Goal: Task Accomplishment & Management: Use online tool/utility

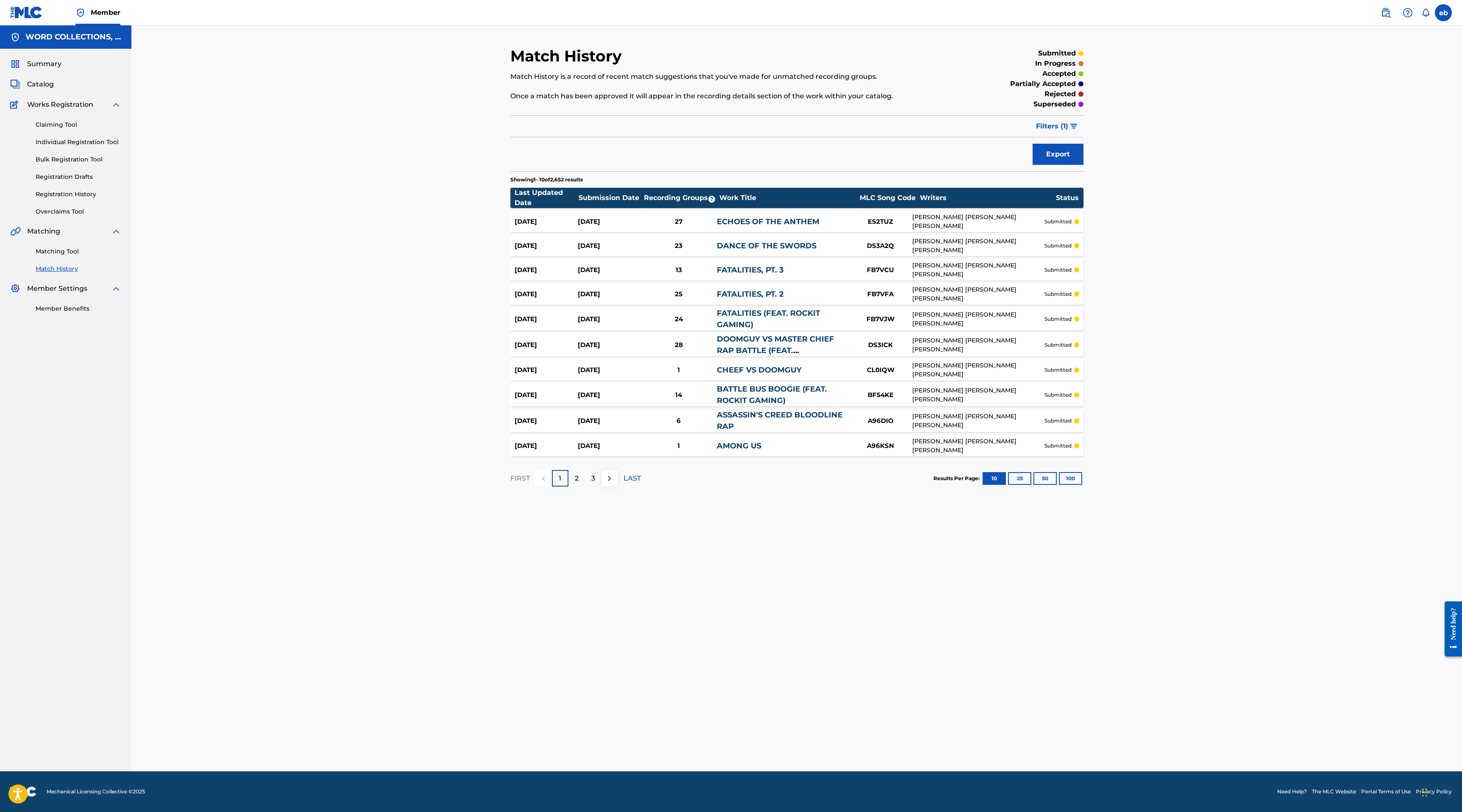
click at [64, 250] on link "Matching Tool" at bounding box center [78, 251] width 85 height 9
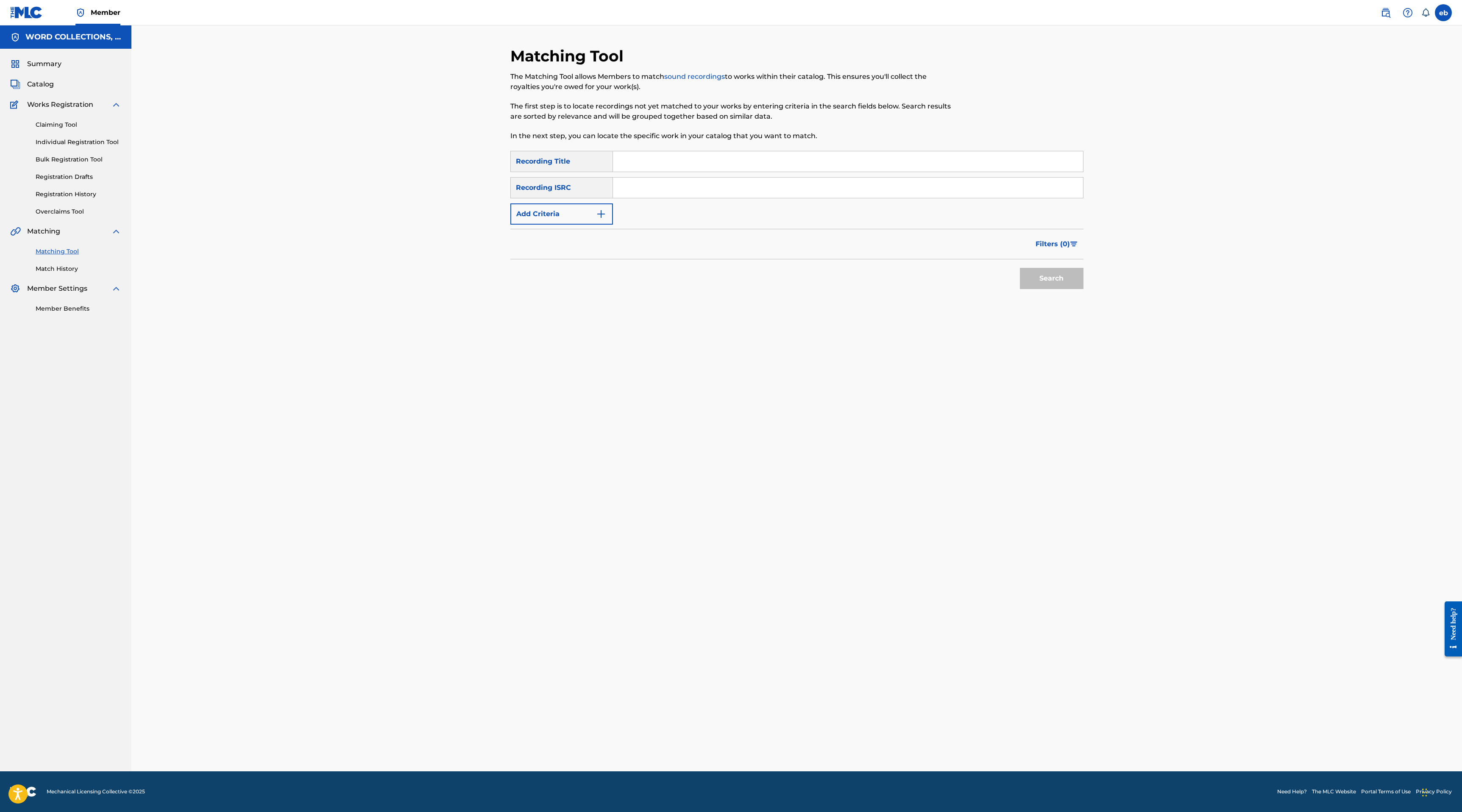
click at [653, 157] on input "Search Form" at bounding box center [848, 161] width 470 height 20
paste input "WORLD AT WAR"
type input "WORLD AT WAR"
click at [555, 189] on div "Recording ISRC" at bounding box center [562, 187] width 103 height 21
click at [560, 212] on button "Add Criteria" at bounding box center [562, 214] width 103 height 21
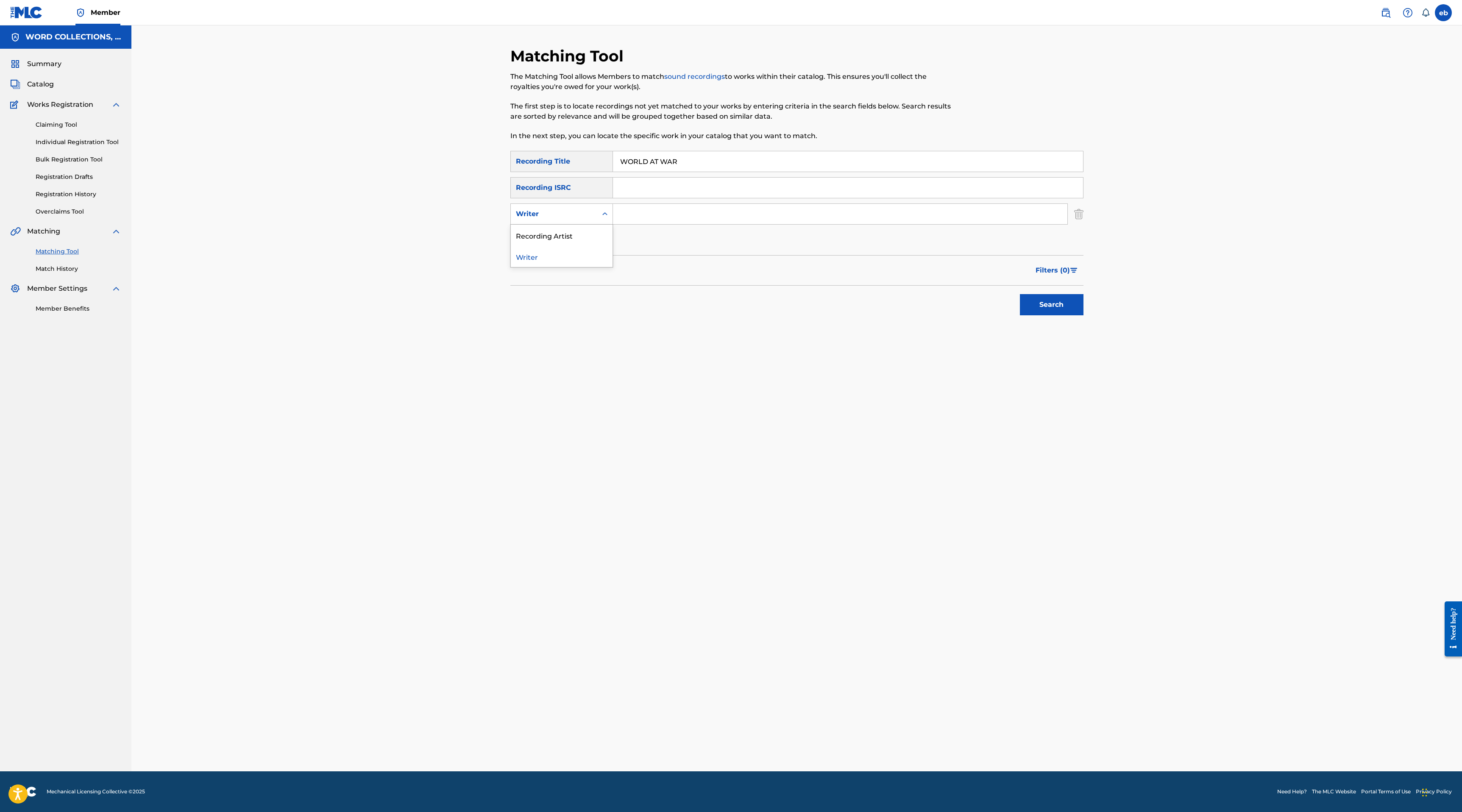
click at [562, 216] on div "Writer" at bounding box center [554, 214] width 76 height 10
click at [567, 233] on div "Recording Artist" at bounding box center [561, 235] width 102 height 21
click at [648, 213] on input "Search Form" at bounding box center [840, 214] width 454 height 20
click at [1020, 294] on button "Search" at bounding box center [1051, 304] width 64 height 21
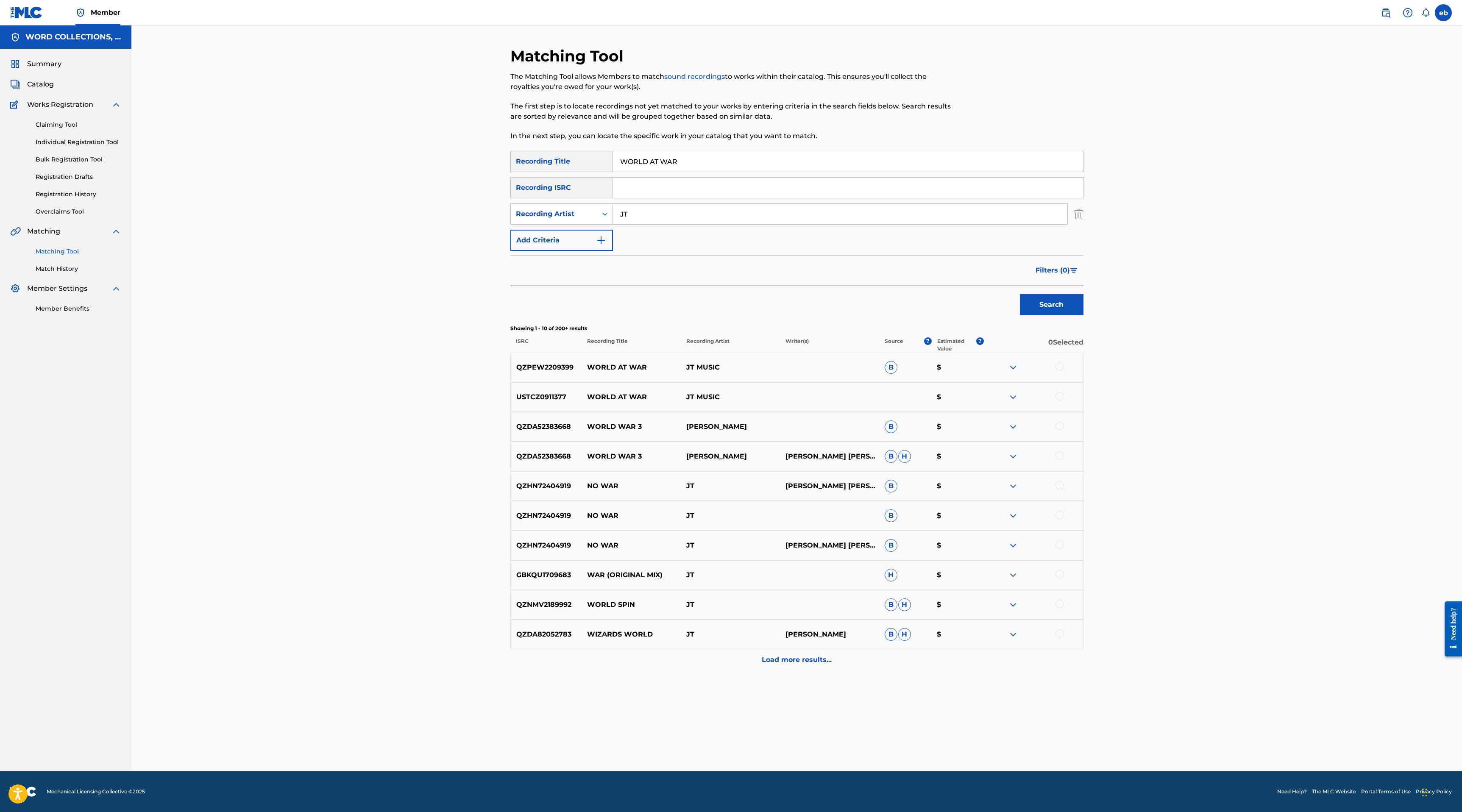
click at [1061, 370] on div at bounding box center [1060, 366] width 8 height 8
click at [1060, 399] on div at bounding box center [1060, 396] width 8 height 8
click at [674, 211] on input "JT" at bounding box center [840, 214] width 454 height 20
click at [1020, 294] on button "Search" at bounding box center [1051, 304] width 64 height 21
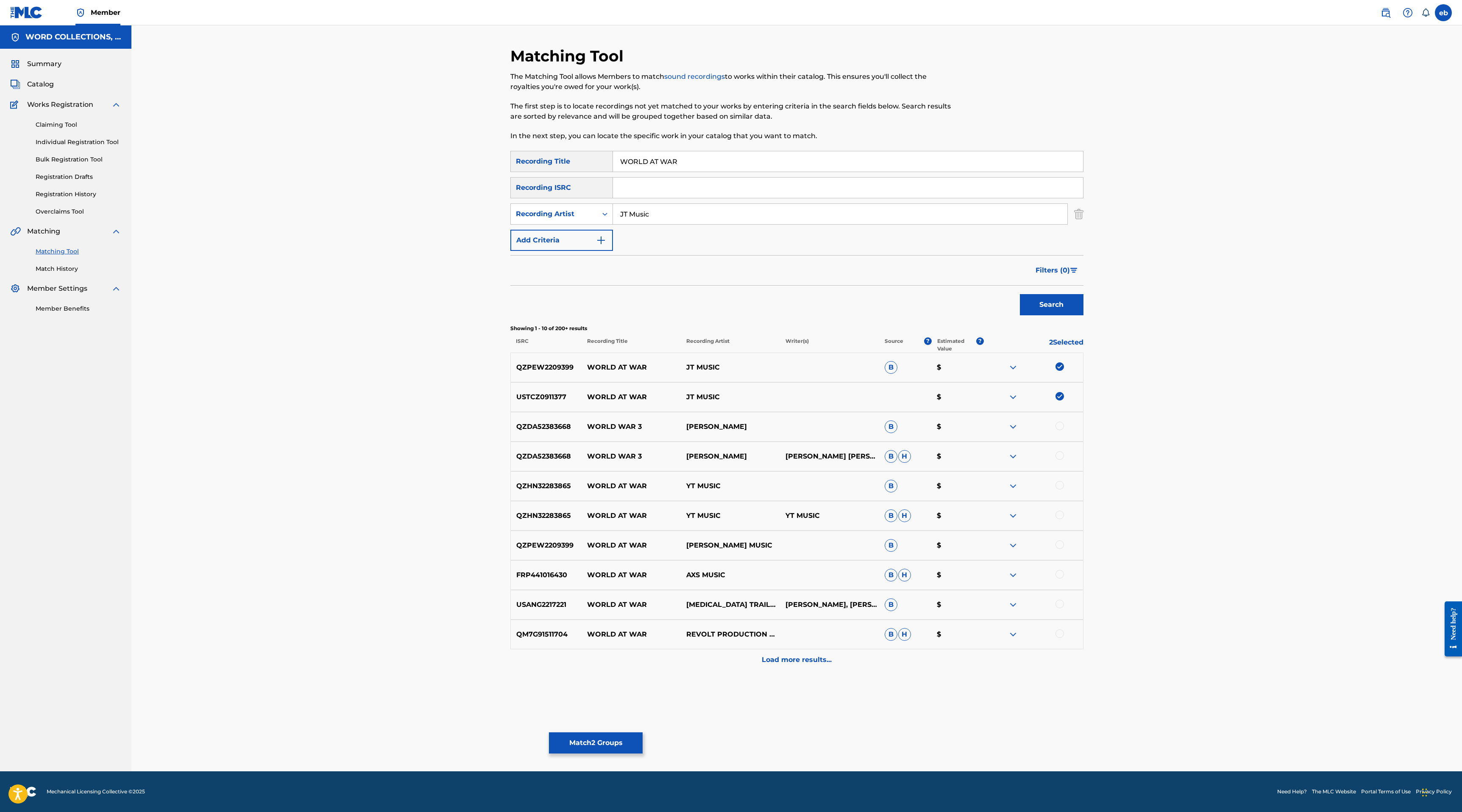
click at [1062, 544] on div at bounding box center [1060, 544] width 8 height 8
click at [789, 660] on p "Load more results..." at bounding box center [796, 659] width 70 height 10
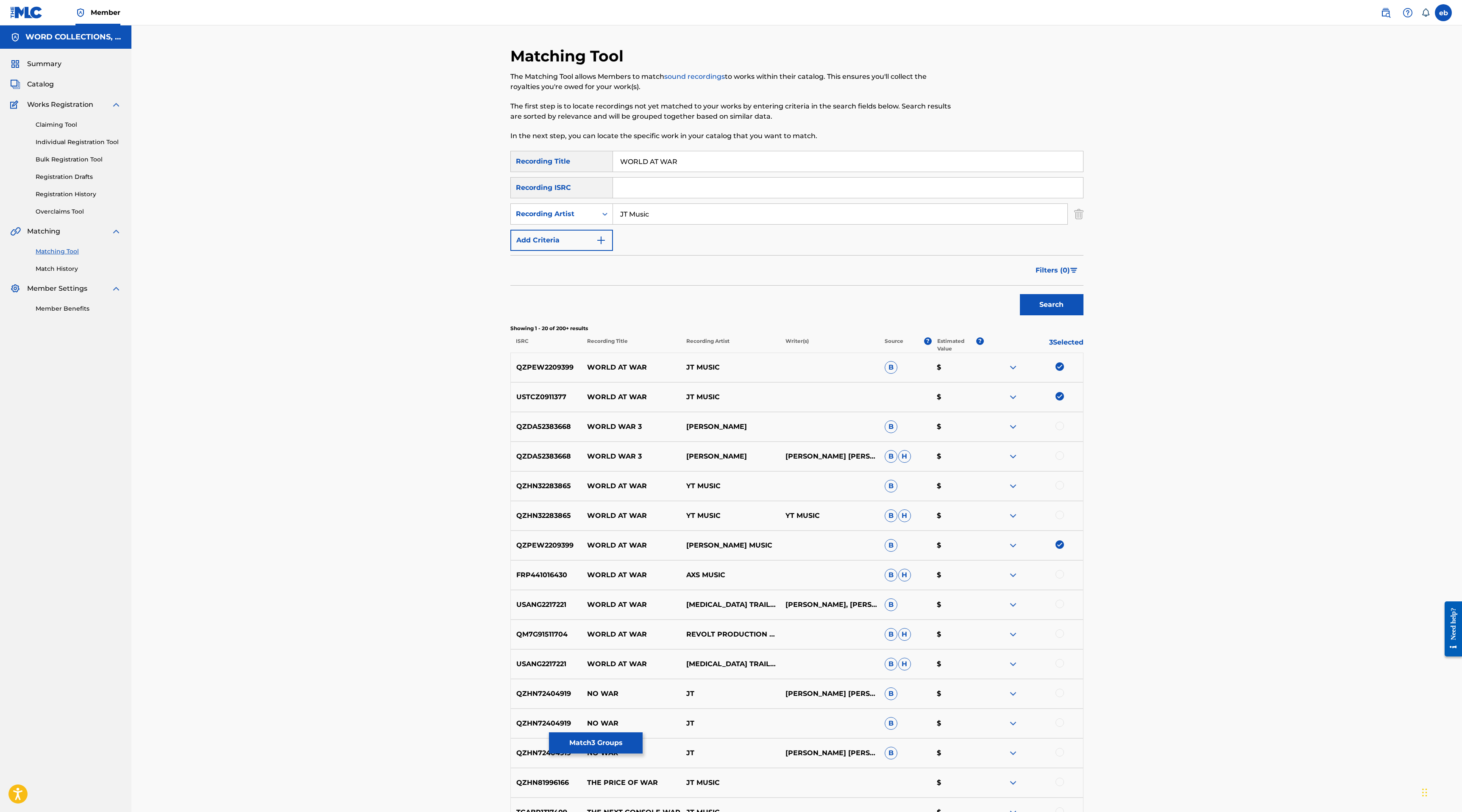
click at [623, 213] on input "JT Music" at bounding box center [840, 214] width 454 height 20
click at [1020, 294] on button "Search" at bounding box center [1051, 304] width 64 height 21
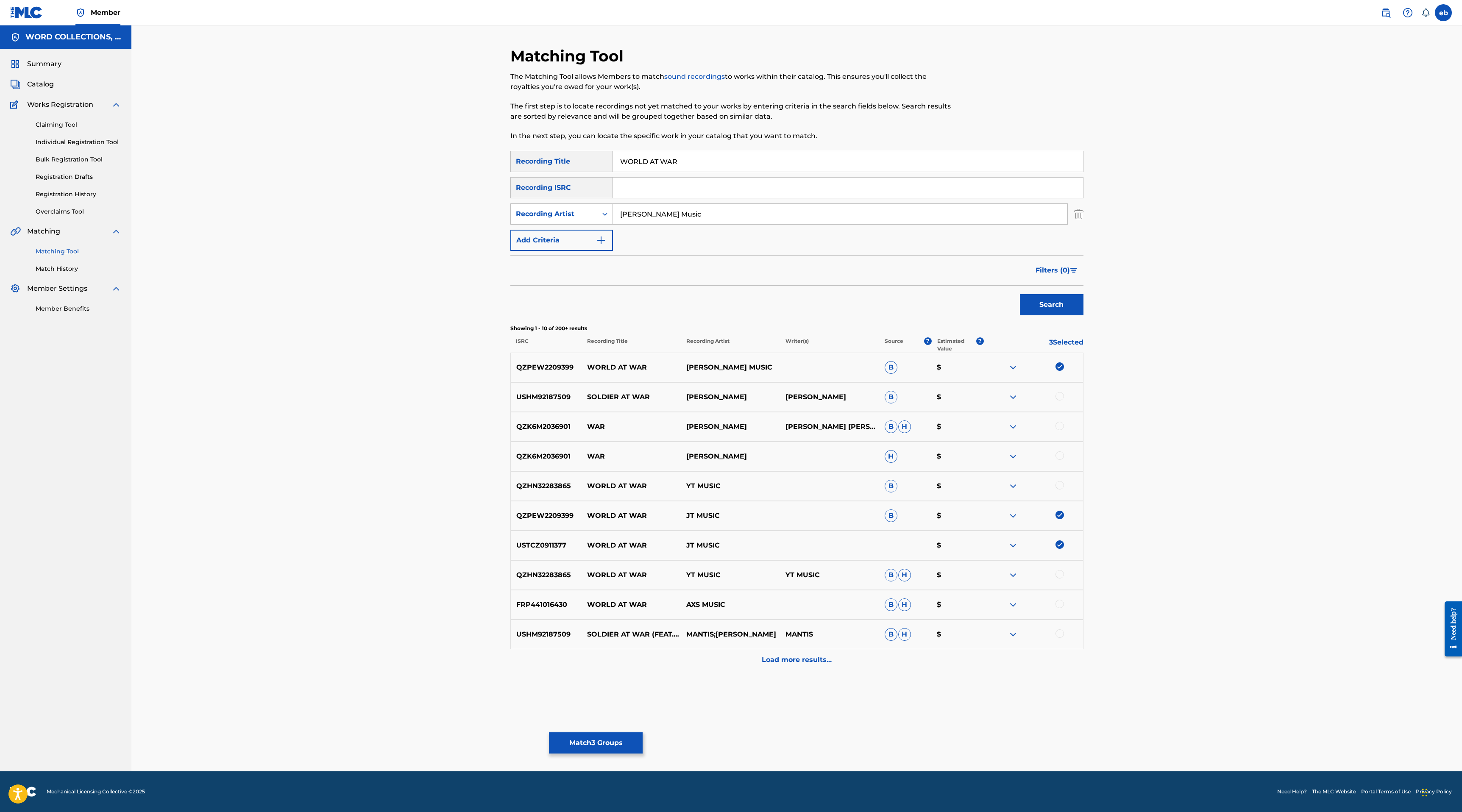
click at [642, 216] on input "[PERSON_NAME] Music" at bounding box center [840, 214] width 454 height 20
type input "[PERSON_NAME]"
click at [1020, 294] on button "Search" at bounding box center [1051, 304] width 64 height 21
click at [1058, 304] on button "Search" at bounding box center [1051, 304] width 64 height 21
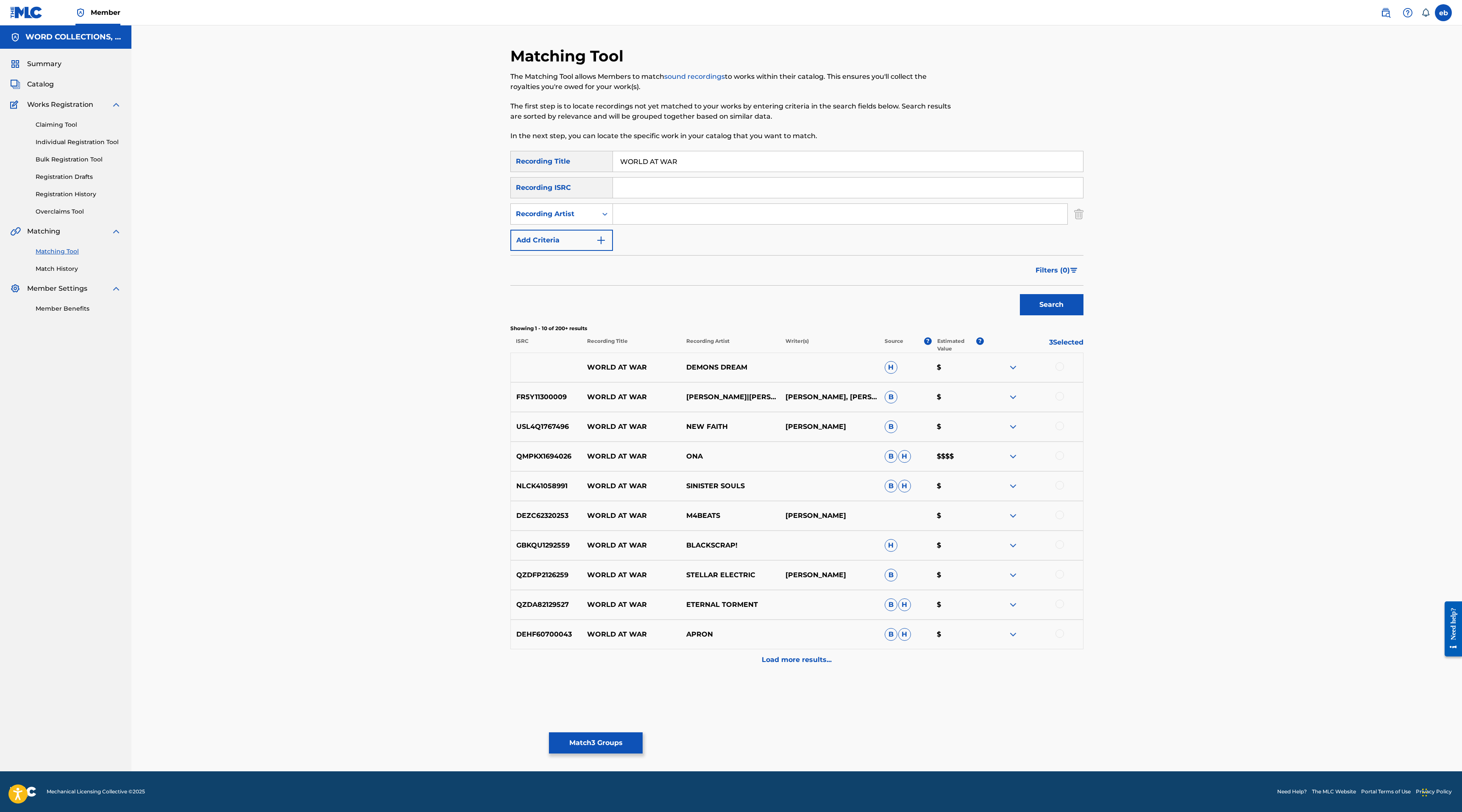
click at [810, 657] on p "Load more results..." at bounding box center [796, 659] width 70 height 10
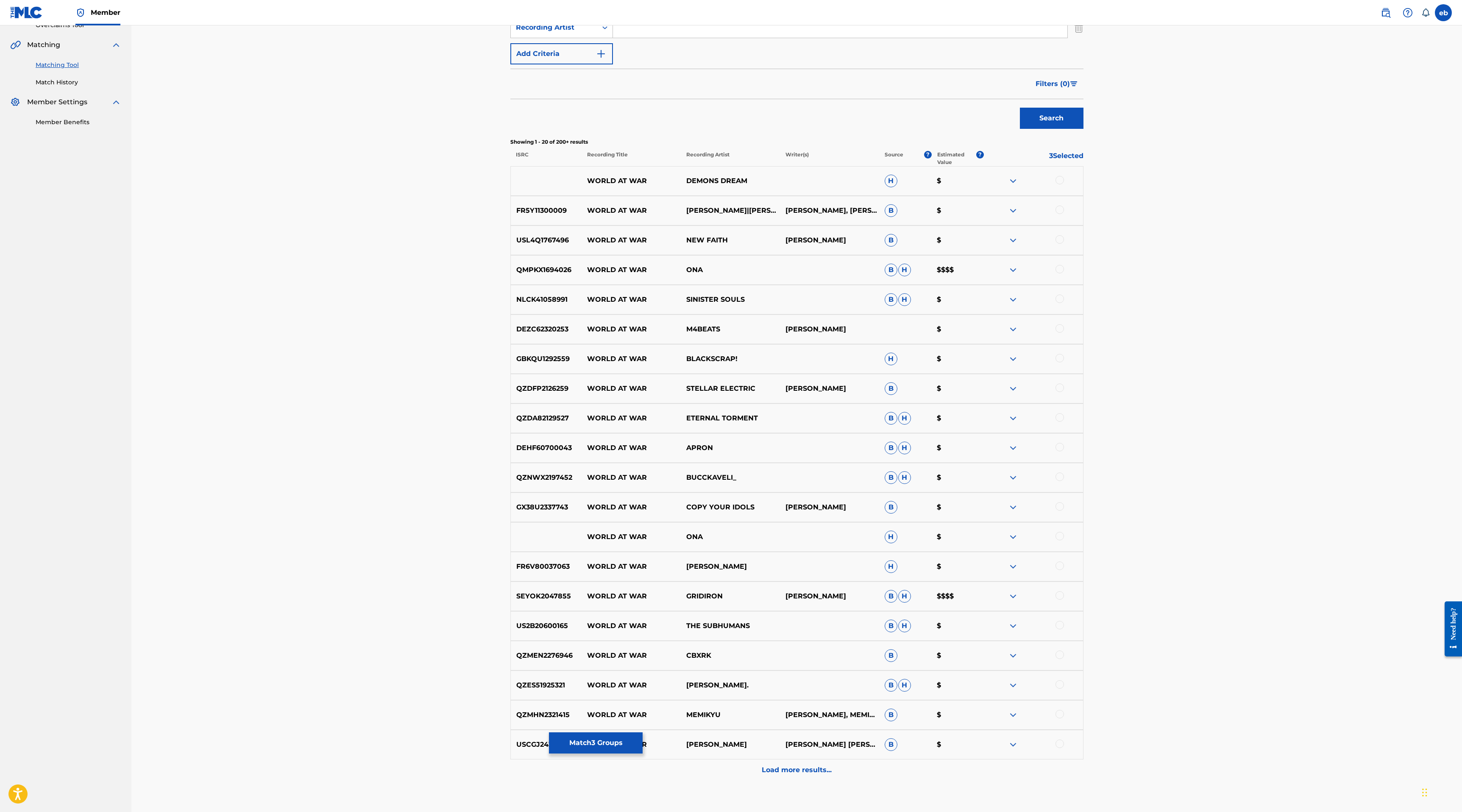
scroll to position [238, 0]
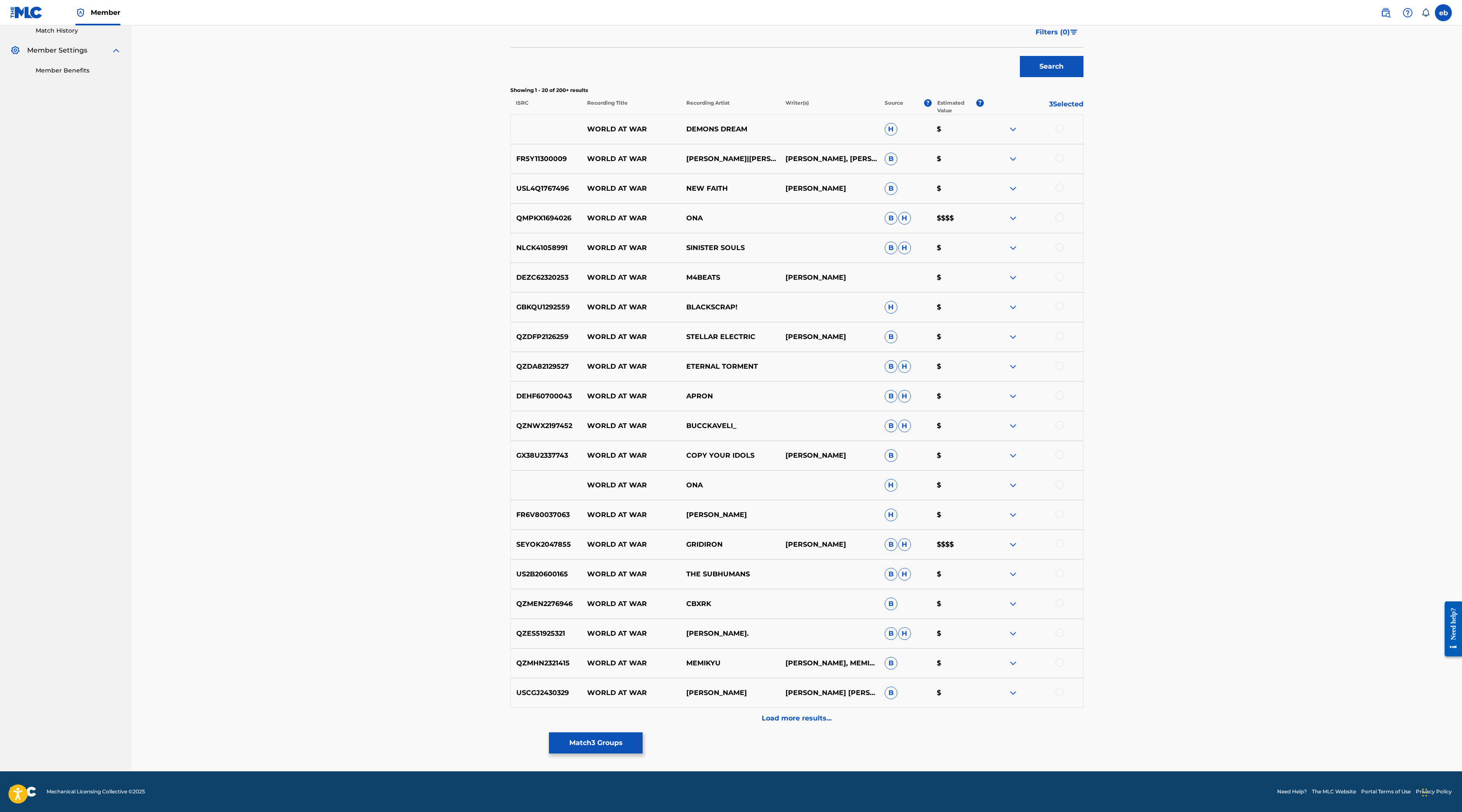
click at [796, 727] on div "Load more results..." at bounding box center [797, 718] width 573 height 21
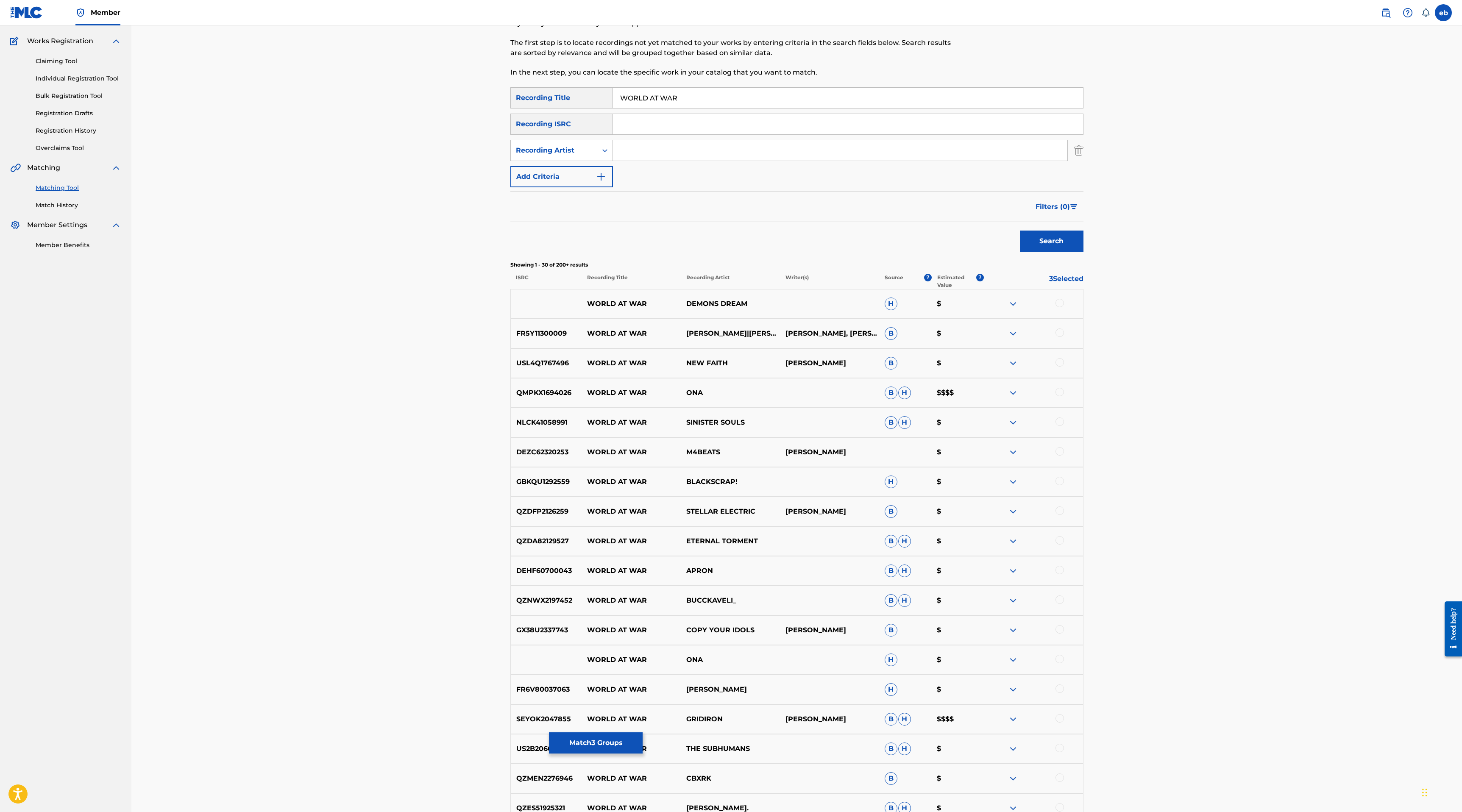
scroll to position [0, 0]
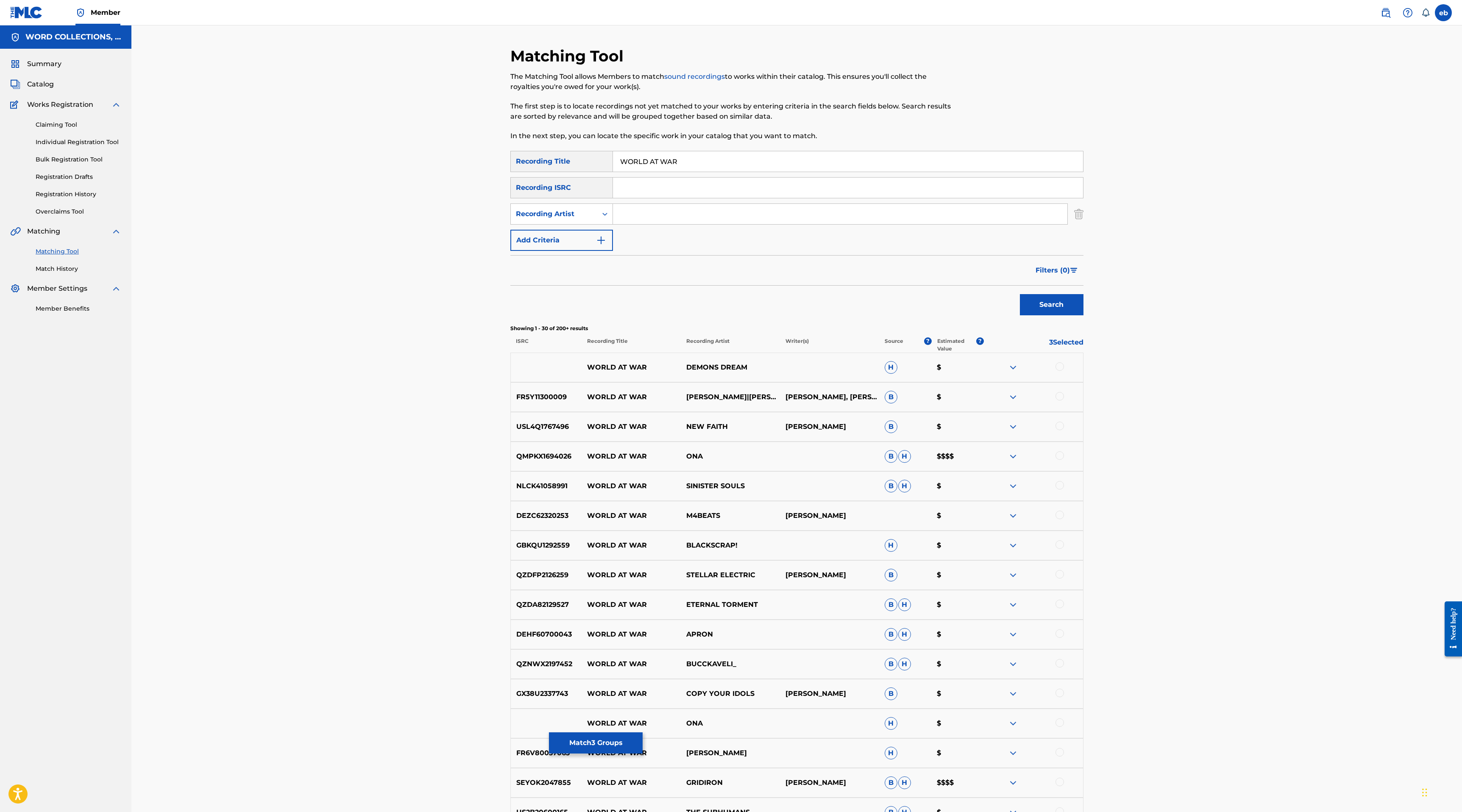
click at [643, 216] on input "Search Form" at bounding box center [840, 214] width 454 height 20
click at [1020, 294] on button "Search" at bounding box center [1051, 304] width 64 height 21
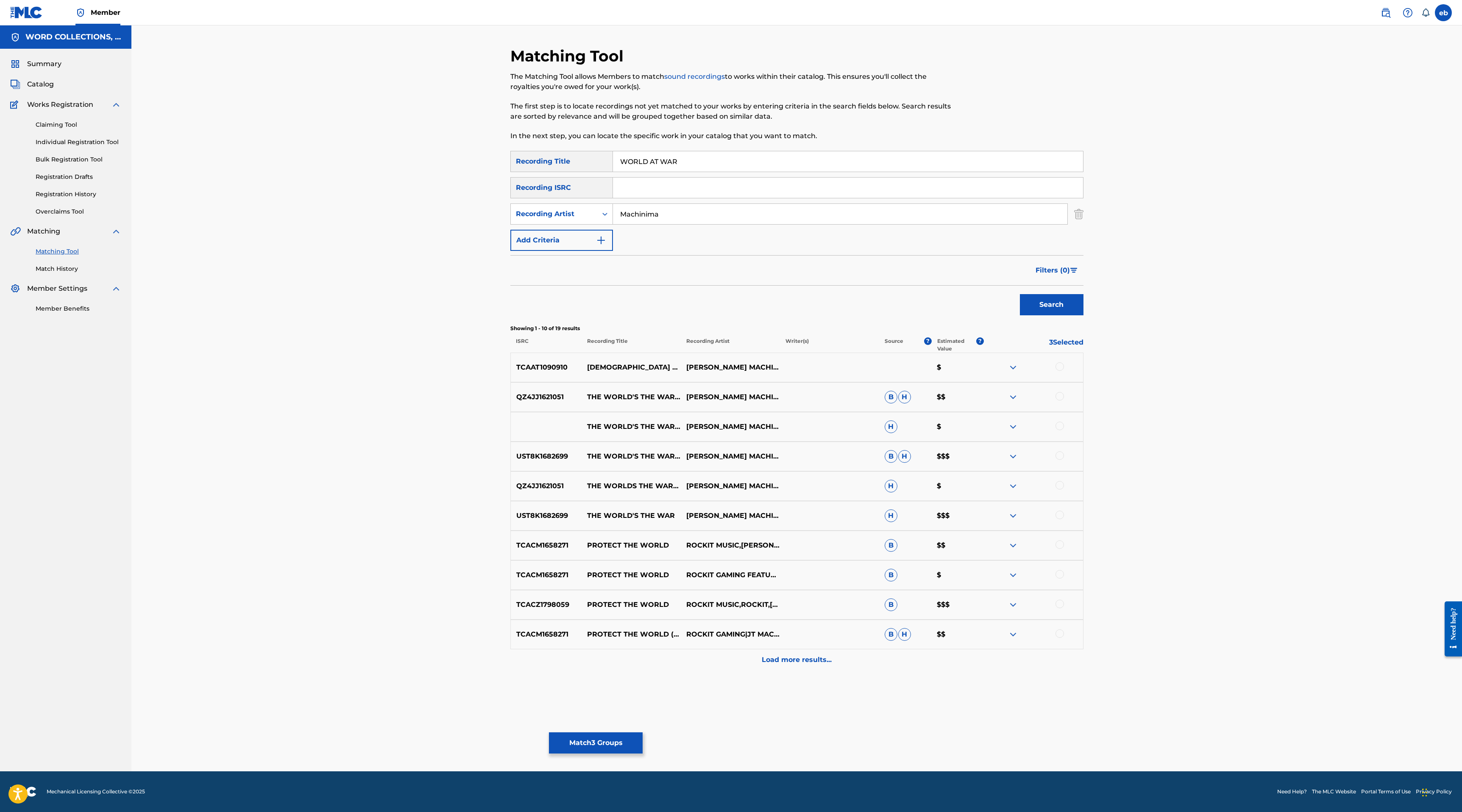
click at [809, 670] on div "Load more results..." at bounding box center [797, 659] width 573 height 21
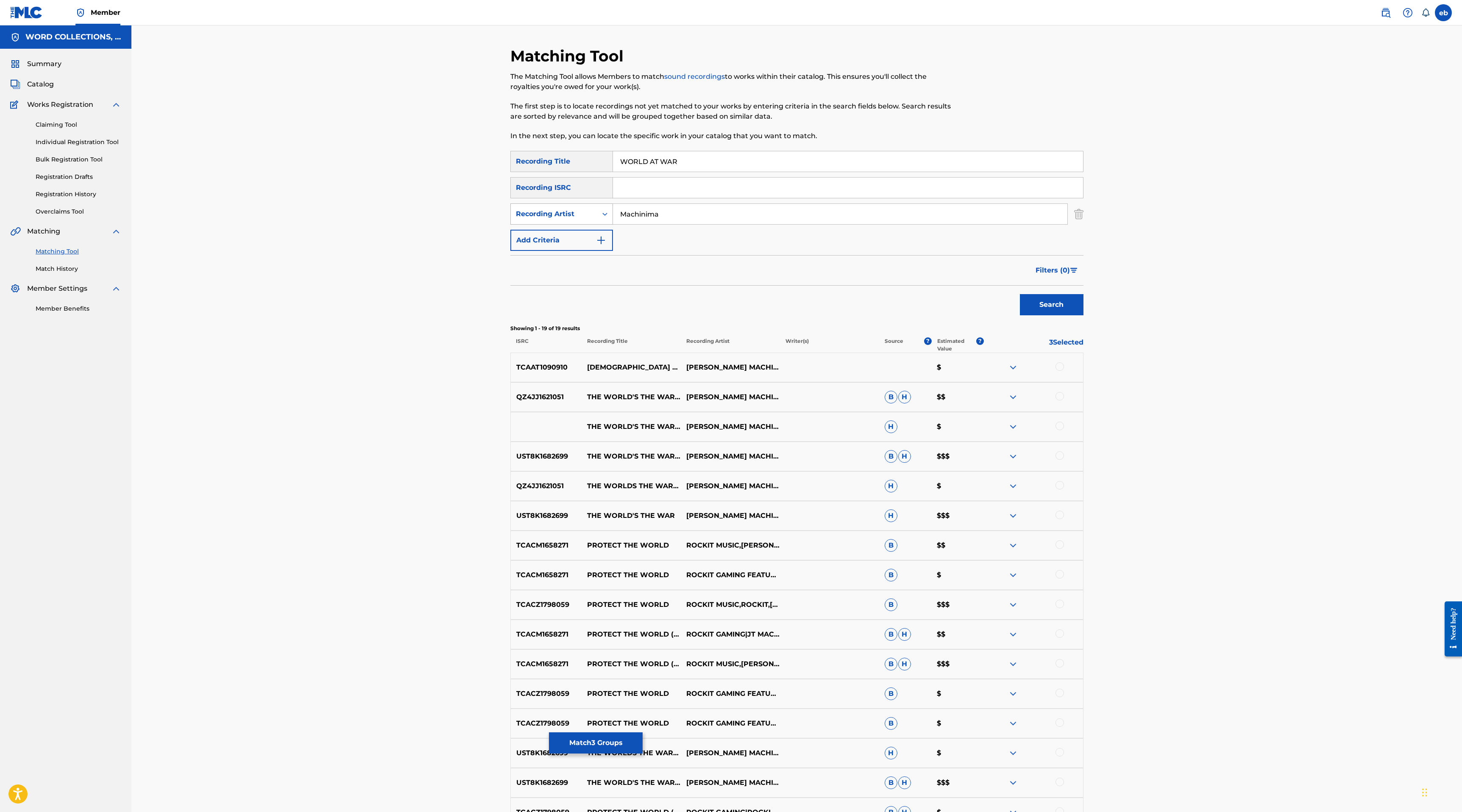
drag, startPoint x: 673, startPoint y: 217, endPoint x: 546, endPoint y: 207, distance: 127.4
click at [546, 207] on div "SearchWithCriteriaff938298-b683-404a-9296-b93dffe28adc Recording Artist Machini…" at bounding box center [797, 214] width 573 height 21
type input "[PERSON_NAME]"
click at [1020, 294] on button "Search" at bounding box center [1051, 304] width 64 height 21
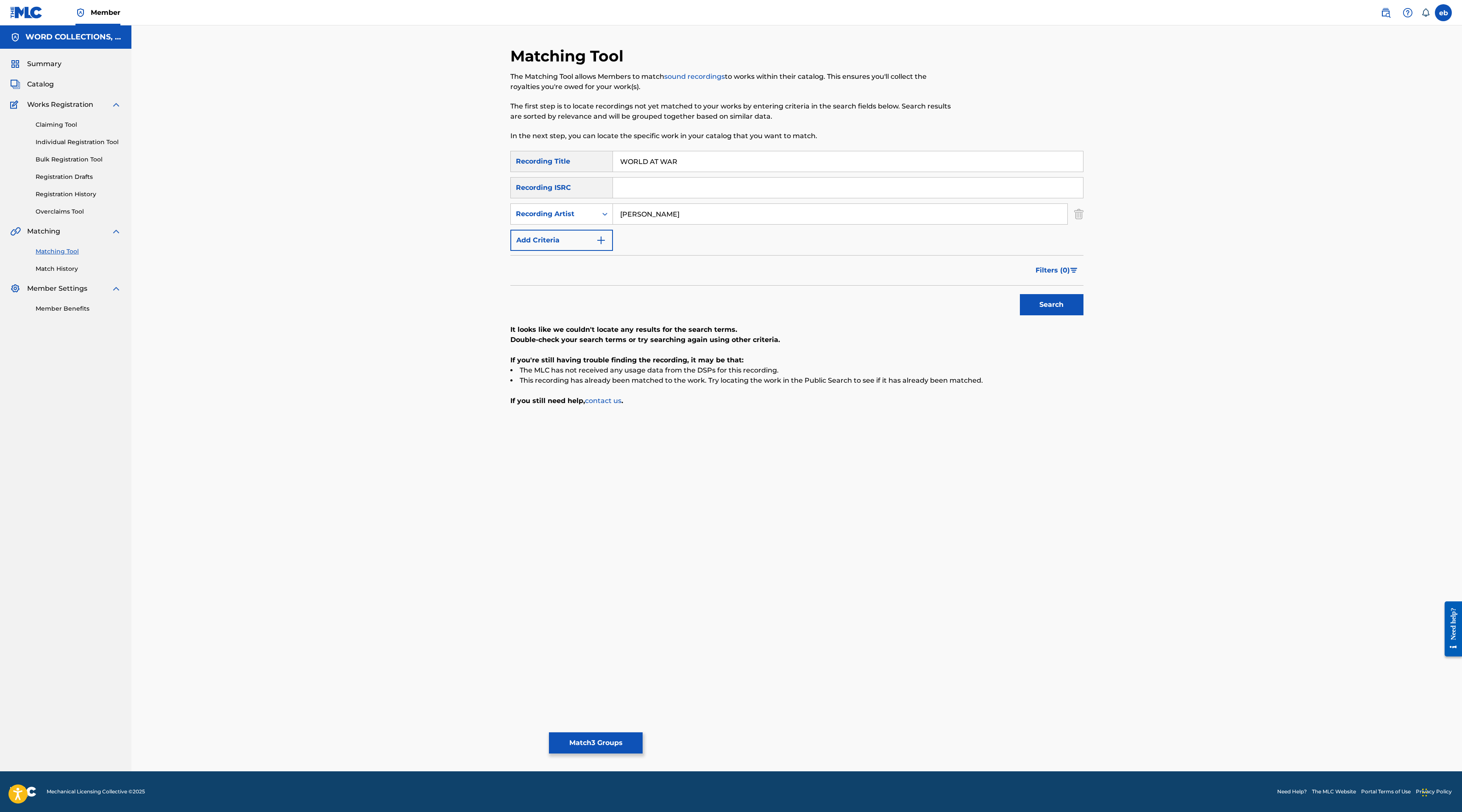
click at [653, 215] on input "[PERSON_NAME]" at bounding box center [840, 214] width 454 height 20
click at [608, 736] on button "Match 3 Groups" at bounding box center [595, 743] width 94 height 21
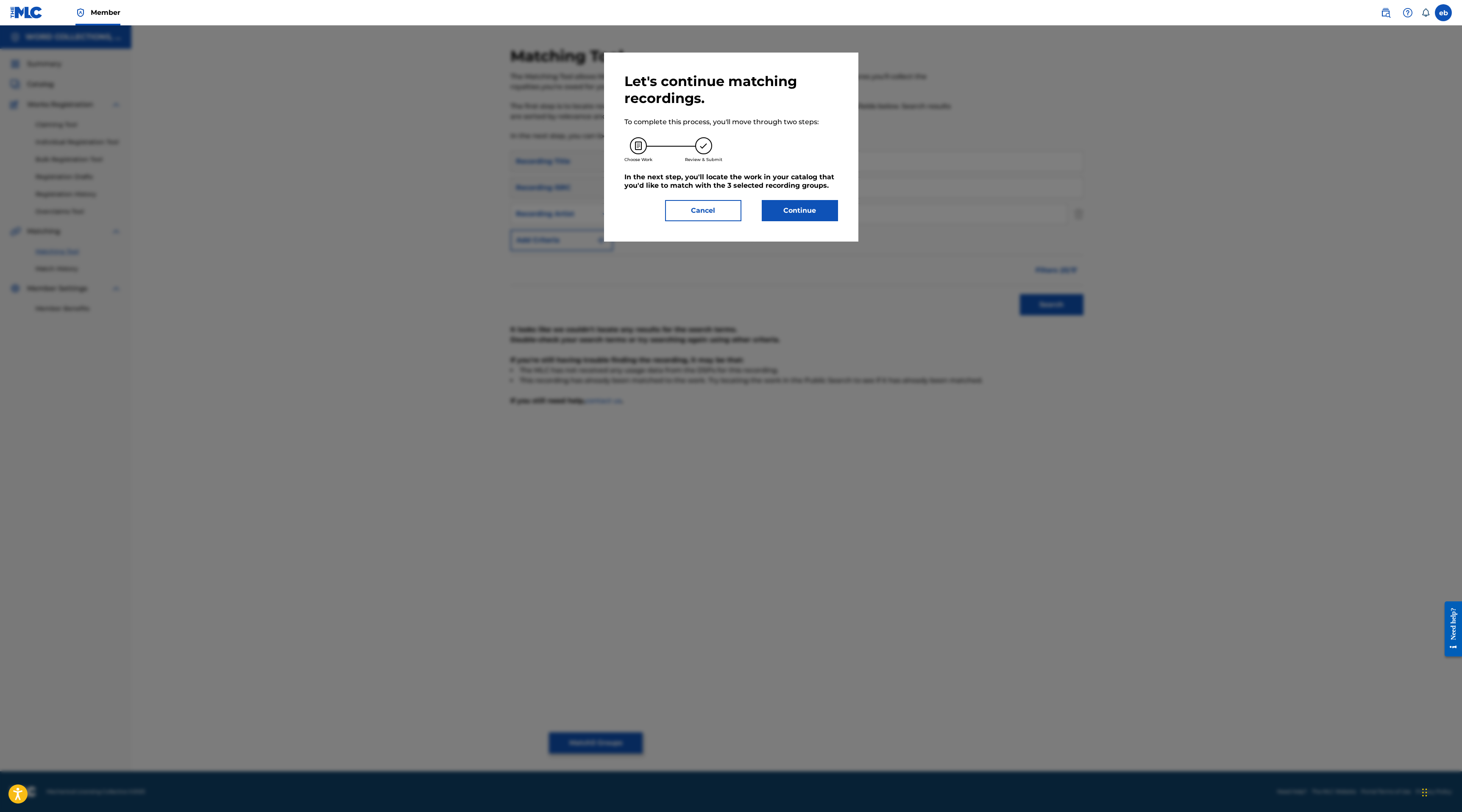
click at [784, 201] on button "Continue" at bounding box center [800, 210] width 76 height 21
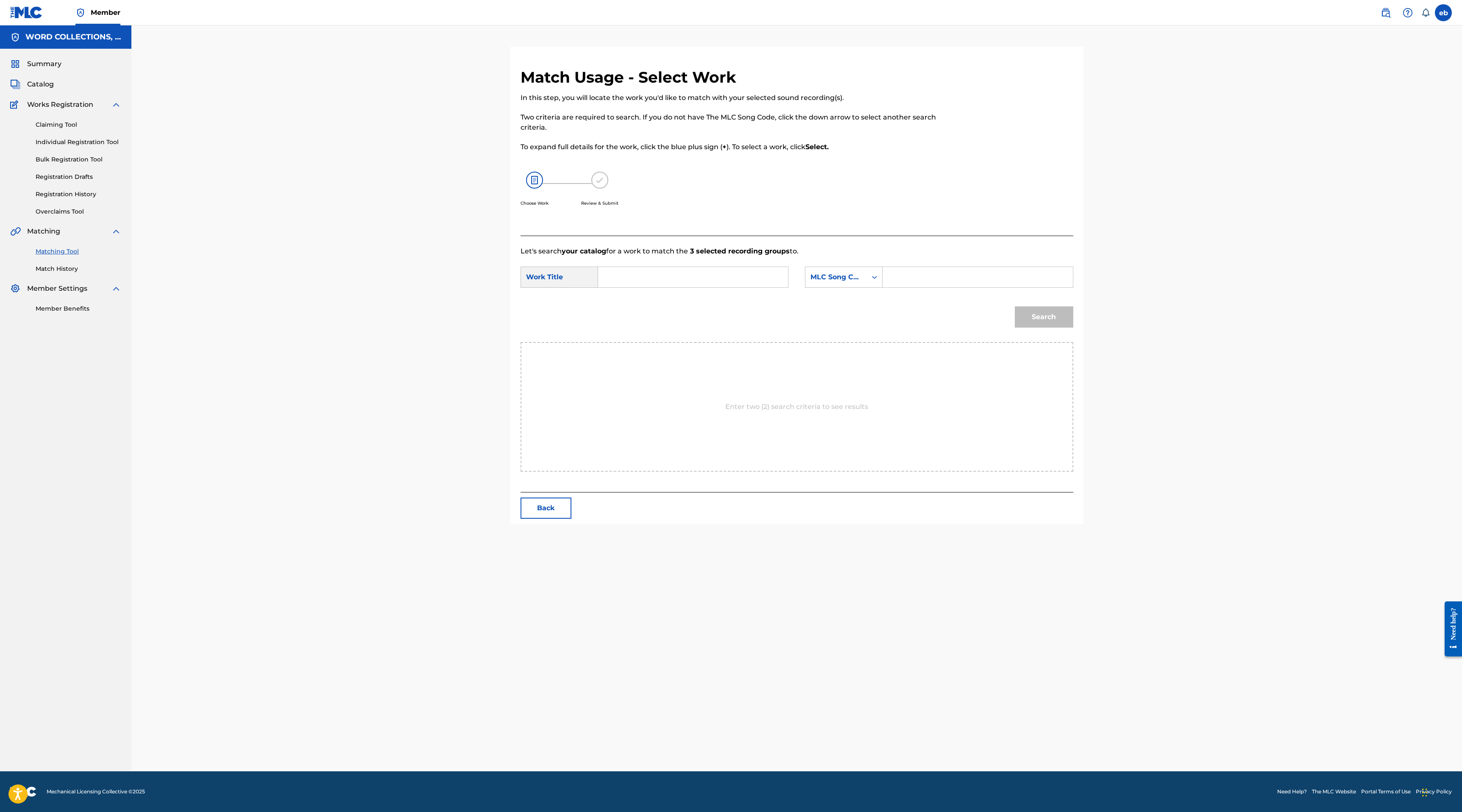
click at [655, 276] on input "Search Form" at bounding box center [693, 277] width 175 height 20
click at [633, 306] on div "world at war" at bounding box center [629, 301] width 48 height 26
type input "world at war"
click at [832, 275] on div "MLC Song Code" at bounding box center [836, 277] width 51 height 10
click at [842, 299] on div "Writer Name" at bounding box center [843, 298] width 77 height 21
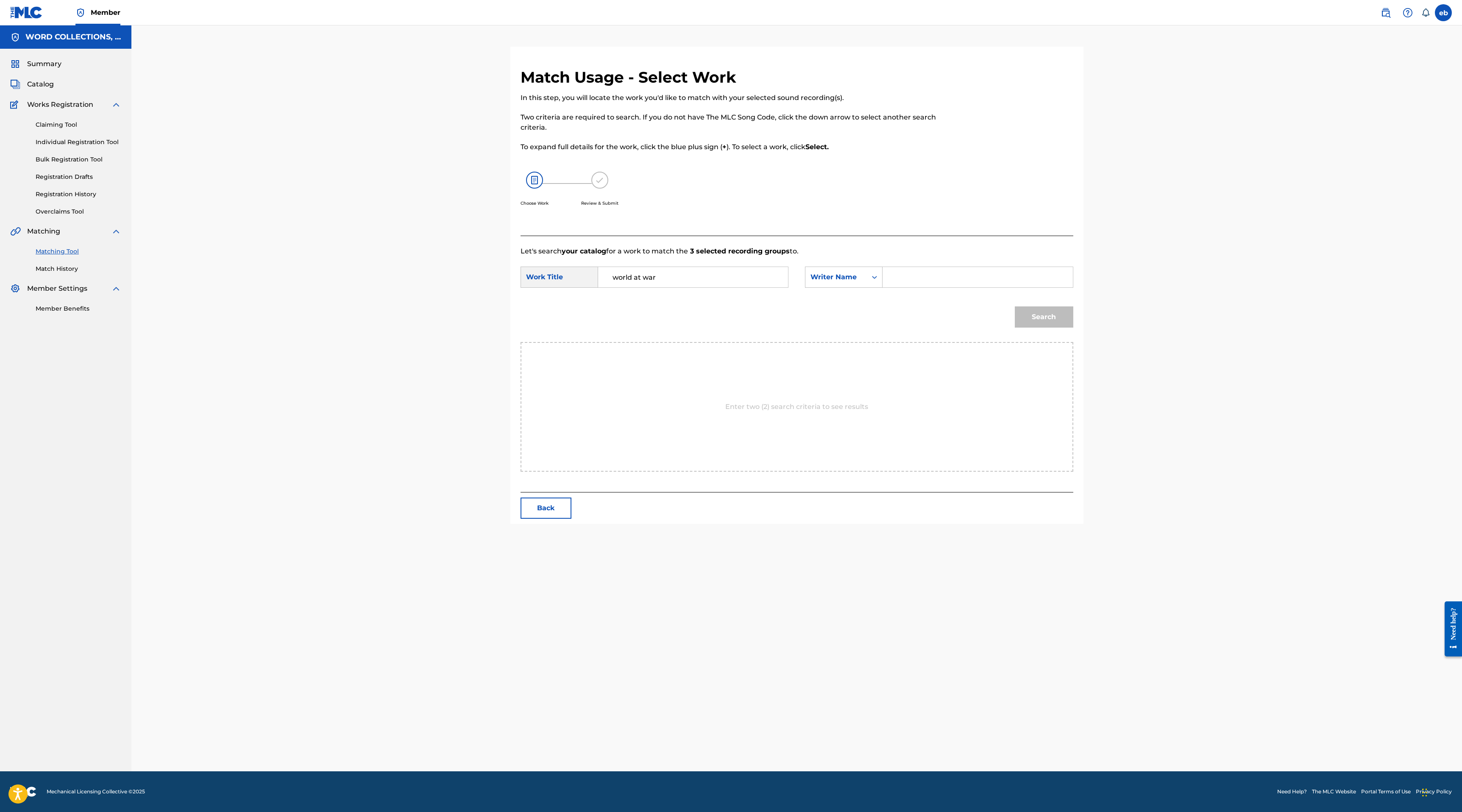
click at [895, 281] on input "Search Form" at bounding box center [977, 277] width 175 height 20
type input "[PERSON_NAME]"
click at [1015, 306] on button "Search" at bounding box center [1044, 317] width 58 height 21
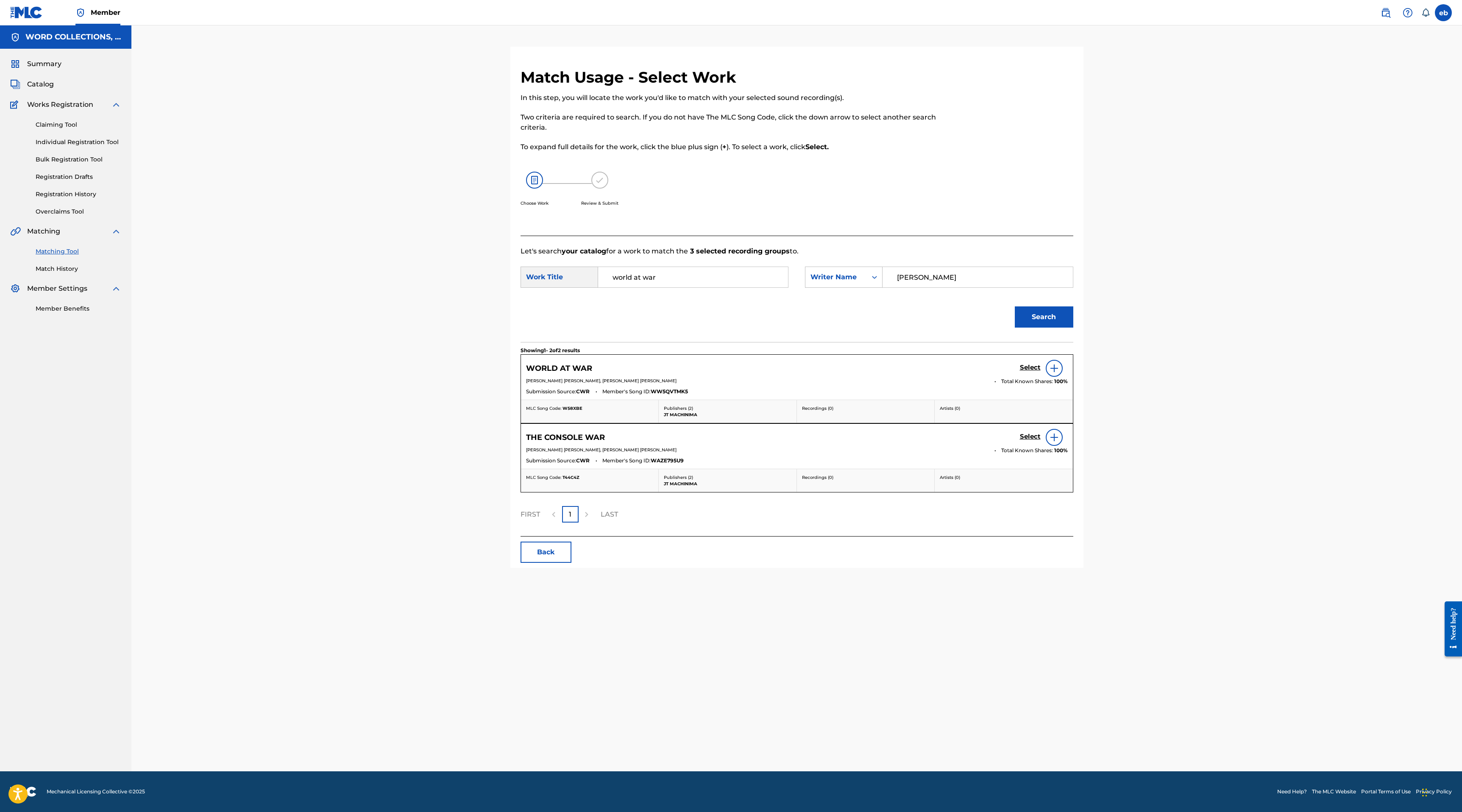
click at [1025, 367] on h5 "Select" at bounding box center [1030, 368] width 21 height 8
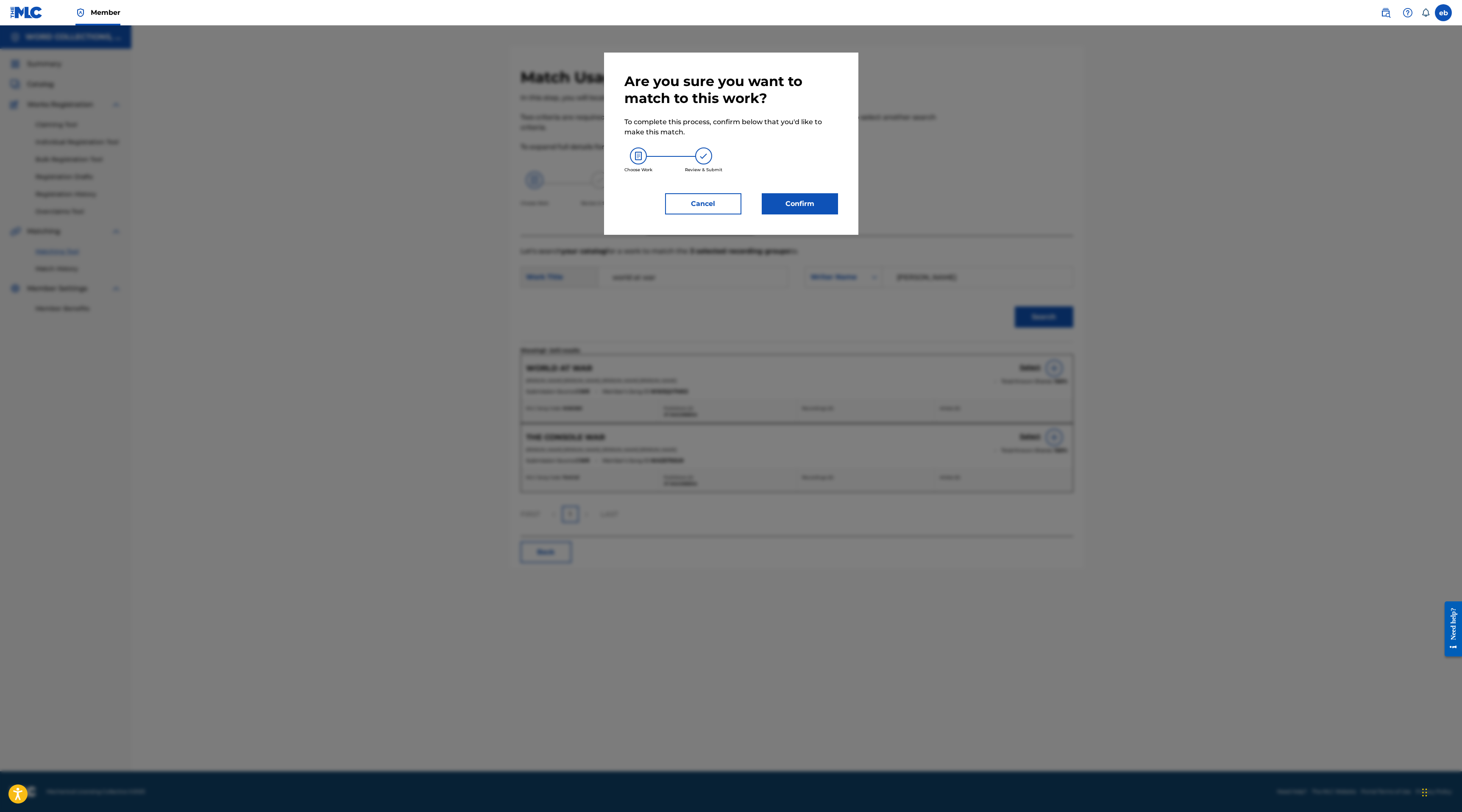
click at [800, 209] on button "Confirm" at bounding box center [800, 204] width 76 height 21
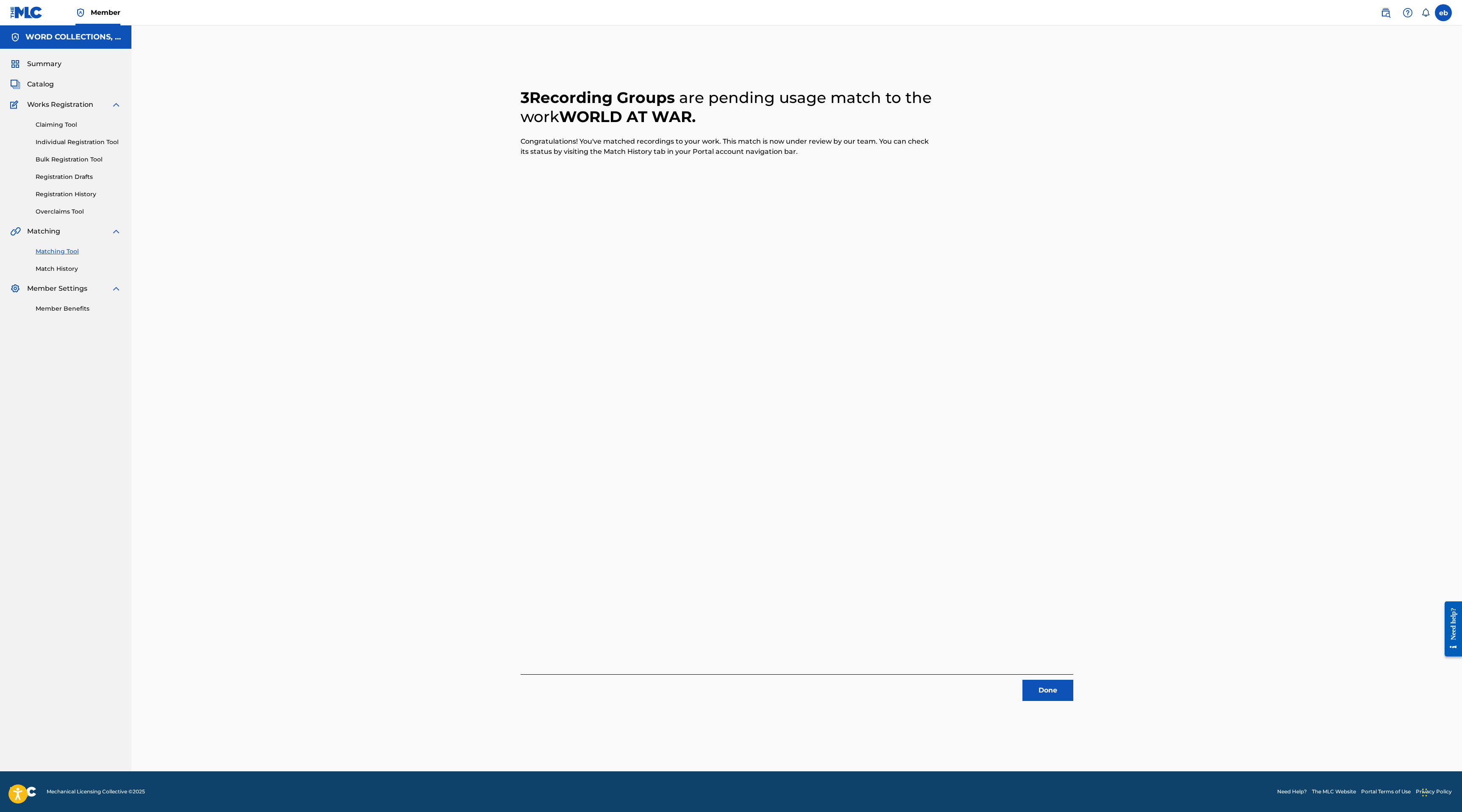
click at [1051, 693] on button "Done" at bounding box center [1047, 690] width 51 height 21
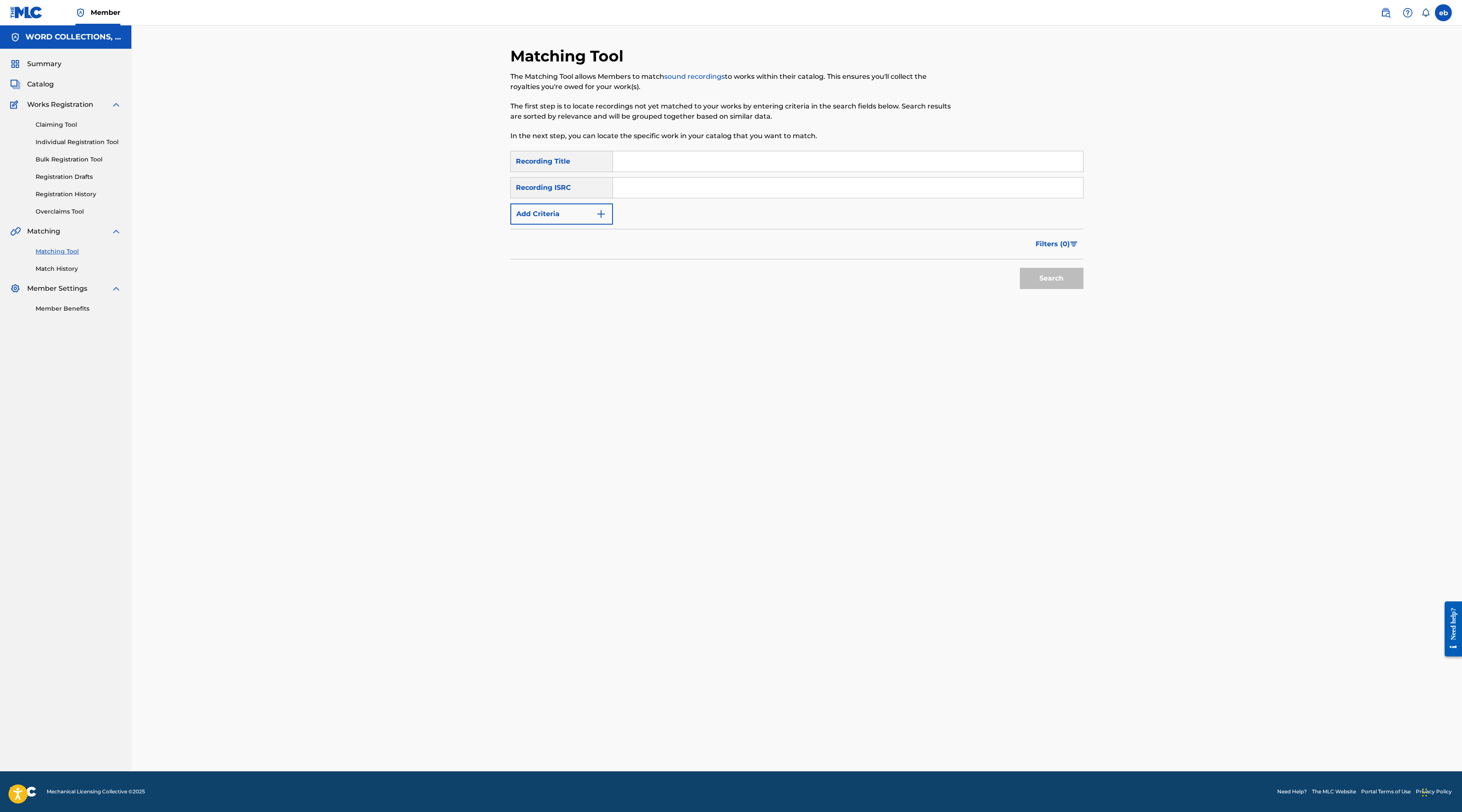
click at [653, 162] on input "Search Form" at bounding box center [848, 161] width 470 height 20
paste input "THE MUTINEER"
type input "THE MUTINEER"
click at [1020, 268] on button "Search" at bounding box center [1051, 278] width 64 height 21
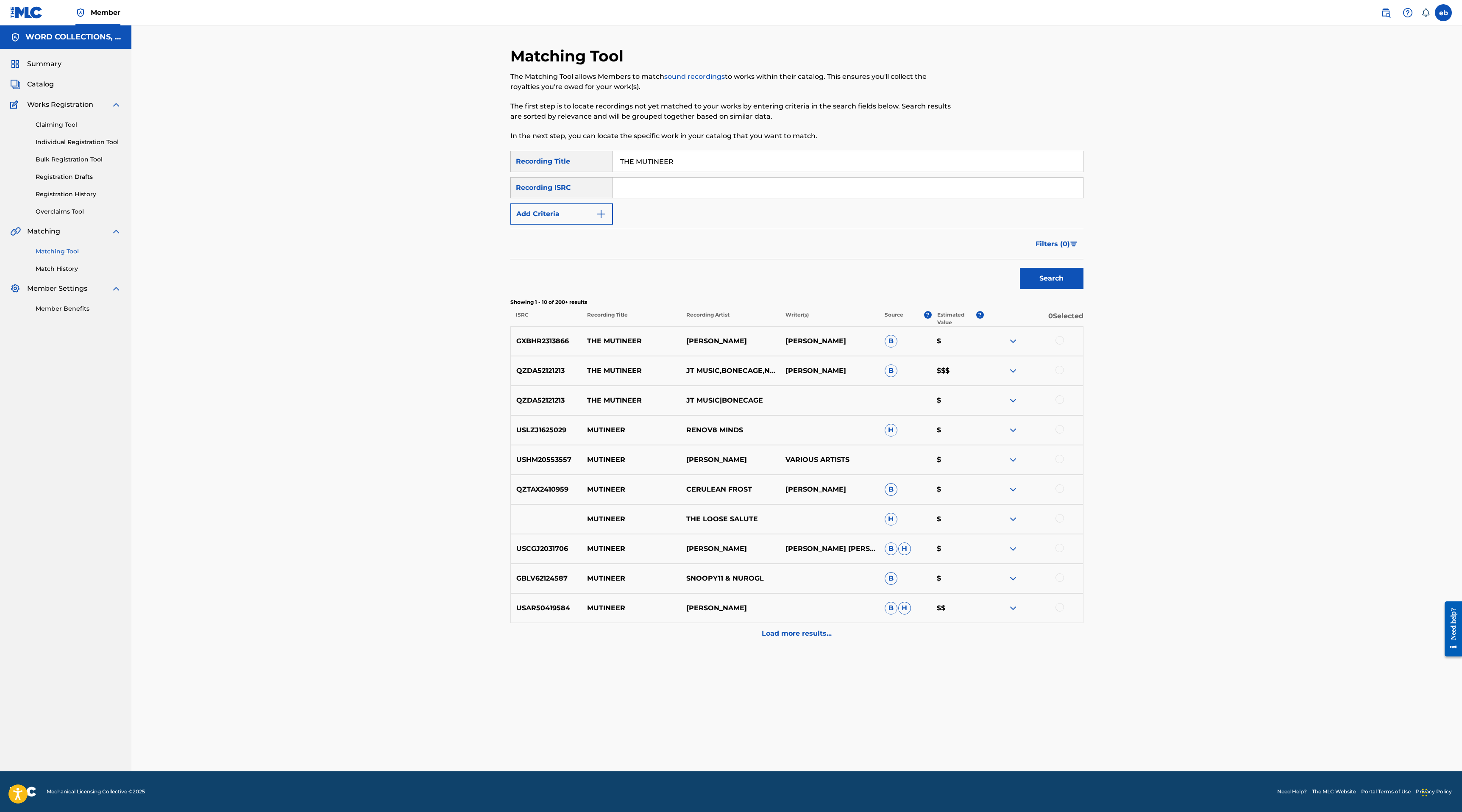
click at [1068, 370] on div at bounding box center [1033, 370] width 99 height 10
click at [1061, 397] on div at bounding box center [1060, 399] width 8 height 8
click at [1060, 373] on div at bounding box center [1060, 370] width 8 height 8
click at [811, 628] on p "Load more results..." at bounding box center [796, 633] width 70 height 10
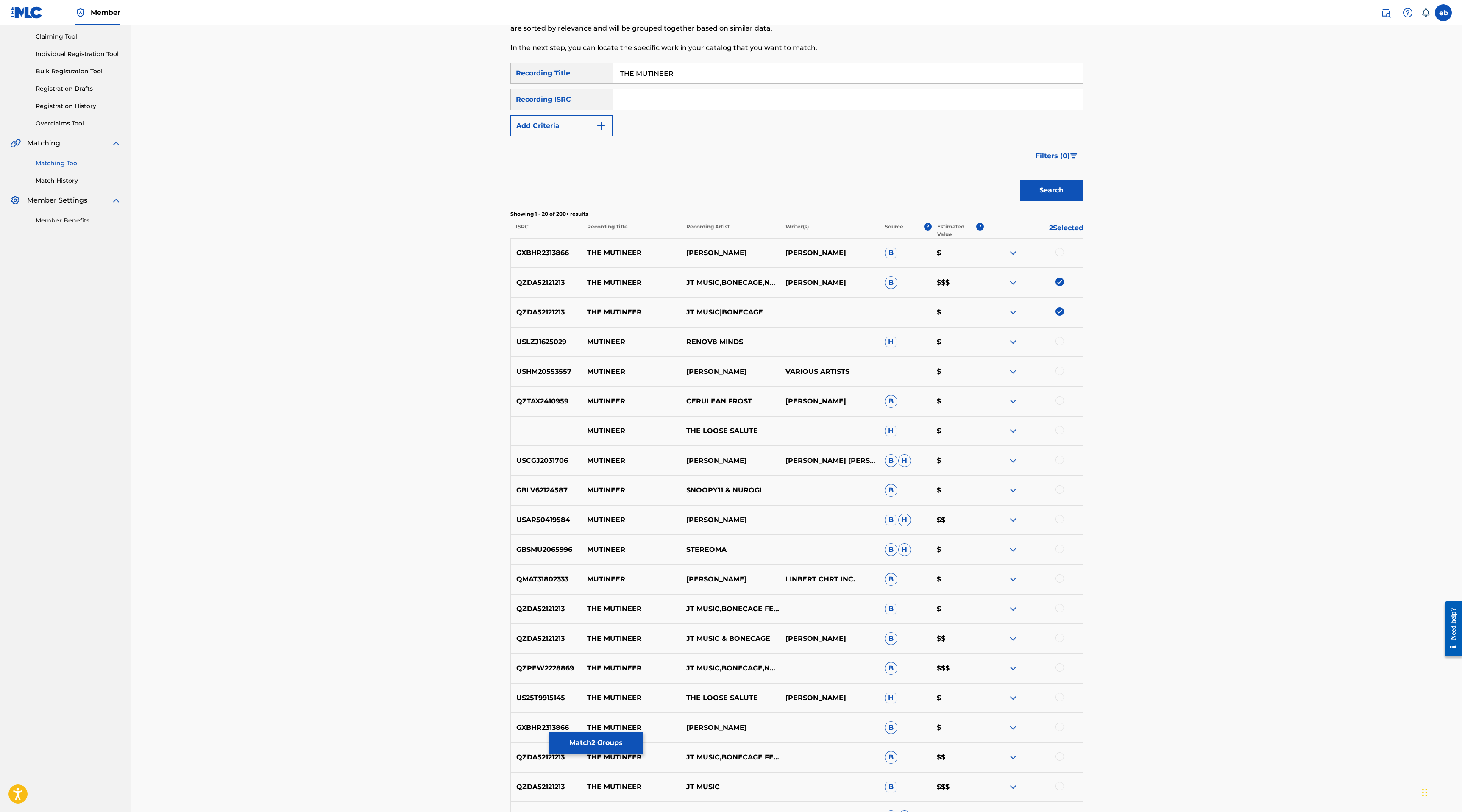
scroll to position [212, 0]
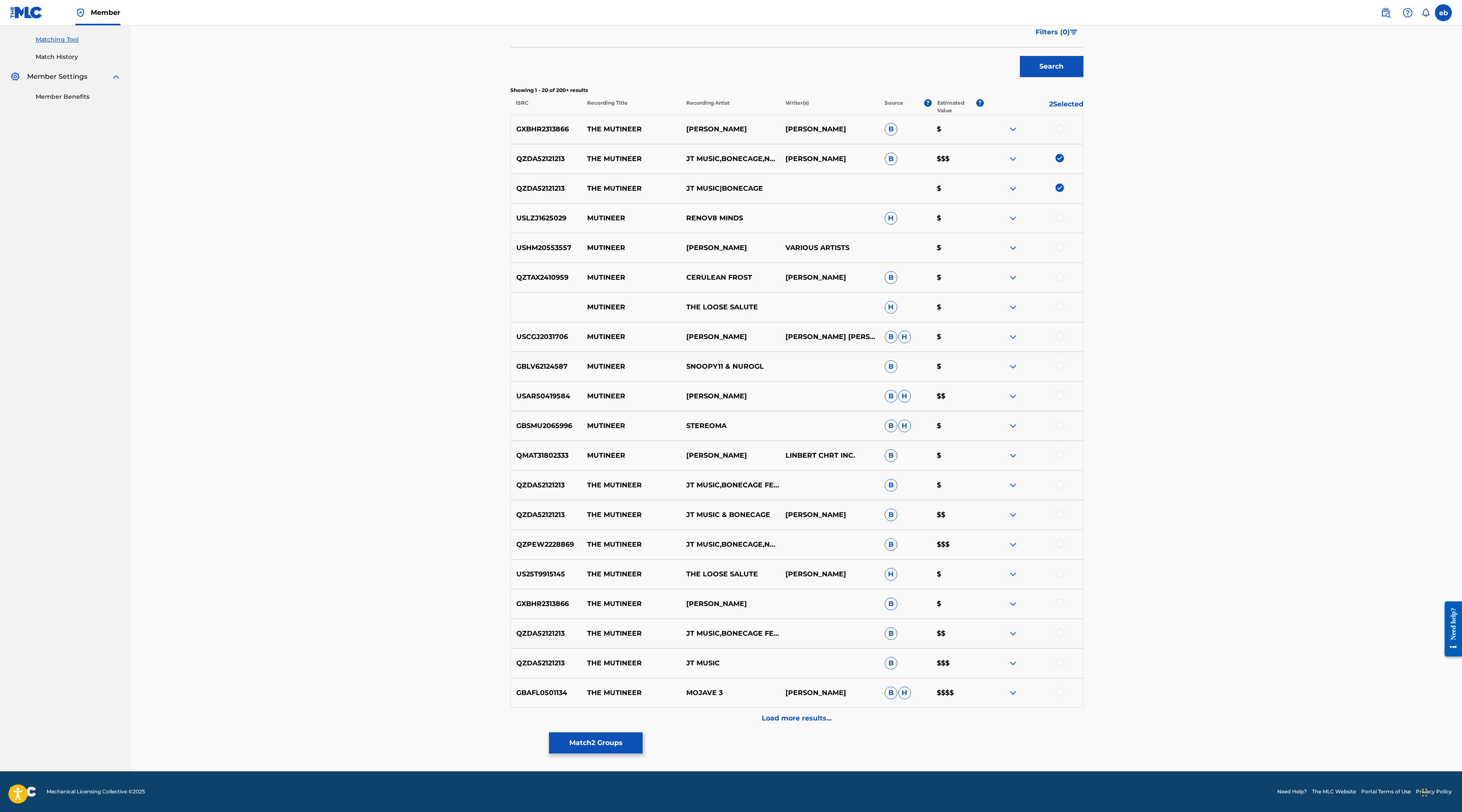
click at [1060, 485] on div at bounding box center [1060, 484] width 8 height 8
click at [1061, 510] on div at bounding box center [1060, 514] width 8 height 8
click at [1060, 542] on div at bounding box center [1060, 544] width 8 height 8
click at [1059, 659] on div at bounding box center [1060, 662] width 8 height 8
click at [1058, 630] on div at bounding box center [1060, 632] width 8 height 8
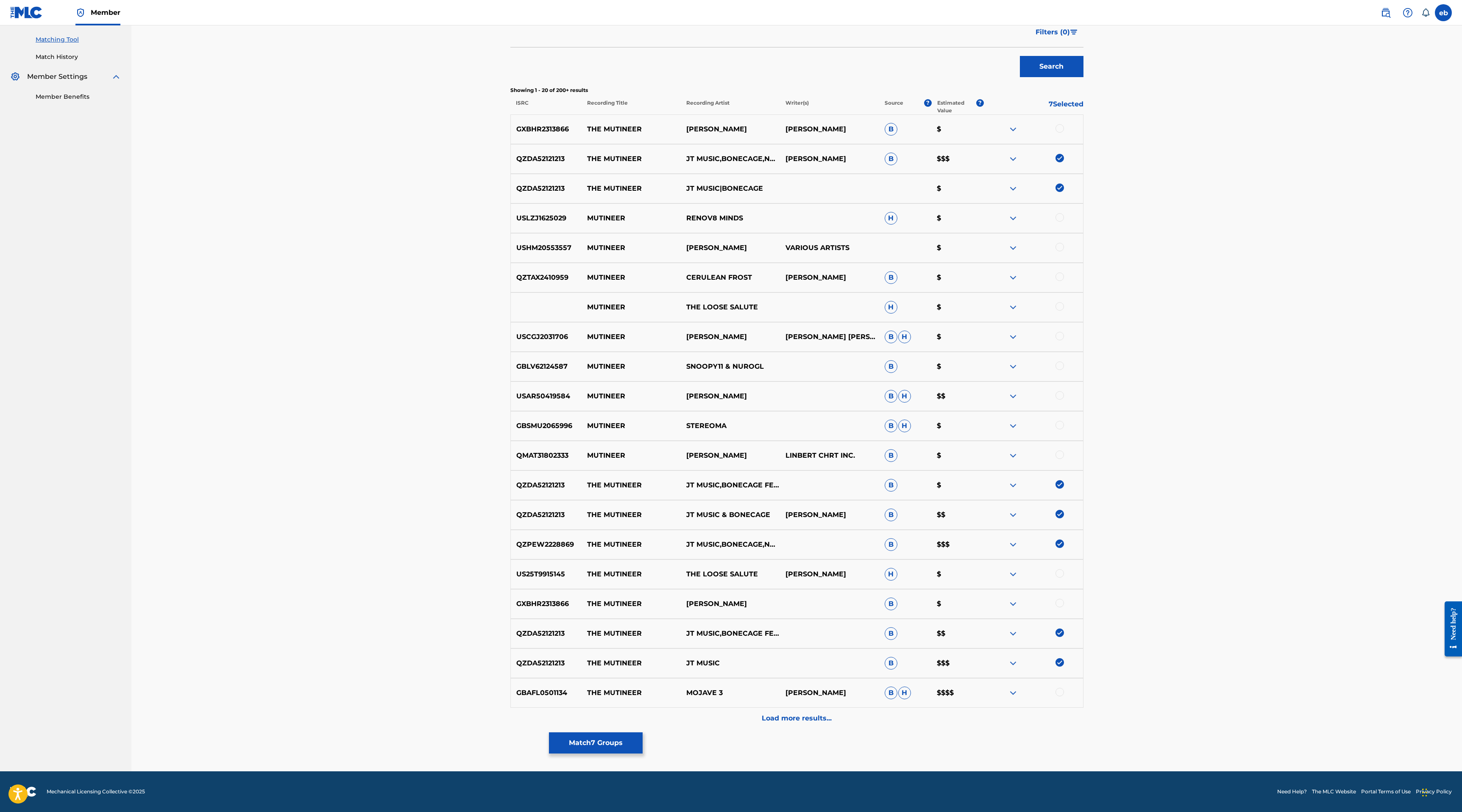
click at [800, 726] on div "Load more results..." at bounding box center [797, 718] width 573 height 21
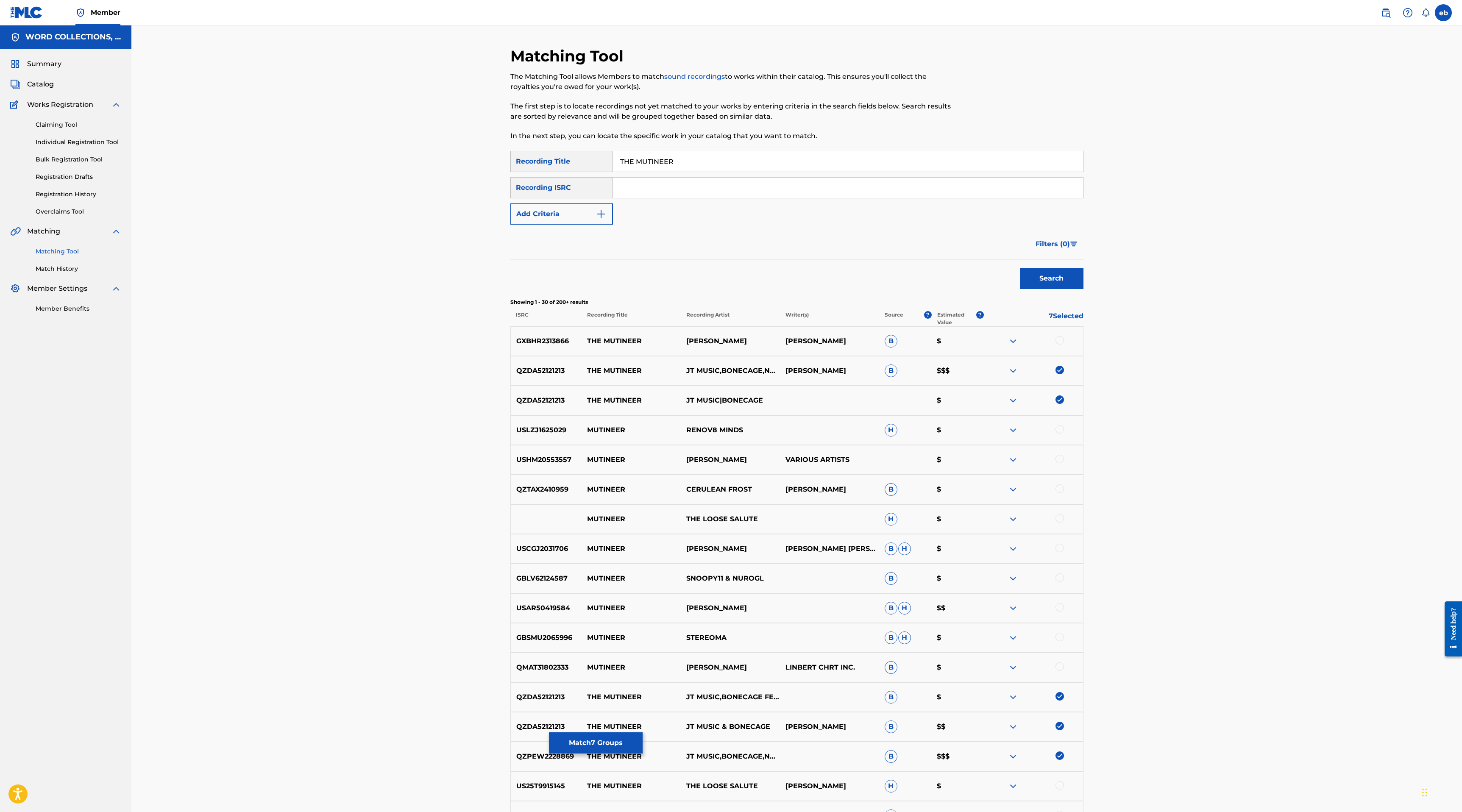
scroll to position [508, 0]
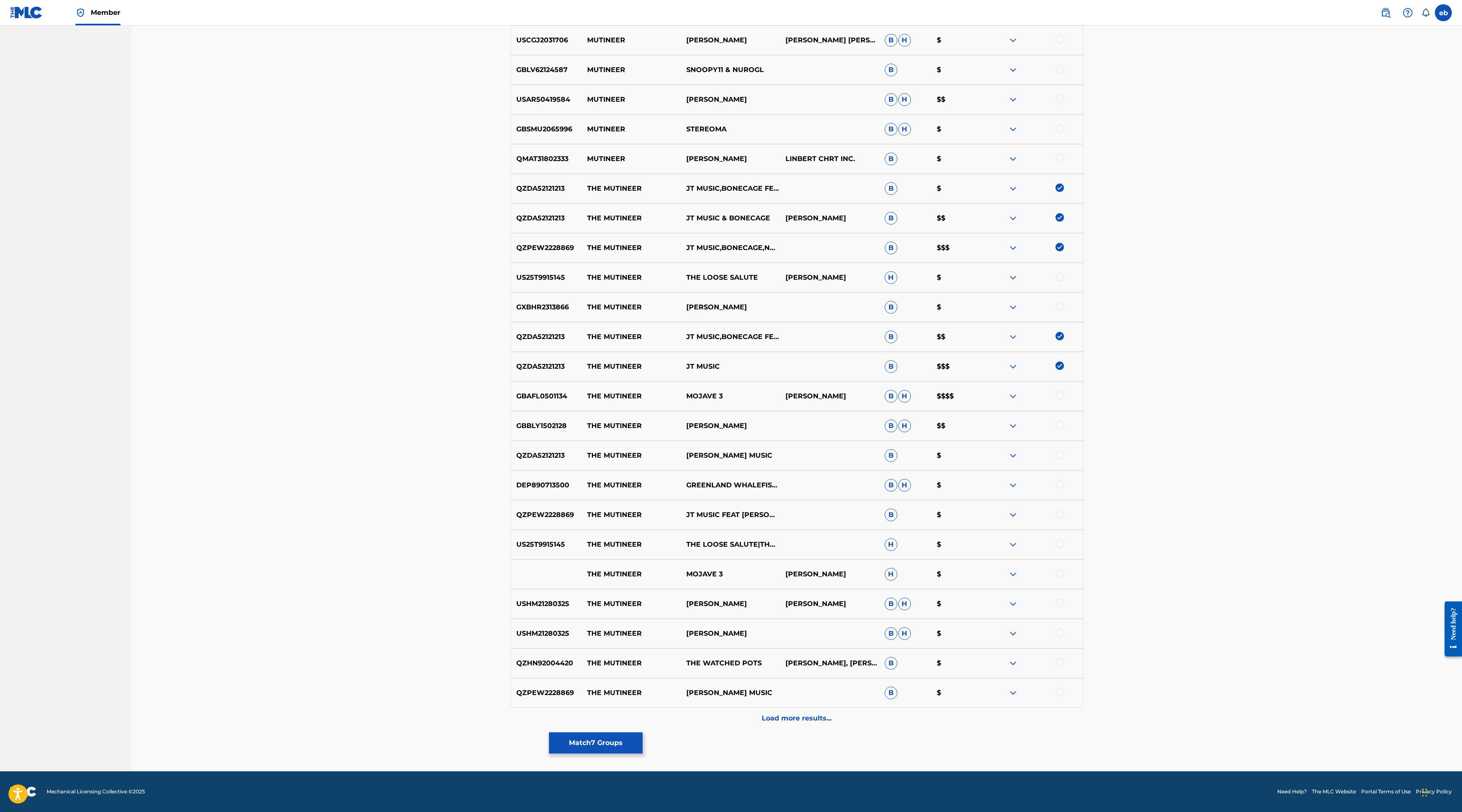
click at [1066, 514] on div at bounding box center [1033, 515] width 99 height 10
click at [1060, 514] on div at bounding box center [1060, 514] width 8 height 8
click at [1056, 453] on div at bounding box center [1060, 455] width 8 height 8
click at [1058, 690] on div at bounding box center [1060, 692] width 8 height 8
click at [791, 712] on div "Load more results..." at bounding box center [797, 718] width 573 height 21
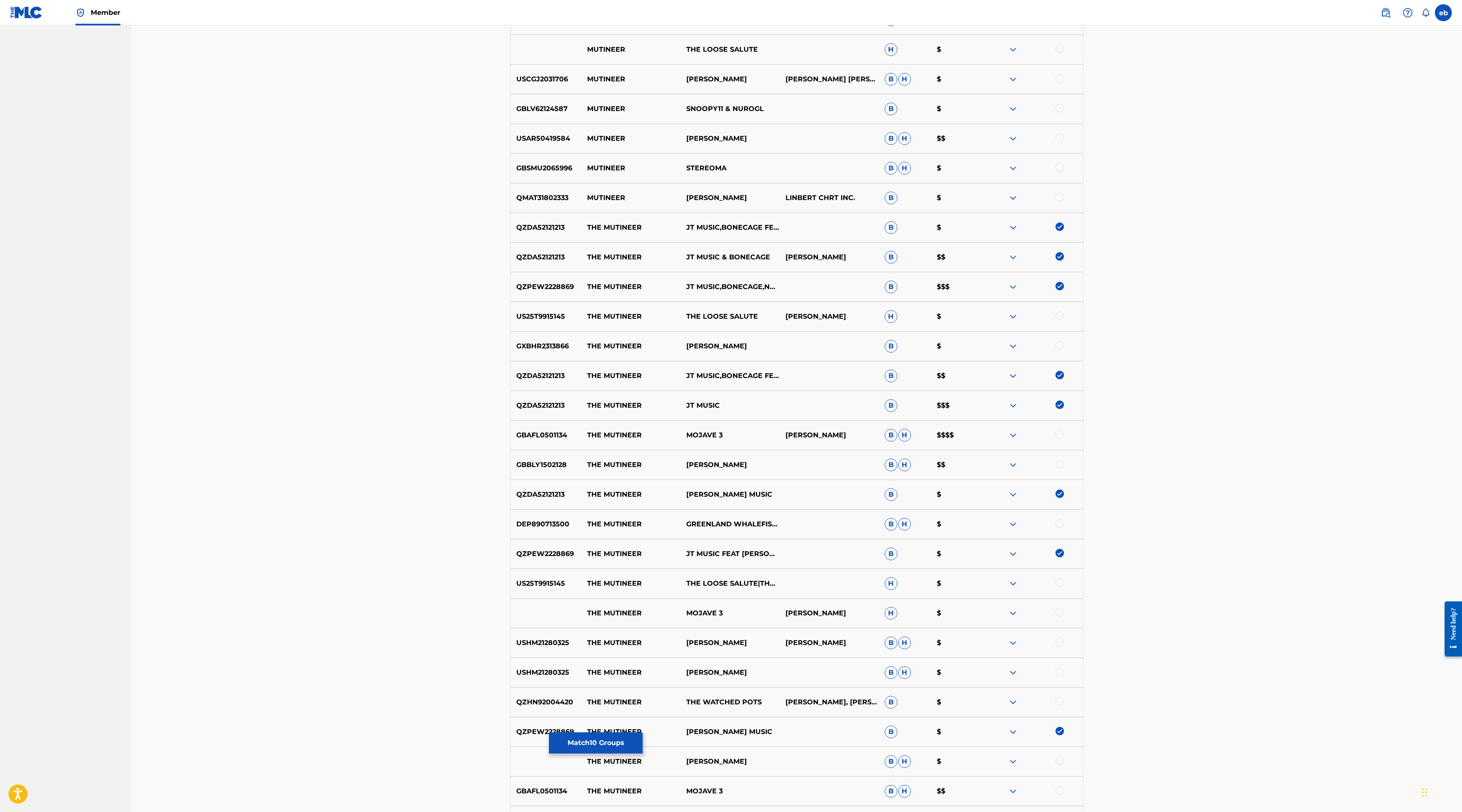
scroll to position [805, 0]
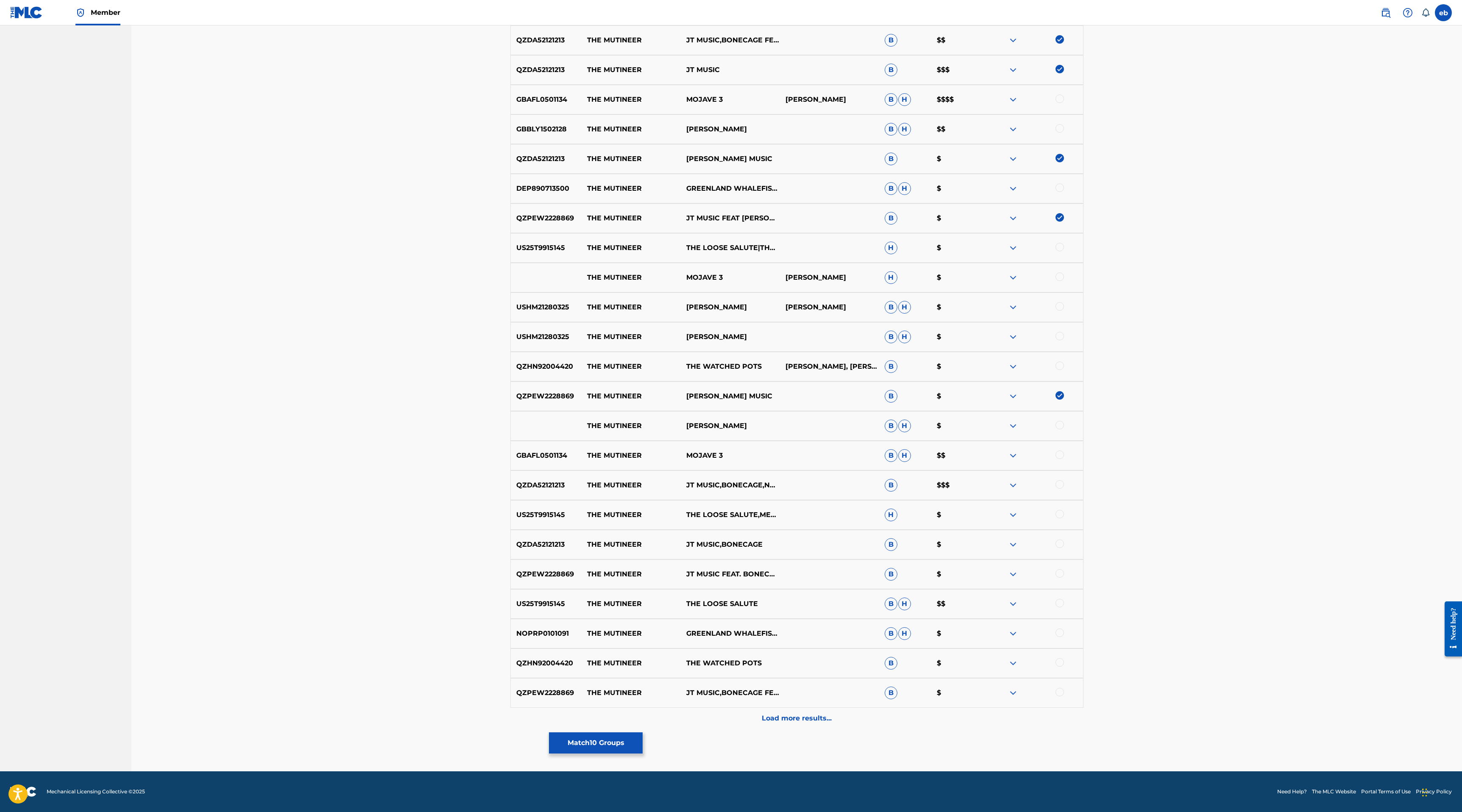
click at [1060, 576] on div at bounding box center [1060, 573] width 8 height 8
click at [1058, 546] on div at bounding box center [1060, 544] width 8 height 8
click at [1058, 690] on div at bounding box center [1060, 692] width 8 height 8
click at [1059, 483] on div at bounding box center [1060, 484] width 8 height 8
click at [835, 723] on div "Load more results..." at bounding box center [797, 718] width 573 height 21
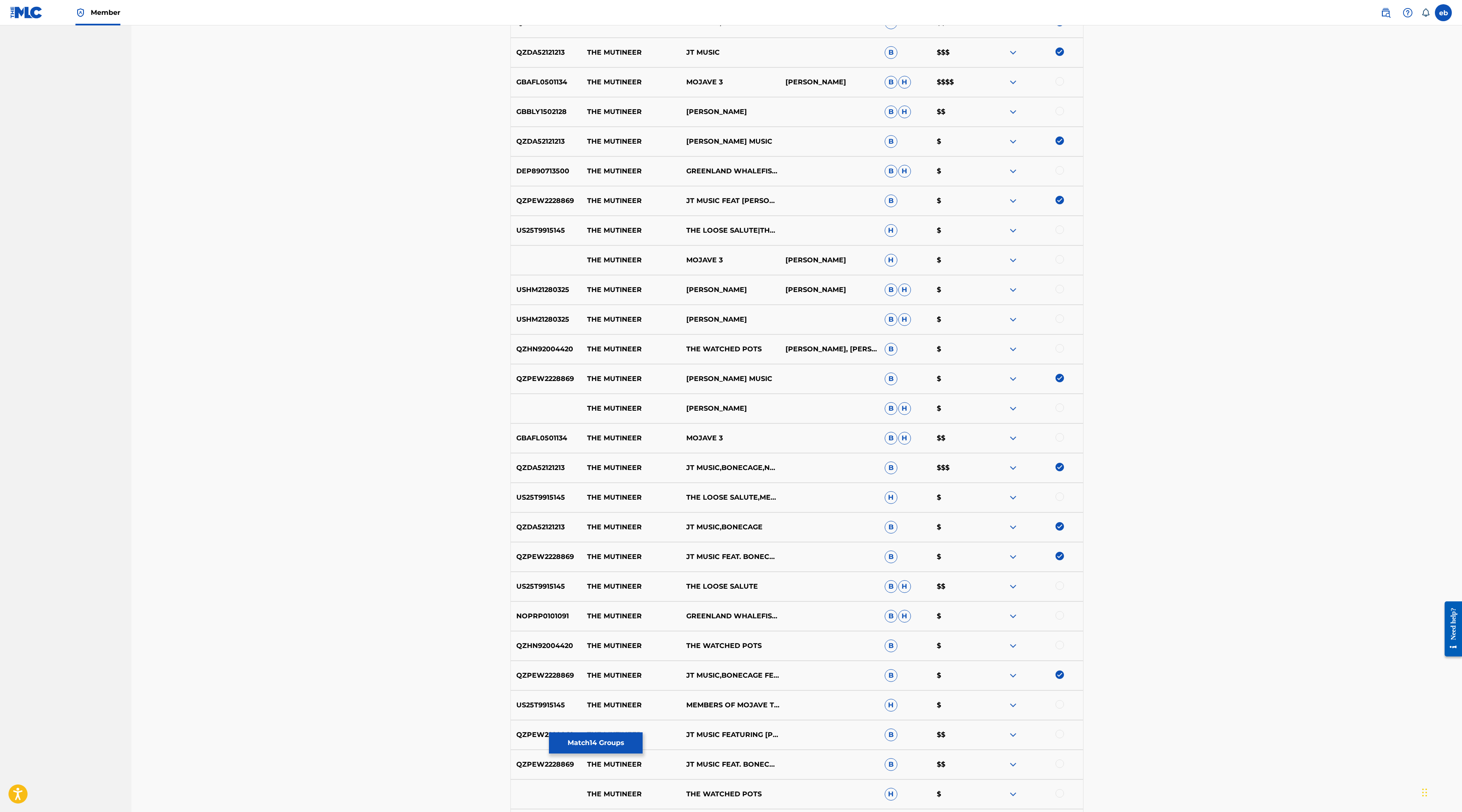
scroll to position [1102, 0]
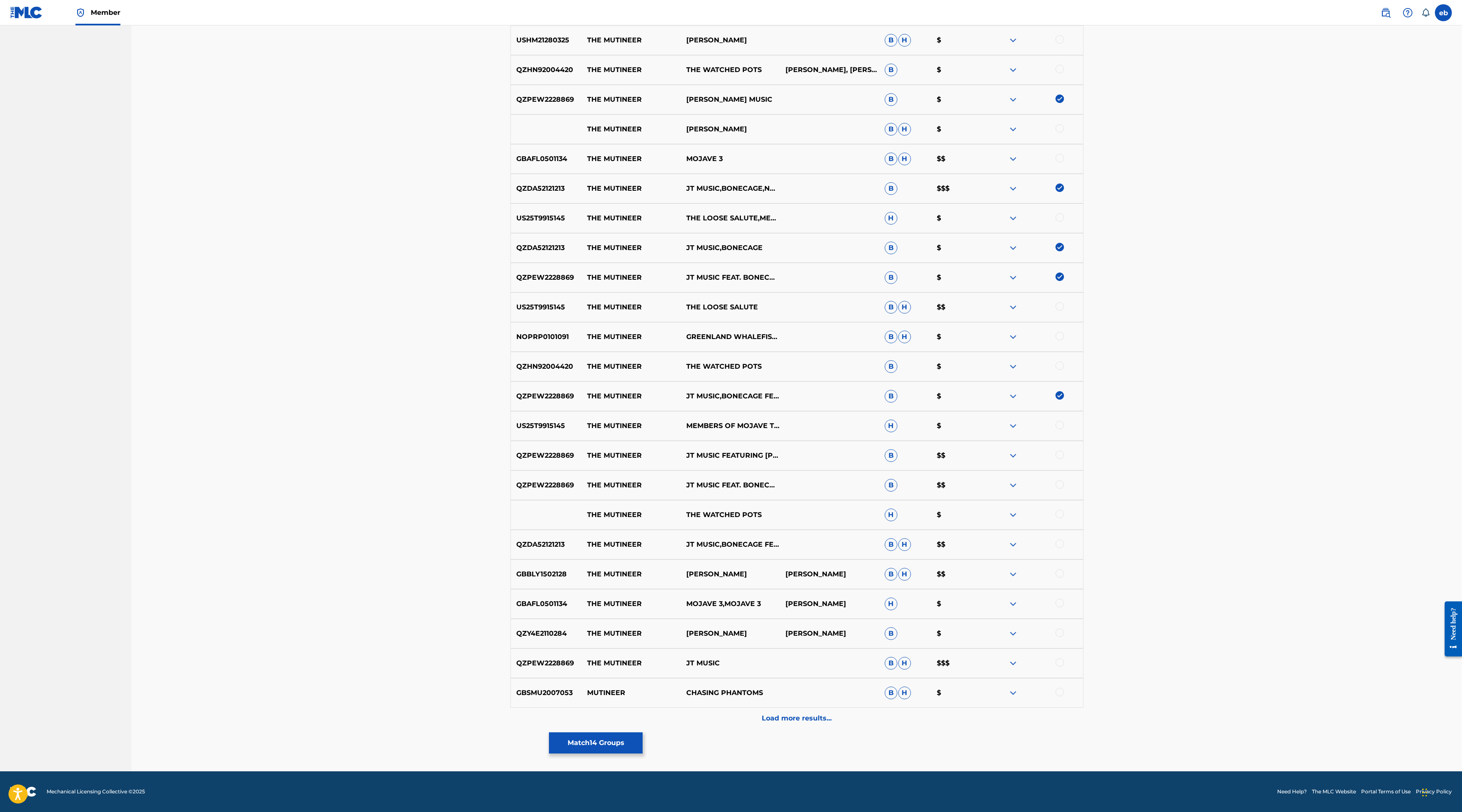
click at [1059, 545] on div at bounding box center [1060, 544] width 8 height 8
click at [1060, 664] on div at bounding box center [1060, 662] width 8 height 8
click at [1058, 481] on div at bounding box center [1060, 484] width 8 height 8
click at [1058, 456] on div at bounding box center [1060, 455] width 8 height 8
click at [807, 722] on p "Load more results..." at bounding box center [796, 718] width 70 height 10
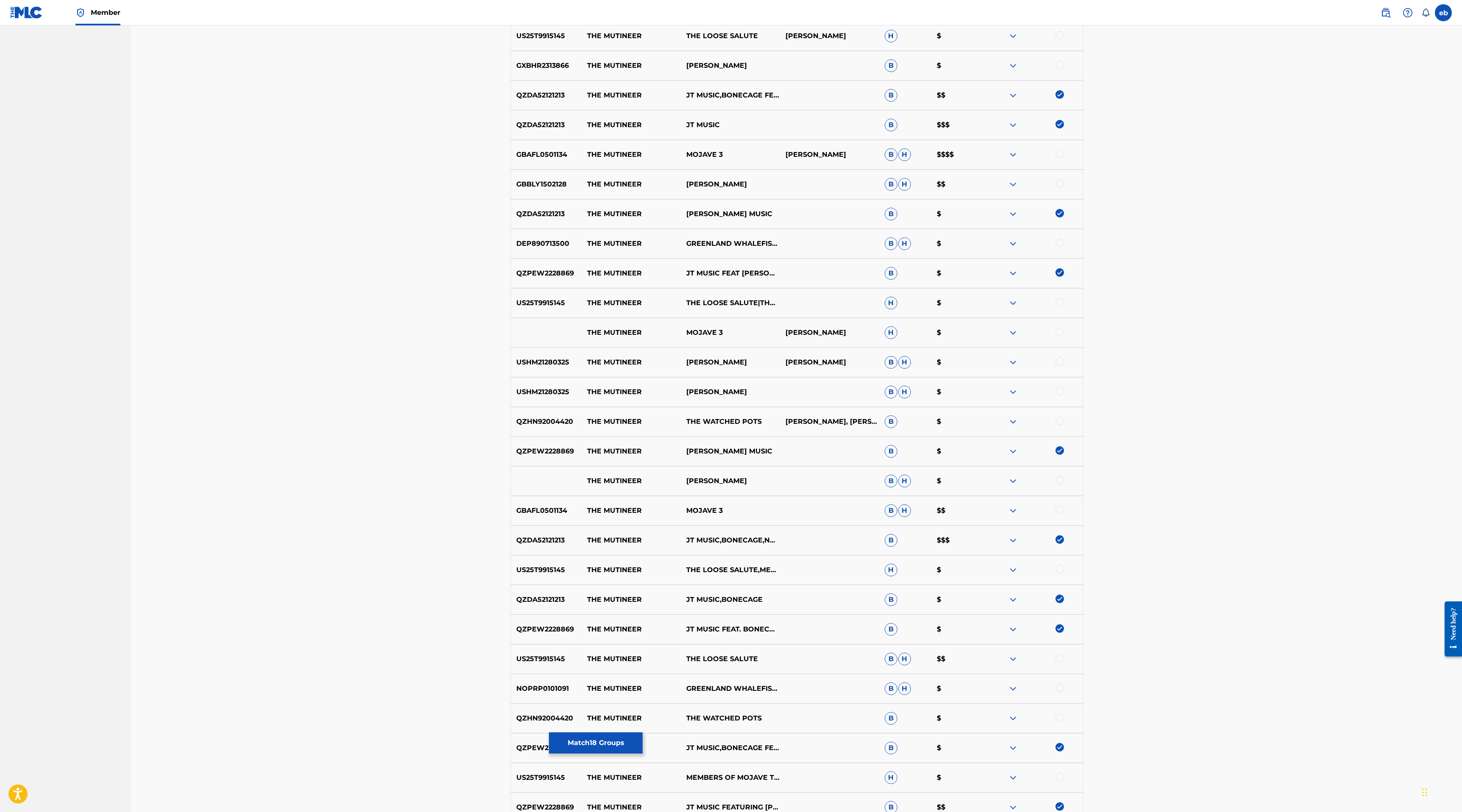
scroll to position [1399, 0]
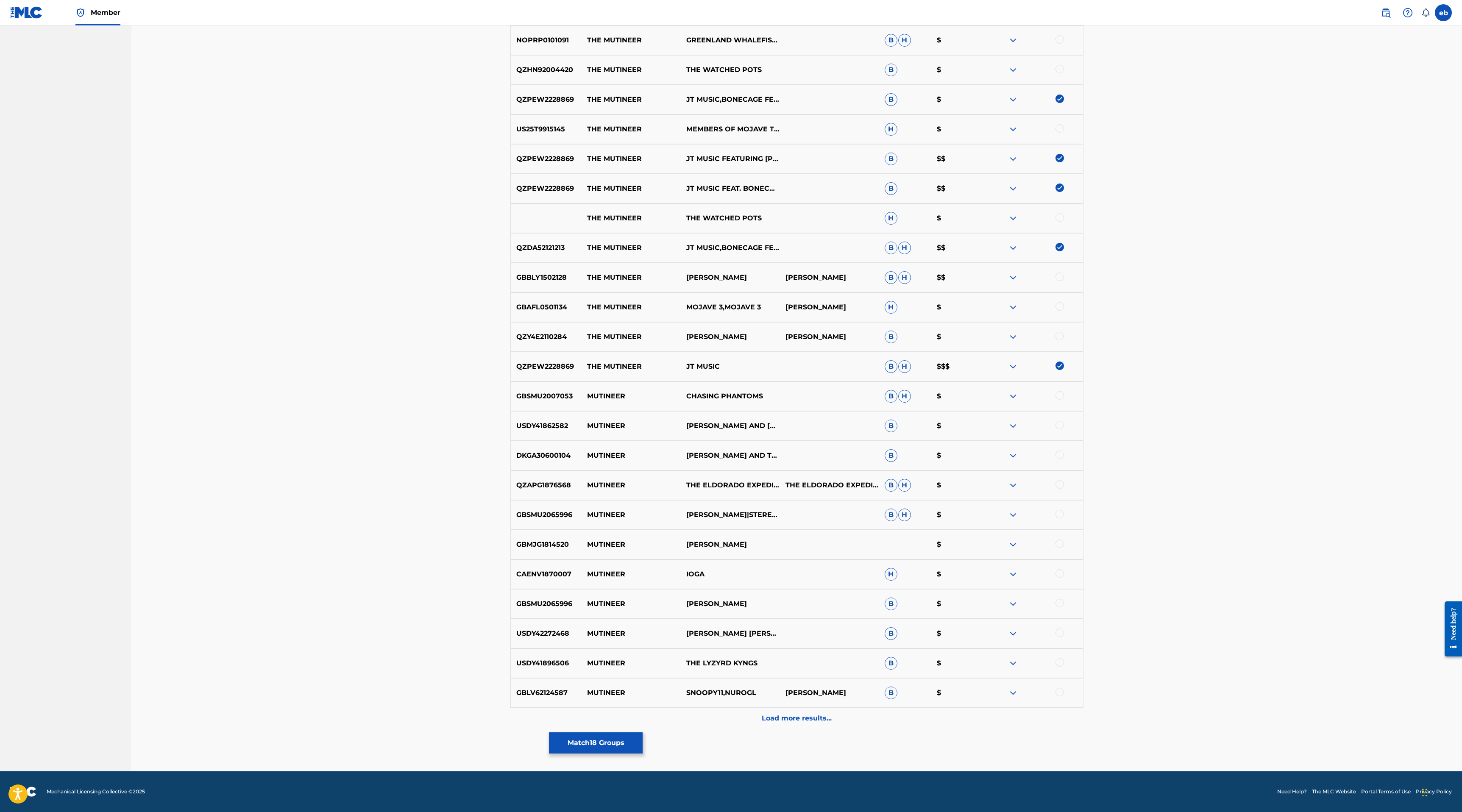
click at [818, 724] on div "Load more results..." at bounding box center [797, 718] width 573 height 21
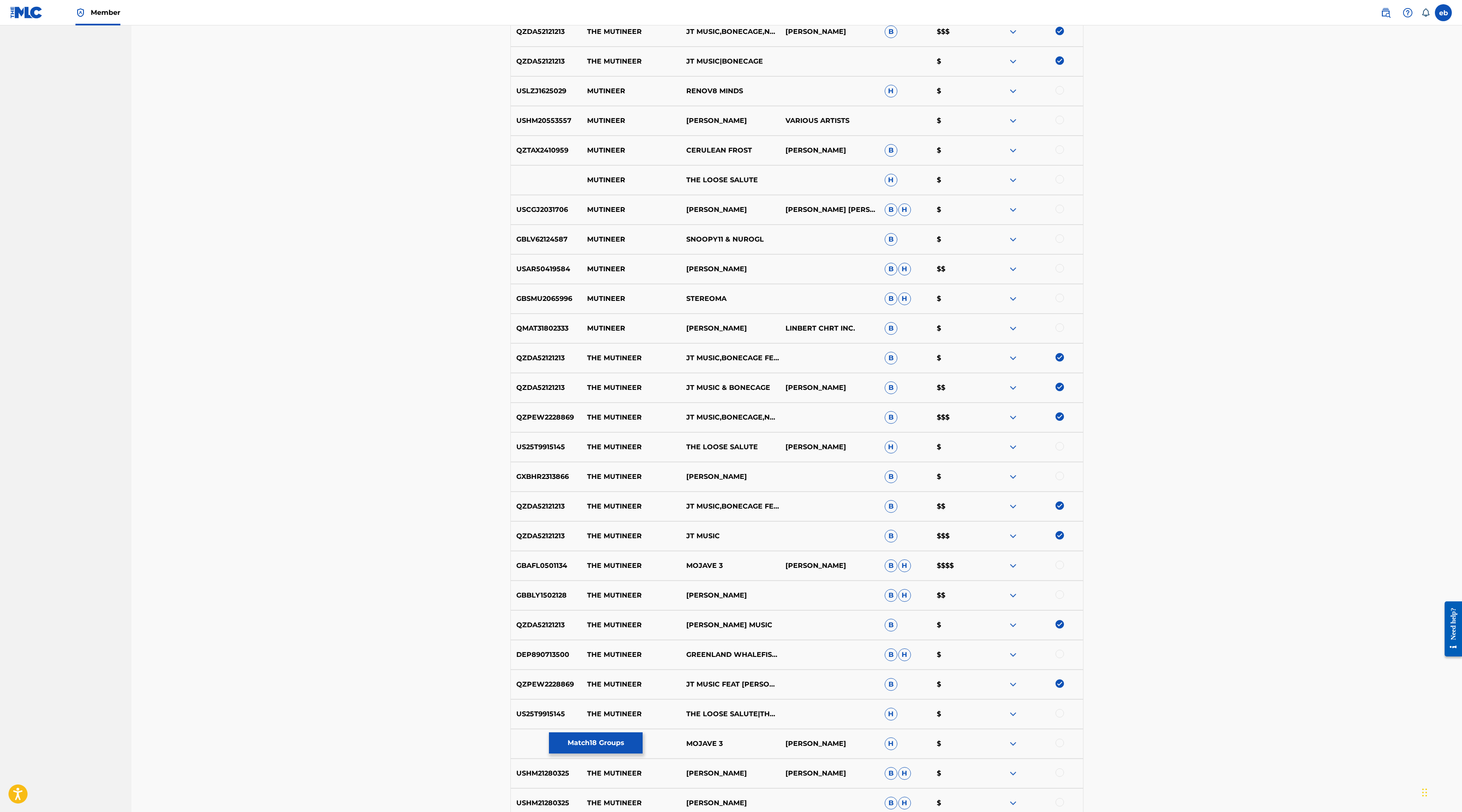
scroll to position [0, 0]
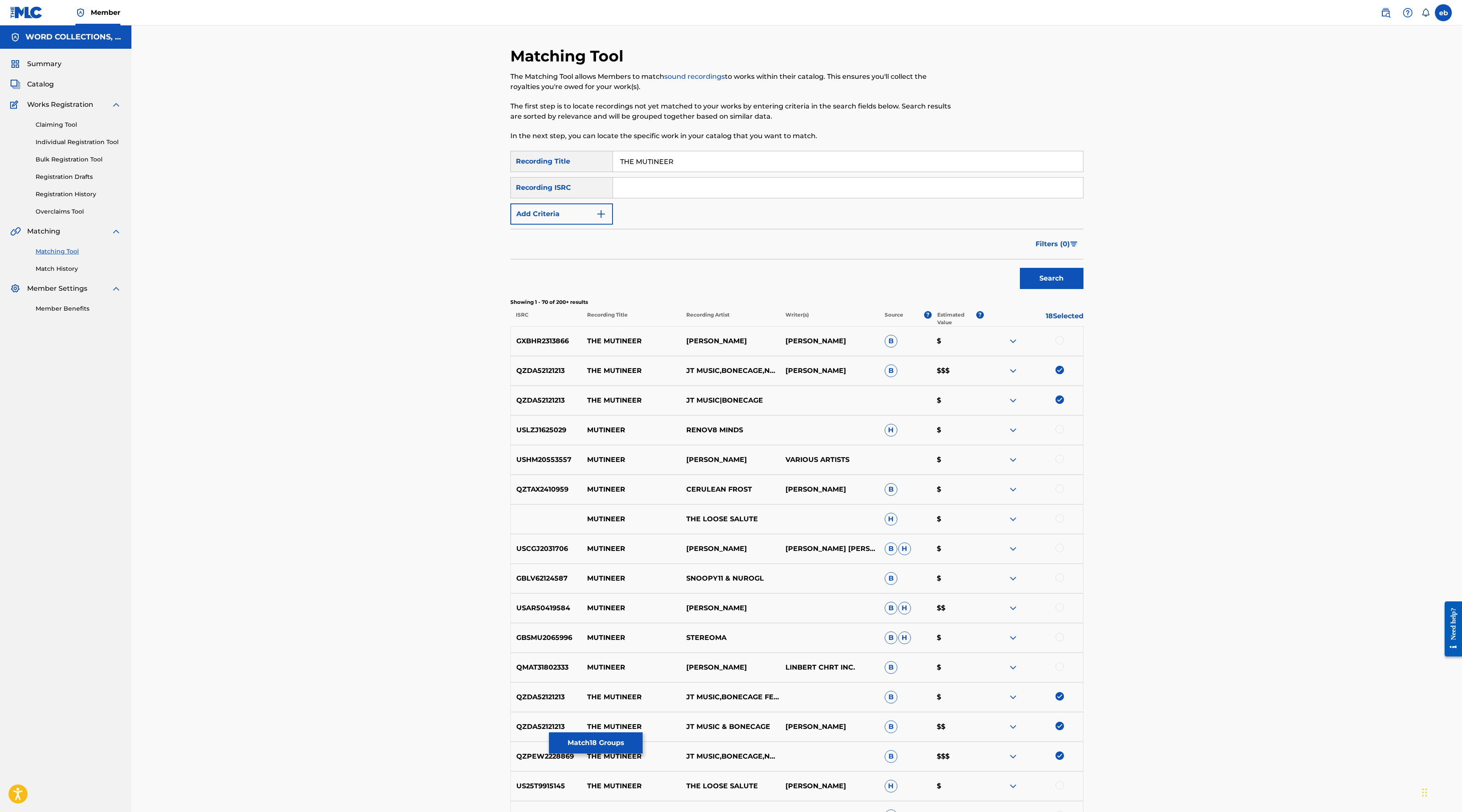
click at [686, 192] on input "Search Form" at bounding box center [848, 187] width 470 height 20
type input "JT"
click at [1020, 268] on button "Search" at bounding box center [1051, 278] width 64 height 21
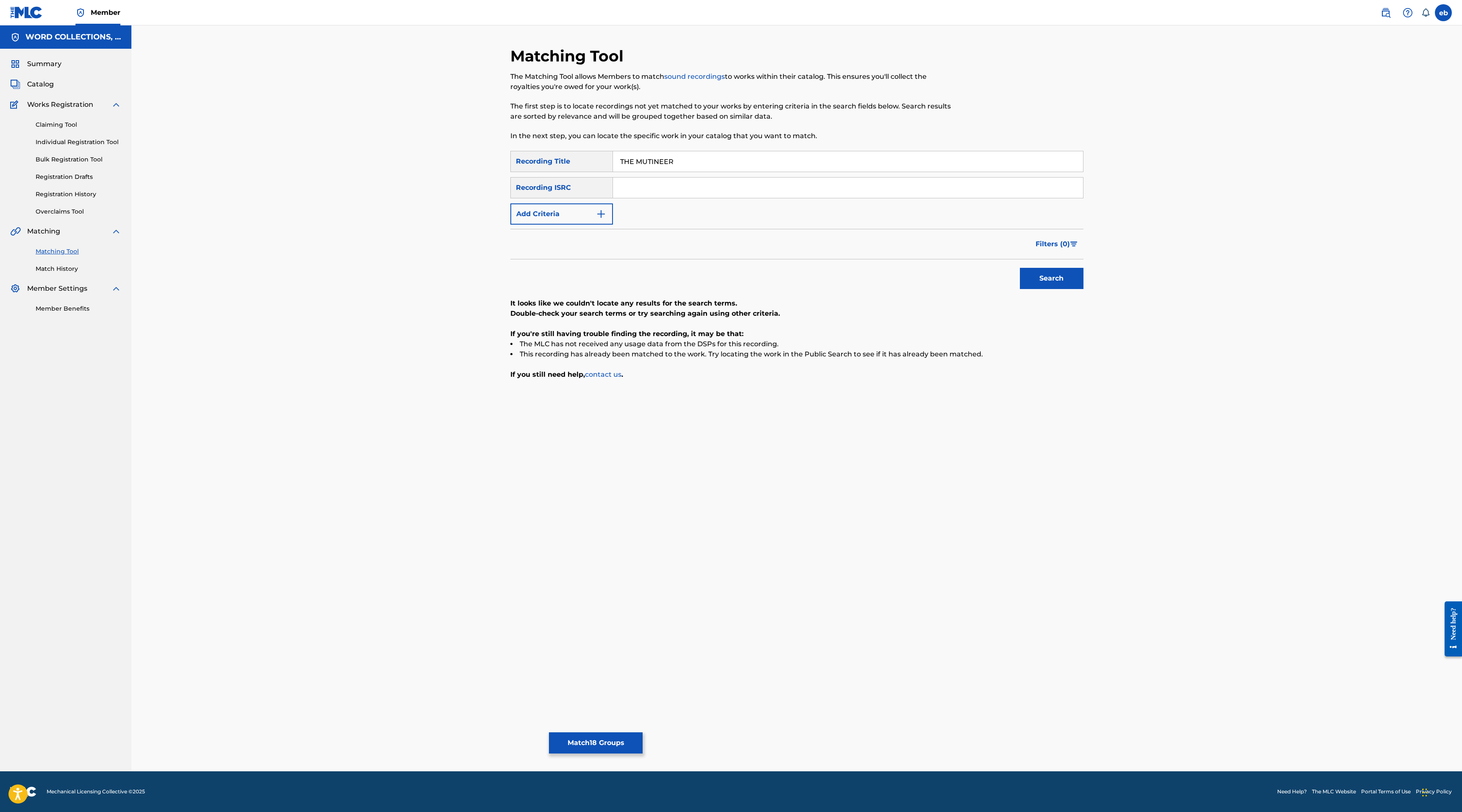
click at [553, 214] on button "Add Criteria" at bounding box center [562, 214] width 103 height 21
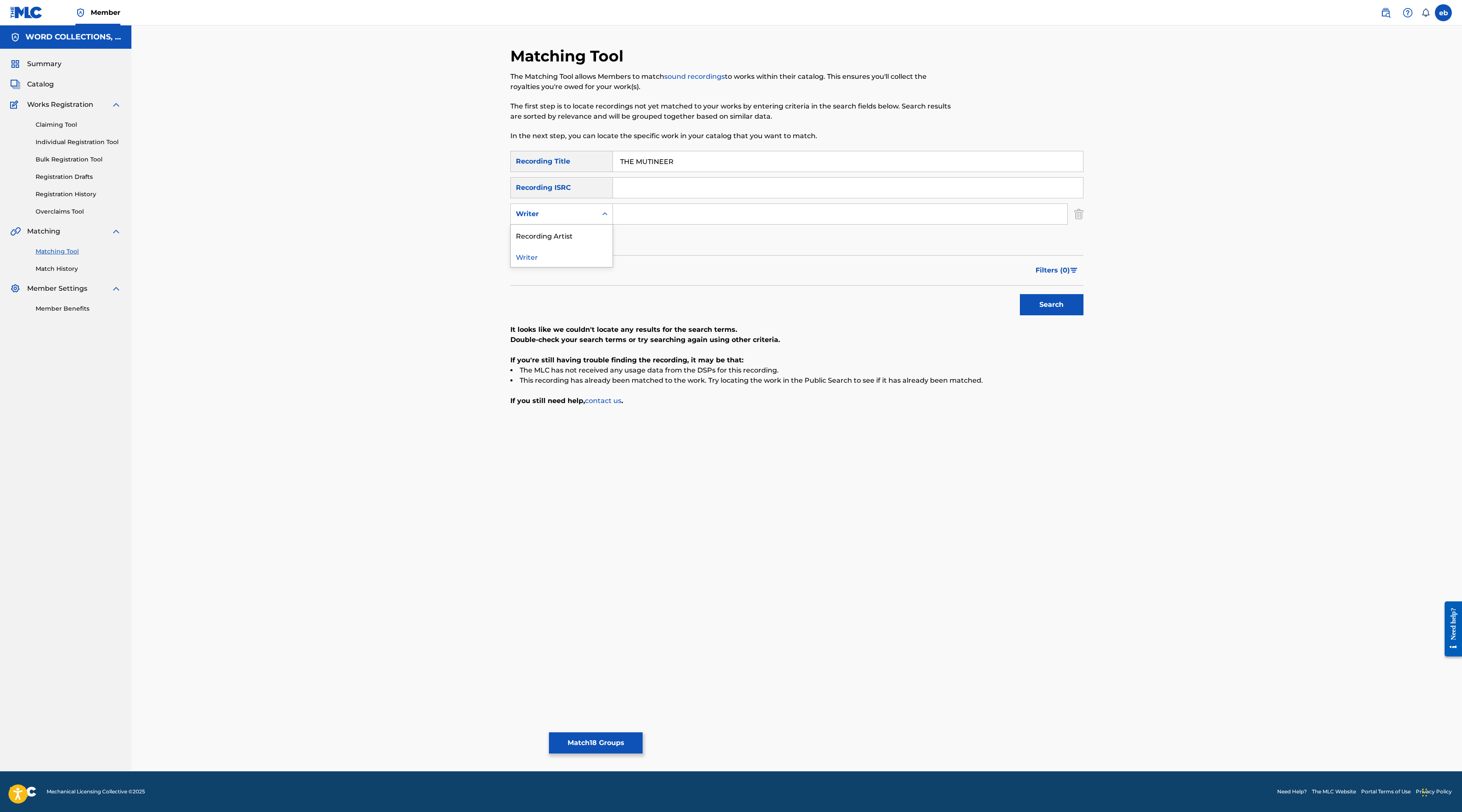
click at [559, 212] on div "Writer" at bounding box center [554, 214] width 76 height 10
click at [562, 232] on div "Recording Artist" at bounding box center [561, 235] width 102 height 21
click at [624, 209] on input "Search Form" at bounding box center [840, 214] width 454 height 20
click at [1020, 294] on button "Search" at bounding box center [1051, 304] width 64 height 21
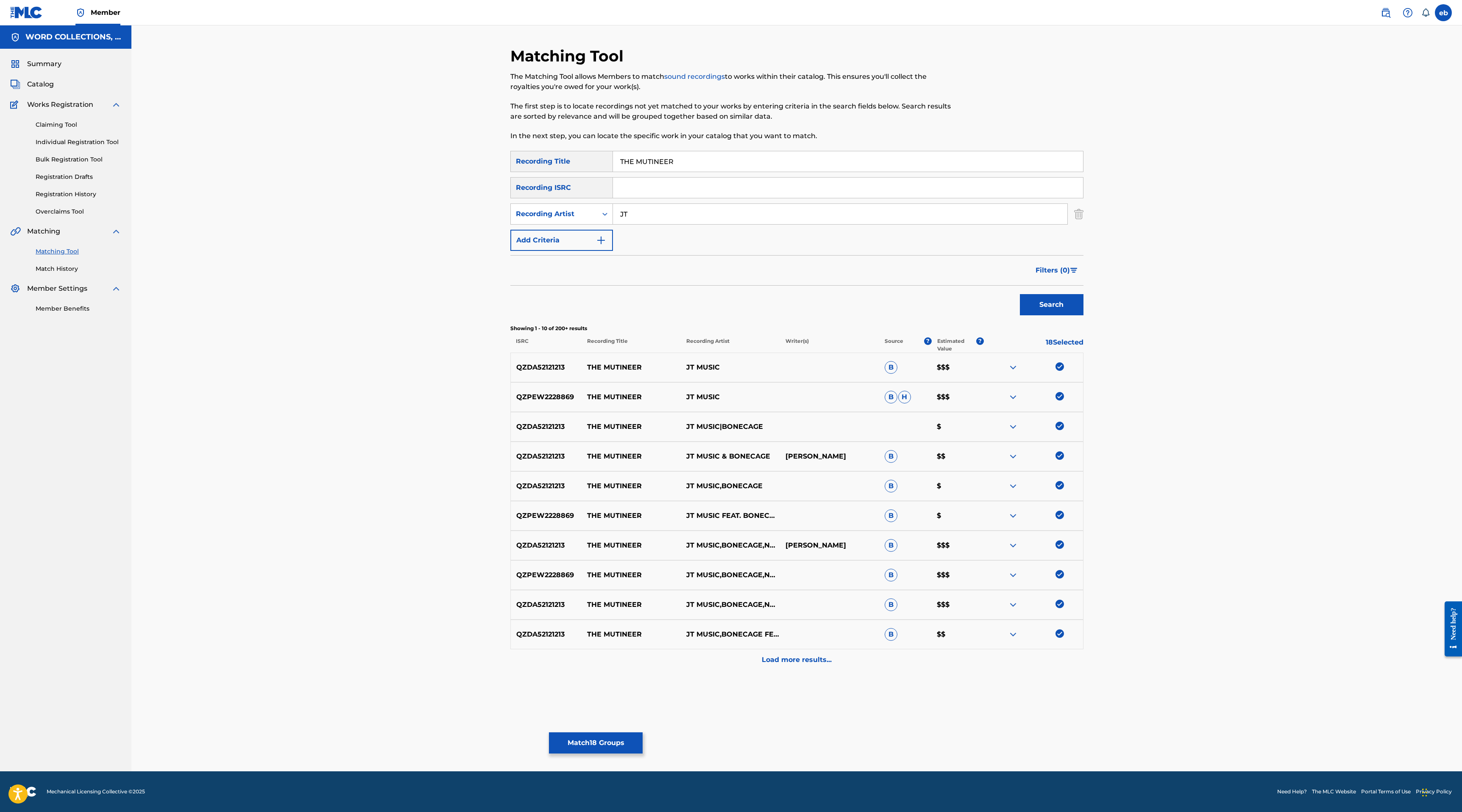
click at [820, 657] on p "Load more results..." at bounding box center [796, 659] width 70 height 10
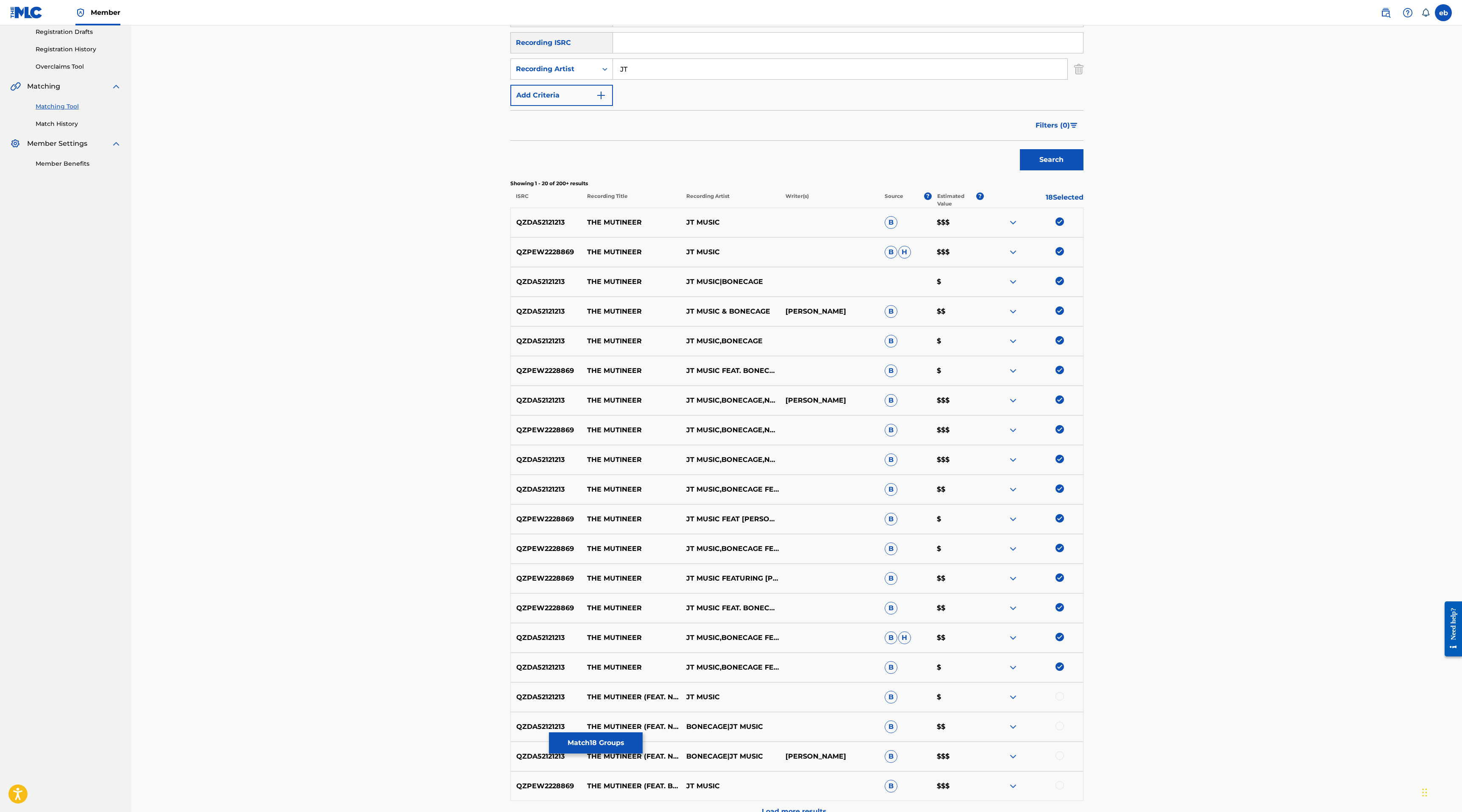
scroll to position [238, 0]
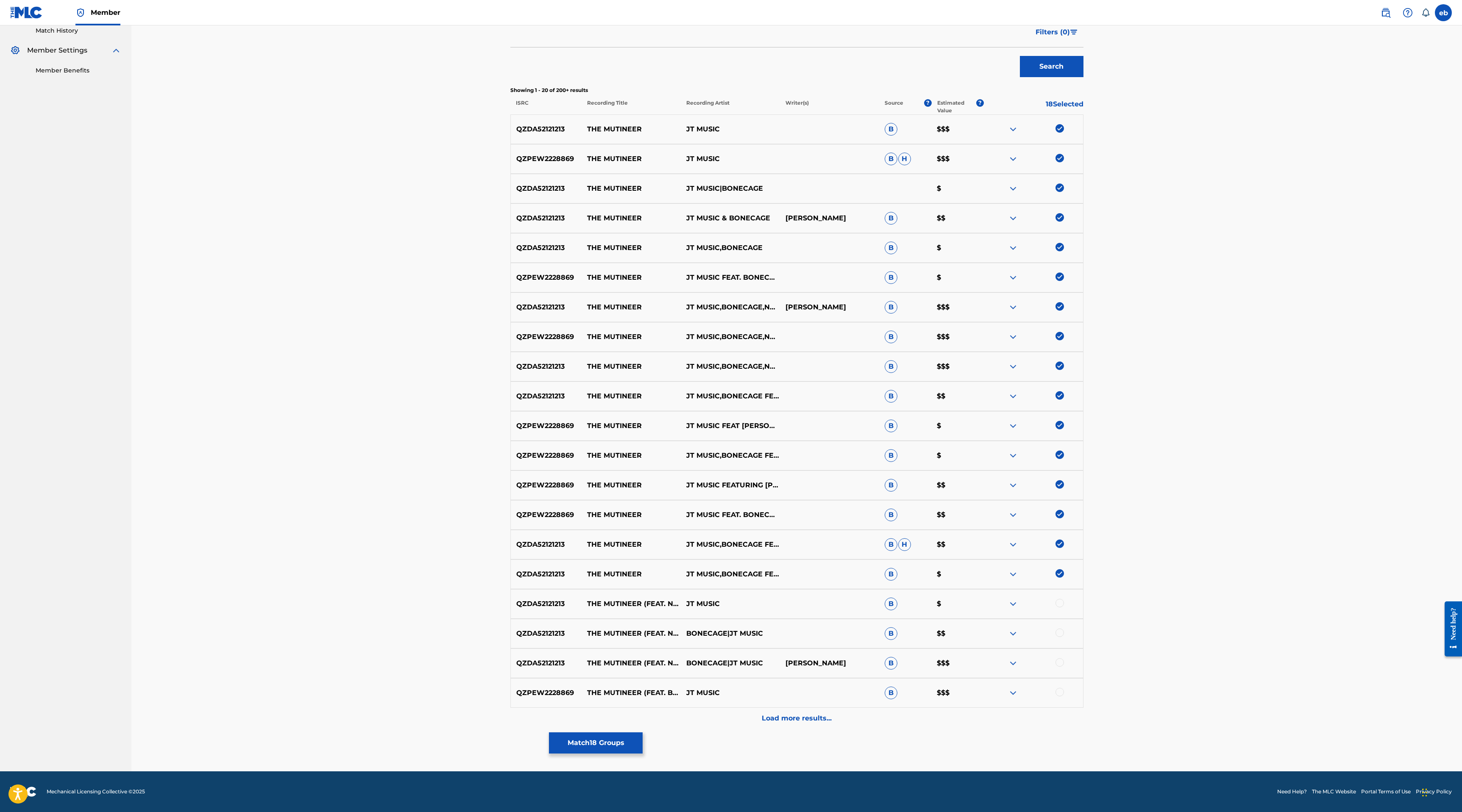
click at [1058, 603] on div at bounding box center [1060, 603] width 8 height 8
click at [1061, 635] on div at bounding box center [1060, 632] width 8 height 8
click at [1060, 661] on div at bounding box center [1060, 662] width 8 height 8
click at [1063, 694] on div at bounding box center [1033, 693] width 99 height 10
click at [1059, 692] on div at bounding box center [1060, 692] width 8 height 8
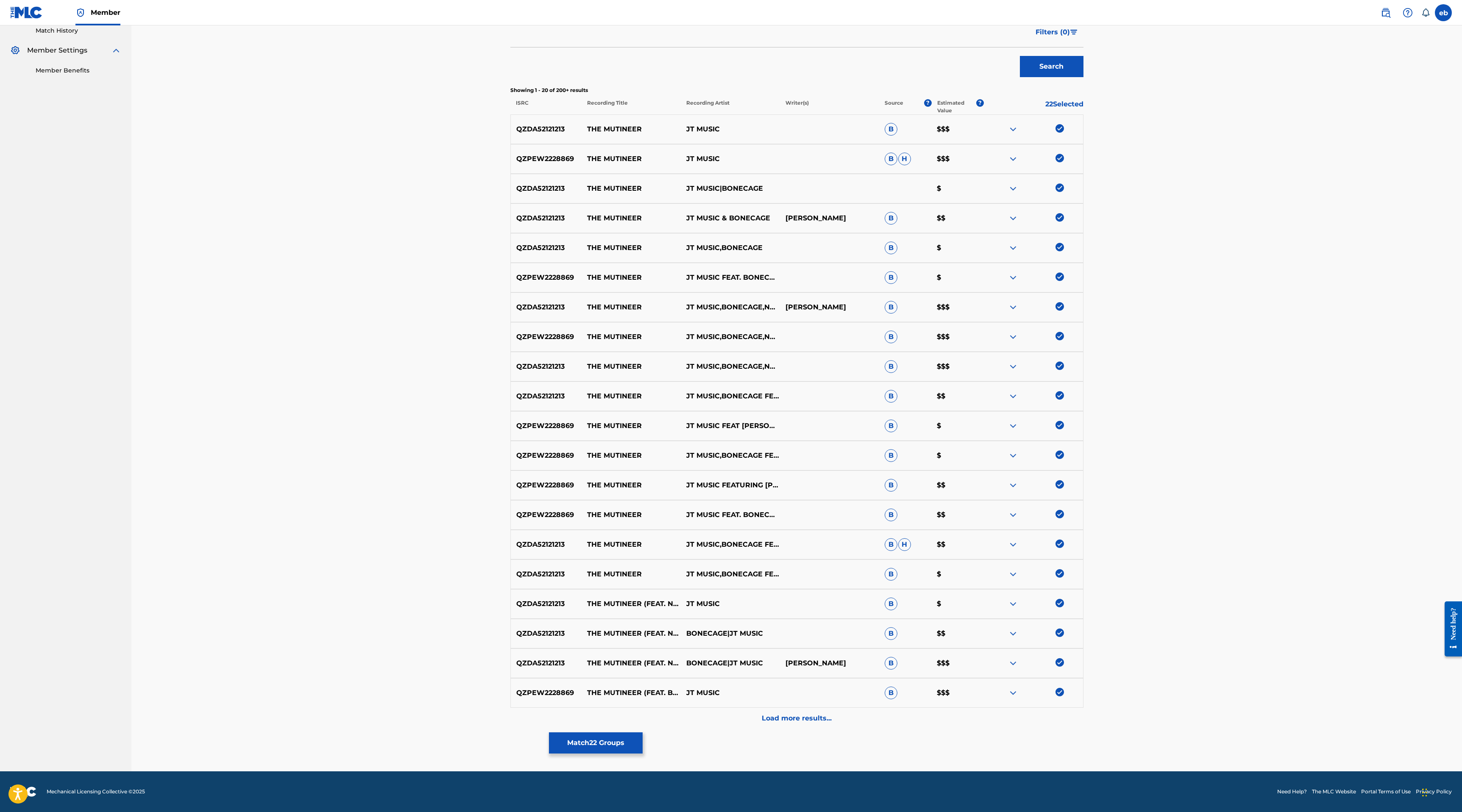
click at [811, 728] on div "Load more results..." at bounding box center [797, 718] width 573 height 21
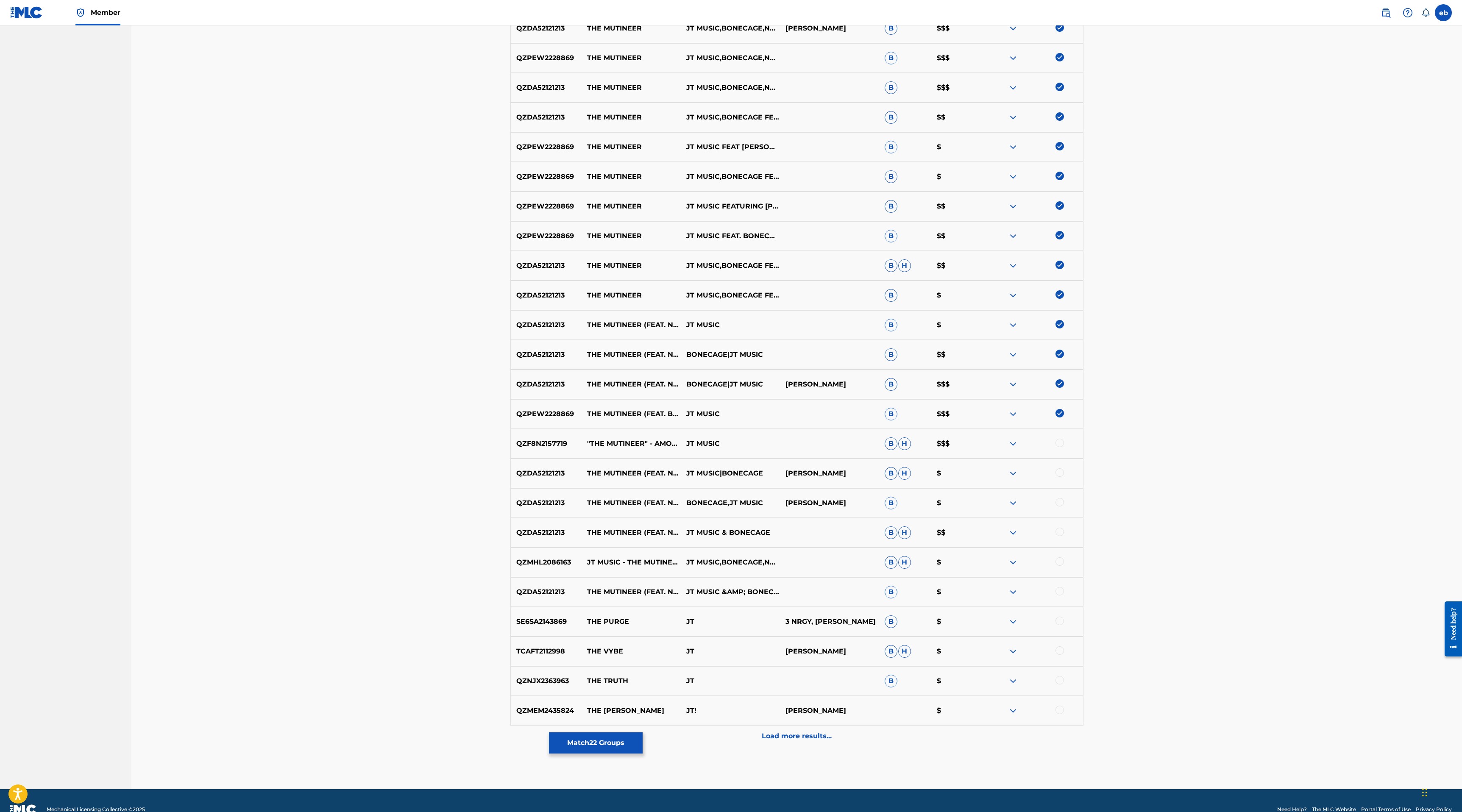
scroll to position [535, 0]
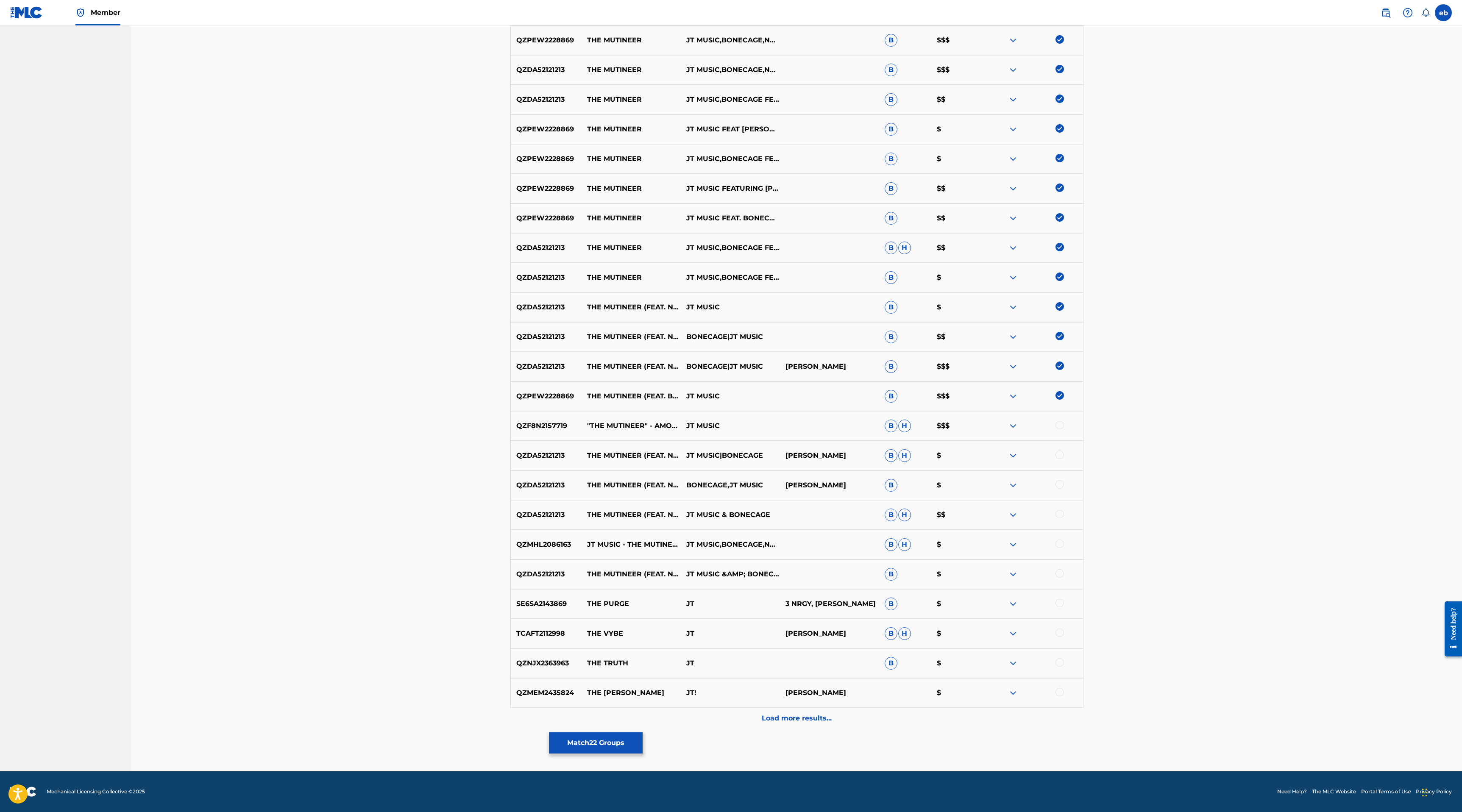
click at [1063, 424] on div at bounding box center [1060, 425] width 8 height 8
click at [1060, 453] on div at bounding box center [1060, 455] width 8 height 8
click at [1061, 481] on div at bounding box center [1060, 484] width 8 height 8
click at [1060, 514] on div at bounding box center [1060, 514] width 8 height 8
click at [1058, 542] on div at bounding box center [1060, 544] width 8 height 8
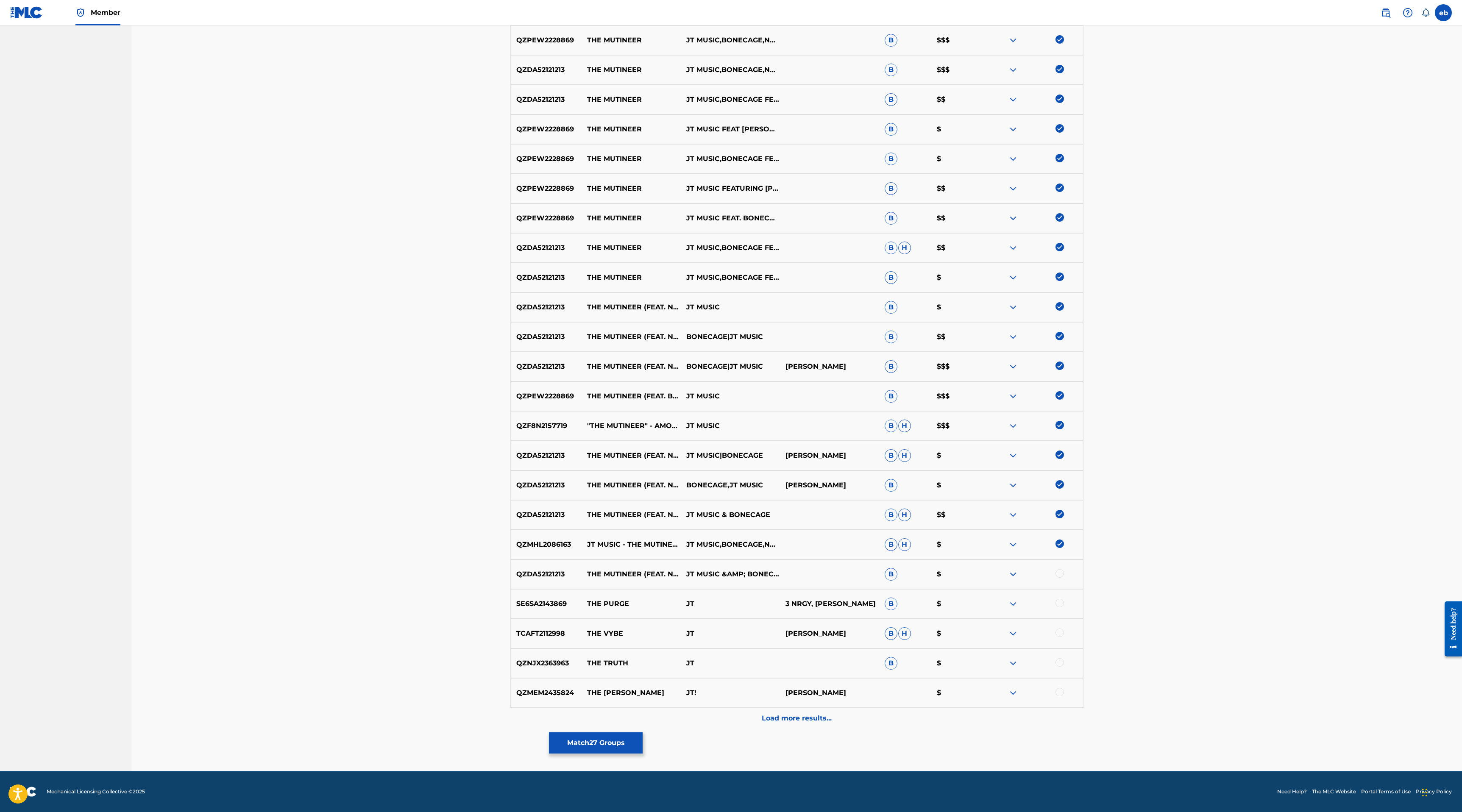
click at [1060, 573] on div at bounding box center [1060, 573] width 8 height 8
click at [775, 722] on p "Load more results..." at bounding box center [796, 718] width 70 height 10
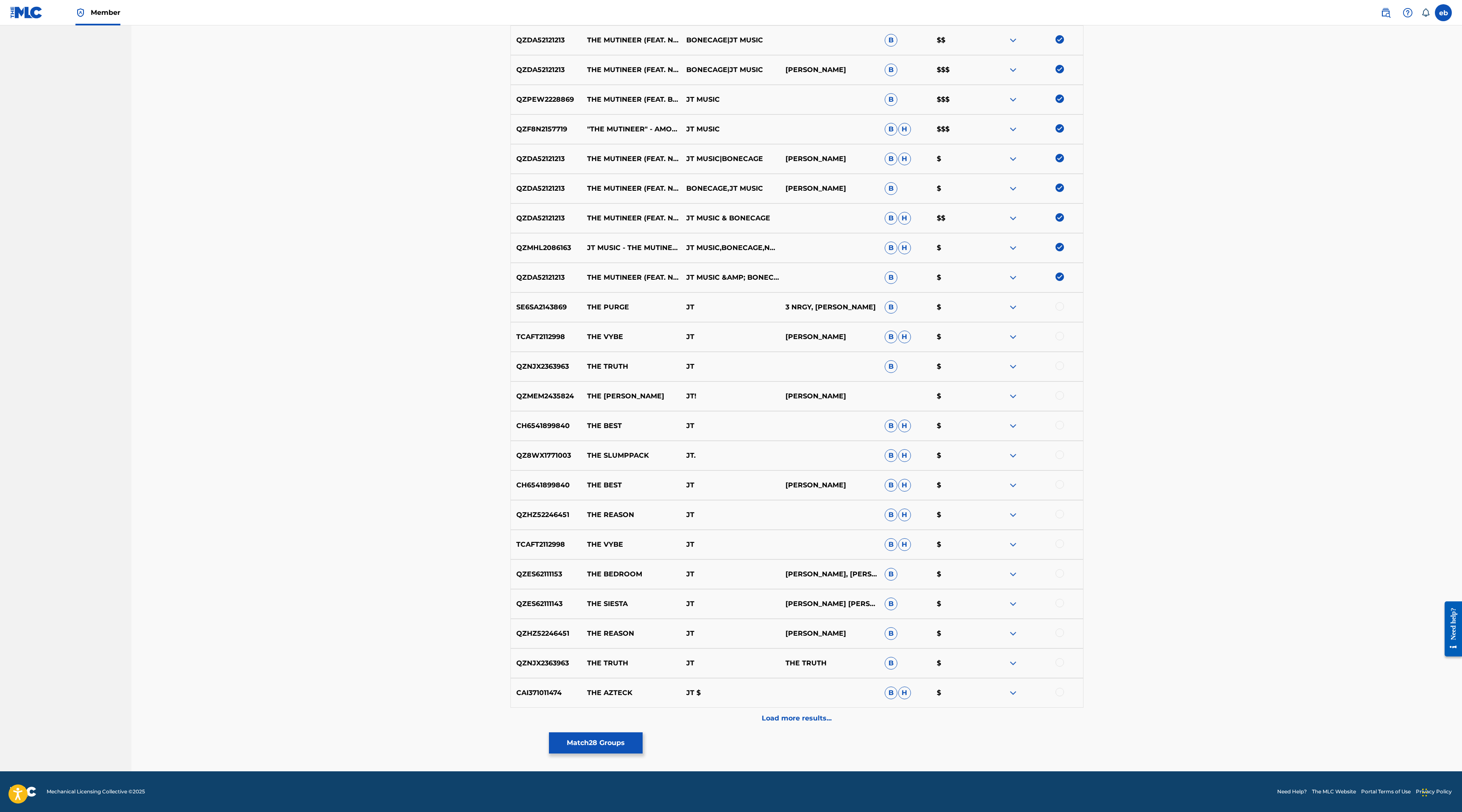
scroll to position [0, 0]
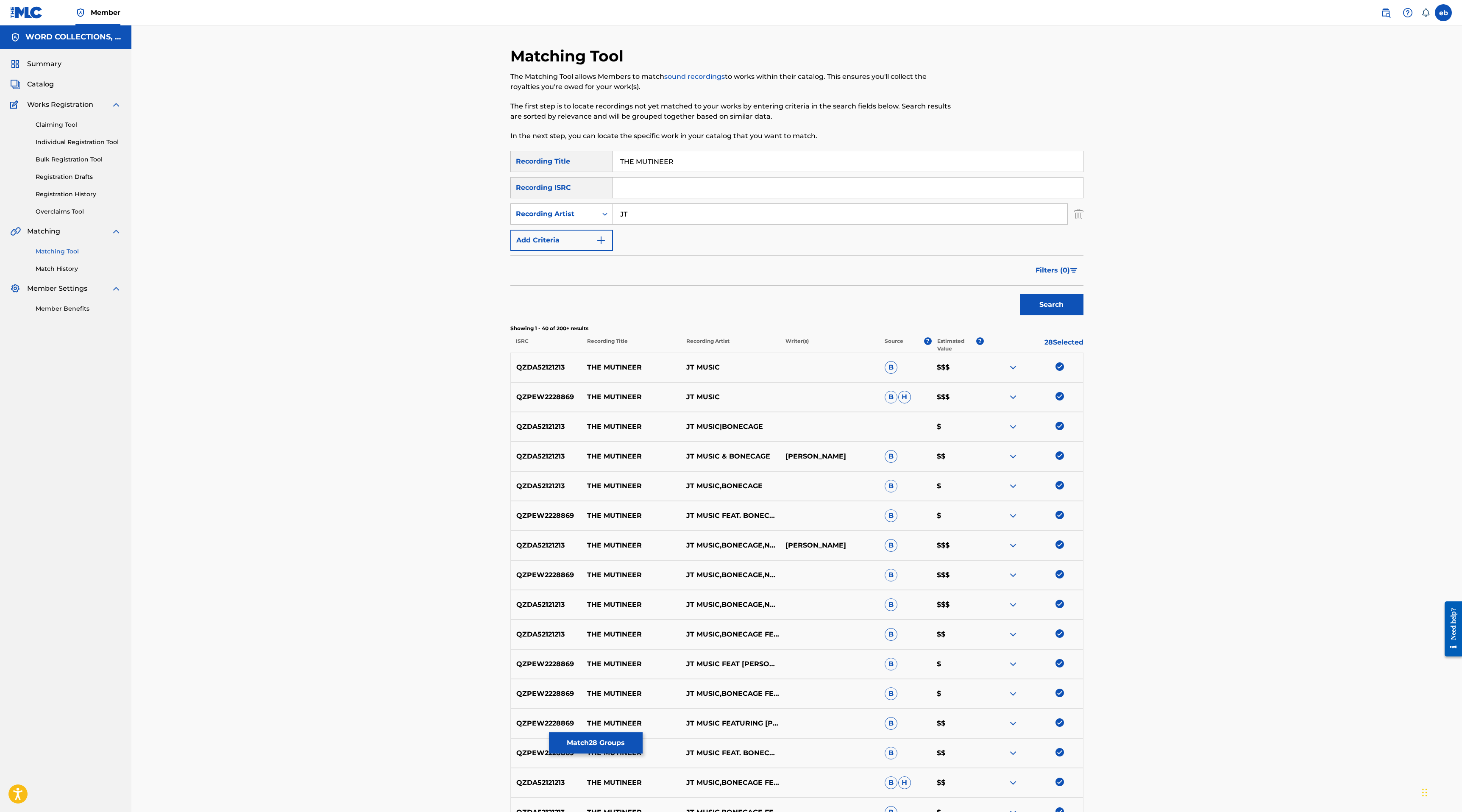
click at [643, 220] on input "JT" at bounding box center [840, 214] width 454 height 20
click at [1020, 294] on button "Search" at bounding box center [1051, 304] width 64 height 21
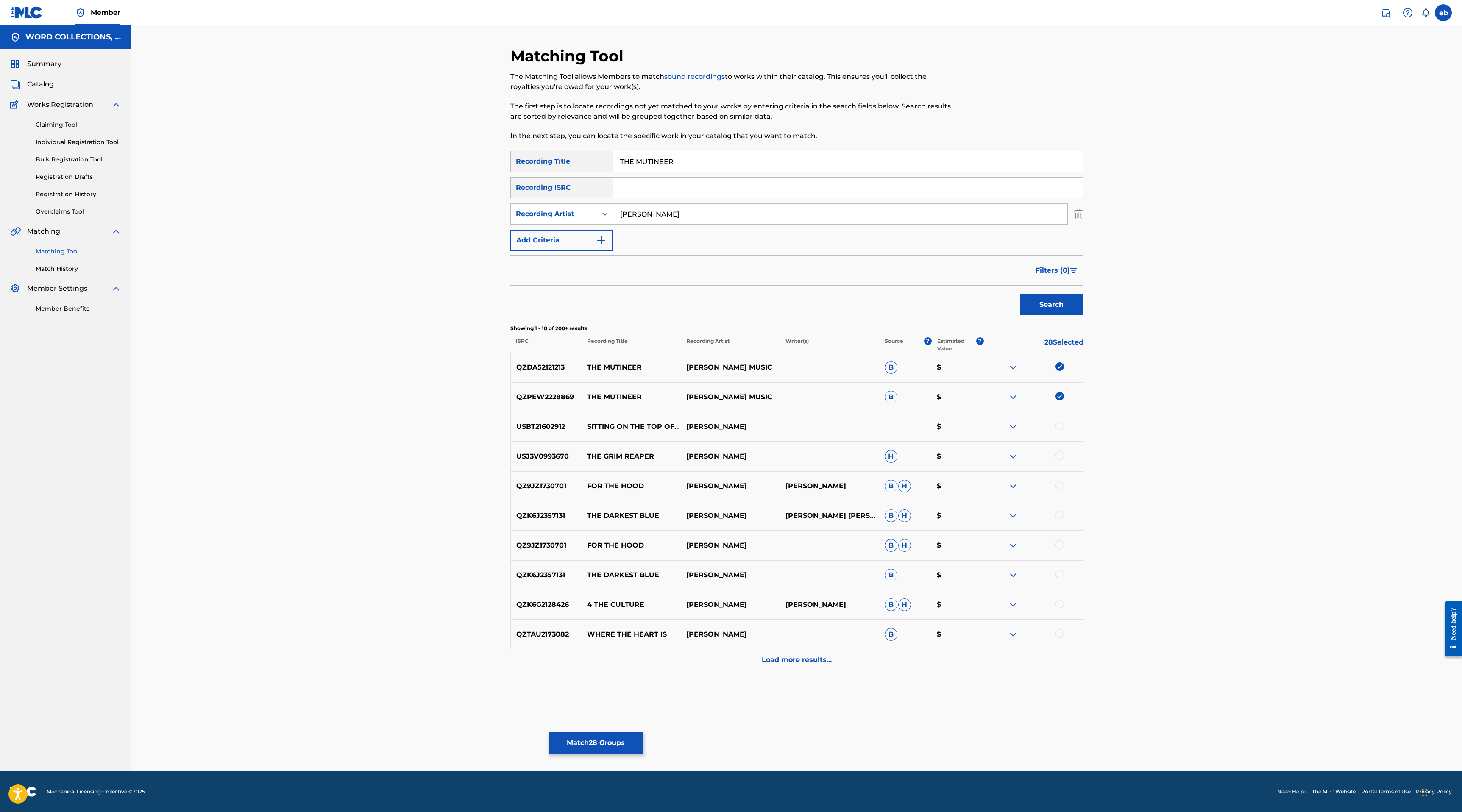
click at [798, 675] on div "Matching Tool The Matching Tool allows Members to match sound recordings to wor…" at bounding box center [797, 408] width 573 height 725
click at [800, 667] on div "Load more results..." at bounding box center [797, 659] width 573 height 21
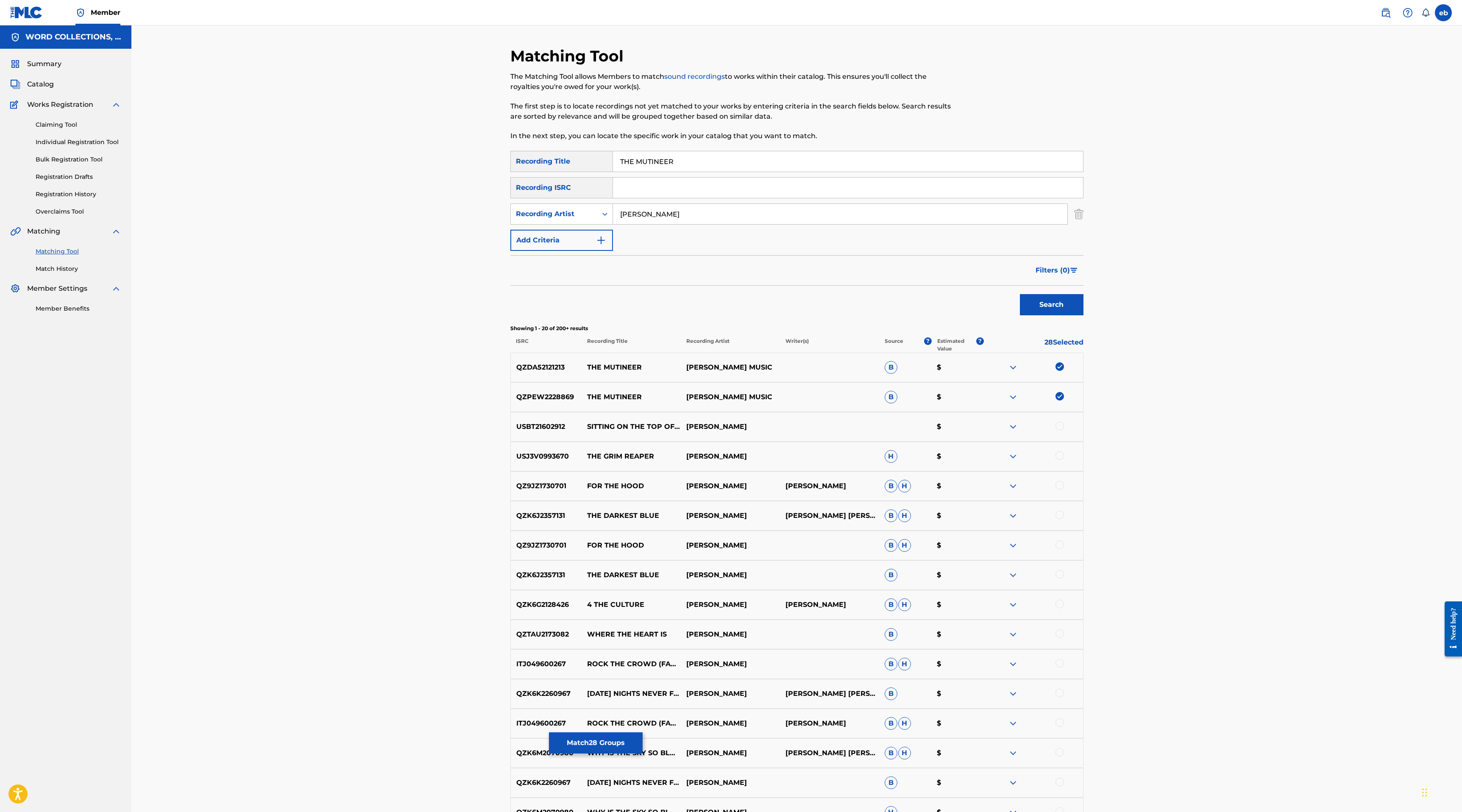
click at [672, 207] on input "[PERSON_NAME]" at bounding box center [840, 214] width 454 height 20
click at [649, 213] on input "[PERSON_NAME]" at bounding box center [840, 214] width 454 height 20
click at [1020, 294] on button "Search" at bounding box center [1051, 304] width 64 height 21
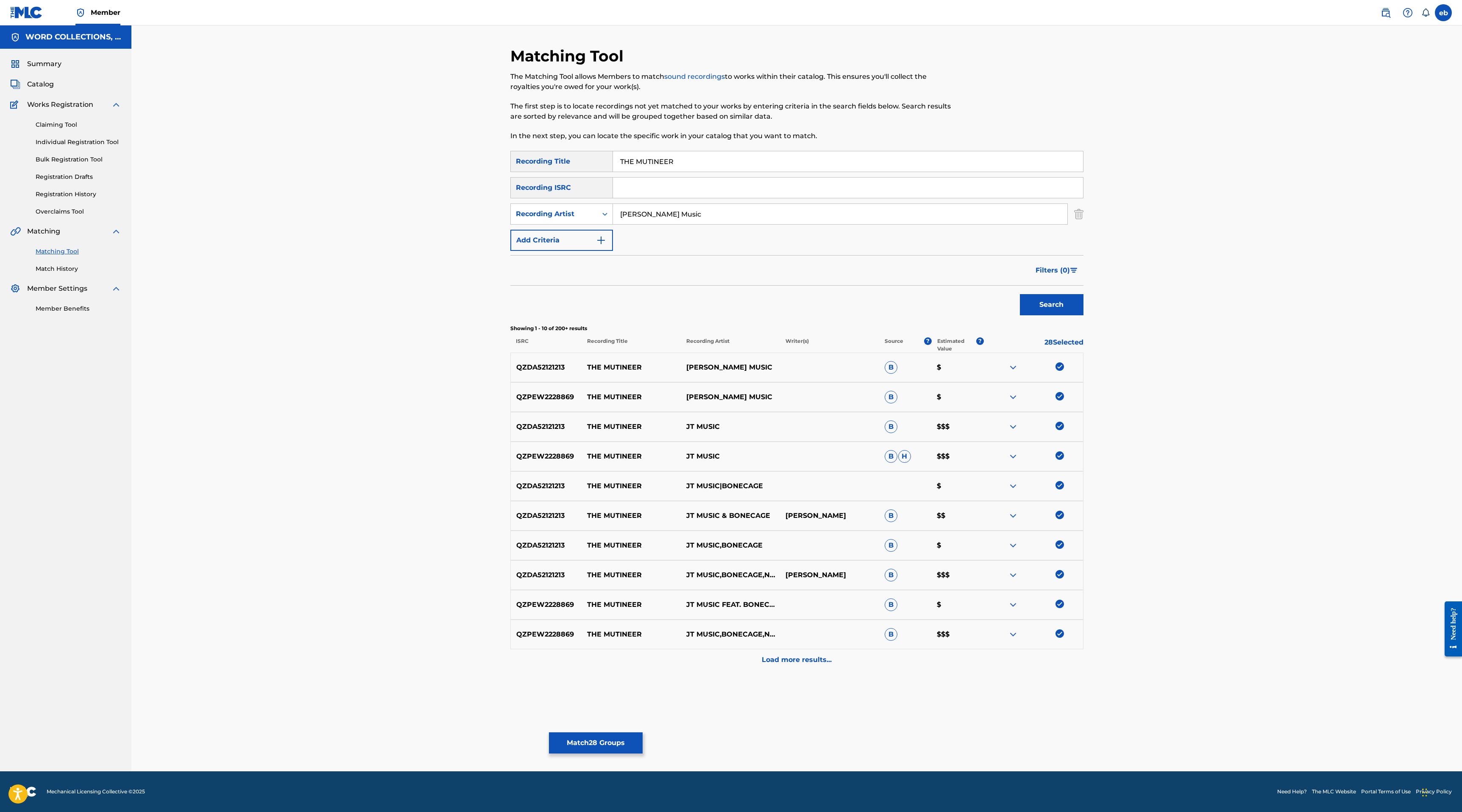
click at [801, 652] on div "Load more results..." at bounding box center [797, 659] width 573 height 21
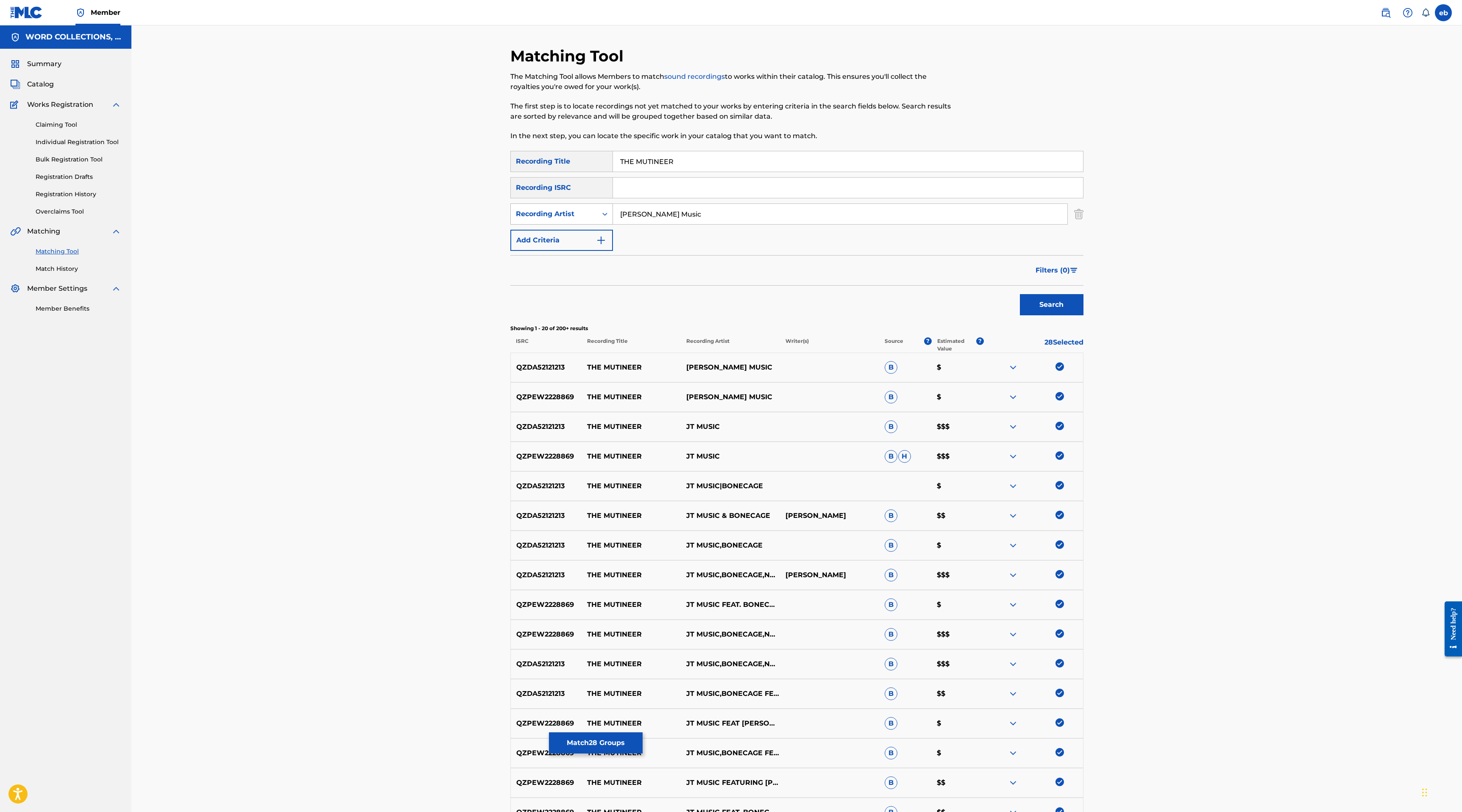
drag, startPoint x: 686, startPoint y: 223, endPoint x: 519, endPoint y: 222, distance: 167.0
click at [520, 222] on div "SearchWithCriteria8168347d-b192-4c92-b0e3-fda0458a92a1 Recording Artist [PERSON…" at bounding box center [797, 214] width 573 height 21
click at [1020, 294] on button "Search" at bounding box center [1051, 304] width 64 height 21
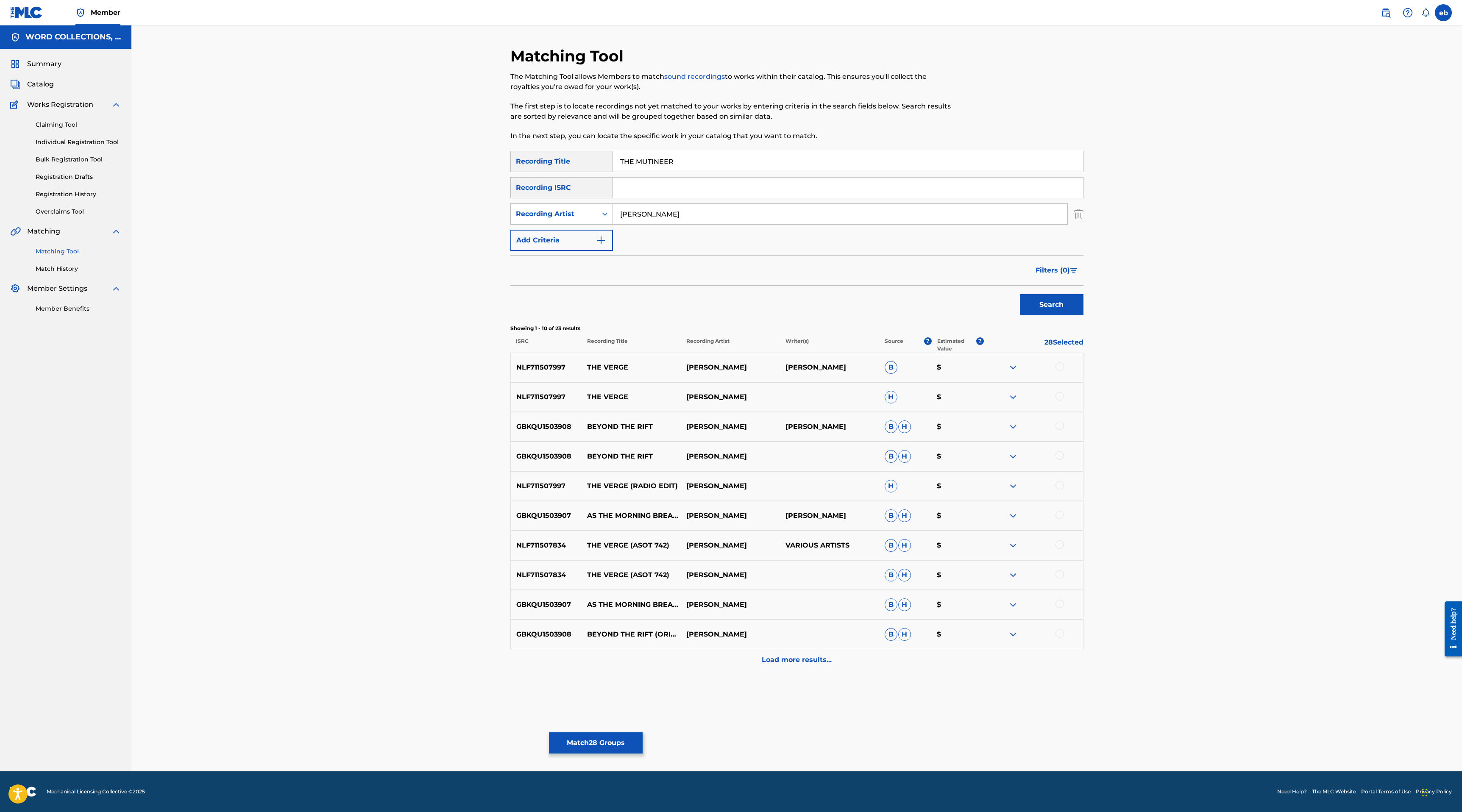
click at [671, 204] on input "[PERSON_NAME]" at bounding box center [840, 214] width 454 height 20
type input "[PERSON_NAME]"
click at [1020, 294] on button "Search" at bounding box center [1051, 304] width 64 height 21
click at [809, 662] on p "Load more results..." at bounding box center [796, 659] width 70 height 10
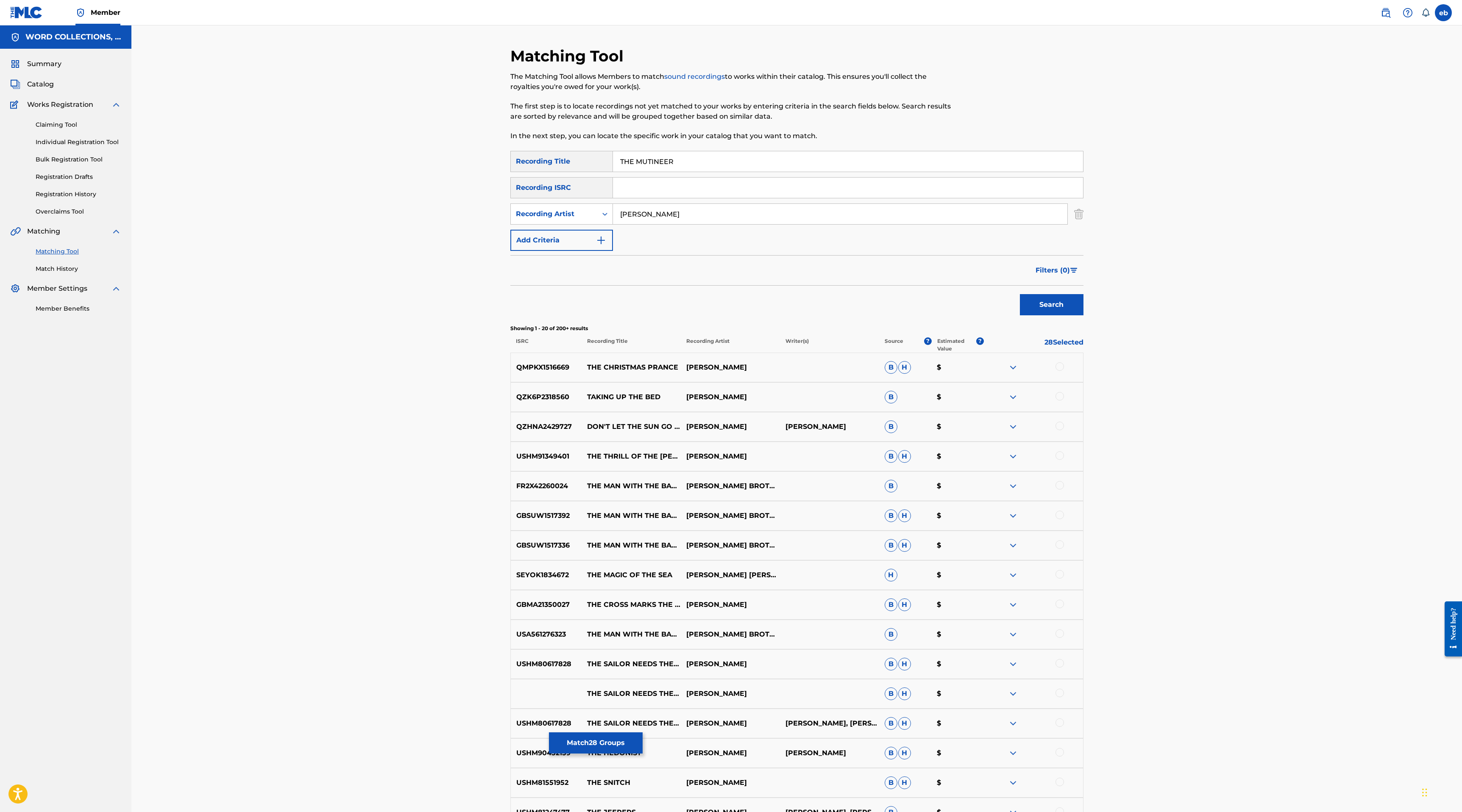
click at [592, 745] on button "Match 28 Groups" at bounding box center [595, 743] width 94 height 21
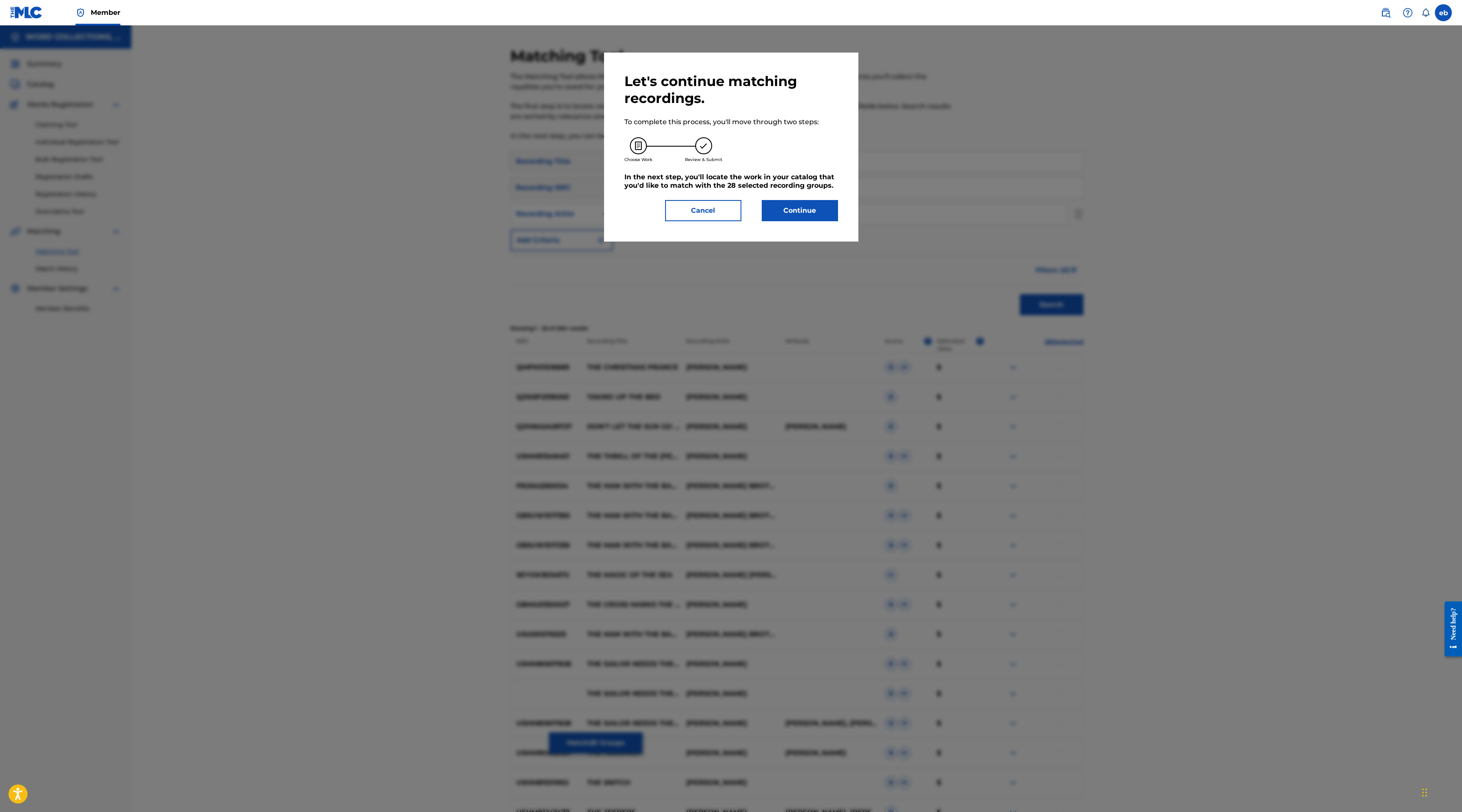
click at [801, 211] on button "Continue" at bounding box center [800, 210] width 76 height 21
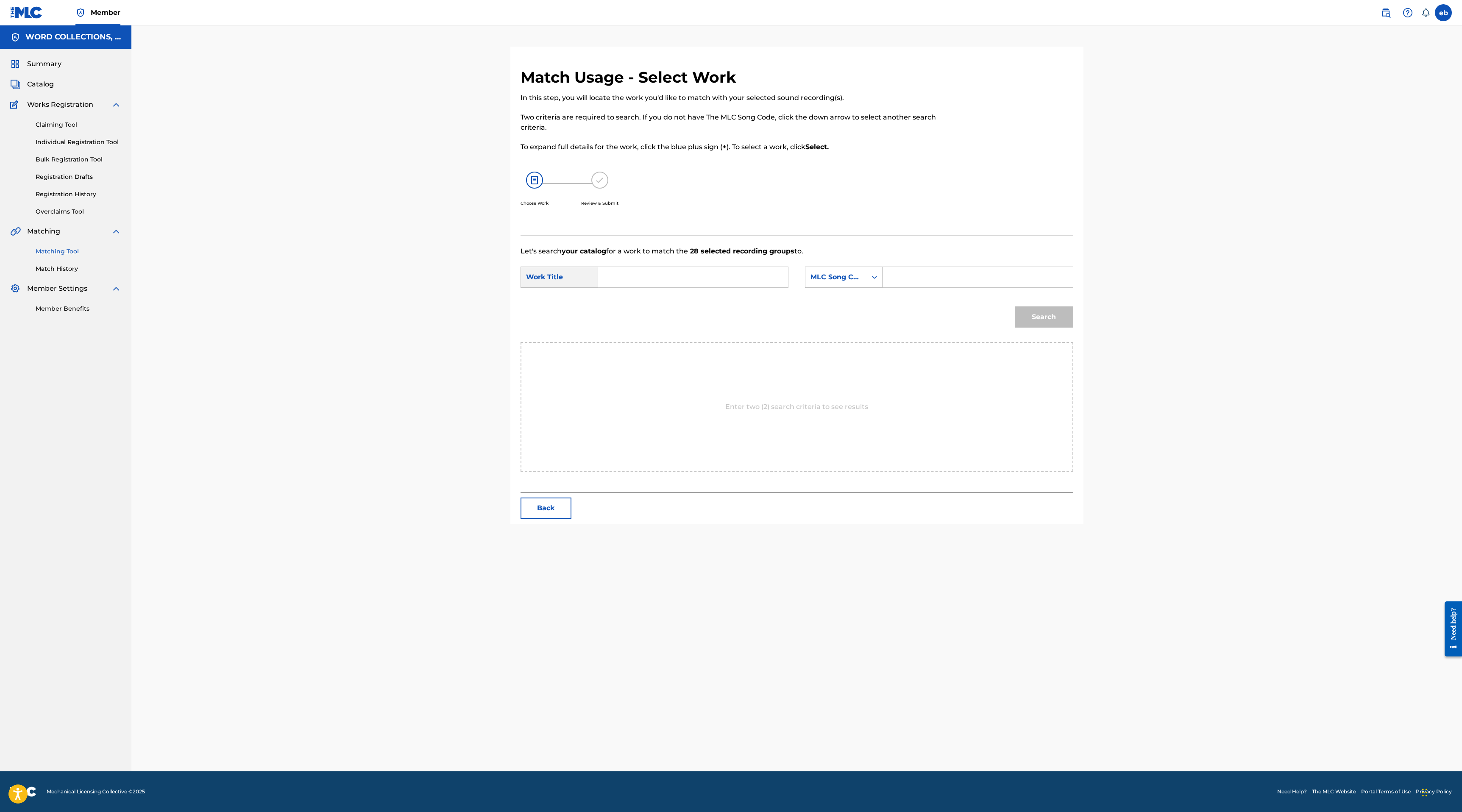
click at [682, 281] on input "Search Form" at bounding box center [693, 277] width 175 height 20
click at [623, 295] on span "the" at bounding box center [618, 296] width 12 height 8
type input "the mutineer"
click at [833, 276] on div "MLC Song Code" at bounding box center [836, 277] width 51 height 10
click at [843, 297] on div "Writer Name" at bounding box center [843, 298] width 77 height 21
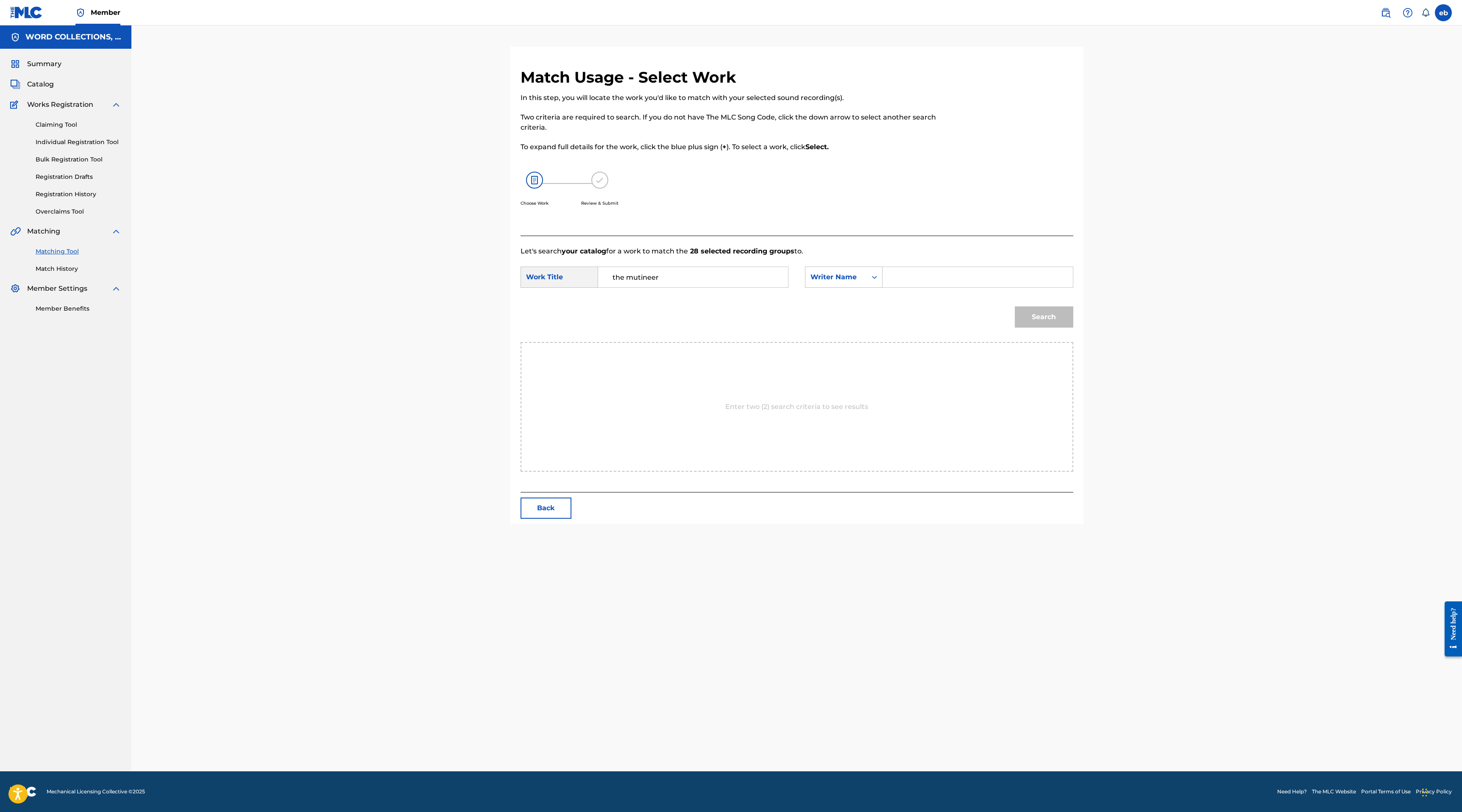
click at [922, 273] on input "Search Form" at bounding box center [977, 277] width 175 height 20
type input "[PERSON_NAME]"
click at [1015, 306] on button "Search" at bounding box center [1044, 317] width 58 height 21
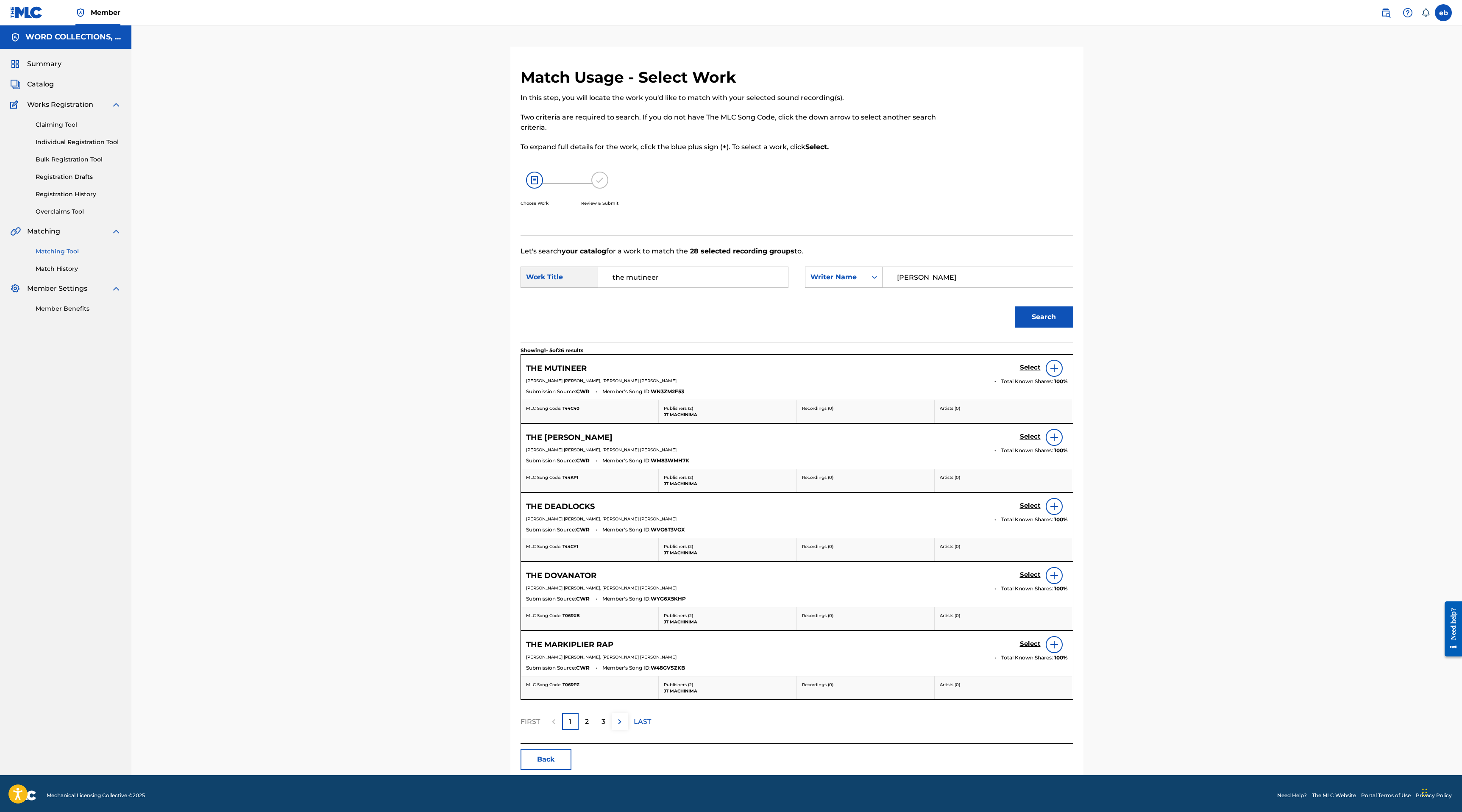
click at [1026, 365] on h5 "Select" at bounding box center [1030, 368] width 21 height 8
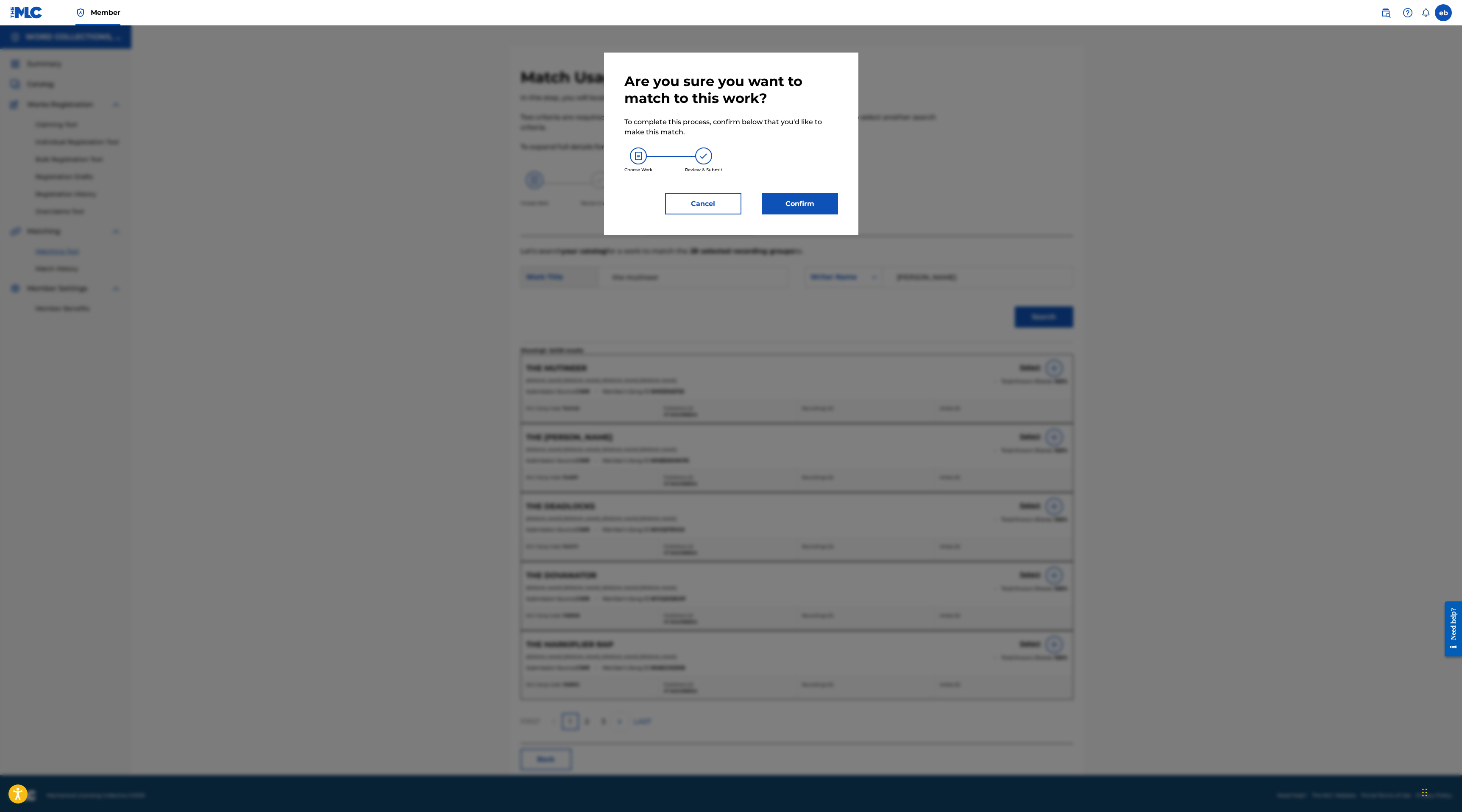
click at [789, 194] on button "Confirm" at bounding box center [800, 204] width 76 height 21
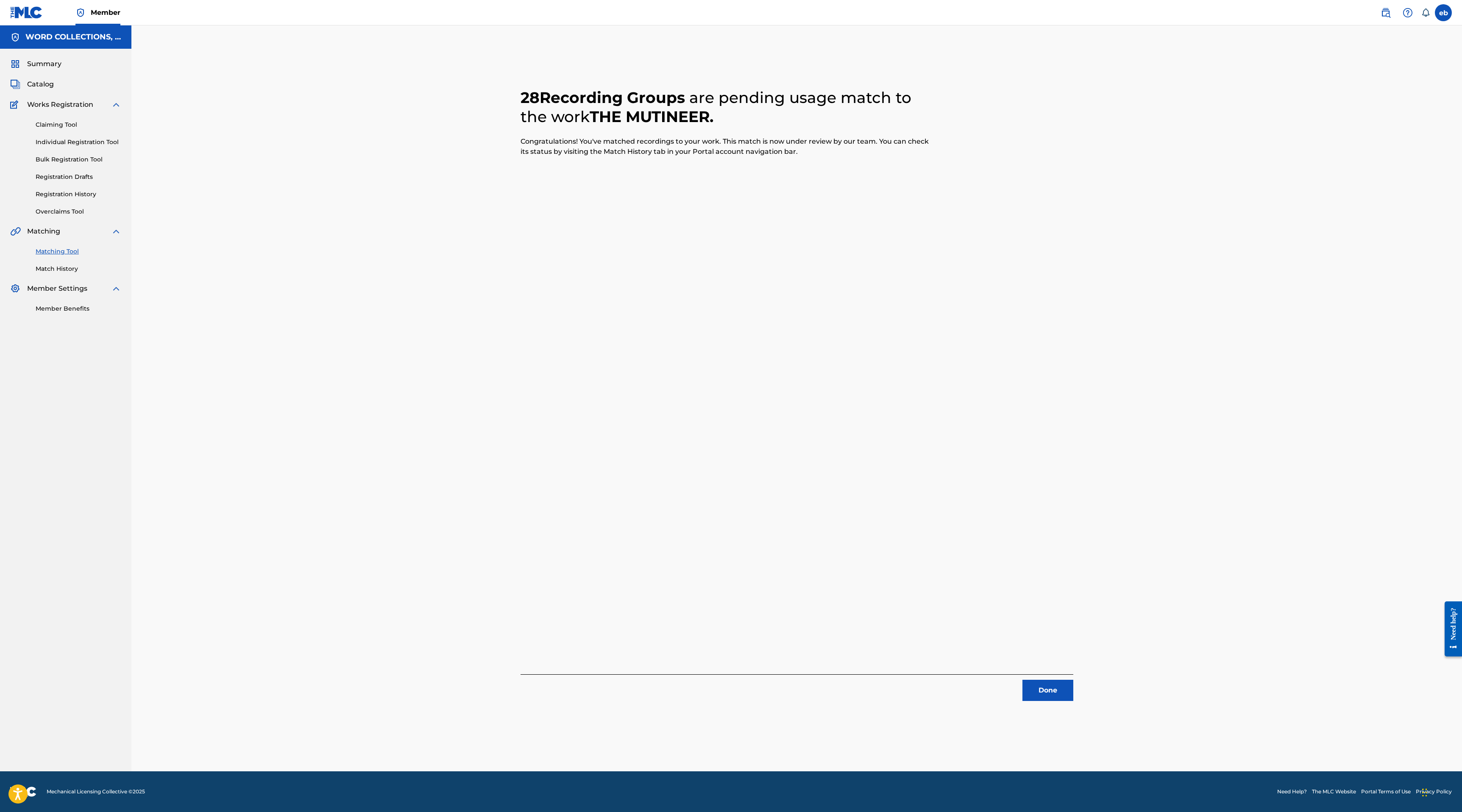
click at [1047, 695] on button "Done" at bounding box center [1047, 690] width 51 height 21
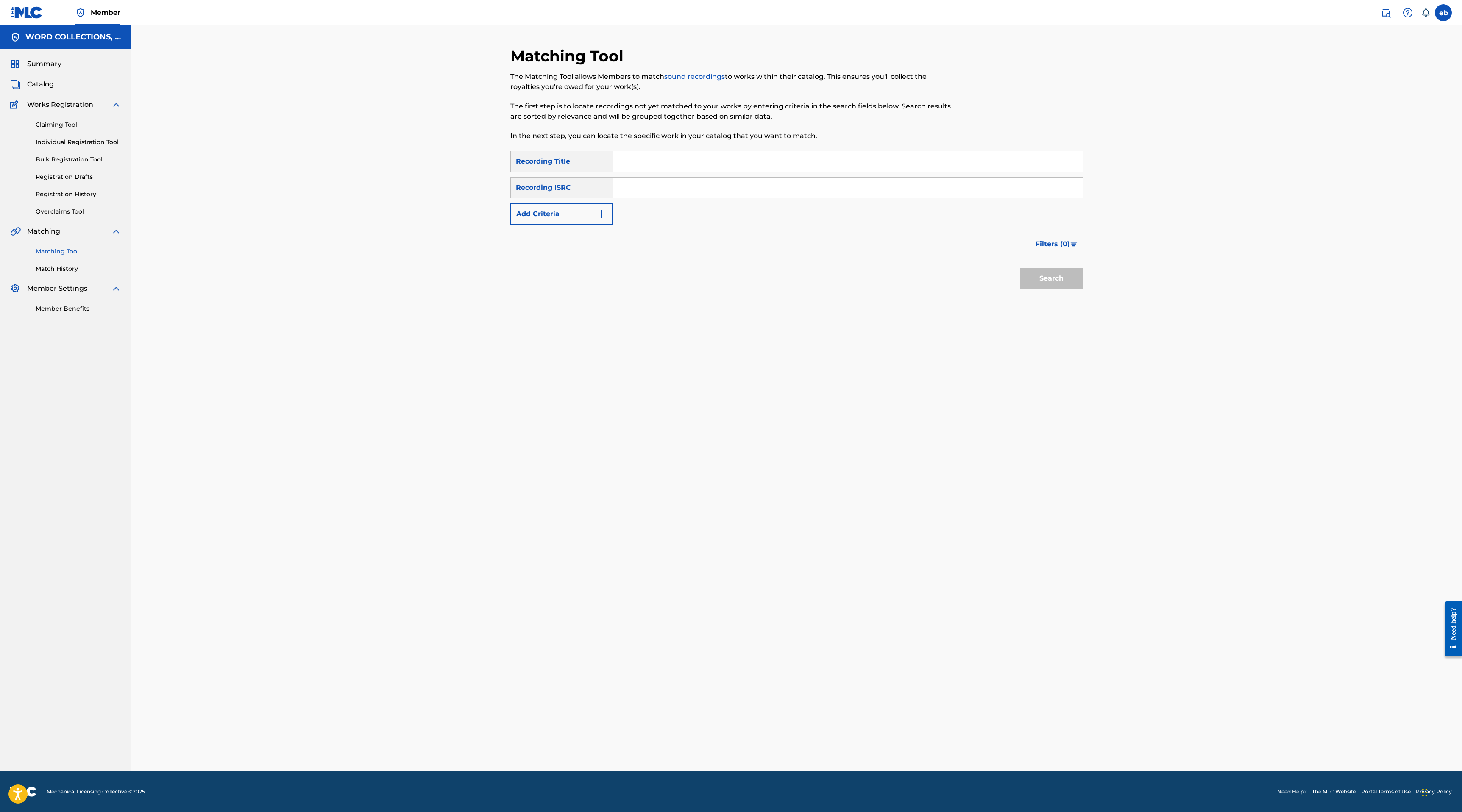
click at [646, 159] on input "Search Form" at bounding box center [848, 161] width 470 height 20
paste input "ROAD RAGE"
type input "ROAD RAGE"
click at [1020, 268] on button "Search" at bounding box center [1051, 278] width 64 height 21
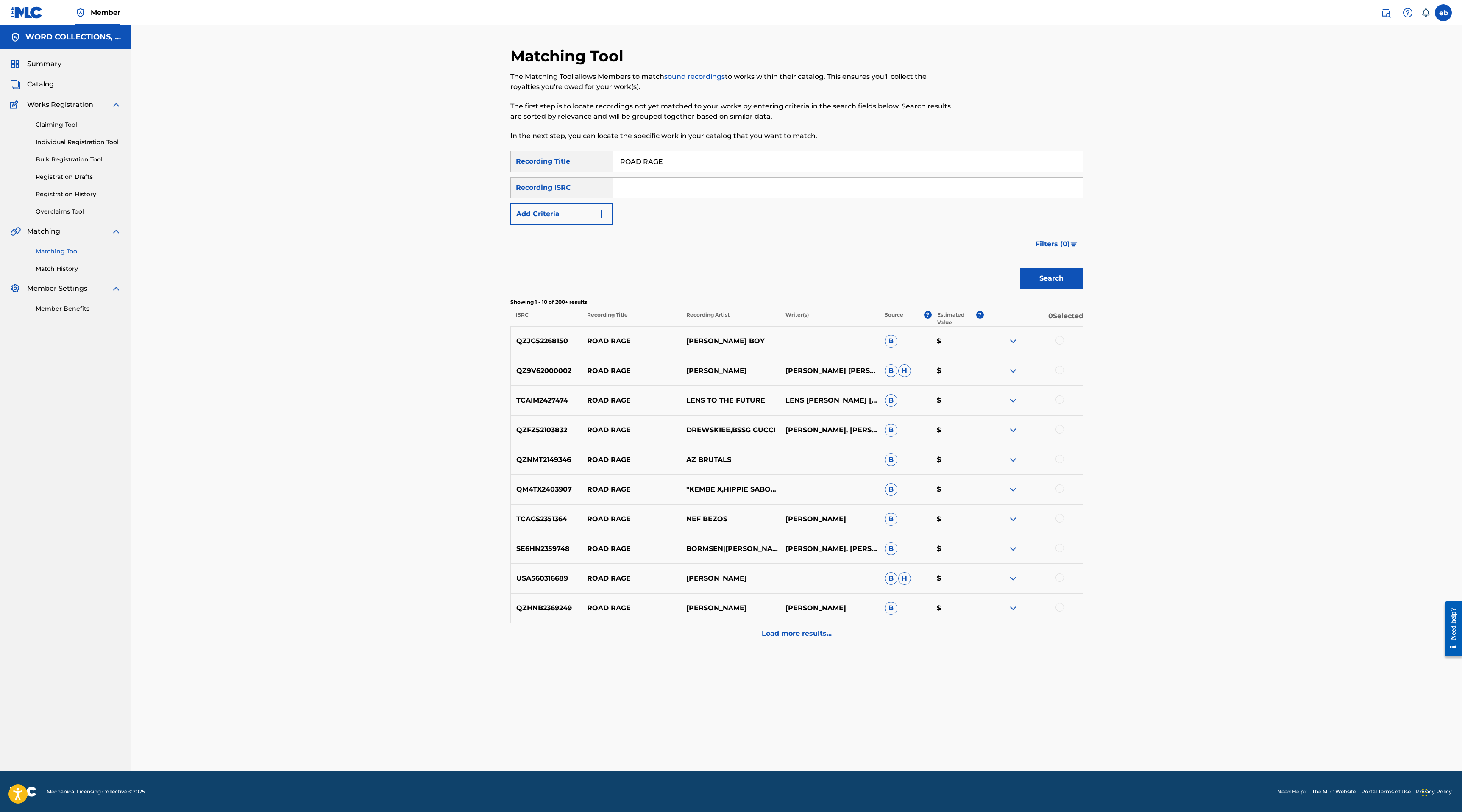
click at [796, 636] on p "Load more results..." at bounding box center [796, 633] width 70 height 10
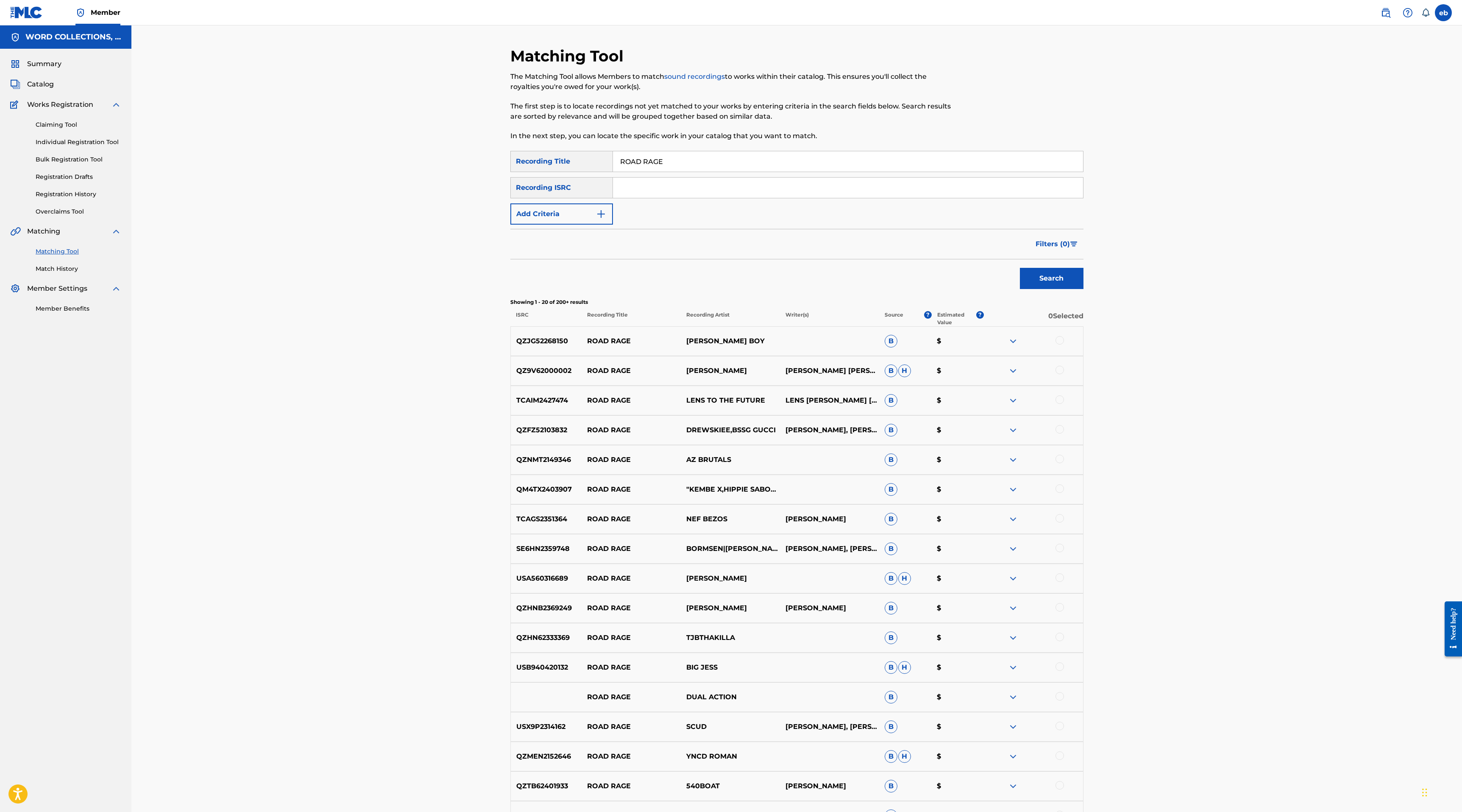
click at [560, 220] on button "Add Criteria" at bounding box center [562, 214] width 103 height 21
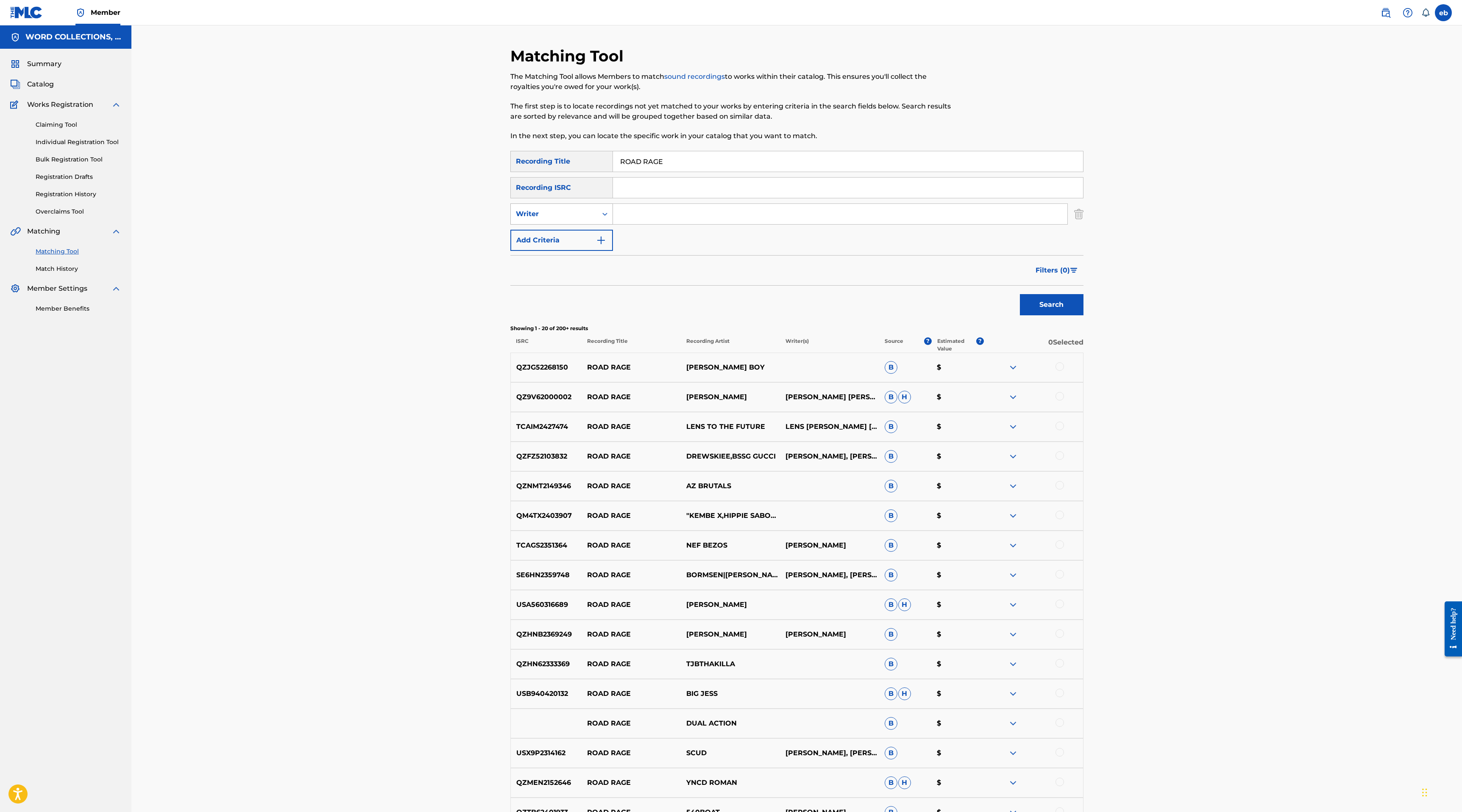
click at [556, 211] on div "Writer" at bounding box center [554, 214] width 76 height 10
click at [556, 236] on div "Recording Artist" at bounding box center [561, 235] width 102 height 21
click at [638, 211] on input "Search Form" at bounding box center [840, 214] width 454 height 20
click at [1020, 294] on button "Search" at bounding box center [1051, 304] width 64 height 21
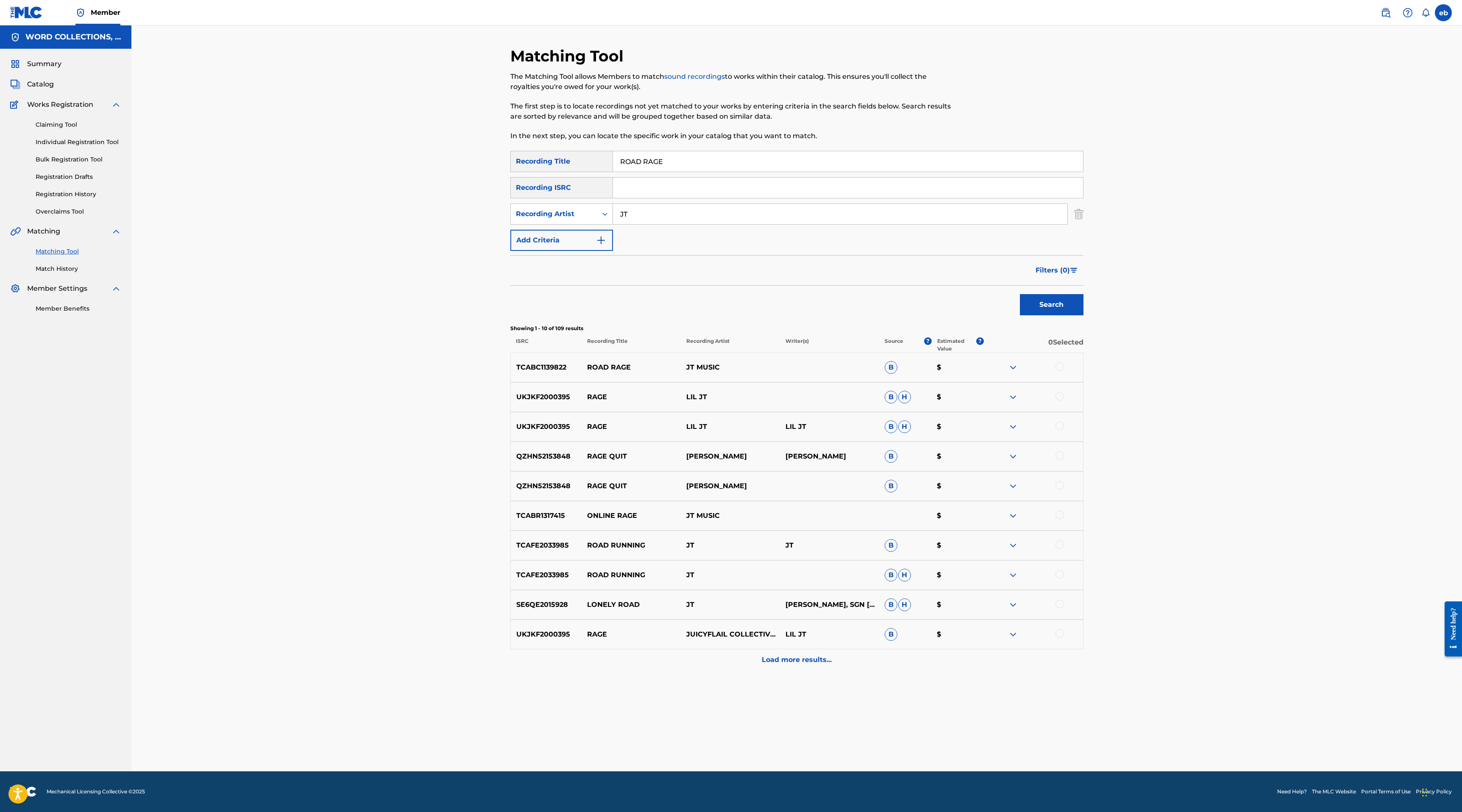
click at [1058, 369] on div at bounding box center [1060, 366] width 8 height 8
click at [802, 666] on div "Load more results..." at bounding box center [797, 659] width 573 height 21
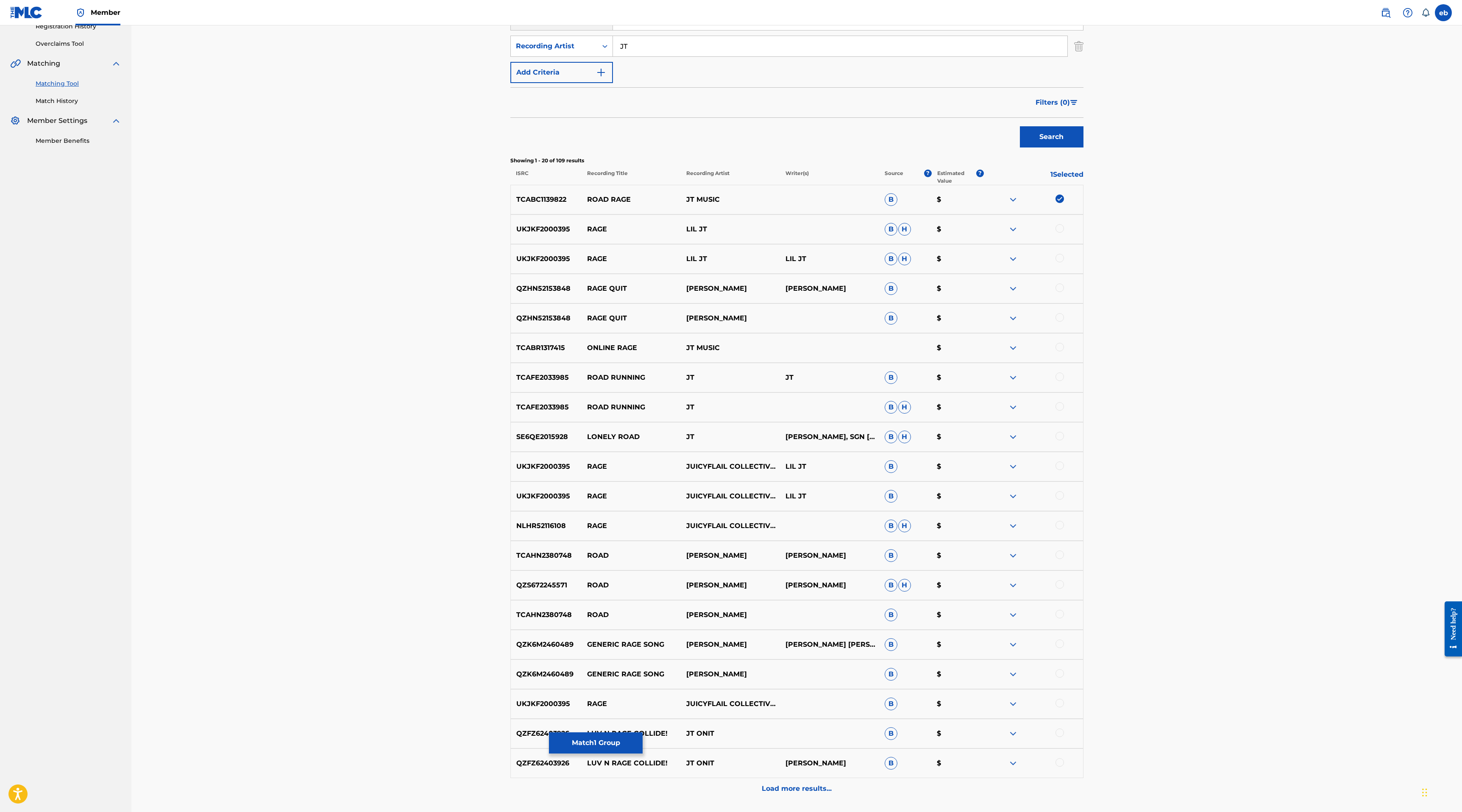
scroll to position [238, 0]
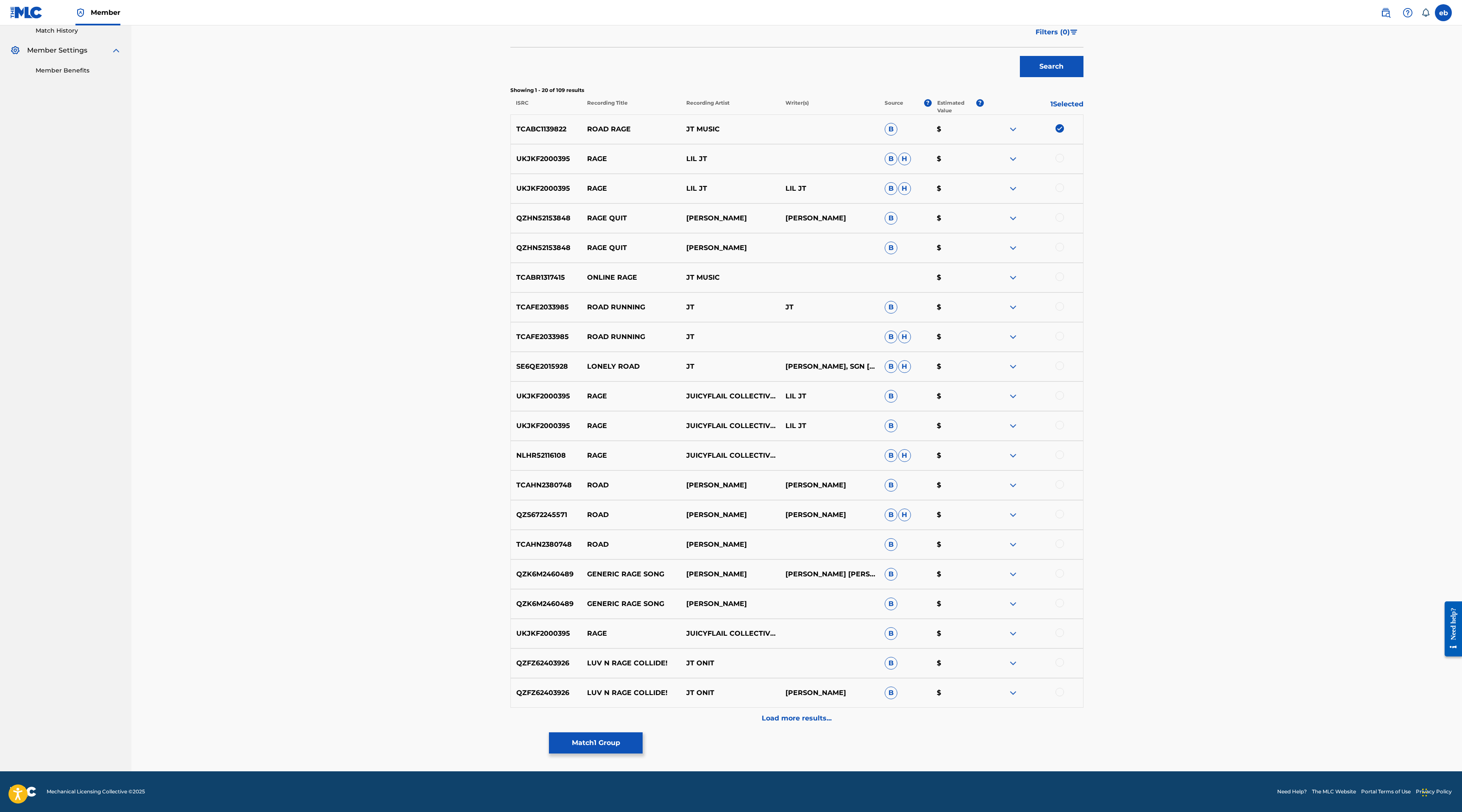
click at [1018, 123] on div "TCABC1139822 ROAD RAGE JT MUSIC B $" at bounding box center [797, 129] width 573 height 30
click at [1013, 128] on img at bounding box center [1013, 129] width 10 height 10
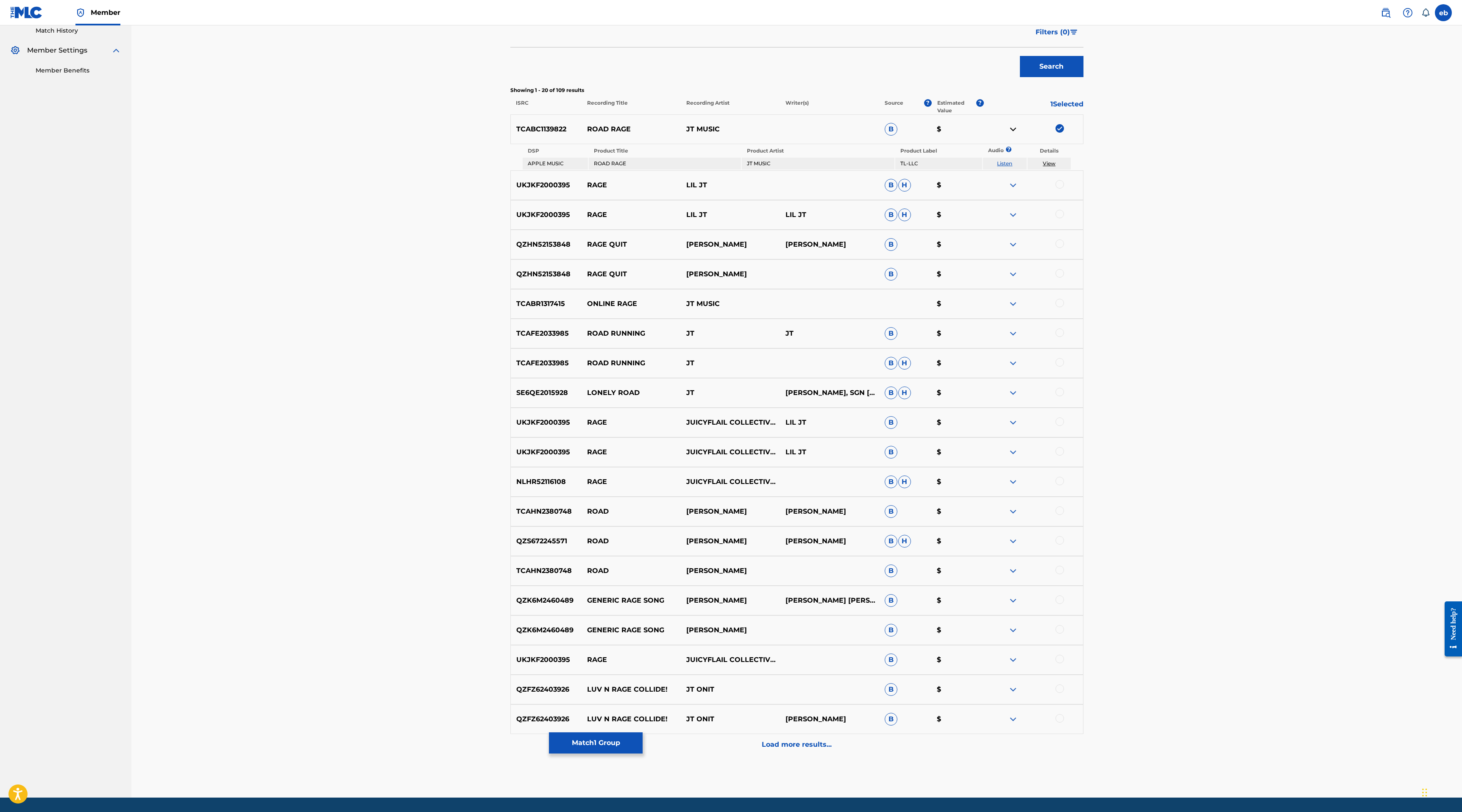
click at [1013, 128] on img at bounding box center [1013, 129] width 10 height 10
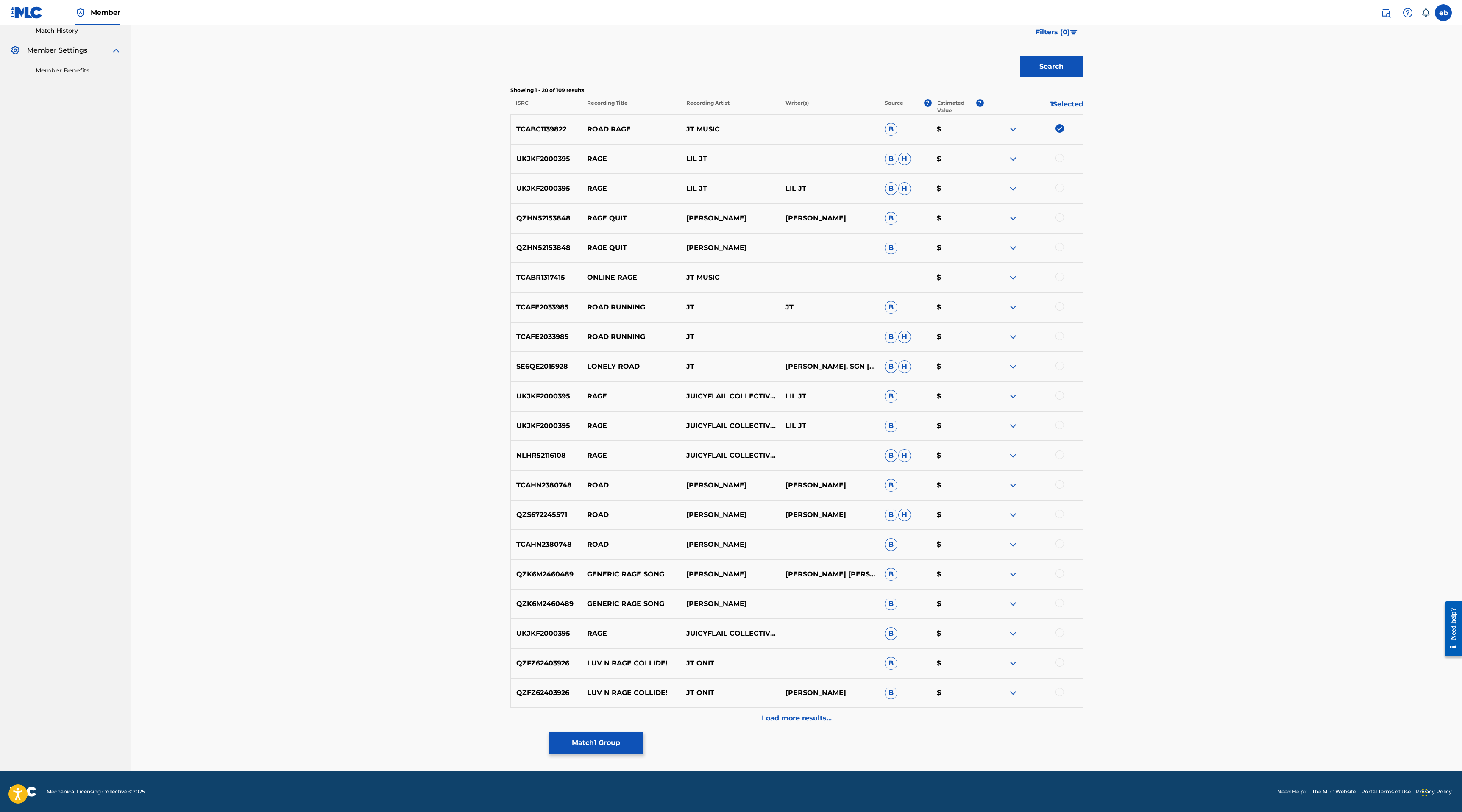
click at [809, 720] on p "Load more results..." at bounding box center [796, 718] width 70 height 10
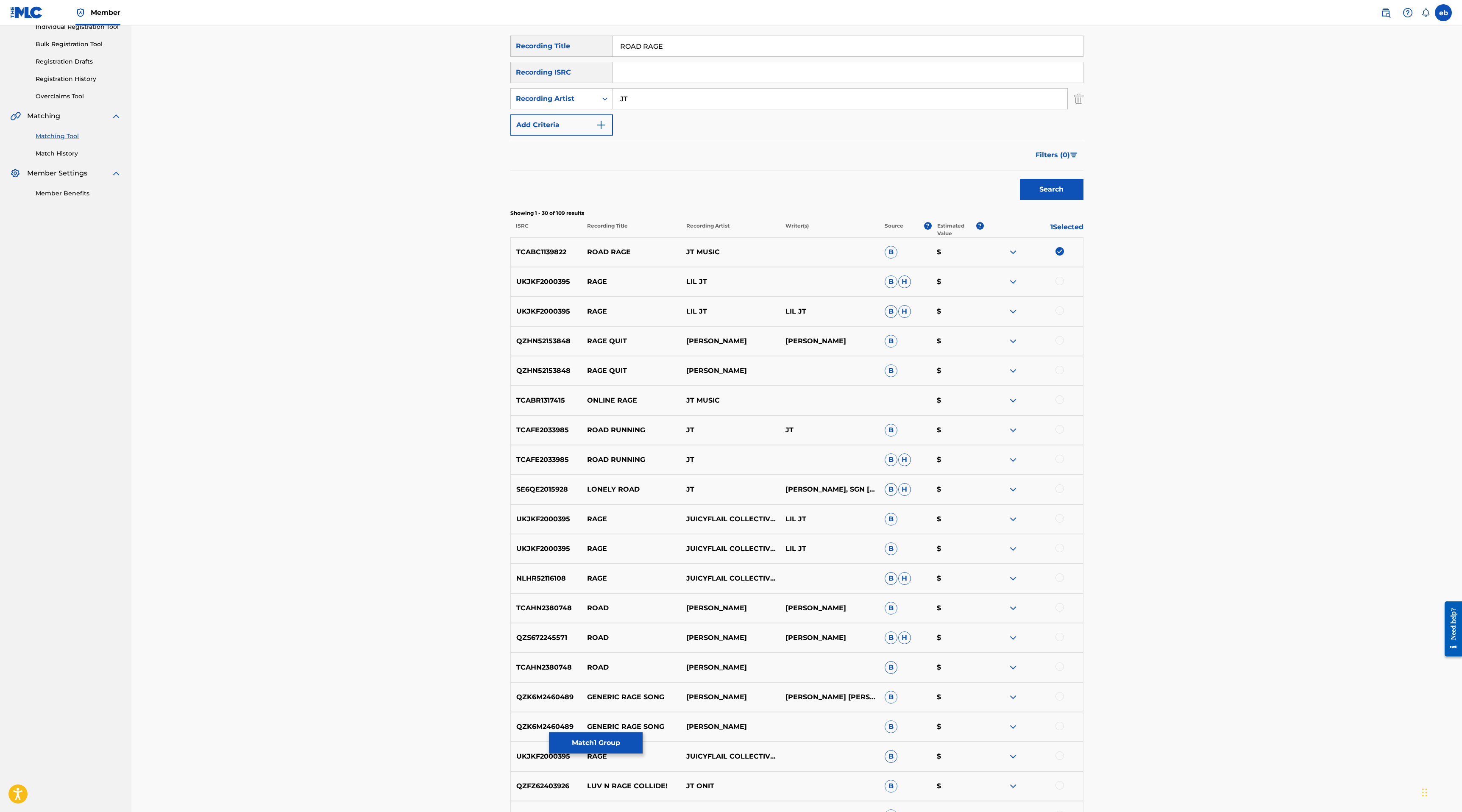
scroll to position [0, 0]
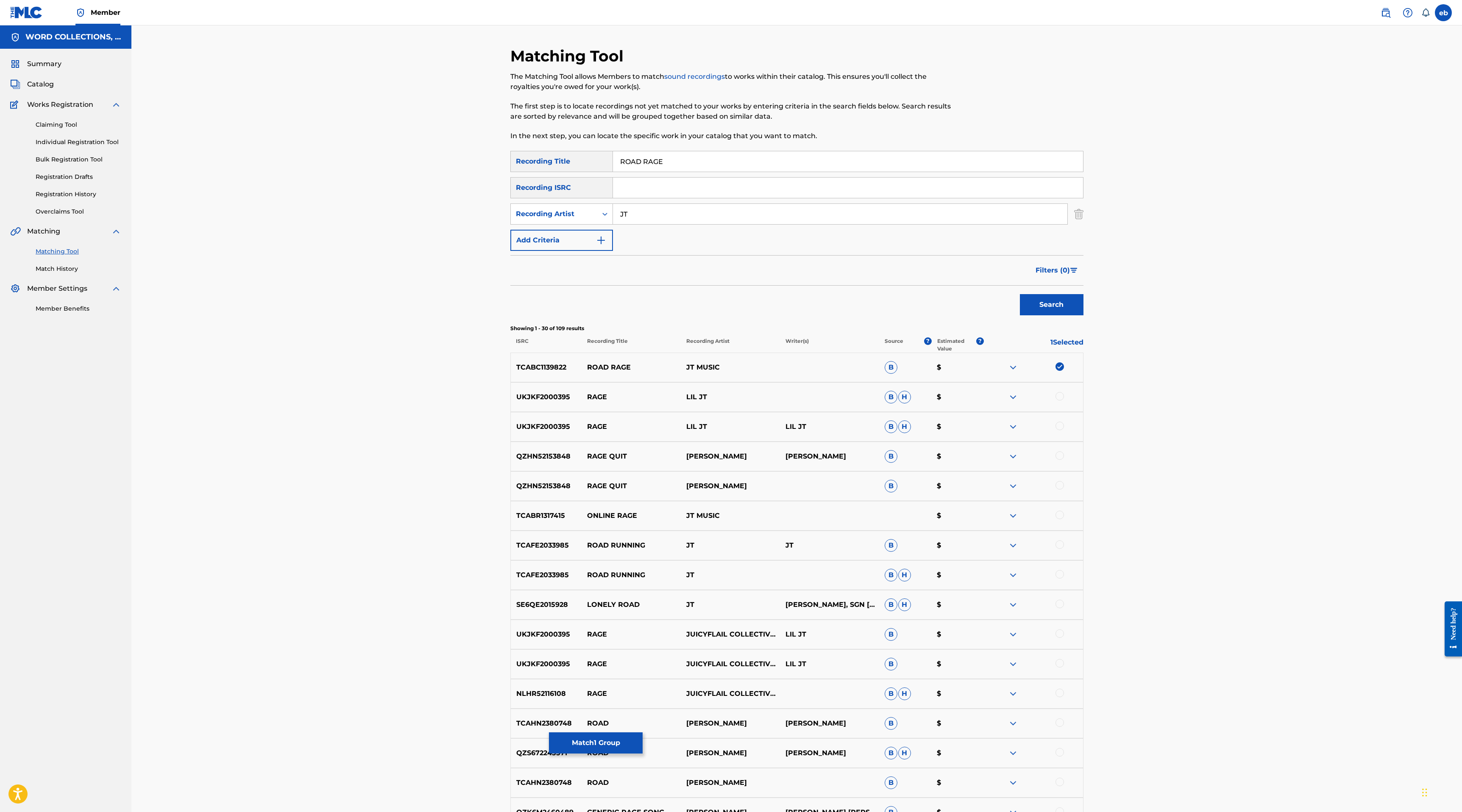
click at [687, 213] on input "JT" at bounding box center [840, 214] width 454 height 20
click at [1020, 294] on button "Search" at bounding box center [1051, 304] width 64 height 21
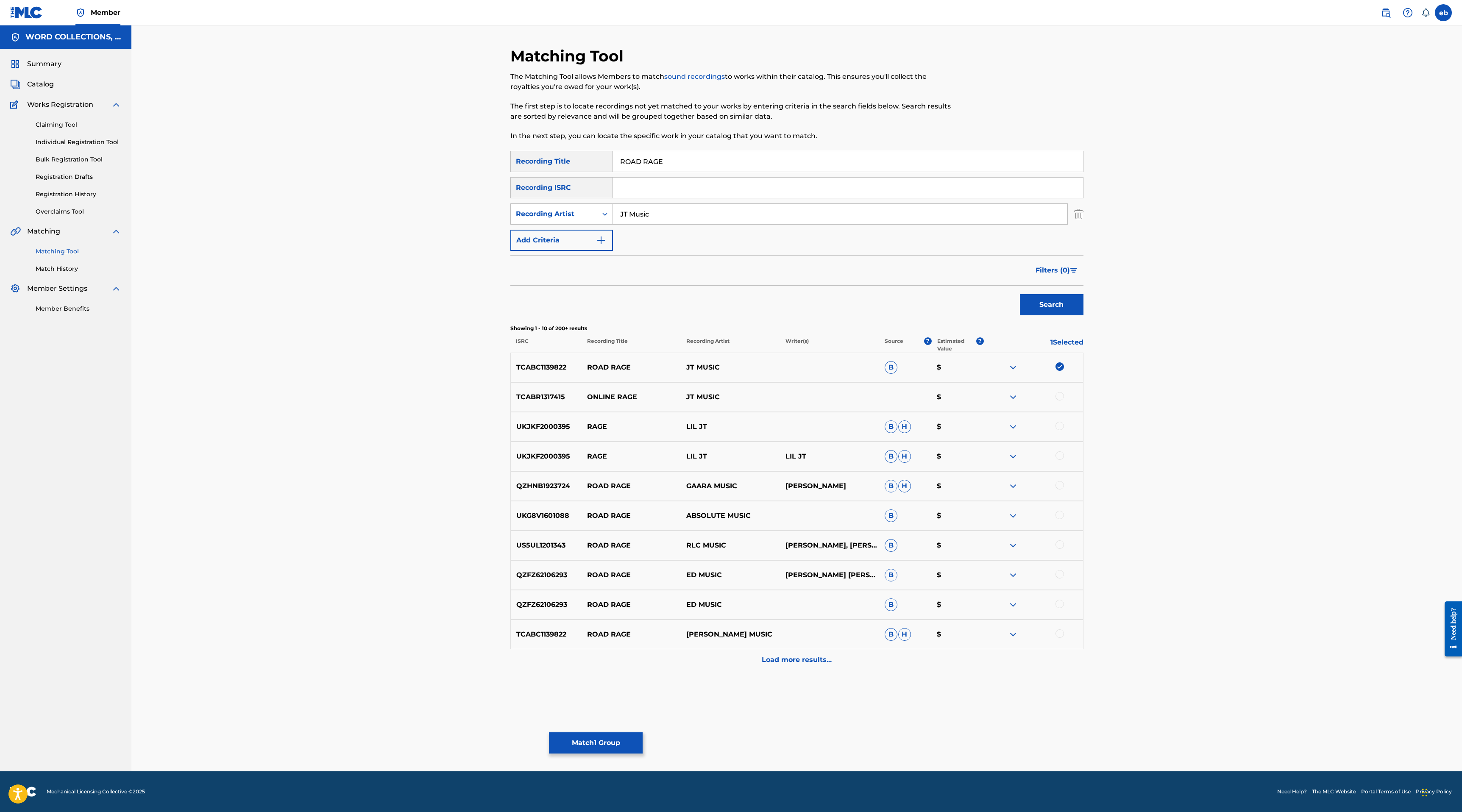
click at [1062, 634] on div at bounding box center [1060, 633] width 8 height 8
click at [821, 665] on div "Load more results..." at bounding box center [797, 659] width 573 height 21
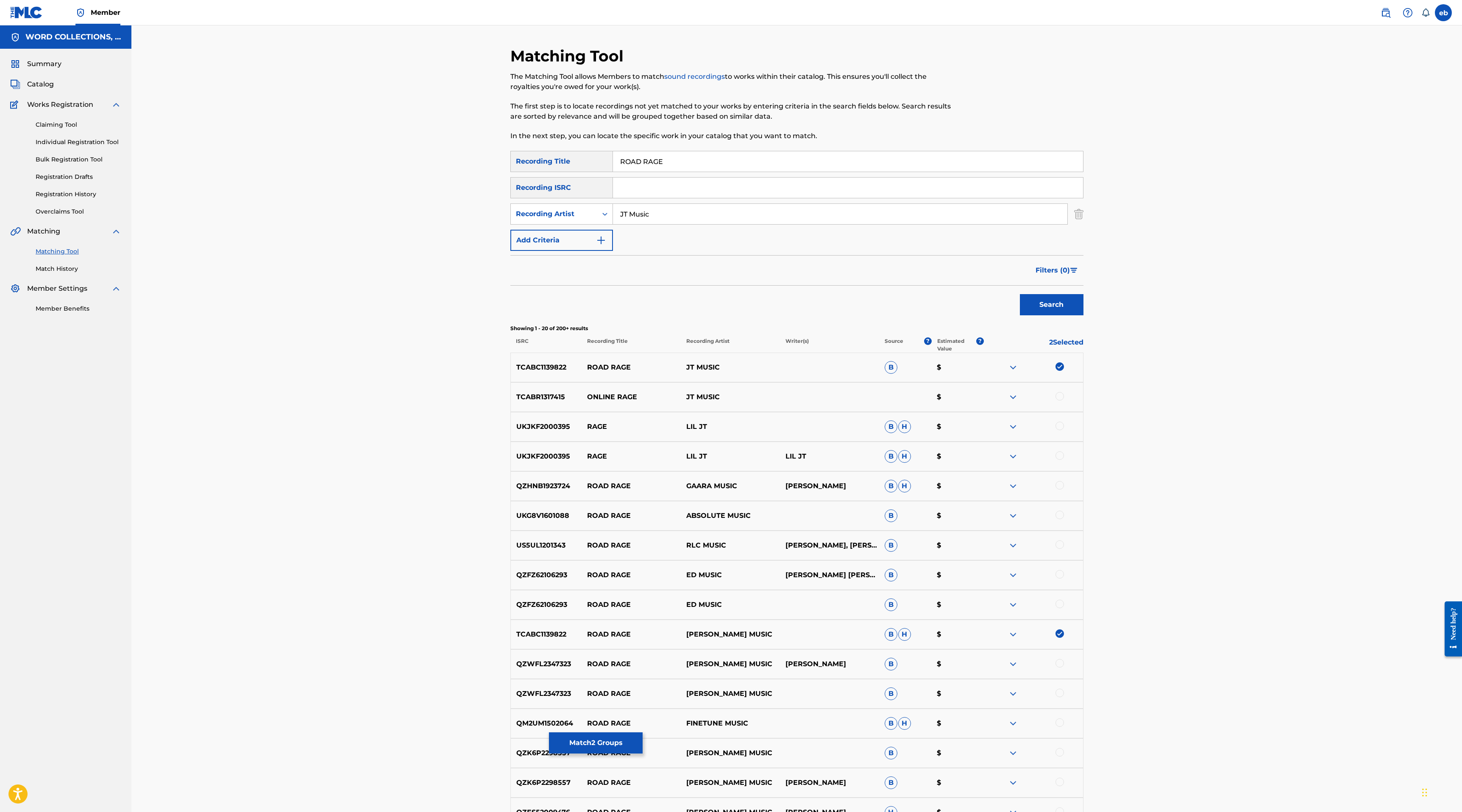
click at [638, 215] on input "JT Music" at bounding box center [840, 214] width 454 height 20
click at [1020, 294] on button "Search" at bounding box center [1051, 304] width 64 height 21
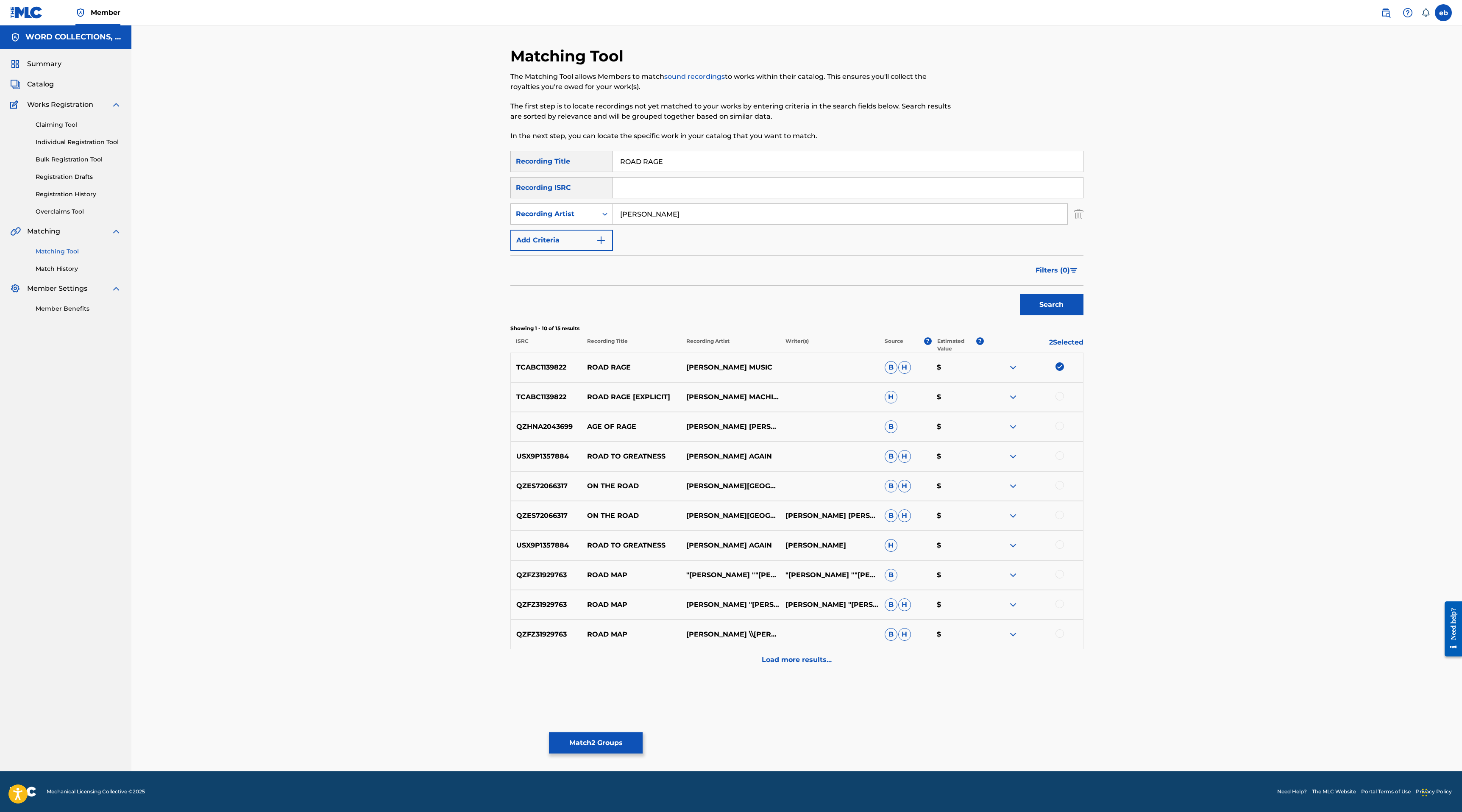
click at [1060, 397] on div at bounding box center [1060, 396] width 8 height 8
click at [809, 668] on div "Load more results..." at bounding box center [797, 659] width 573 height 21
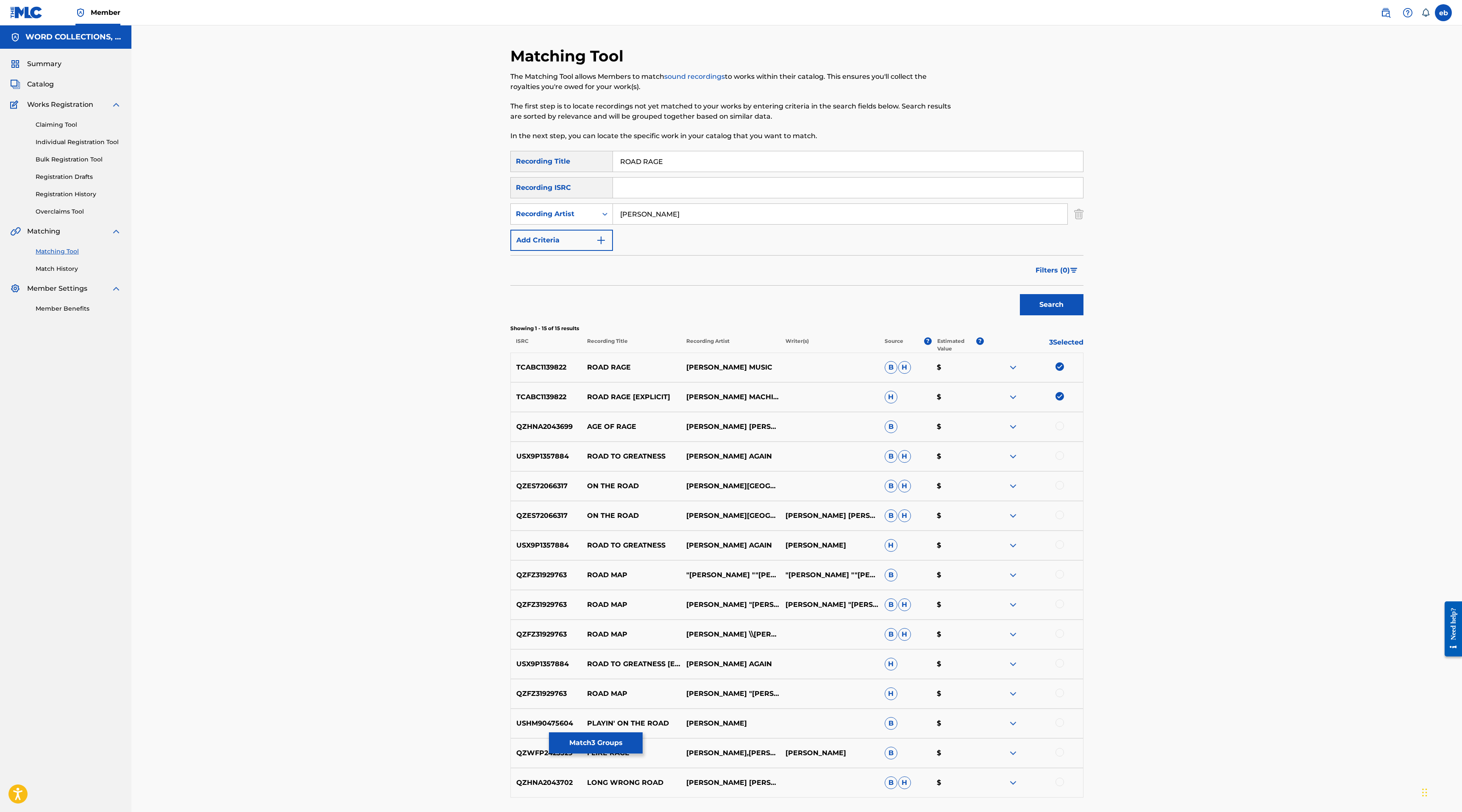
scroll to position [69, 0]
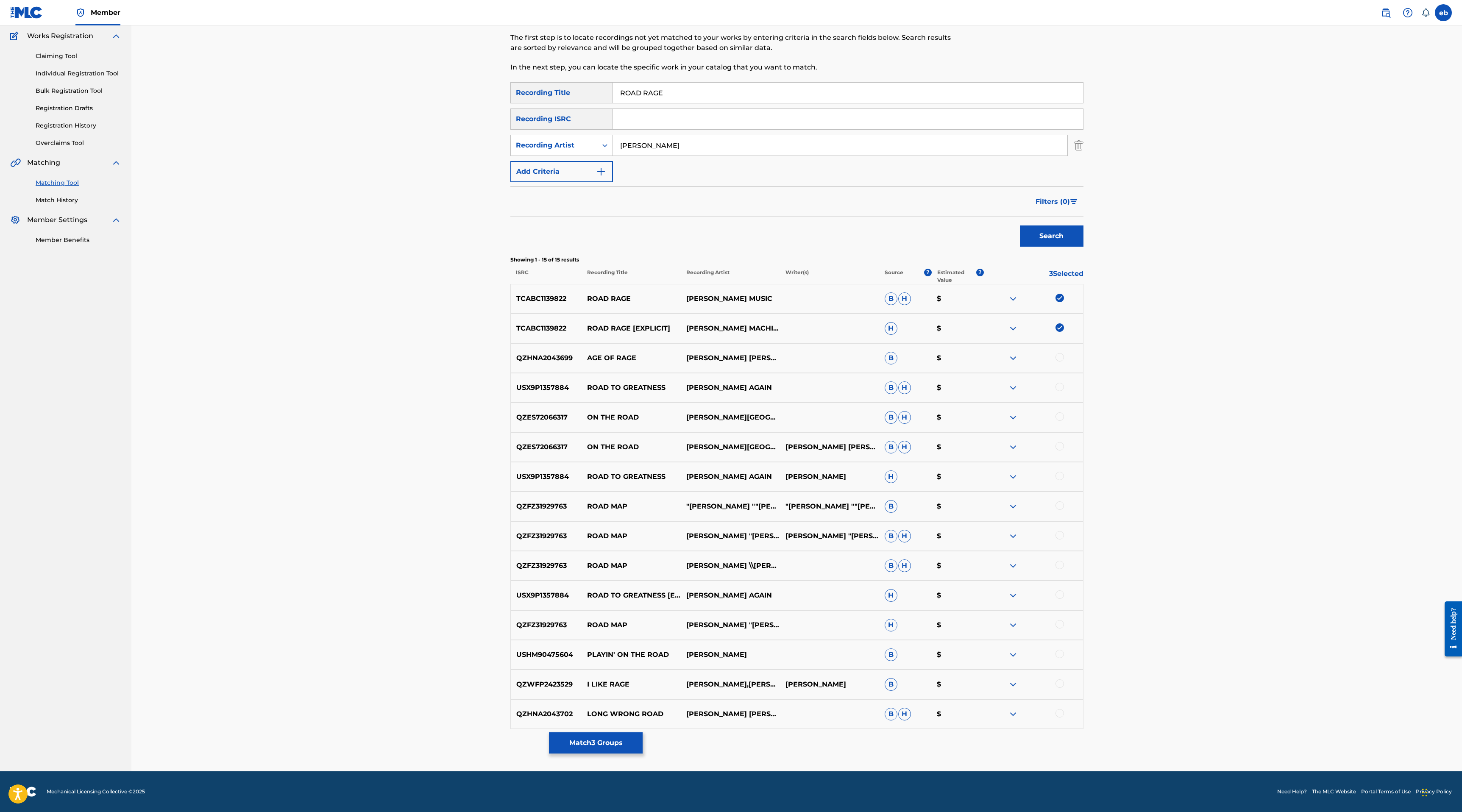
click at [657, 148] on input "[PERSON_NAME]" at bounding box center [840, 145] width 454 height 20
click at [1020, 225] on button "Search" at bounding box center [1051, 236] width 64 height 21
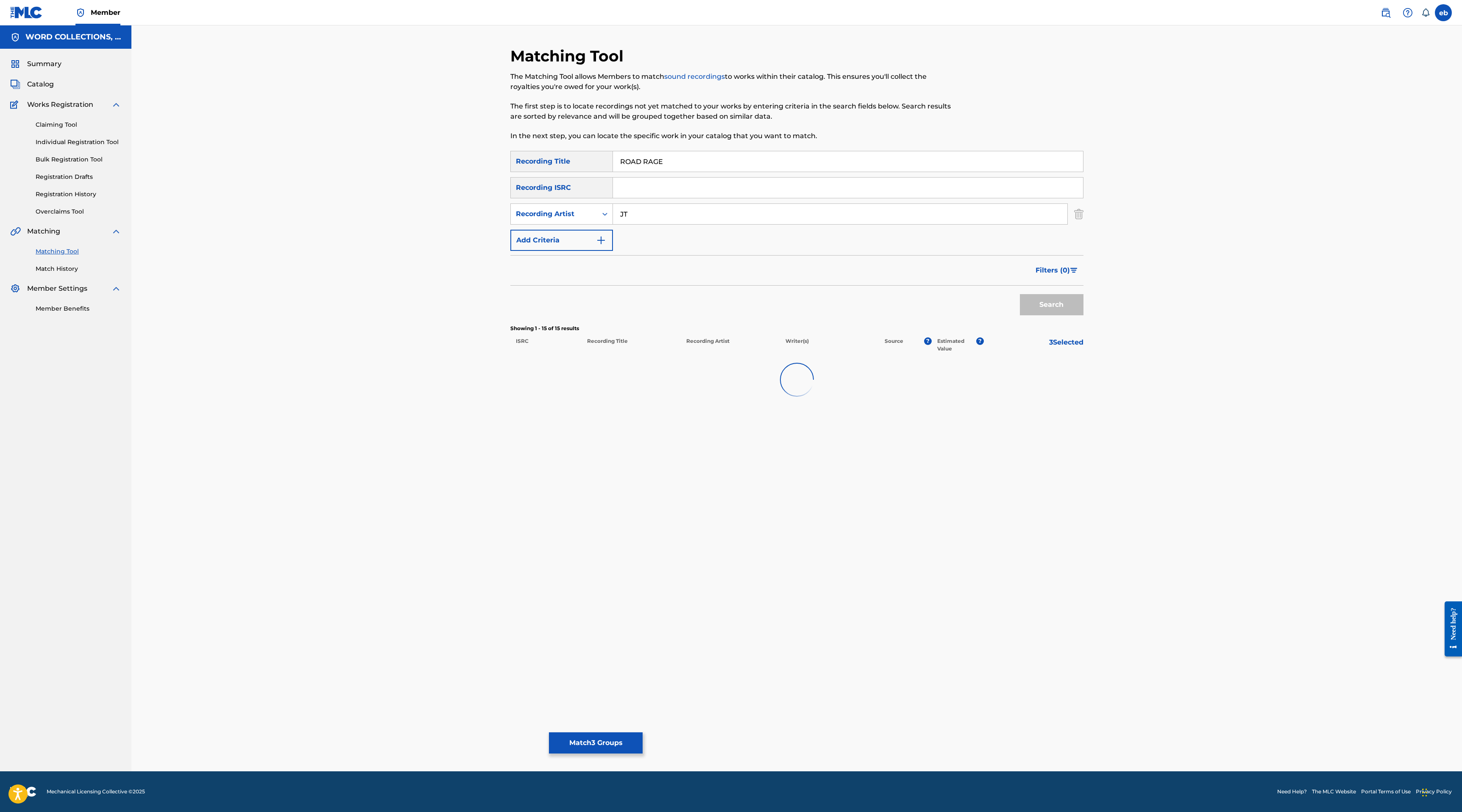
scroll to position [0, 0]
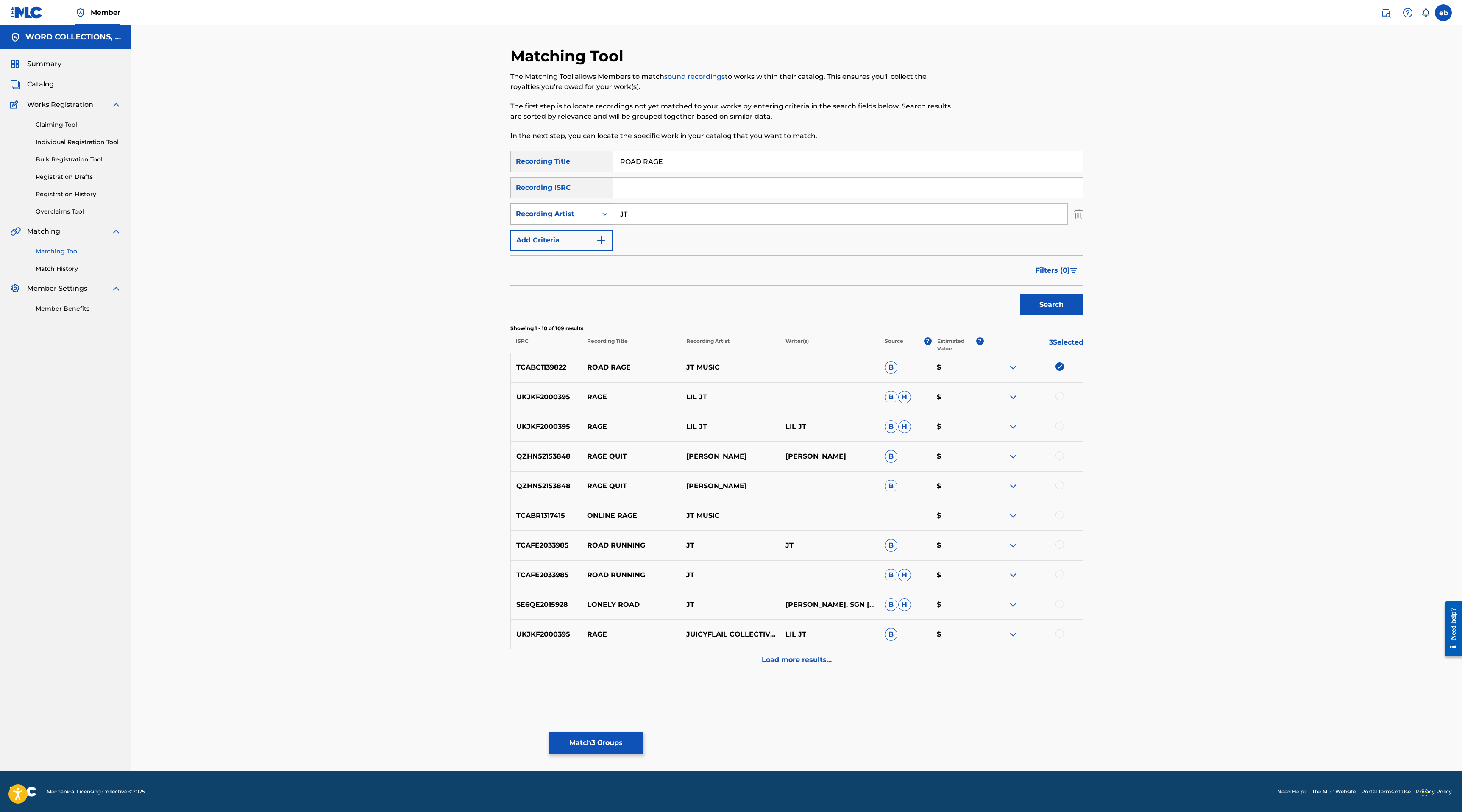
drag, startPoint x: 678, startPoint y: 208, endPoint x: 517, endPoint y: 208, distance: 161.0
click at [517, 208] on div "SearchWithCriteriaf9cb0701-3a72-4c11-9299-c99f1614485b Recording Artist JT" at bounding box center [797, 214] width 573 height 21
type input "Machinima"
click at [1020, 294] on button "Search" at bounding box center [1051, 304] width 64 height 21
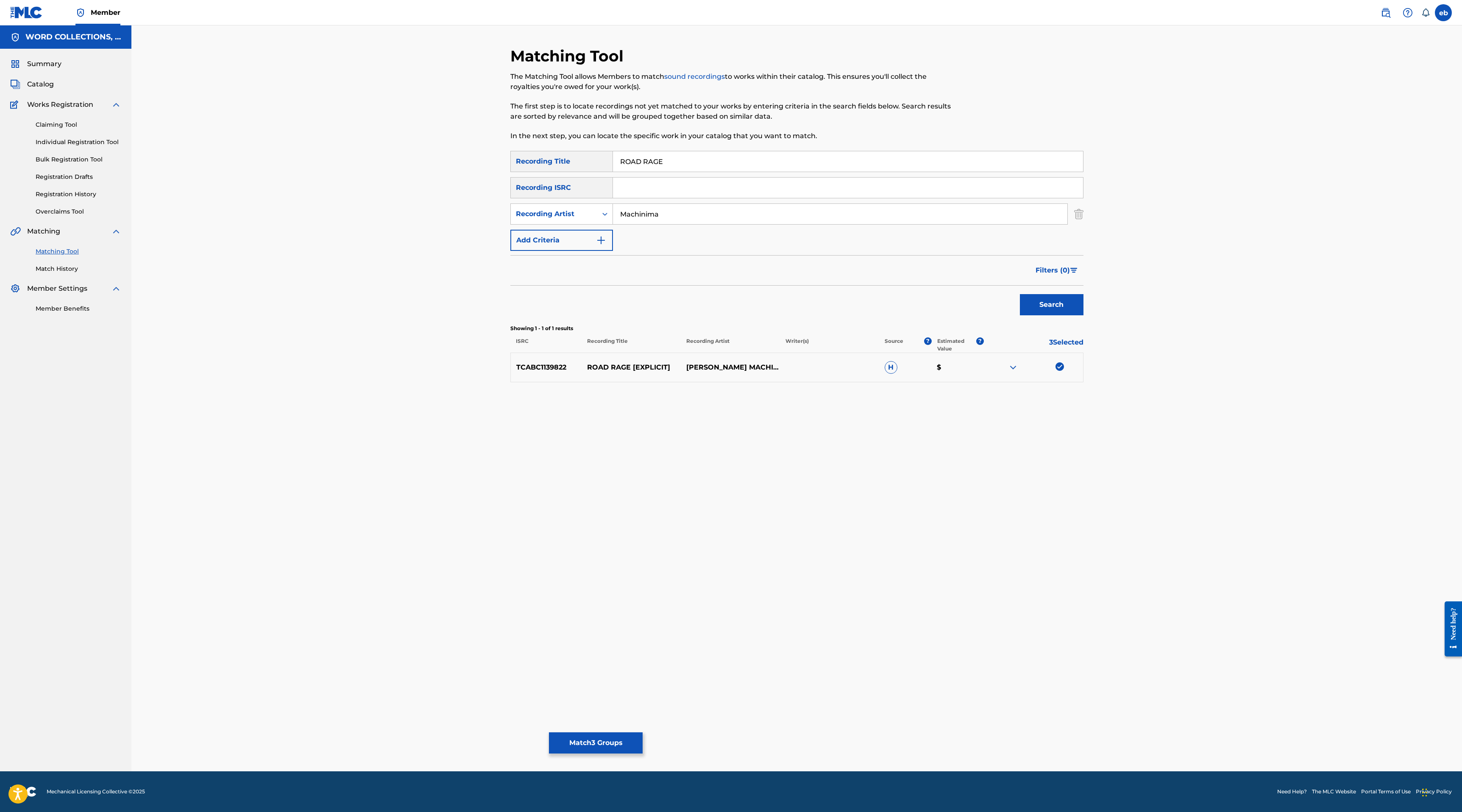
click at [596, 745] on button "Match 3 Groups" at bounding box center [595, 743] width 94 height 21
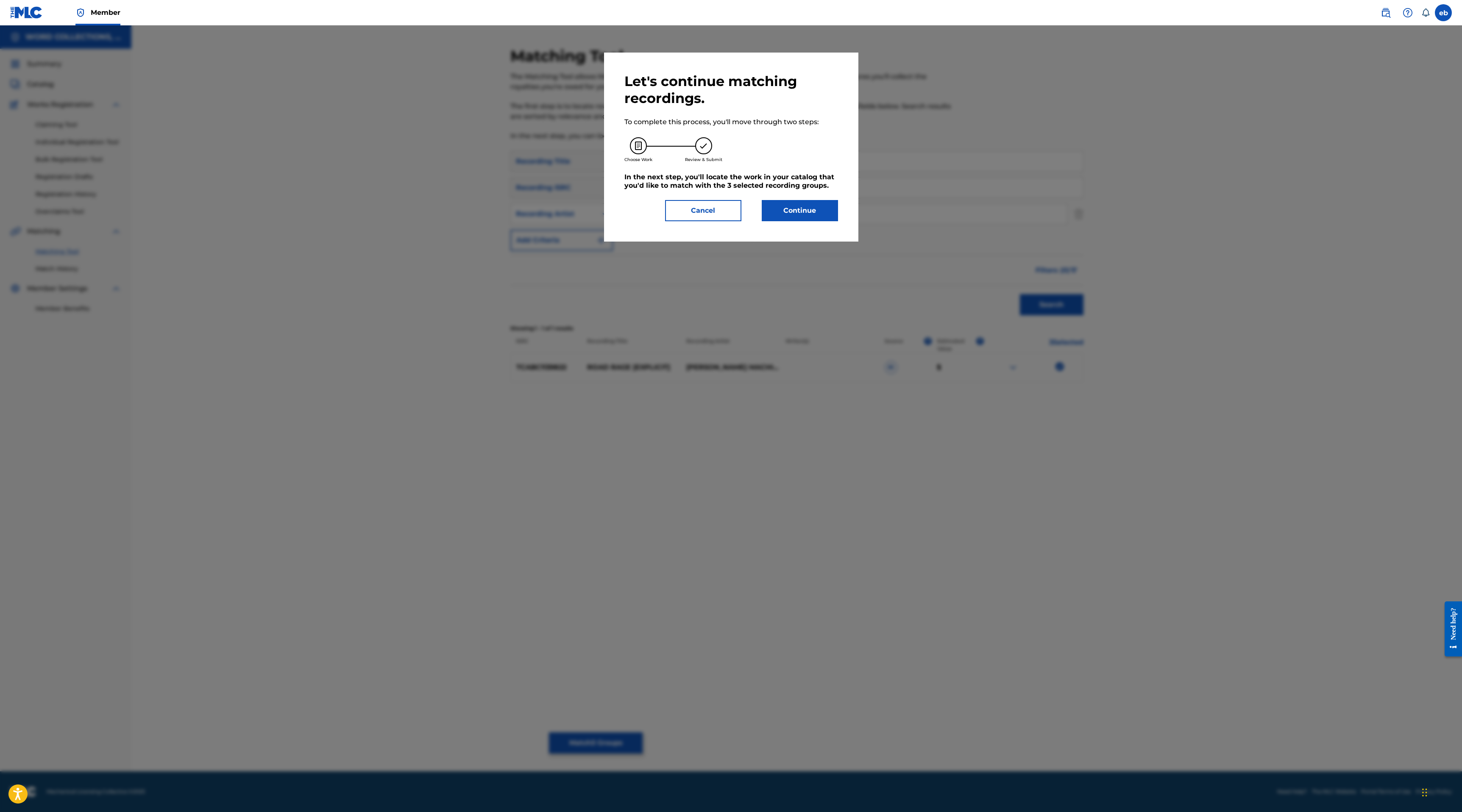
click at [805, 205] on button "Continue" at bounding box center [800, 210] width 76 height 21
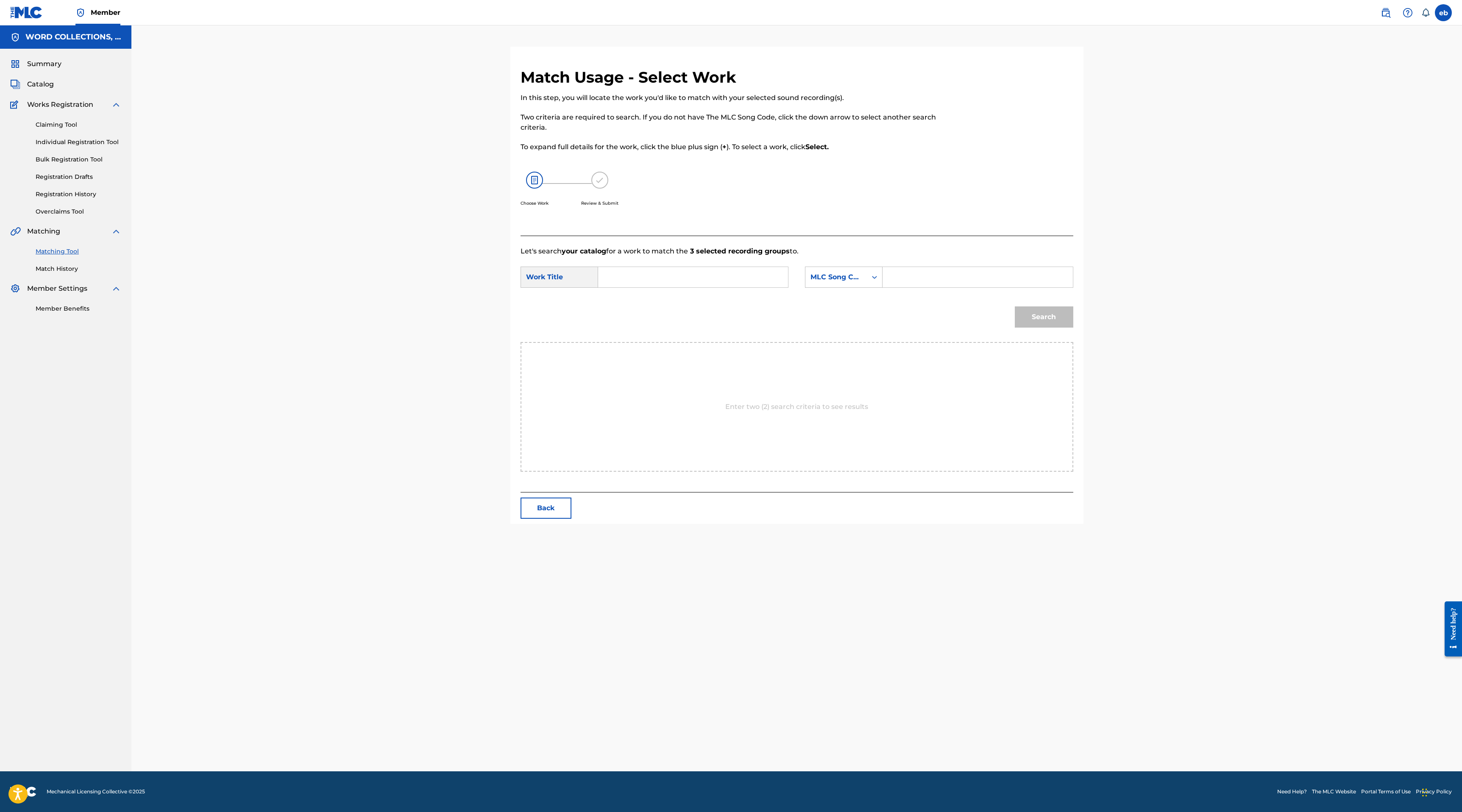
click at [678, 275] on input "Search Form" at bounding box center [693, 277] width 175 height 20
click at [640, 296] on div "road rage" at bounding box center [629, 296] width 48 height 15
type input "road rage"
click at [833, 277] on div "MLC Song Code" at bounding box center [836, 277] width 51 height 10
click at [844, 306] on div "Writer Name" at bounding box center [843, 298] width 77 height 21
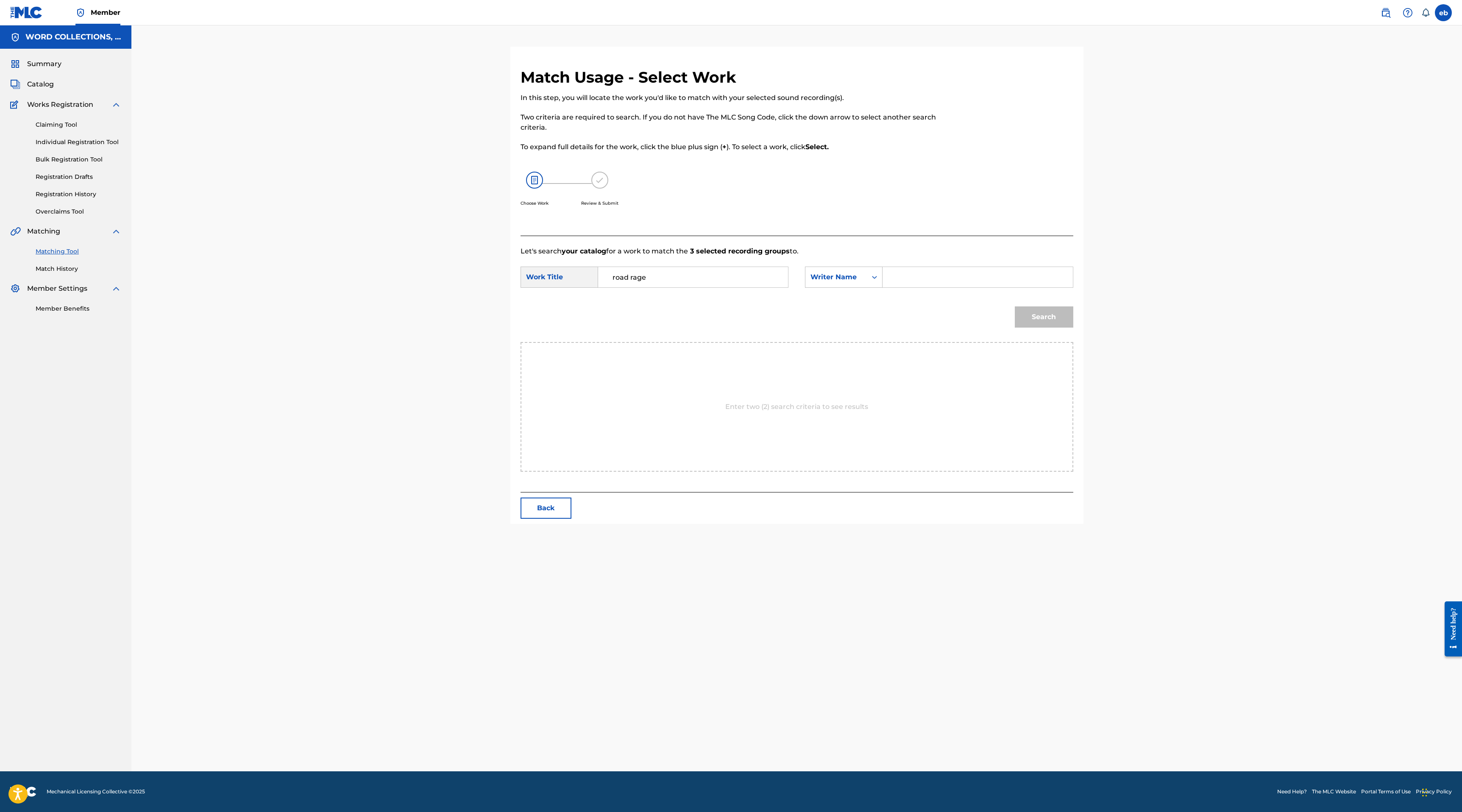
click at [913, 279] on input "Search Form" at bounding box center [977, 277] width 175 height 20
type input "[PERSON_NAME]"
click at [1015, 306] on button "Search" at bounding box center [1044, 317] width 58 height 21
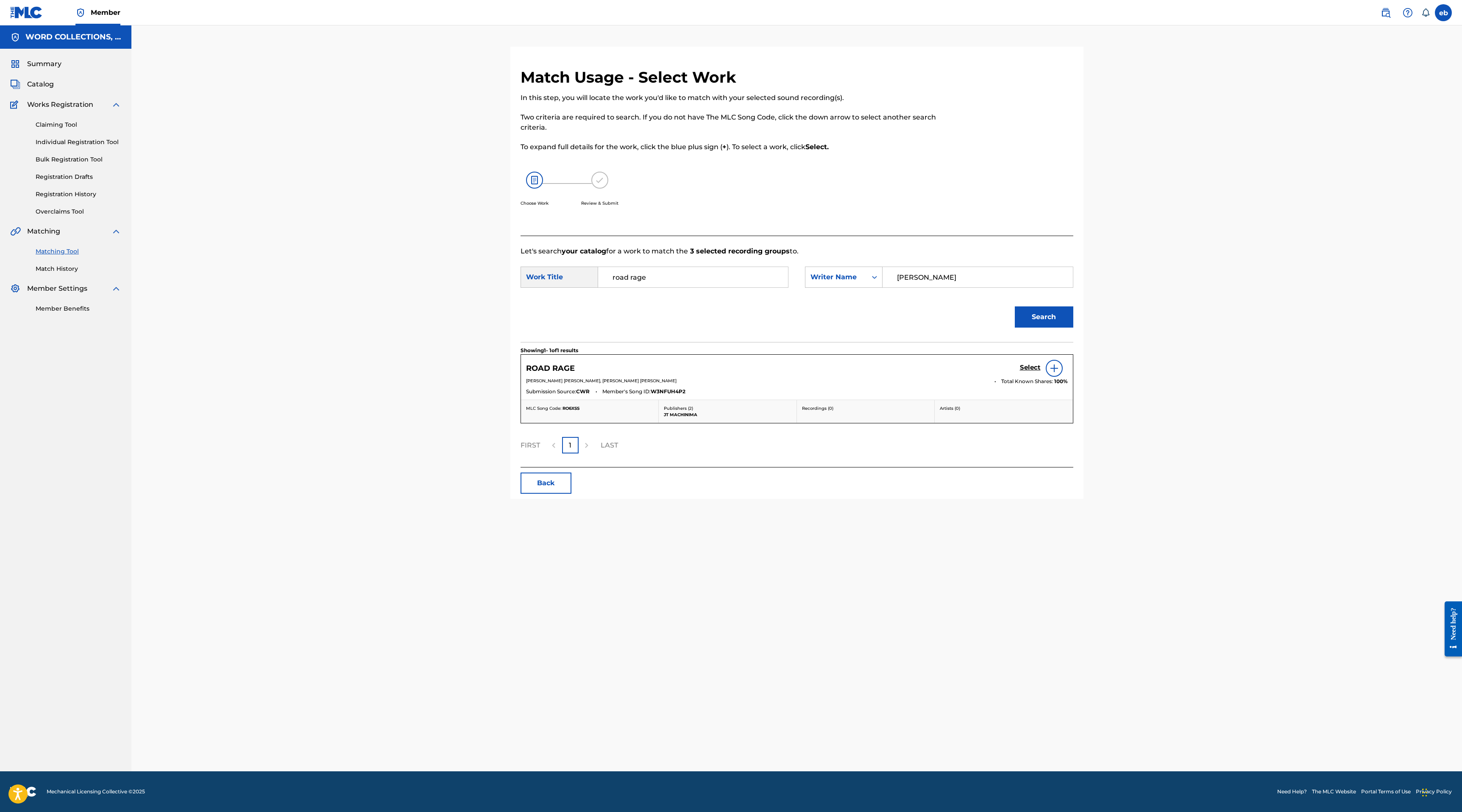
click at [1028, 365] on h5 "Select" at bounding box center [1030, 368] width 21 height 8
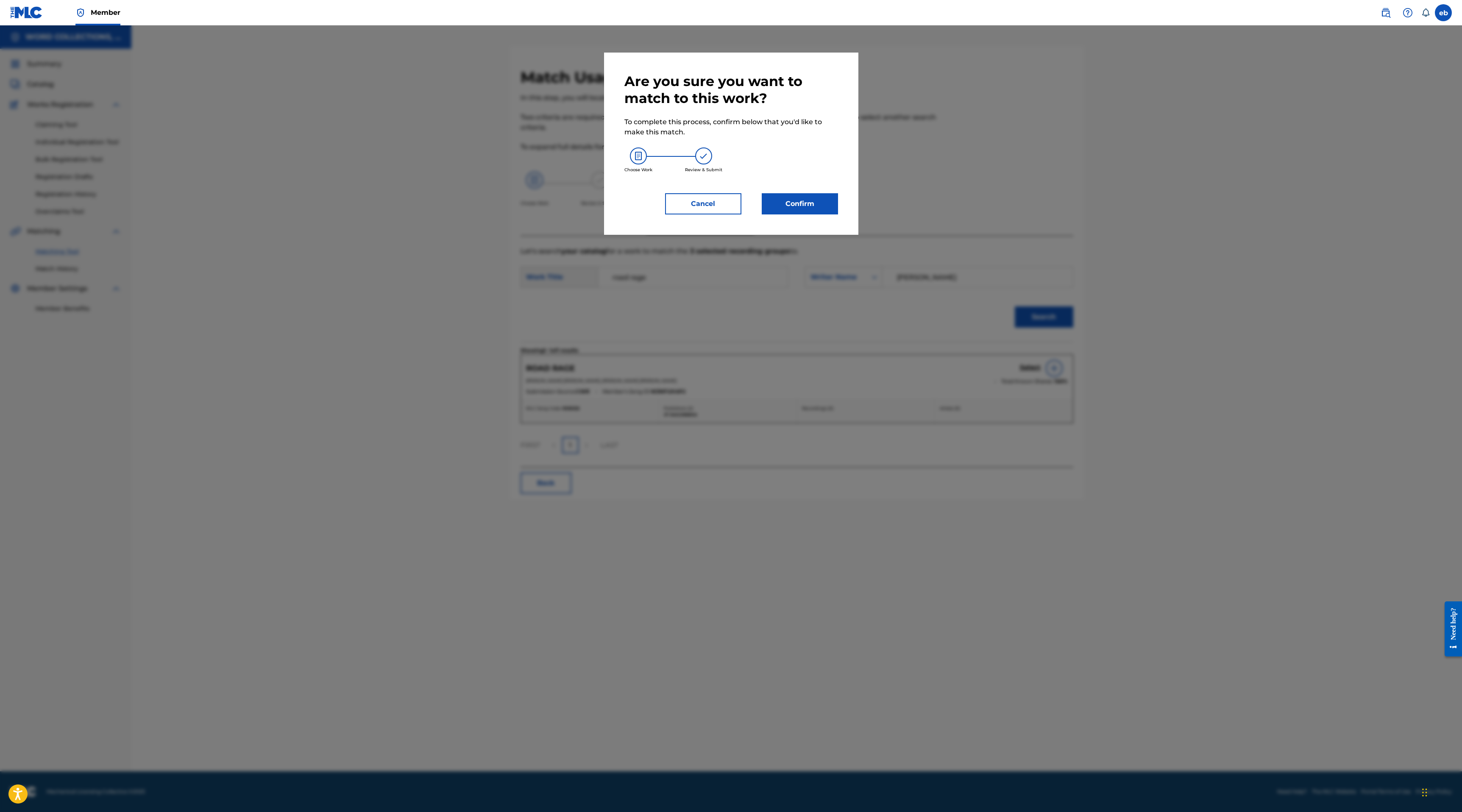
click at [798, 207] on button "Confirm" at bounding box center [800, 204] width 76 height 21
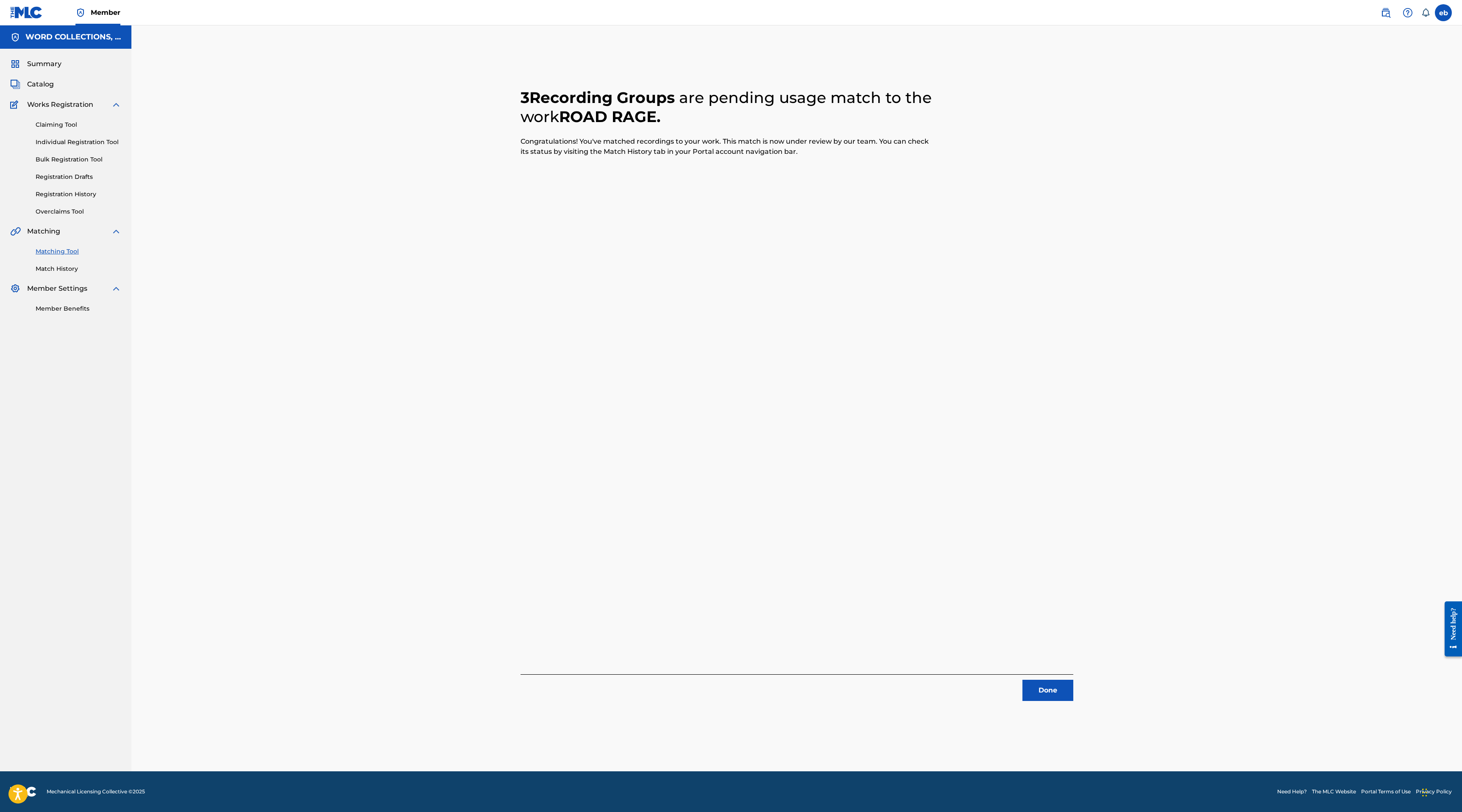
click at [1056, 684] on button "Done" at bounding box center [1047, 690] width 51 height 21
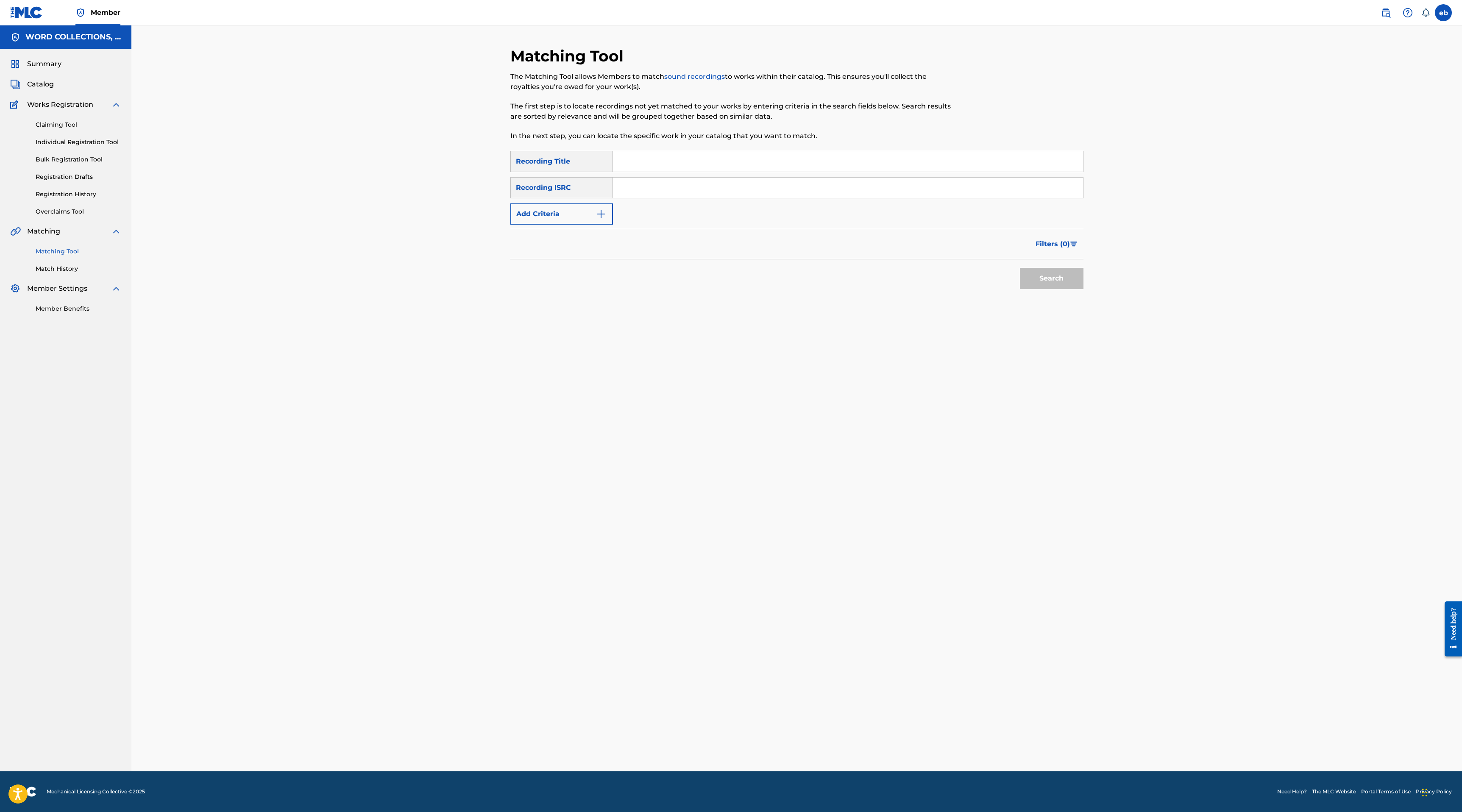
click at [699, 153] on input "Search Form" at bounding box center [848, 161] width 470 height 20
paste input "RISE UP"
type input "RISE UP"
click at [574, 205] on button "Add Criteria" at bounding box center [562, 214] width 103 height 21
click at [567, 207] on div "Writer" at bounding box center [553, 214] width 87 height 16
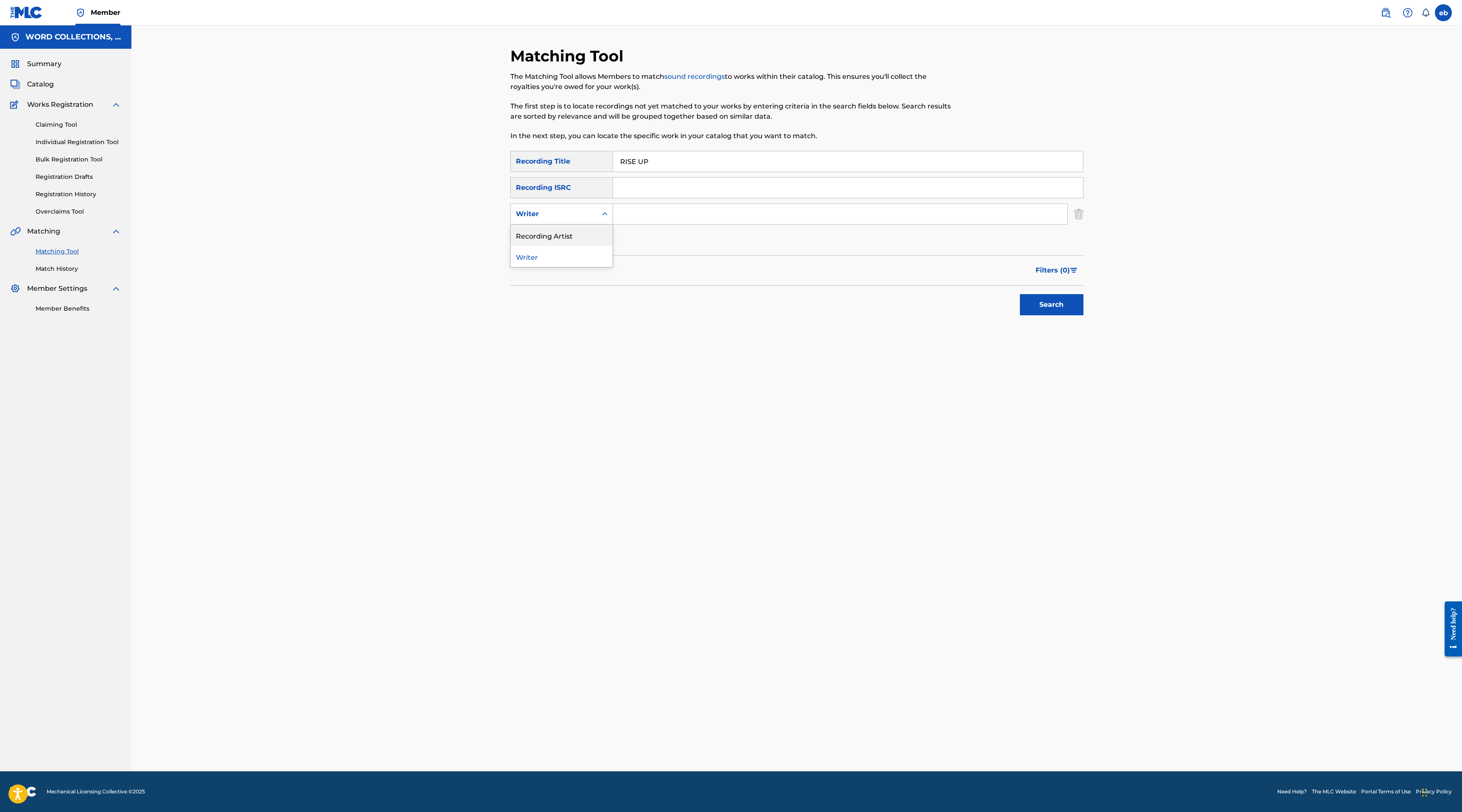
click at [572, 230] on div "Recording Artist" at bounding box center [561, 235] width 102 height 21
click at [636, 214] on input "Search Form" at bounding box center [840, 214] width 454 height 20
click at [1020, 294] on button "Search" at bounding box center [1051, 304] width 64 height 21
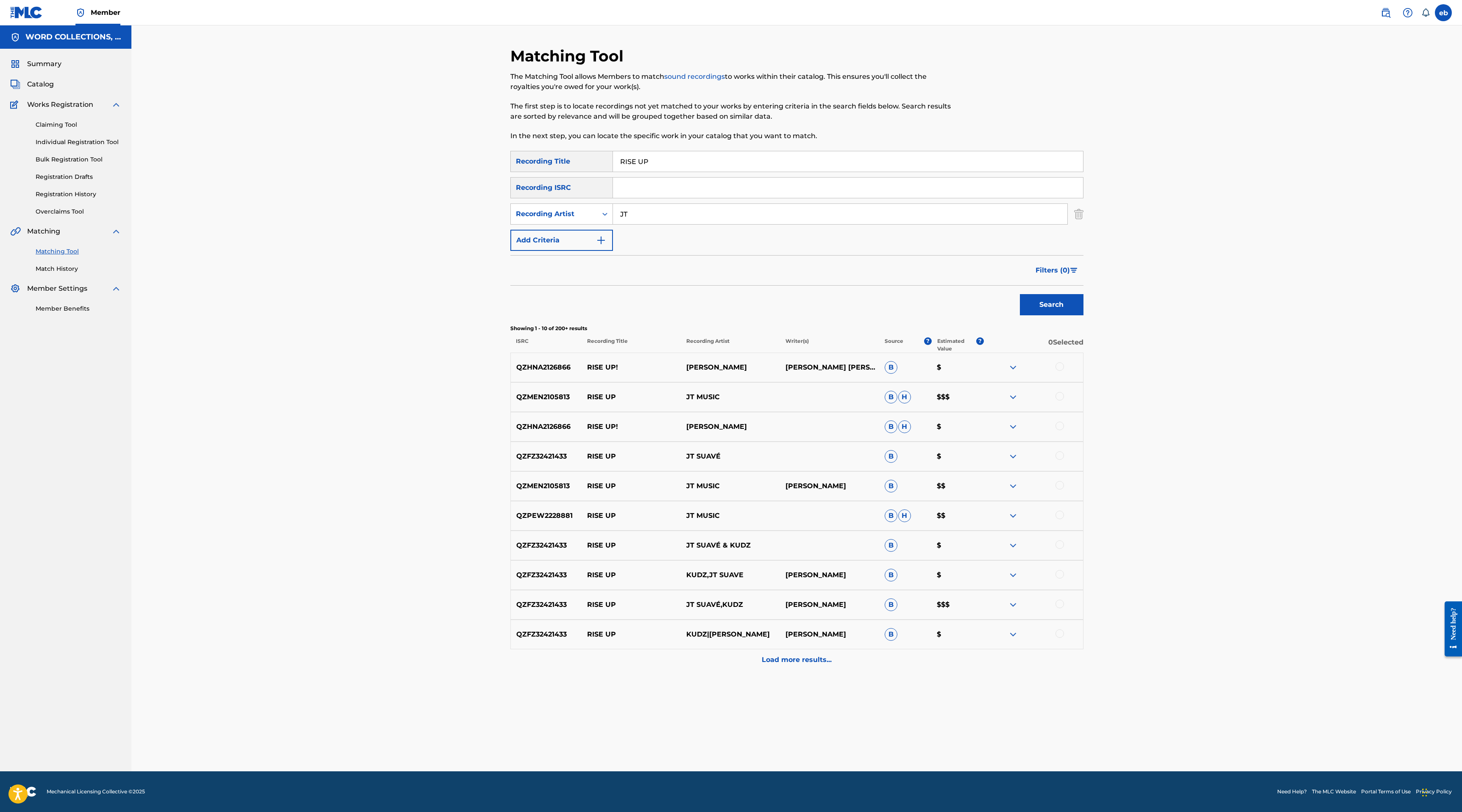
click at [1065, 395] on div at bounding box center [1033, 397] width 99 height 10
click at [1062, 395] on div at bounding box center [1060, 396] width 8 height 8
click at [1060, 487] on div at bounding box center [1060, 485] width 8 height 8
click at [1062, 514] on div at bounding box center [1060, 515] width 8 height 8
click at [827, 664] on p "Load more results..." at bounding box center [796, 659] width 70 height 10
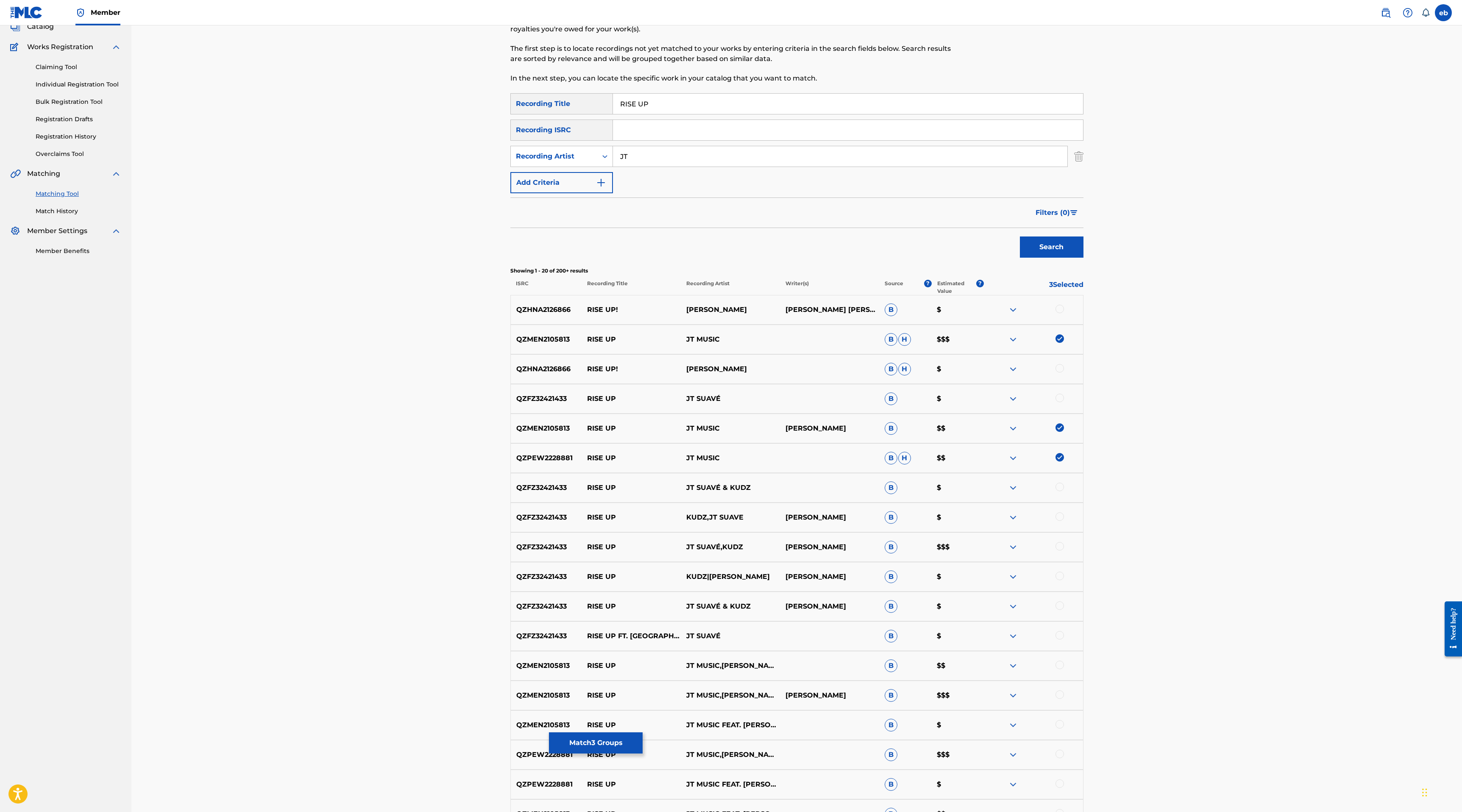
scroll to position [238, 0]
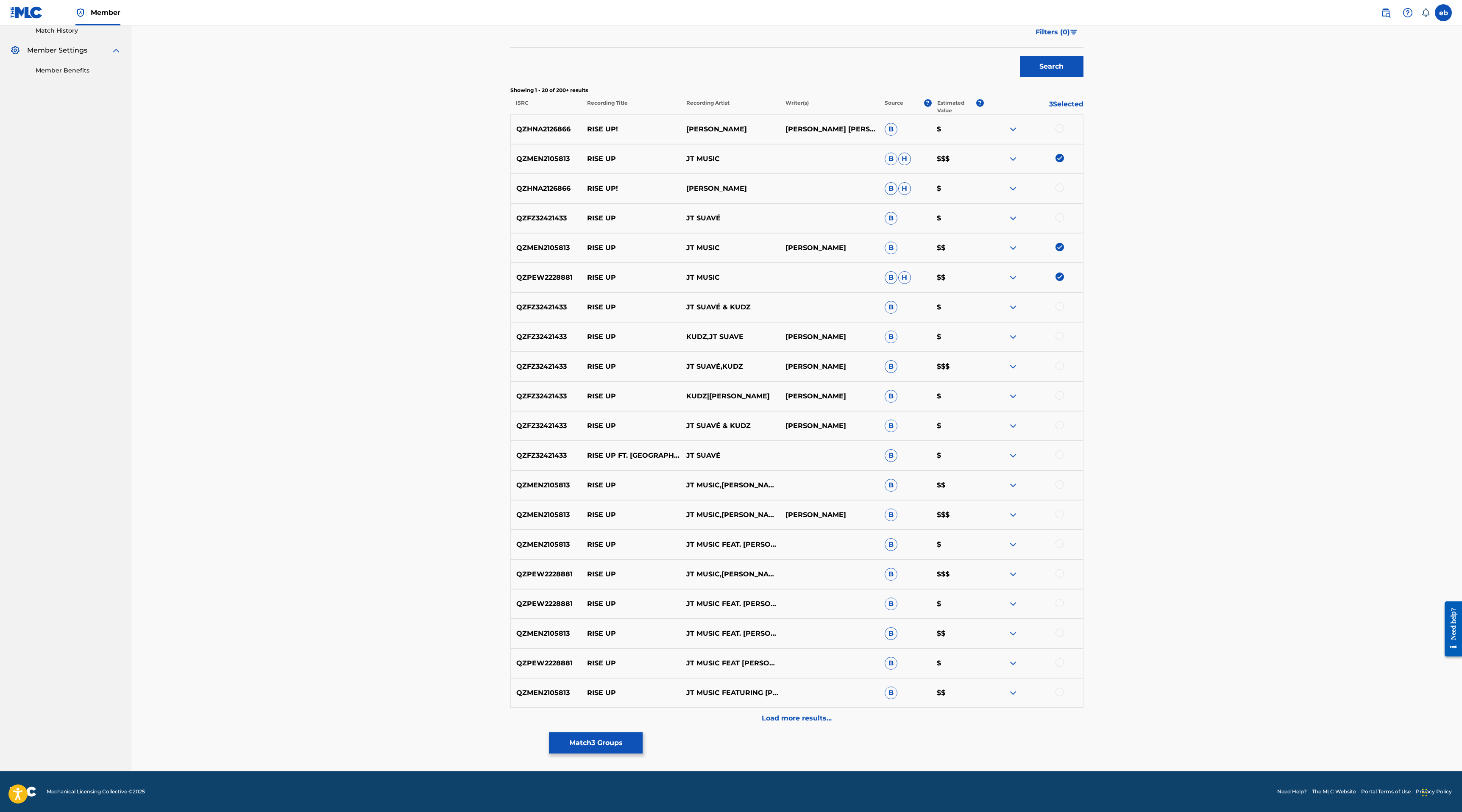
click at [1059, 484] on div at bounding box center [1060, 484] width 8 height 8
click at [1060, 517] on div at bounding box center [1060, 514] width 8 height 8
click at [1061, 545] on div at bounding box center [1060, 544] width 8 height 8
click at [1061, 573] on div at bounding box center [1060, 573] width 8 height 8
click at [1060, 604] on div at bounding box center [1060, 603] width 8 height 8
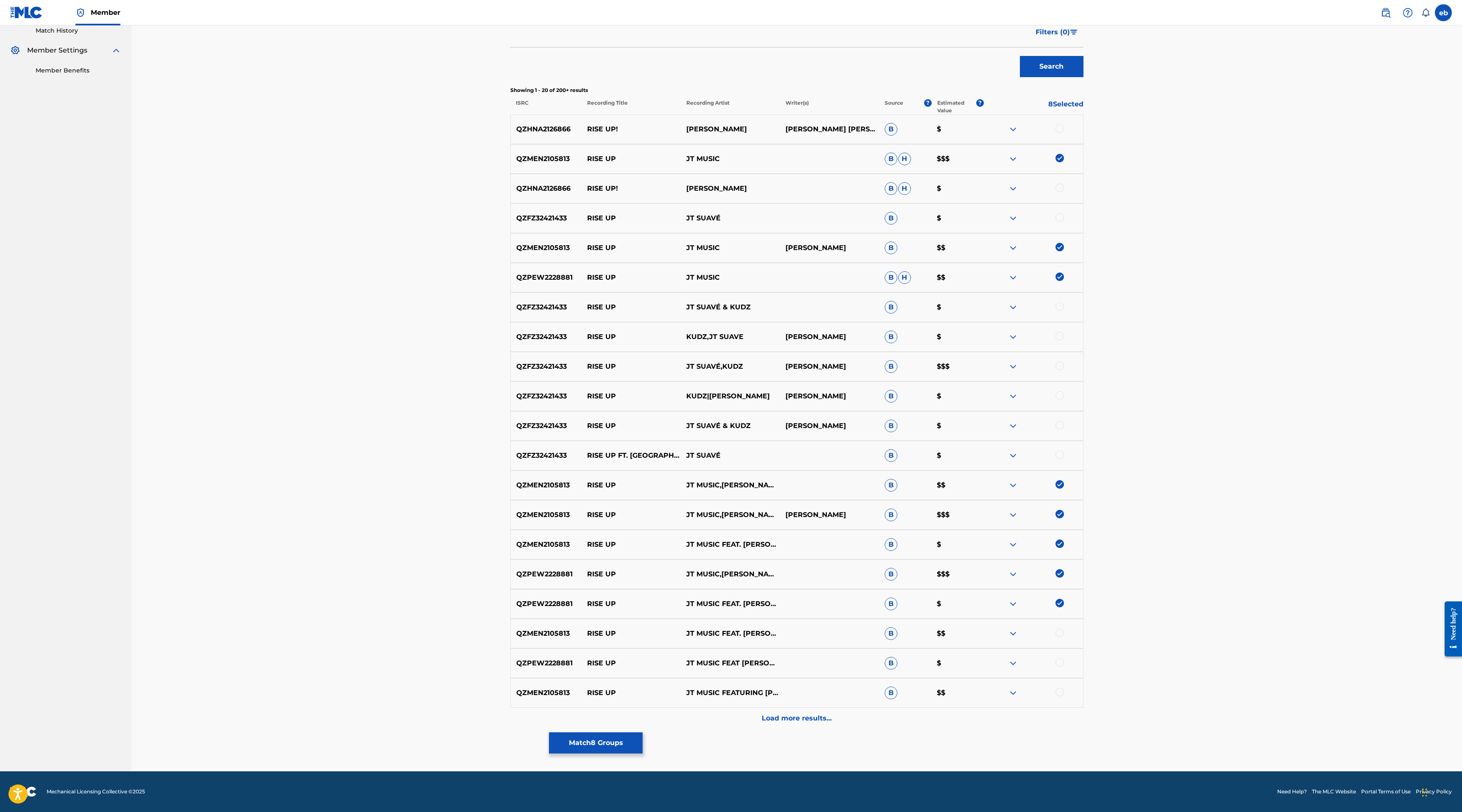
click at [1058, 632] on div at bounding box center [1060, 632] width 8 height 8
click at [1058, 666] on div at bounding box center [1060, 662] width 8 height 8
click at [1059, 692] on div at bounding box center [1060, 692] width 8 height 8
click at [817, 721] on p "Load more results..." at bounding box center [796, 718] width 70 height 10
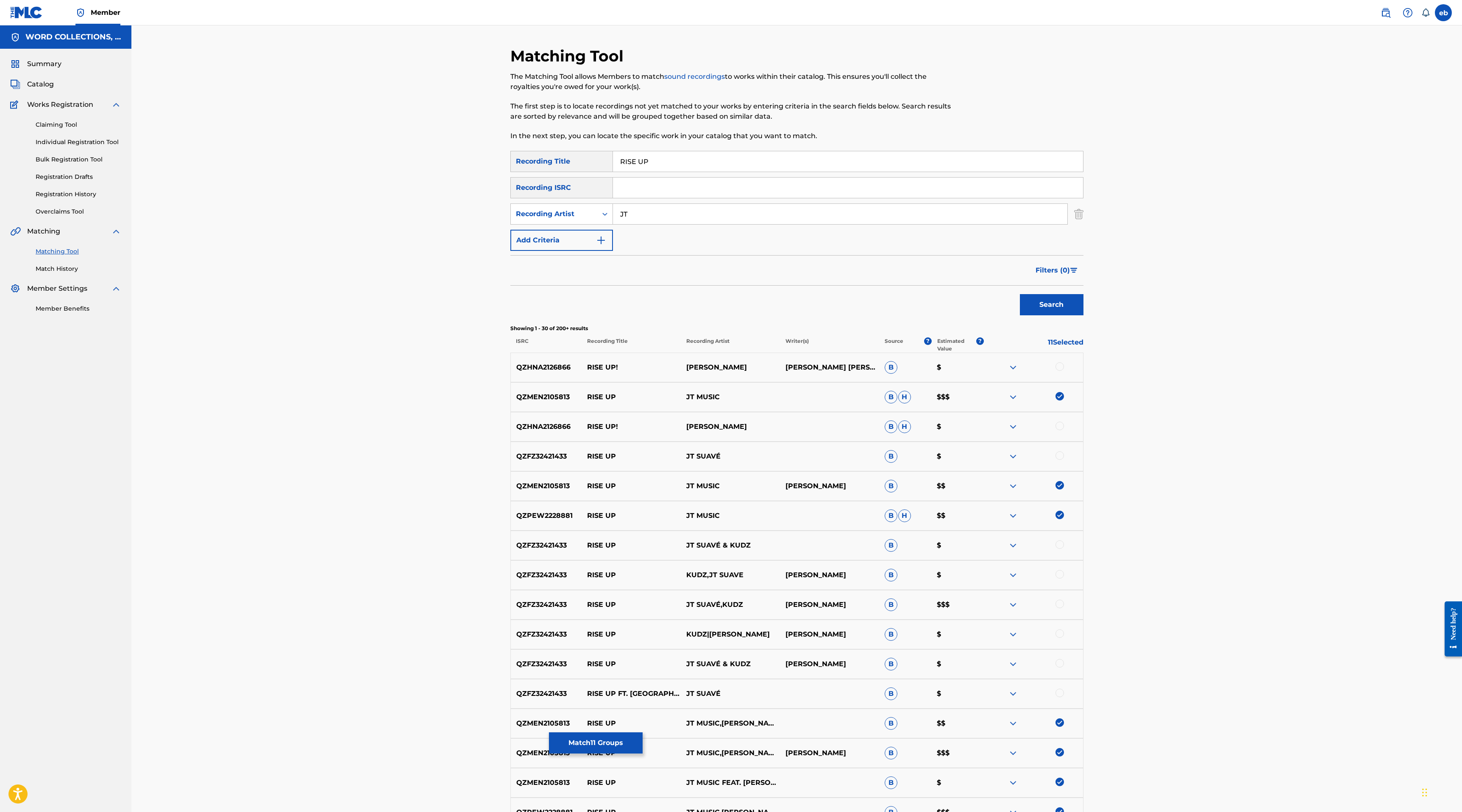
scroll to position [535, 0]
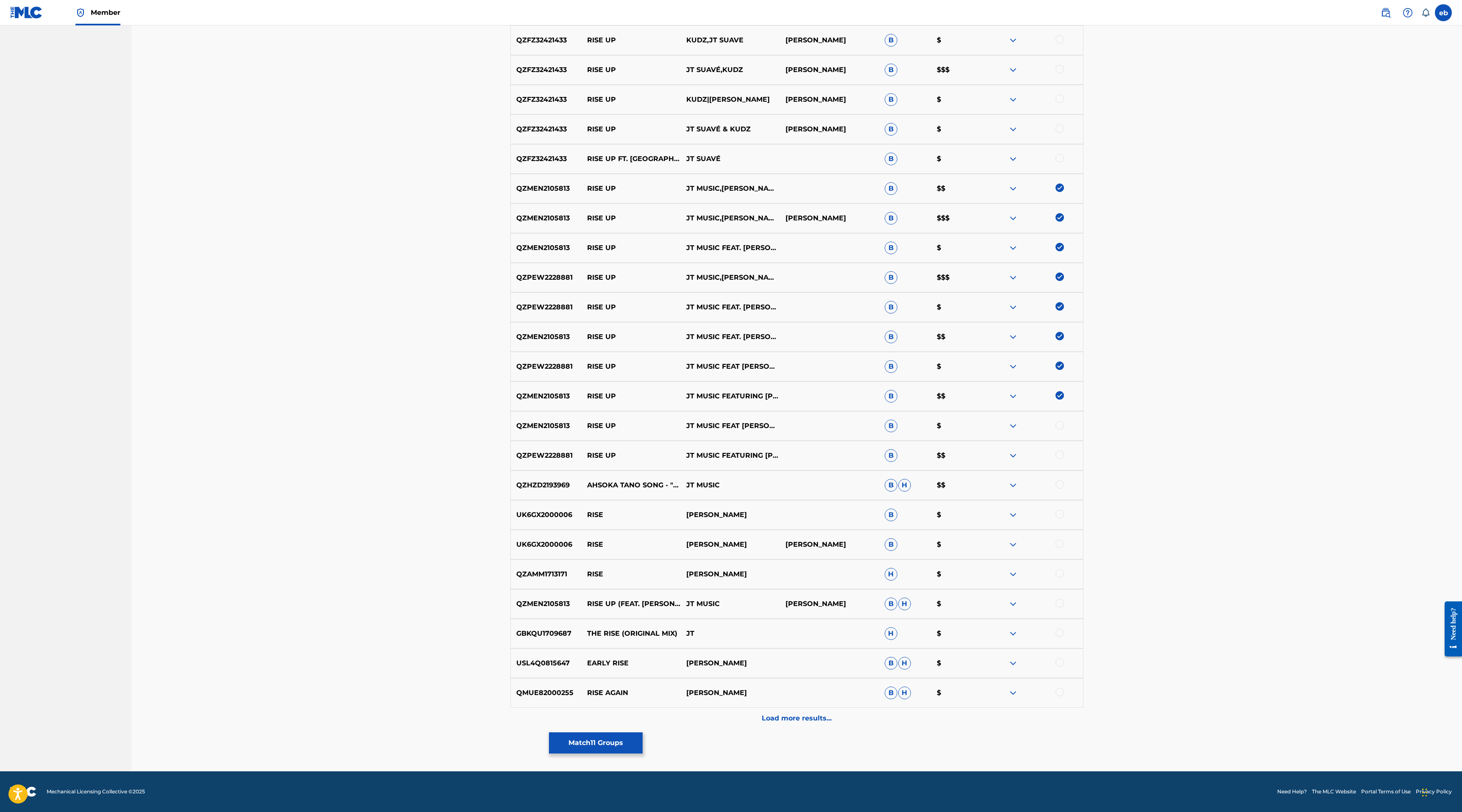
click at [1064, 453] on div at bounding box center [1033, 456] width 99 height 10
click at [1060, 428] on div at bounding box center [1060, 425] width 8 height 8
click at [1060, 451] on div at bounding box center [1060, 455] width 8 height 8
click at [1058, 603] on div at bounding box center [1060, 603] width 8 height 8
click at [807, 720] on p "Load more results..." at bounding box center [796, 718] width 70 height 10
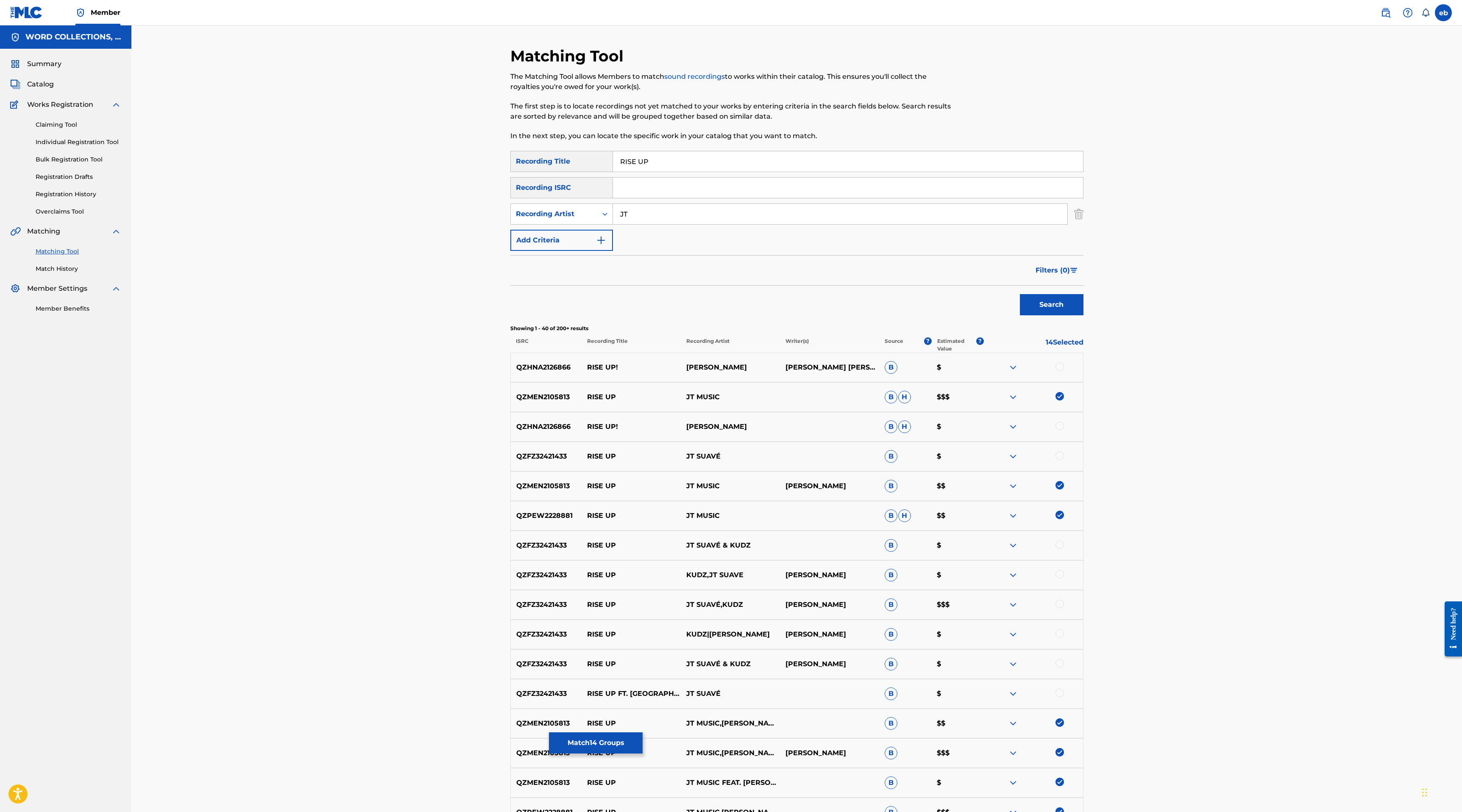
scroll to position [831, 0]
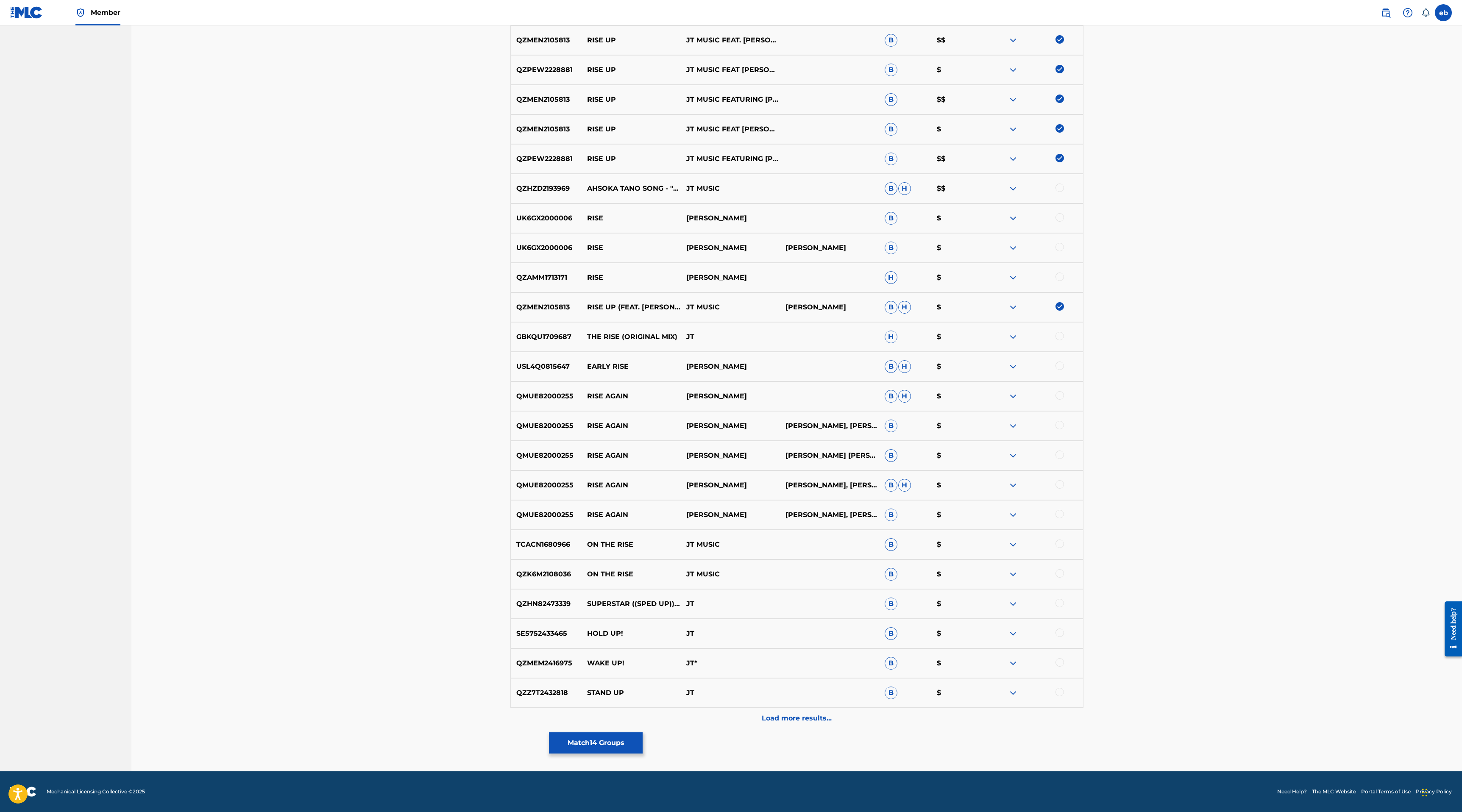
click at [794, 714] on p "Load more results..." at bounding box center [796, 718] width 70 height 10
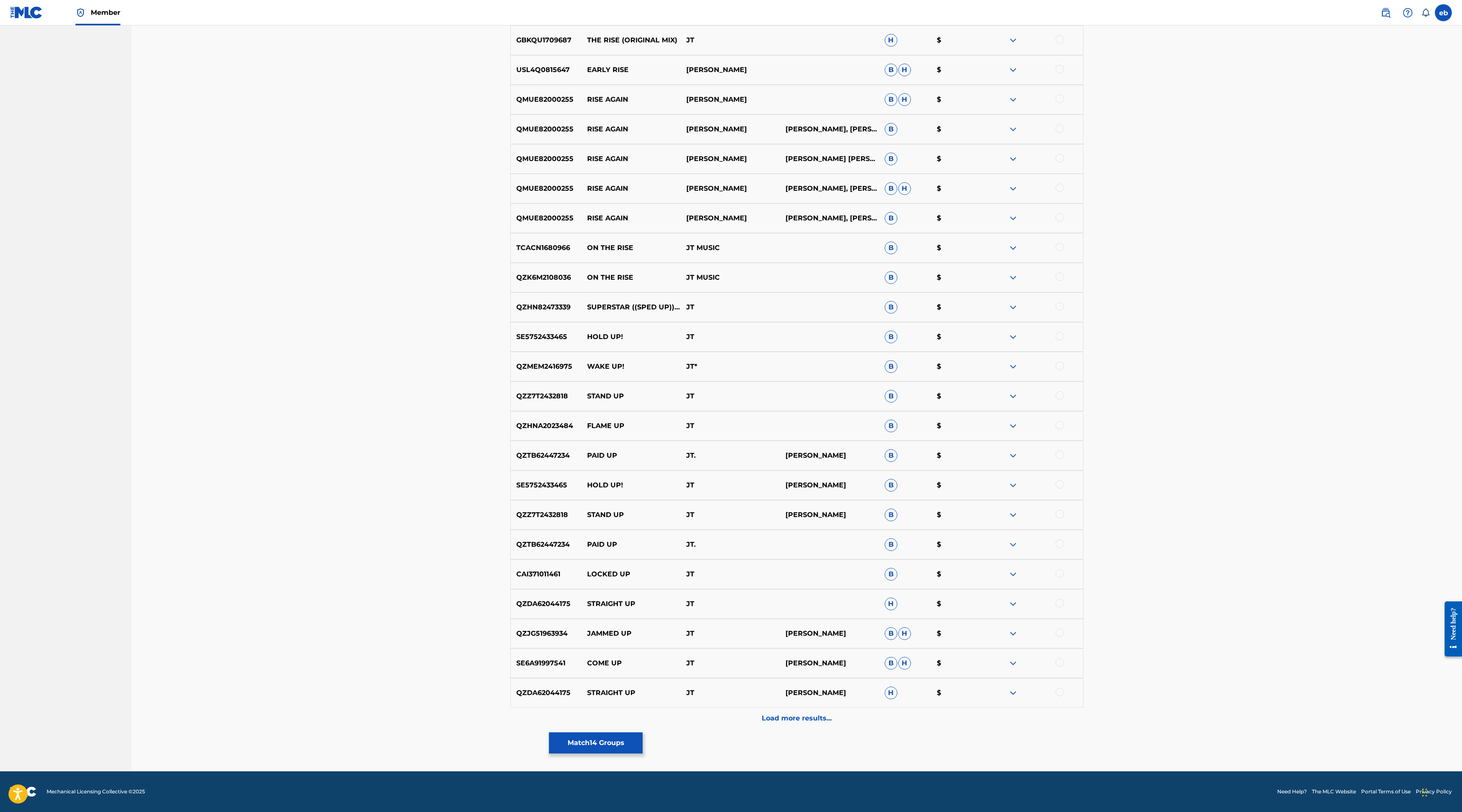
scroll to position [0, 0]
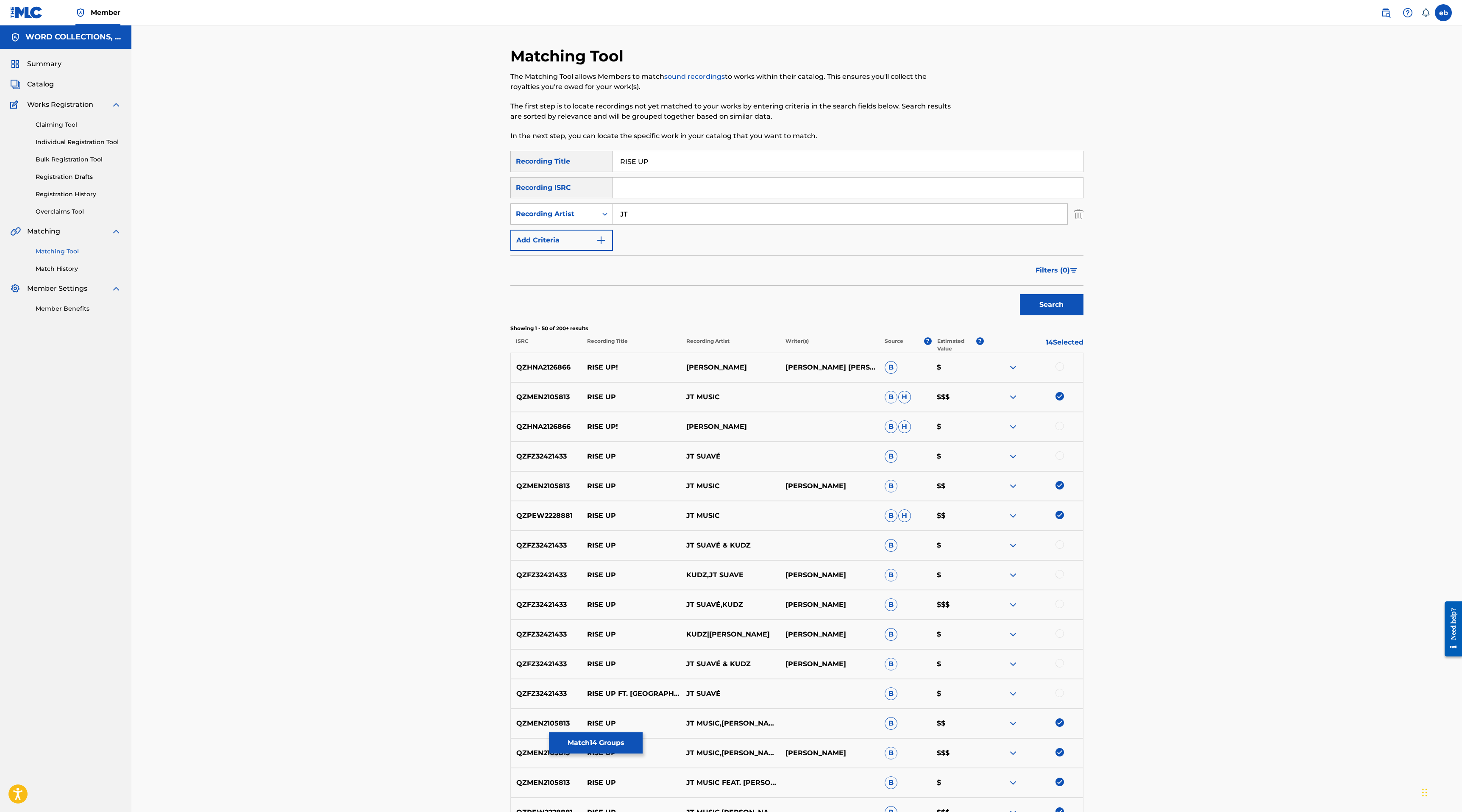
click at [661, 214] on input "JT" at bounding box center [840, 214] width 454 height 20
click at [1020, 294] on button "Search" at bounding box center [1051, 304] width 64 height 21
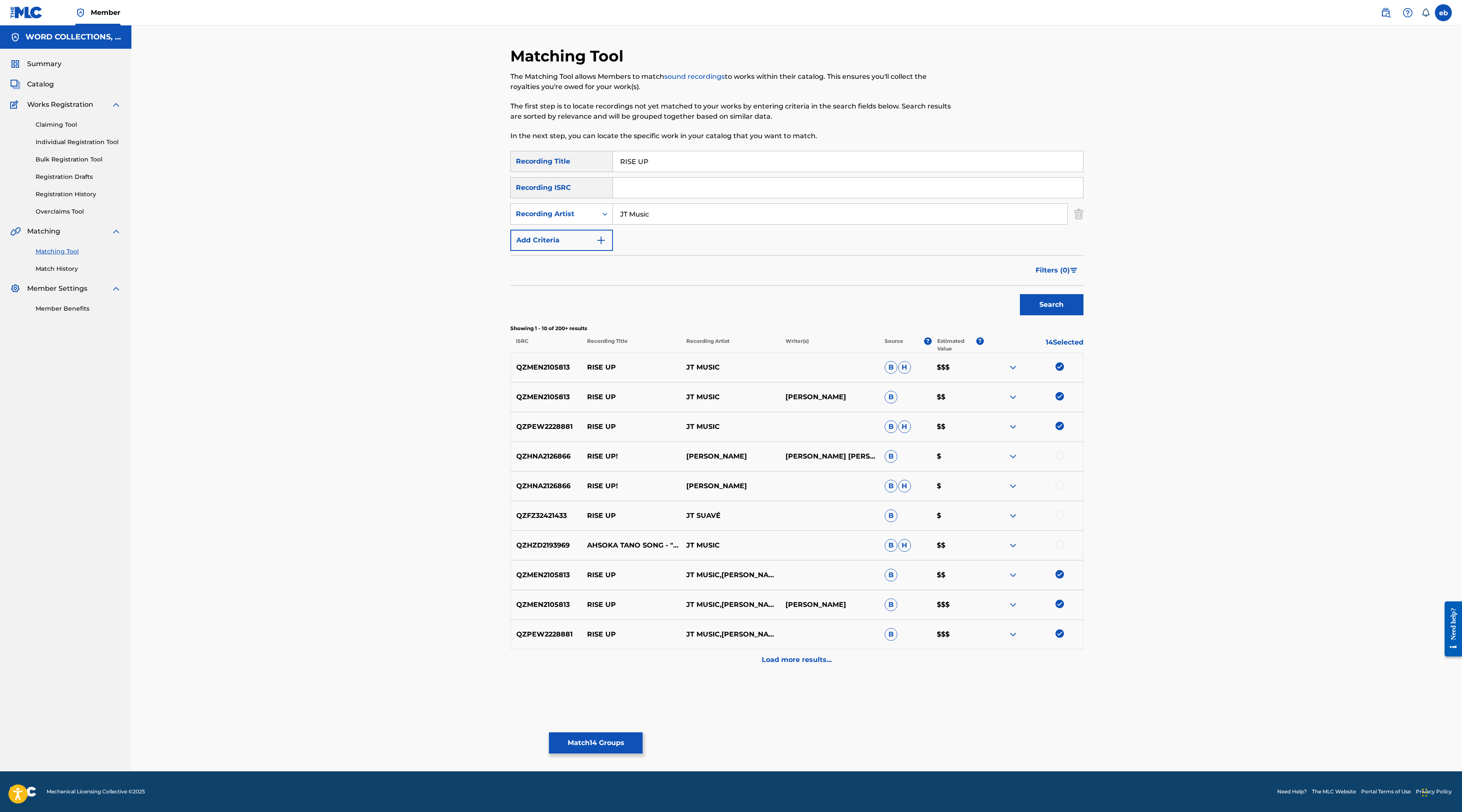
click at [800, 664] on p "Load more results..." at bounding box center [796, 659] width 70 height 10
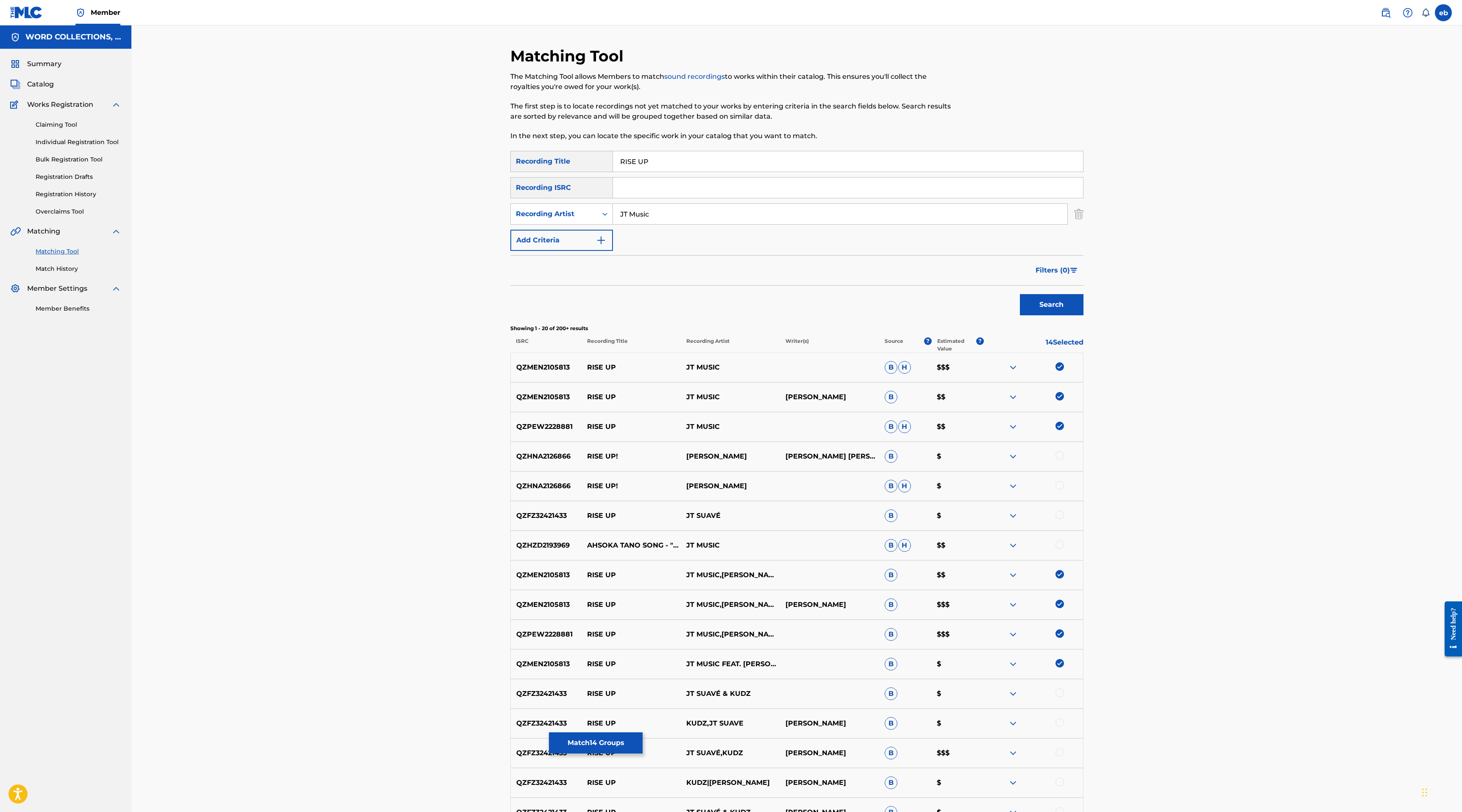
scroll to position [238, 0]
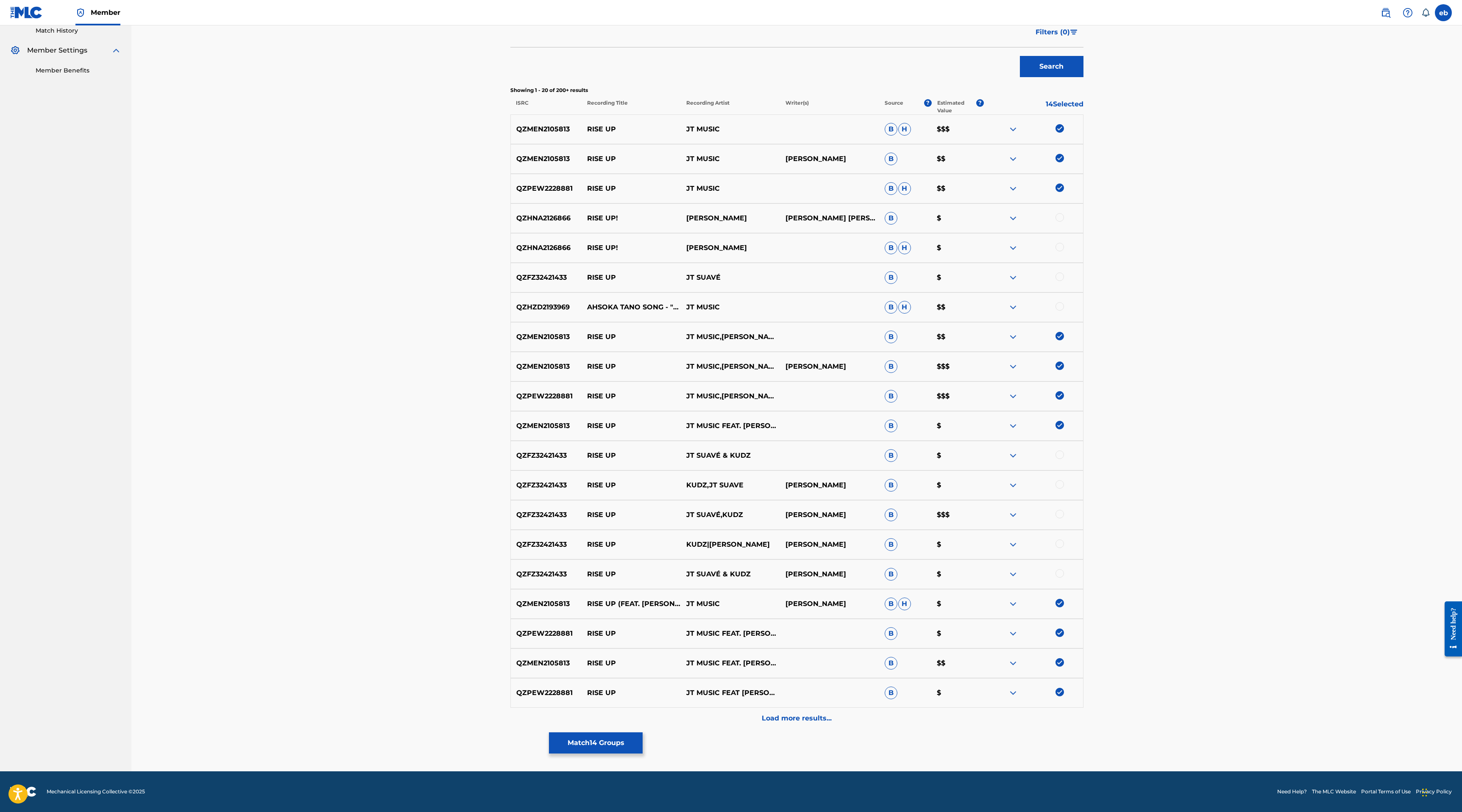
click at [1064, 302] on div at bounding box center [1033, 307] width 99 height 10
click at [1061, 307] on div at bounding box center [1060, 306] width 8 height 8
click at [809, 718] on p "Load more results..." at bounding box center [796, 718] width 70 height 10
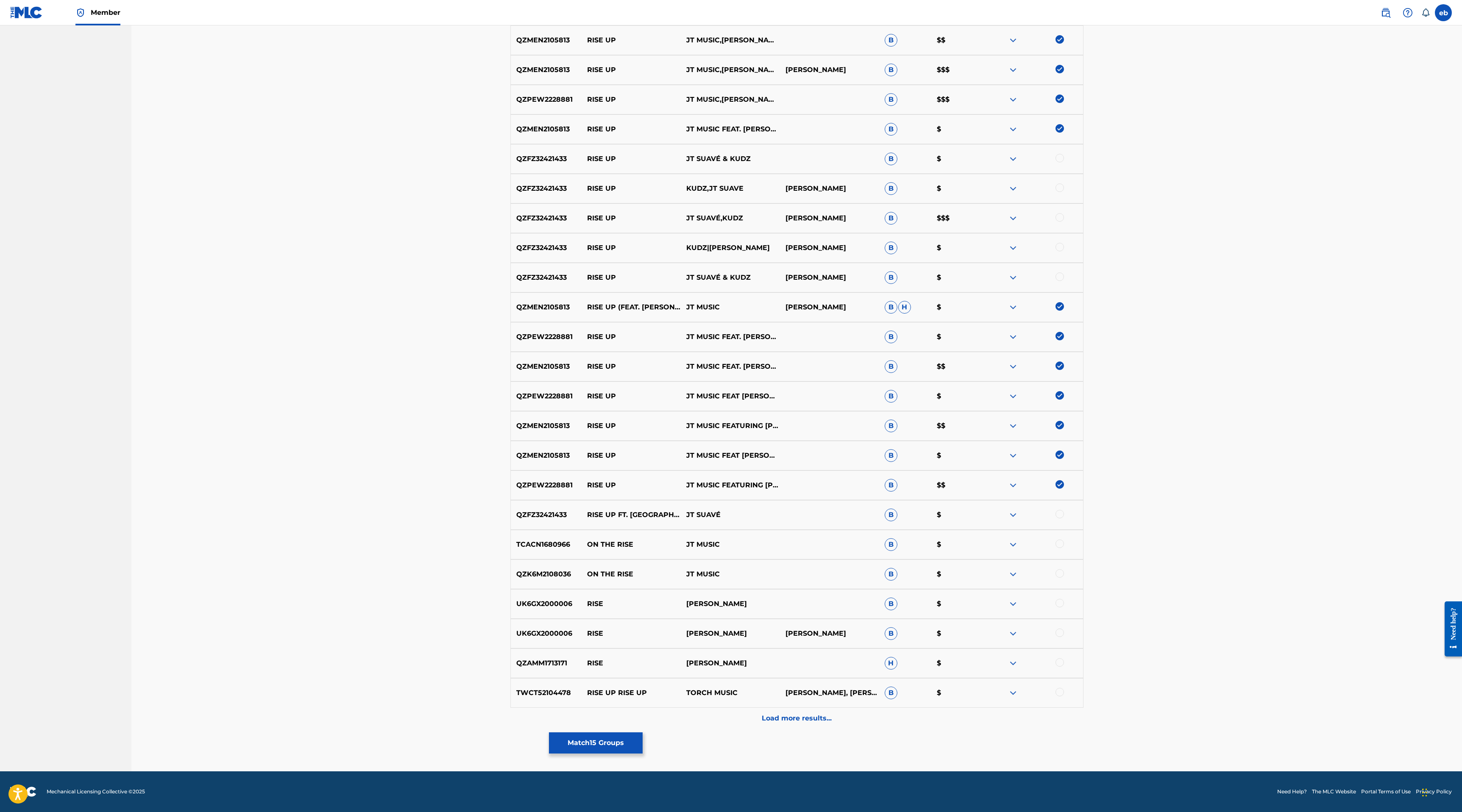
scroll to position [0, 0]
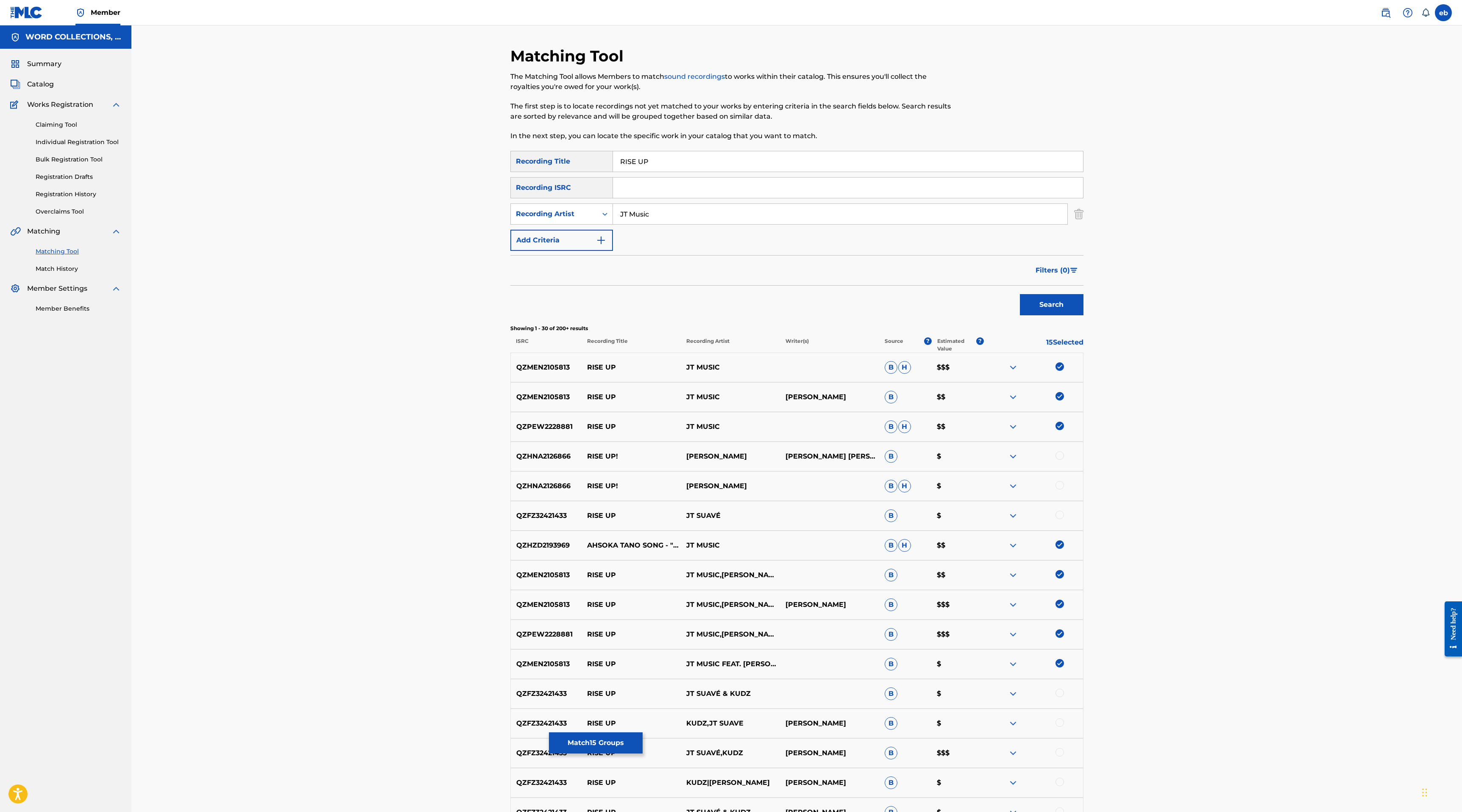
click at [671, 211] on input "JT Music" at bounding box center [840, 214] width 454 height 20
click at [1020, 294] on button "Search" at bounding box center [1051, 304] width 64 height 21
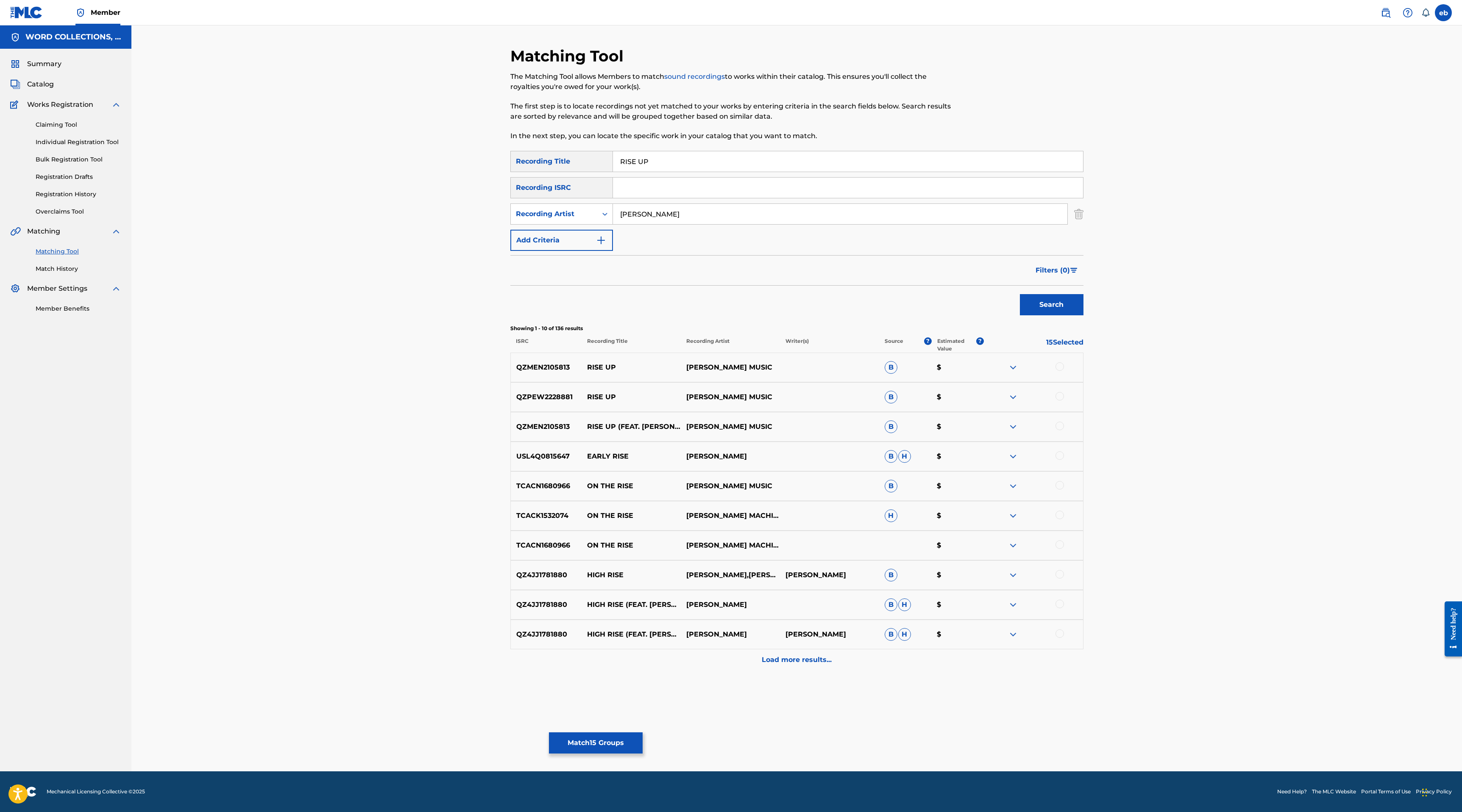
click at [1065, 366] on div at bounding box center [1033, 367] width 99 height 10
click at [1060, 368] on div at bounding box center [1060, 366] width 8 height 8
click at [1062, 390] on div "QZPEW2228881 RISE UP [PERSON_NAME] MUSIC B $" at bounding box center [797, 397] width 573 height 30
click at [1062, 394] on div at bounding box center [1060, 396] width 8 height 8
click at [1060, 426] on div at bounding box center [1060, 426] width 8 height 8
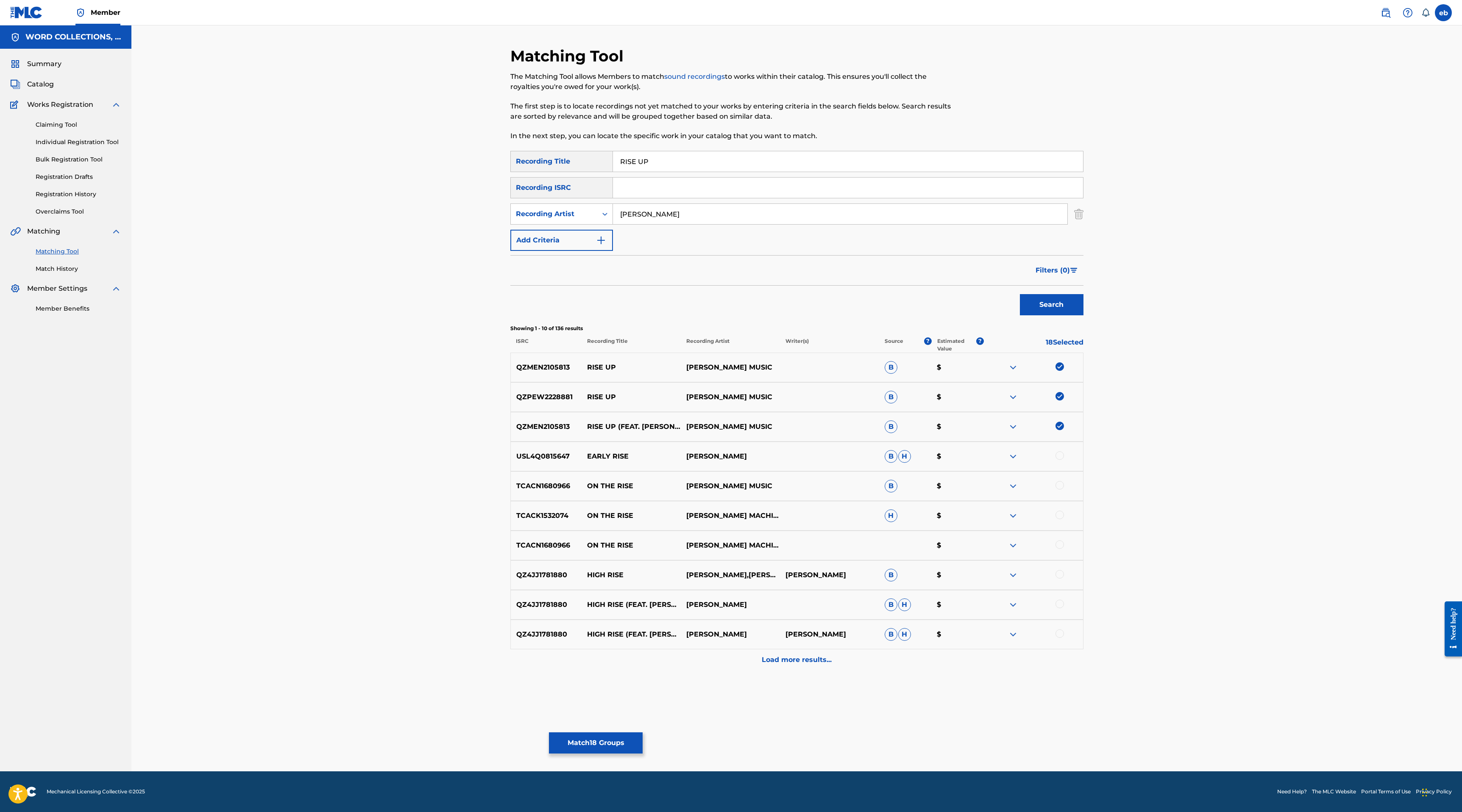
click at [808, 668] on div "Load more results..." at bounding box center [797, 659] width 573 height 21
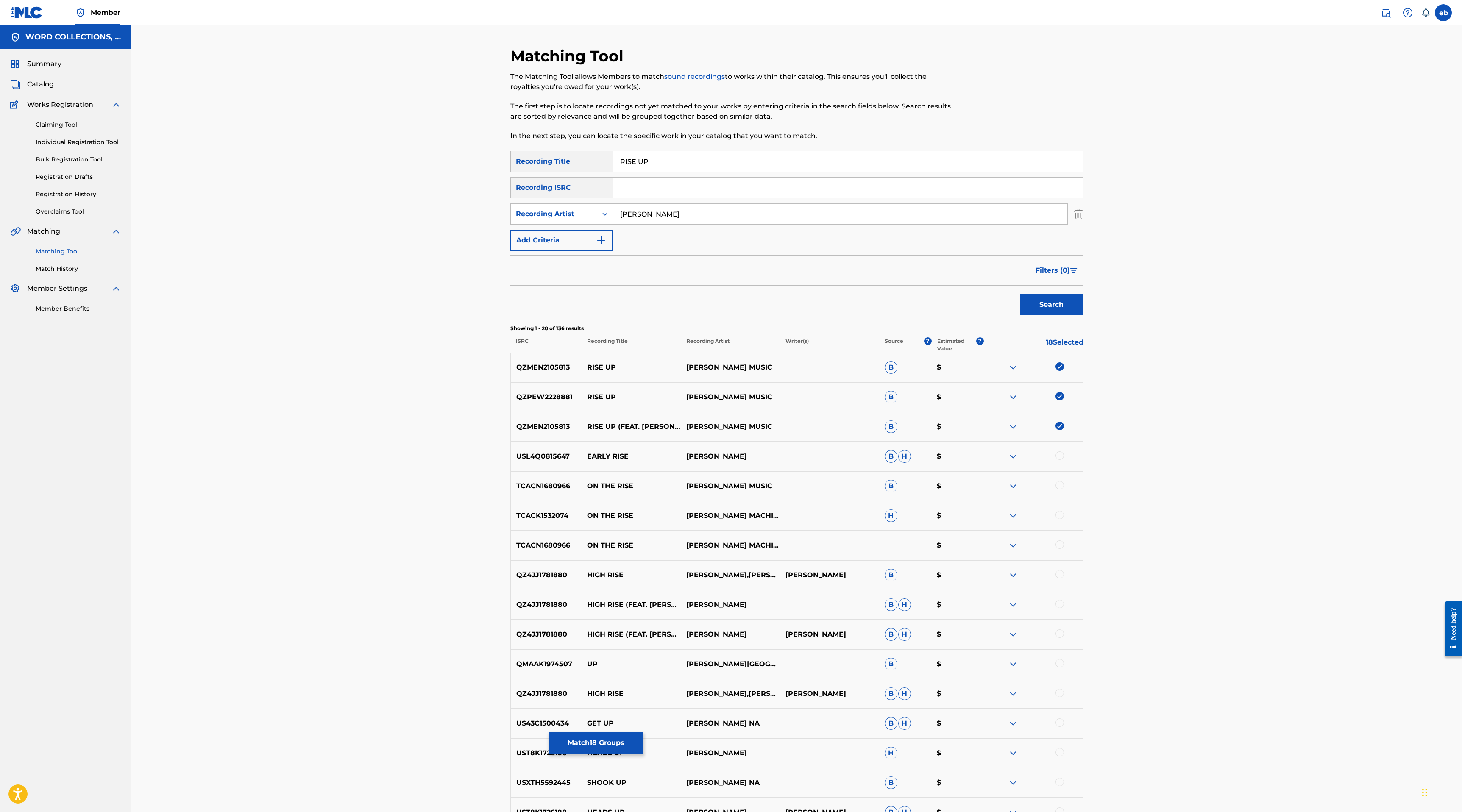
click at [665, 216] on input "[PERSON_NAME]" at bounding box center [840, 214] width 454 height 20
click at [1020, 294] on button "Search" at bounding box center [1051, 304] width 64 height 21
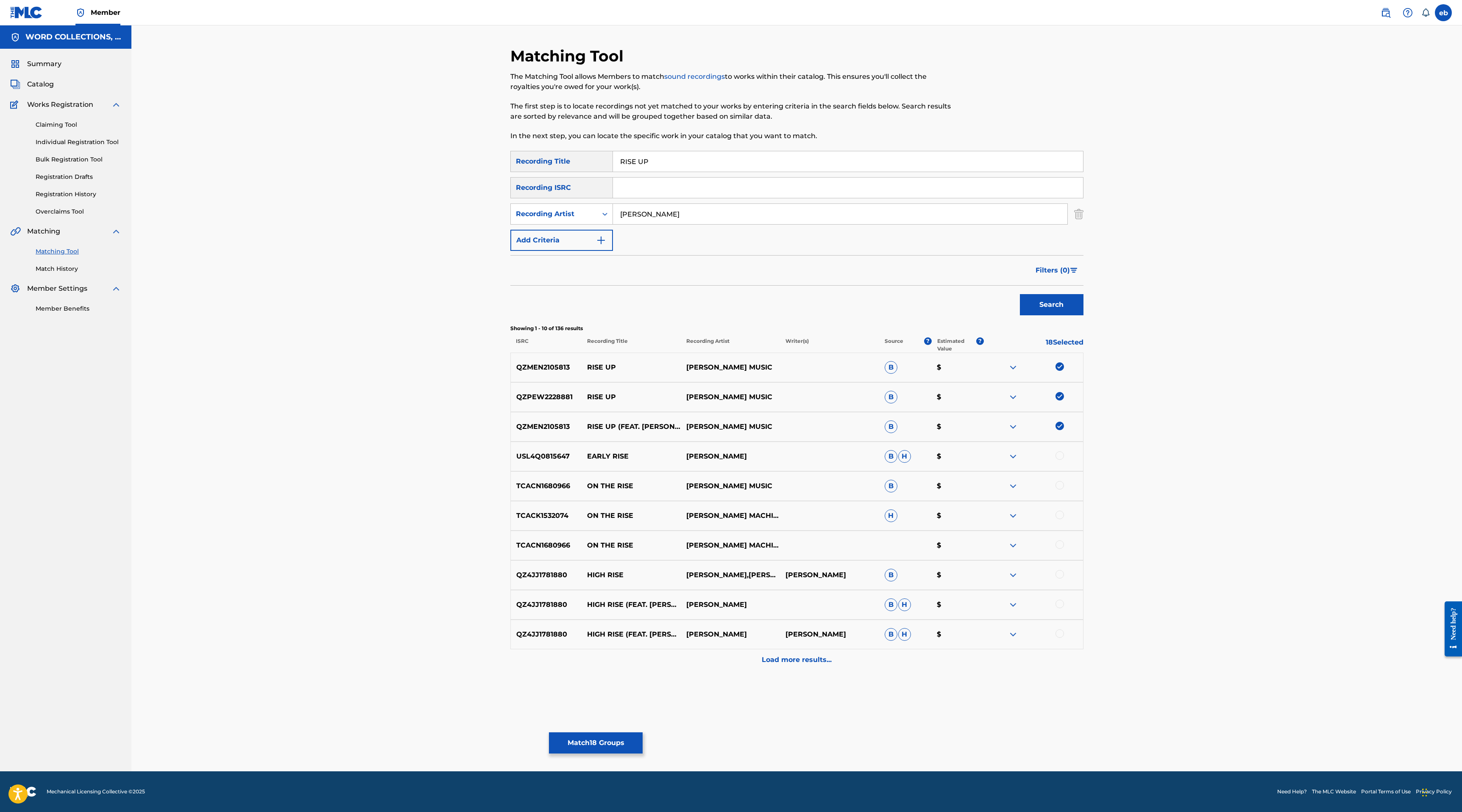
click at [811, 661] on p "Load more results..." at bounding box center [796, 659] width 70 height 10
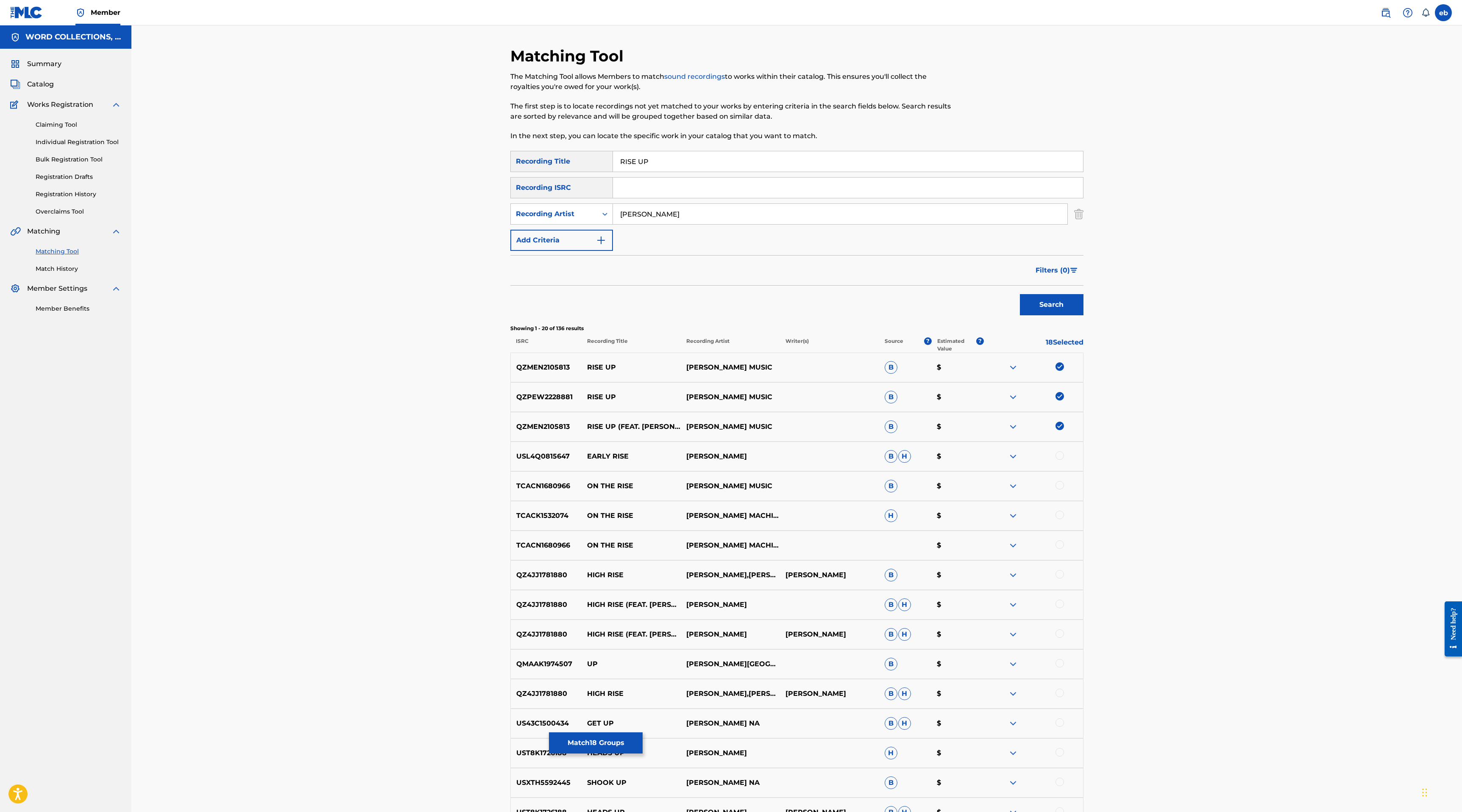
scroll to position [238, 0]
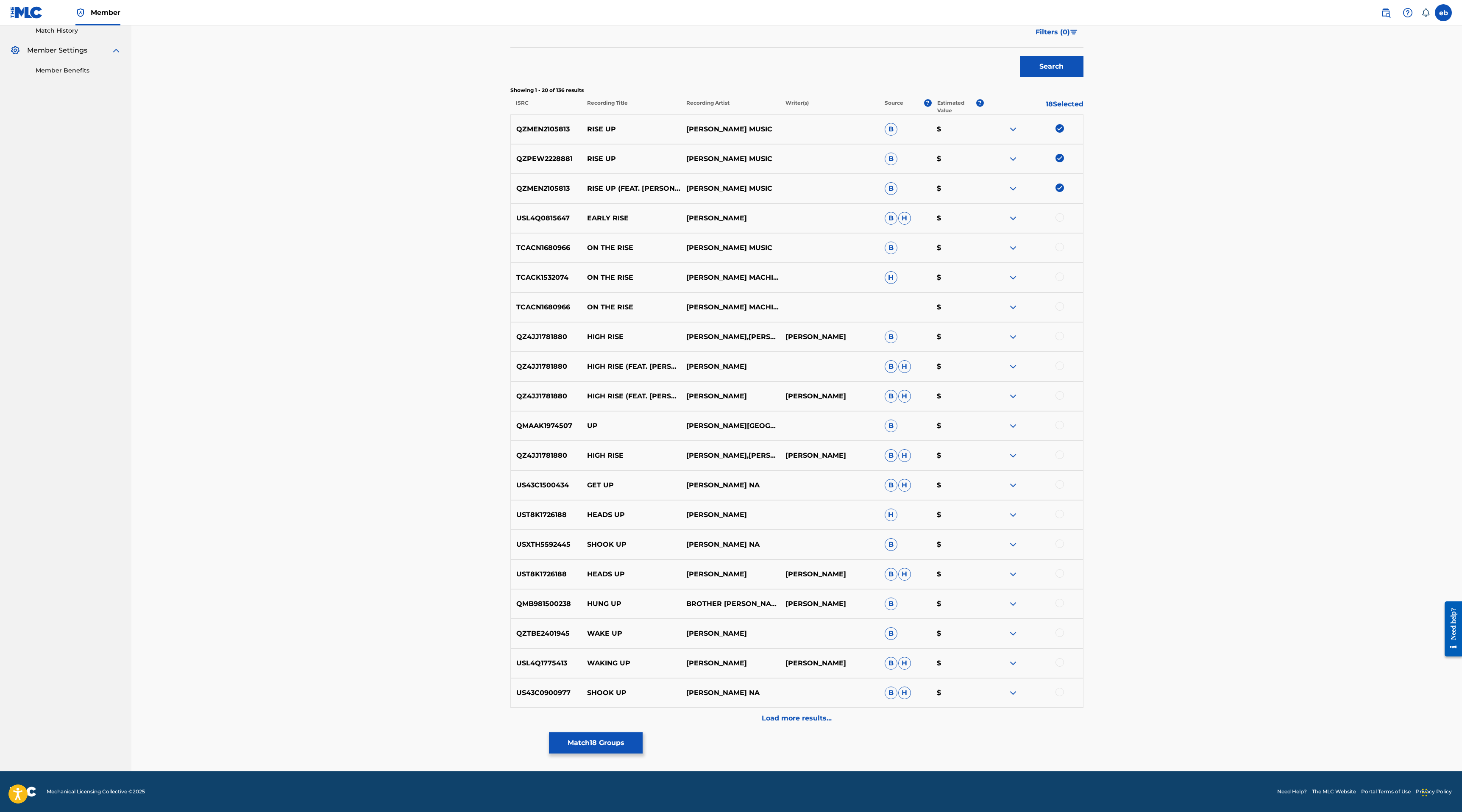
click at [794, 712] on div "Load more results..." at bounding box center [797, 718] width 573 height 21
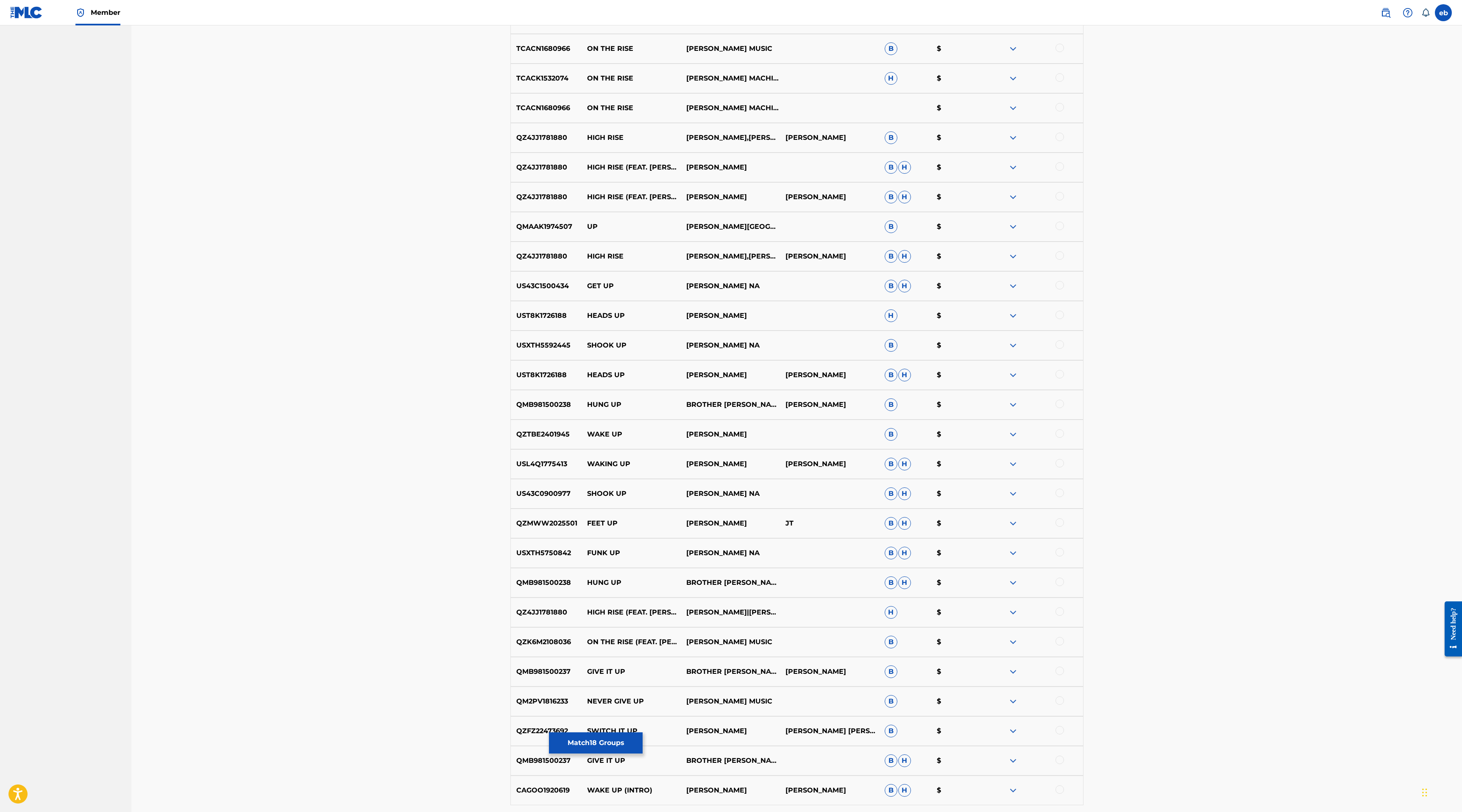
scroll to position [0, 0]
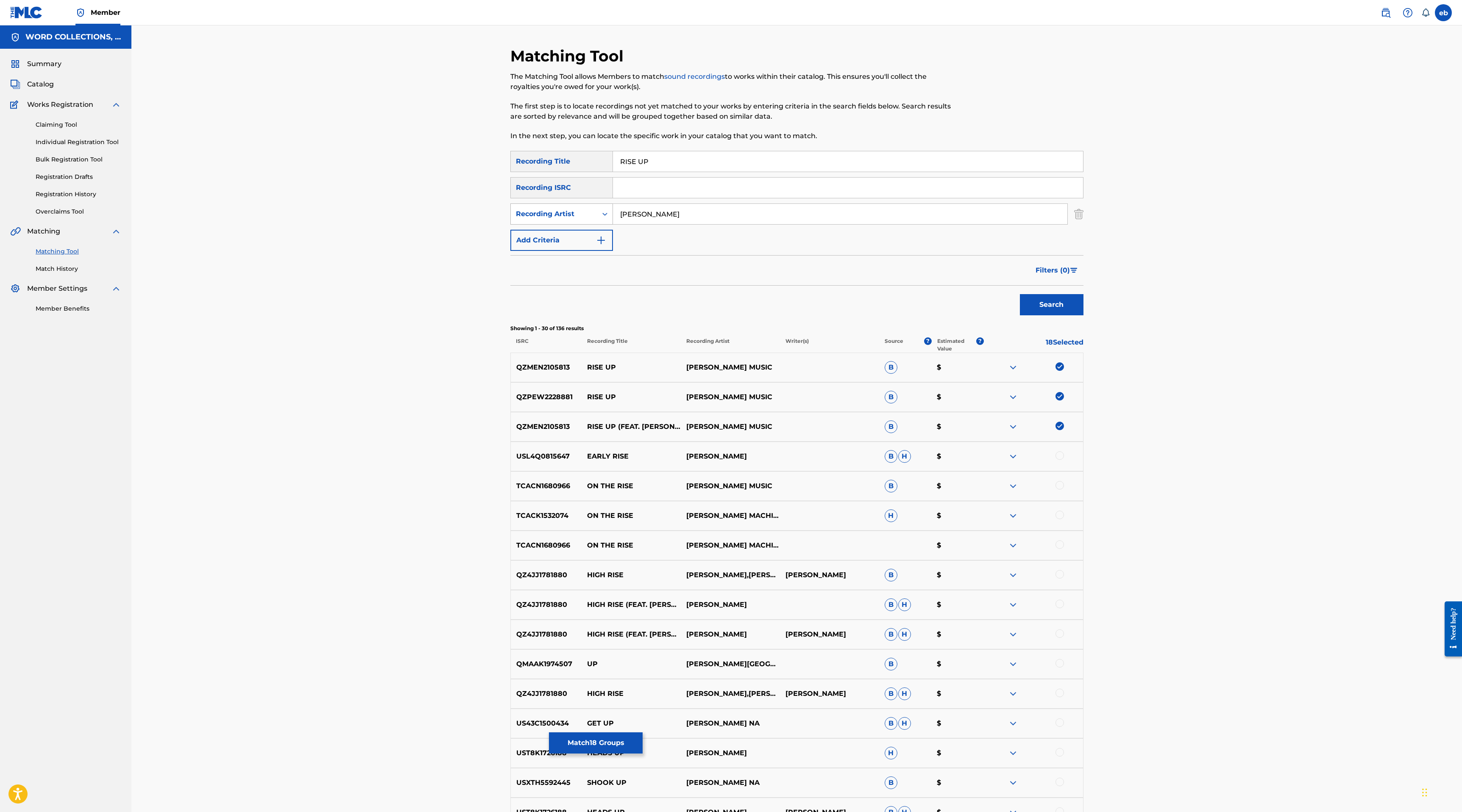
drag, startPoint x: 657, startPoint y: 217, endPoint x: 556, endPoint y: 209, distance: 101.3
click at [556, 209] on div "SearchWithCriteria1f38000b-3581-4671-8a0d-b39480dbe3b4 Recording Artist [PERSON…" at bounding box center [797, 214] width 573 height 21
type input "[PERSON_NAME]"
click at [1020, 294] on button "Search" at bounding box center [1051, 304] width 64 height 21
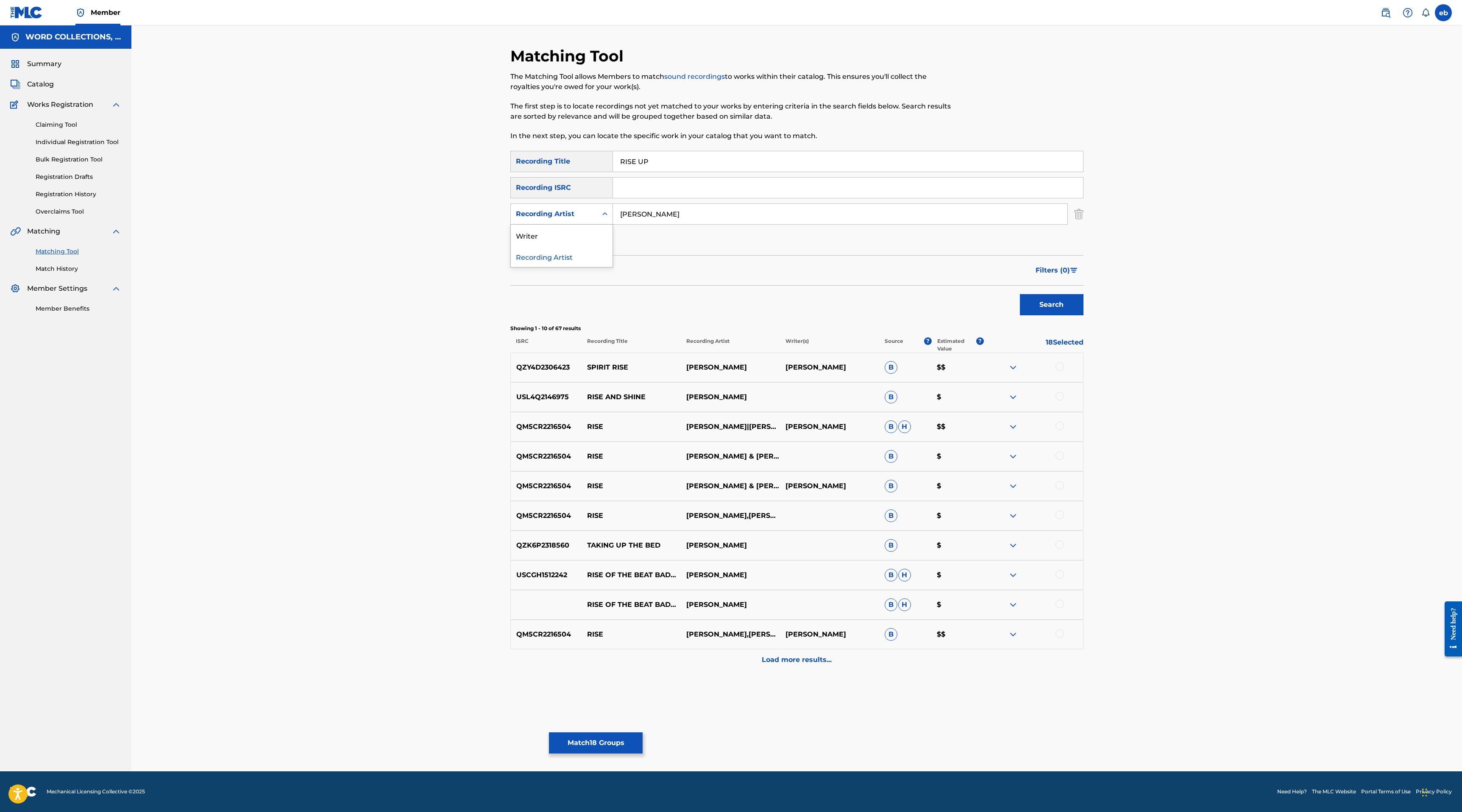
click at [571, 218] on div "Recording Artist" at bounding box center [554, 214] width 76 height 10
drag, startPoint x: 571, startPoint y: 251, endPoint x: 563, endPoint y: 235, distance: 17.9
click at [563, 235] on div "Writer Recording Artist" at bounding box center [561, 245] width 102 height 42
click at [563, 235] on div "Writer" at bounding box center [561, 235] width 102 height 21
click at [820, 216] on input "Search Form" at bounding box center [840, 214] width 454 height 20
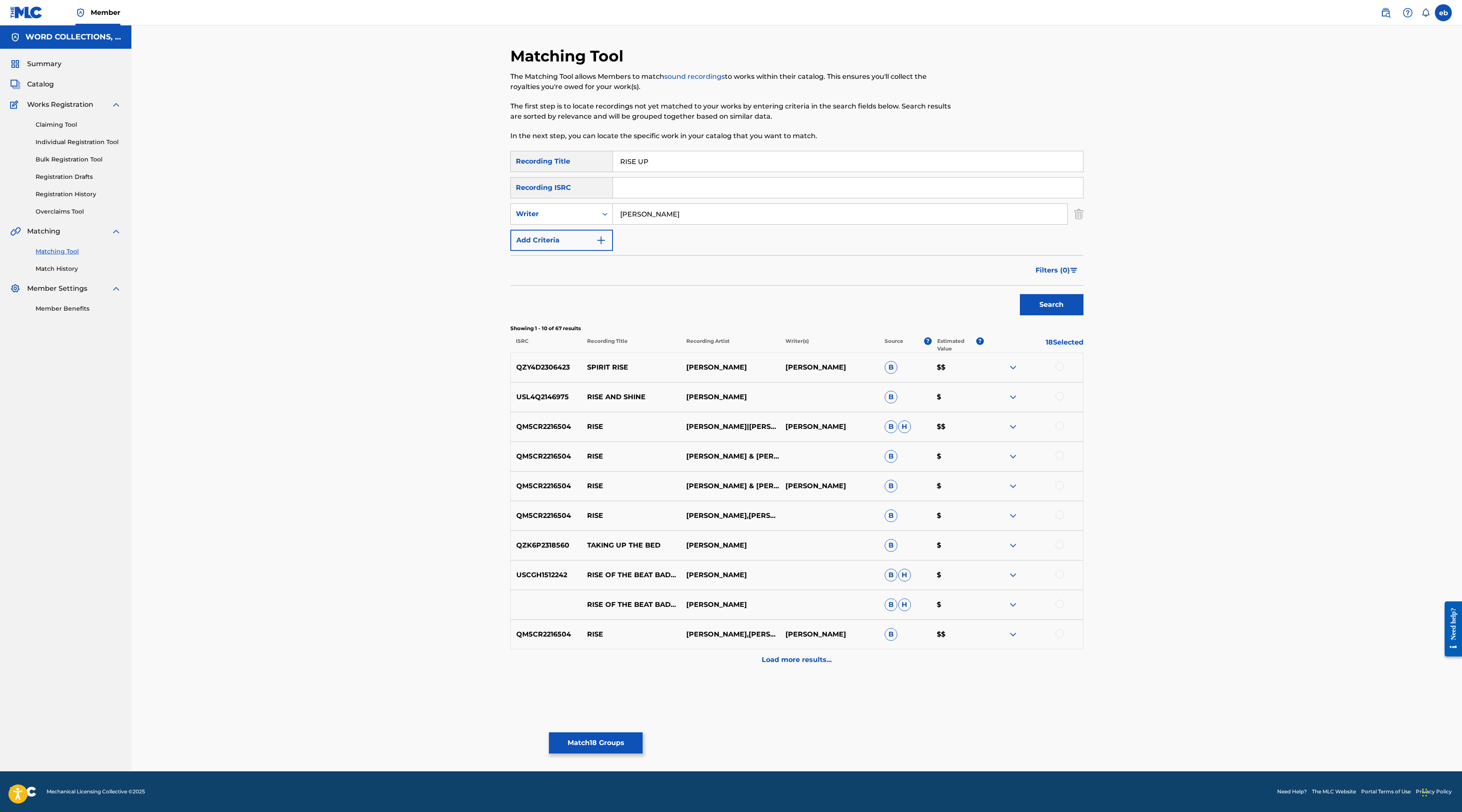
click at [1020, 294] on button "Search" at bounding box center [1051, 304] width 64 height 21
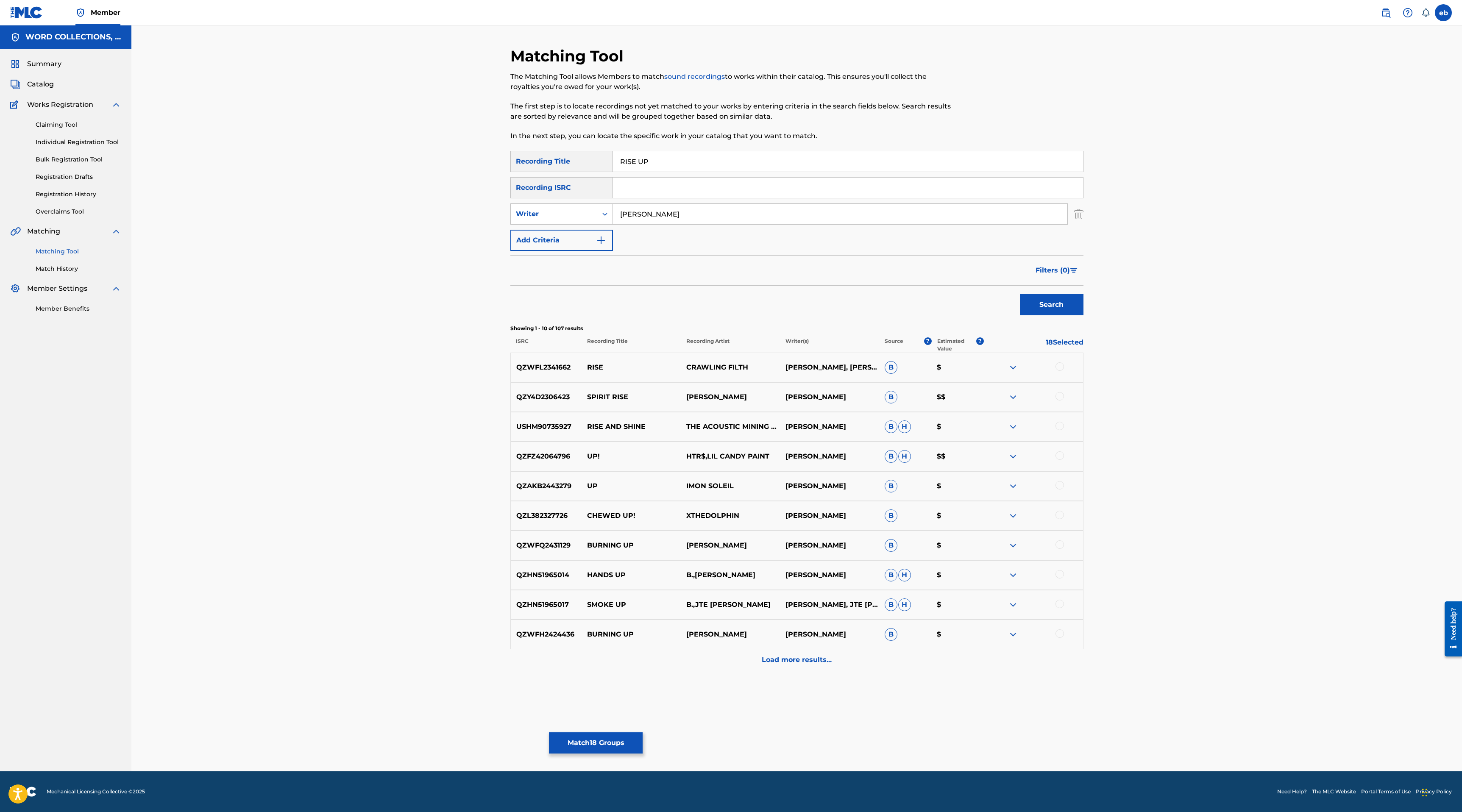
click at [760, 209] on input "[PERSON_NAME]" at bounding box center [840, 214] width 454 height 20
type input "[PERSON_NAME]"
click at [1020, 294] on button "Search" at bounding box center [1051, 304] width 64 height 21
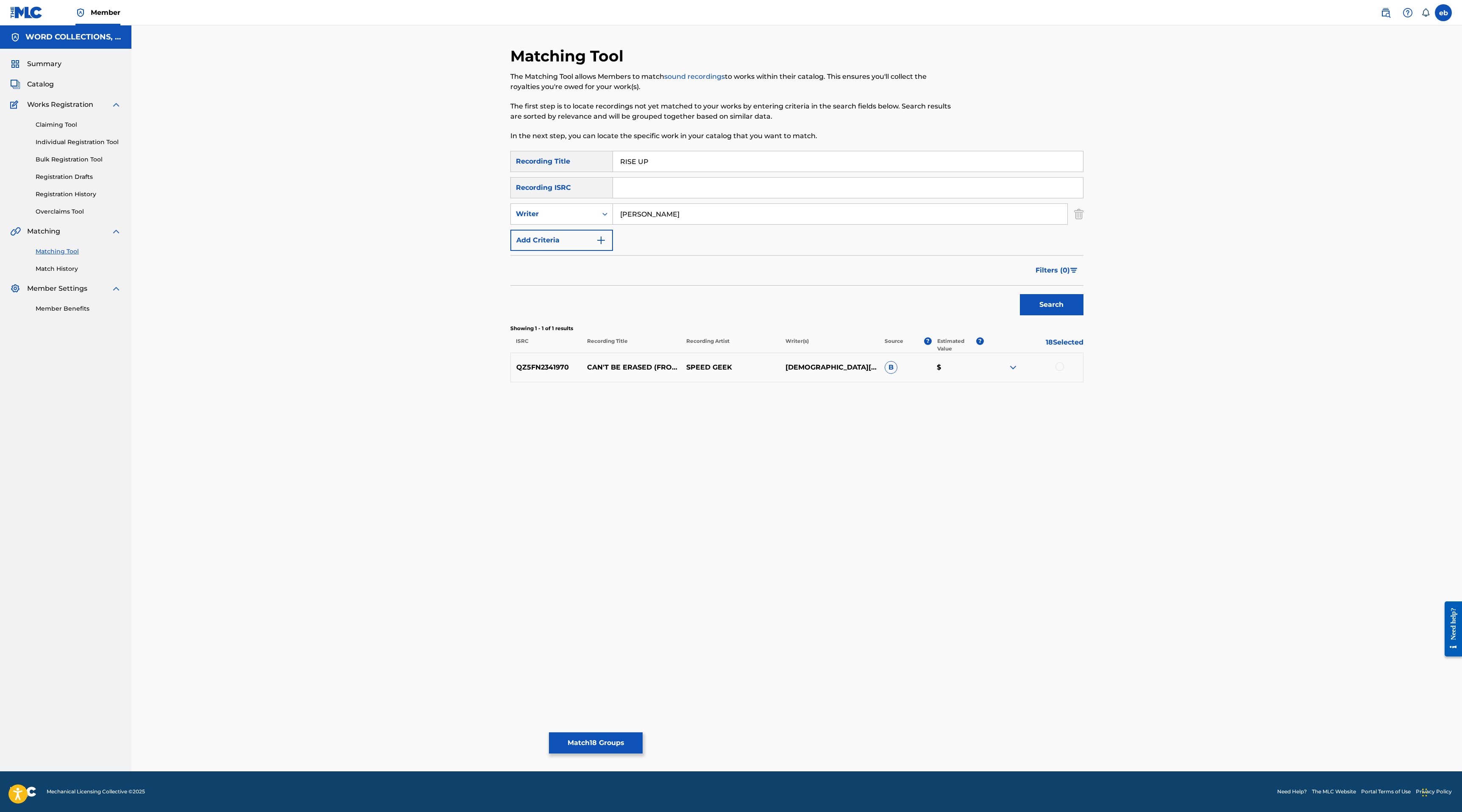
click at [610, 735] on button "Match 18 Groups" at bounding box center [595, 743] width 94 height 21
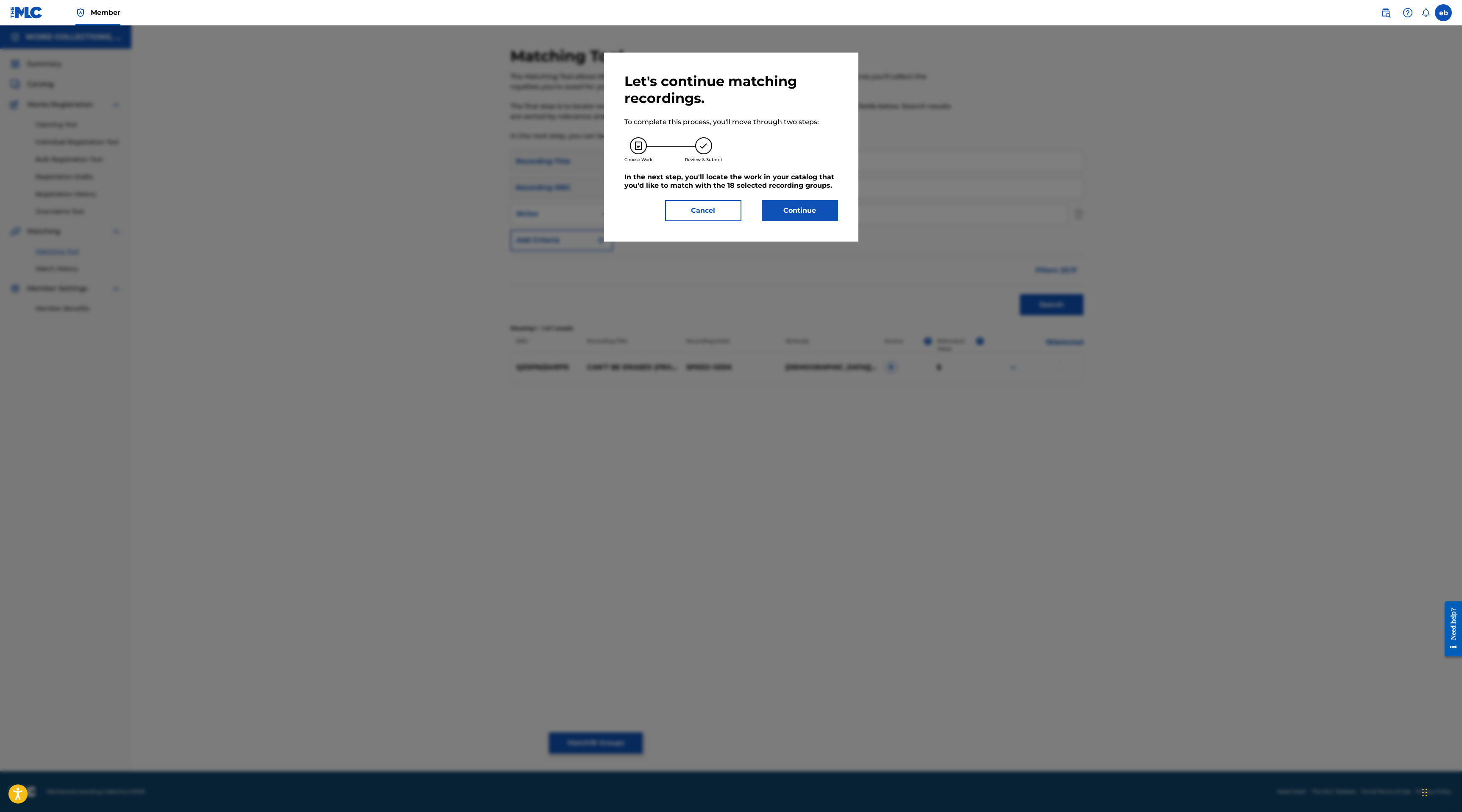
click at [788, 205] on button "Continue" at bounding box center [800, 210] width 76 height 21
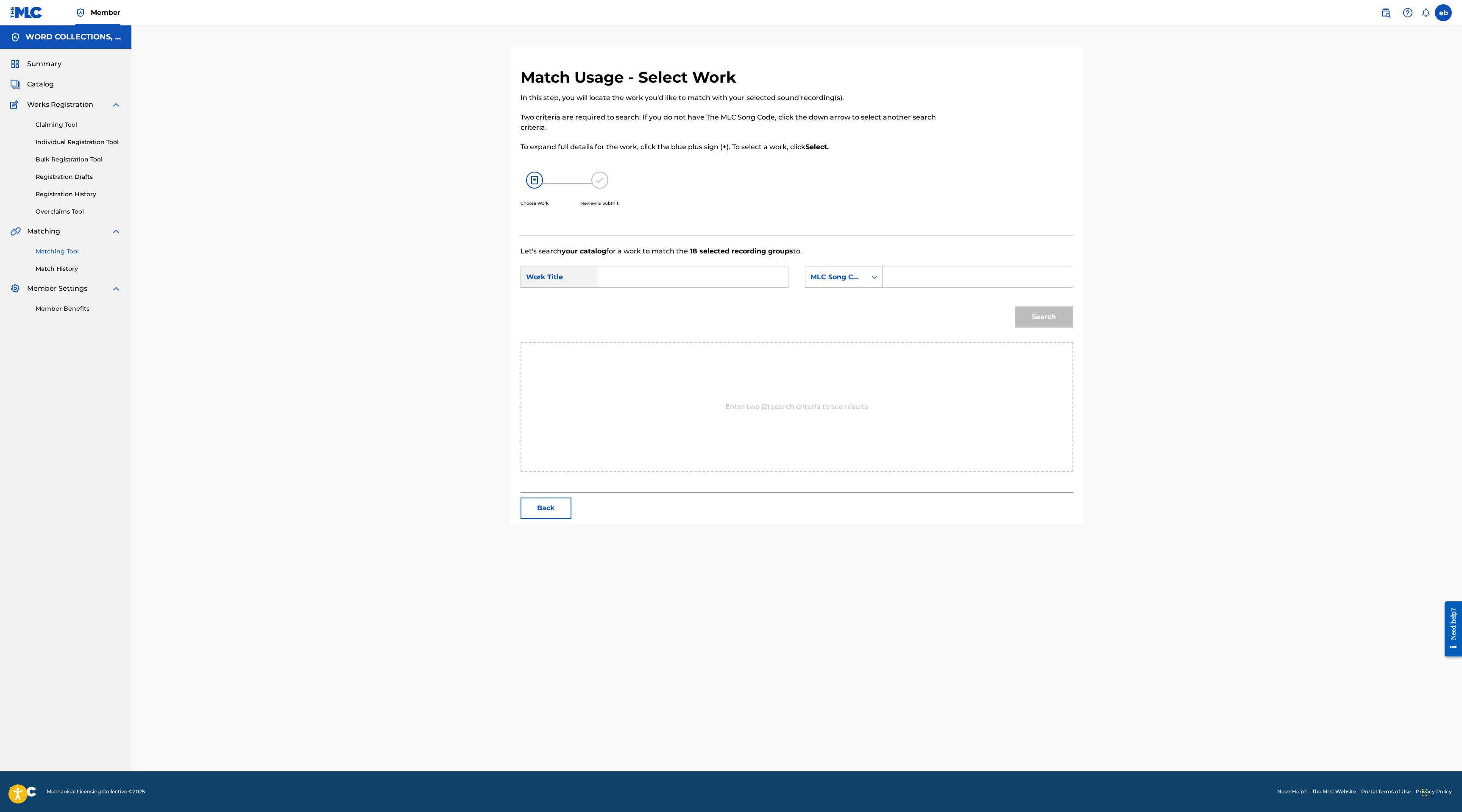
click at [646, 281] on input "Search Form" at bounding box center [693, 277] width 175 height 20
click at [627, 299] on strong "up" at bounding box center [631, 296] width 9 height 8
type input "rise up"
click at [919, 279] on input "Search Form" at bounding box center [977, 277] width 175 height 20
click at [843, 282] on div "MLC Song Code" at bounding box center [836, 277] width 51 height 10
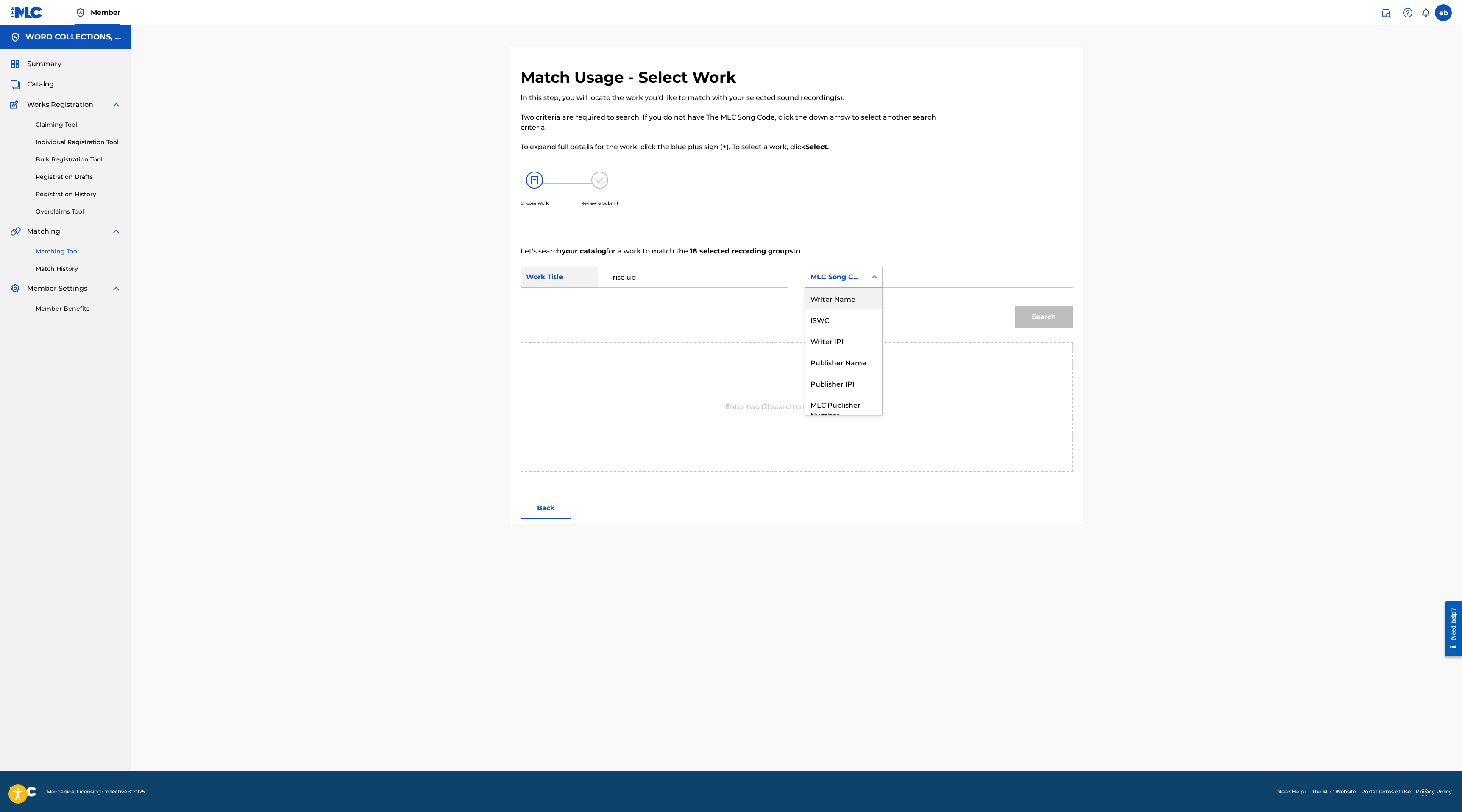
click at [840, 300] on div "Writer Name" at bounding box center [843, 298] width 77 height 21
click at [919, 282] on input "Search Form" at bounding box center [977, 277] width 175 height 20
type input "H"
type input "[PERSON_NAME]"
click at [1015, 306] on button "Search" at bounding box center [1044, 317] width 58 height 21
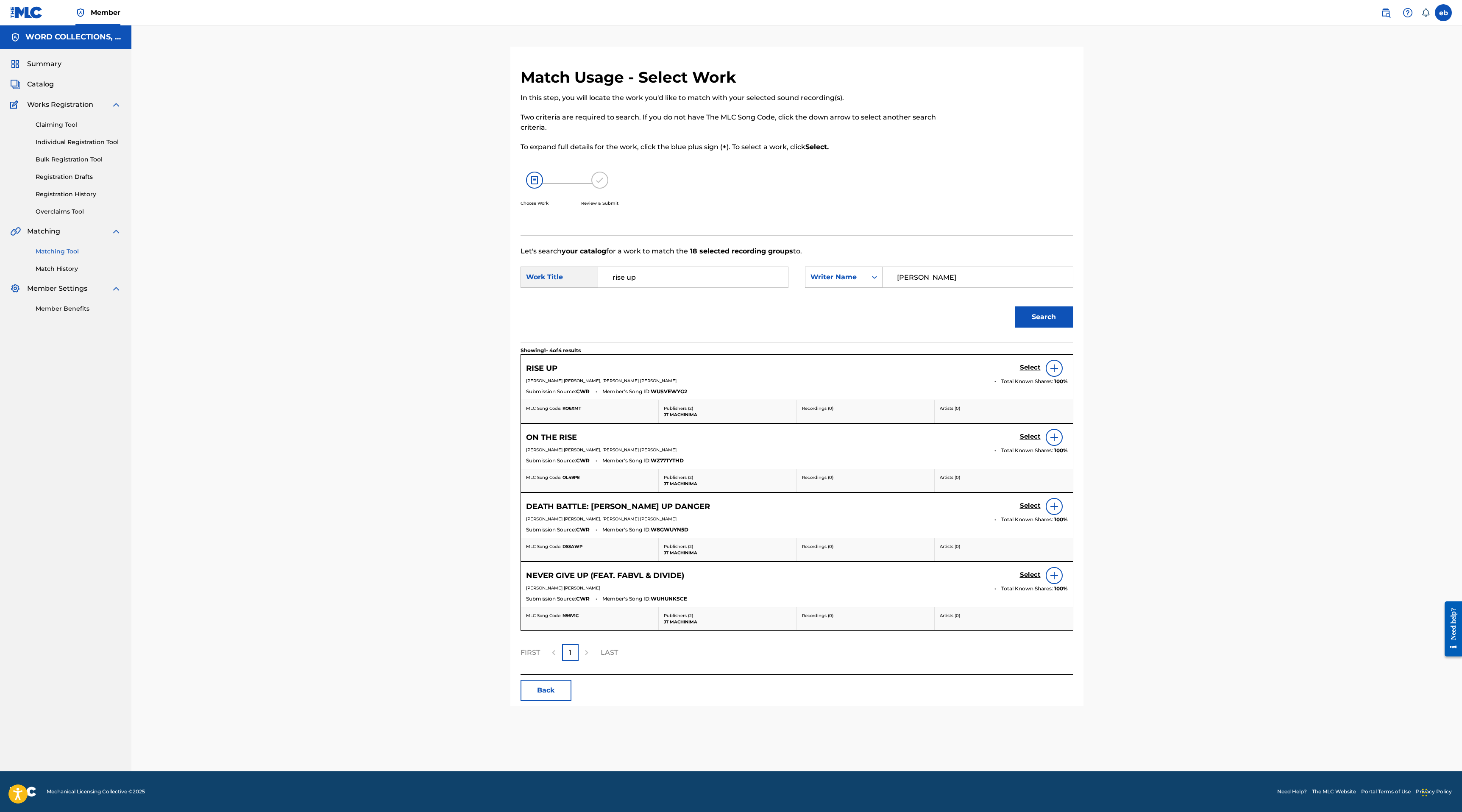
click at [1028, 366] on h5 "Select" at bounding box center [1030, 368] width 21 height 8
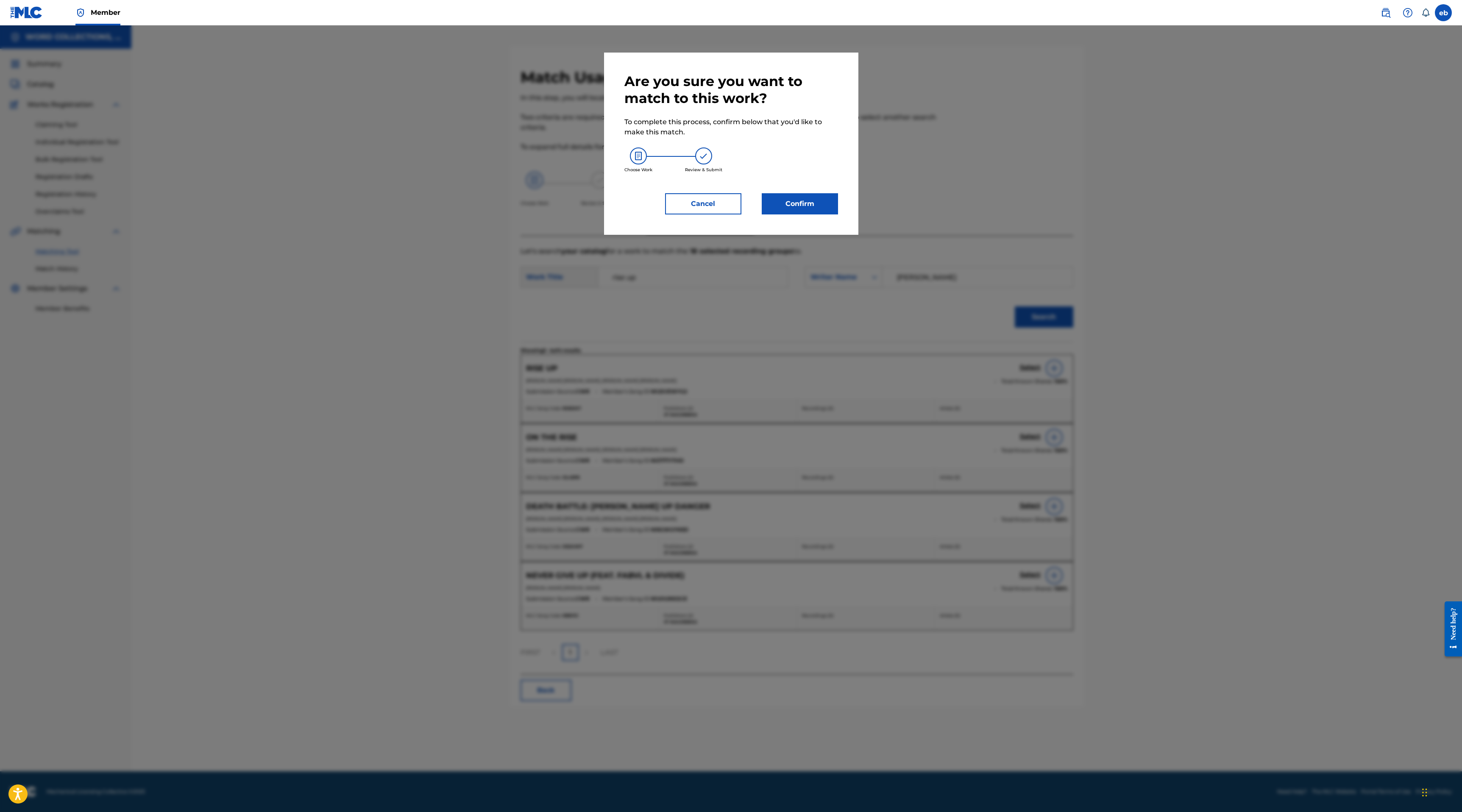
click at [785, 200] on button "Confirm" at bounding box center [800, 204] width 76 height 21
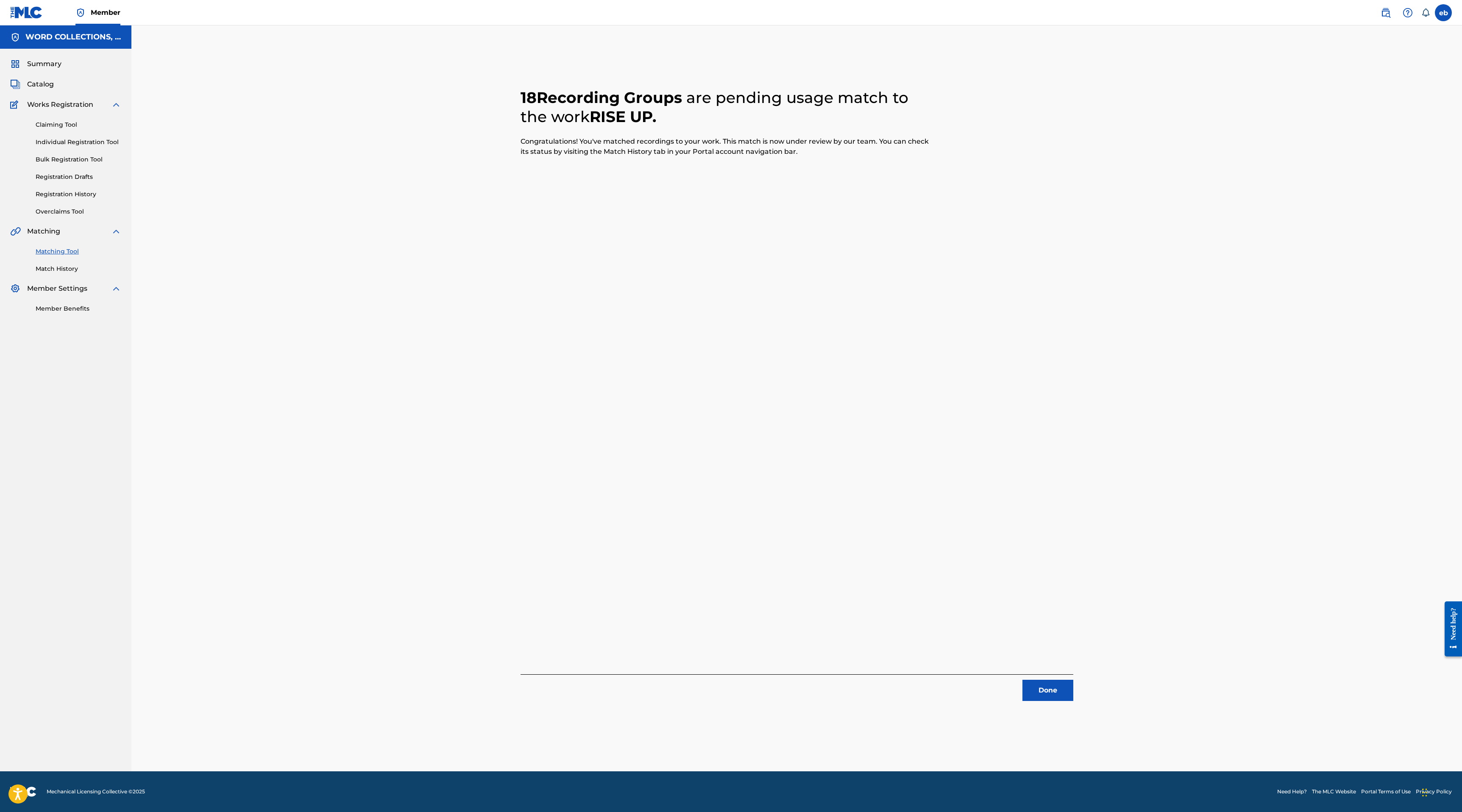
click at [1062, 685] on button "Done" at bounding box center [1047, 690] width 51 height 21
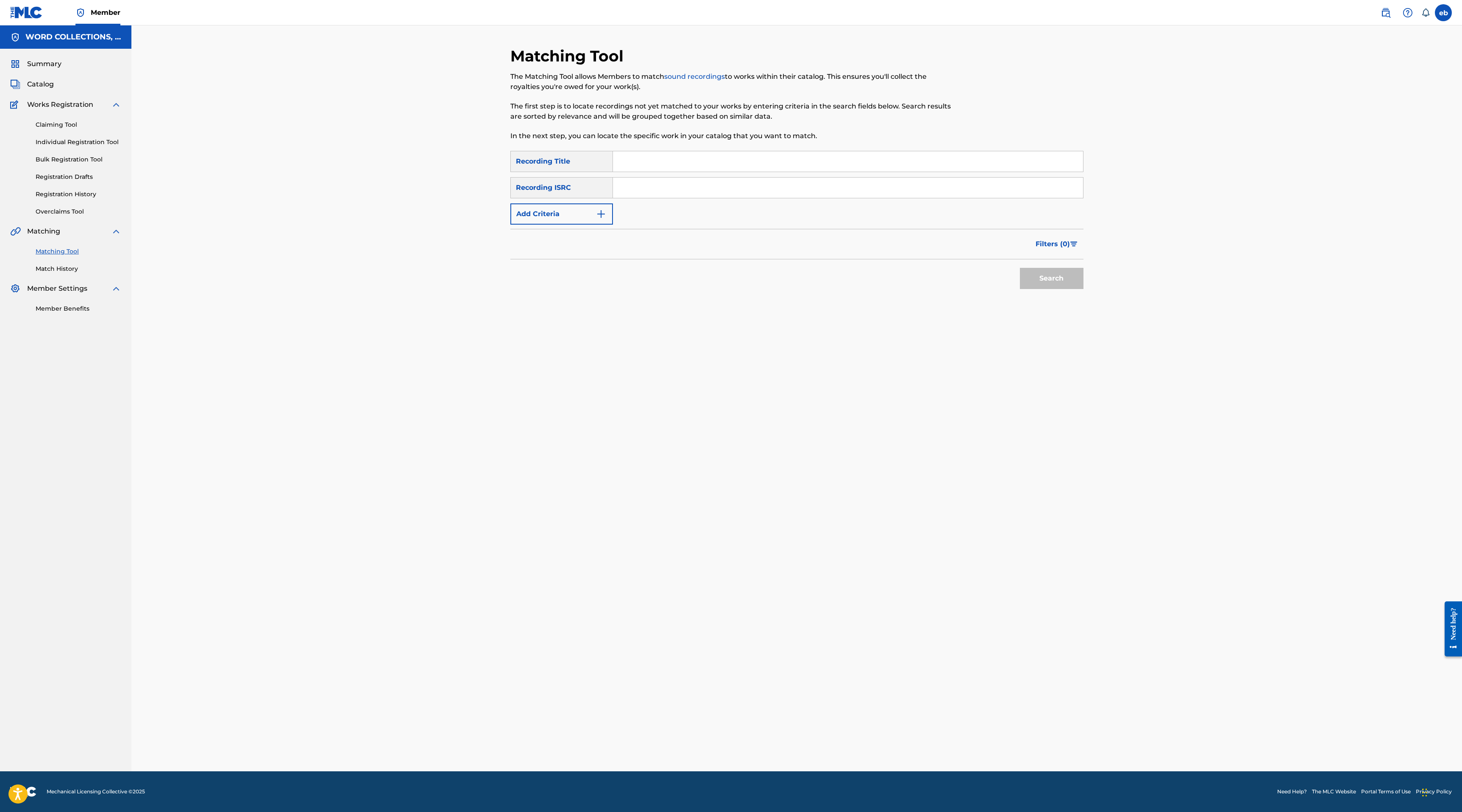
click at [667, 160] on input "Search Form" at bounding box center [848, 161] width 470 height 20
paste input "DAISY"
type input "Song For [PERSON_NAME]"
click at [1020, 268] on button "Search" at bounding box center [1051, 278] width 64 height 21
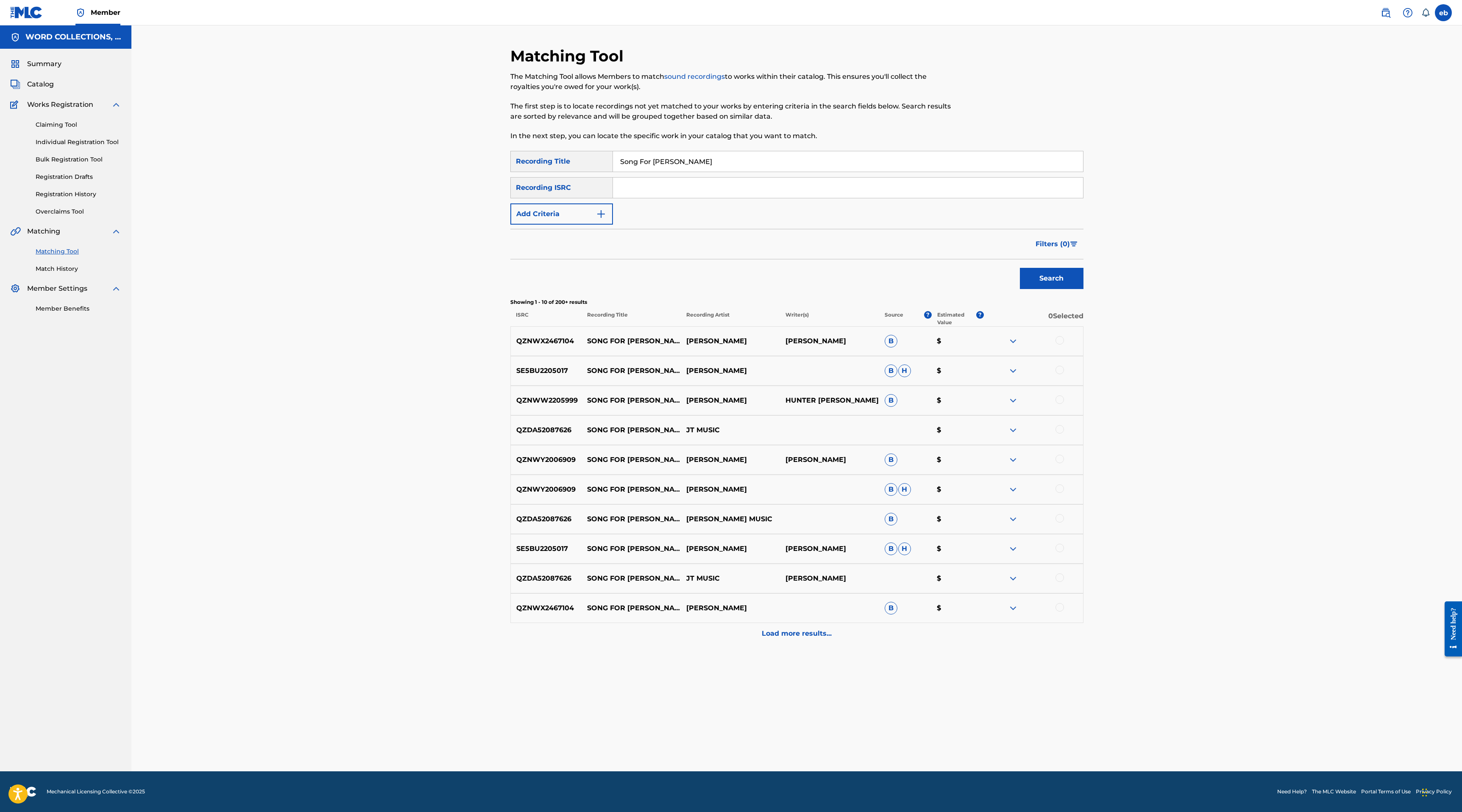
click at [1060, 430] on div at bounding box center [1060, 429] width 8 height 8
click at [1060, 516] on div at bounding box center [1060, 518] width 8 height 8
click at [1058, 545] on div at bounding box center [1060, 548] width 8 height 8
click at [1058, 543] on div "SE5BU2205017 SONG FOR [PERSON_NAME] [PERSON_NAME] [PERSON_NAME] $" at bounding box center [797, 548] width 573 height 30
click at [1059, 550] on img at bounding box center [1060, 548] width 8 height 8
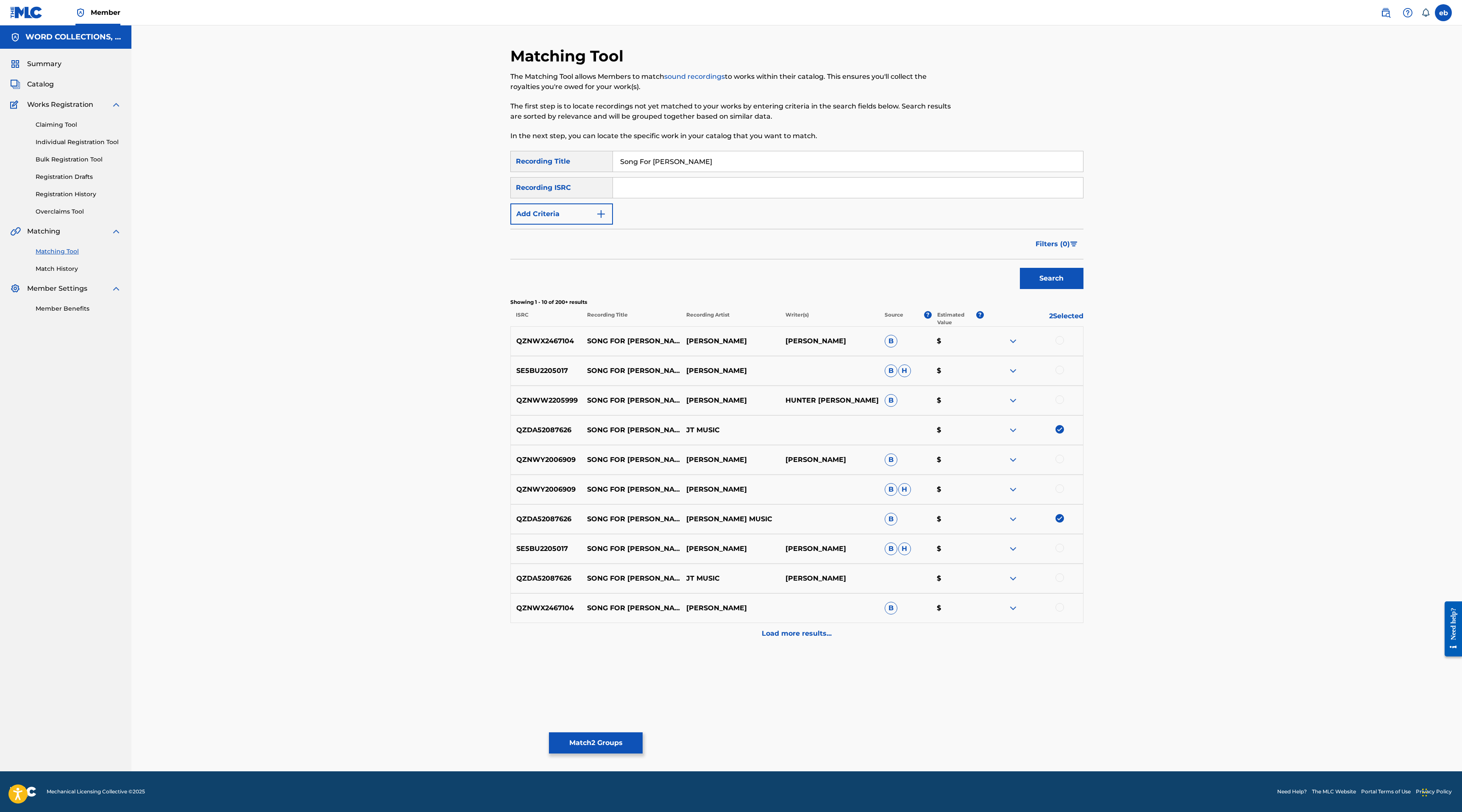
click at [1061, 579] on div at bounding box center [1060, 578] width 8 height 8
click at [789, 642] on div "Load more results..." at bounding box center [797, 633] width 573 height 21
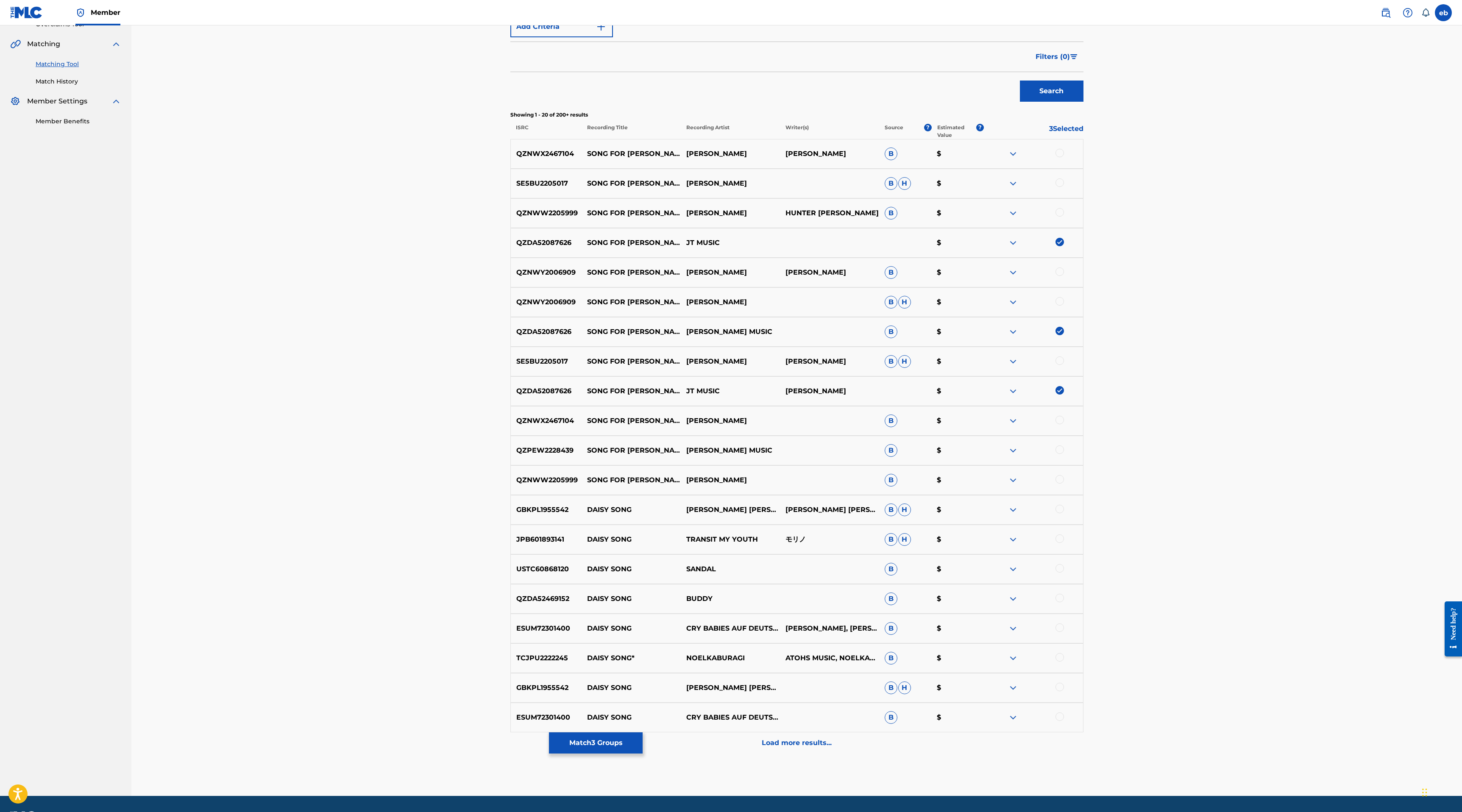
scroll to position [212, 0]
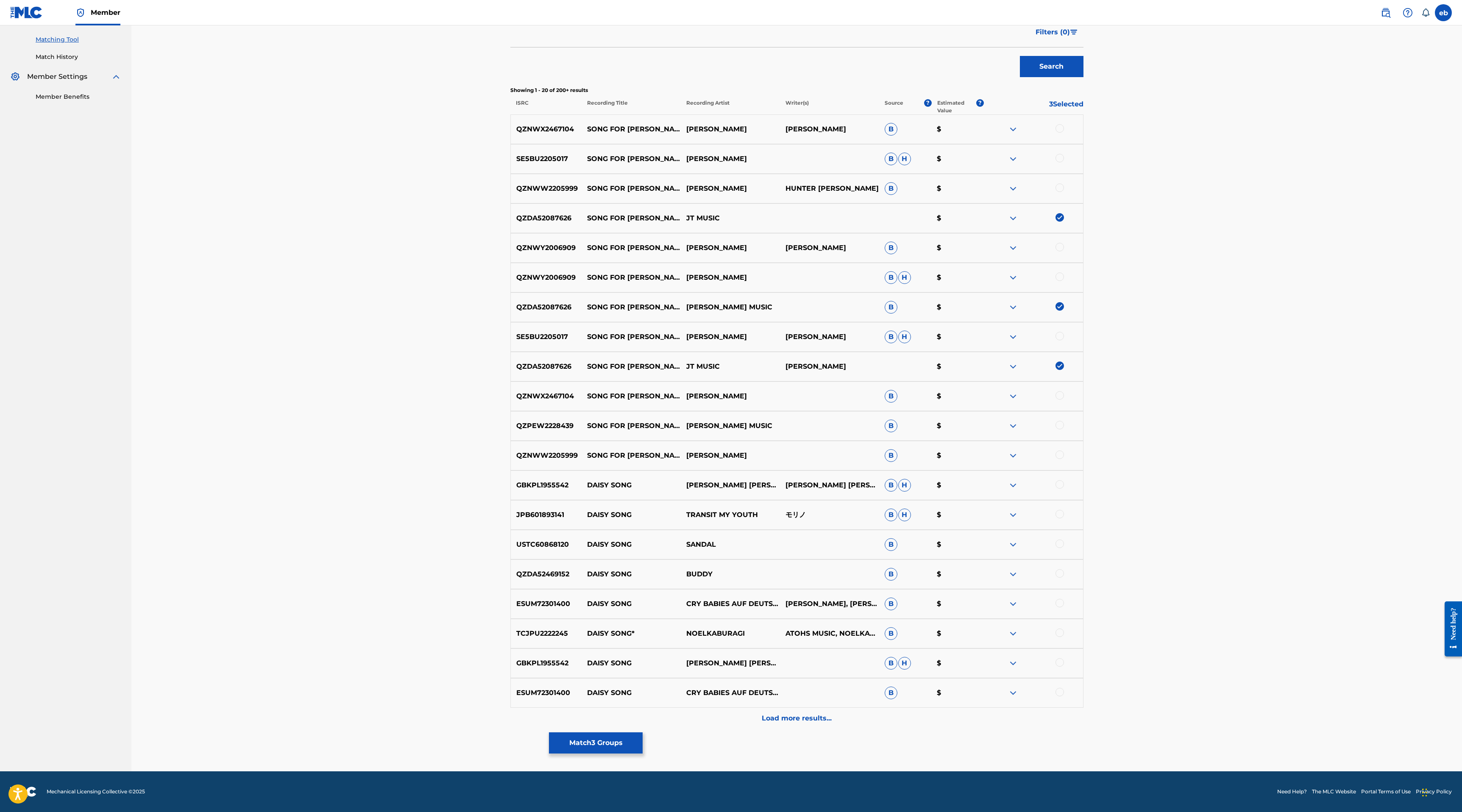
click at [1059, 426] on div at bounding box center [1060, 425] width 8 height 8
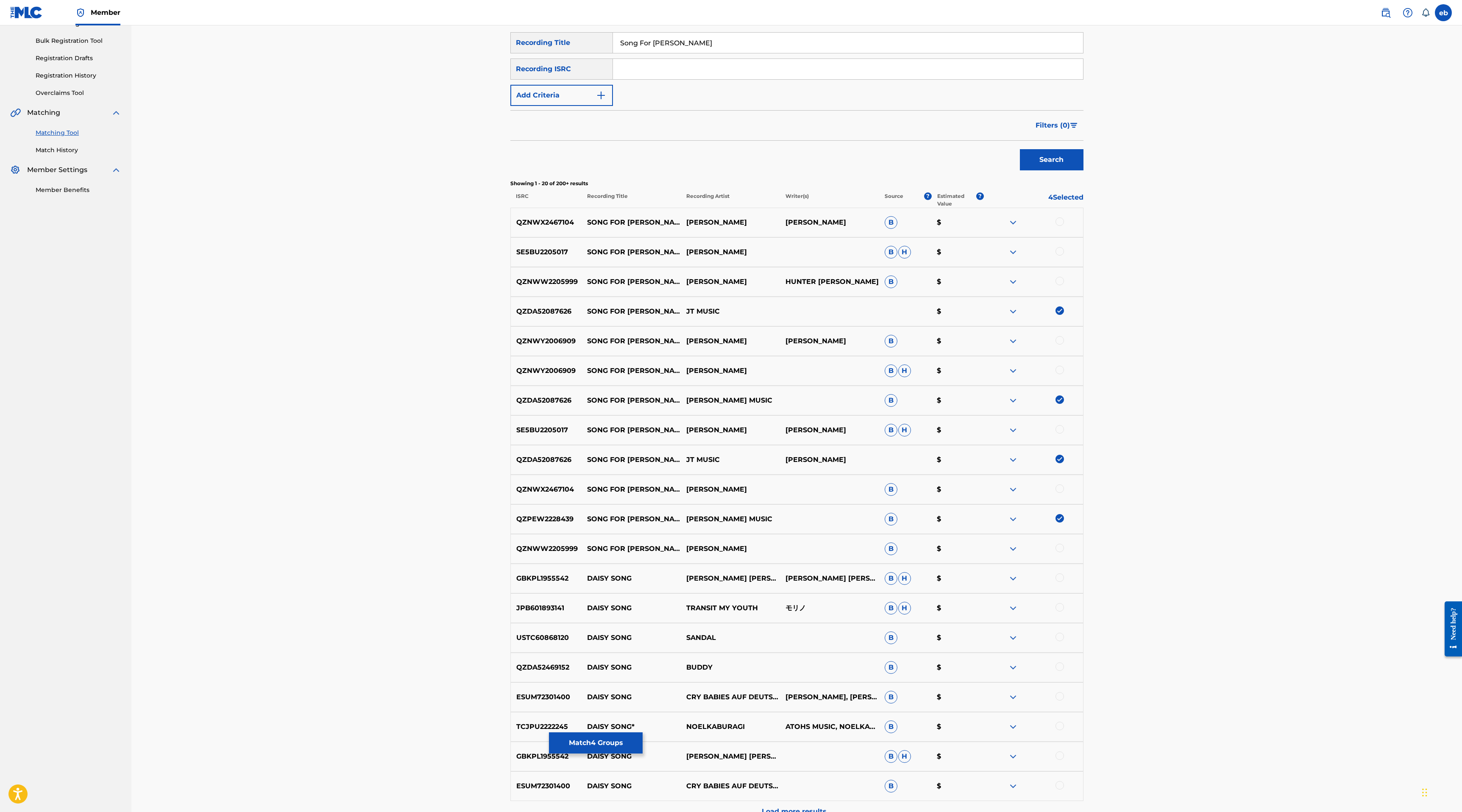
scroll to position [0, 0]
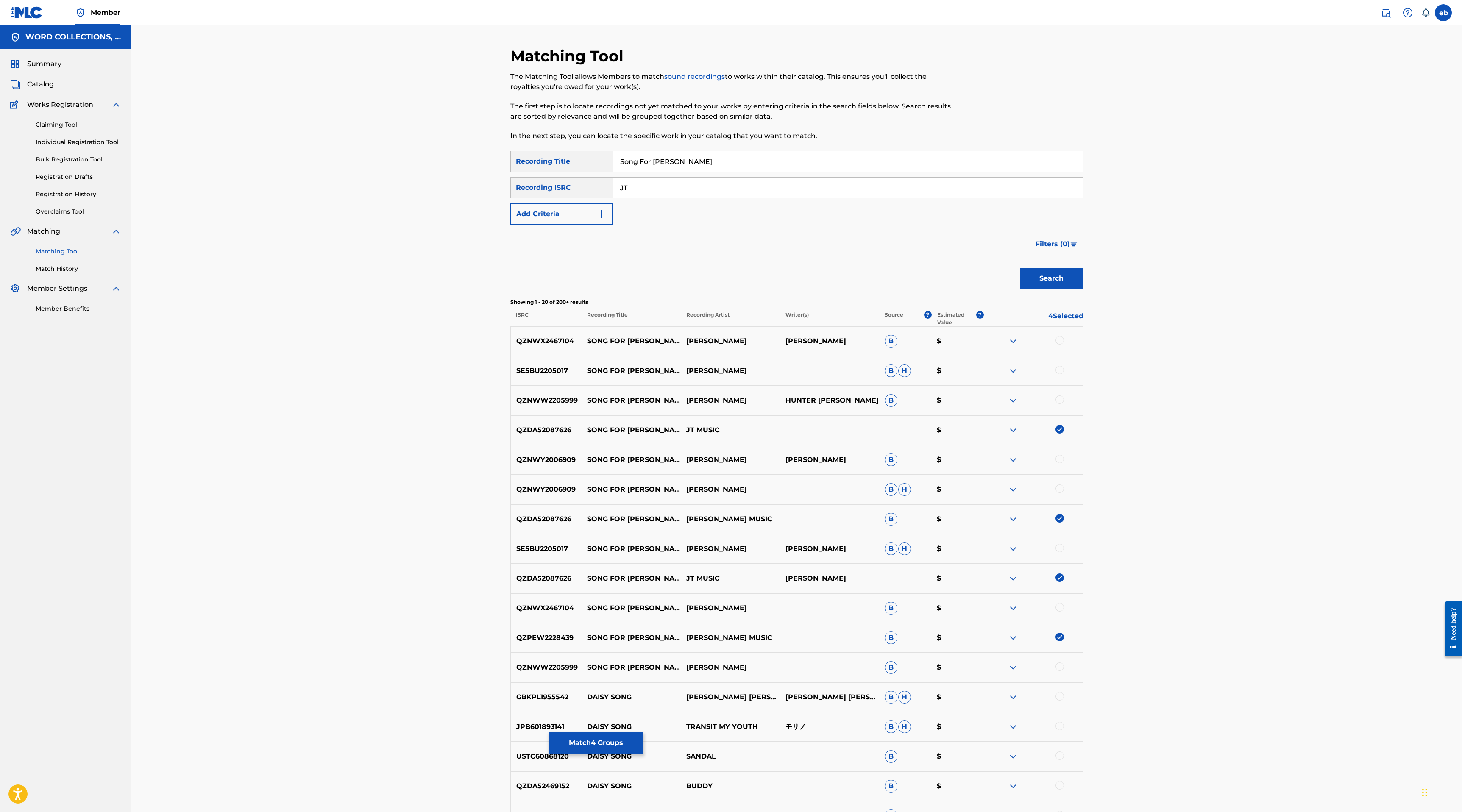
click at [678, 191] on input "JT" at bounding box center [848, 187] width 470 height 20
click at [1020, 268] on button "Search" at bounding box center [1051, 278] width 64 height 21
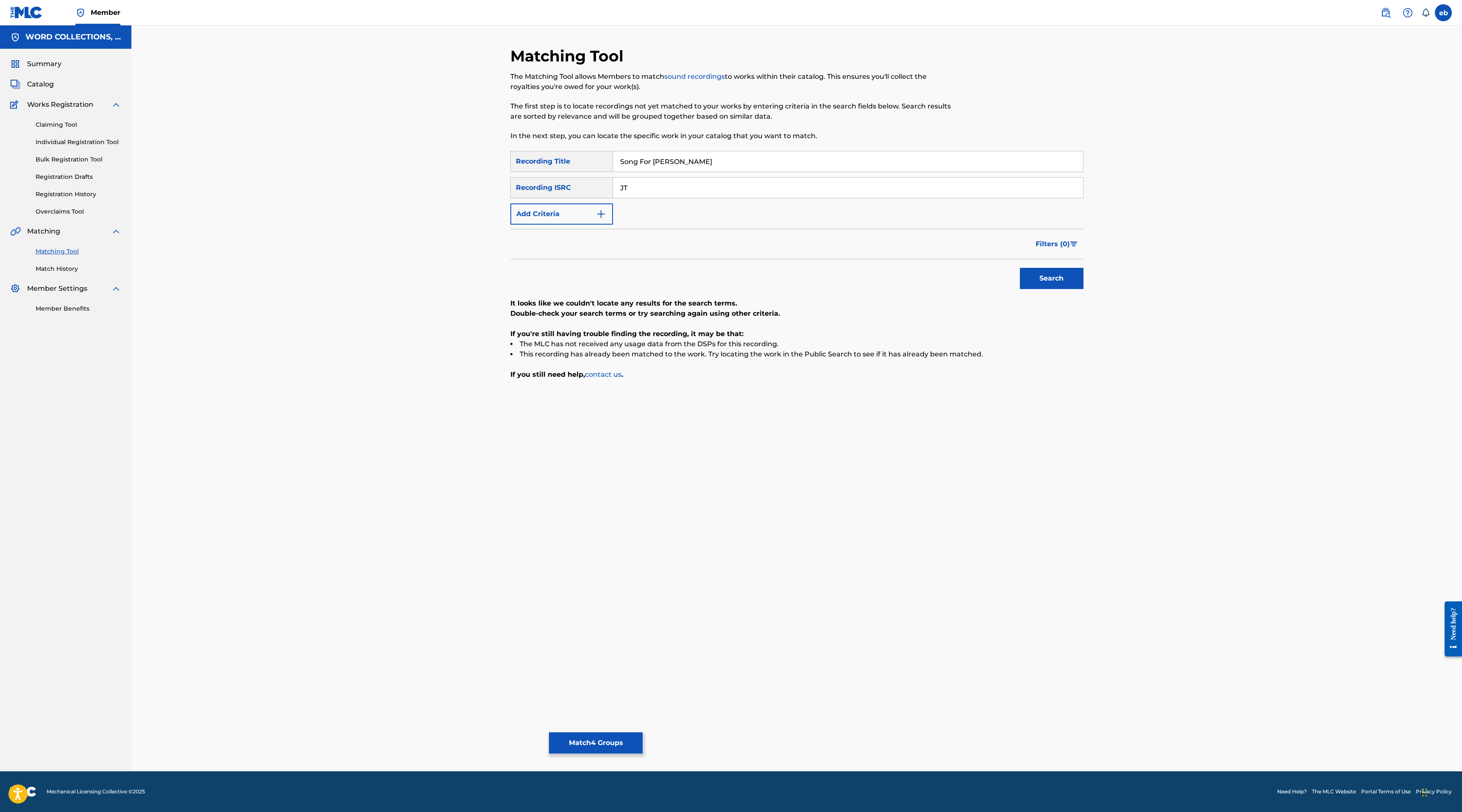
click at [550, 188] on div "Recording ISRC" at bounding box center [562, 187] width 103 height 21
click at [558, 214] on button "Add Criteria" at bounding box center [562, 214] width 103 height 21
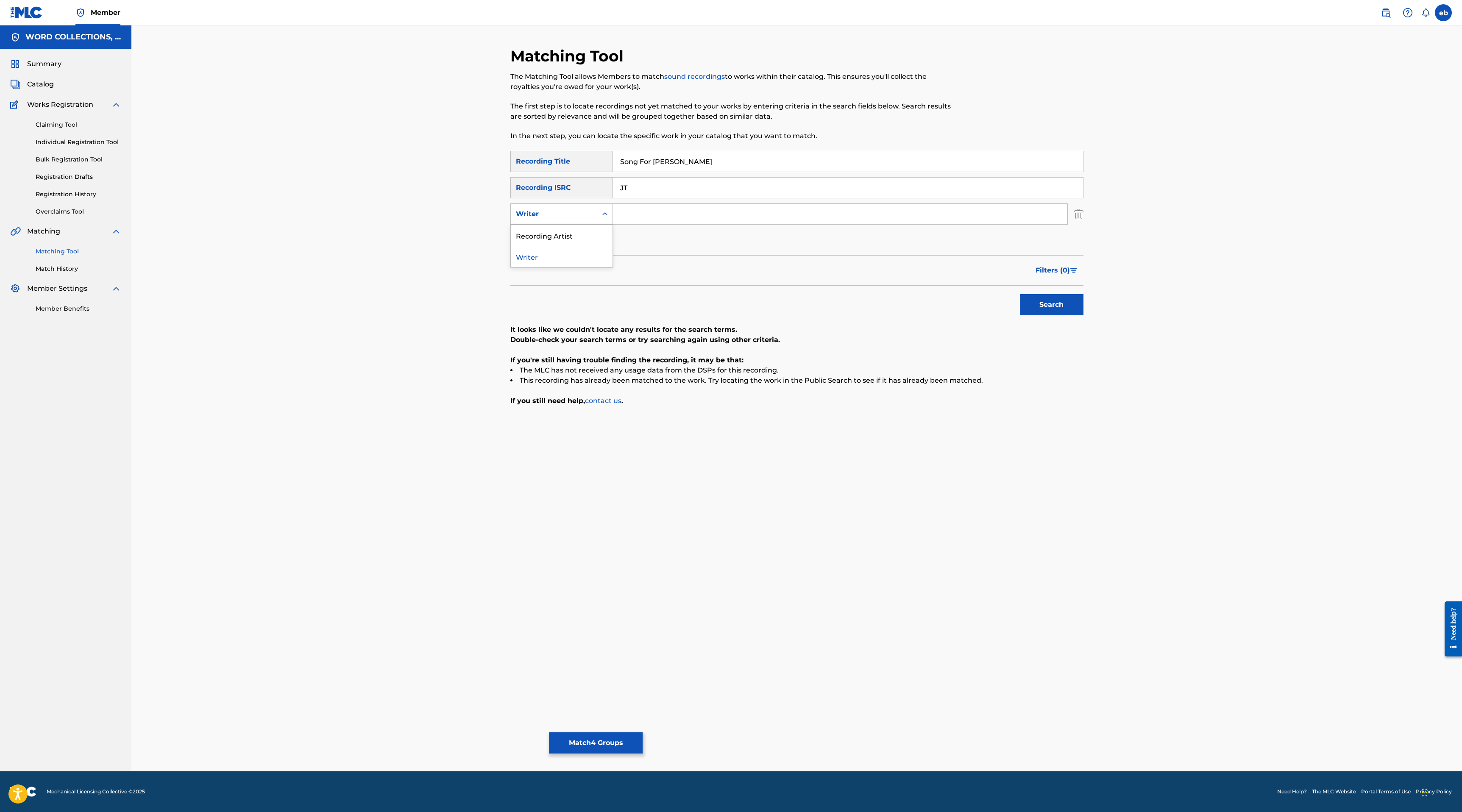
click at [561, 215] on div "Writer" at bounding box center [554, 214] width 76 height 10
click at [562, 227] on div "Recording Artist" at bounding box center [561, 235] width 102 height 21
click at [638, 192] on input "JT" at bounding box center [848, 187] width 470 height 20
type input "J"
click at [651, 217] on input "Search Form" at bounding box center [840, 214] width 454 height 20
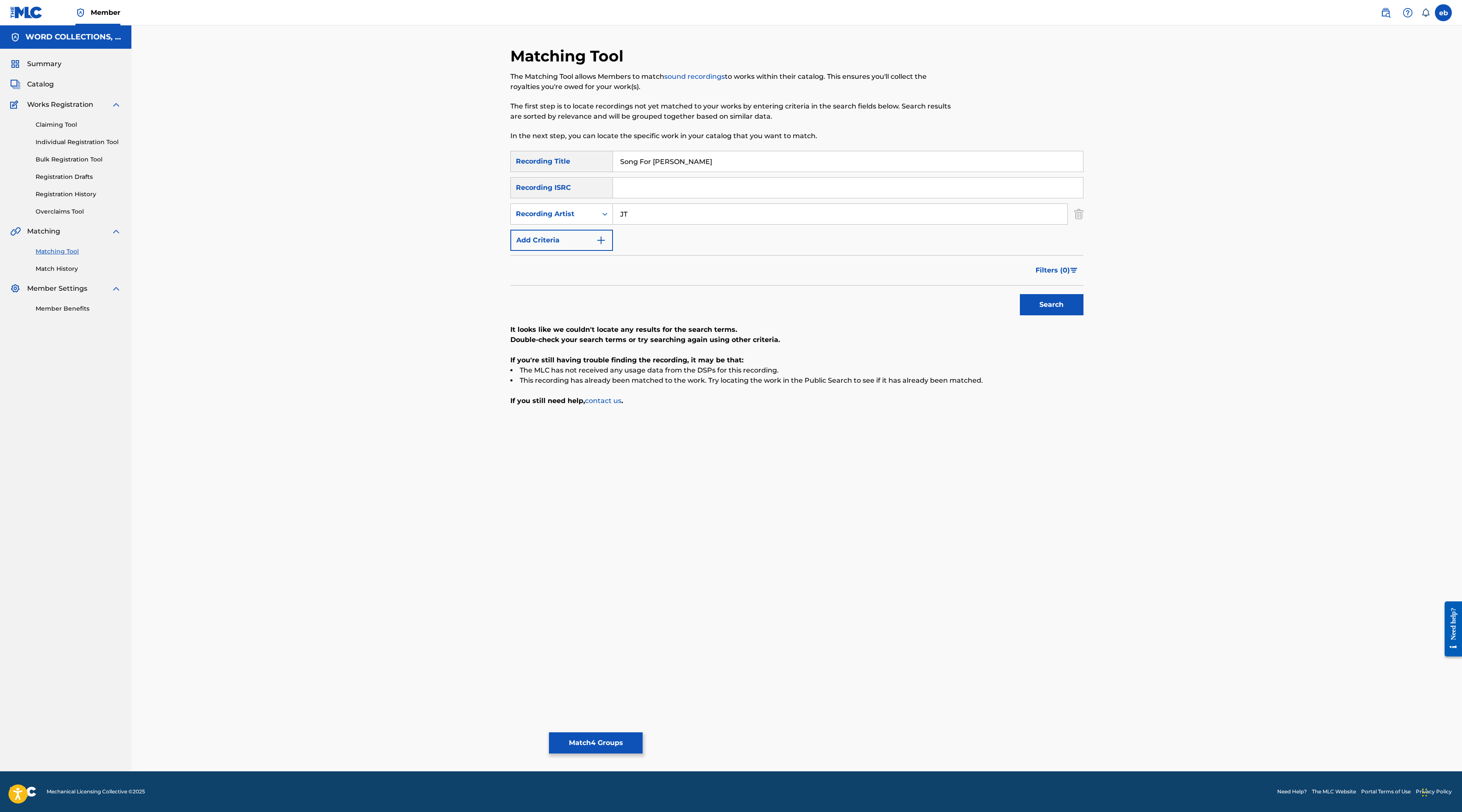
click at [1020, 294] on button "Search" at bounding box center [1051, 304] width 64 height 21
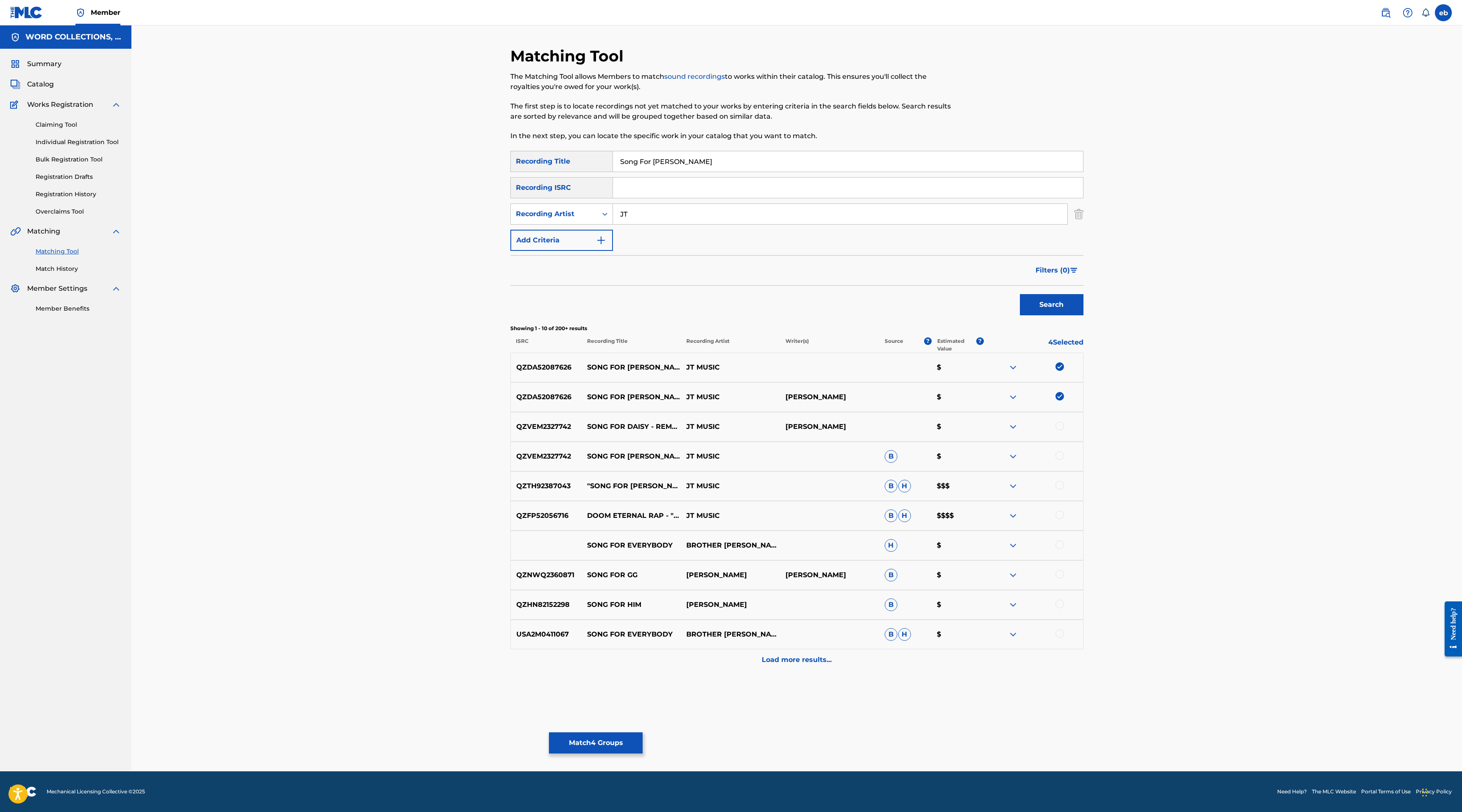
click at [1061, 427] on div at bounding box center [1060, 426] width 8 height 8
click at [1060, 453] on div at bounding box center [1060, 456] width 8 height 8
click at [1060, 486] on div at bounding box center [1060, 485] width 8 height 8
click at [1058, 516] on div at bounding box center [1060, 515] width 8 height 8
click at [797, 660] on p "Load more results..." at bounding box center [796, 659] width 70 height 10
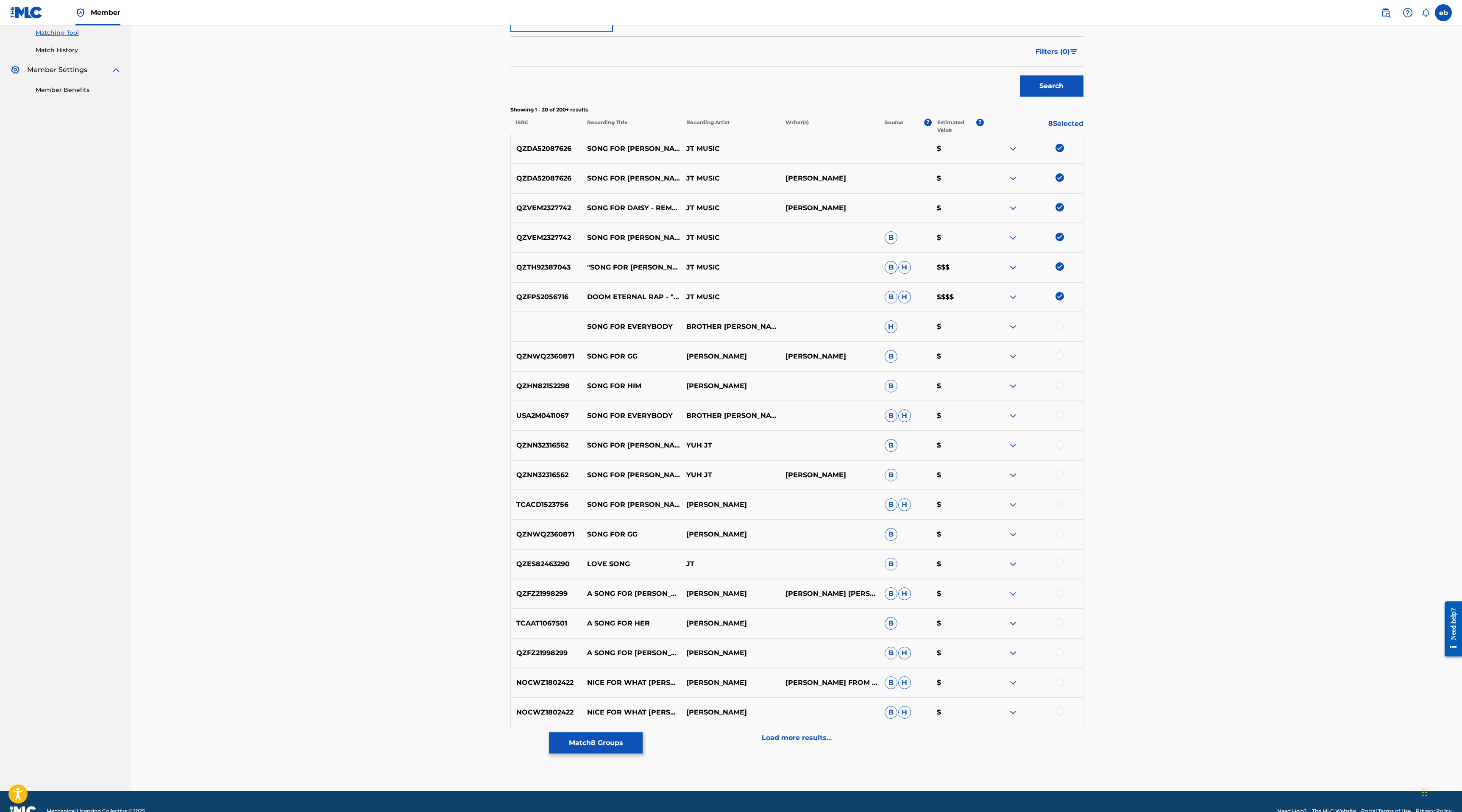
scroll to position [238, 0]
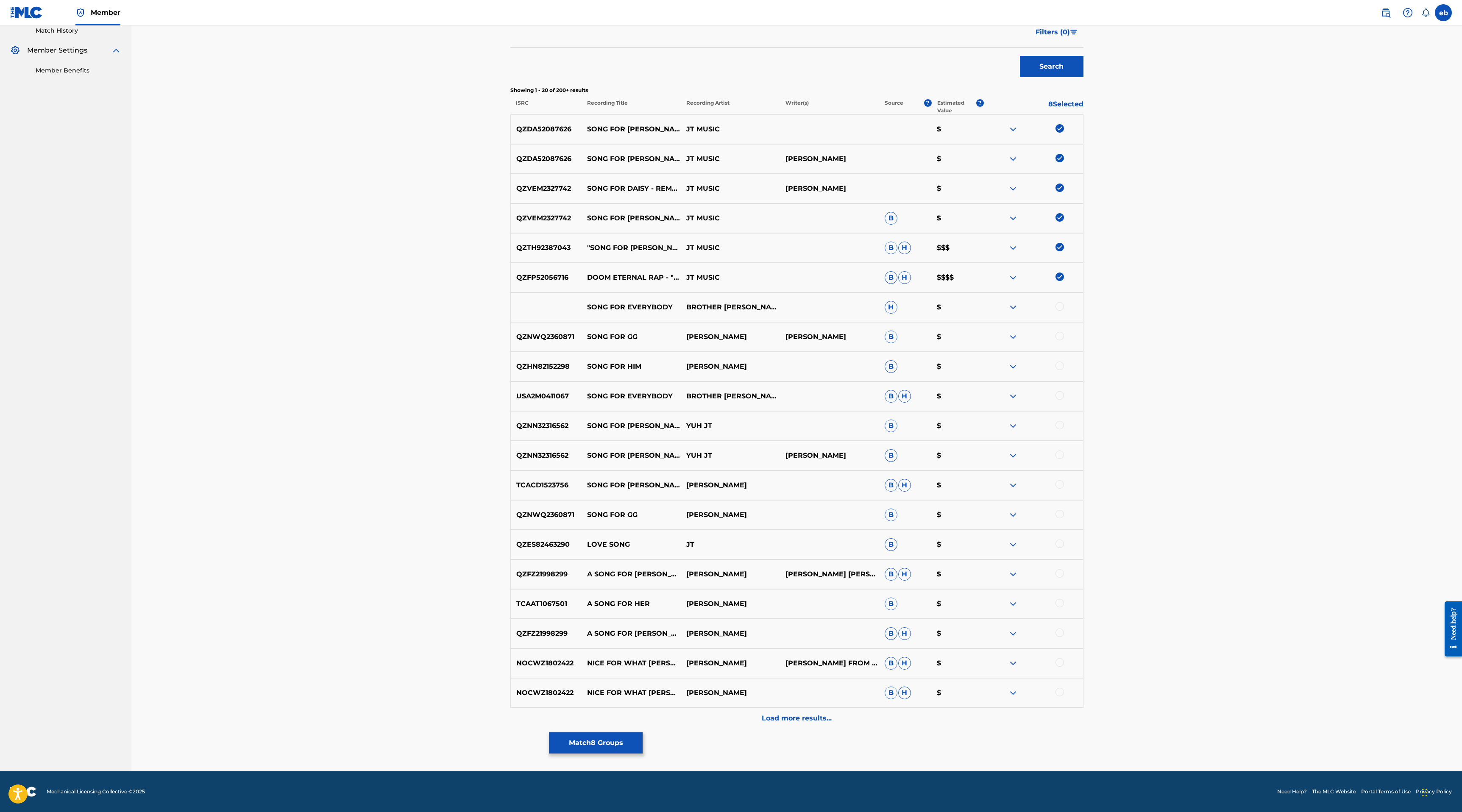
click at [810, 716] on p "Load more results..." at bounding box center [796, 718] width 70 height 10
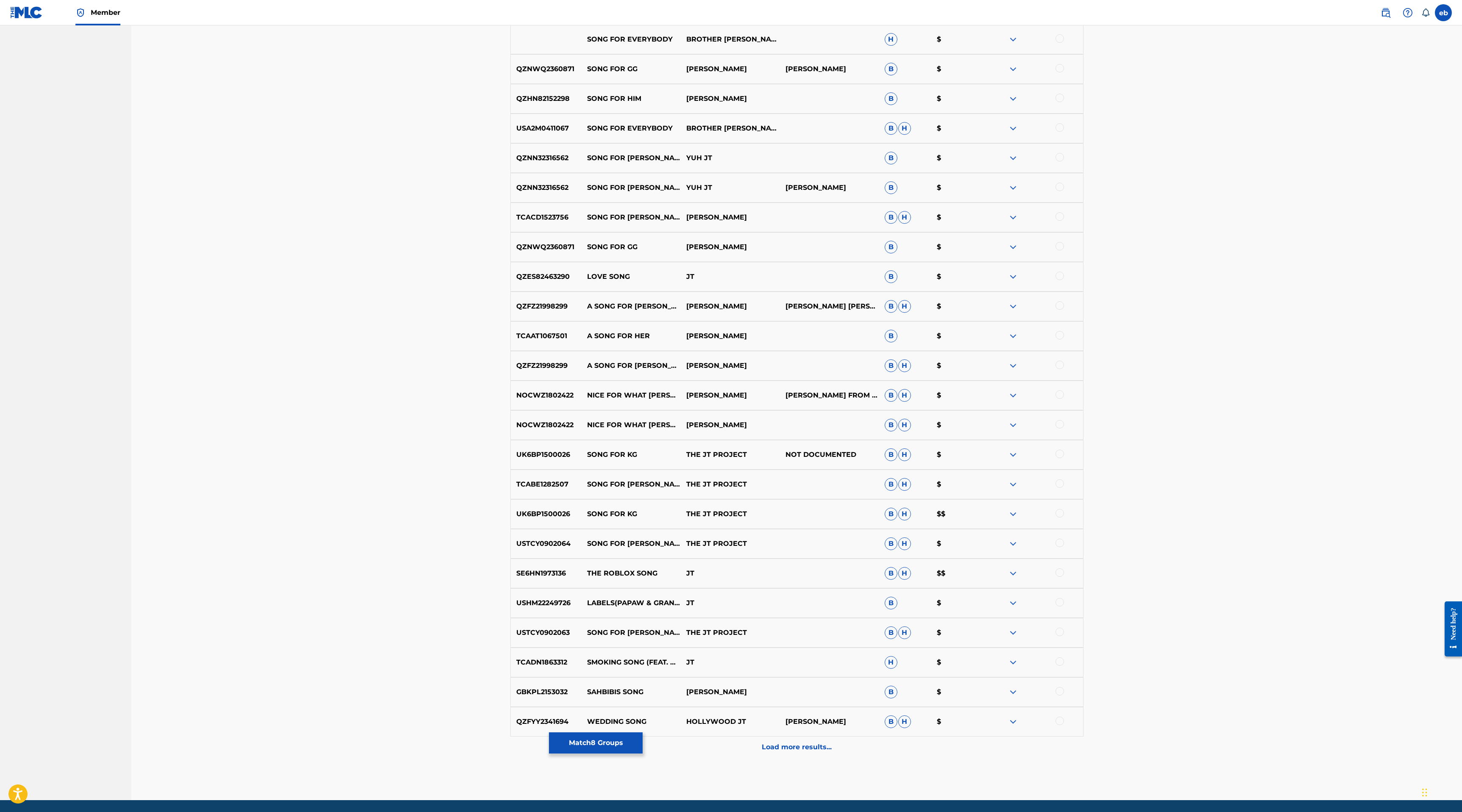
scroll to position [535, 0]
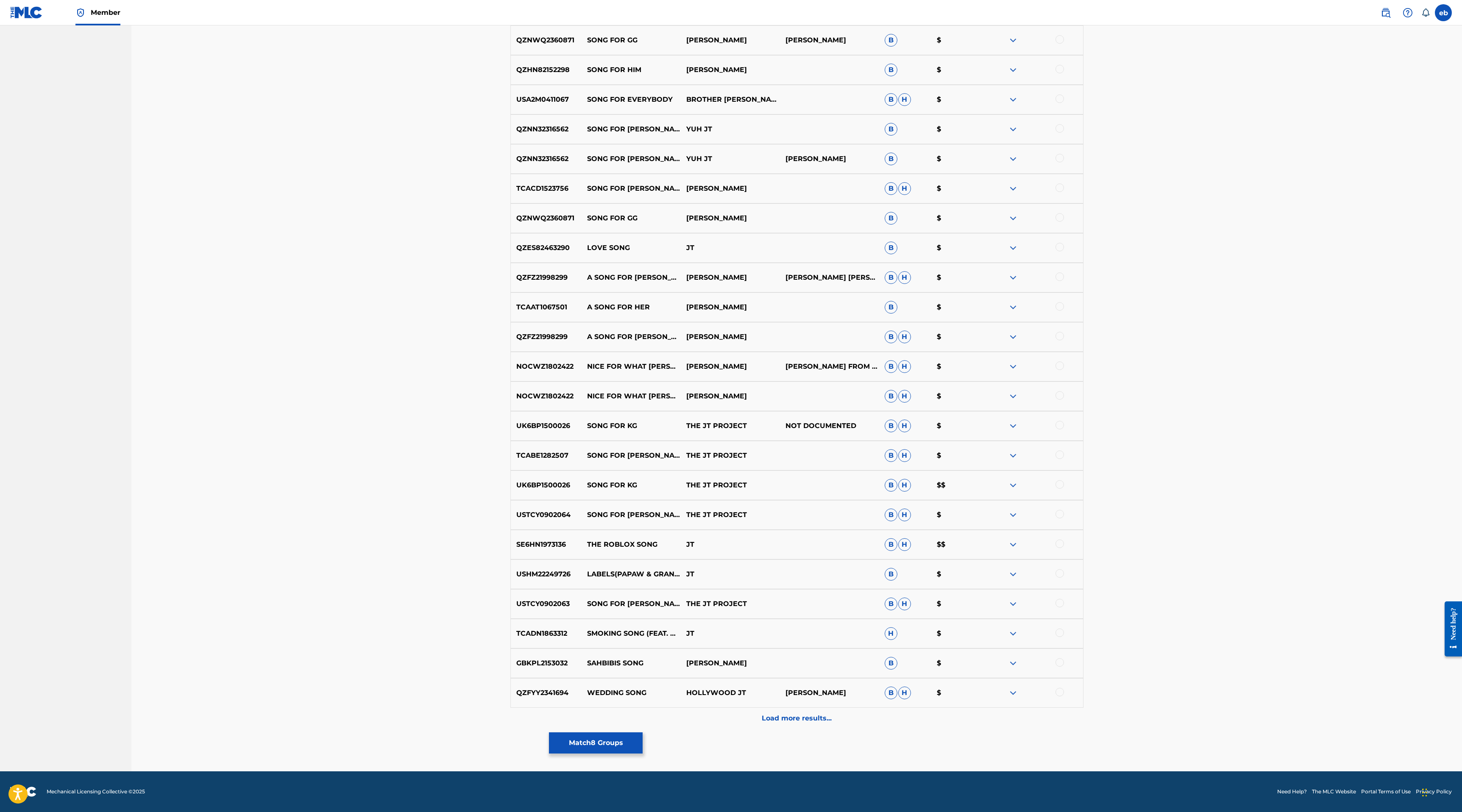
click at [809, 723] on p "Load more results..." at bounding box center [796, 718] width 70 height 10
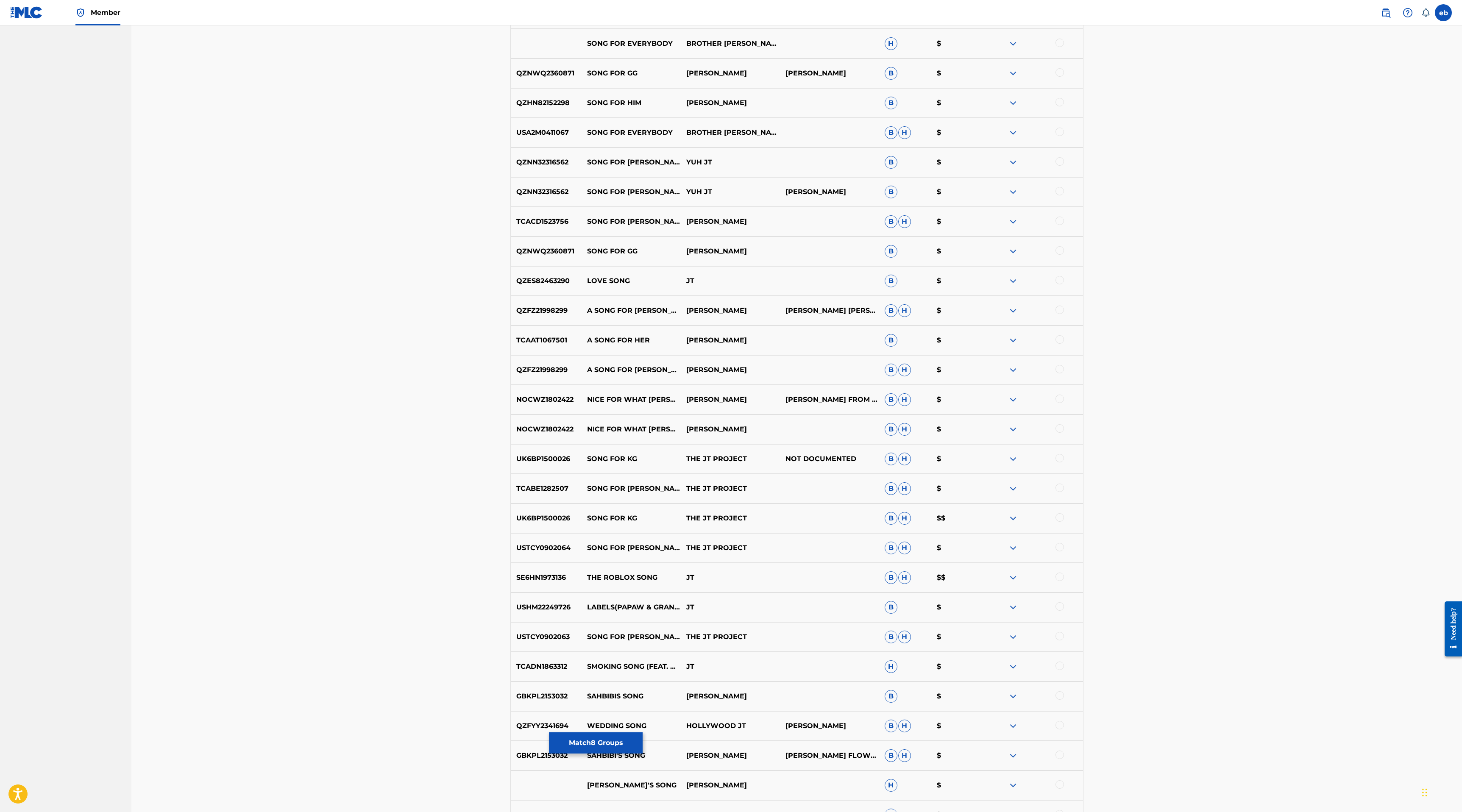
scroll to position [0, 0]
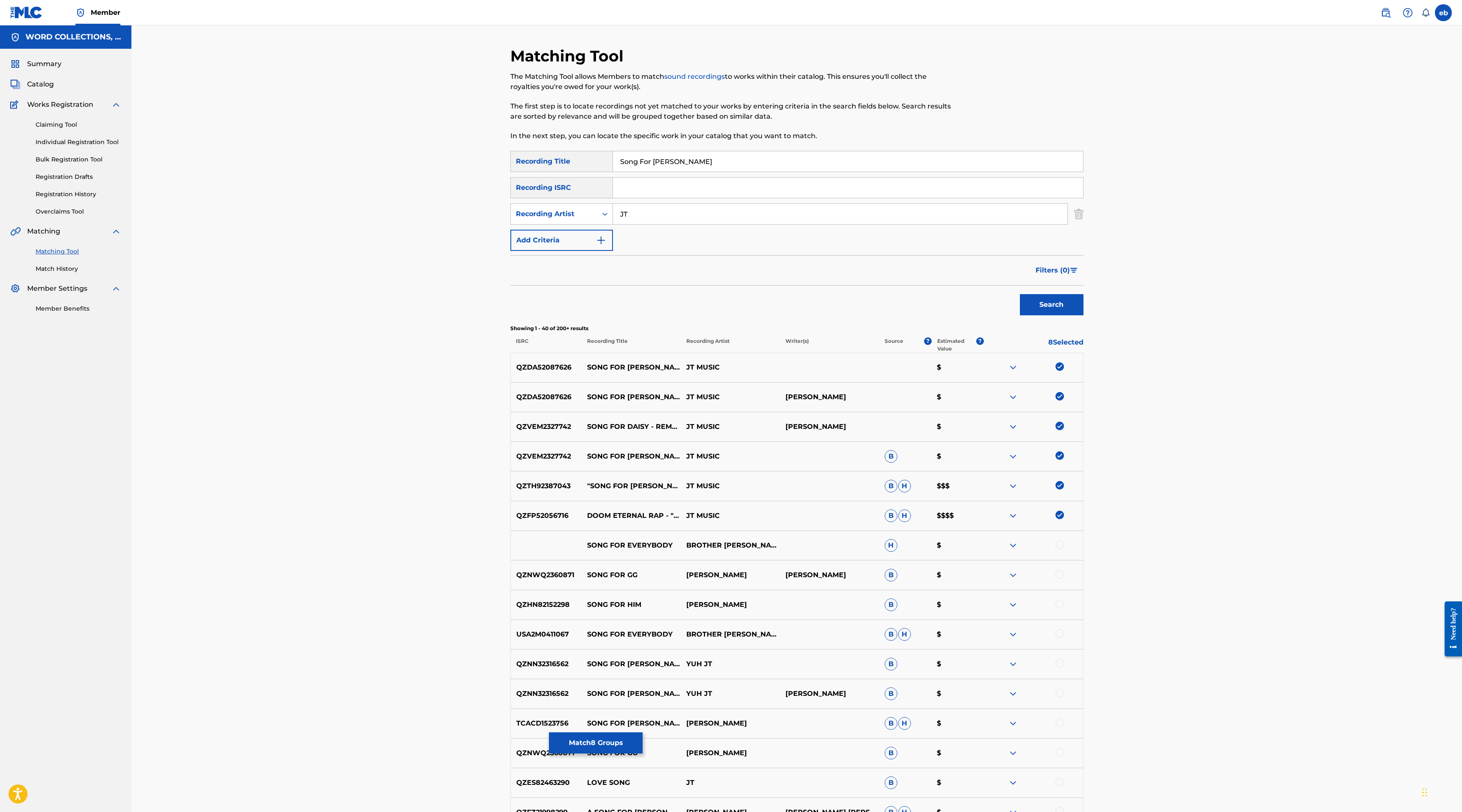
click at [682, 216] on input "JT" at bounding box center [840, 214] width 454 height 20
type input "JT Music"
click at [1020, 294] on button "Search" at bounding box center [1051, 304] width 64 height 21
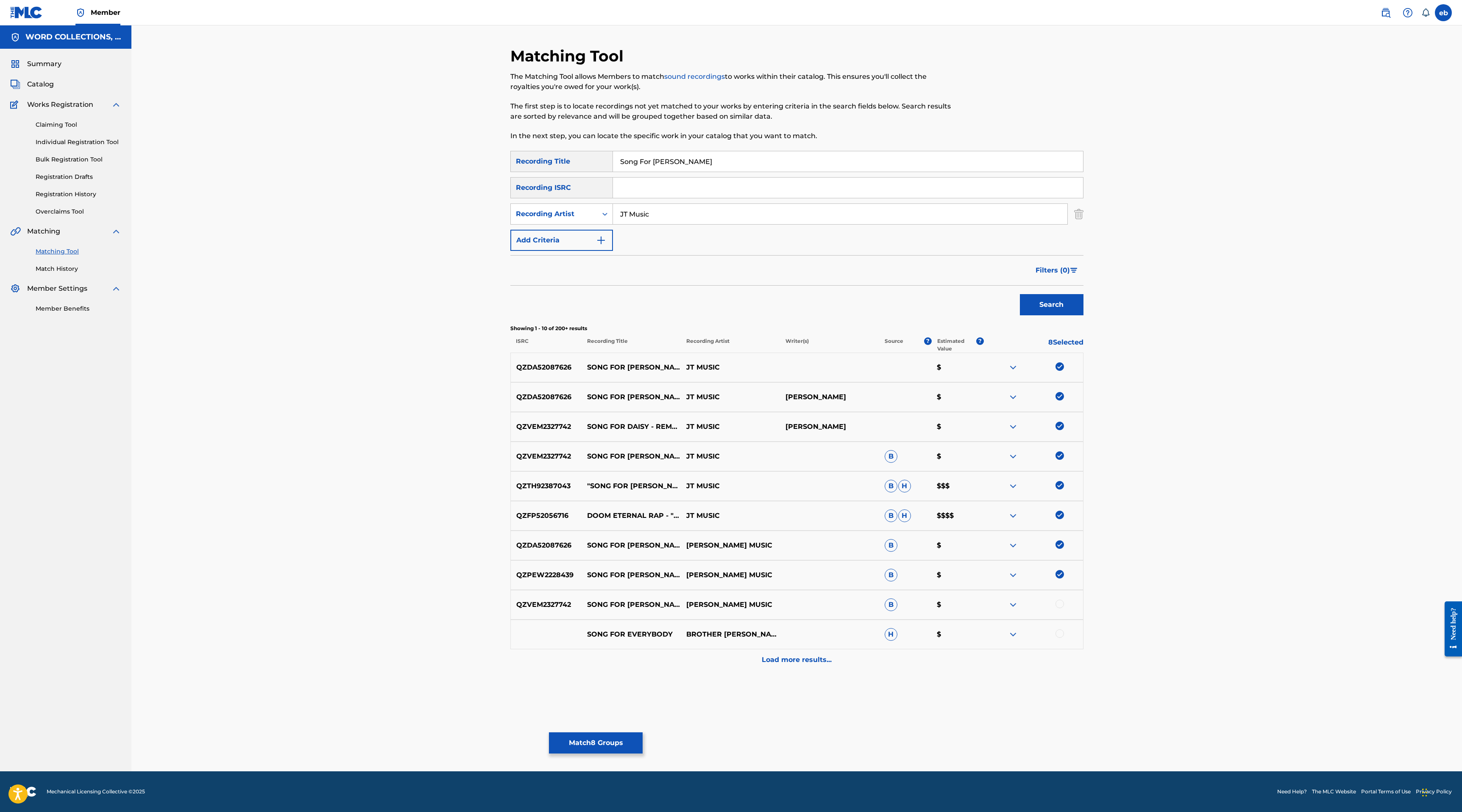
click at [1060, 604] on div at bounding box center [1060, 604] width 8 height 8
click at [802, 667] on div "Load more results..." at bounding box center [797, 659] width 573 height 21
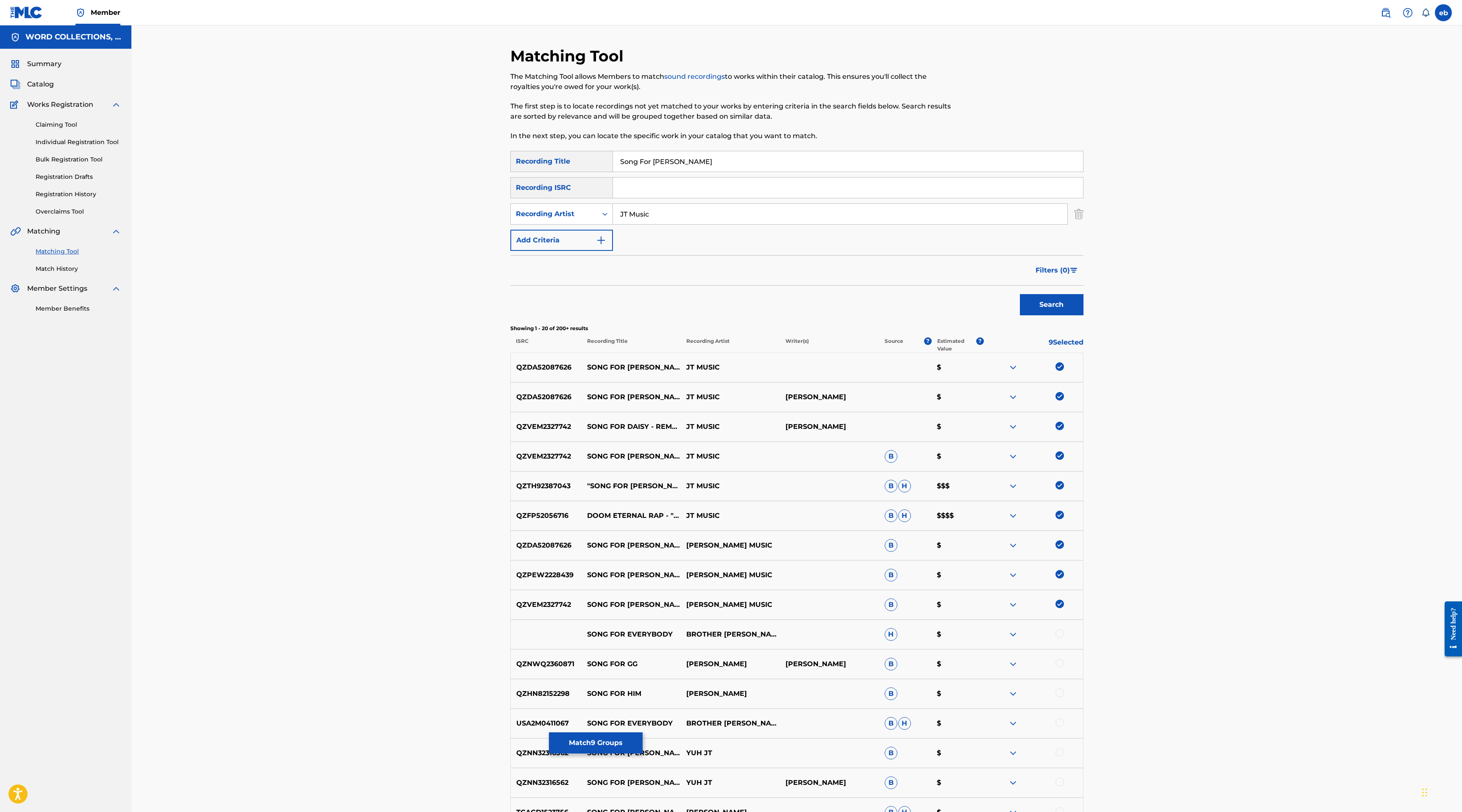
scroll to position [238, 0]
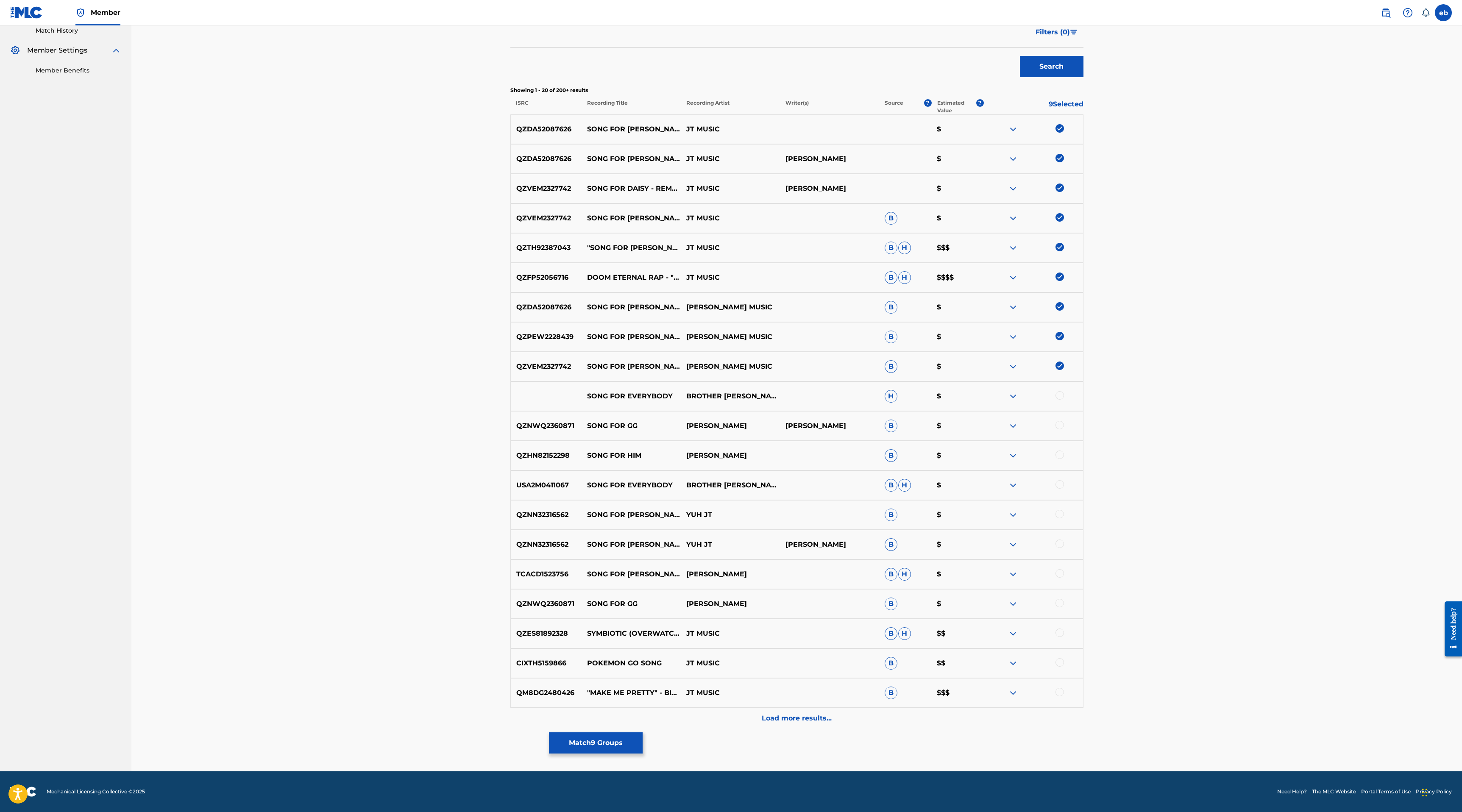
click at [812, 716] on p "Load more results..." at bounding box center [796, 718] width 70 height 10
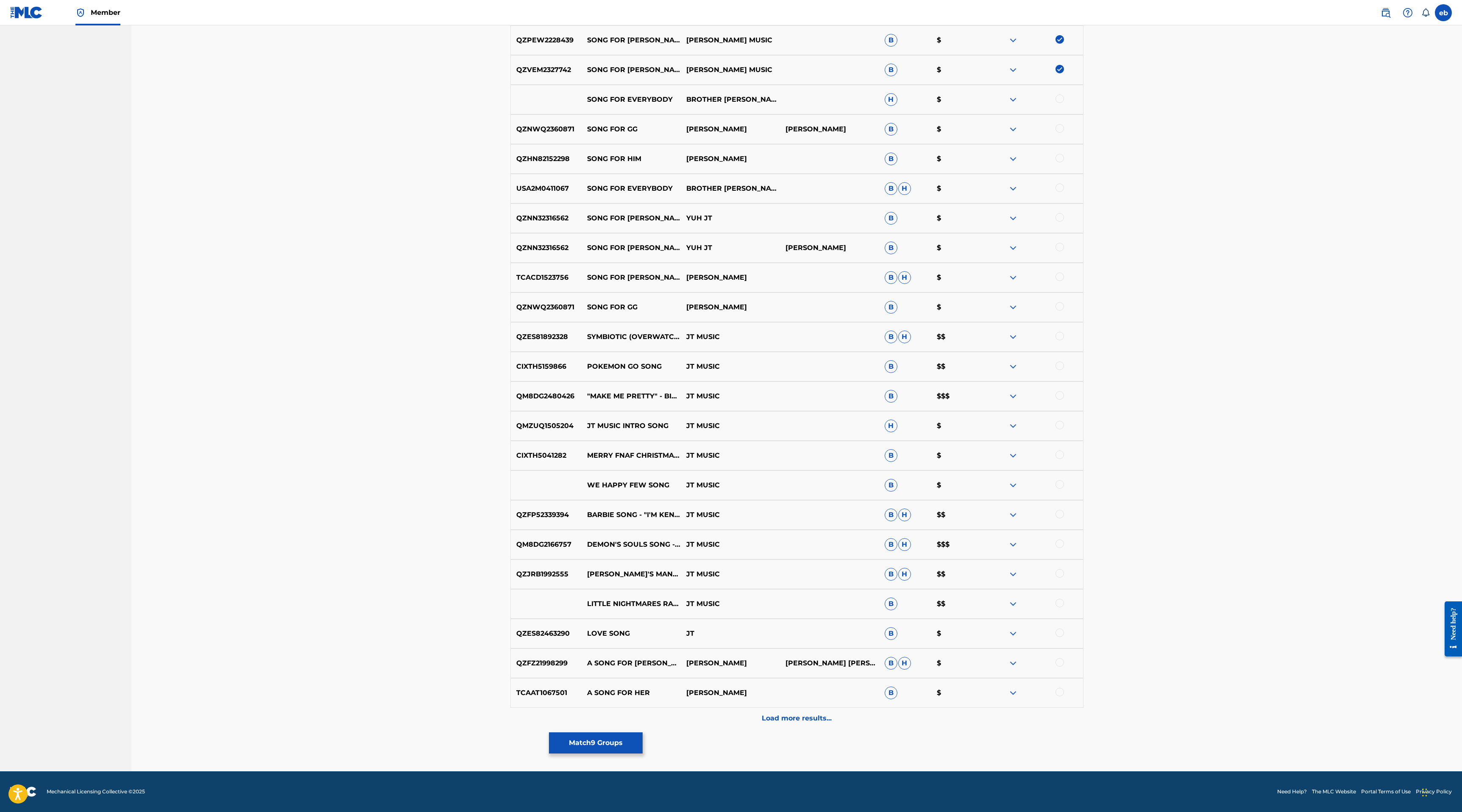
scroll to position [0, 0]
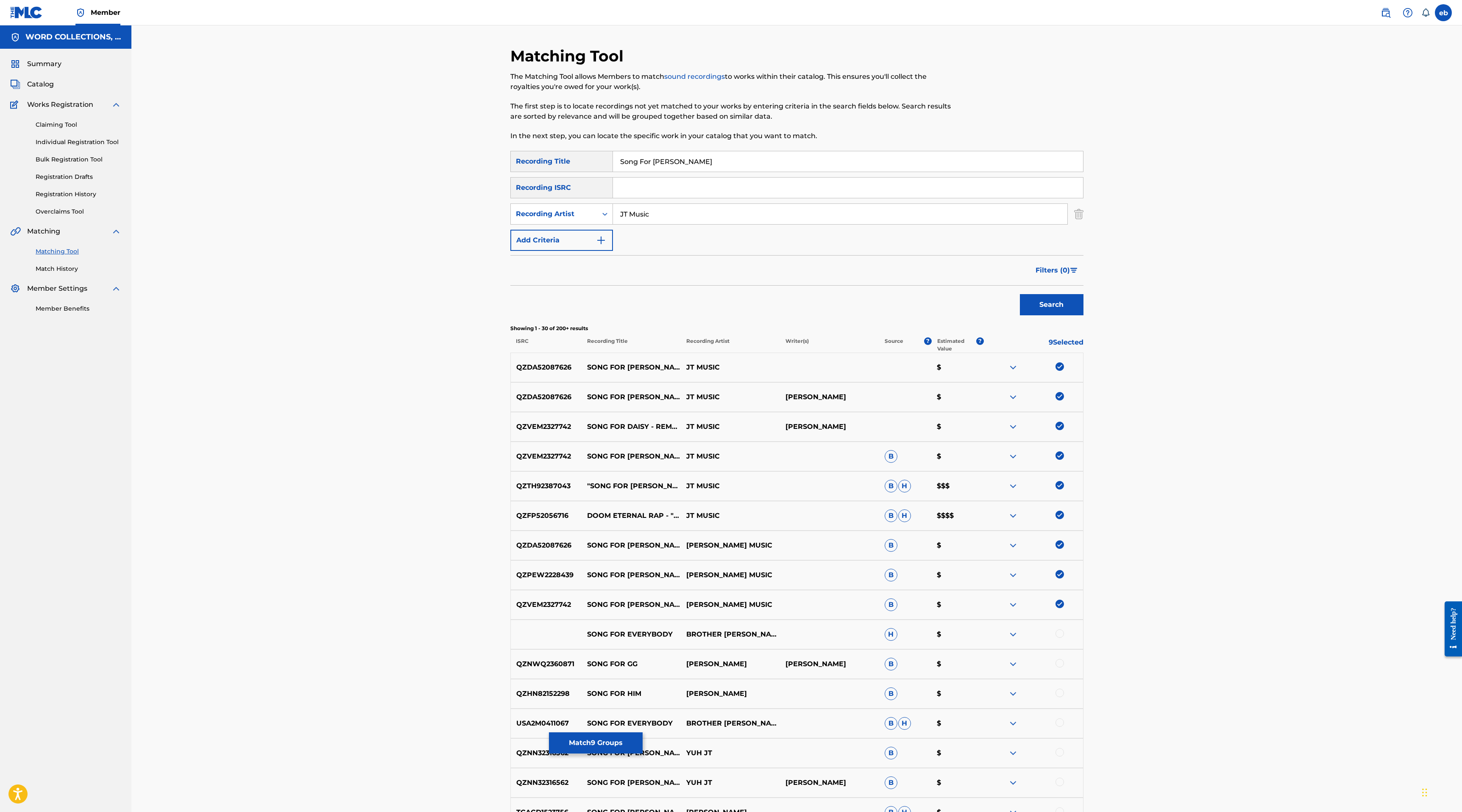
drag, startPoint x: 652, startPoint y: 163, endPoint x: 651, endPoint y: 121, distance: 42.0
click at [651, 121] on div "Matching Tool The Matching Tool allows Members to match sound recordings to wor…" at bounding box center [797, 676] width 573 height 1259
type input "Daisy"
click at [1020, 294] on button "Search" at bounding box center [1051, 304] width 64 height 21
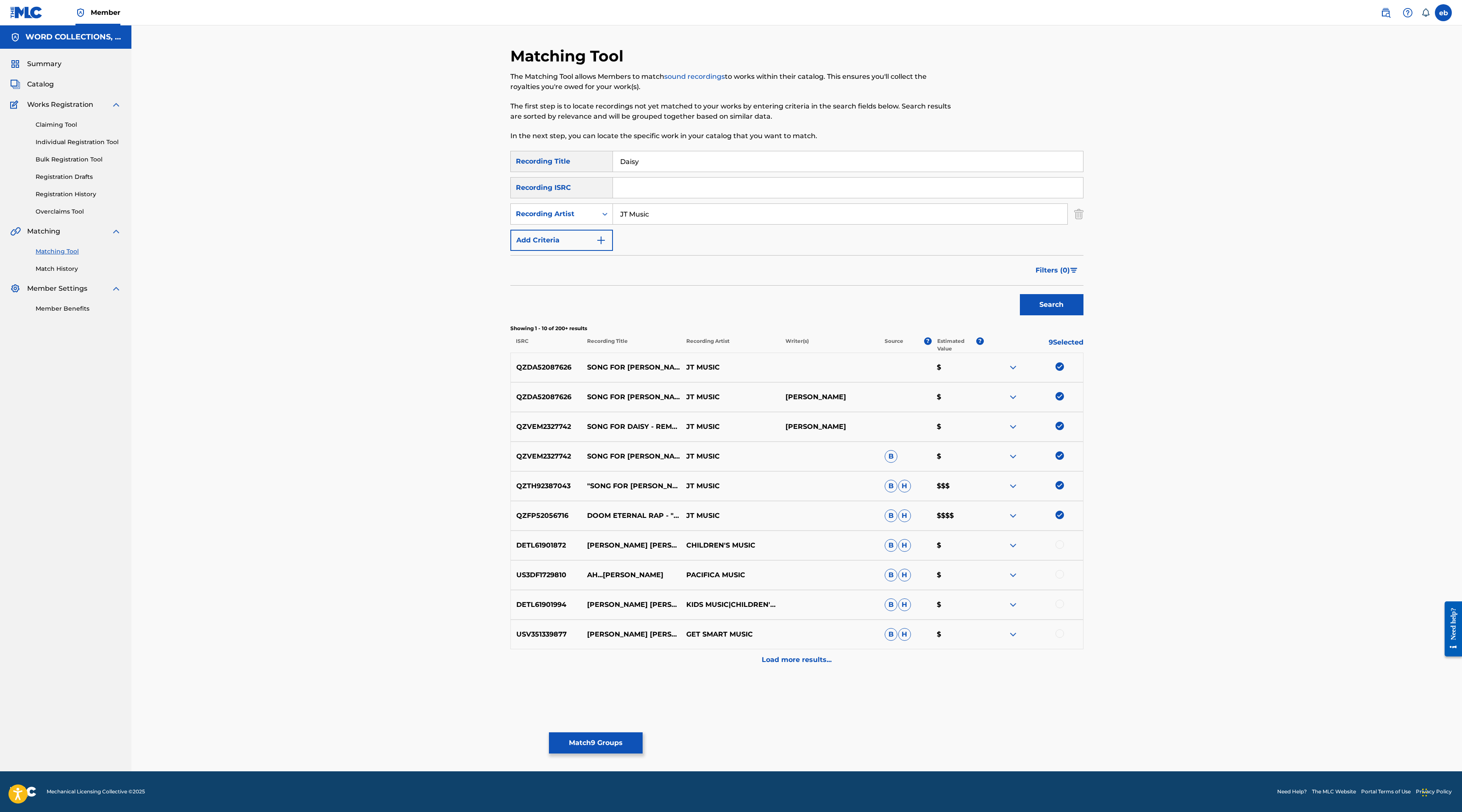
click at [793, 666] on div "Load more results..." at bounding box center [797, 659] width 573 height 21
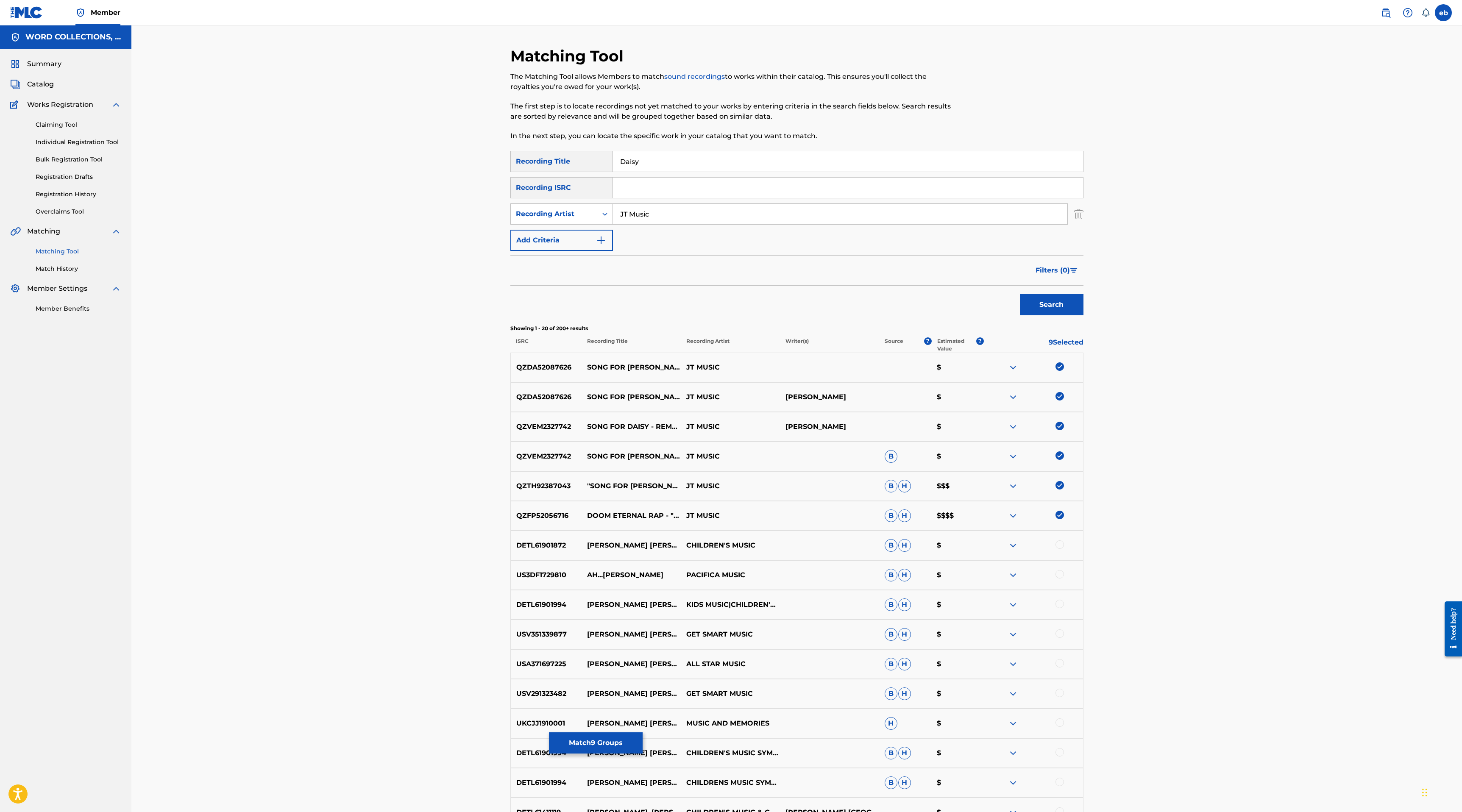
click at [666, 229] on div "SearchWithCriteria80caefa7-3857-4fe9-9fec-6a41260a23e4 Recording Title Daisy Se…" at bounding box center [797, 201] width 573 height 100
click at [664, 218] on input "JT Music" at bounding box center [840, 214] width 454 height 20
click at [1020, 294] on button "Search" at bounding box center [1051, 304] width 64 height 21
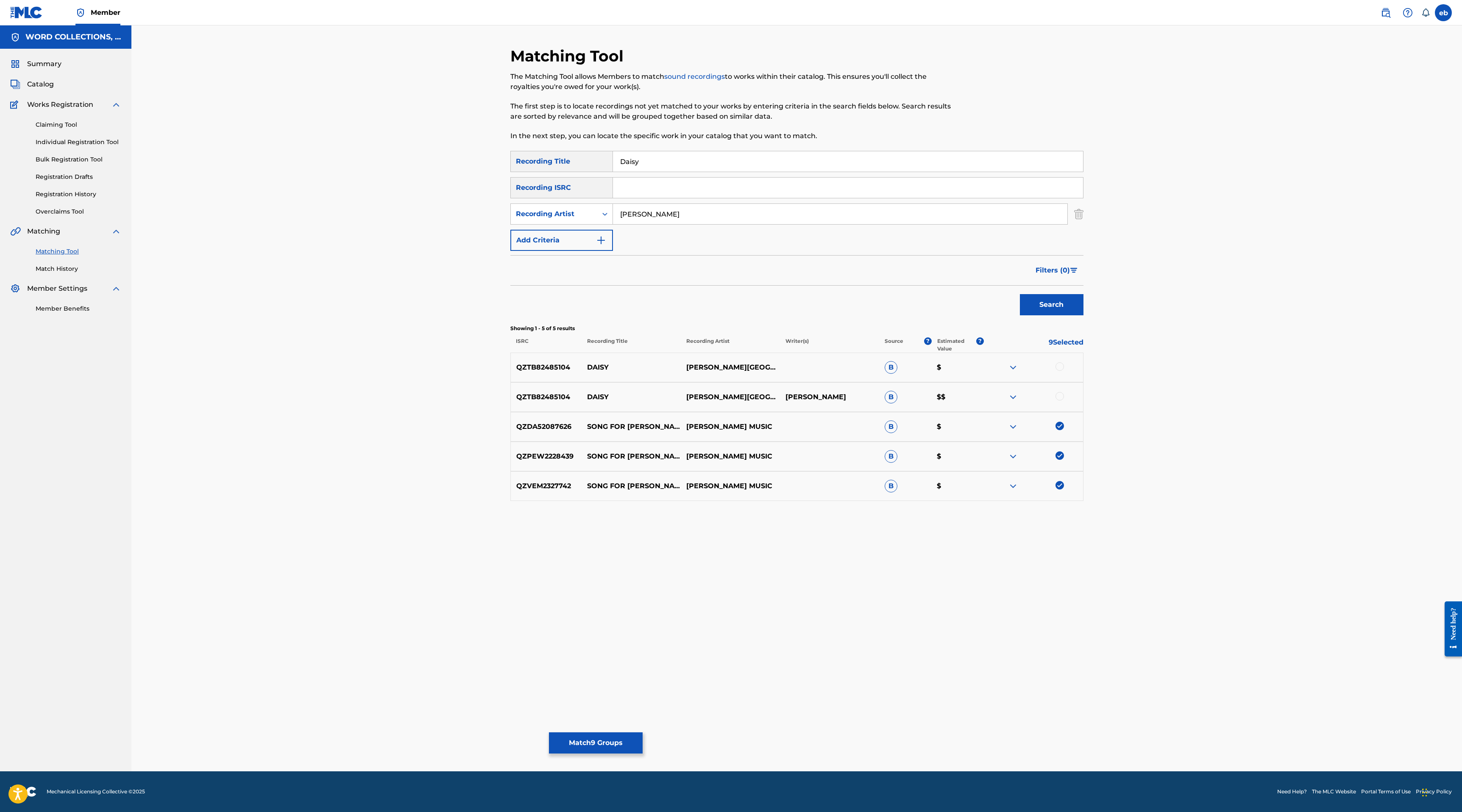
click at [1020, 294] on button "Search" at bounding box center [1051, 304] width 64 height 21
type input "[PERSON_NAME] Music"
click at [1020, 294] on button "Search" at bounding box center [1051, 304] width 64 height 21
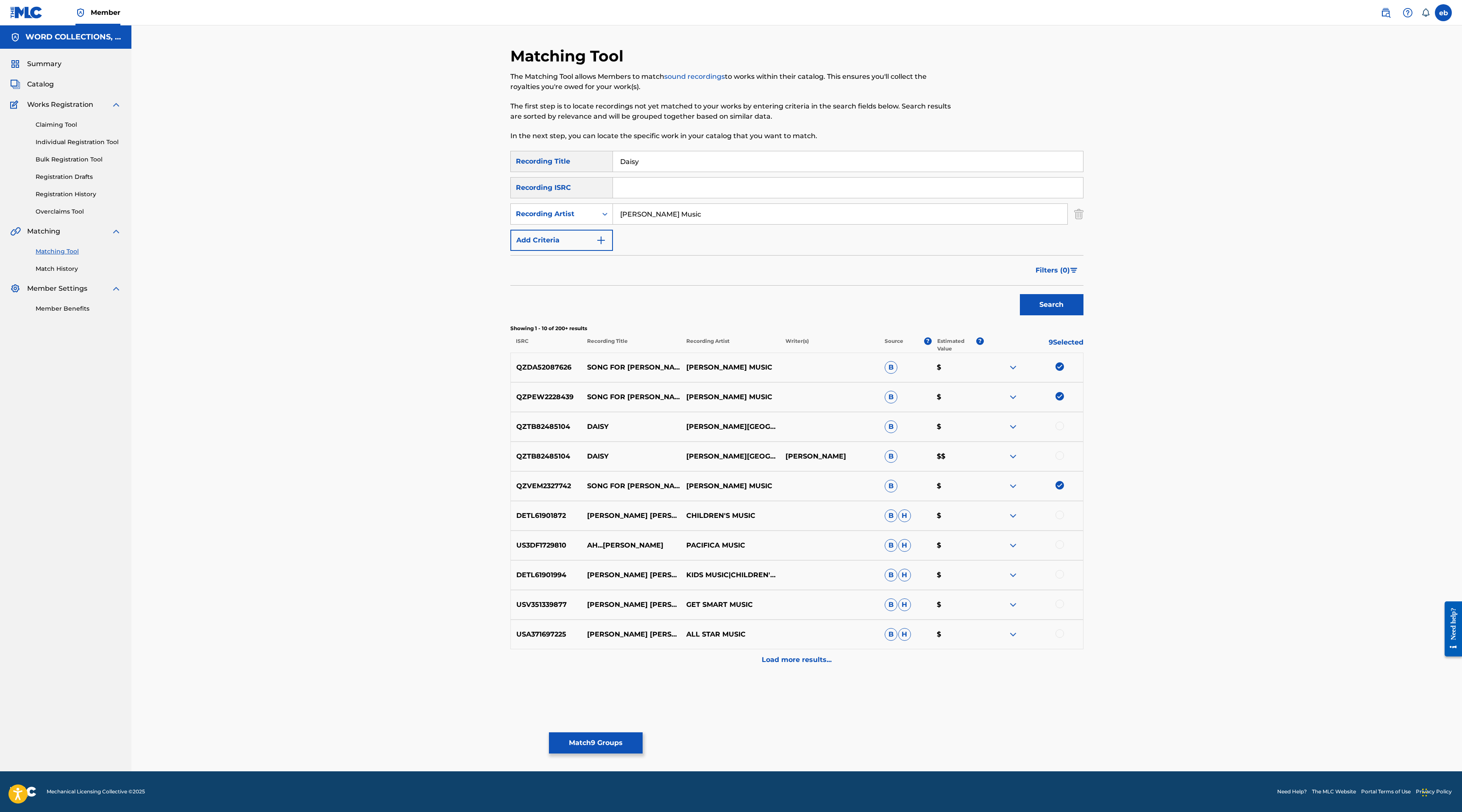
click at [621, 159] on input "Daisy" at bounding box center [848, 161] width 470 height 20
type input "Song For [PERSON_NAME]"
click at [1020, 294] on button "Search" at bounding box center [1051, 304] width 64 height 21
click at [814, 657] on p "Load more results..." at bounding box center [796, 659] width 70 height 10
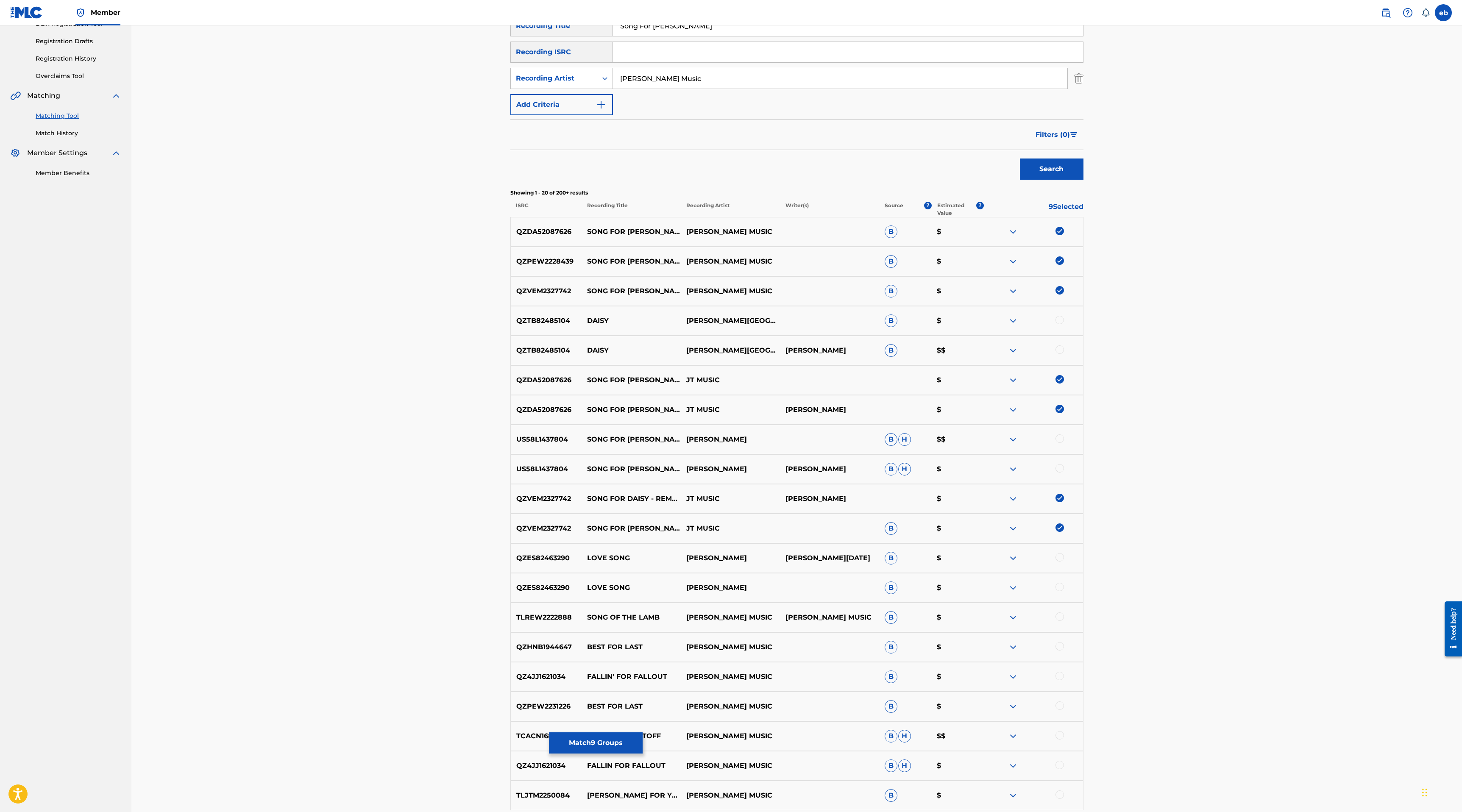
scroll to position [238, 0]
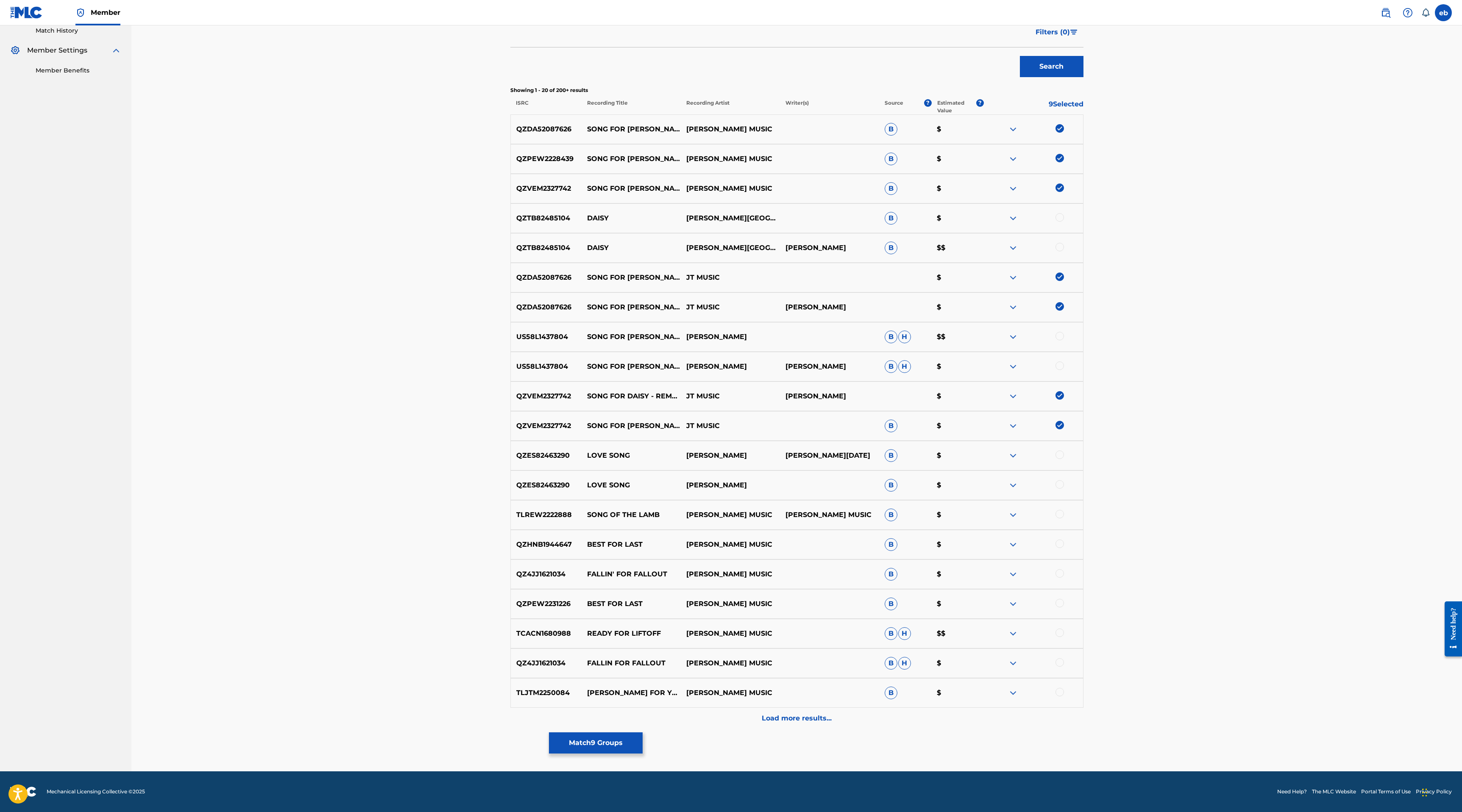
click at [604, 743] on button "Match 9 Groups" at bounding box center [595, 743] width 94 height 21
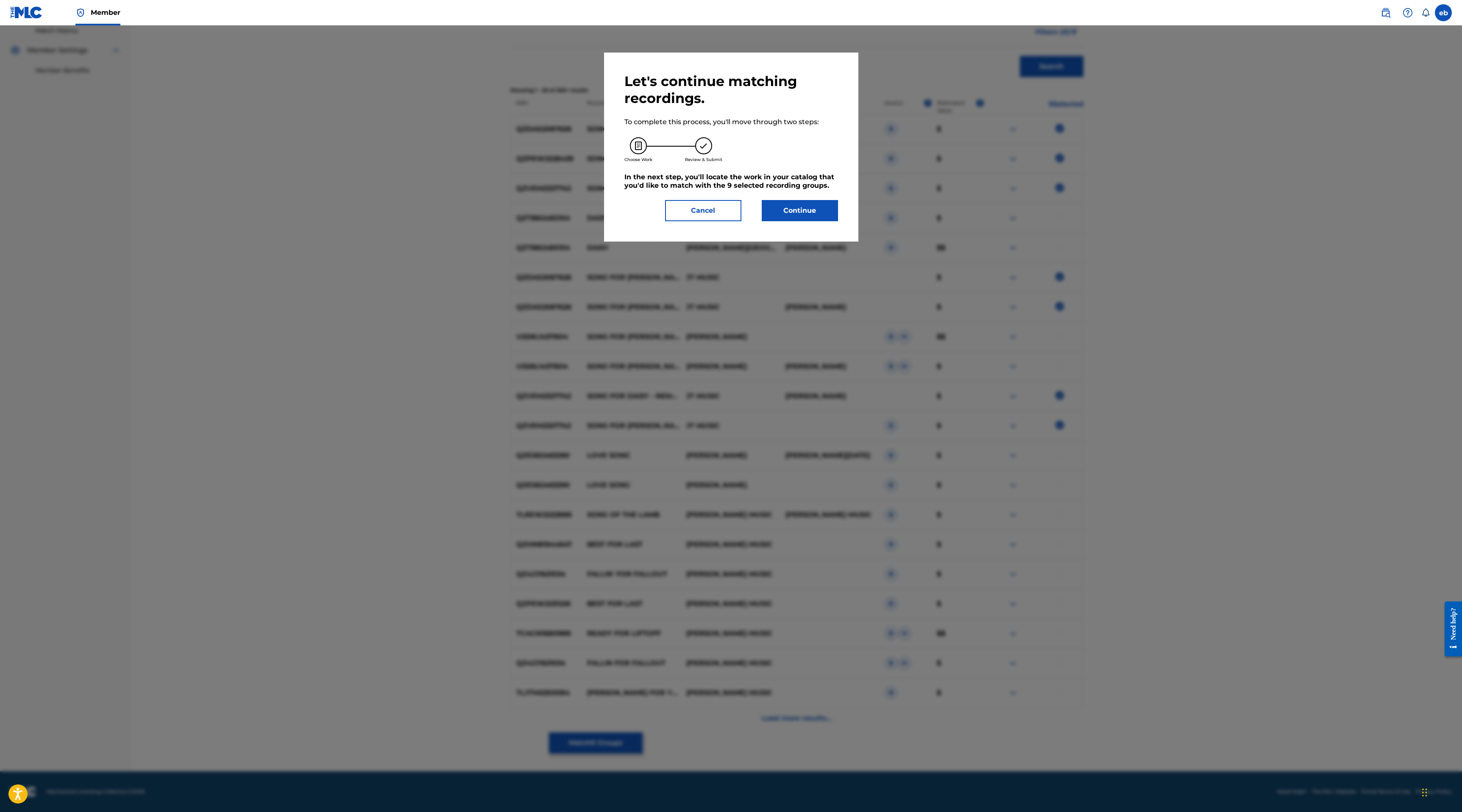
click at [798, 205] on button "Continue" at bounding box center [800, 210] width 76 height 21
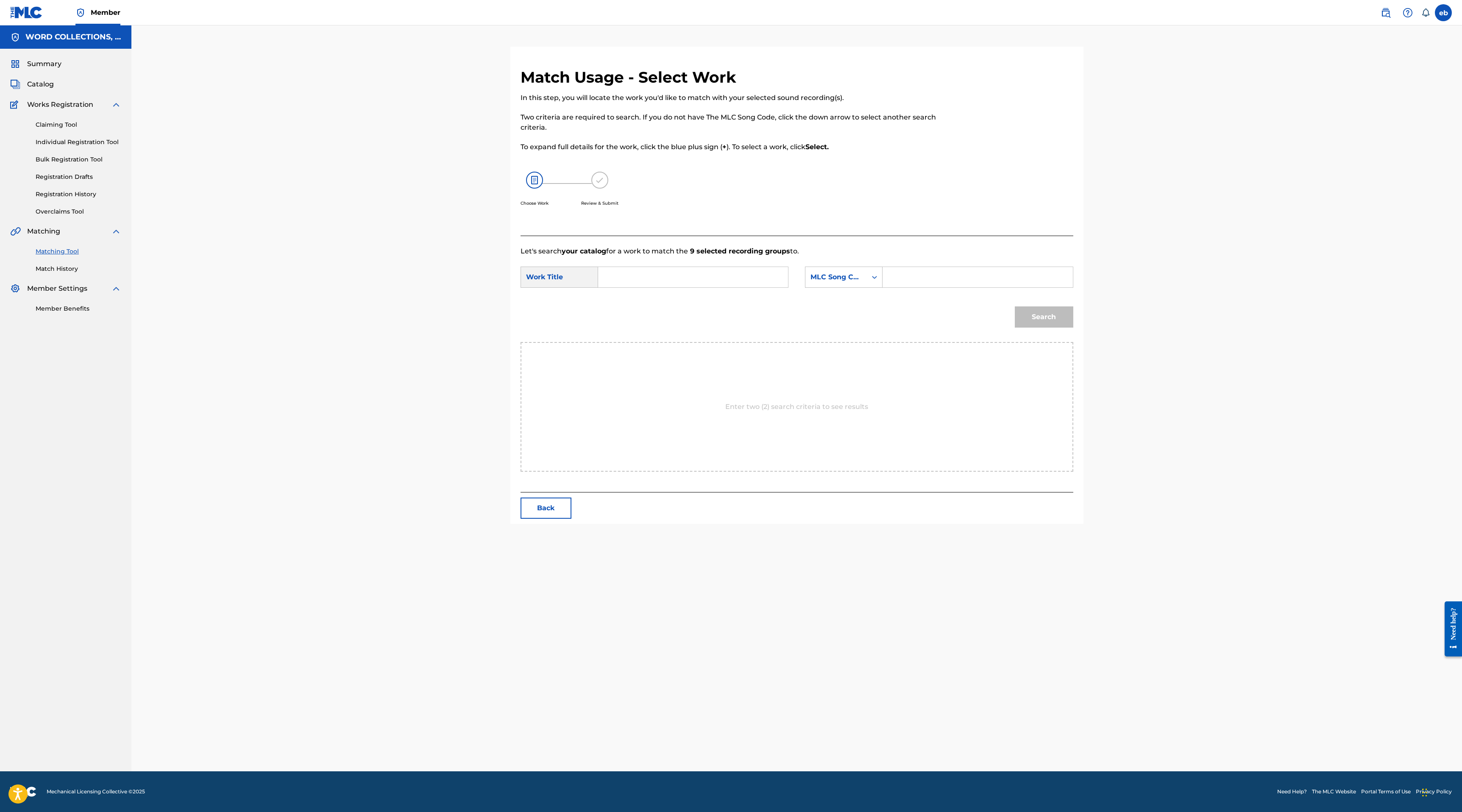
click at [703, 268] on input "Search Form" at bounding box center [693, 277] width 175 height 20
click at [636, 307] on div "song for da isy (remastered" at bounding box center [629, 306] width 48 height 35
type input "song for daisy (remastered"
click at [931, 273] on input "Search Form" at bounding box center [977, 277] width 175 height 20
click at [833, 270] on div "MLC Song Code" at bounding box center [836, 277] width 62 height 16
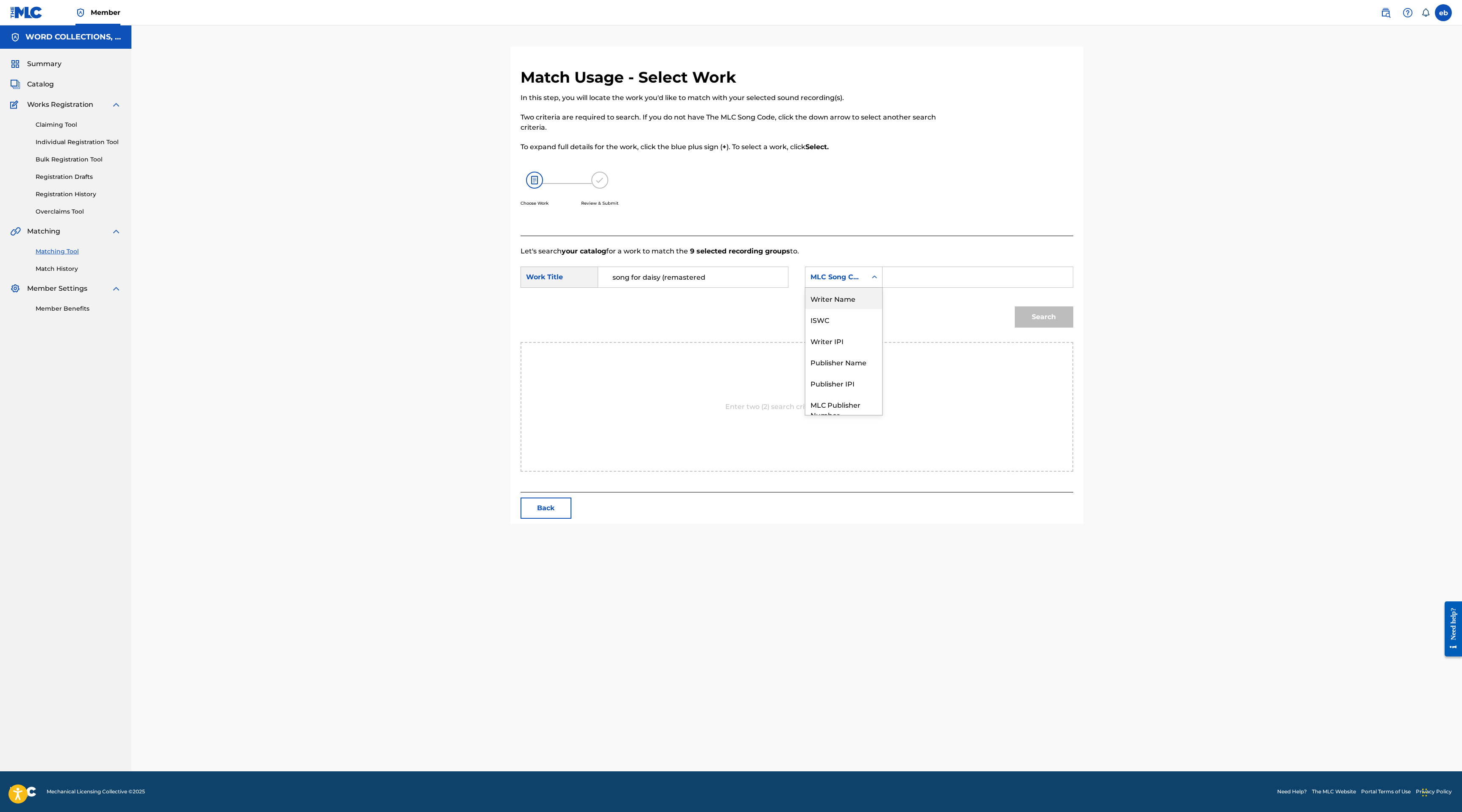
click at [842, 295] on div "Writer Name" at bounding box center [843, 298] width 77 height 21
click at [922, 273] on input "Search Form" at bounding box center [977, 277] width 175 height 20
type input "[PERSON_NAME]"
click at [1015, 306] on button "Search" at bounding box center [1044, 317] width 58 height 21
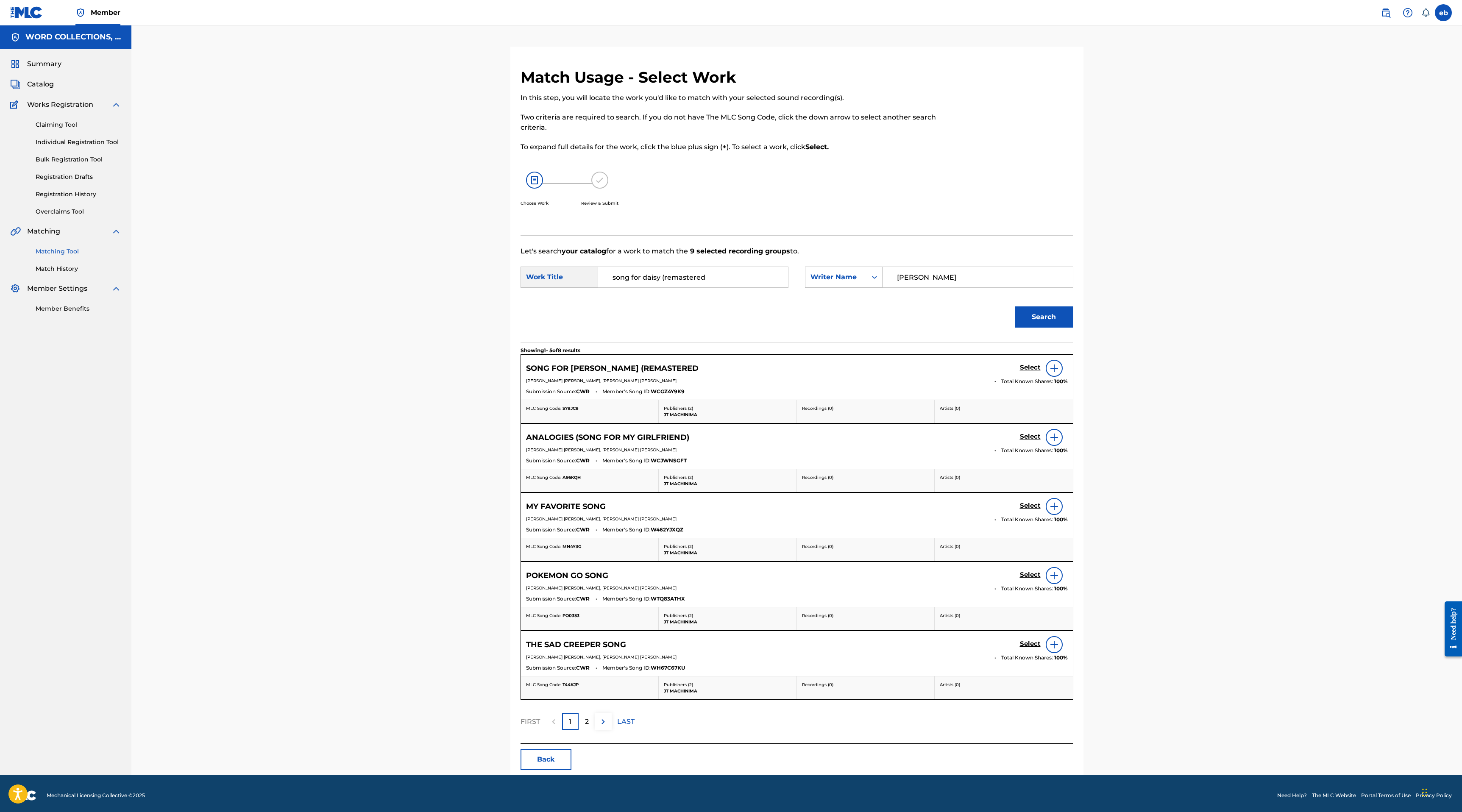
click at [1027, 368] on h5 "Select" at bounding box center [1030, 368] width 21 height 8
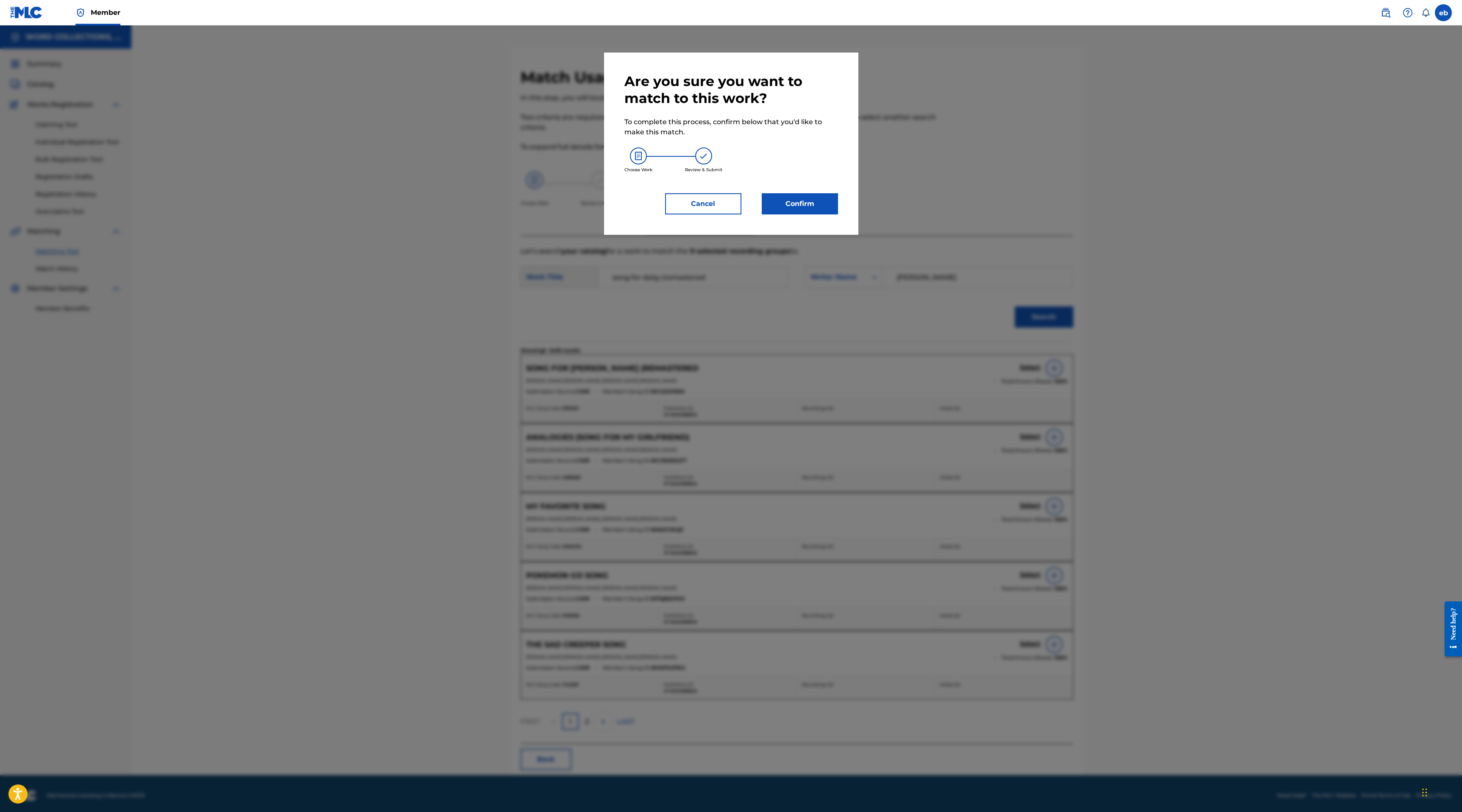
click at [794, 208] on button "Confirm" at bounding box center [800, 204] width 76 height 21
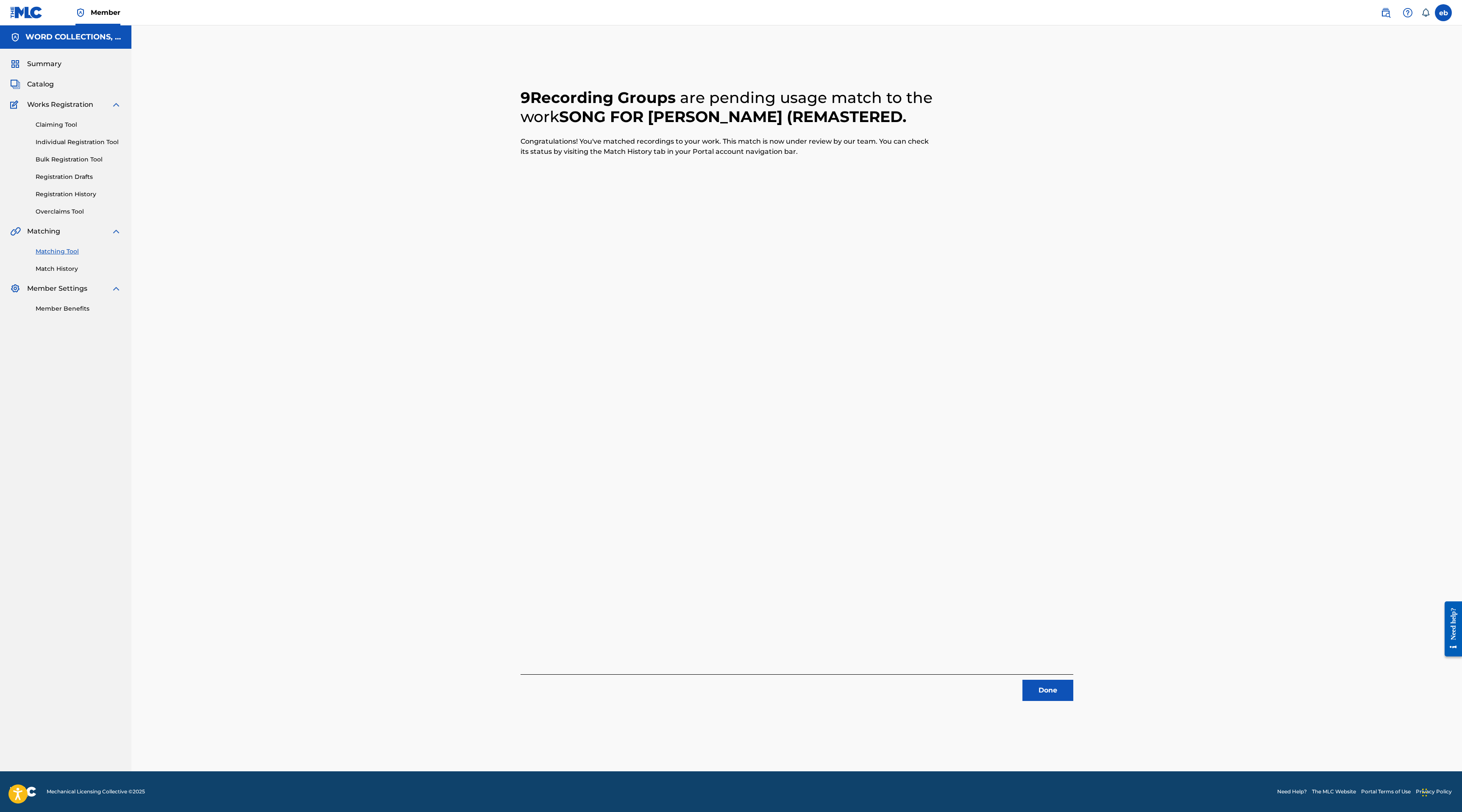
click at [1042, 692] on button "Done" at bounding box center [1047, 690] width 51 height 21
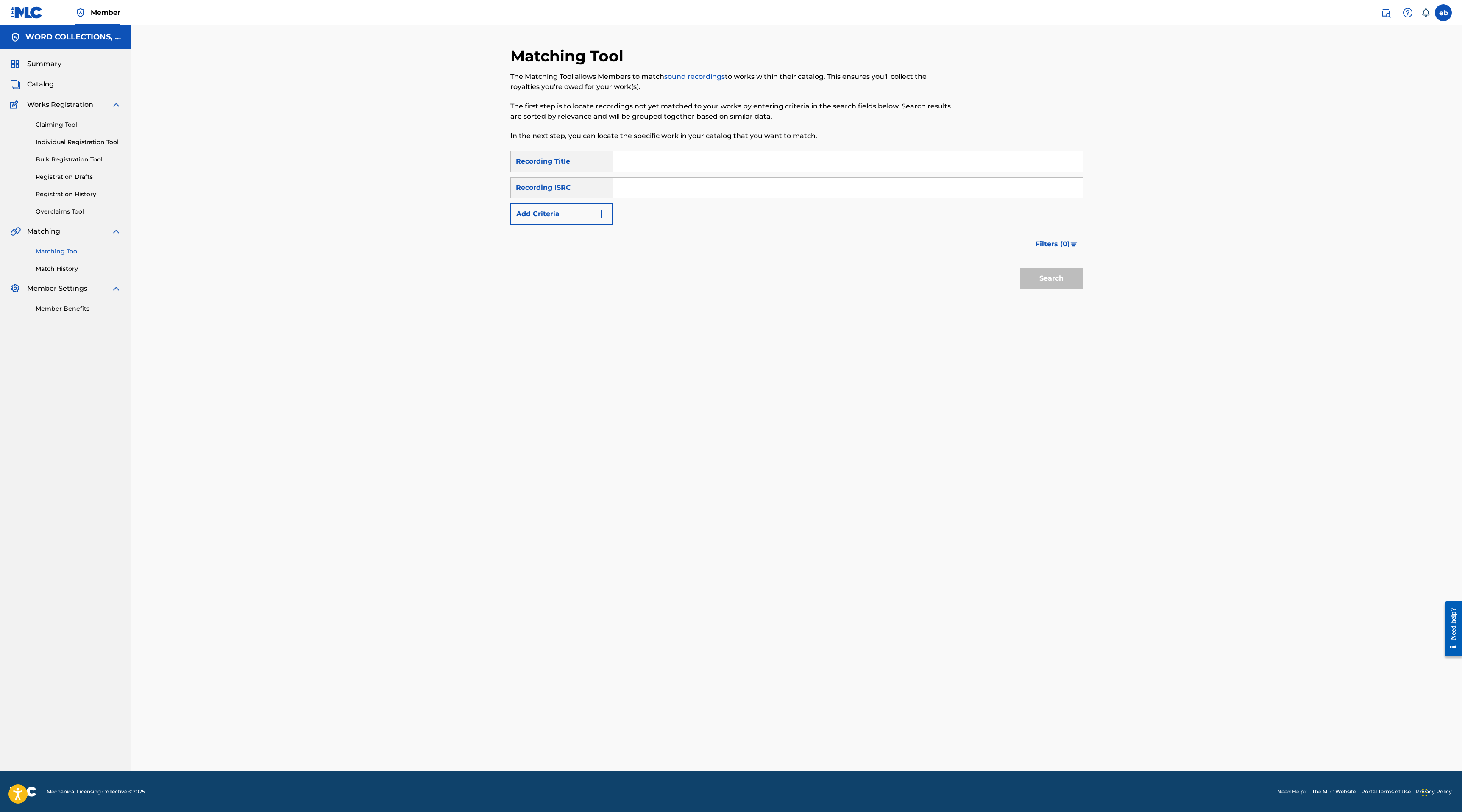
click at [648, 148] on div "Matching Tool The Matching Tool allows Members to match sound recordings to wor…" at bounding box center [731, 98] width 441 height 104
click at [653, 169] on input "Search Form" at bounding box center [848, 161] width 470 height 20
paste input "THE DEAD TIDE CREW"
click at [1020, 268] on button "Search" at bounding box center [1051, 278] width 64 height 21
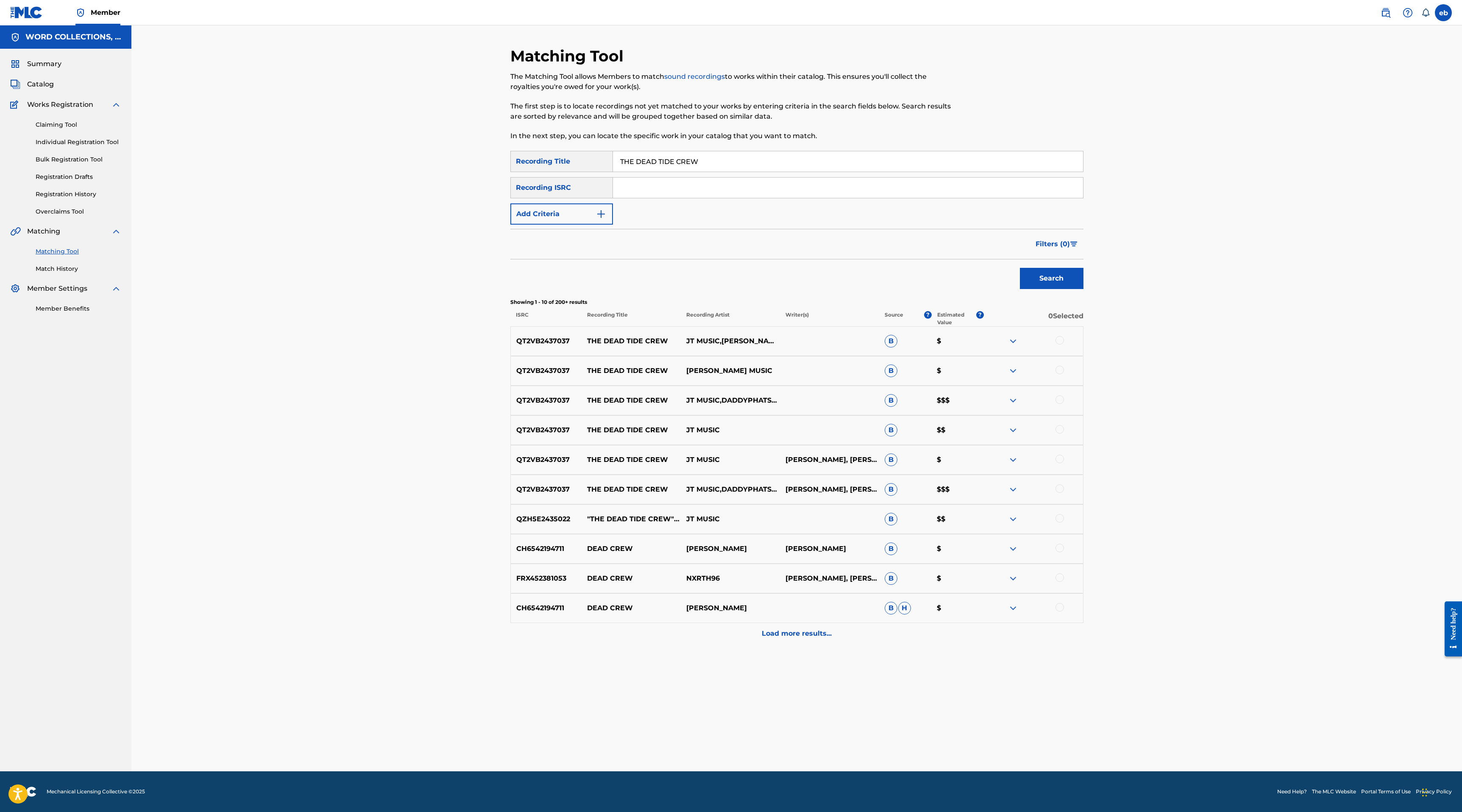
click at [1058, 486] on div at bounding box center [1060, 488] width 8 height 8
click at [1058, 464] on div at bounding box center [1033, 460] width 99 height 10
click at [1059, 457] on div at bounding box center [1060, 459] width 8 height 8
click at [1060, 429] on div at bounding box center [1060, 429] width 8 height 8
click at [1059, 401] on div at bounding box center [1060, 399] width 8 height 8
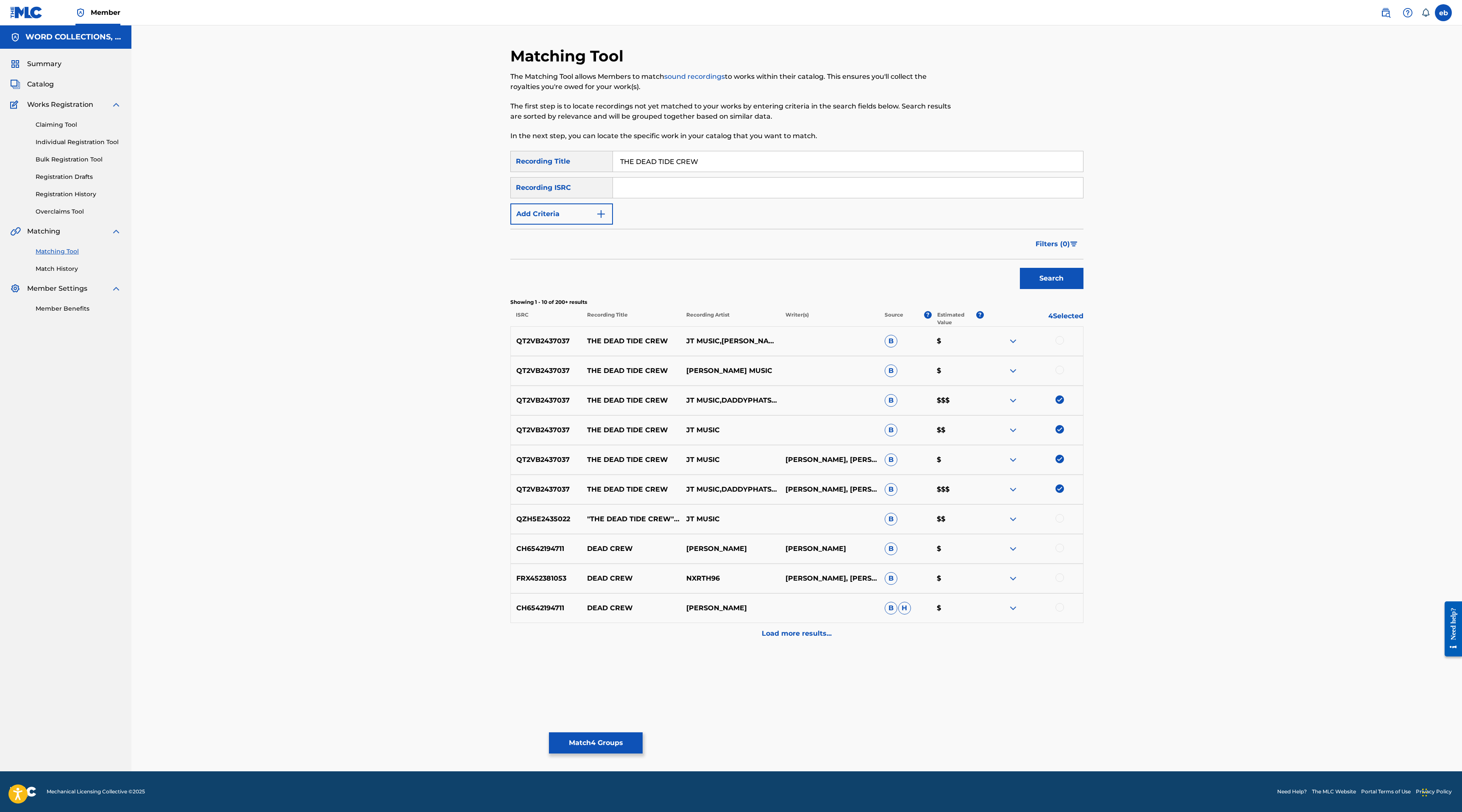
click at [1058, 370] on div at bounding box center [1060, 370] width 8 height 8
click at [1060, 337] on div at bounding box center [1060, 340] width 8 height 8
click at [793, 639] on div "Load more results..." at bounding box center [797, 633] width 573 height 21
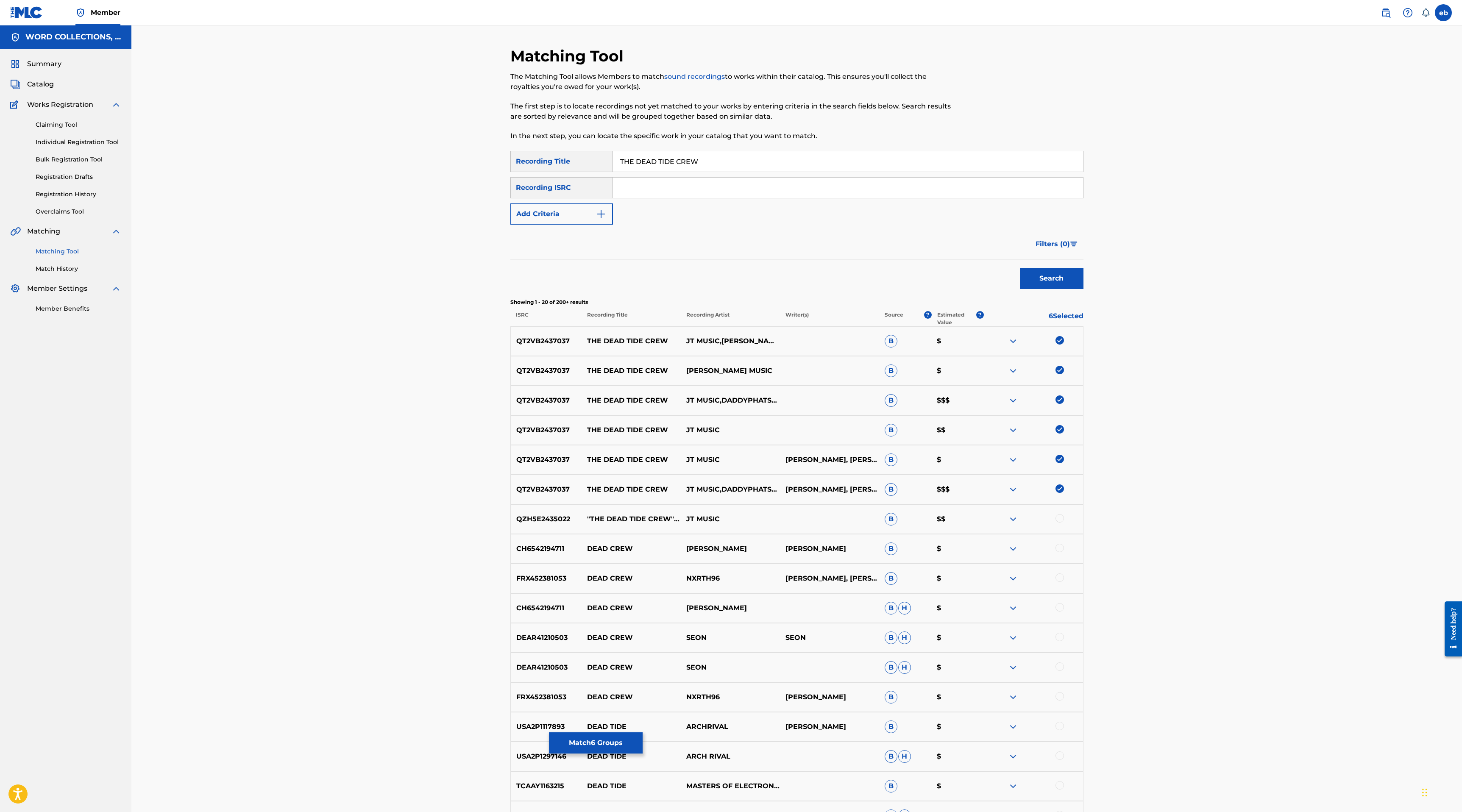
scroll to position [212, 0]
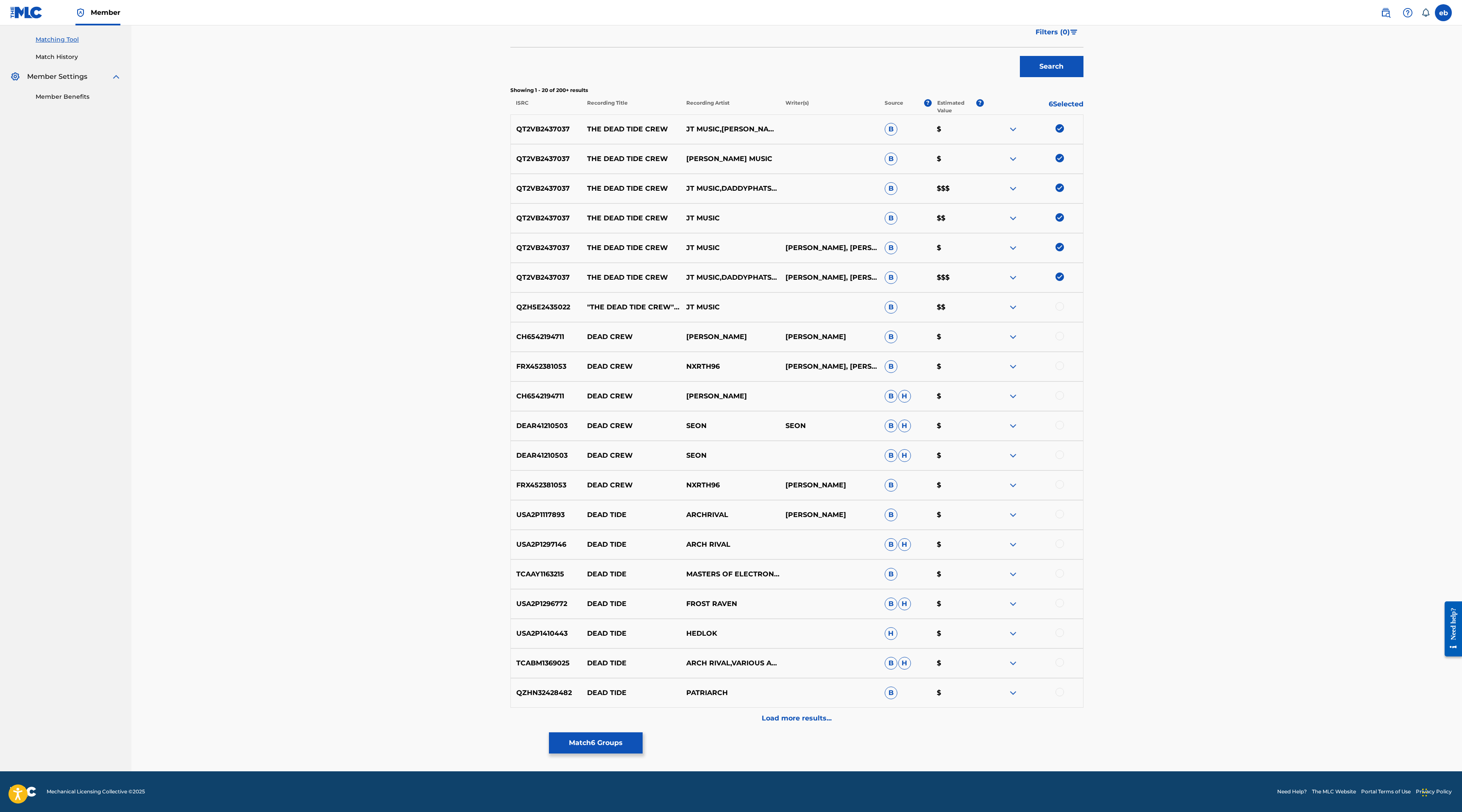
click at [1061, 304] on div at bounding box center [1060, 306] width 8 height 8
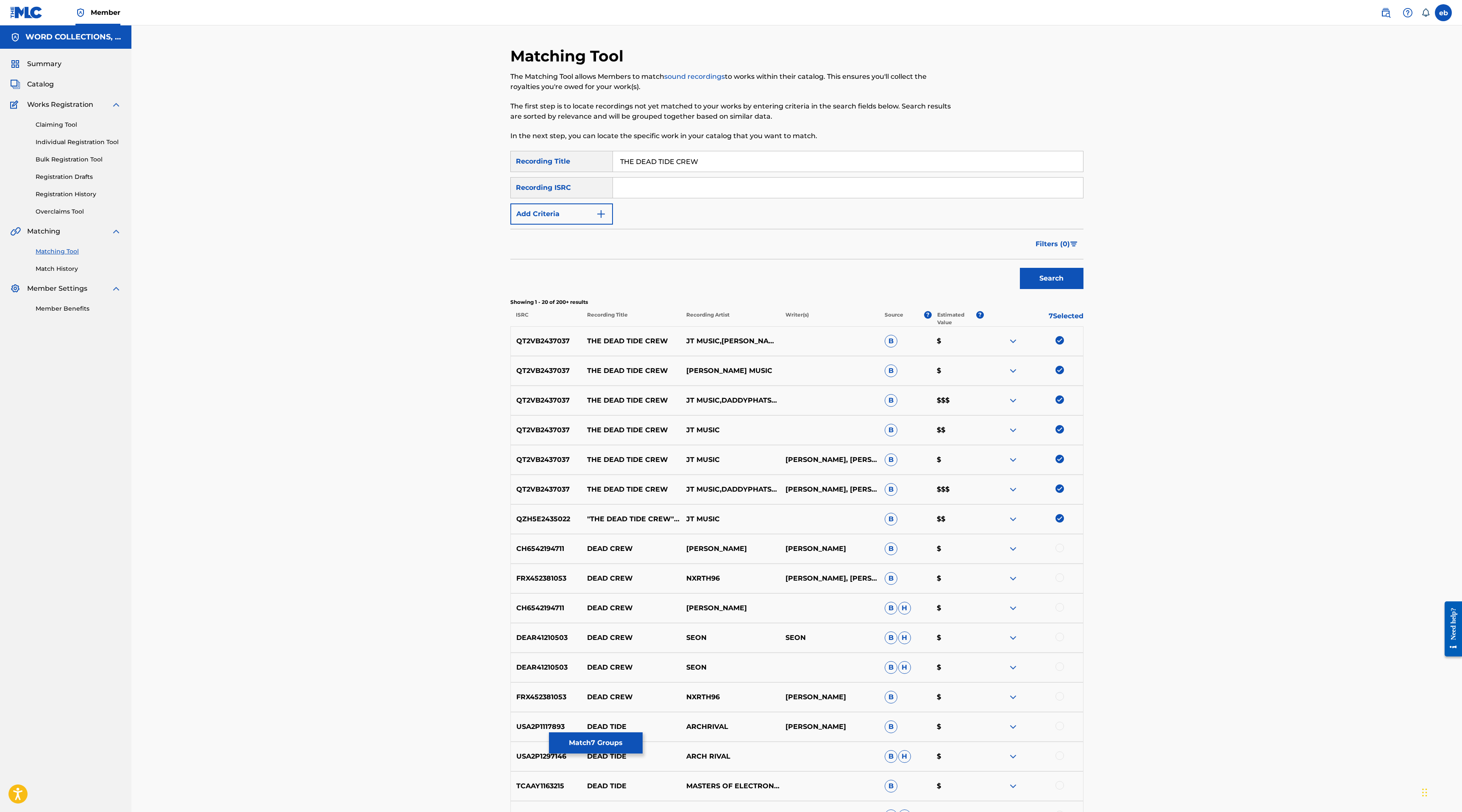
drag, startPoint x: 635, startPoint y: 161, endPoint x: 631, endPoint y: 151, distance: 10.8
click at [631, 151] on input "THE DEAD TIDE CREW" at bounding box center [848, 161] width 470 height 20
type input "DEAD TIDE CREW"
click at [1020, 268] on button "Search" at bounding box center [1051, 278] width 64 height 21
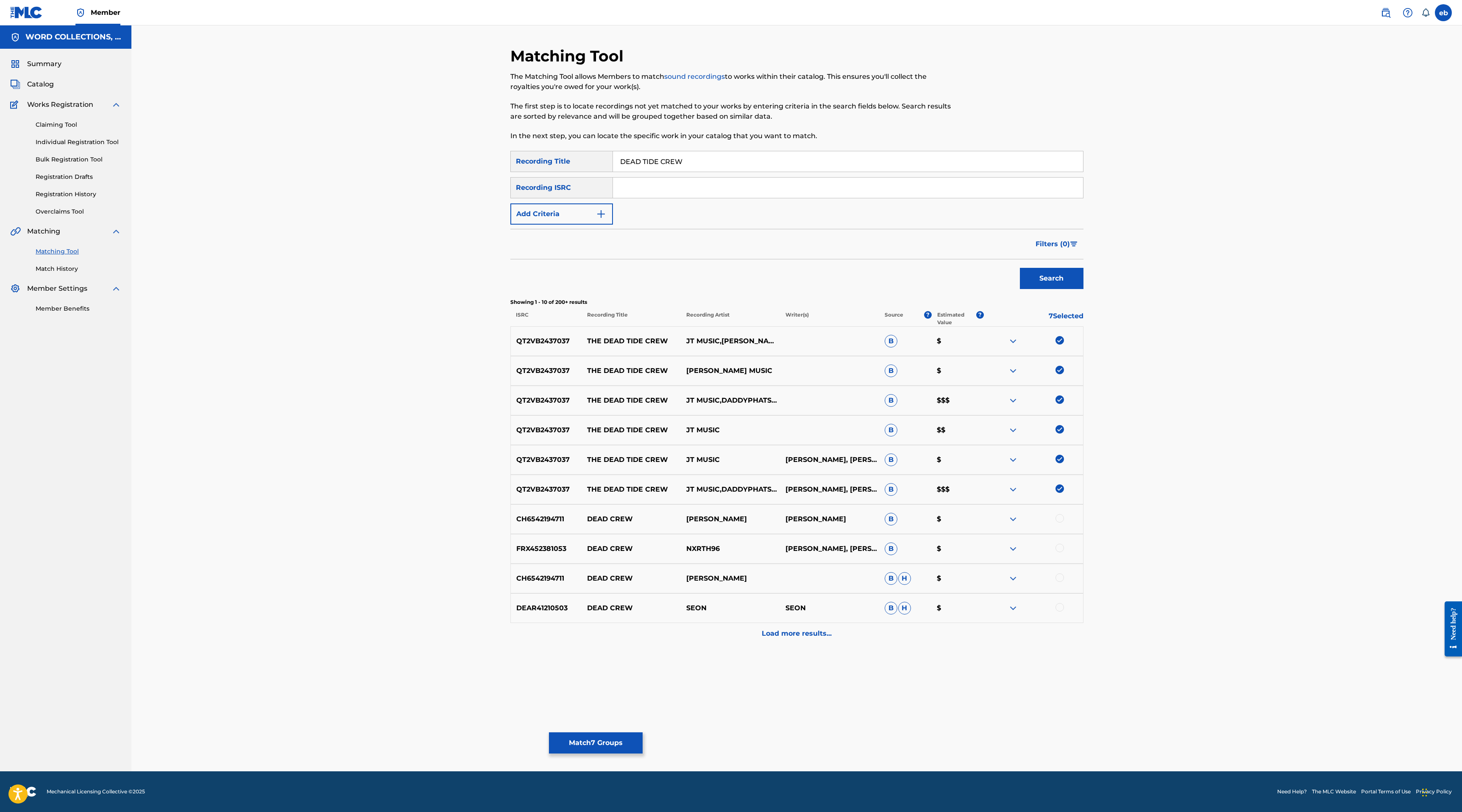
click at [737, 189] on input "Search Form" at bounding box center [848, 187] width 470 height 20
type input "JT"
click at [1020, 268] on button "Search" at bounding box center [1051, 278] width 64 height 21
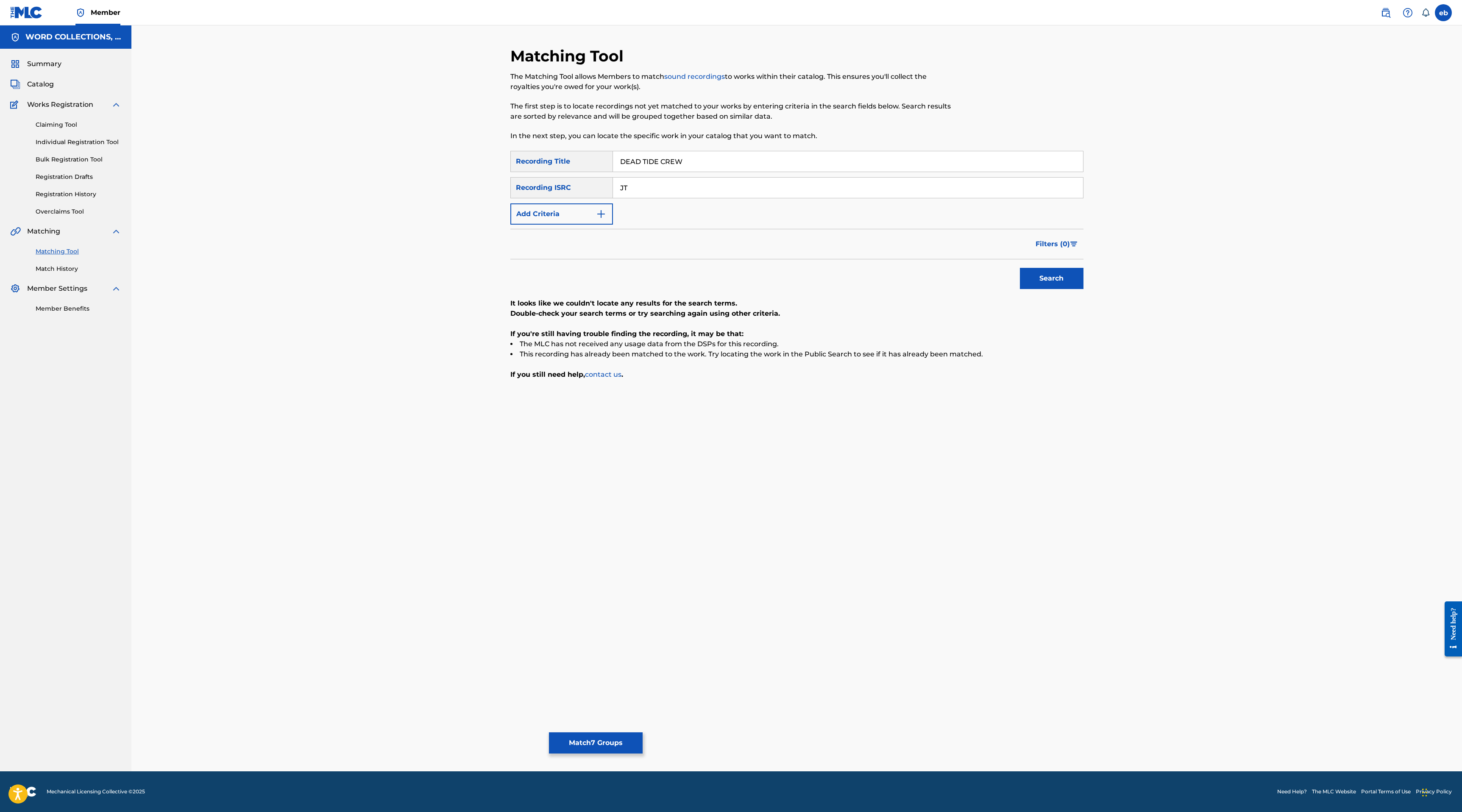
click at [576, 187] on div "Recording ISRC" at bounding box center [562, 187] width 103 height 21
click at [576, 213] on button "Add Criteria" at bounding box center [562, 214] width 103 height 21
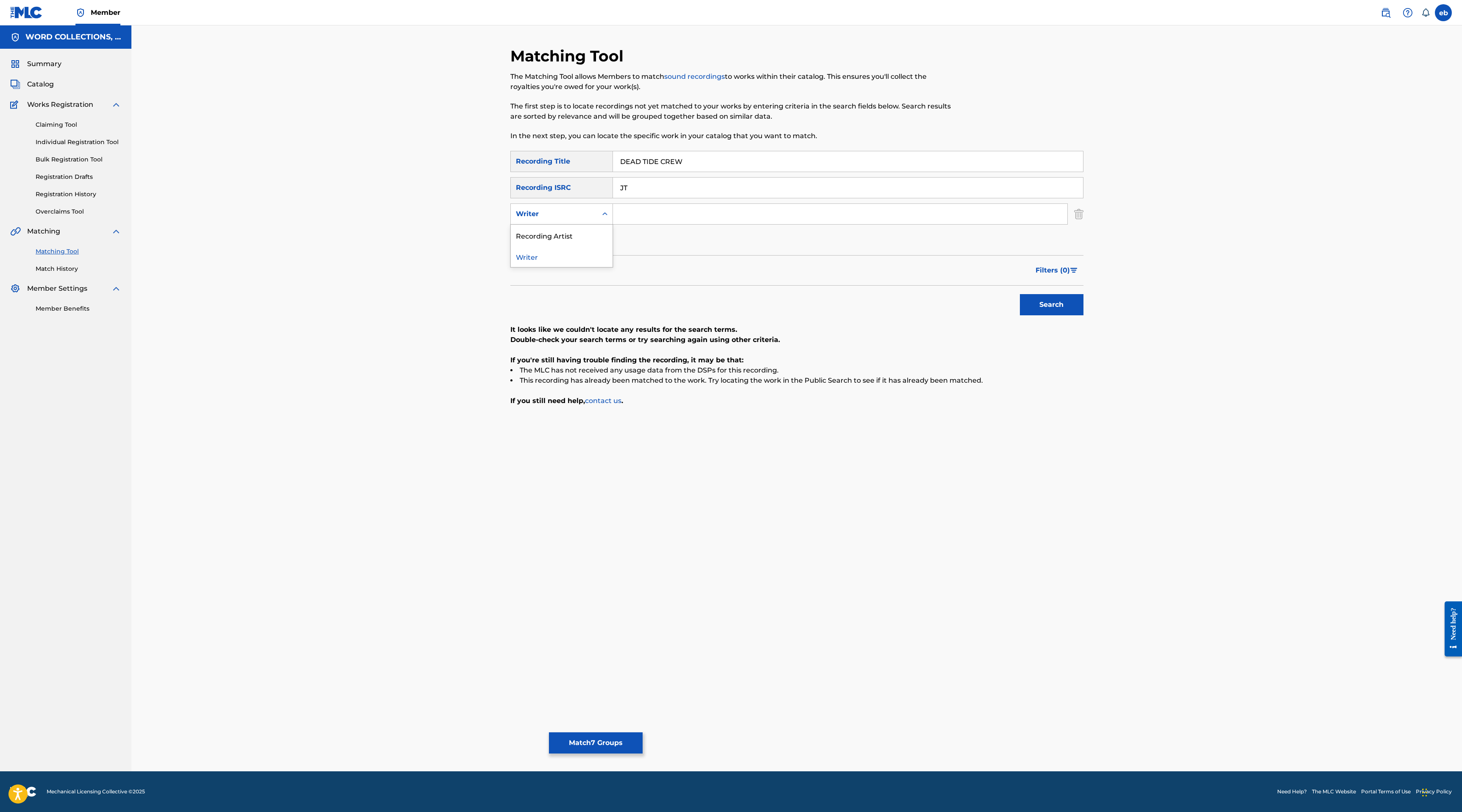
click at [569, 211] on div "Writer" at bounding box center [554, 214] width 76 height 10
click at [569, 229] on div "Recording Artist" at bounding box center [561, 235] width 102 height 21
drag, startPoint x: 647, startPoint y: 182, endPoint x: 543, endPoint y: 182, distance: 104.0
click at [543, 182] on div "SearchWithCriteria96a31628-d44f-4fbb-a8ea-3585b58b0cdf Recording ISRC JT" at bounding box center [797, 187] width 573 height 21
click at [632, 209] on input "Search Form" at bounding box center [840, 214] width 454 height 20
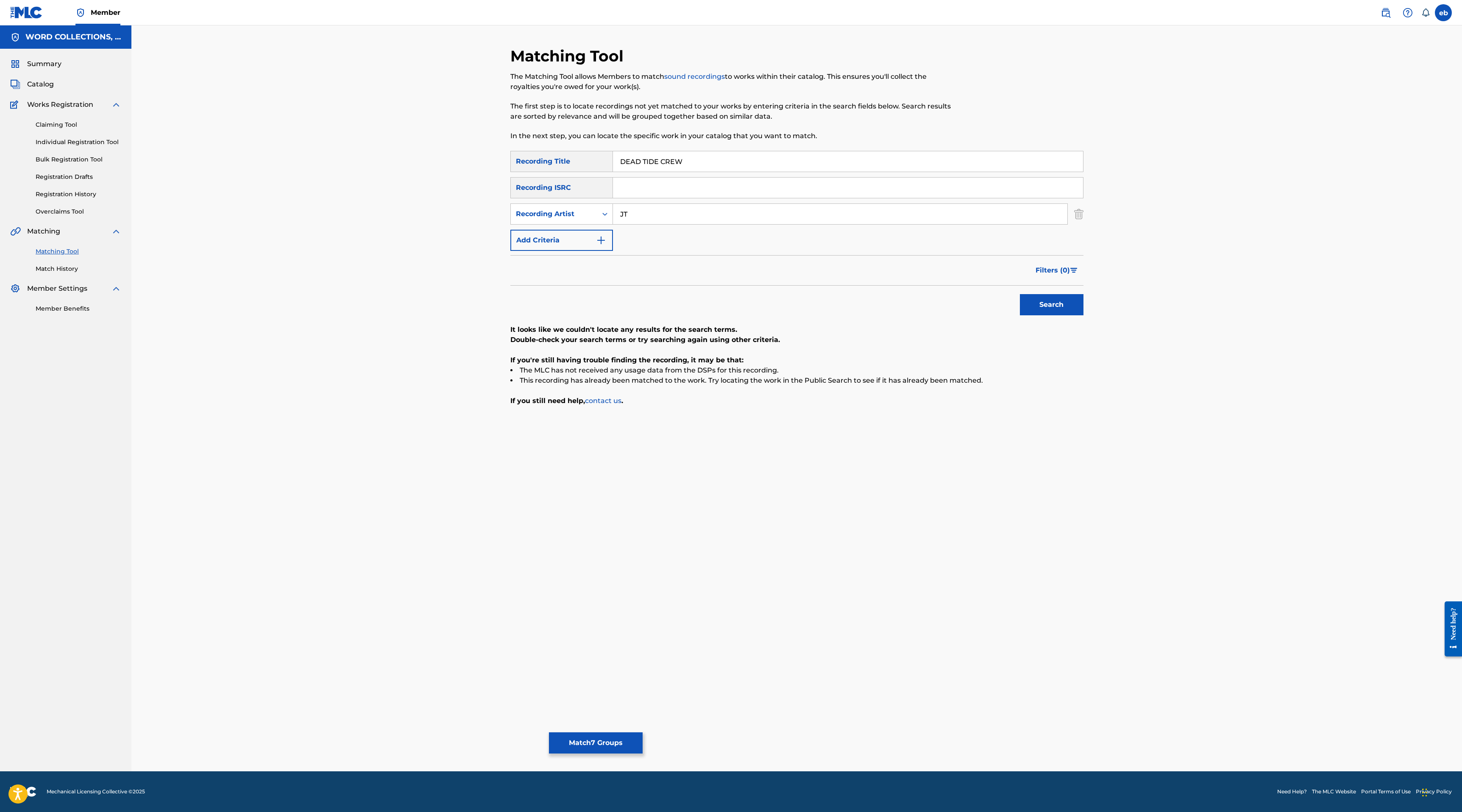
click at [1020, 294] on button "Search" at bounding box center [1051, 304] width 64 height 21
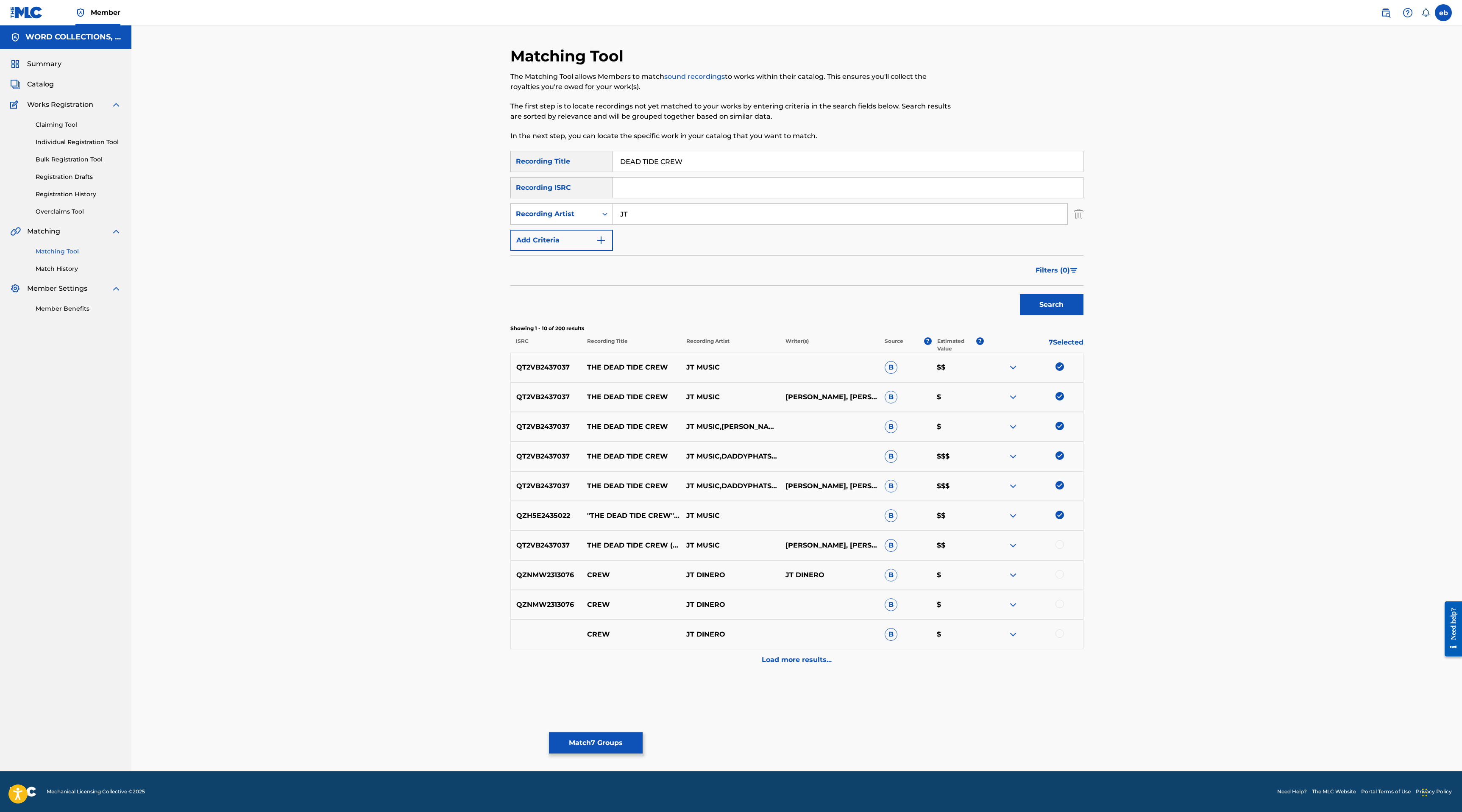
click at [1058, 544] on div at bounding box center [1060, 544] width 8 height 8
click at [807, 666] on div "Load more results..." at bounding box center [797, 659] width 573 height 21
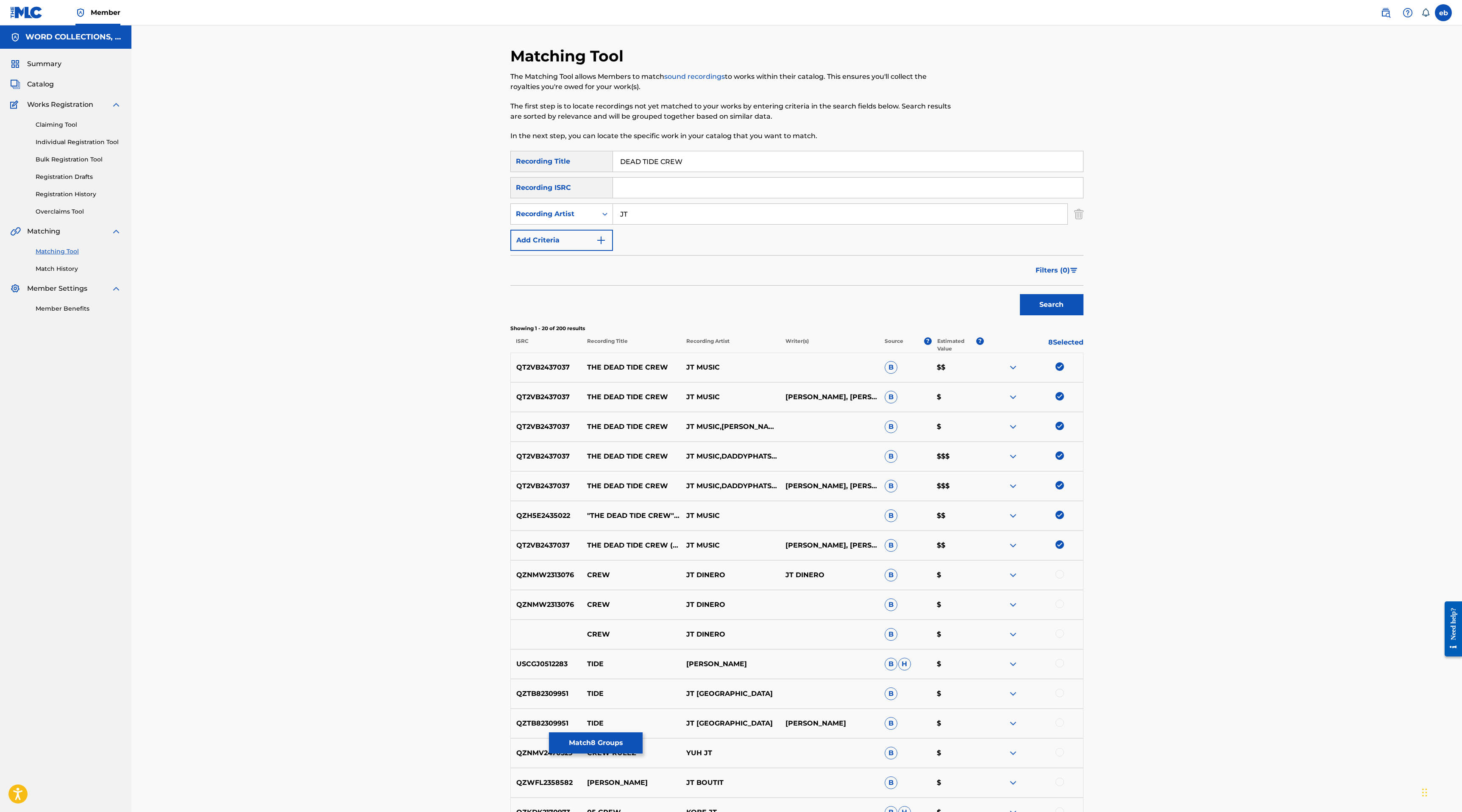
scroll to position [238, 0]
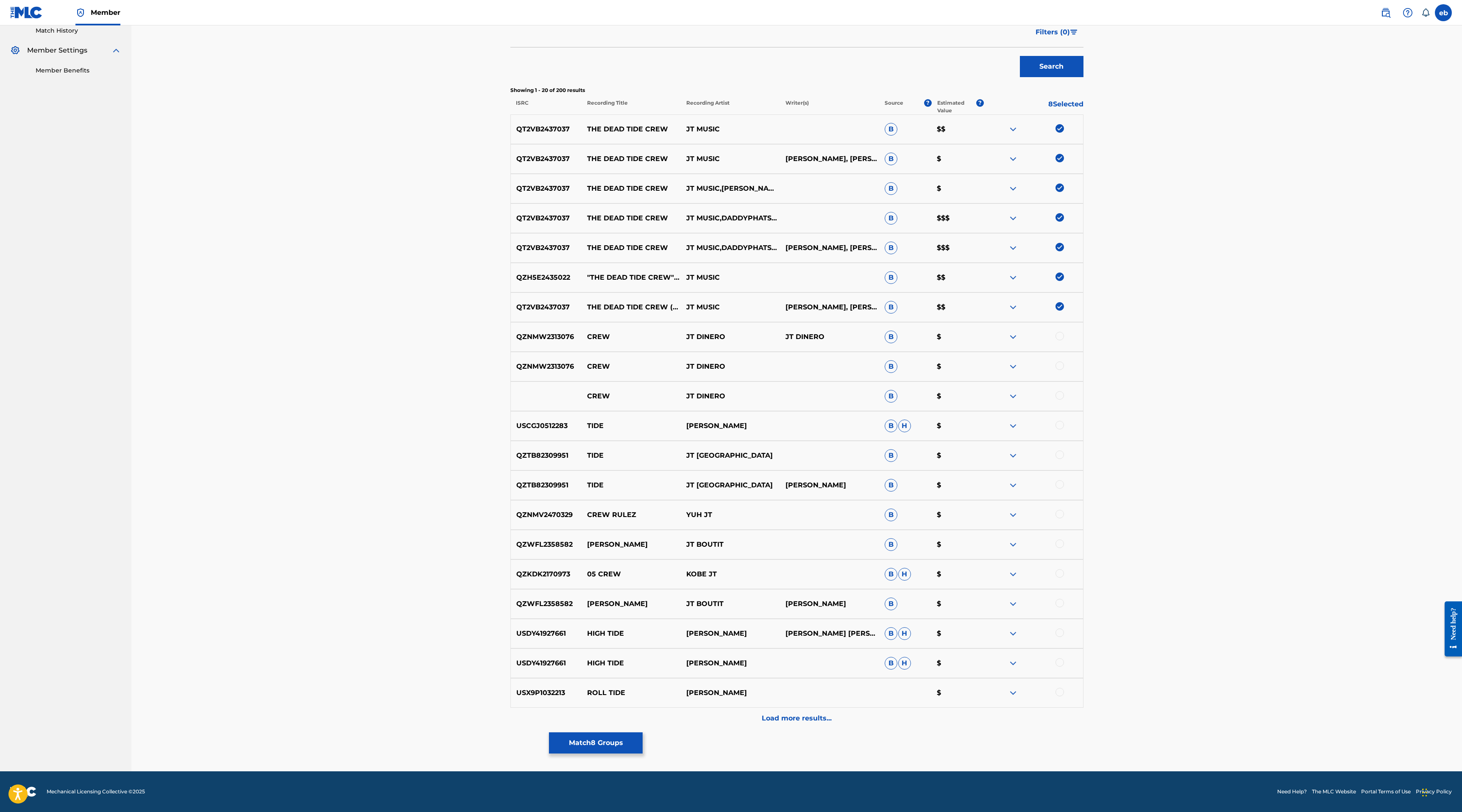
click at [804, 716] on p "Load more results..." at bounding box center [796, 718] width 70 height 10
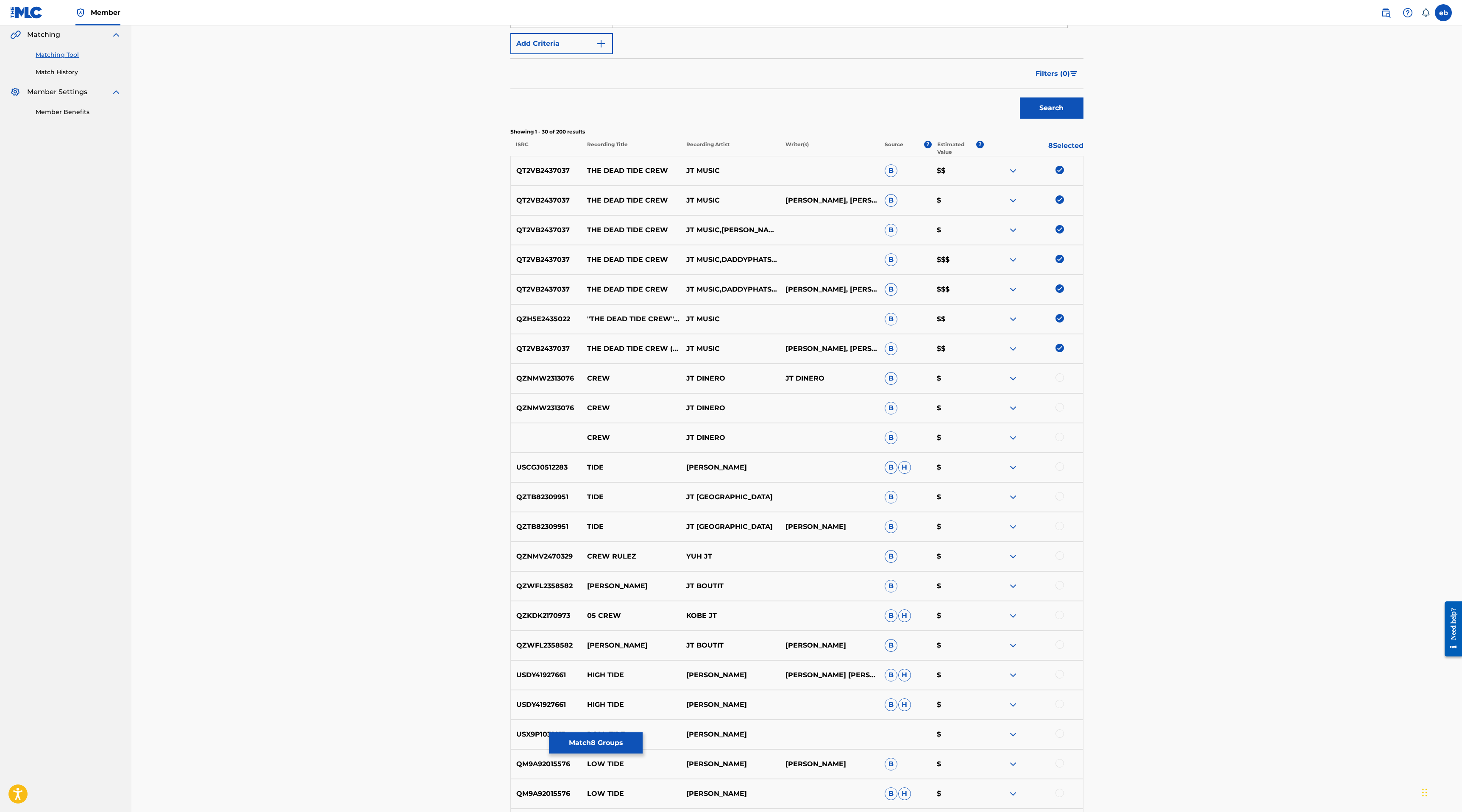
scroll to position [0, 0]
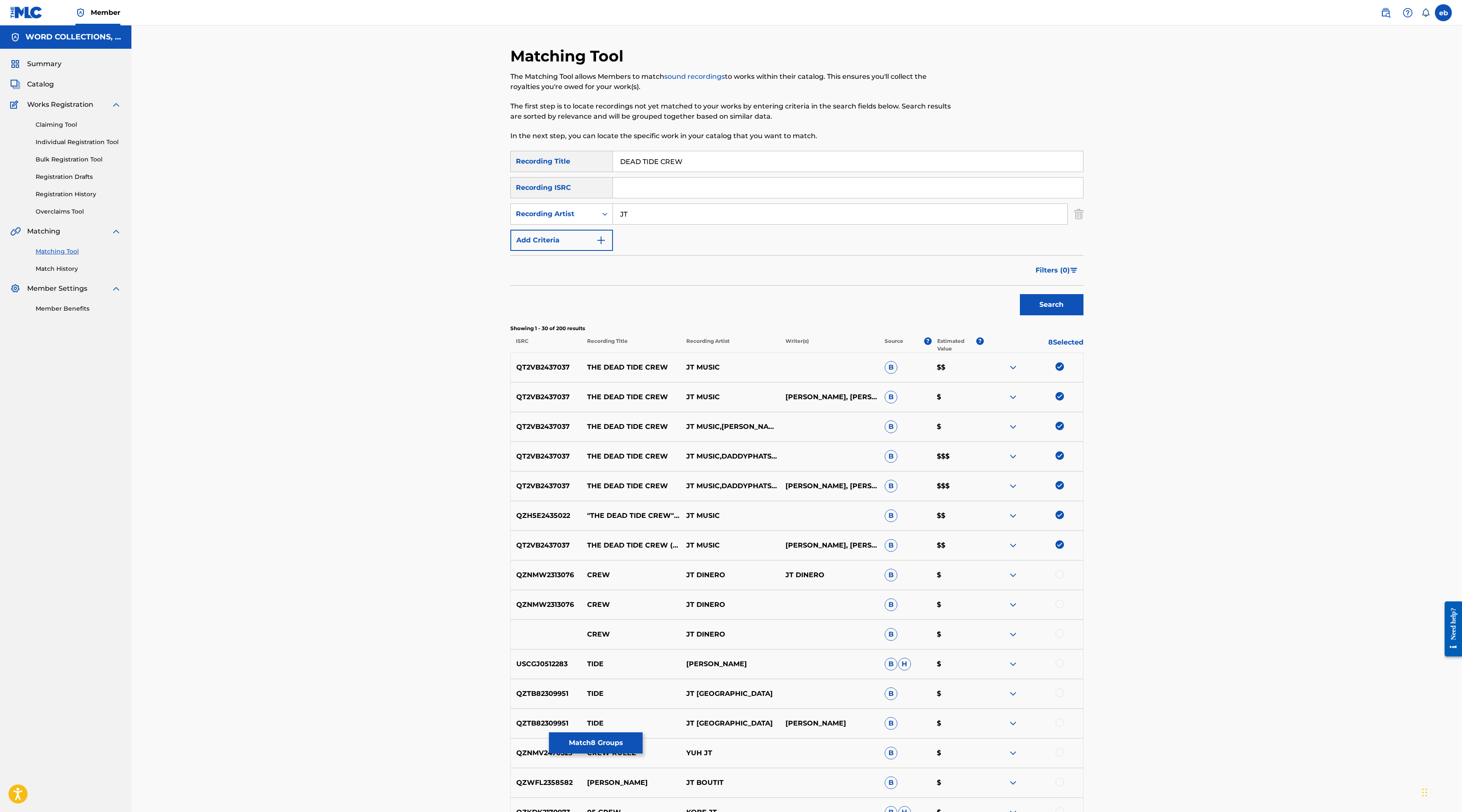
click at [703, 216] on input "JT" at bounding box center [840, 214] width 454 height 20
click at [1020, 294] on button "Search" at bounding box center [1051, 304] width 64 height 21
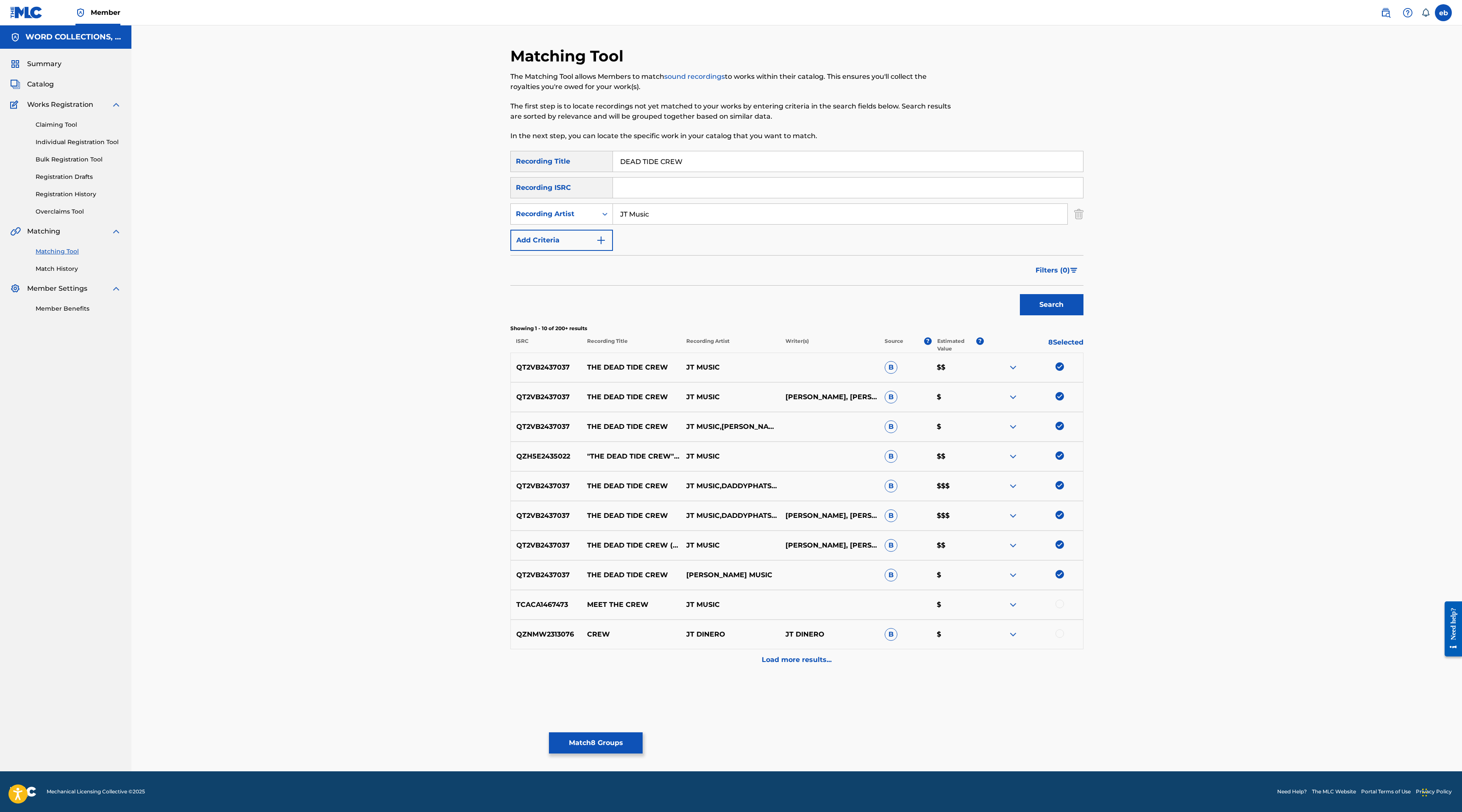
click at [825, 665] on div "Load more results..." at bounding box center [797, 659] width 573 height 21
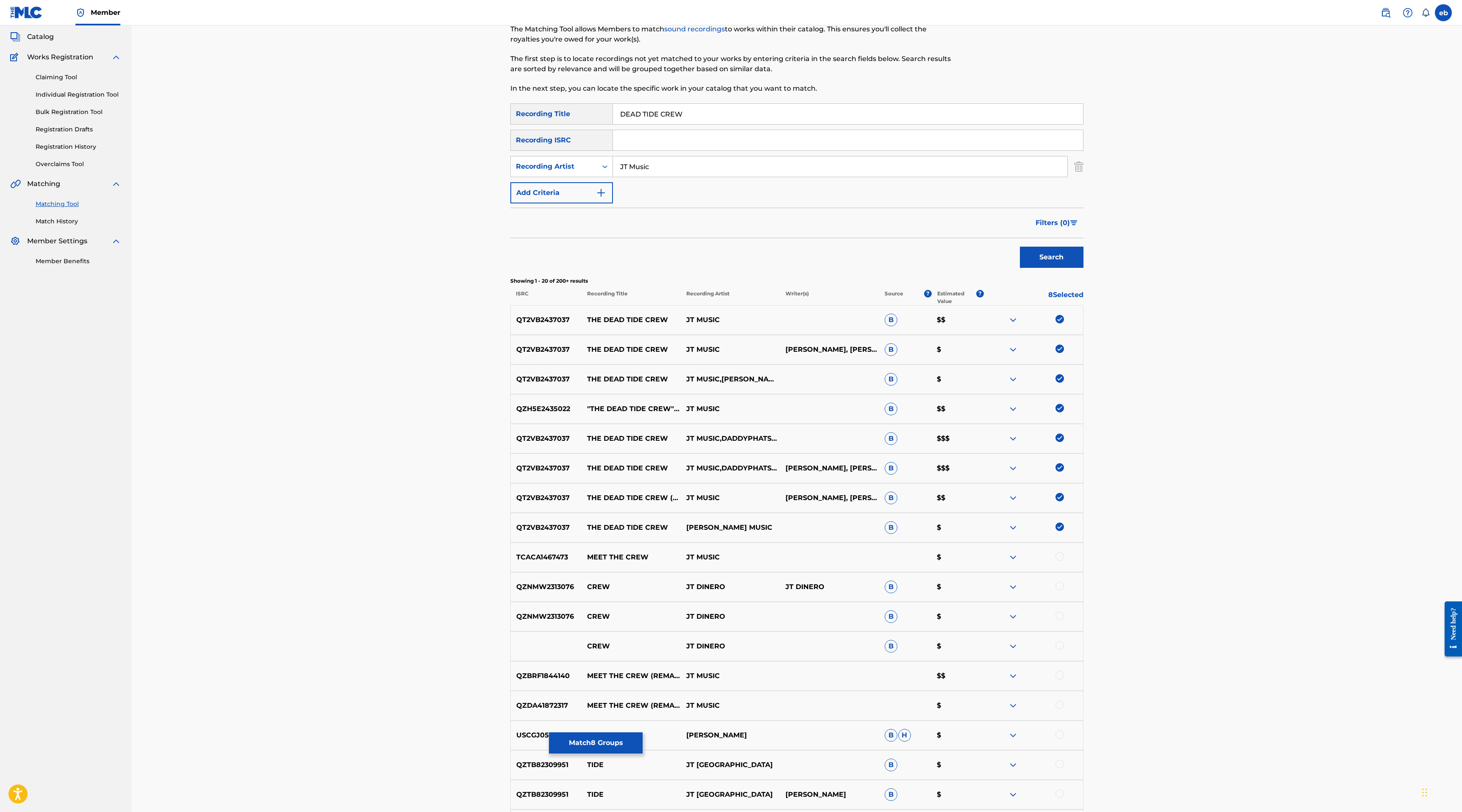
scroll to position [238, 0]
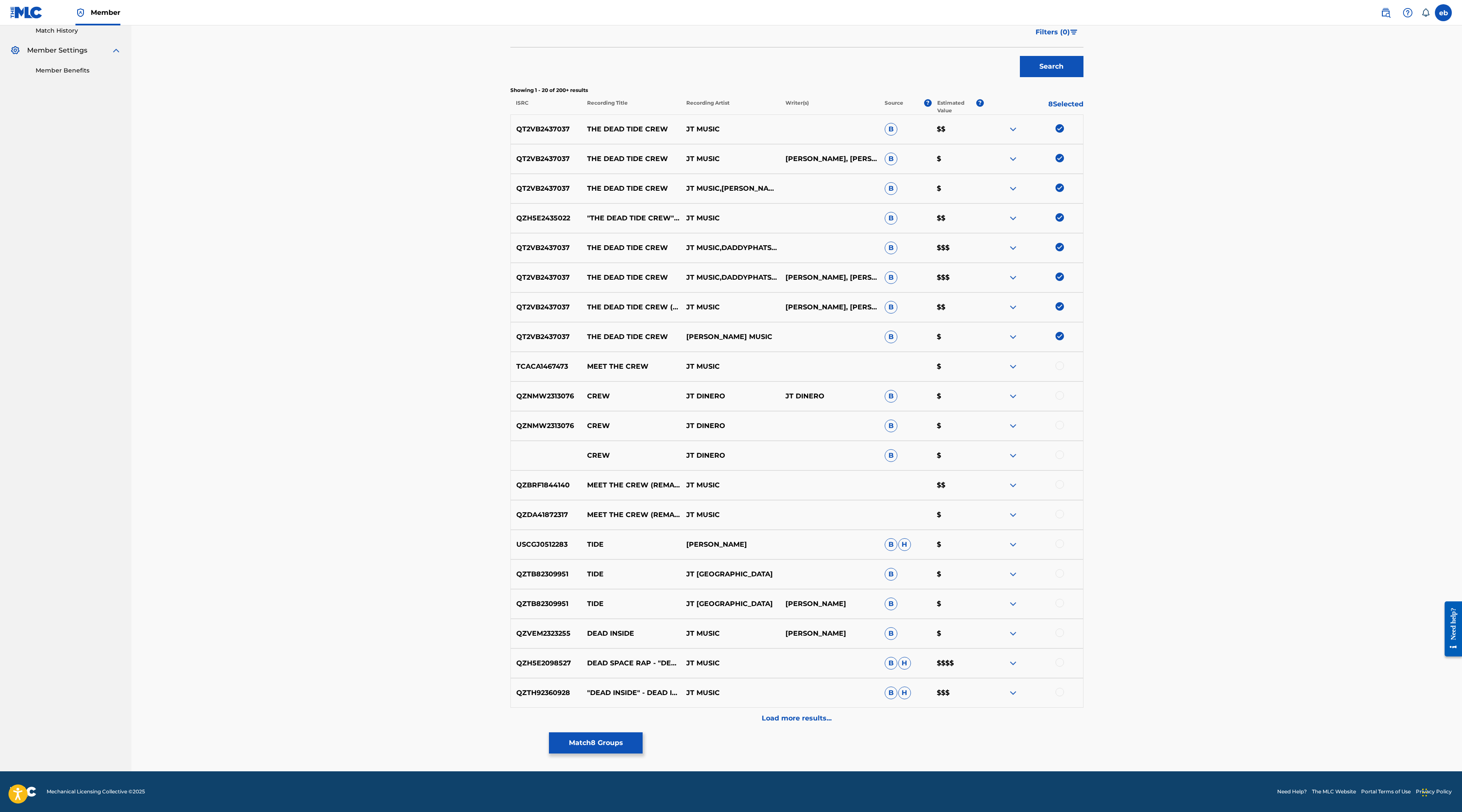
click at [822, 718] on p "Load more results..." at bounding box center [796, 718] width 70 height 10
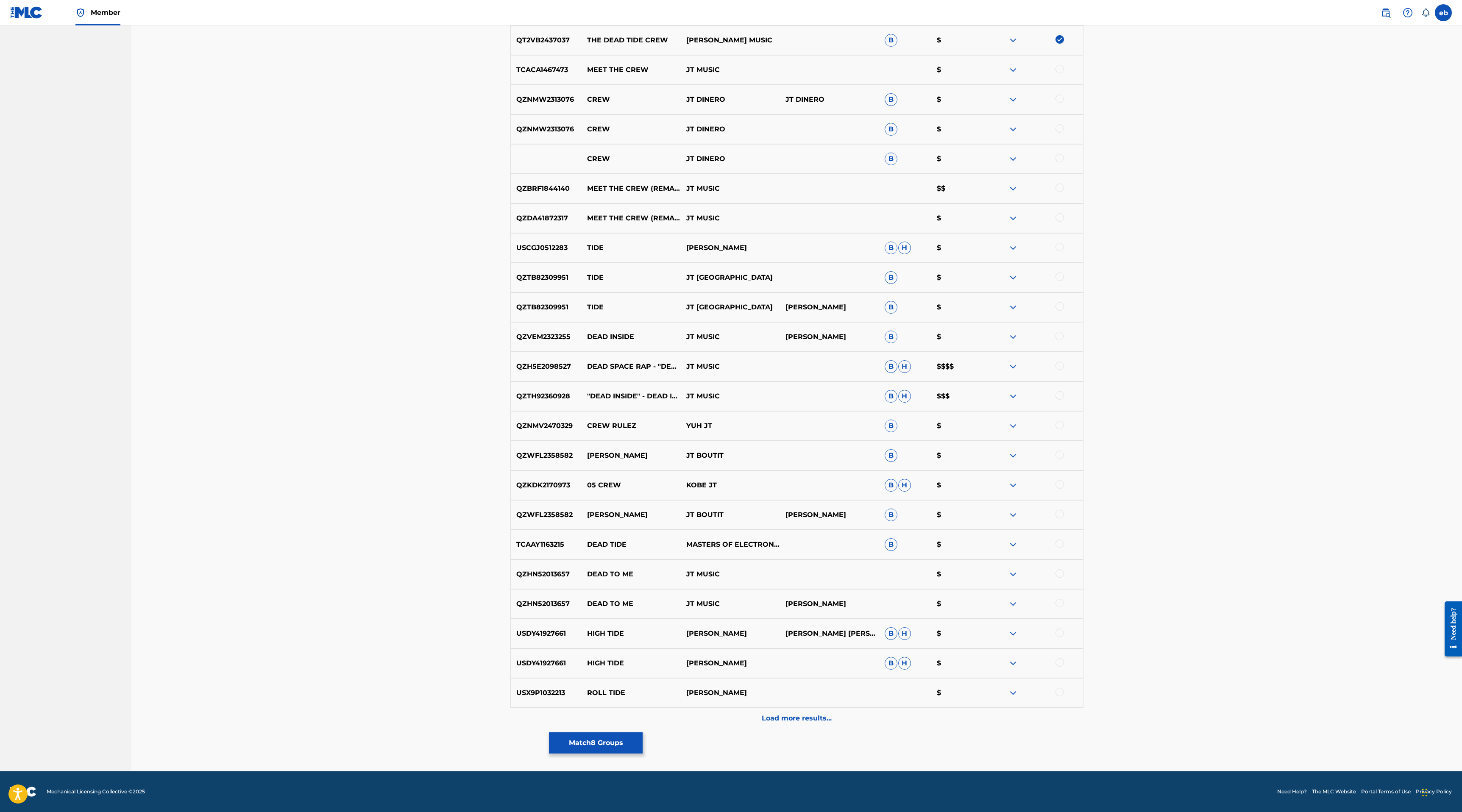
scroll to position [0, 0]
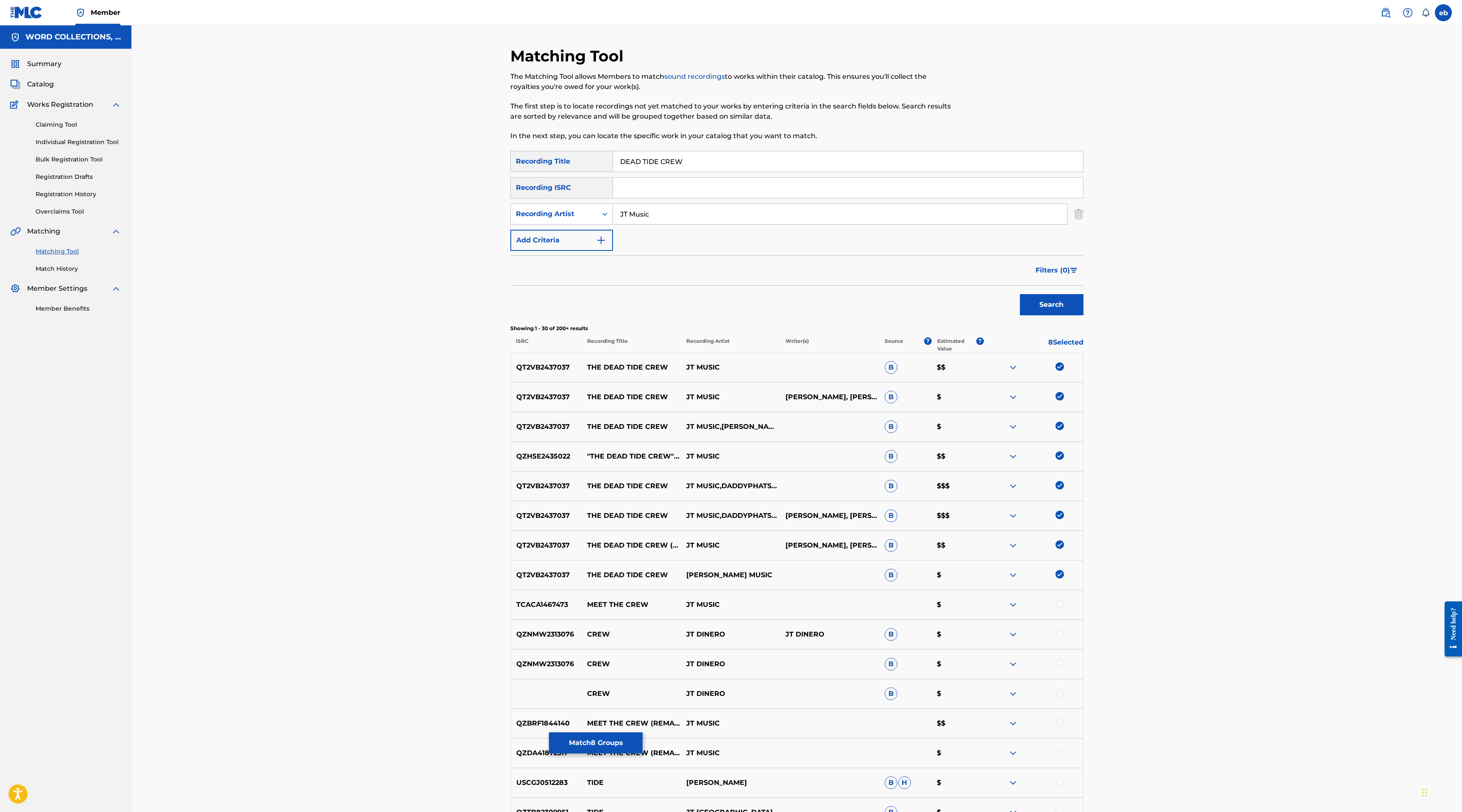
click at [665, 217] on input "JT Music" at bounding box center [840, 214] width 454 height 20
click at [623, 214] on input "JT Music" at bounding box center [840, 214] width 454 height 20
type input "[PERSON_NAME]"
click at [1020, 294] on button "Search" at bounding box center [1051, 304] width 64 height 21
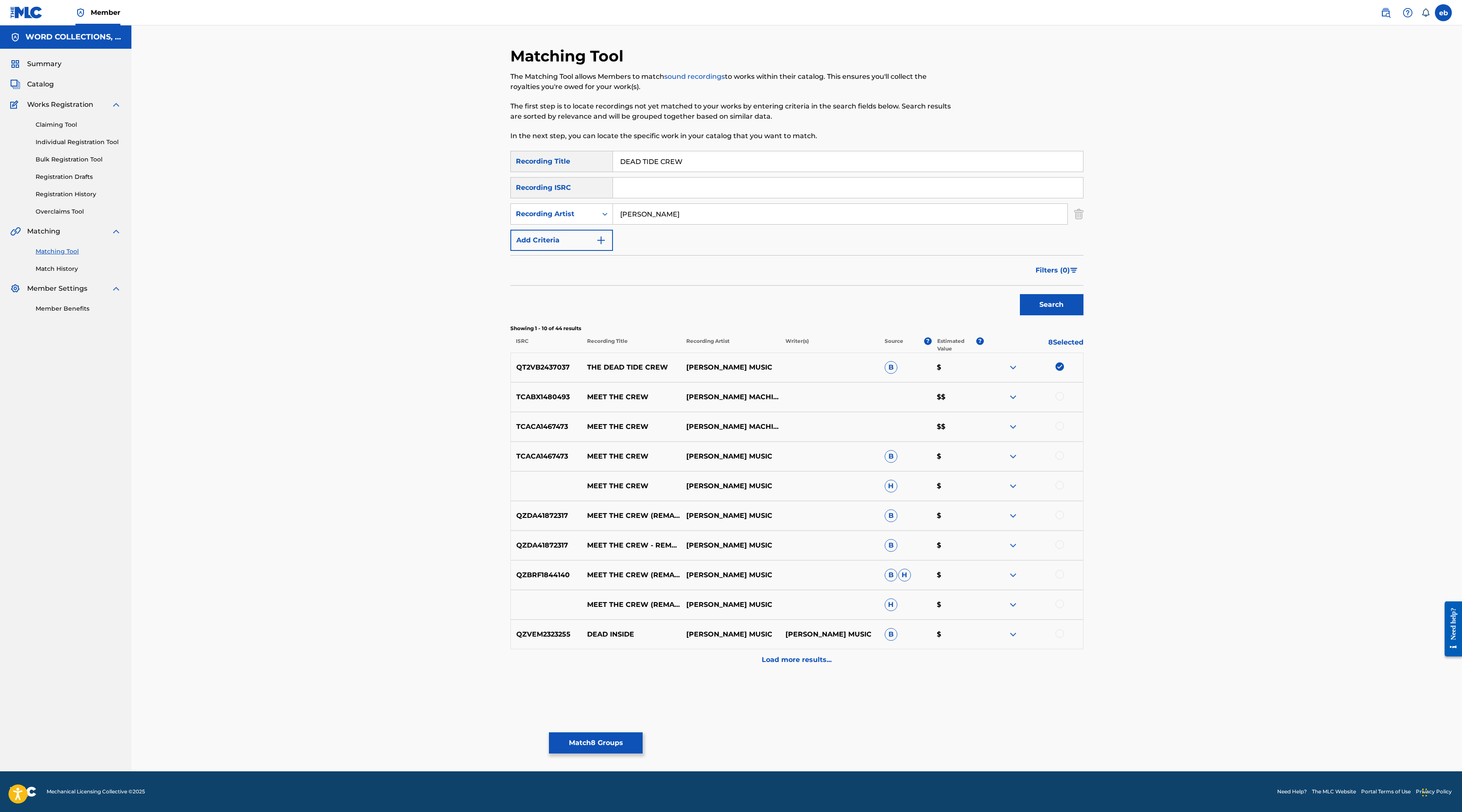
click at [609, 740] on button "Match 8 Groups" at bounding box center [595, 743] width 94 height 21
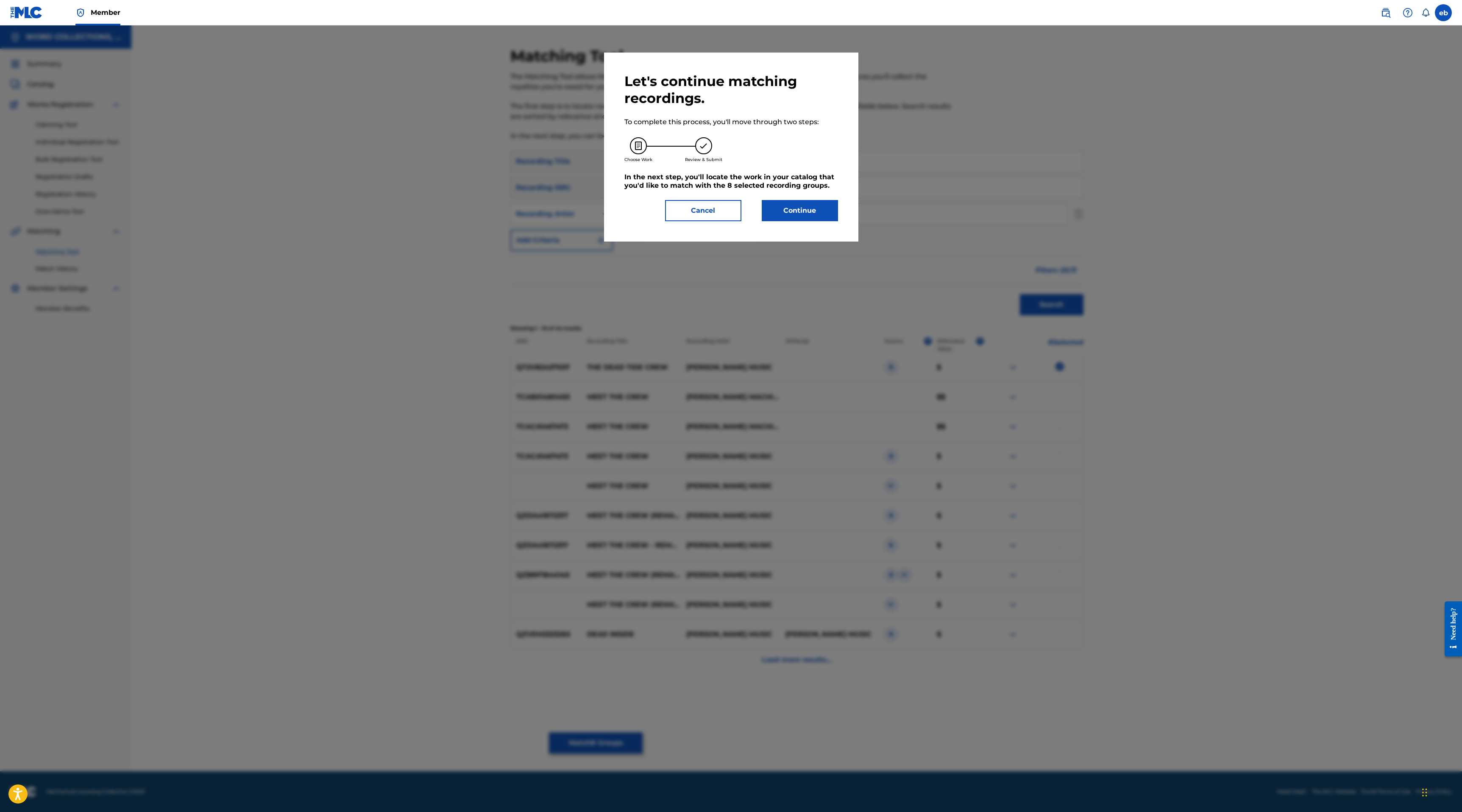
click at [782, 205] on button "Continue" at bounding box center [800, 210] width 76 height 21
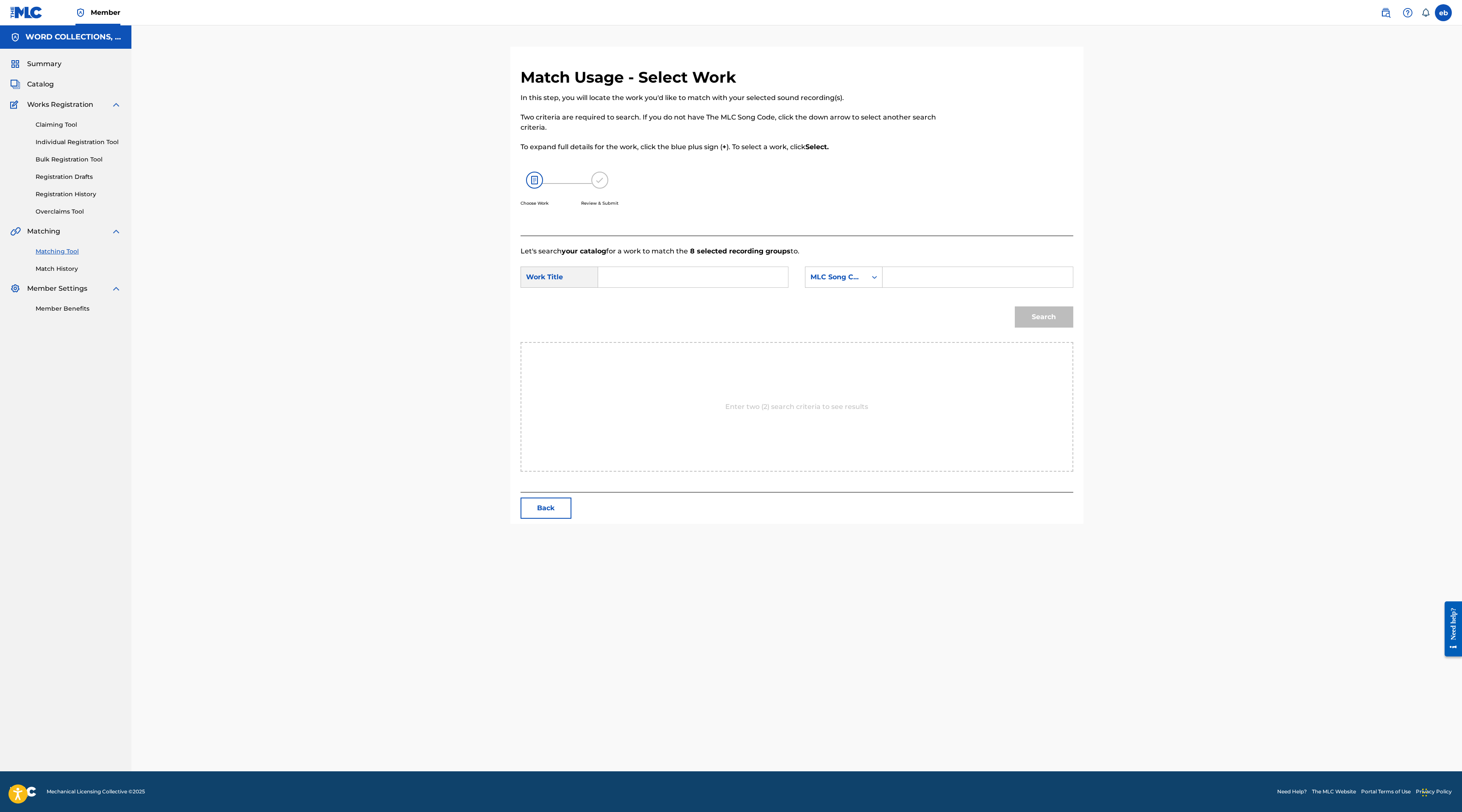
click at [646, 261] on form "SearchWithCriteria79d90dd0-de98-440a-b577-e623bcaeb9ef Work Title SearchWithCri…" at bounding box center [796, 299] width 553 height 85
click at [646, 282] on input "Search Form" at bounding box center [693, 277] width 175 height 20
click at [624, 300] on span "the" at bounding box center [618, 296] width 12 height 8
type input "the dead tide crew"
click at [842, 279] on div "MLC Song Code" at bounding box center [836, 277] width 51 height 10
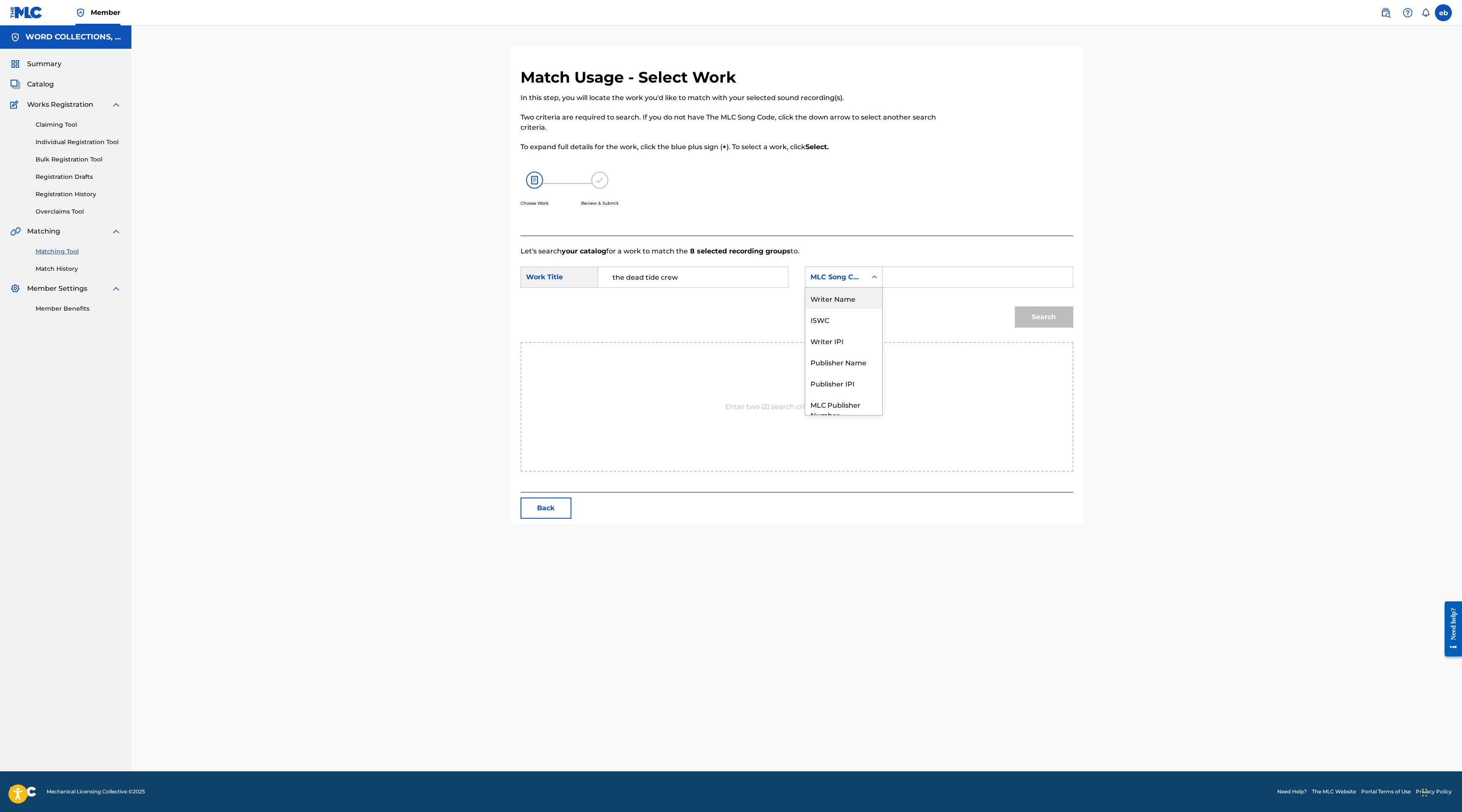
click at [842, 296] on div "Writer Name" at bounding box center [843, 298] width 77 height 21
click at [902, 268] on input "Search Form" at bounding box center [977, 277] width 175 height 20
type input "[PERSON_NAME]"
click at [1015, 306] on button "Search" at bounding box center [1044, 317] width 58 height 21
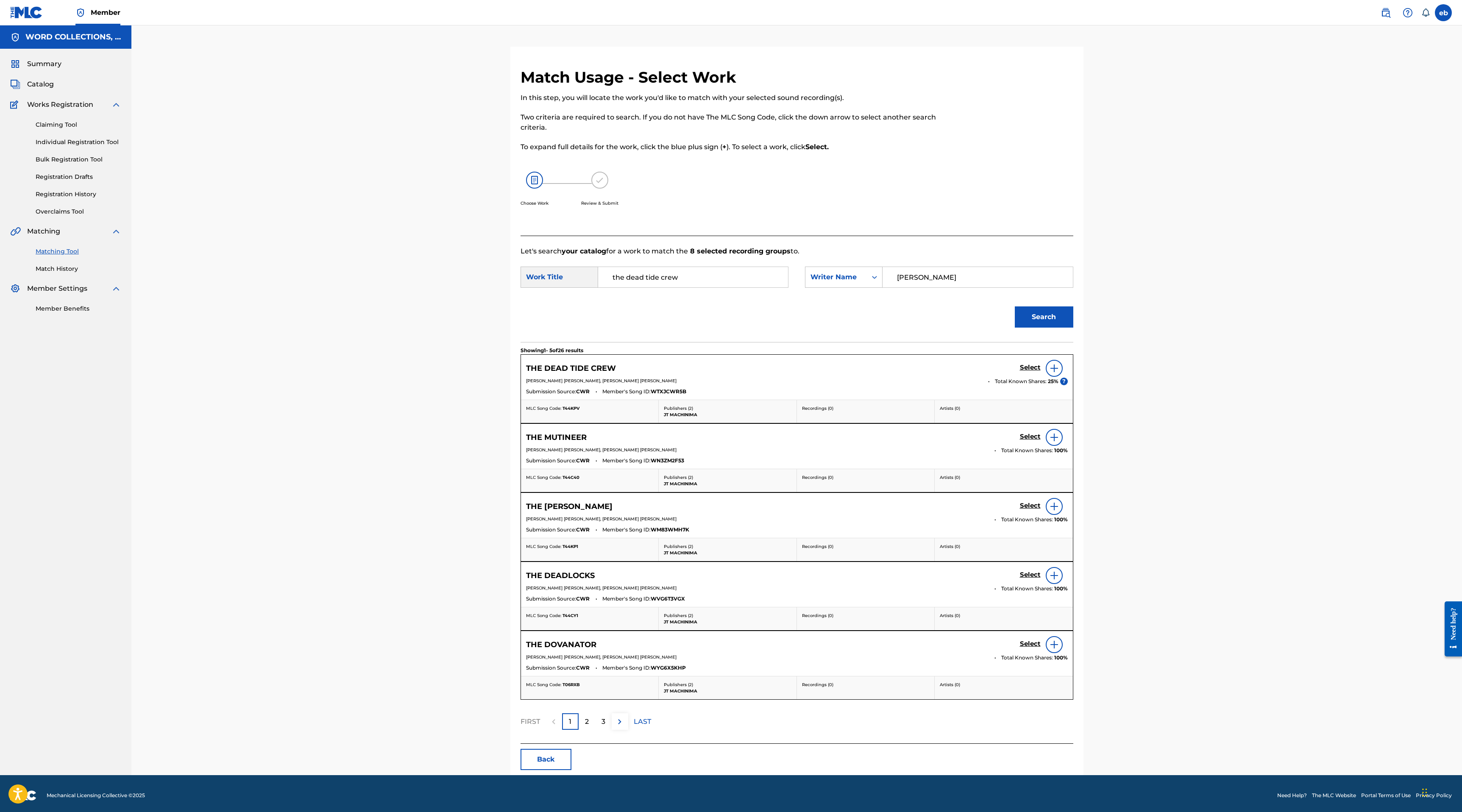
click at [1029, 366] on h5 "Select" at bounding box center [1030, 368] width 21 height 8
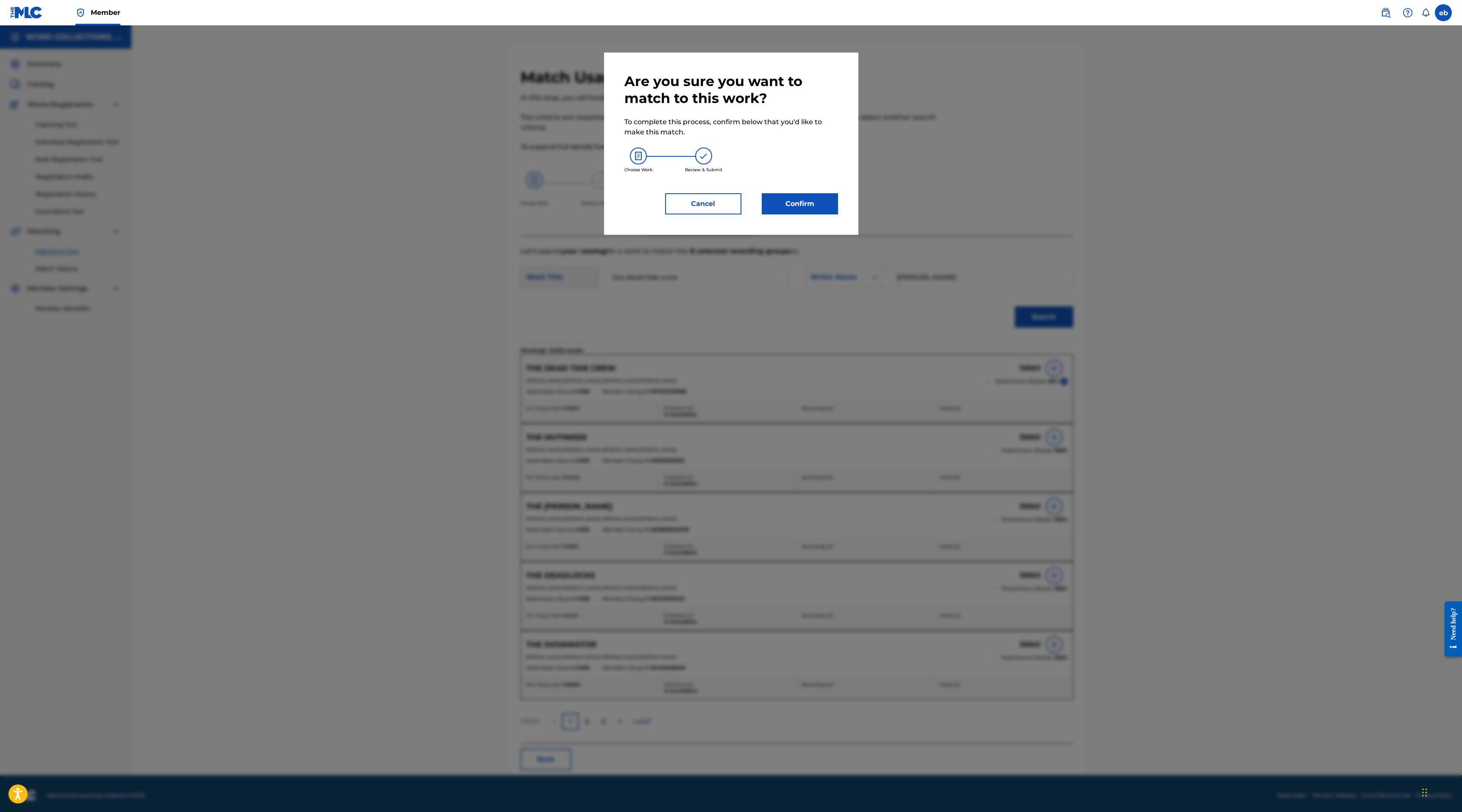
click at [787, 209] on button "Confirm" at bounding box center [800, 204] width 76 height 21
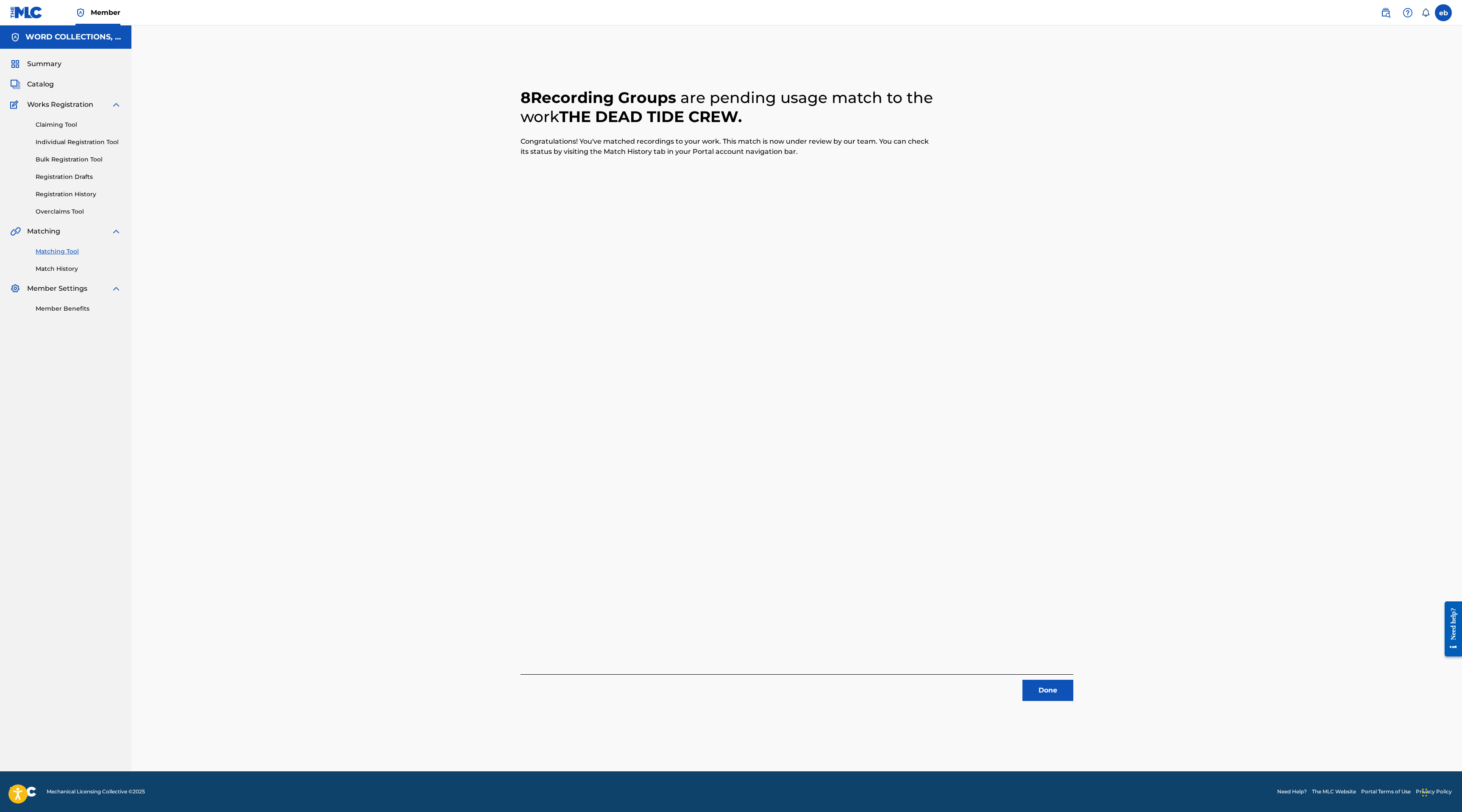
click at [1050, 696] on button "Done" at bounding box center [1047, 690] width 51 height 21
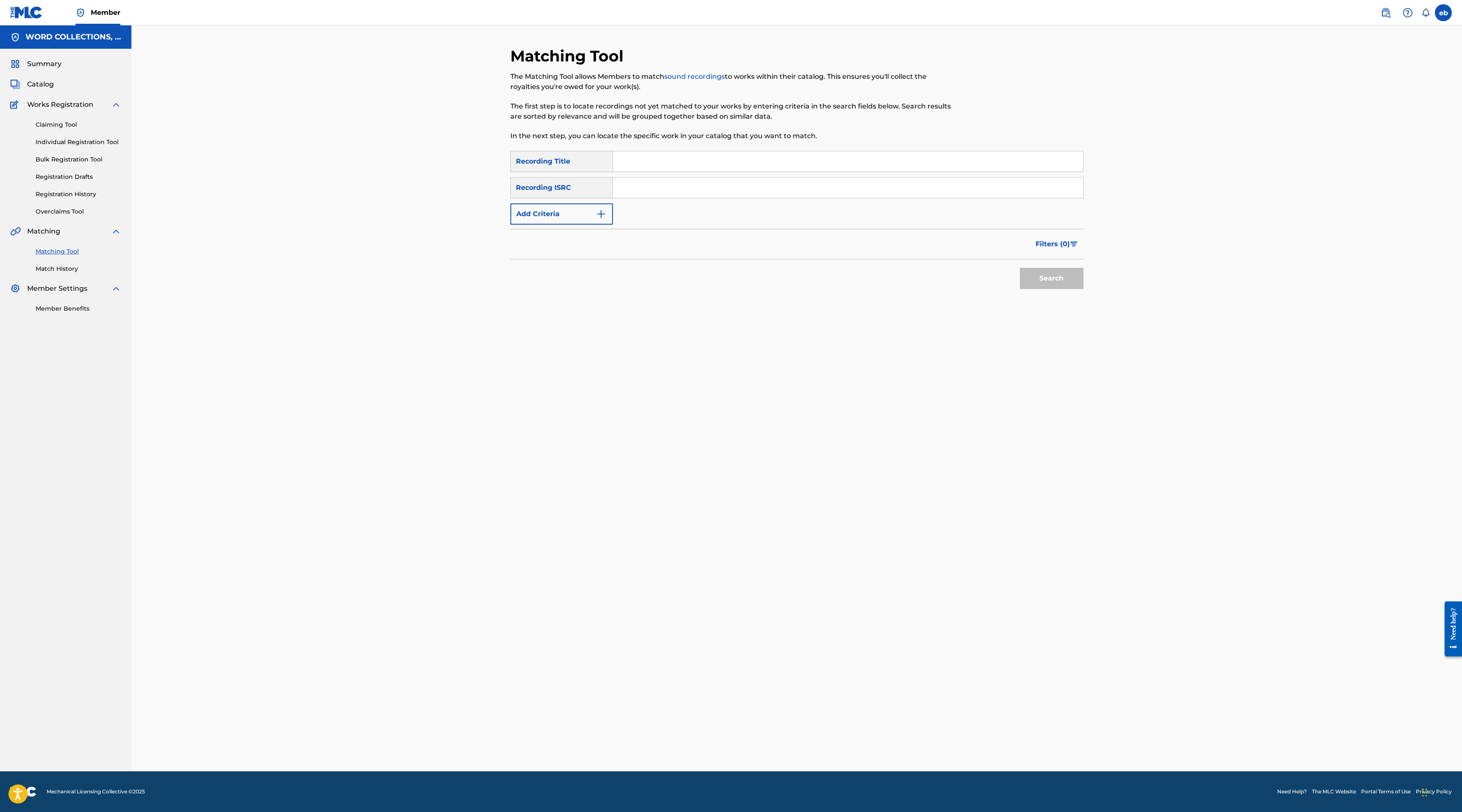
click at [651, 162] on input "Search Form" at bounding box center [848, 161] width 470 height 20
paste input "THE DEADLOCKS"
type input "THE DEADLOCKS"
click at [1020, 268] on button "Search" at bounding box center [1051, 278] width 64 height 21
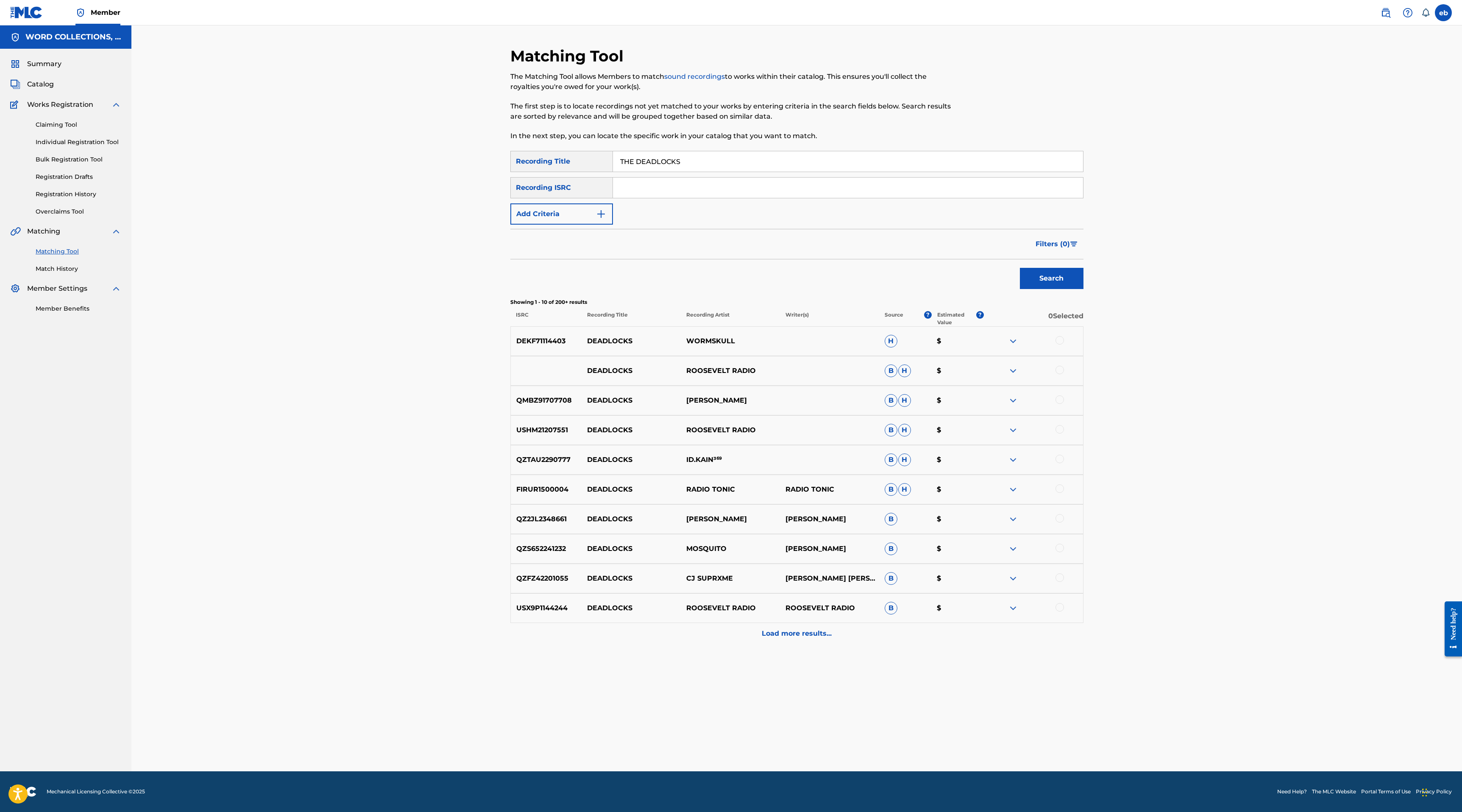
click at [726, 193] on input "Search Form" at bounding box center [848, 187] width 470 height 20
type input "JT"
click at [1020, 268] on button "Search" at bounding box center [1051, 278] width 64 height 21
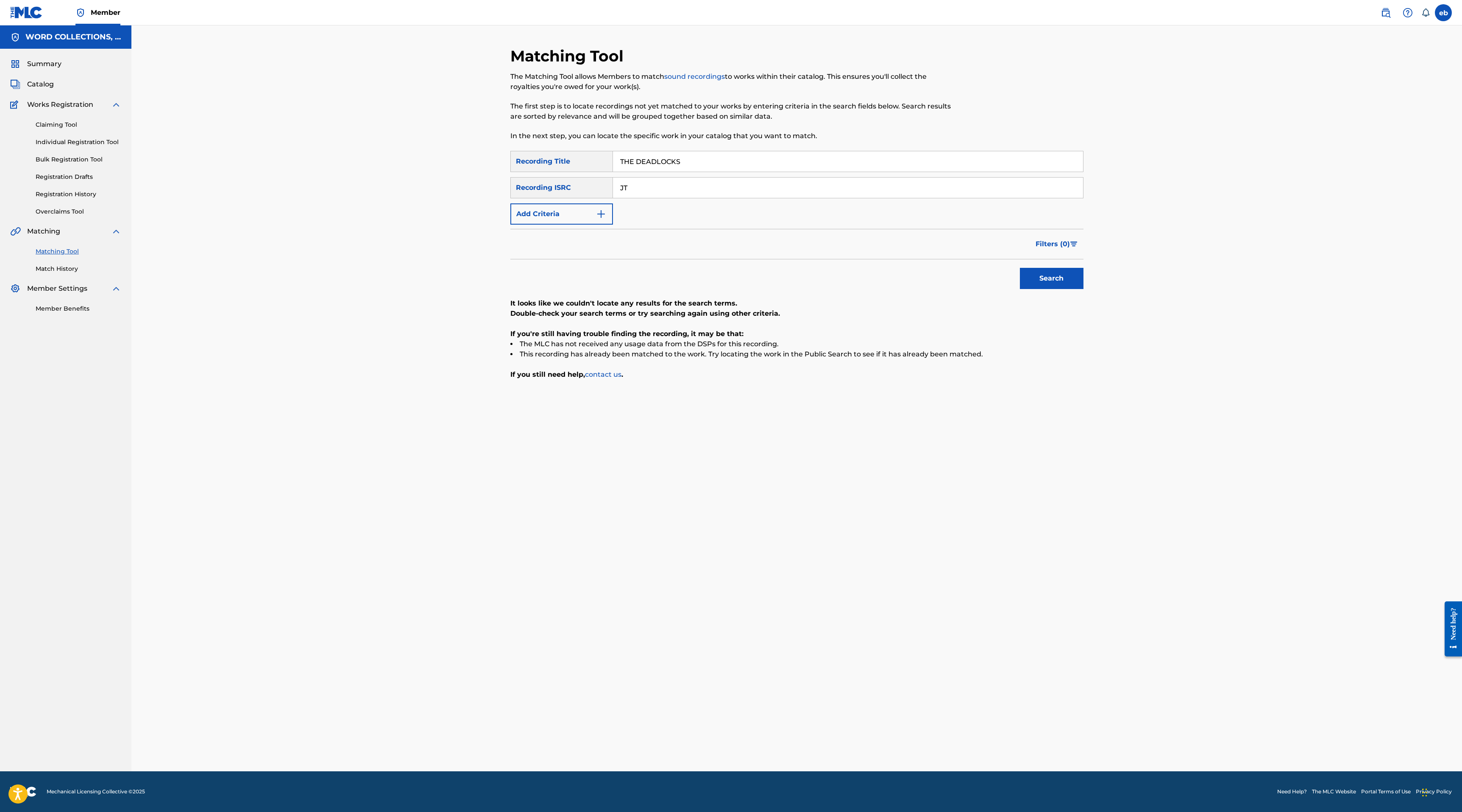
click at [686, 189] on input "JT" at bounding box center [848, 187] width 470 height 20
click at [556, 218] on button "Add Criteria" at bounding box center [562, 214] width 103 height 21
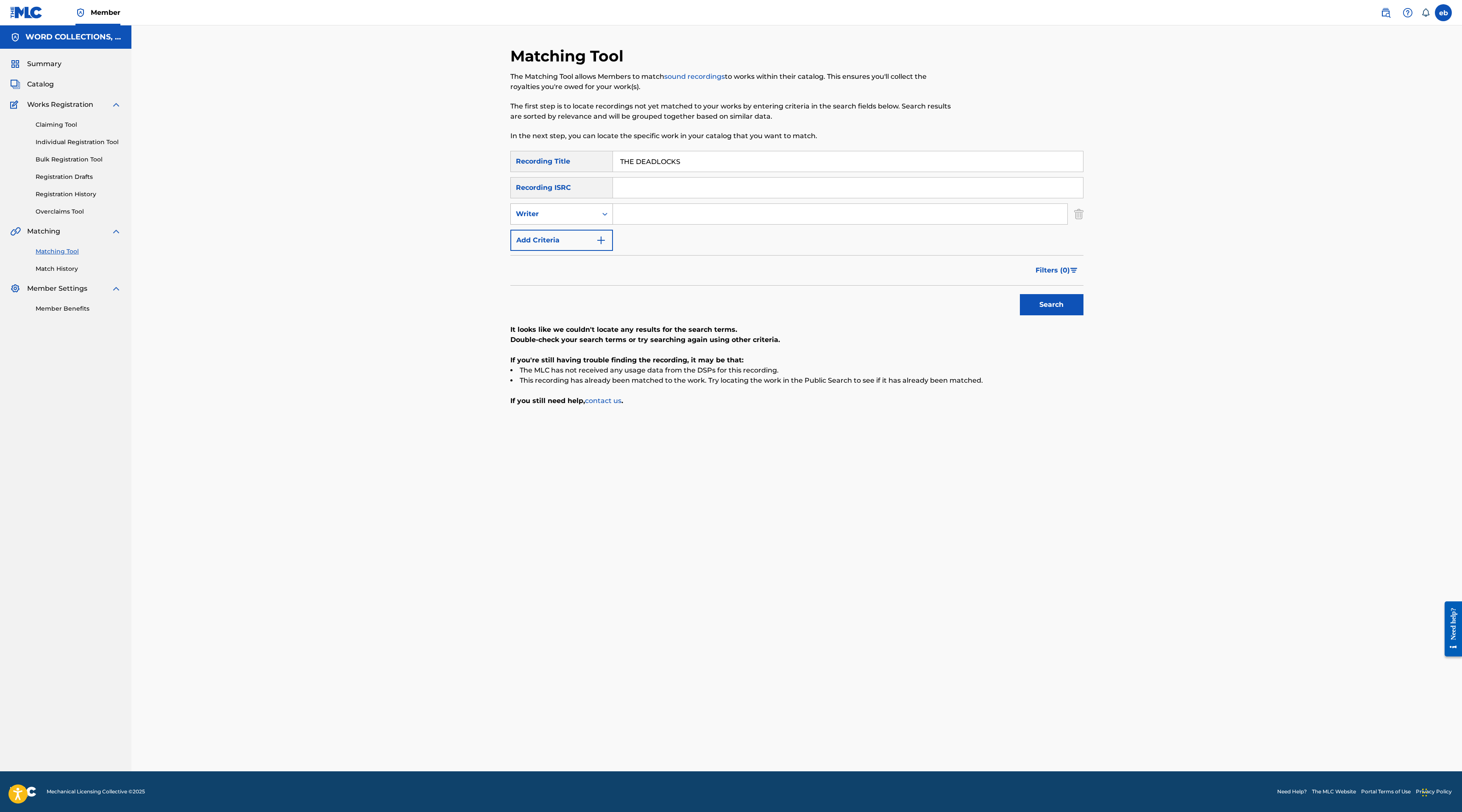
click at [566, 207] on div "Writer" at bounding box center [553, 214] width 87 height 16
click at [578, 240] on div "Recording Artist" at bounding box center [561, 235] width 102 height 21
click at [635, 215] on input "Search Form" at bounding box center [840, 214] width 454 height 20
click at [1020, 294] on button "Search" at bounding box center [1051, 304] width 64 height 21
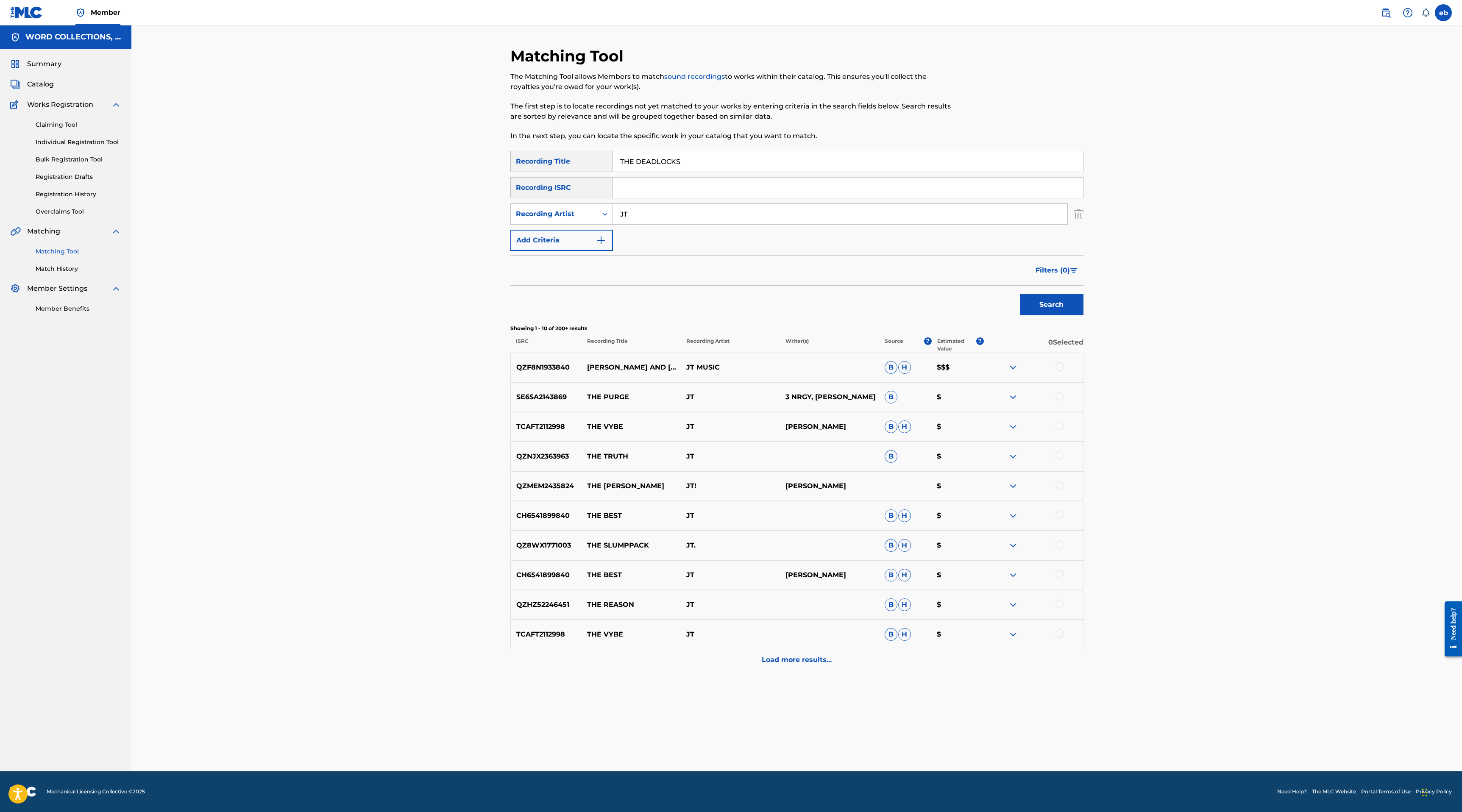
click at [673, 209] on input "JT" at bounding box center [840, 214] width 454 height 20
click at [653, 206] on input "JT" at bounding box center [840, 214] width 454 height 20
click at [652, 209] on input "JT" at bounding box center [840, 214] width 454 height 20
click at [652, 220] on input "JT" at bounding box center [840, 214] width 454 height 20
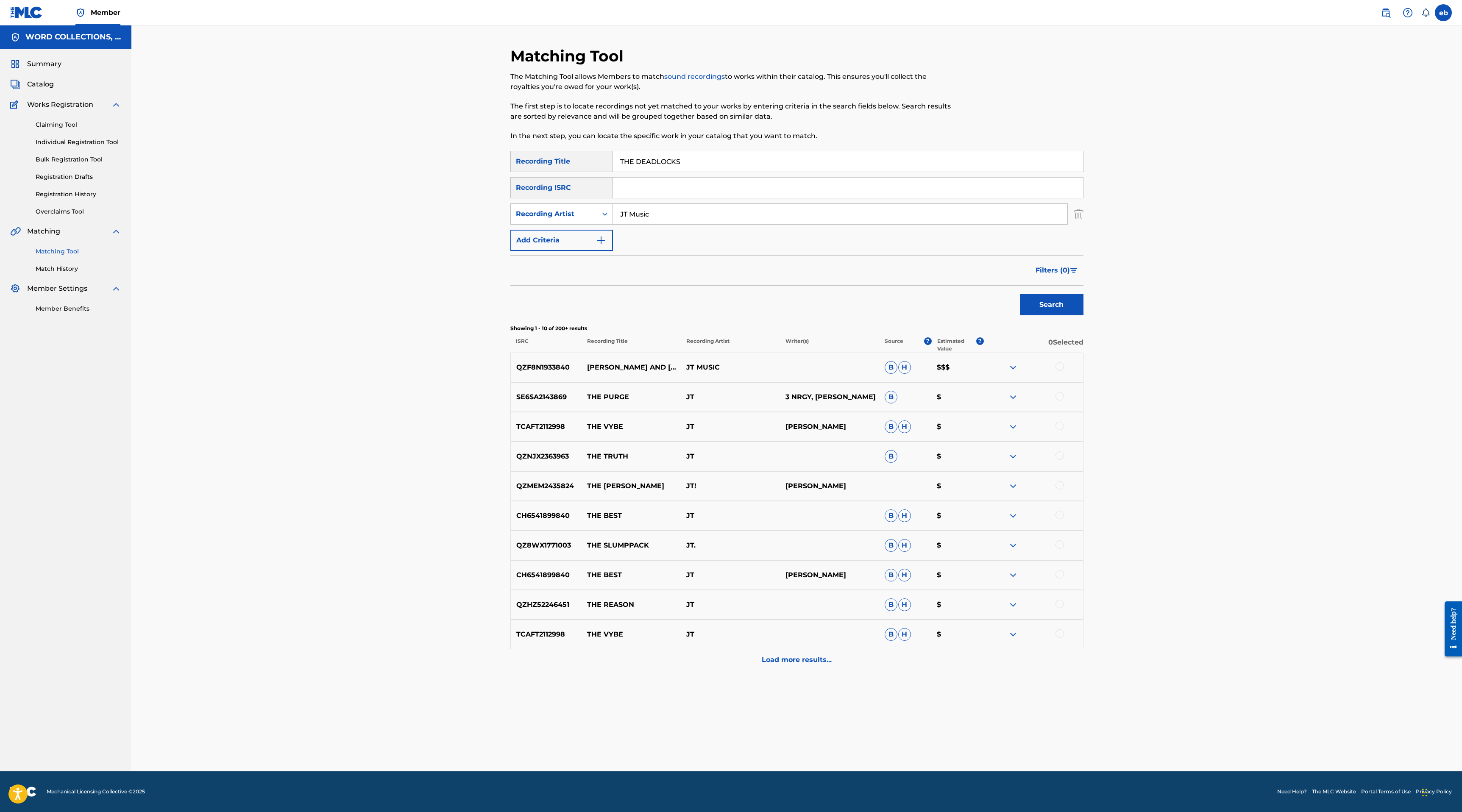
type input "JT Music"
click at [1020, 294] on button "Search" at bounding box center [1051, 304] width 64 height 21
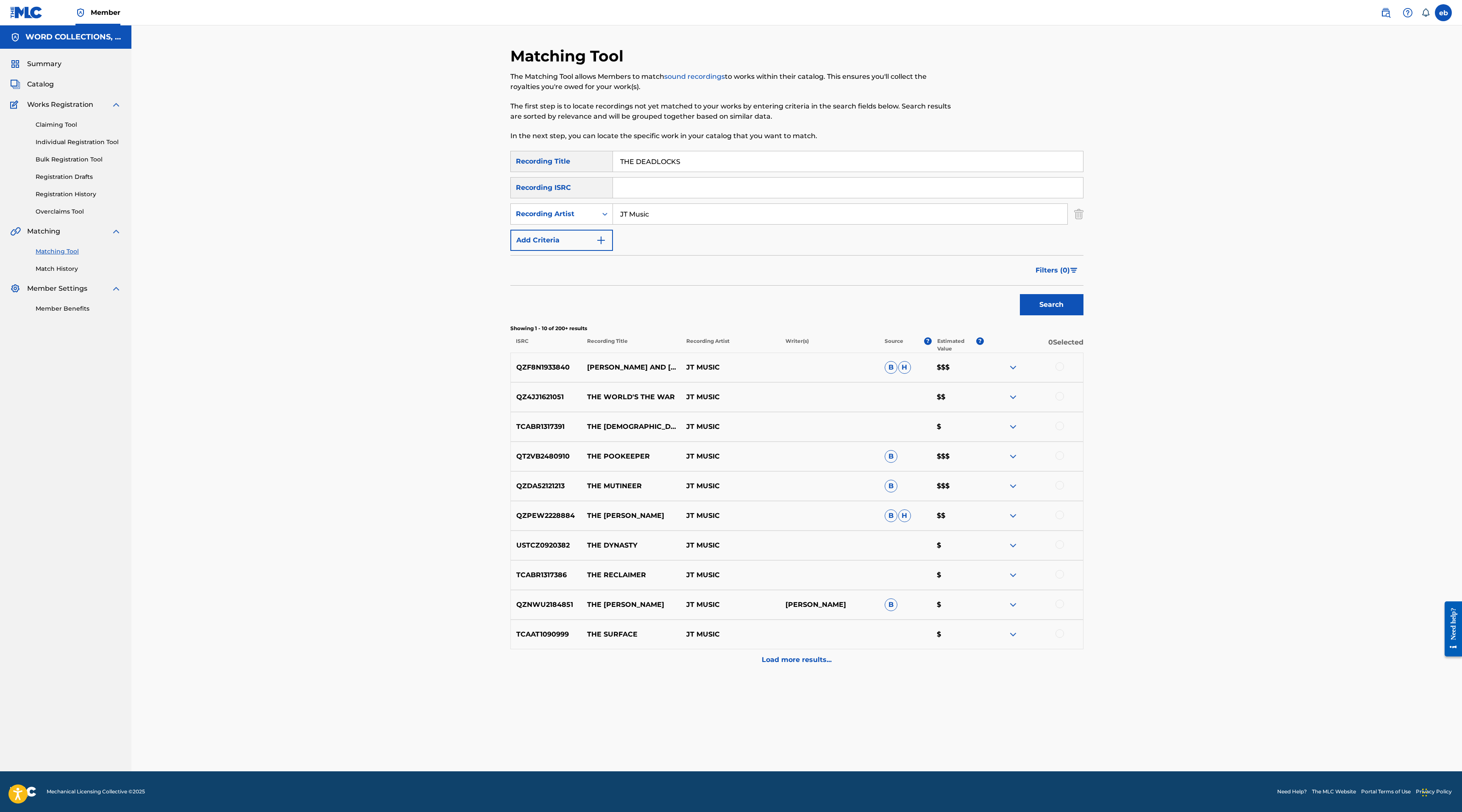
click at [695, 169] on input "THE DEADLOCKS" at bounding box center [848, 161] width 470 height 20
paste input "SINKING CITY"
type input "SINKING CITY"
click at [1020, 294] on button "Search" at bounding box center [1051, 304] width 64 height 21
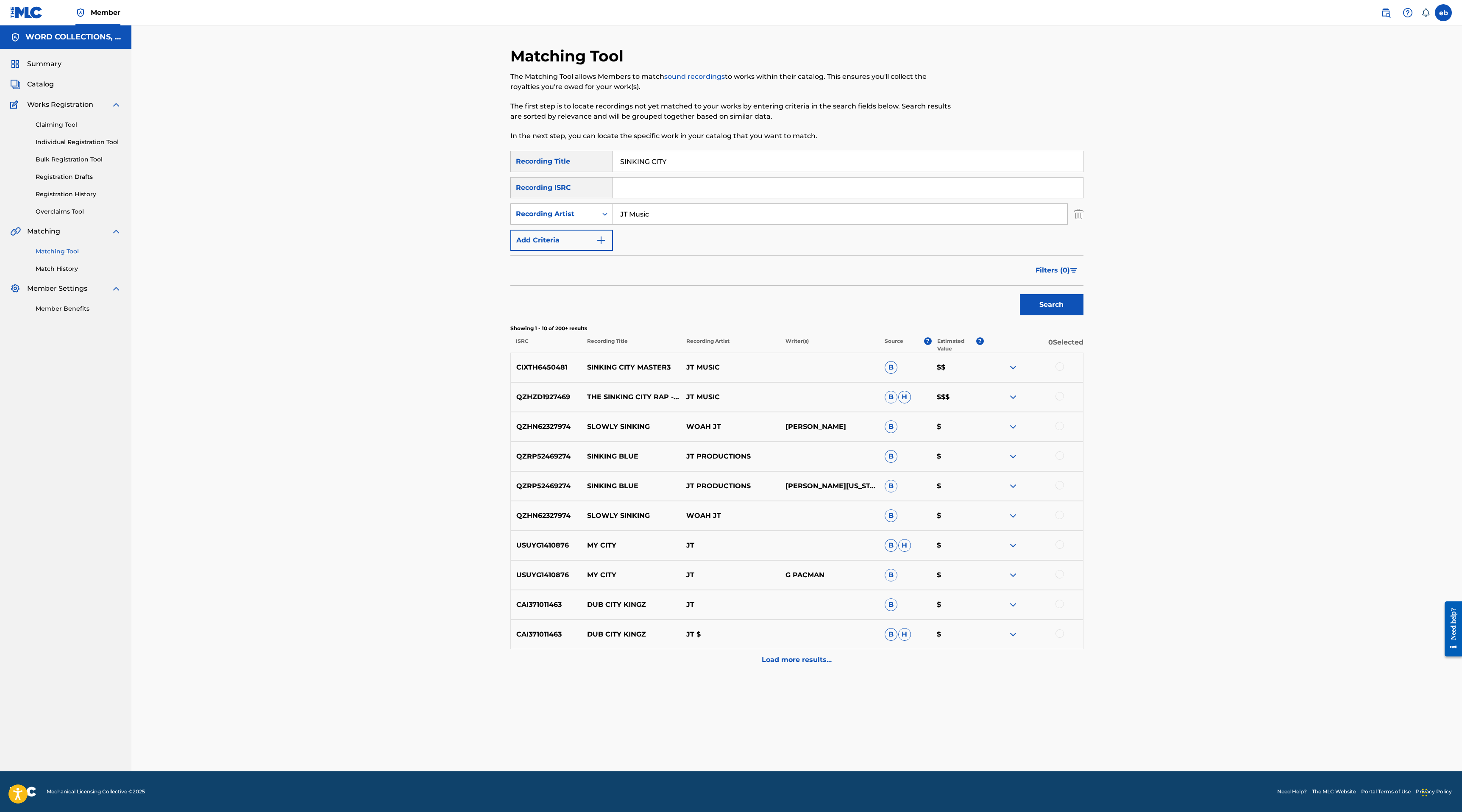
click at [814, 665] on div "Load more results..." at bounding box center [797, 659] width 573 height 21
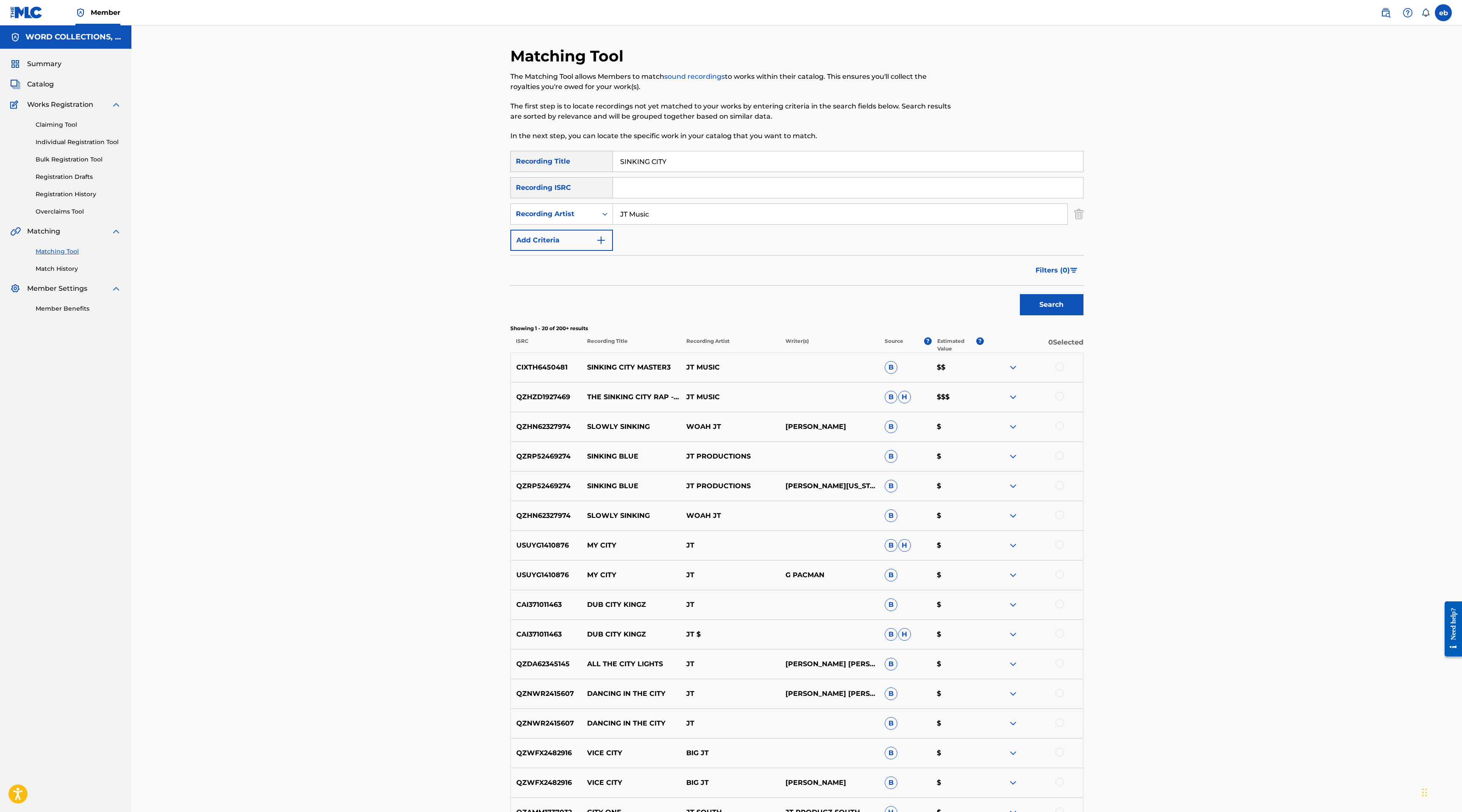
click at [640, 212] on input "JT Music" at bounding box center [840, 214] width 454 height 20
click at [1020, 294] on button "Search" at bounding box center [1051, 304] width 64 height 21
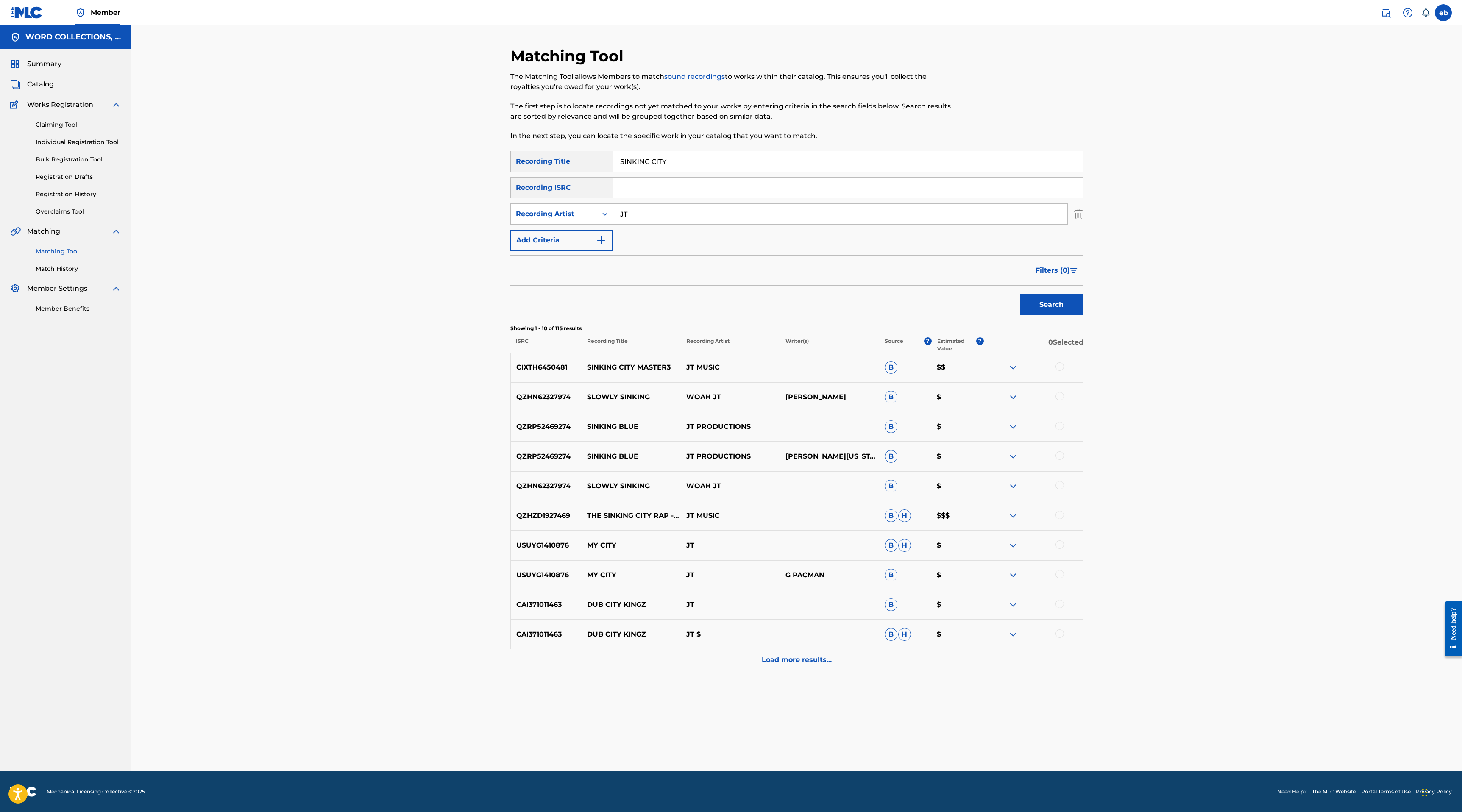
click at [1058, 514] on div at bounding box center [1060, 515] width 8 height 8
click at [1059, 364] on div at bounding box center [1060, 366] width 8 height 8
click at [810, 664] on p "Load more results..." at bounding box center [796, 659] width 70 height 10
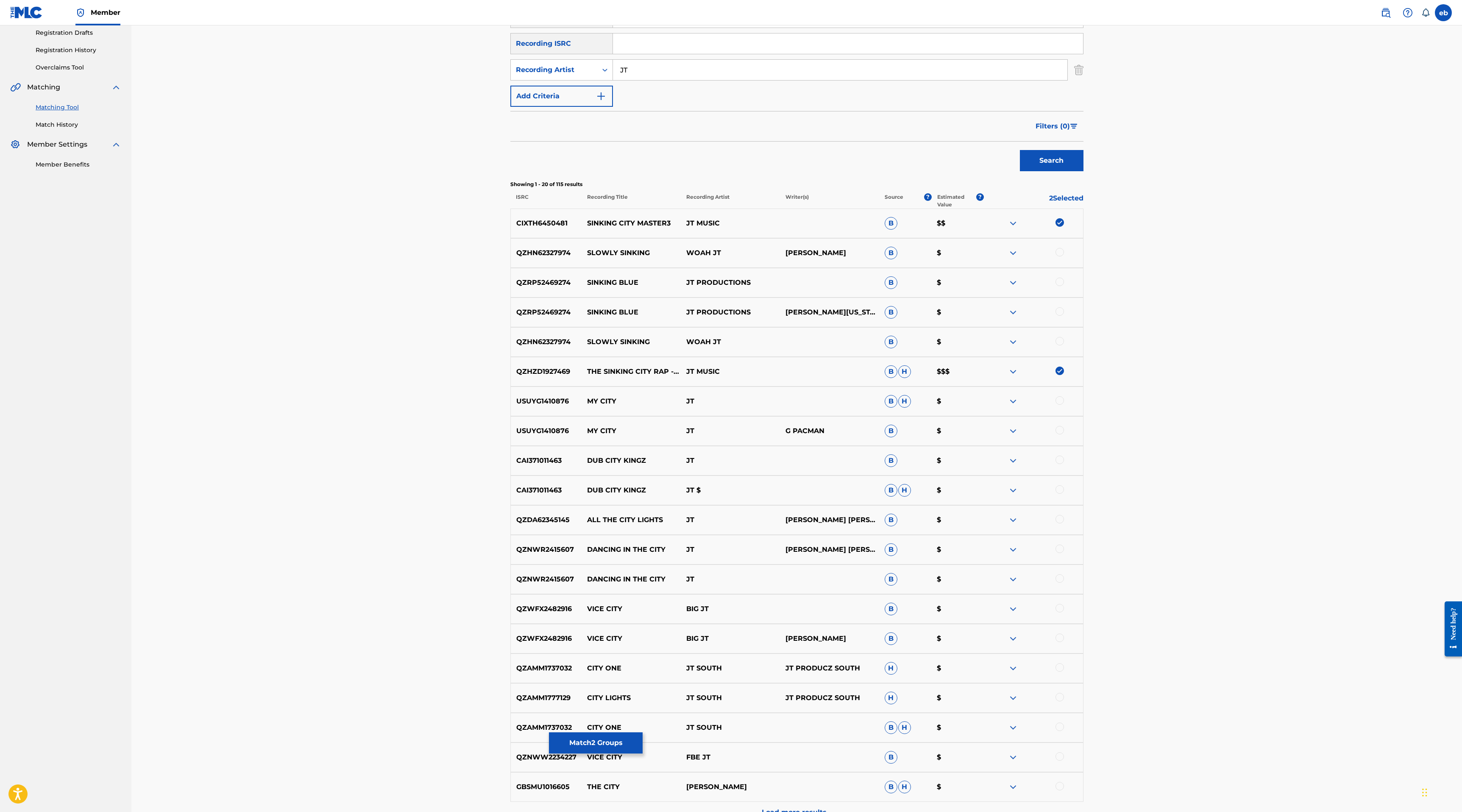
scroll to position [238, 0]
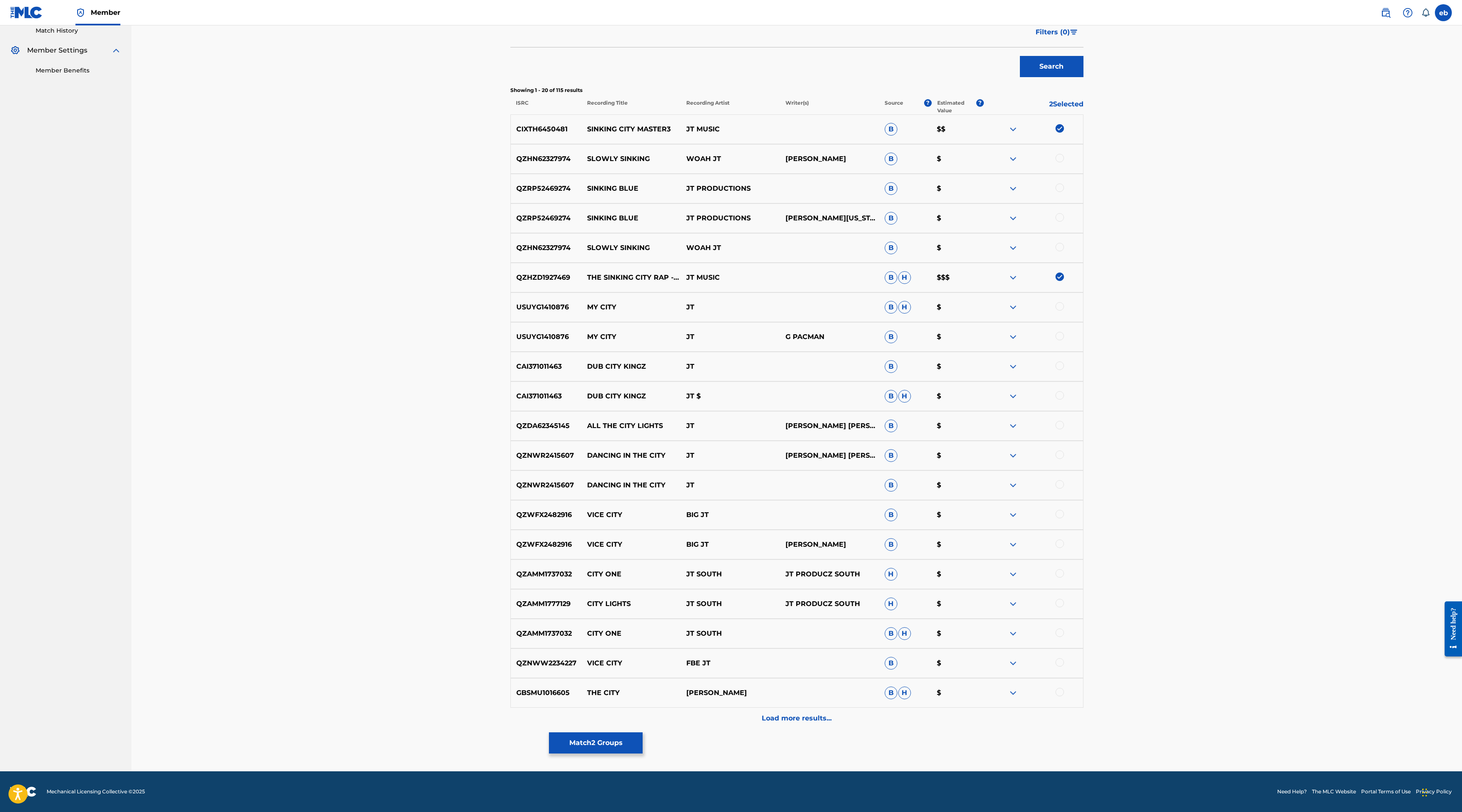
click at [794, 727] on div "Load more results..." at bounding box center [797, 718] width 573 height 21
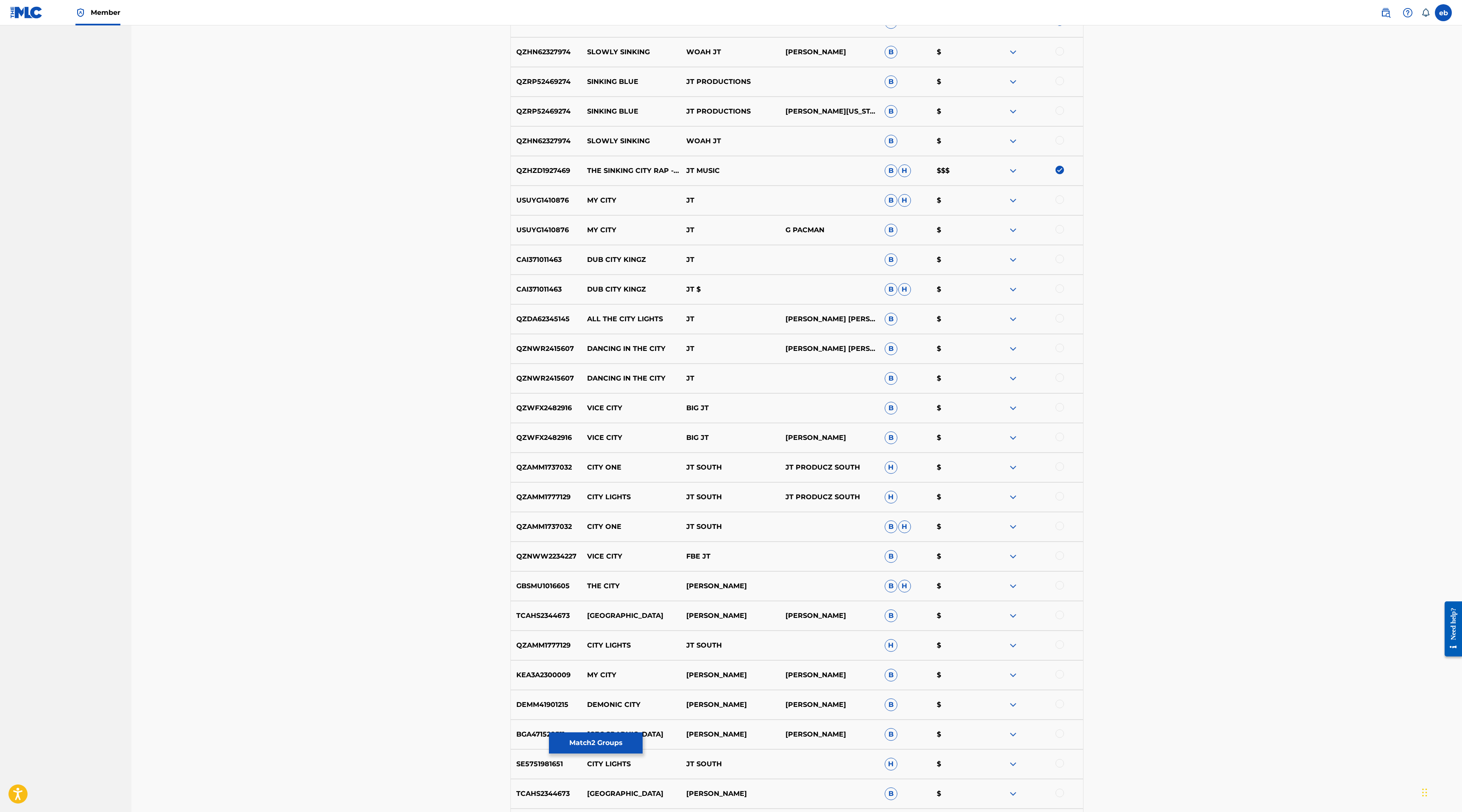
scroll to position [0, 0]
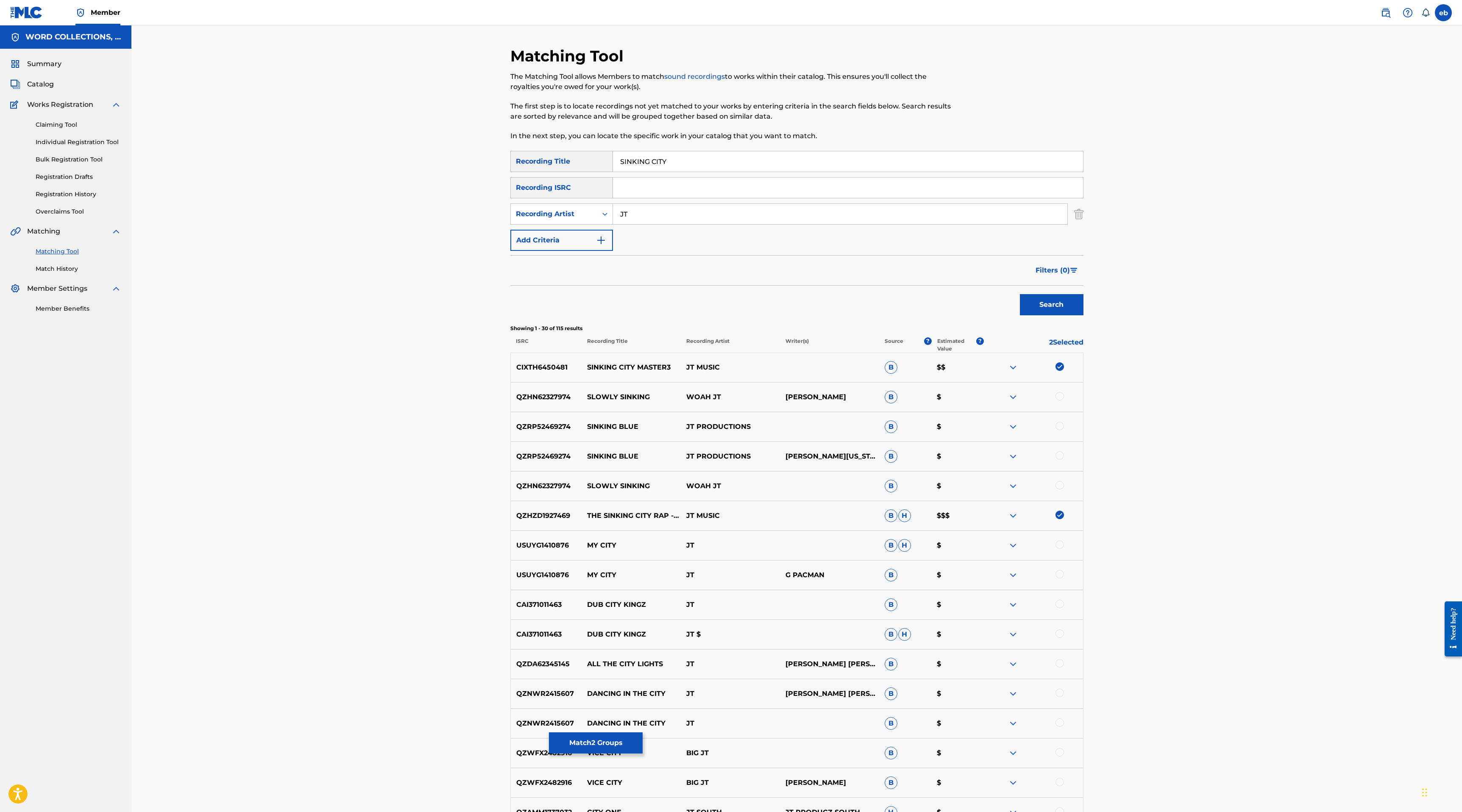
click at [644, 216] on input "JT" at bounding box center [840, 214] width 454 height 20
click at [1020, 294] on button "Search" at bounding box center [1051, 304] width 64 height 21
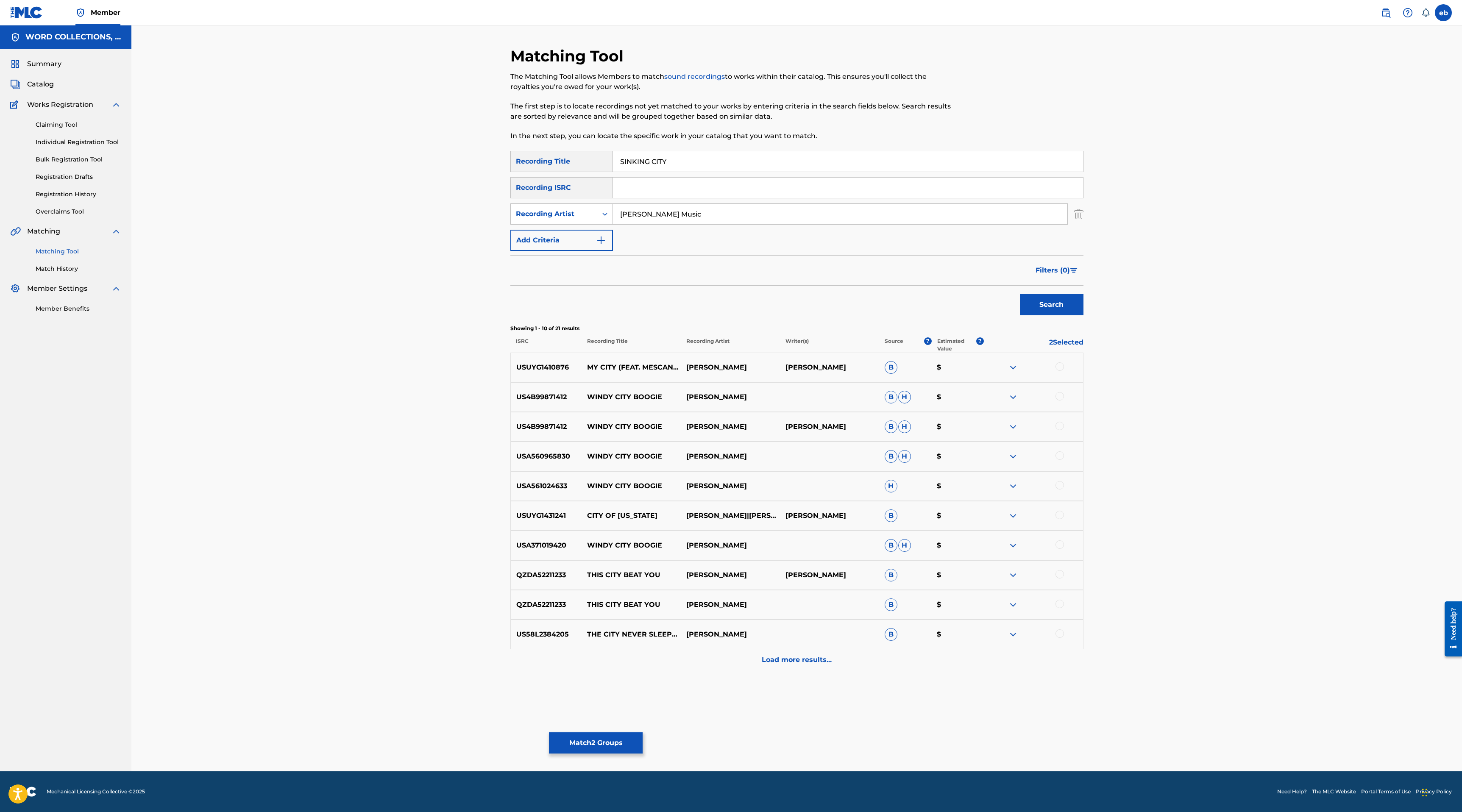
type input "[PERSON_NAME] Music"
click at [1020, 294] on button "Search" at bounding box center [1051, 304] width 64 height 21
click at [676, 220] on input "[PERSON_NAME] Music" at bounding box center [840, 214] width 454 height 20
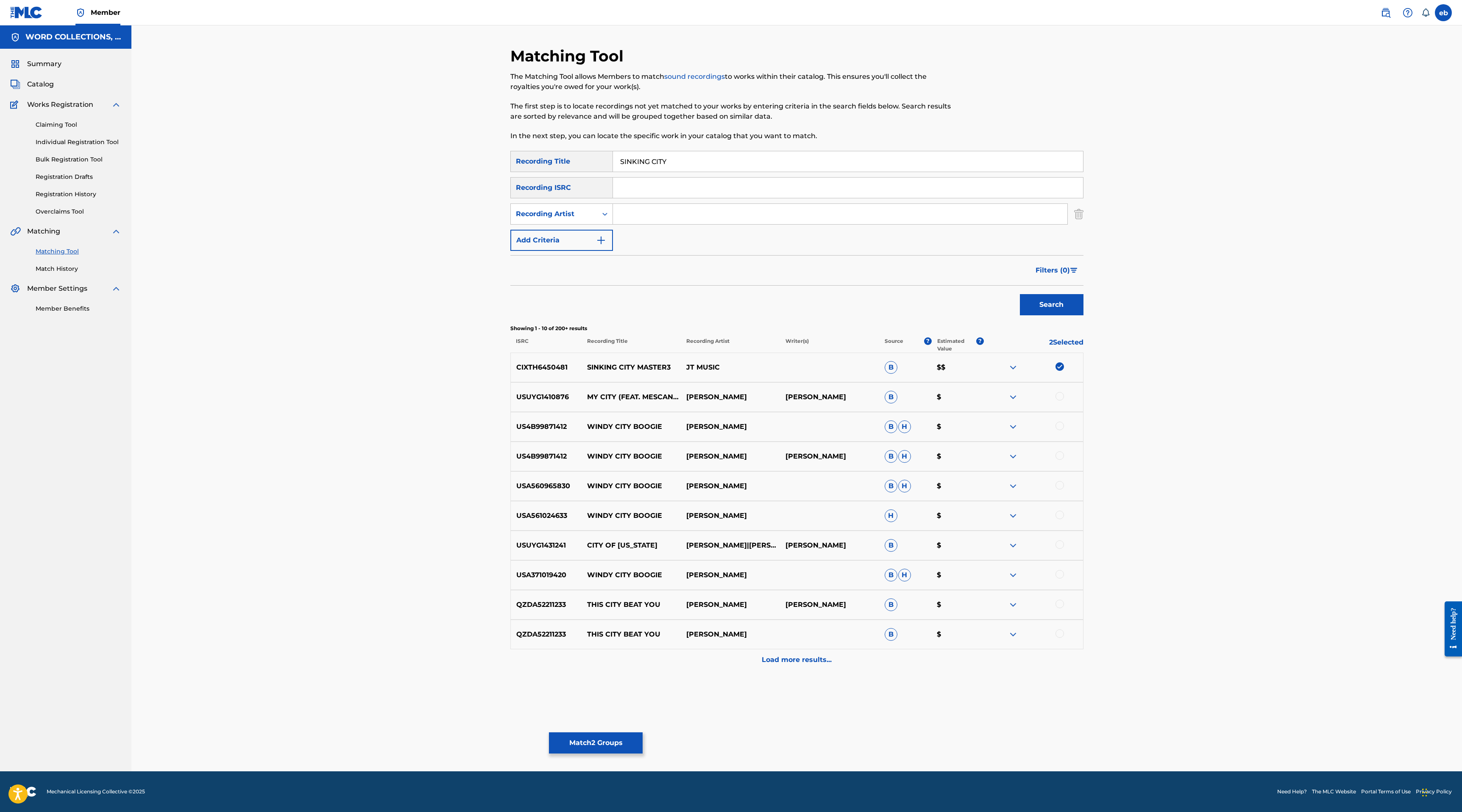
click at [1020, 294] on button "Search" at bounding box center [1051, 304] width 64 height 21
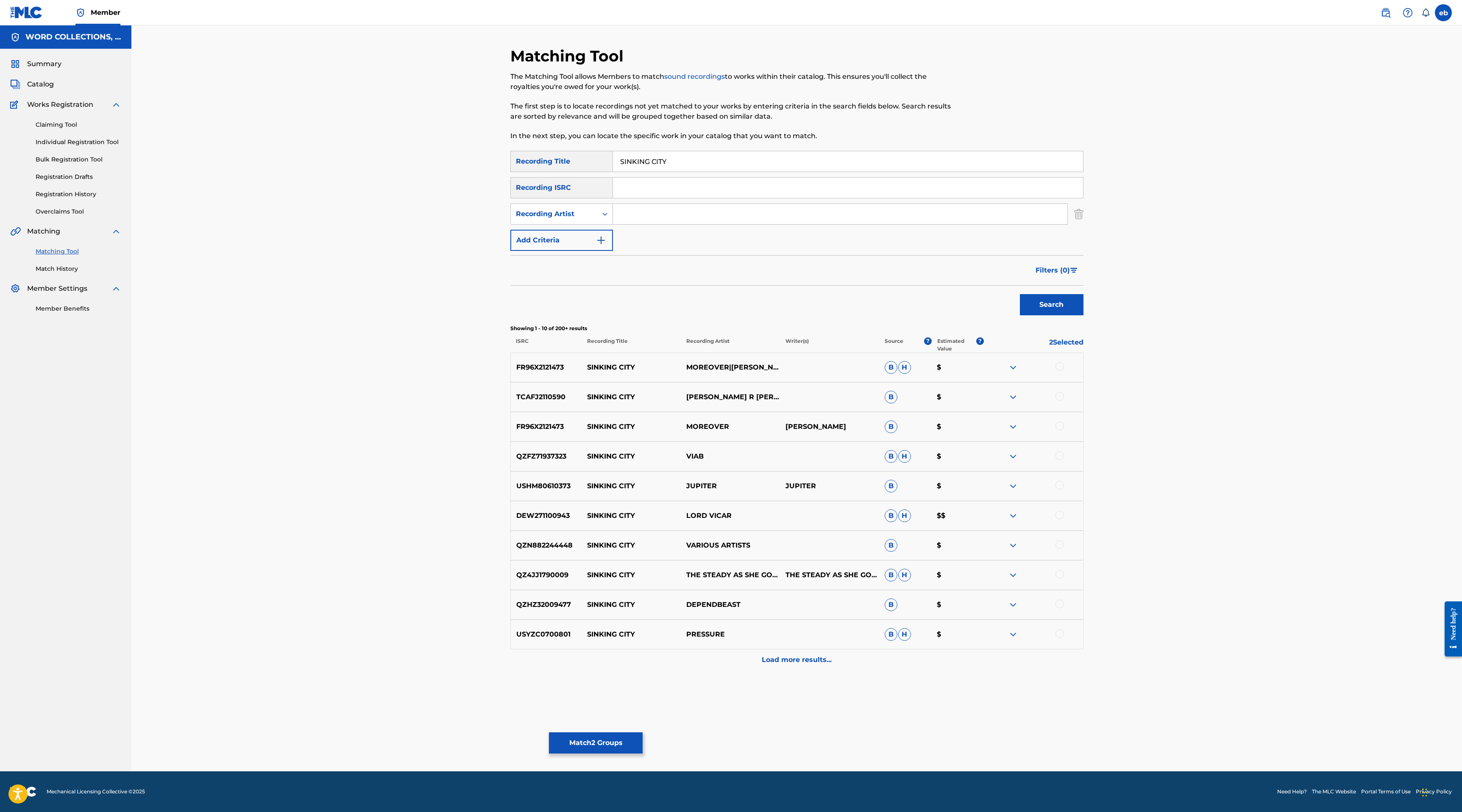
click at [621, 163] on input "SINKING CITY" at bounding box center [848, 161] width 470 height 20
click at [1020, 294] on button "Search" at bounding box center [1051, 304] width 64 height 21
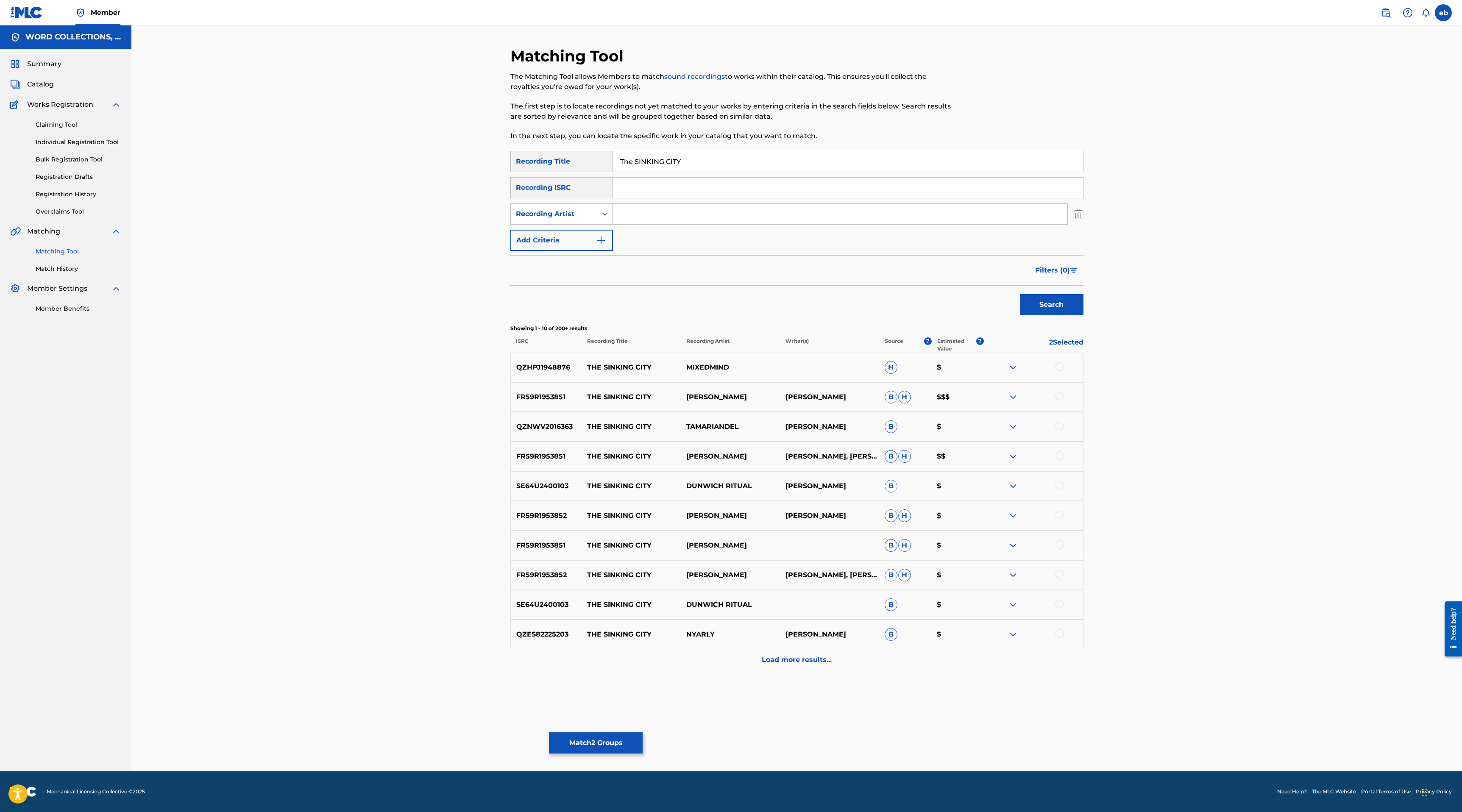
click at [808, 651] on div "Load more results..." at bounding box center [797, 659] width 573 height 21
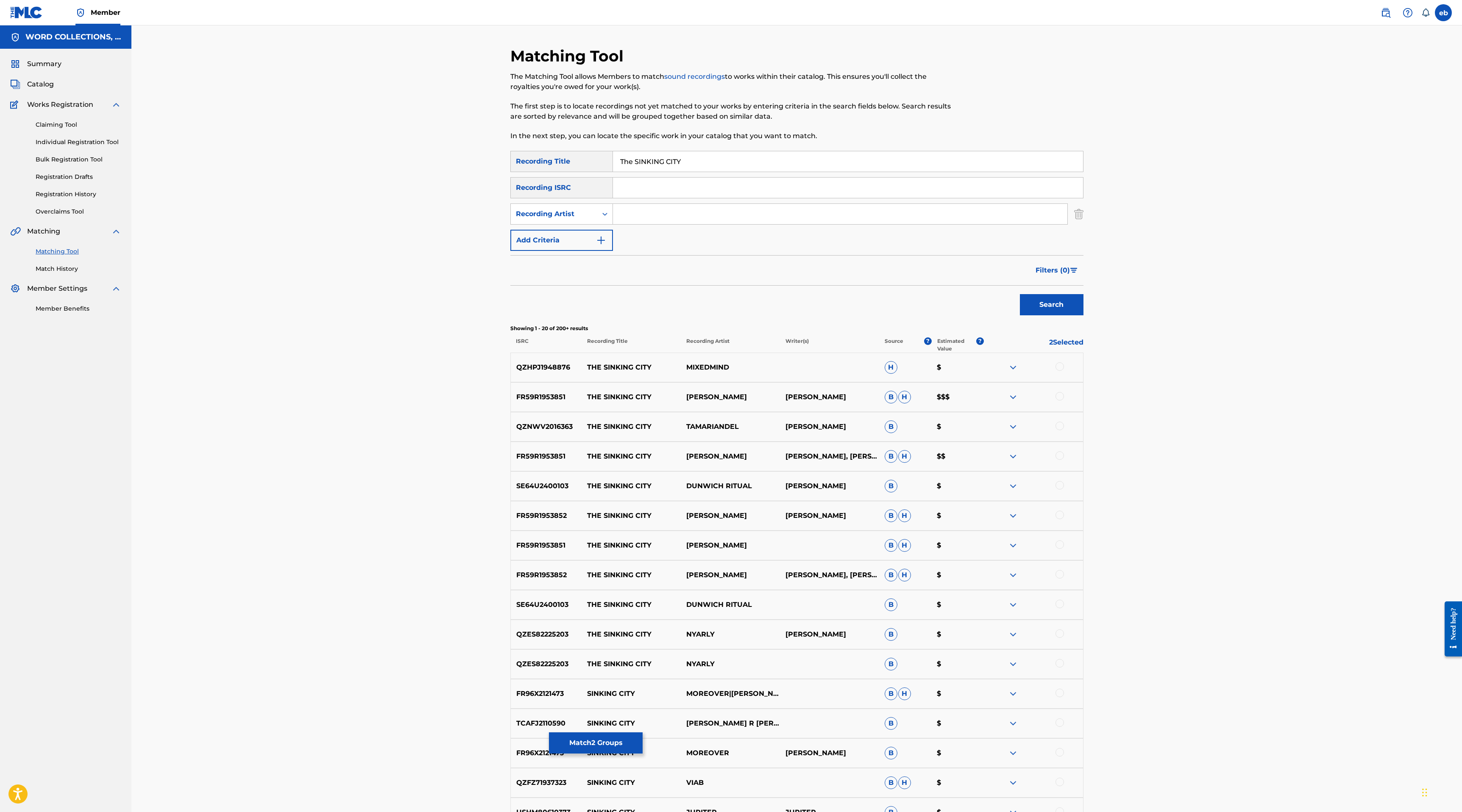
click at [698, 158] on input "The SINKING CITY" at bounding box center [848, 161] width 470 height 20
paste input "ROCKET LEAGUE RAP"
paste input "Search Form"
type input "ROCKET LEAGUE RAP"
click at [1020, 294] on button "Search" at bounding box center [1051, 304] width 64 height 21
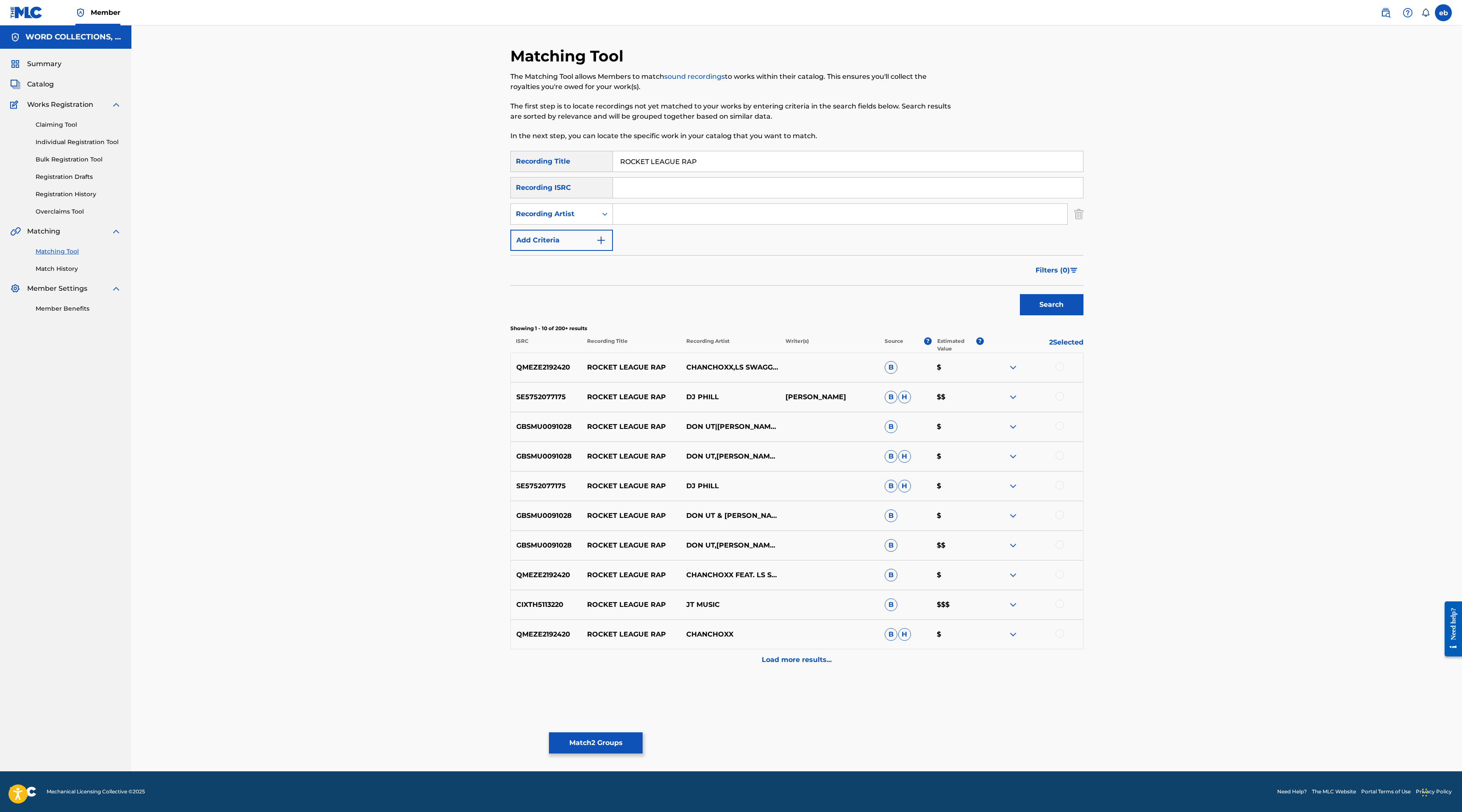
click at [806, 655] on p "Load more results..." at bounding box center [796, 659] width 70 height 10
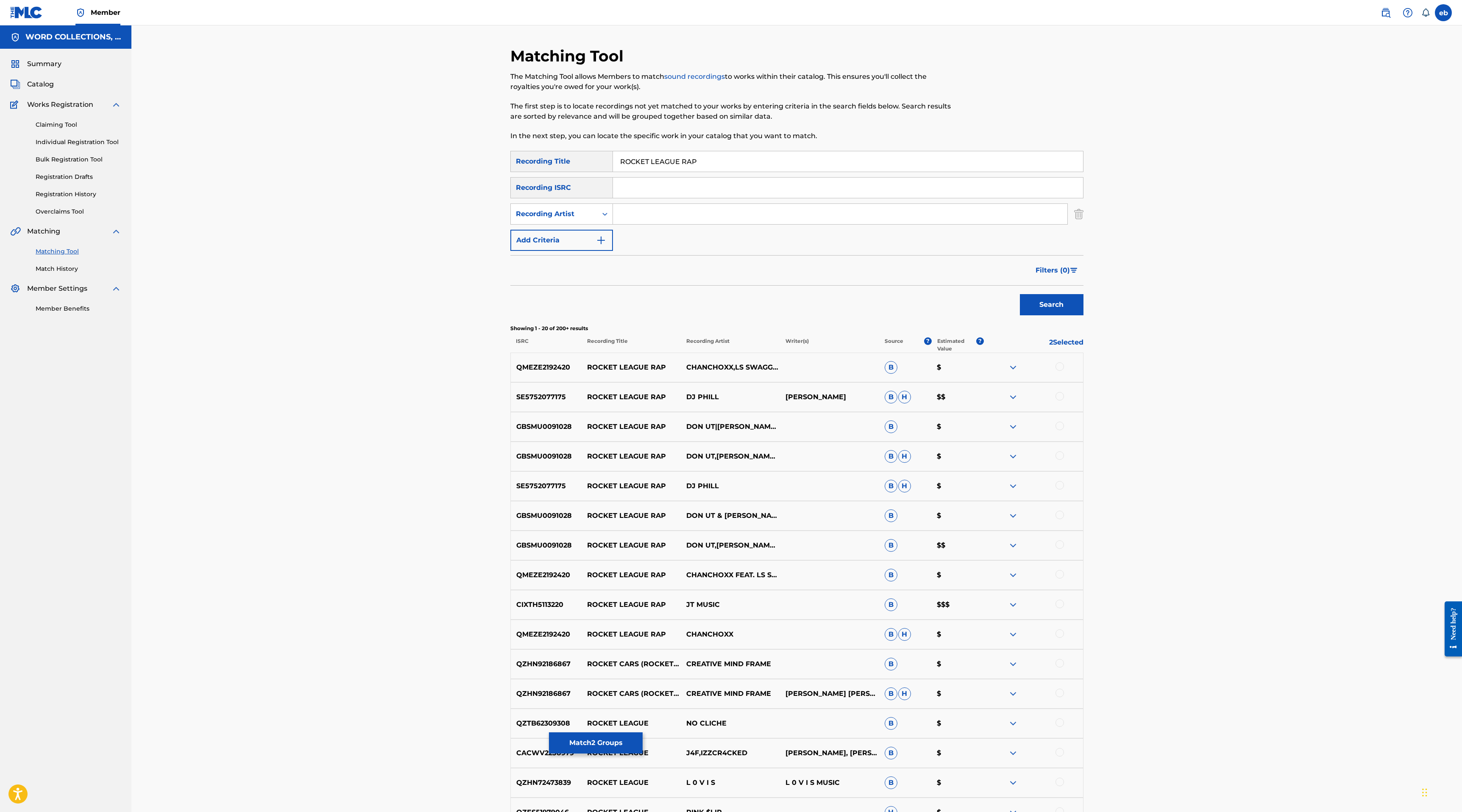
click at [682, 221] on input "Search Form" at bounding box center [840, 214] width 454 height 20
type input "JT"
click at [1020, 294] on button "Search" at bounding box center [1051, 304] width 64 height 21
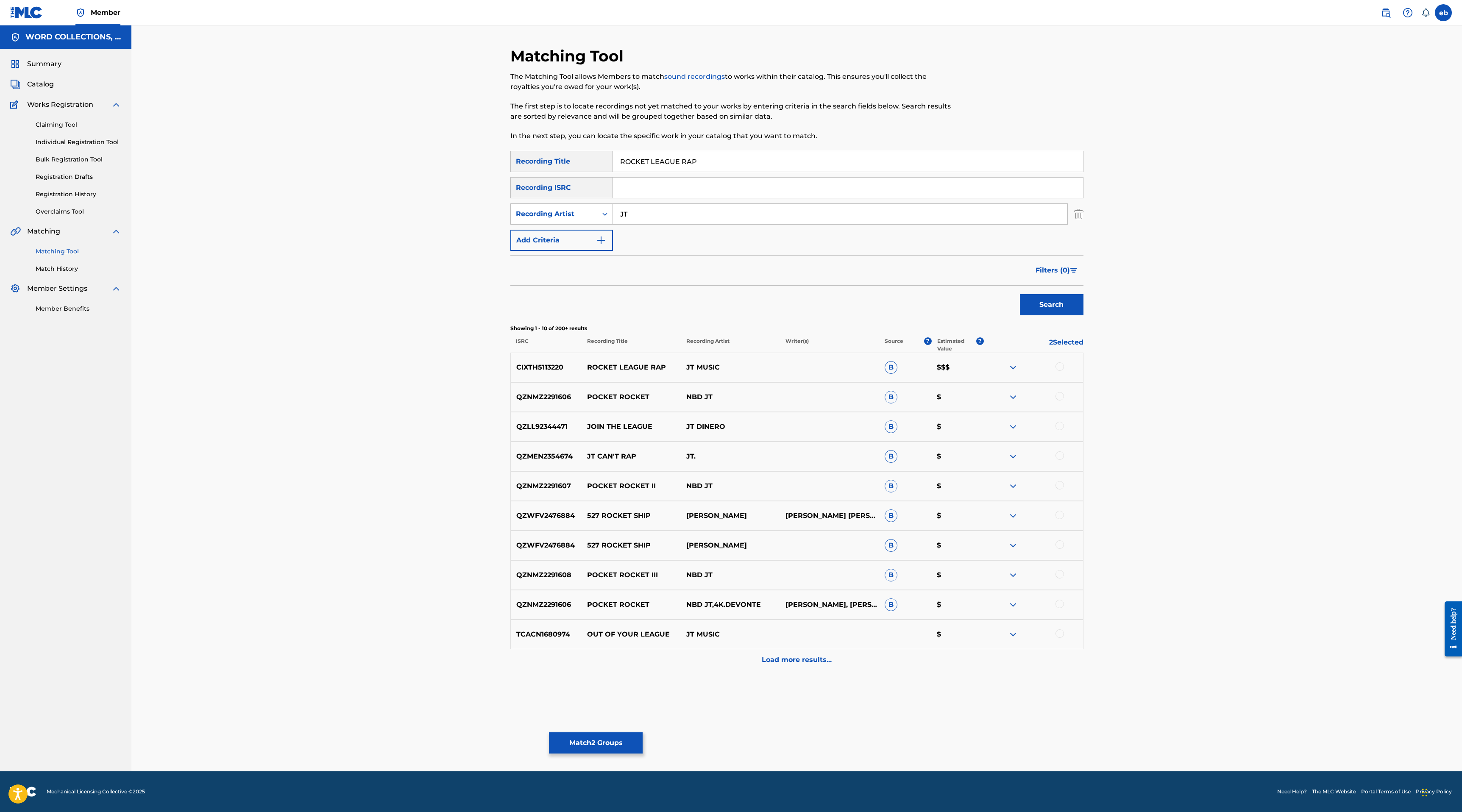
click at [687, 157] on input "ROCKET LEAGUE RAP" at bounding box center [848, 161] width 470 height 20
type input "ROCKET LEAGUE"
click at [1020, 294] on button "Search" at bounding box center [1051, 304] width 64 height 21
click at [1054, 365] on div at bounding box center [1033, 367] width 99 height 10
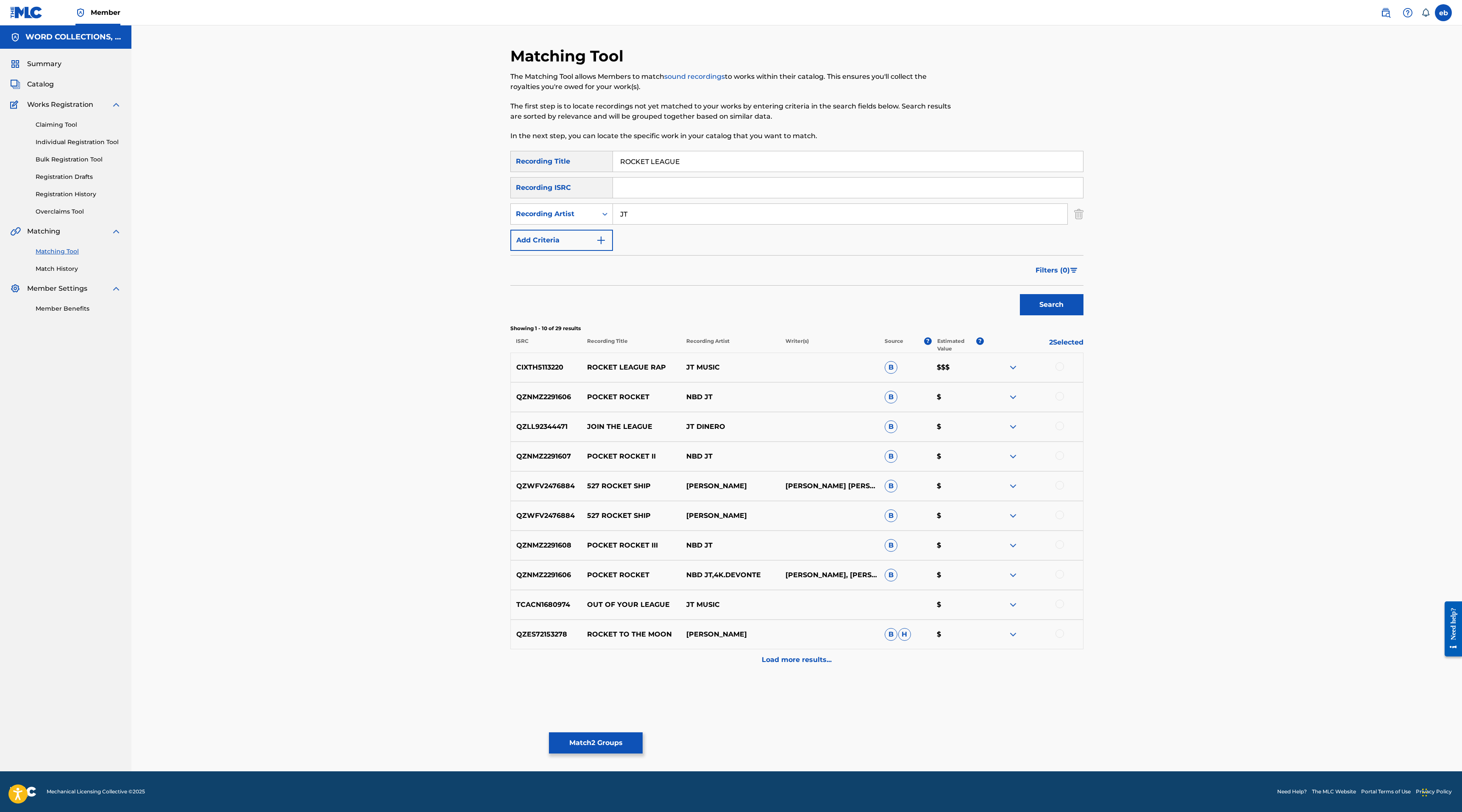
click at [1056, 365] on div at bounding box center [1060, 366] width 8 height 8
click at [800, 656] on p "Load more results..." at bounding box center [796, 659] width 70 height 10
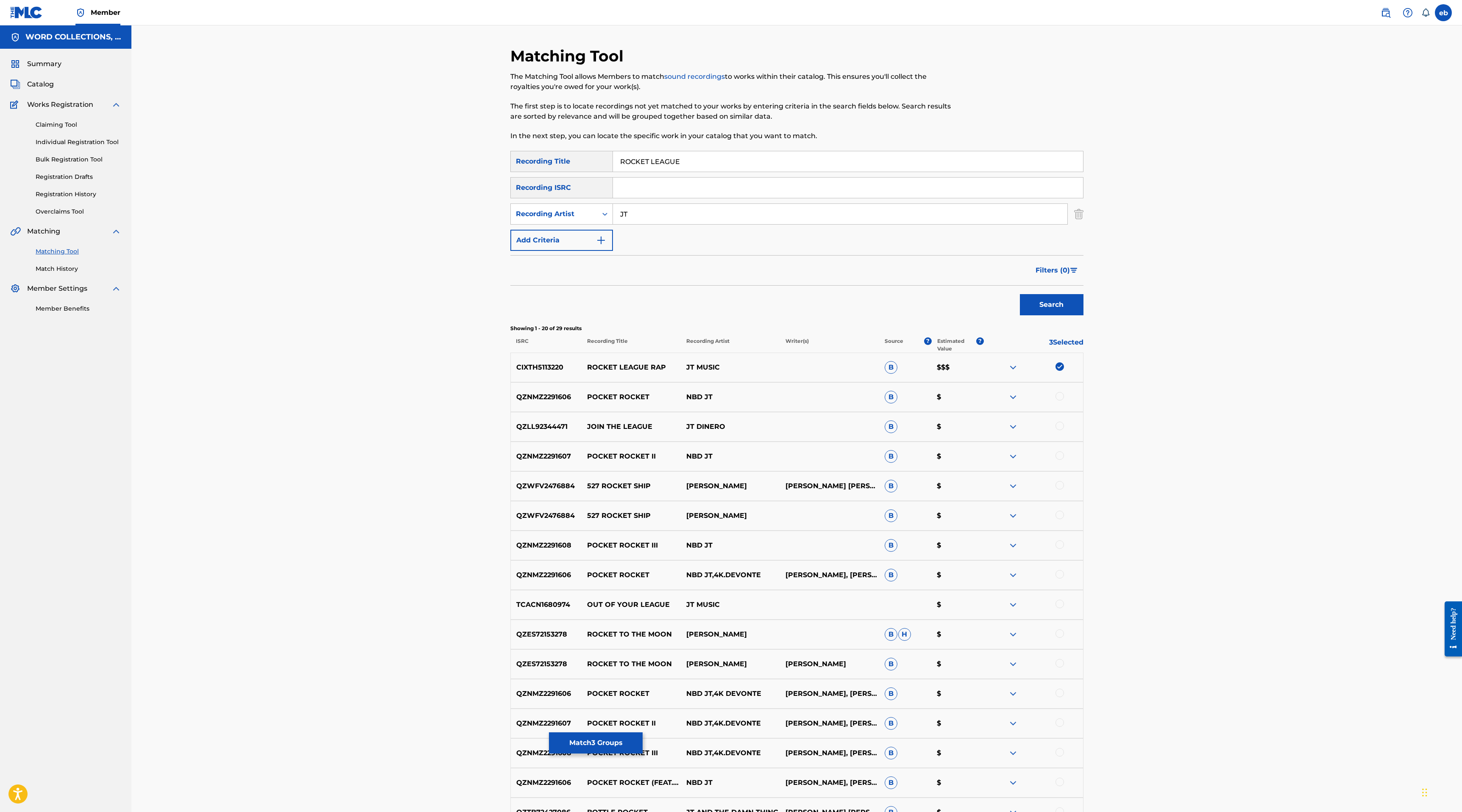
click at [682, 218] on input "JT" at bounding box center [840, 214] width 454 height 20
click at [1020, 294] on button "Search" at bounding box center [1051, 304] width 64 height 21
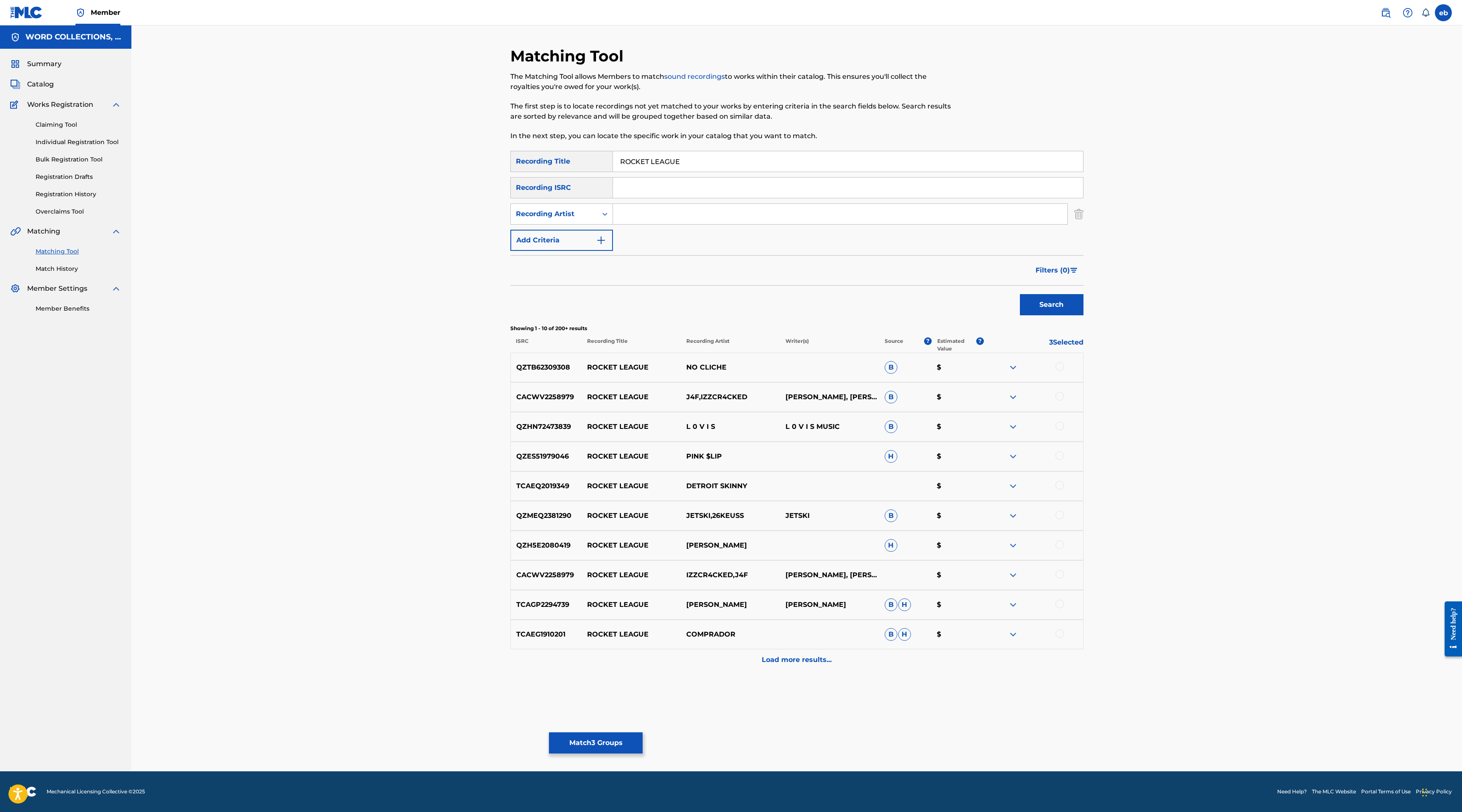
click at [726, 154] on input "ROCKET LEAGUE" at bounding box center [848, 161] width 470 height 20
click at [725, 169] on input "ROCKET LEAGUE" at bounding box center [848, 161] width 470 height 20
type input "ROCKET LEAGUE Rap"
click at [1020, 294] on button "Search" at bounding box center [1051, 304] width 64 height 21
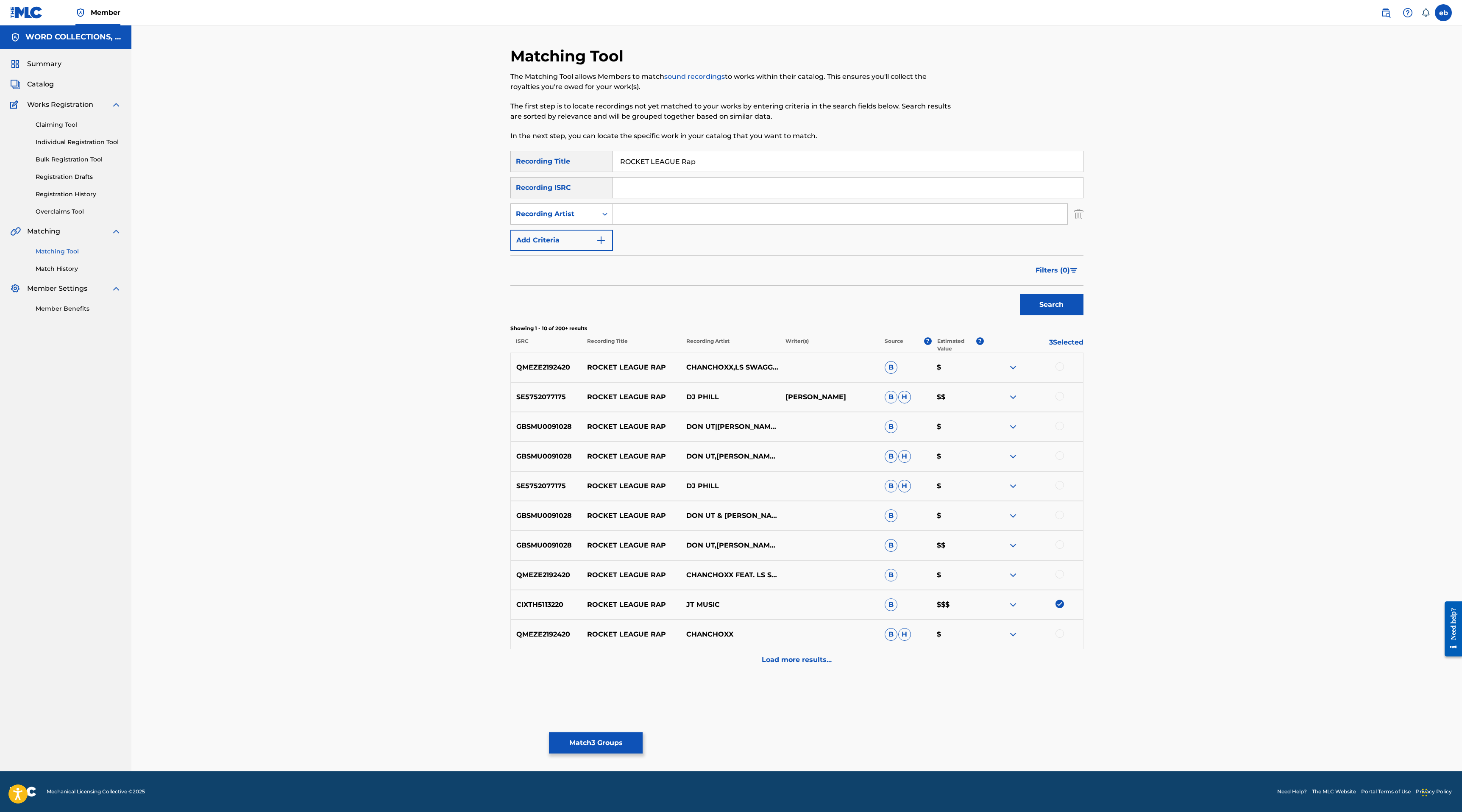
click at [820, 669] on div "Load more results..." at bounding box center [797, 659] width 573 height 21
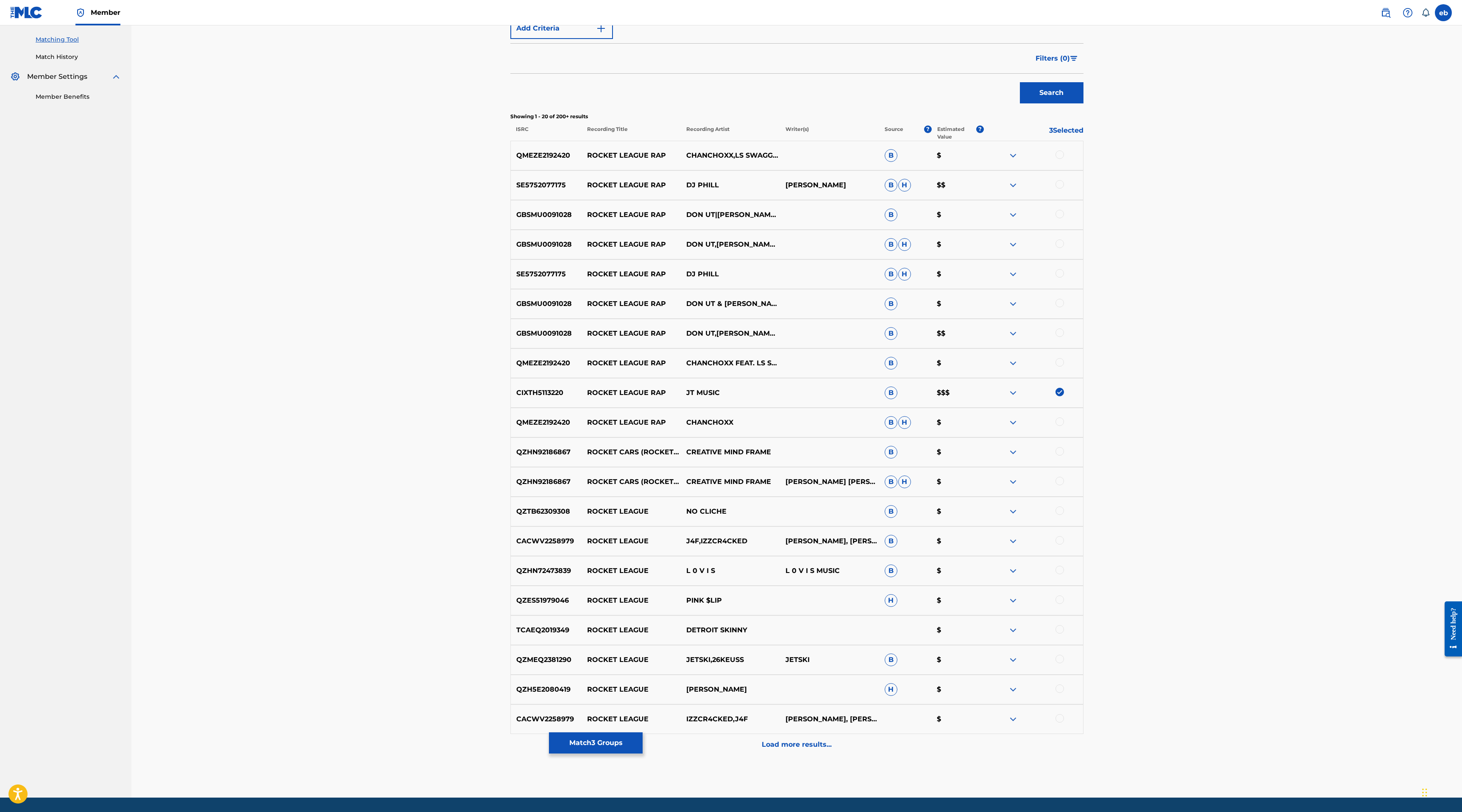
scroll to position [238, 0]
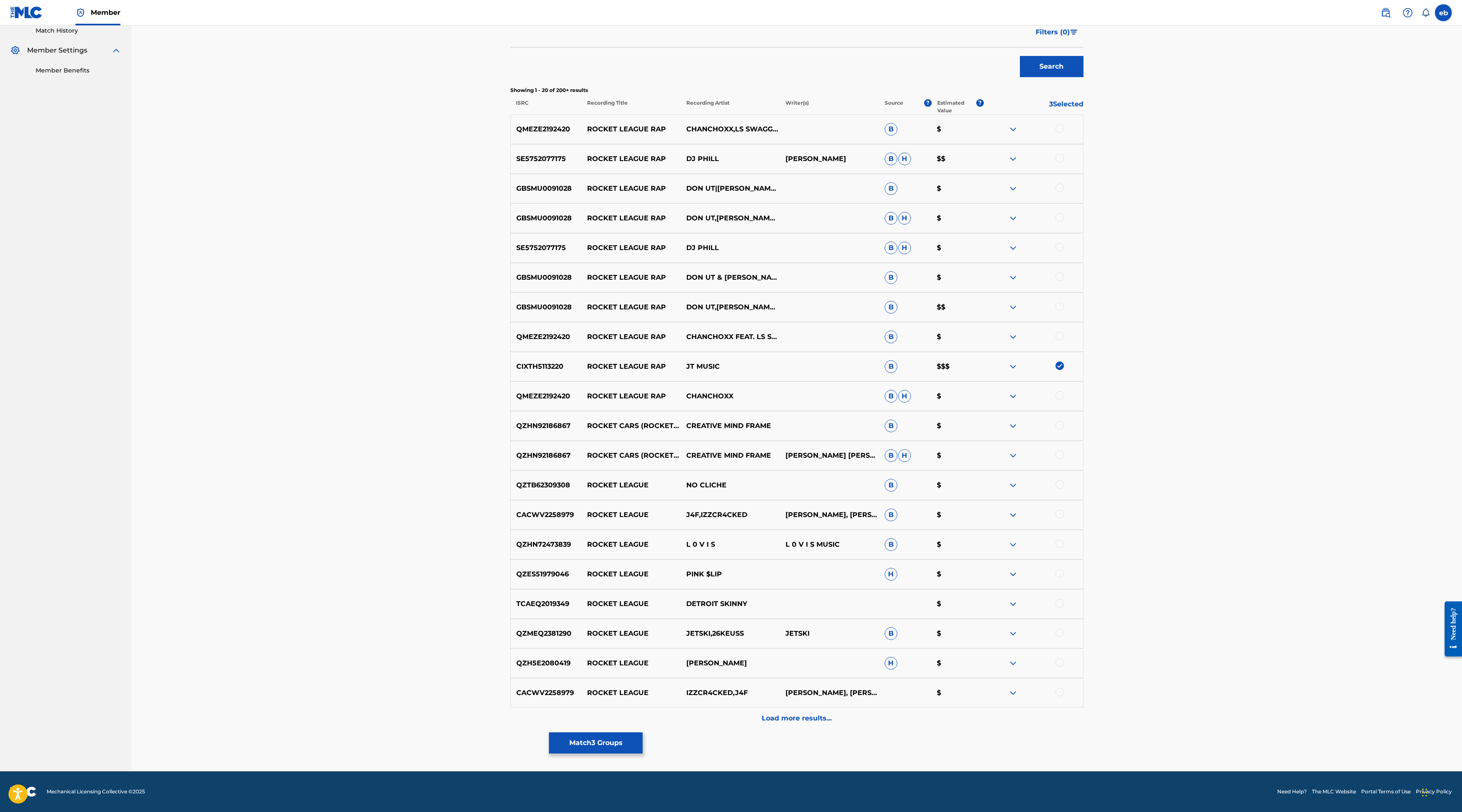
click at [808, 718] on p "Load more results..." at bounding box center [796, 718] width 70 height 10
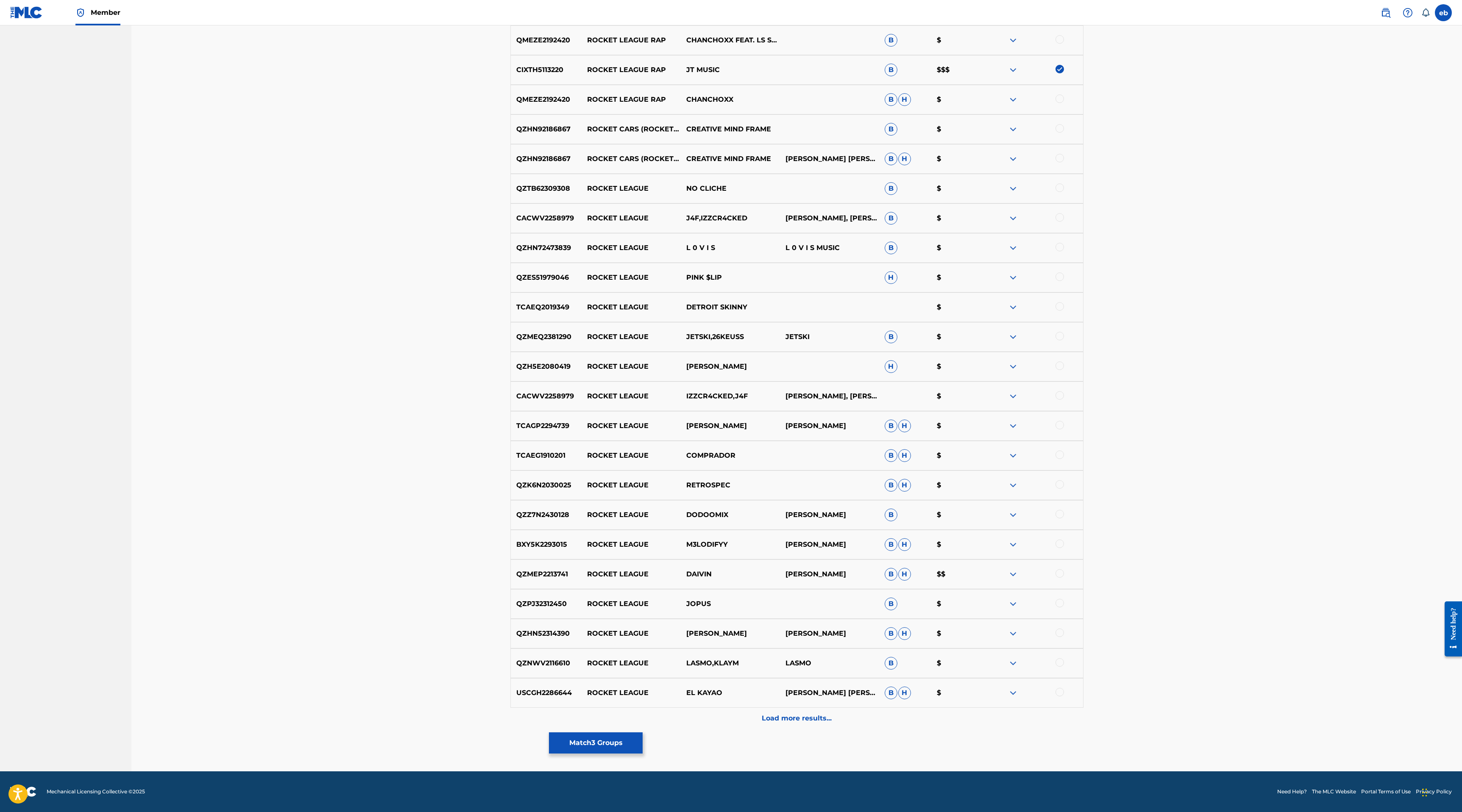
scroll to position [0, 0]
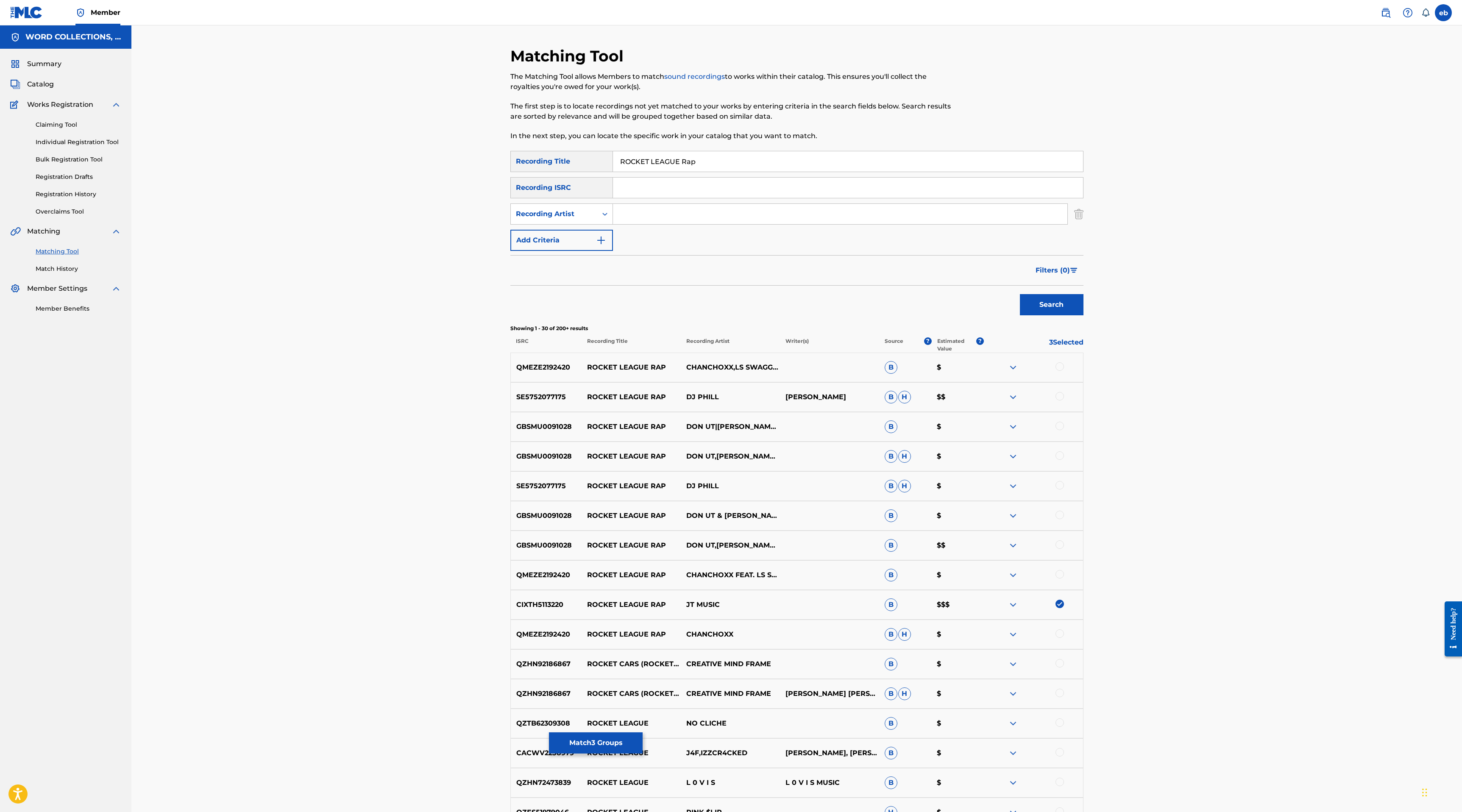
click at [666, 211] on input "Search Form" at bounding box center [840, 214] width 454 height 20
click at [1020, 294] on button "Search" at bounding box center [1051, 304] width 64 height 21
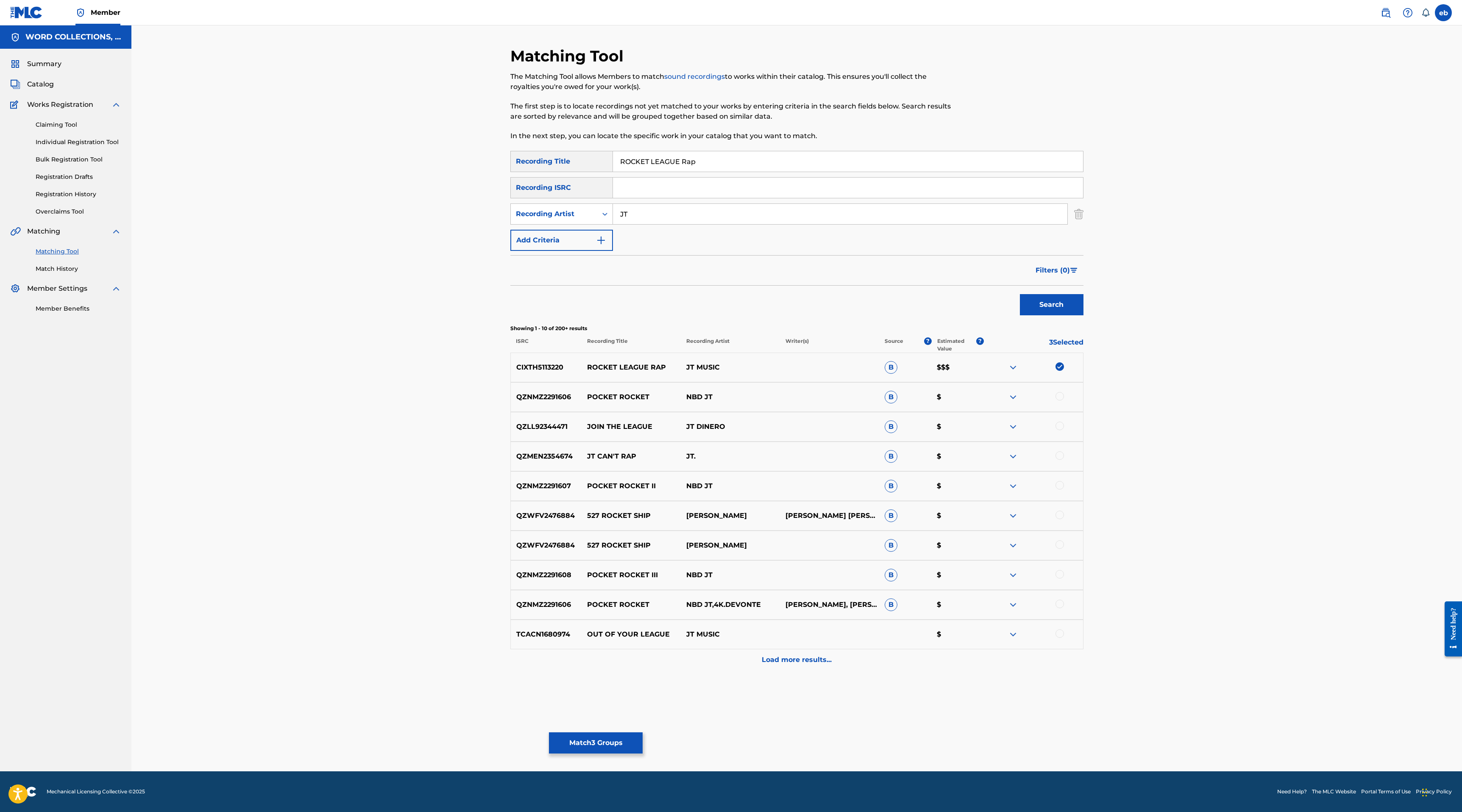
click at [671, 219] on input "JT" at bounding box center [840, 214] width 454 height 20
type input "[PERSON_NAME]"
click at [1020, 294] on button "Search" at bounding box center [1051, 304] width 64 height 21
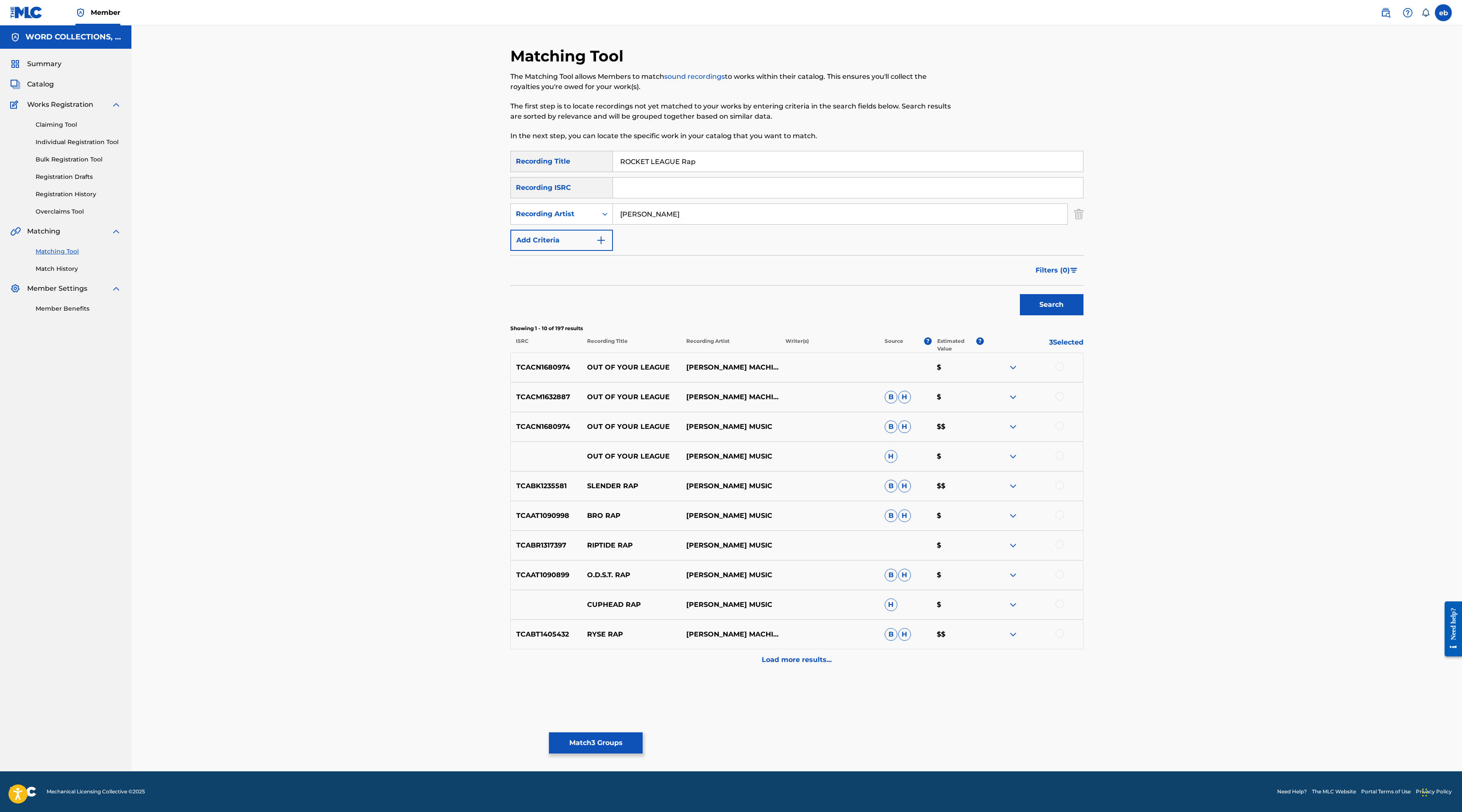
click at [614, 746] on button "Match 3 Groups" at bounding box center [595, 743] width 94 height 21
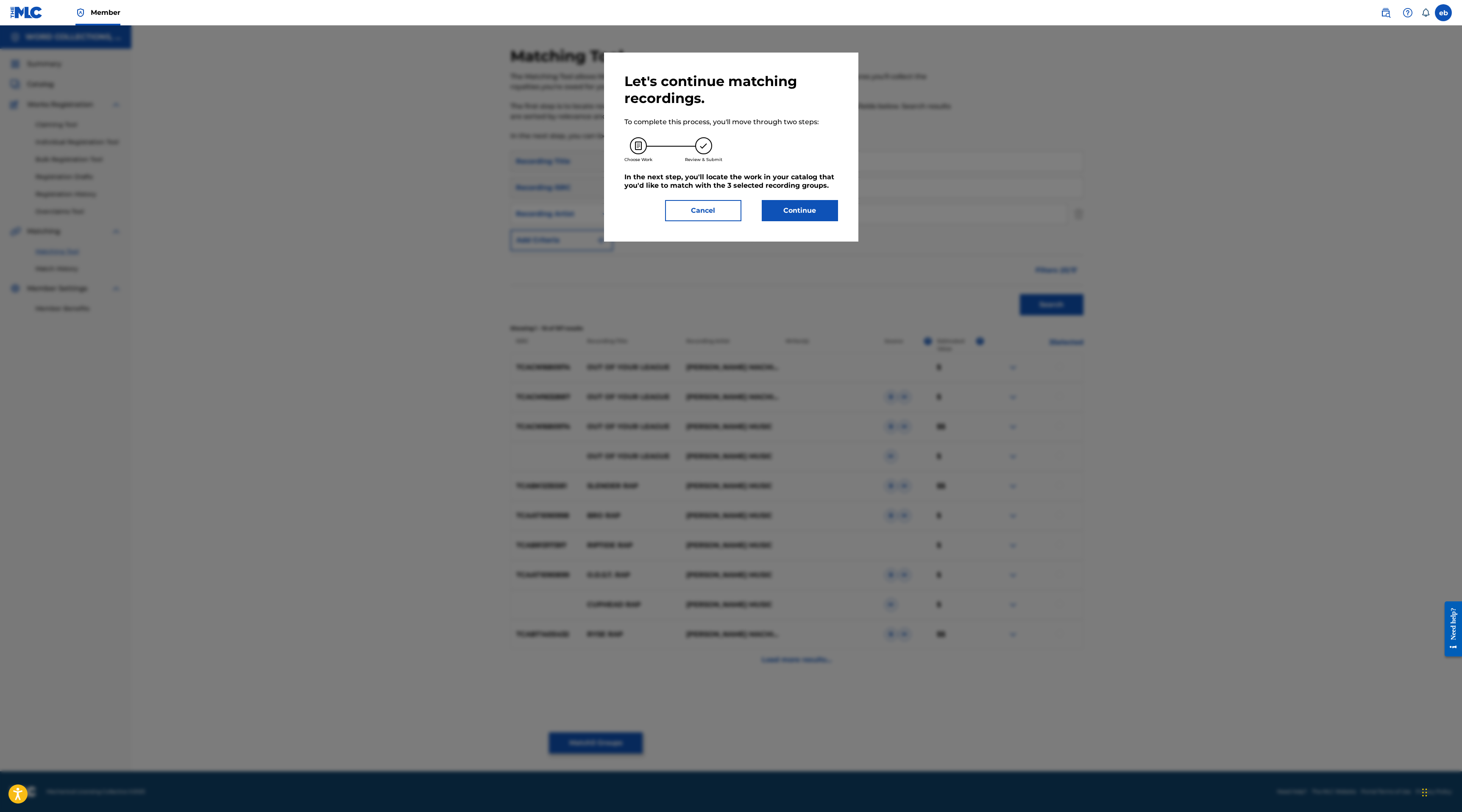
click at [811, 209] on button "Continue" at bounding box center [800, 210] width 76 height 21
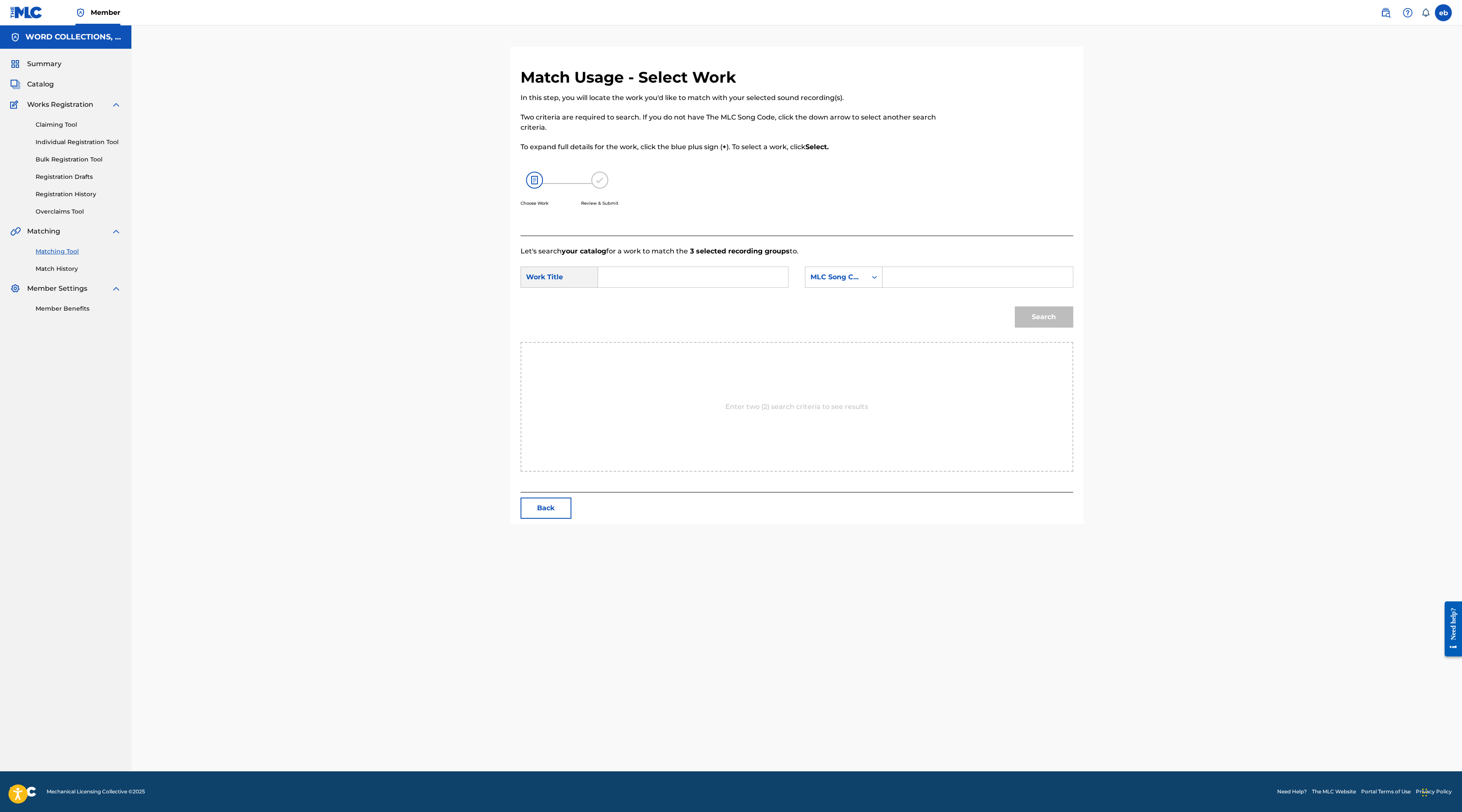
click at [608, 283] on input "Search Form" at bounding box center [693, 277] width 175 height 20
click at [550, 272] on div "Work Title" at bounding box center [559, 277] width 78 height 21
click at [631, 279] on input "Search Form" at bounding box center [693, 277] width 175 height 20
click at [639, 370] on div "rocket league rap" at bounding box center [629, 357] width 48 height 26
type input "rocket league rap"
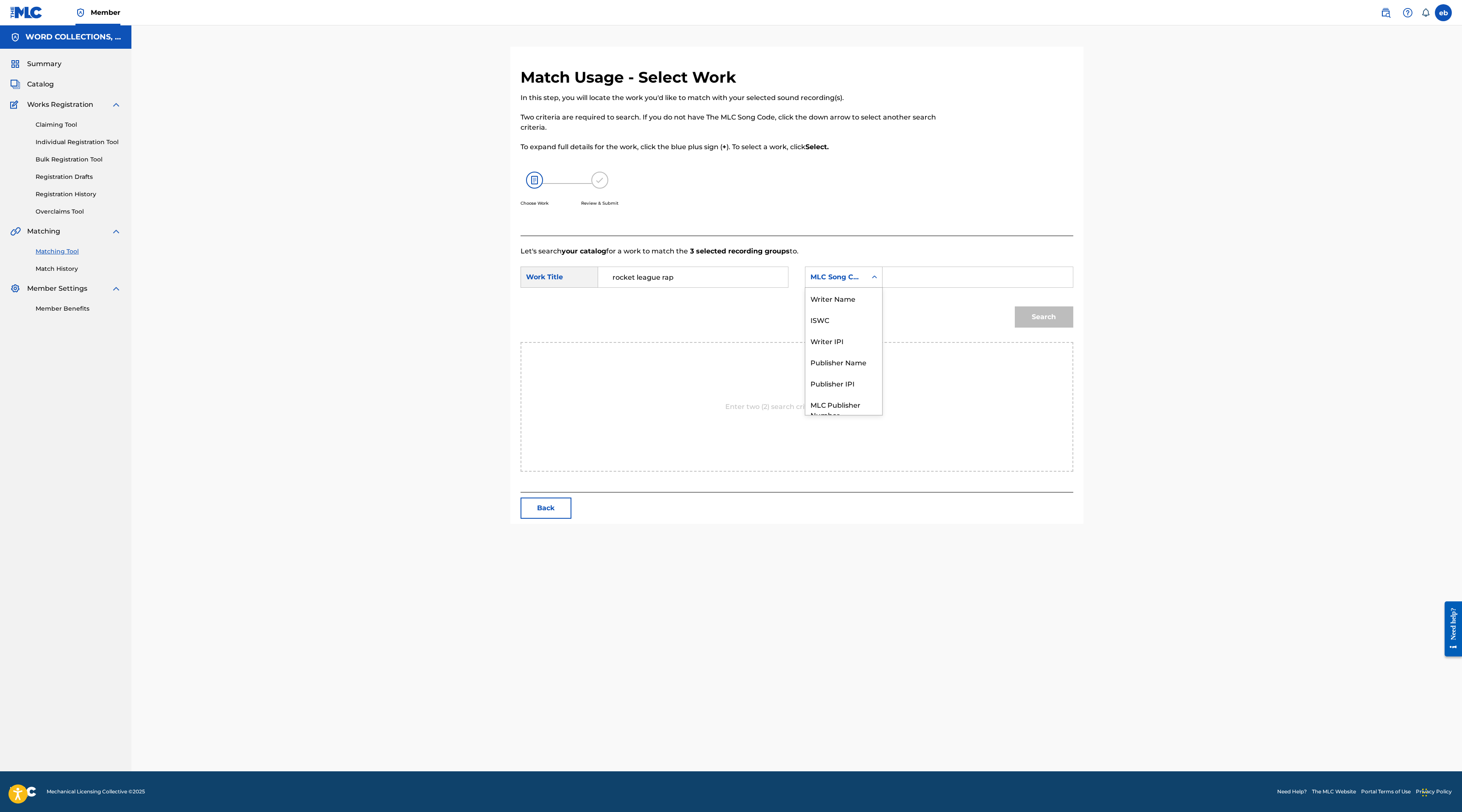
click at [814, 268] on div "MLC Song Code" at bounding box center [843, 277] width 78 height 21
click at [834, 300] on div "Writer Name" at bounding box center [843, 298] width 77 height 21
click at [934, 280] on input "Search Form" at bounding box center [977, 277] width 175 height 20
type input "[PERSON_NAME]"
click at [1015, 306] on button "Search" at bounding box center [1044, 317] width 58 height 21
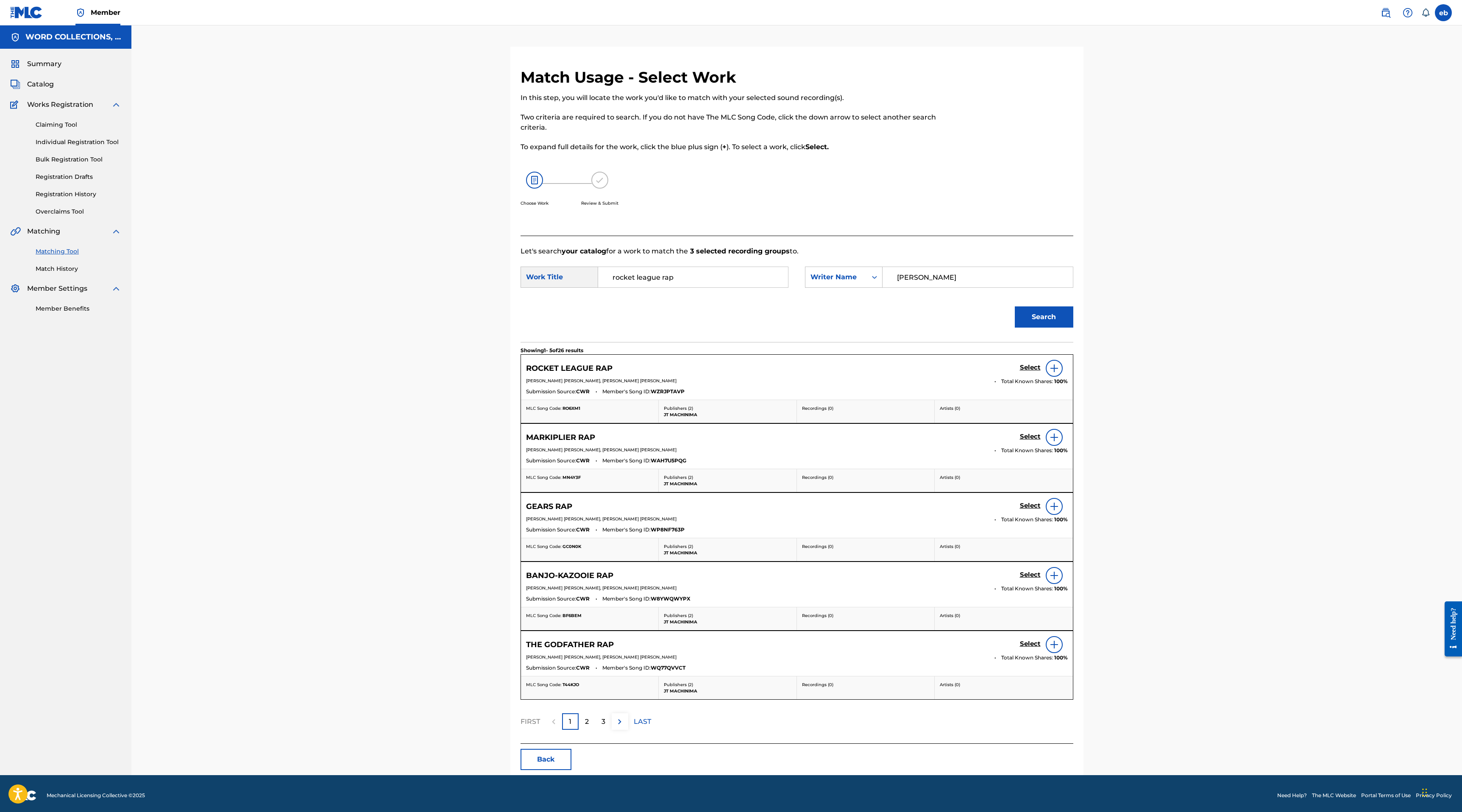
click at [1031, 364] on h5 "Select" at bounding box center [1030, 368] width 21 height 8
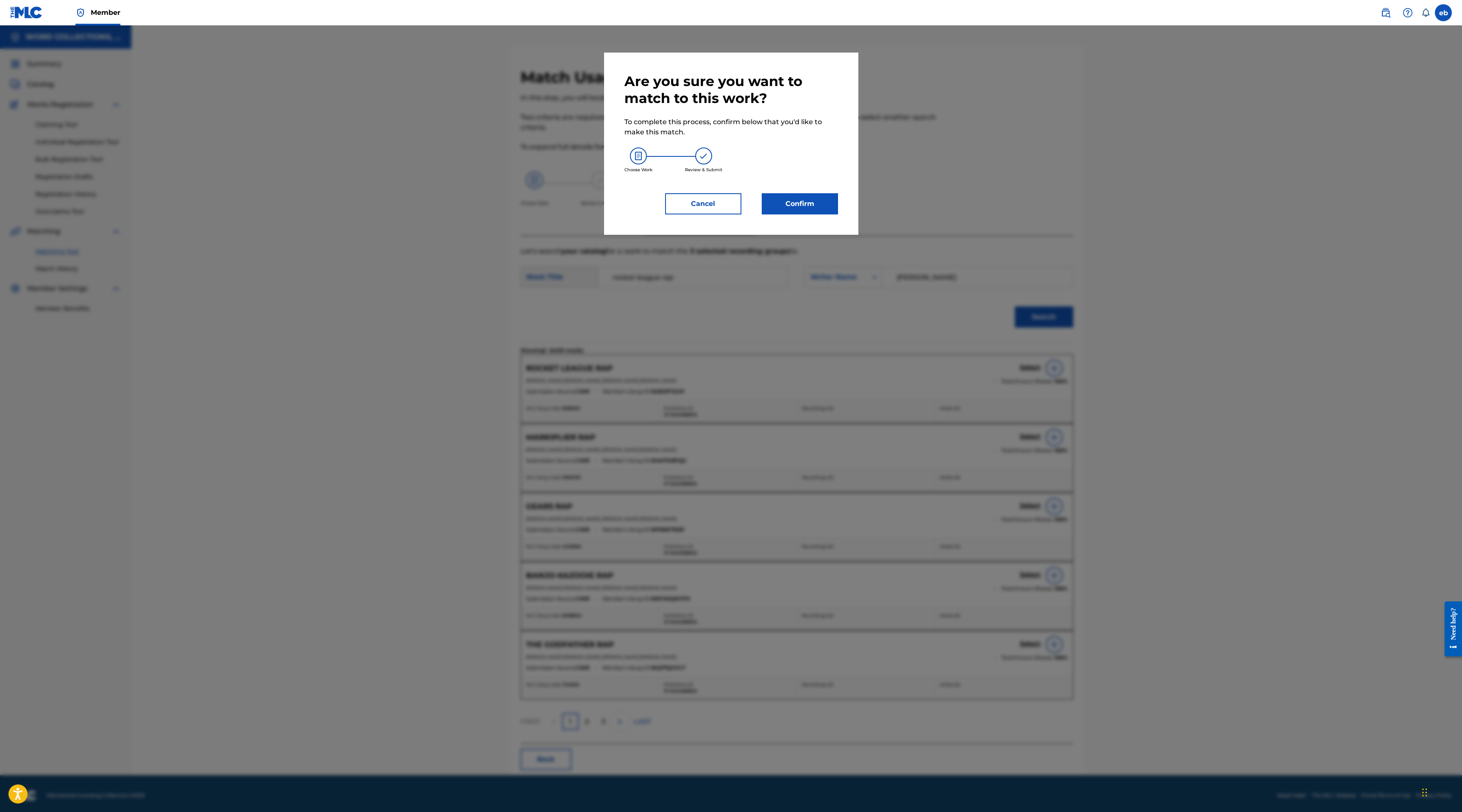
click at [810, 207] on button "Confirm" at bounding box center [800, 204] width 76 height 21
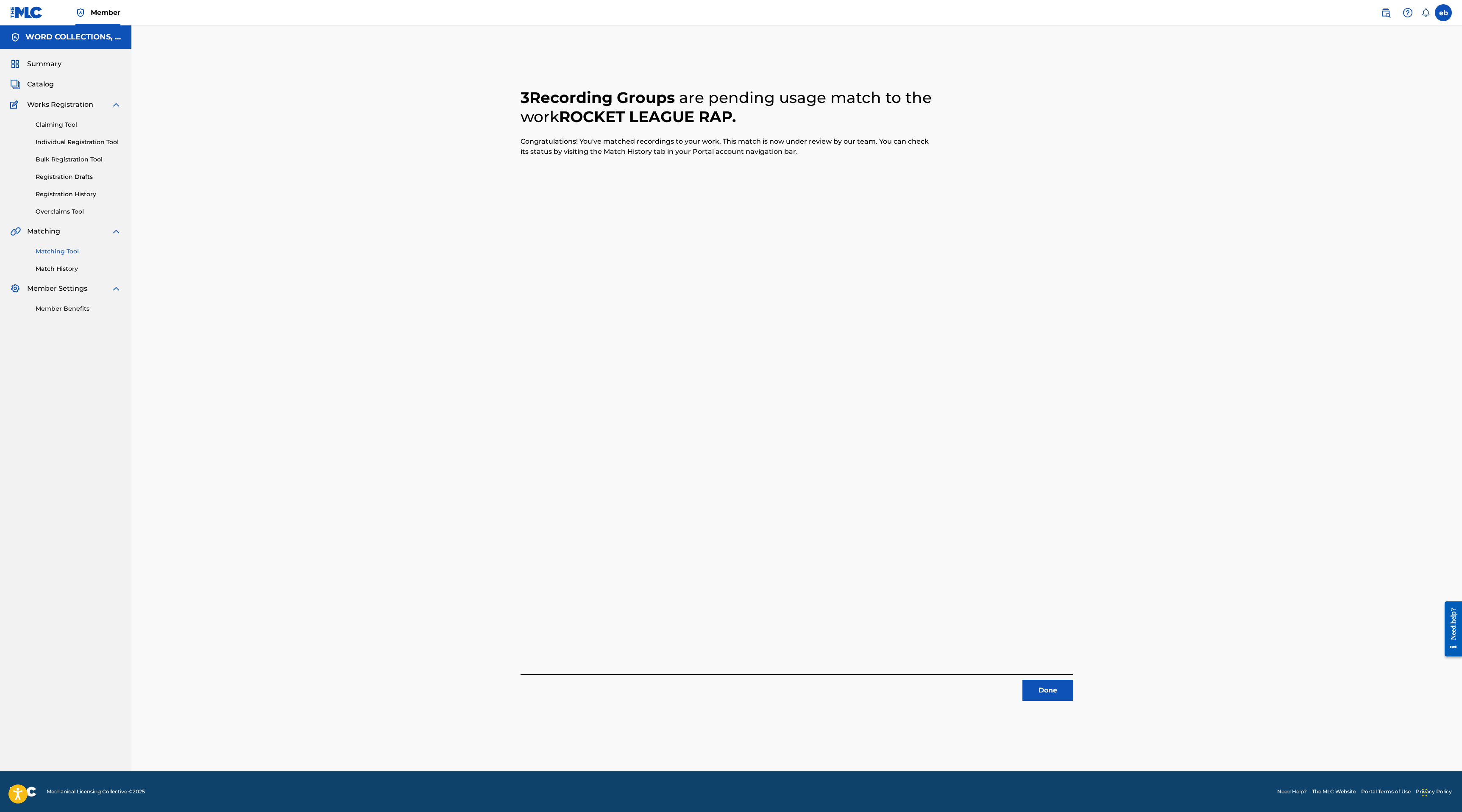
click at [1048, 696] on button "Done" at bounding box center [1047, 690] width 51 height 21
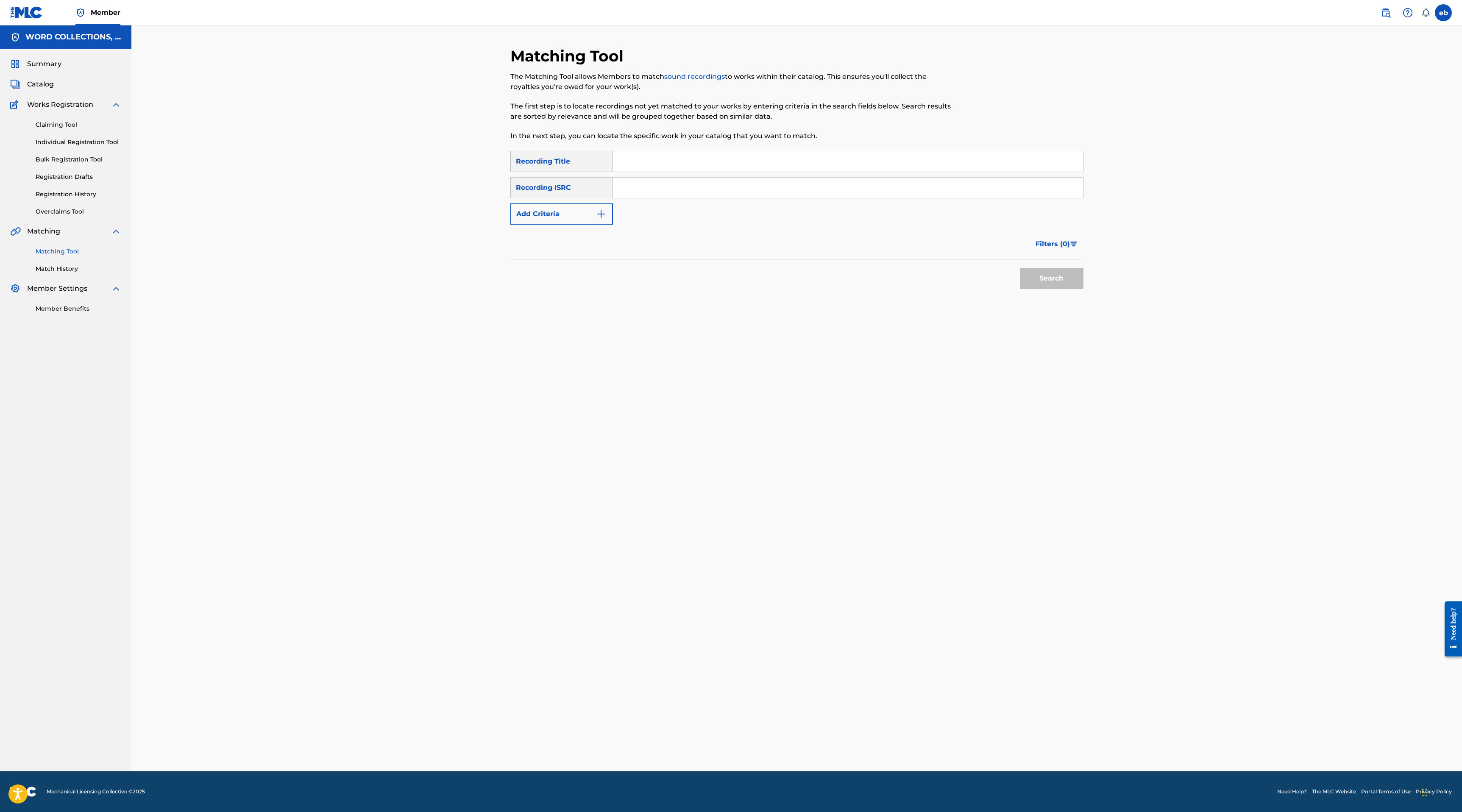
click at [676, 168] on input "Search Form" at bounding box center [848, 161] width 470 height 20
paste input "PREDATOR"
type input "PREDATOR"
click at [1020, 268] on button "Search" at bounding box center [1051, 278] width 64 height 21
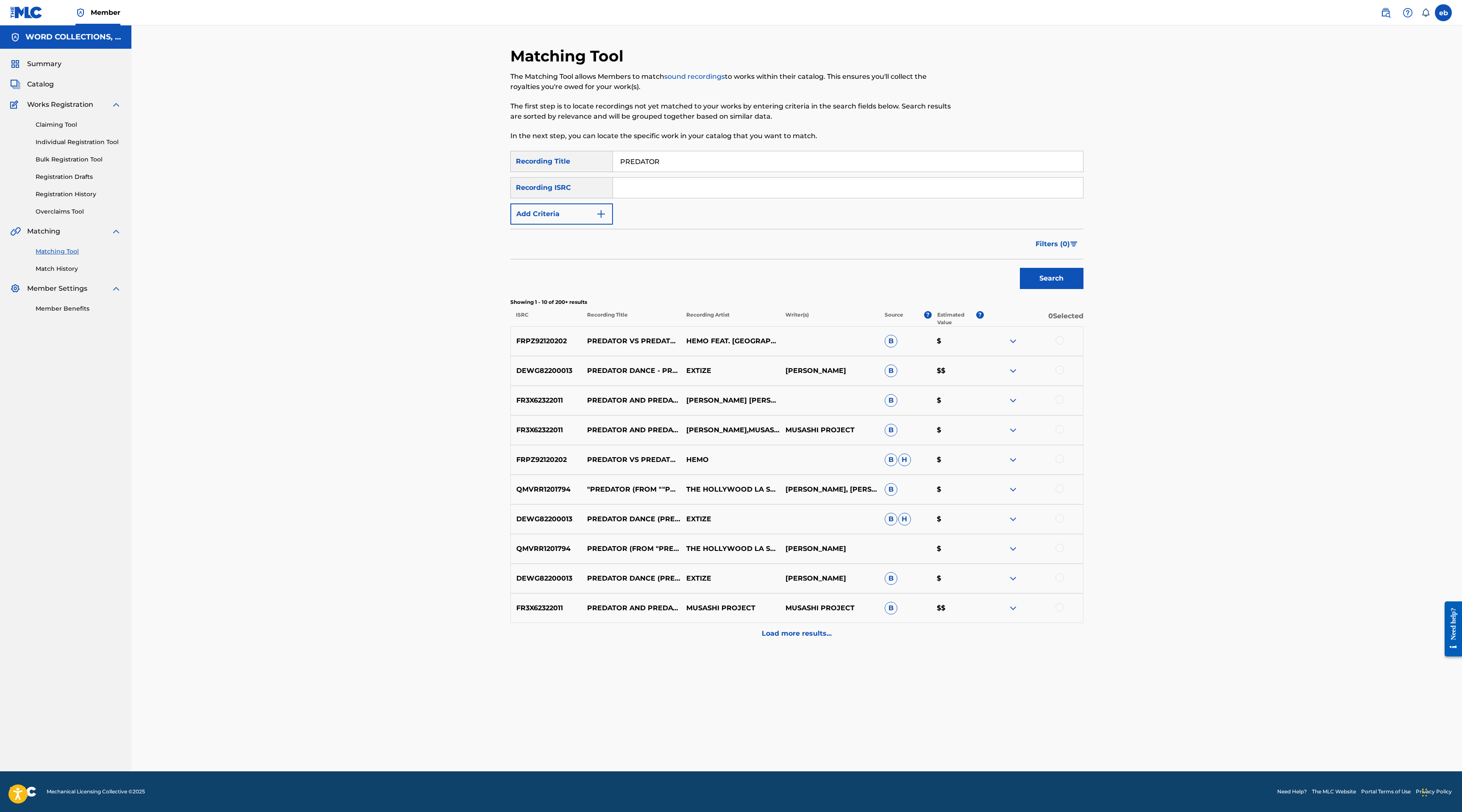
click at [579, 213] on button "Add Criteria" at bounding box center [562, 214] width 103 height 21
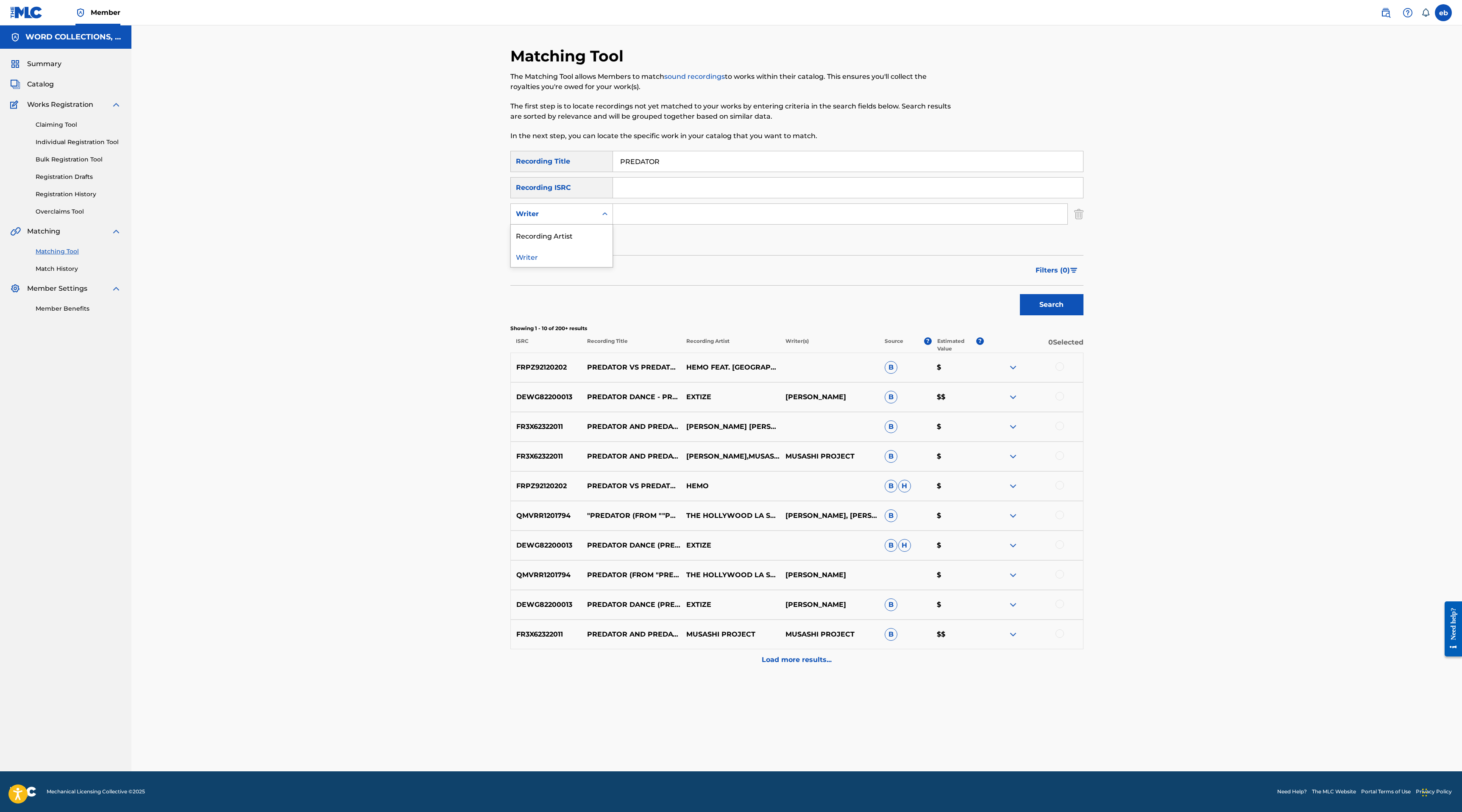
click at [580, 213] on div "Writer" at bounding box center [554, 214] width 76 height 10
click at [580, 238] on div "Recording Artist" at bounding box center [561, 235] width 102 height 21
click at [661, 218] on input "Search Form" at bounding box center [840, 214] width 454 height 20
type input "JT"
click at [1020, 294] on button "Search" at bounding box center [1051, 304] width 64 height 21
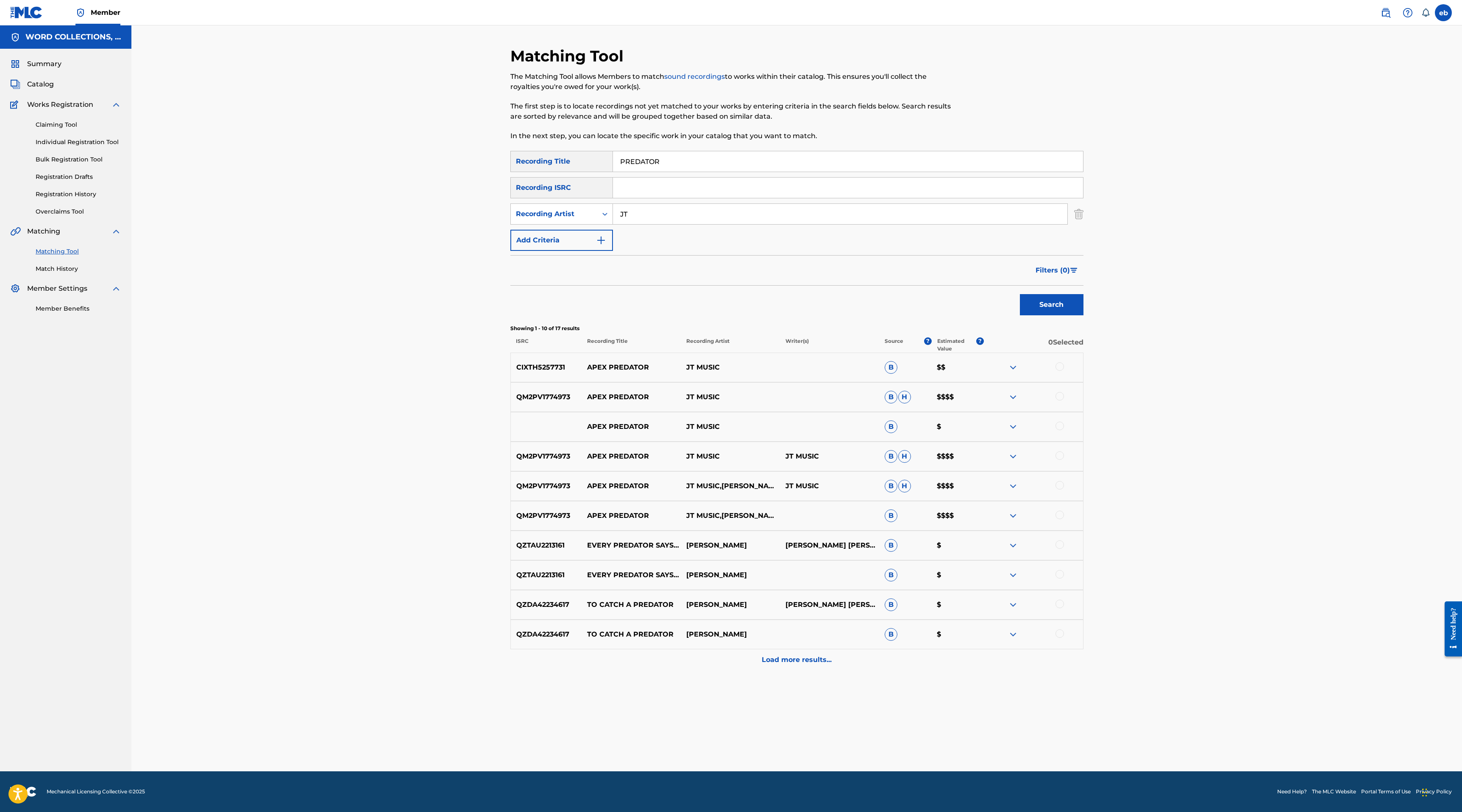
click at [804, 667] on div "Load more results..." at bounding box center [797, 659] width 573 height 21
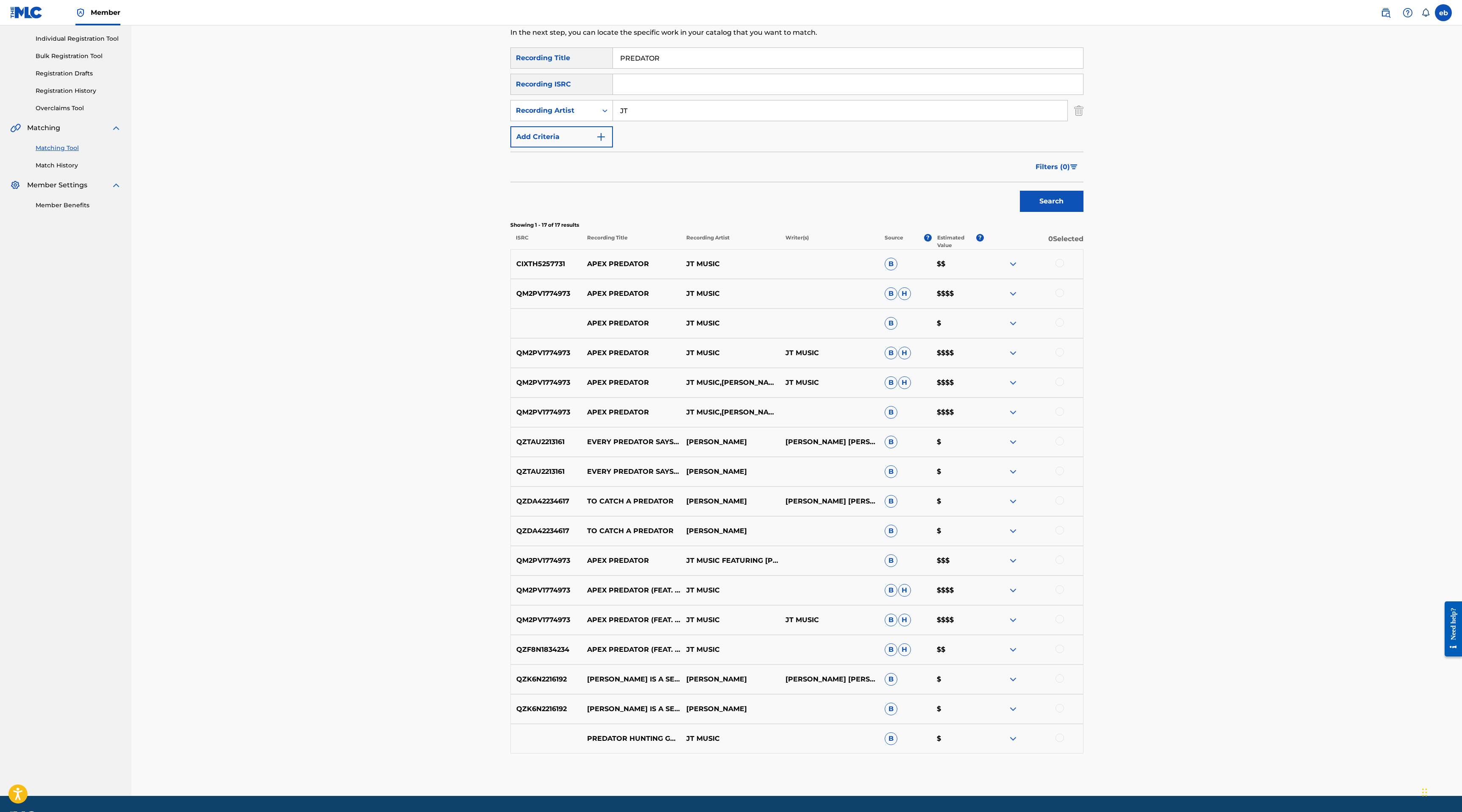
scroll to position [105, 0]
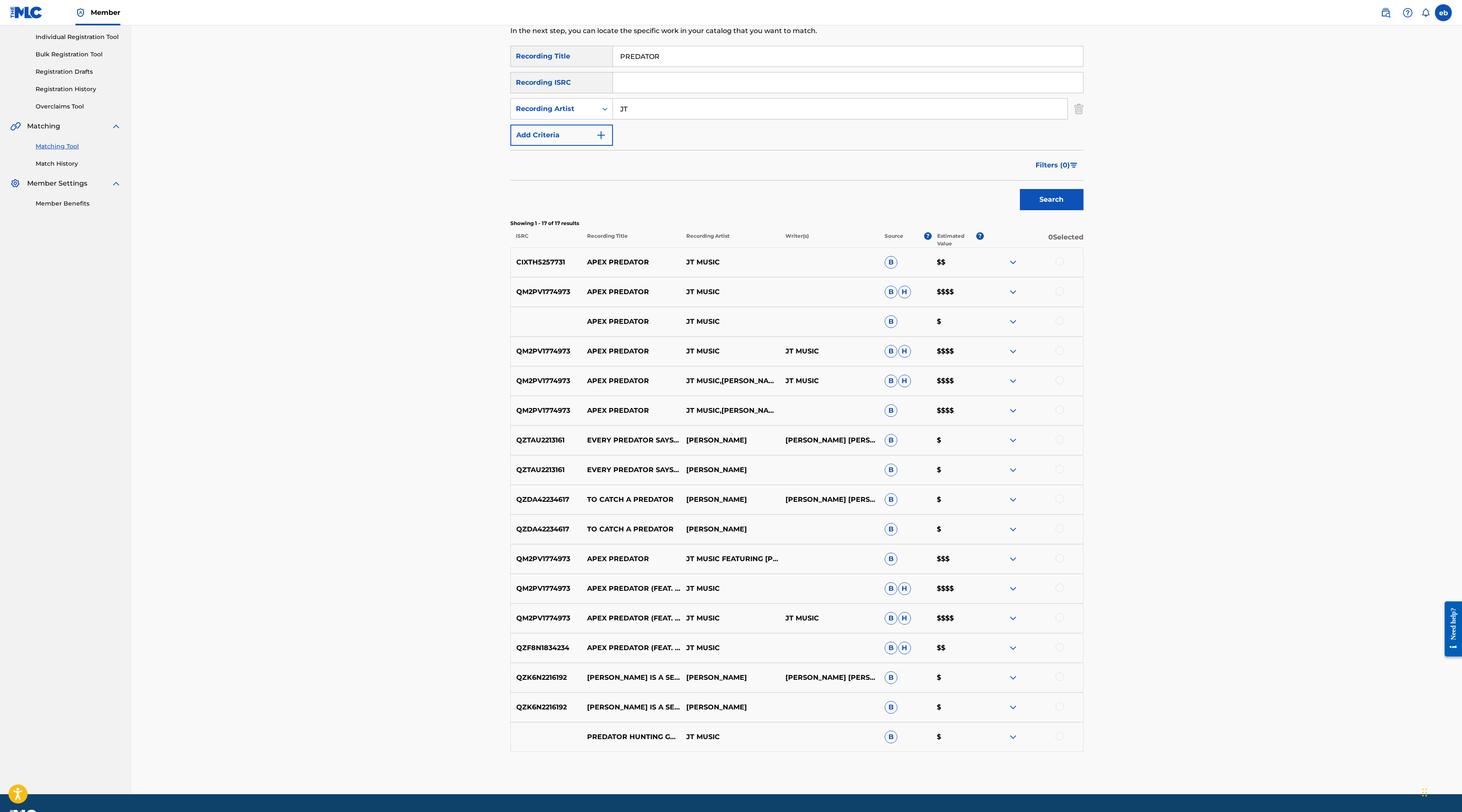
click at [690, 51] on input "PREDATOR" at bounding box center [848, 56] width 470 height 20
paste input "ENDZONE"
type input "ENDZONE"
click at [1020, 189] on button "Search" at bounding box center [1051, 200] width 64 height 21
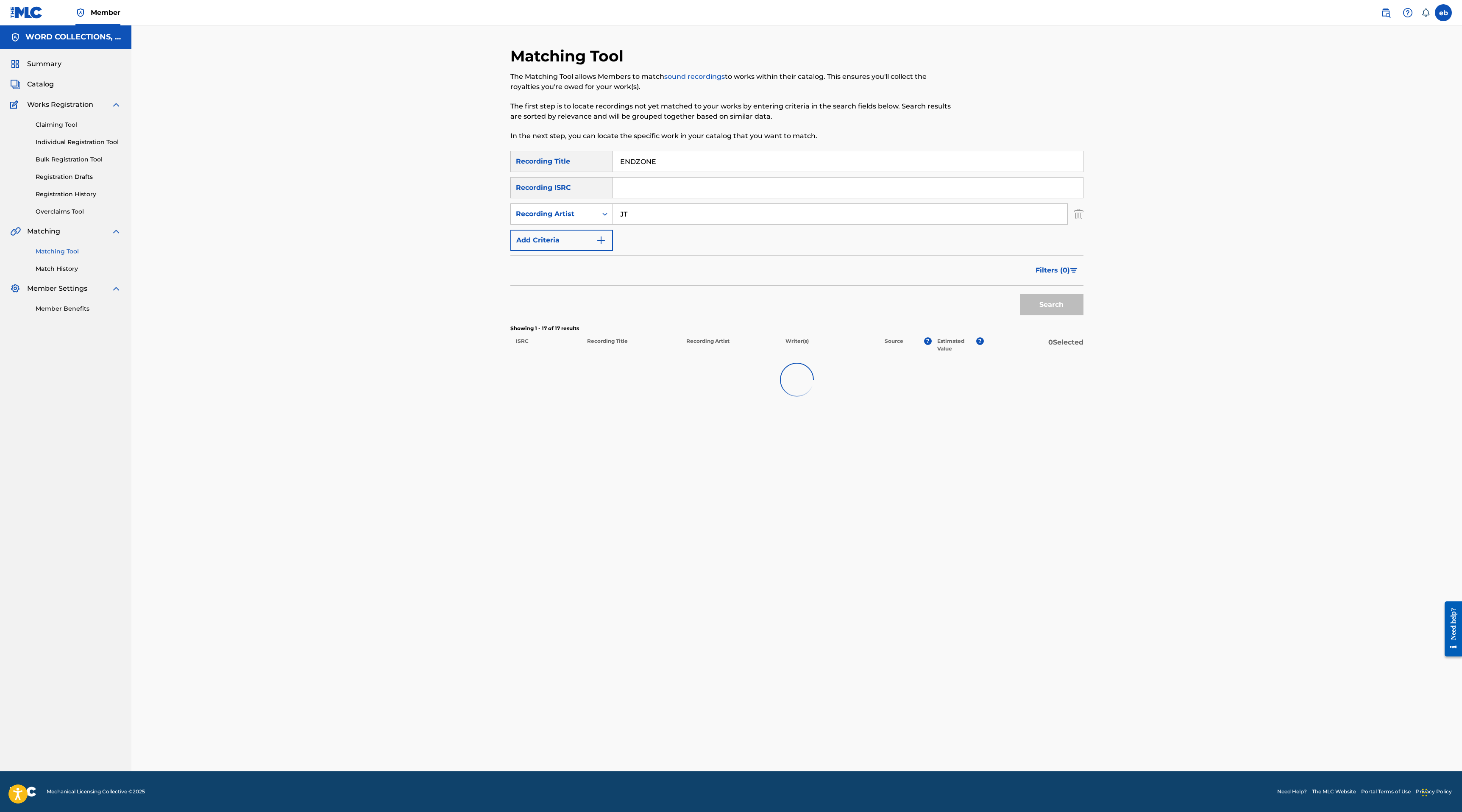
scroll to position [0, 0]
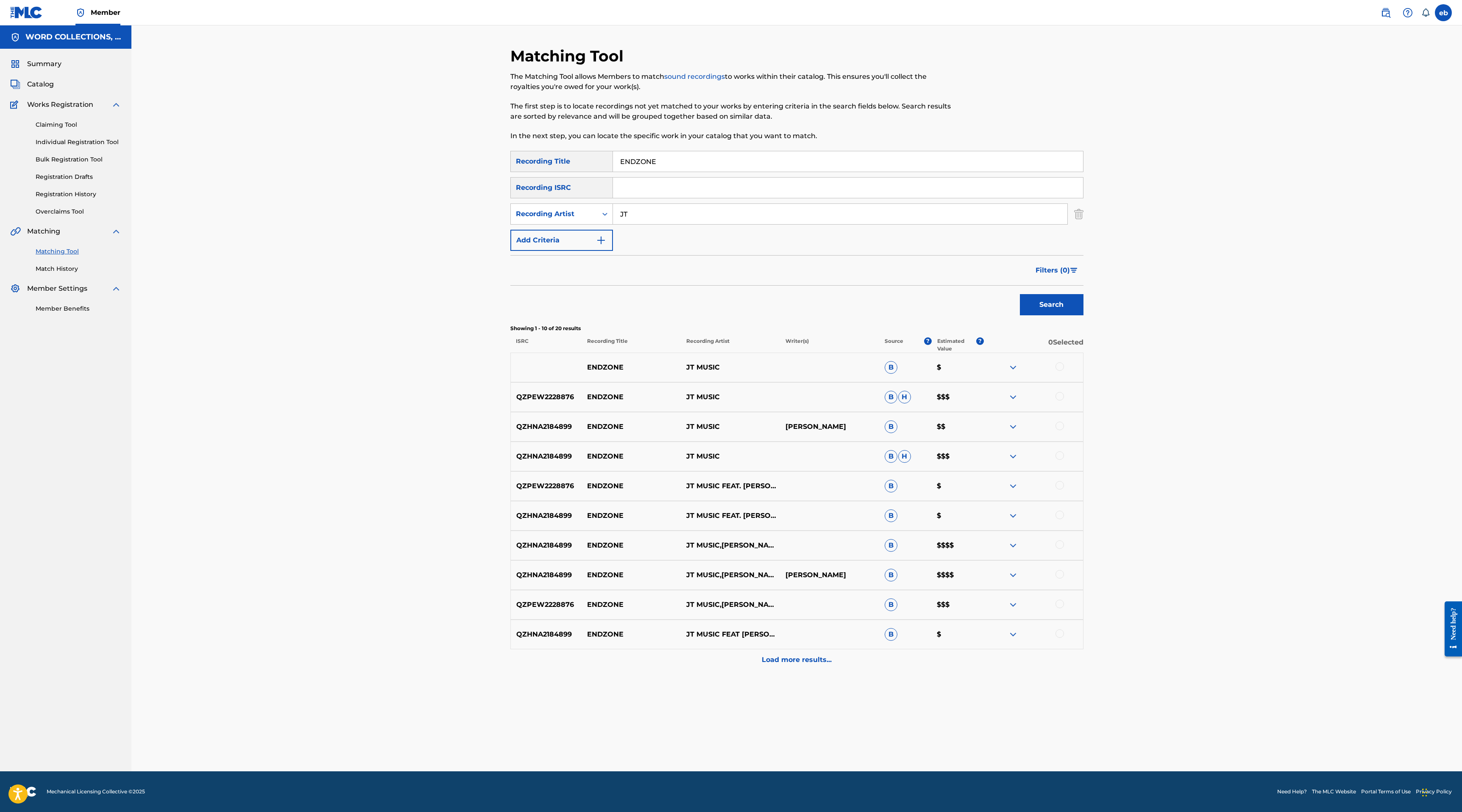
click at [800, 657] on p "Load more results..." at bounding box center [796, 659] width 70 height 10
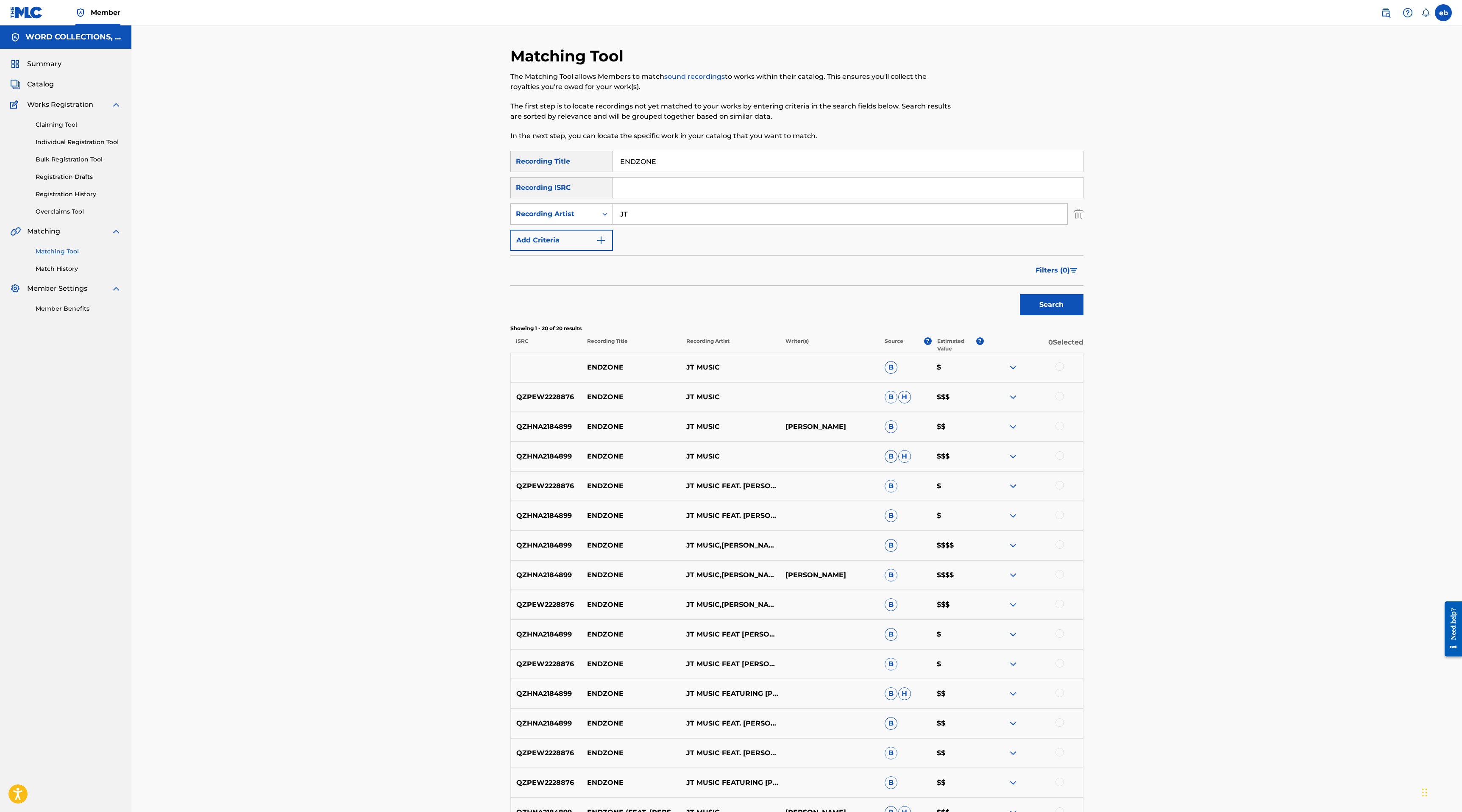
scroll to position [217, 0]
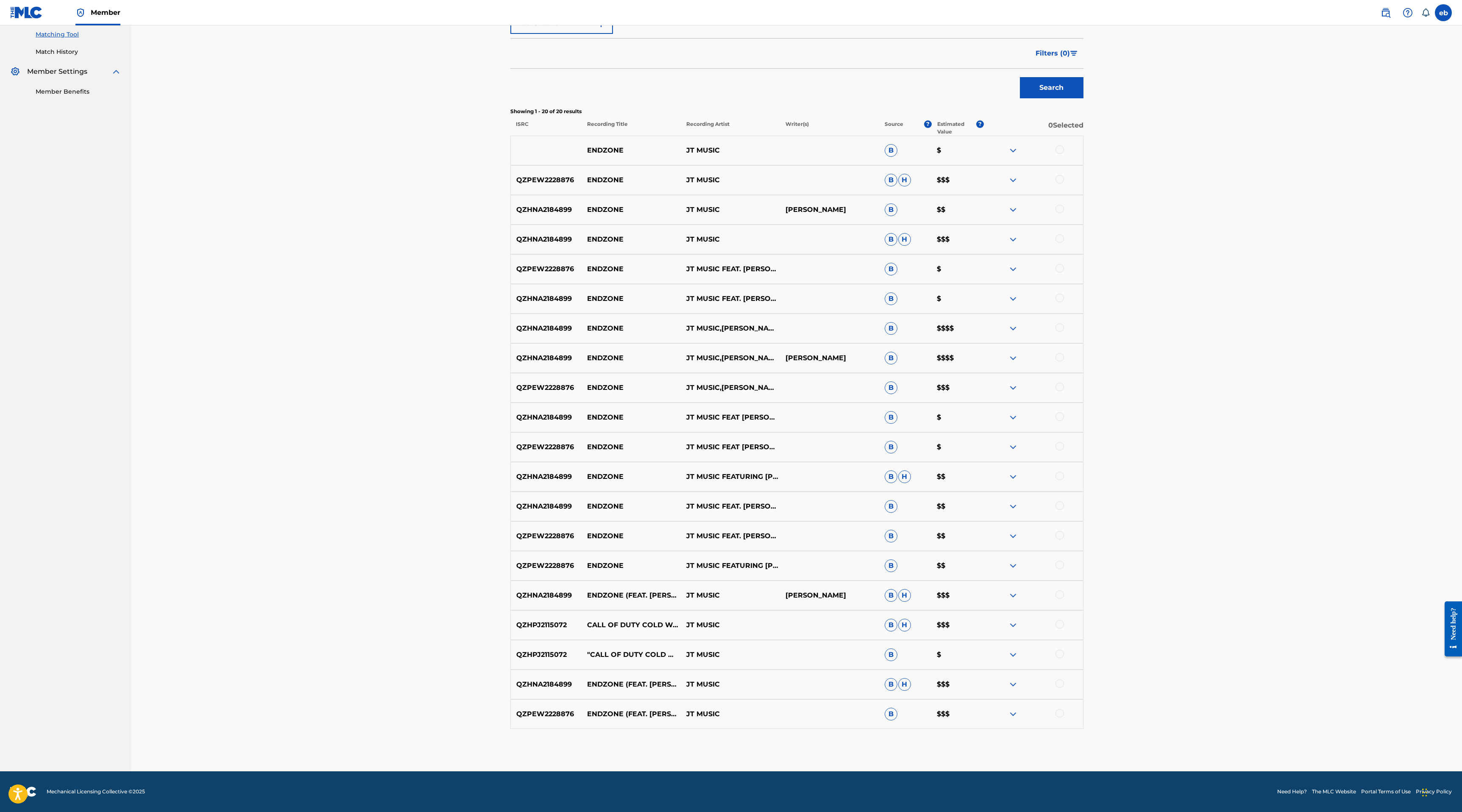
click at [1058, 146] on div at bounding box center [1060, 150] width 8 height 8
click at [1058, 176] on div at bounding box center [1060, 179] width 8 height 8
click at [1063, 207] on div at bounding box center [1060, 209] width 8 height 8
click at [1060, 239] on div at bounding box center [1060, 239] width 8 height 8
click at [1060, 269] on div at bounding box center [1060, 268] width 8 height 8
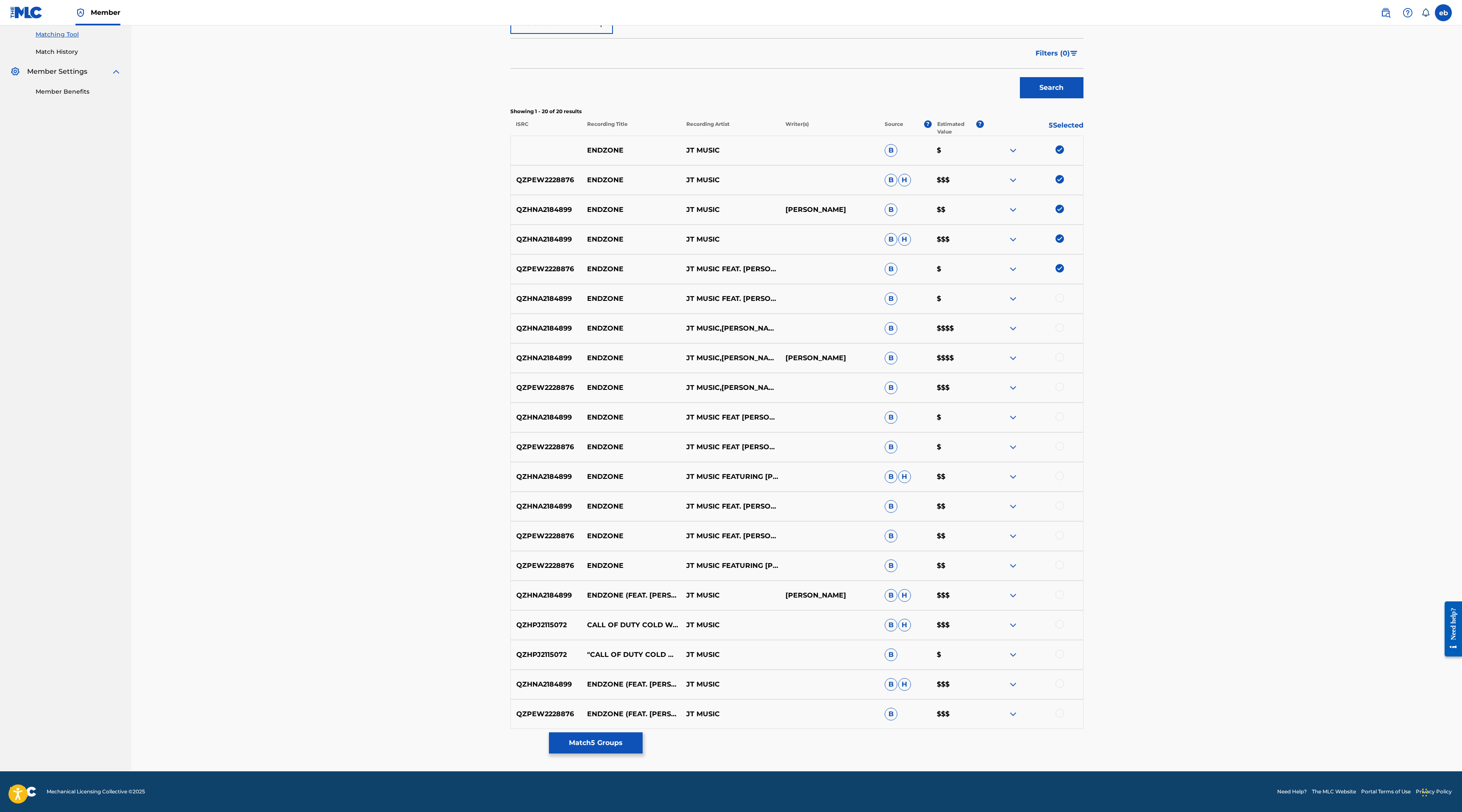
click at [1061, 306] on div "QZHNA2184899 ENDZONE JT MUSIC FEAT. [PERSON_NAME] [PERSON_NAME],ROCKIT GAMING,J…" at bounding box center [797, 298] width 573 height 30
click at [1060, 299] on div at bounding box center [1060, 297] width 8 height 8
click at [1060, 327] on div at bounding box center [1060, 327] width 8 height 8
click at [1060, 362] on div at bounding box center [1033, 358] width 99 height 10
click at [1060, 358] on div at bounding box center [1060, 357] width 8 height 8
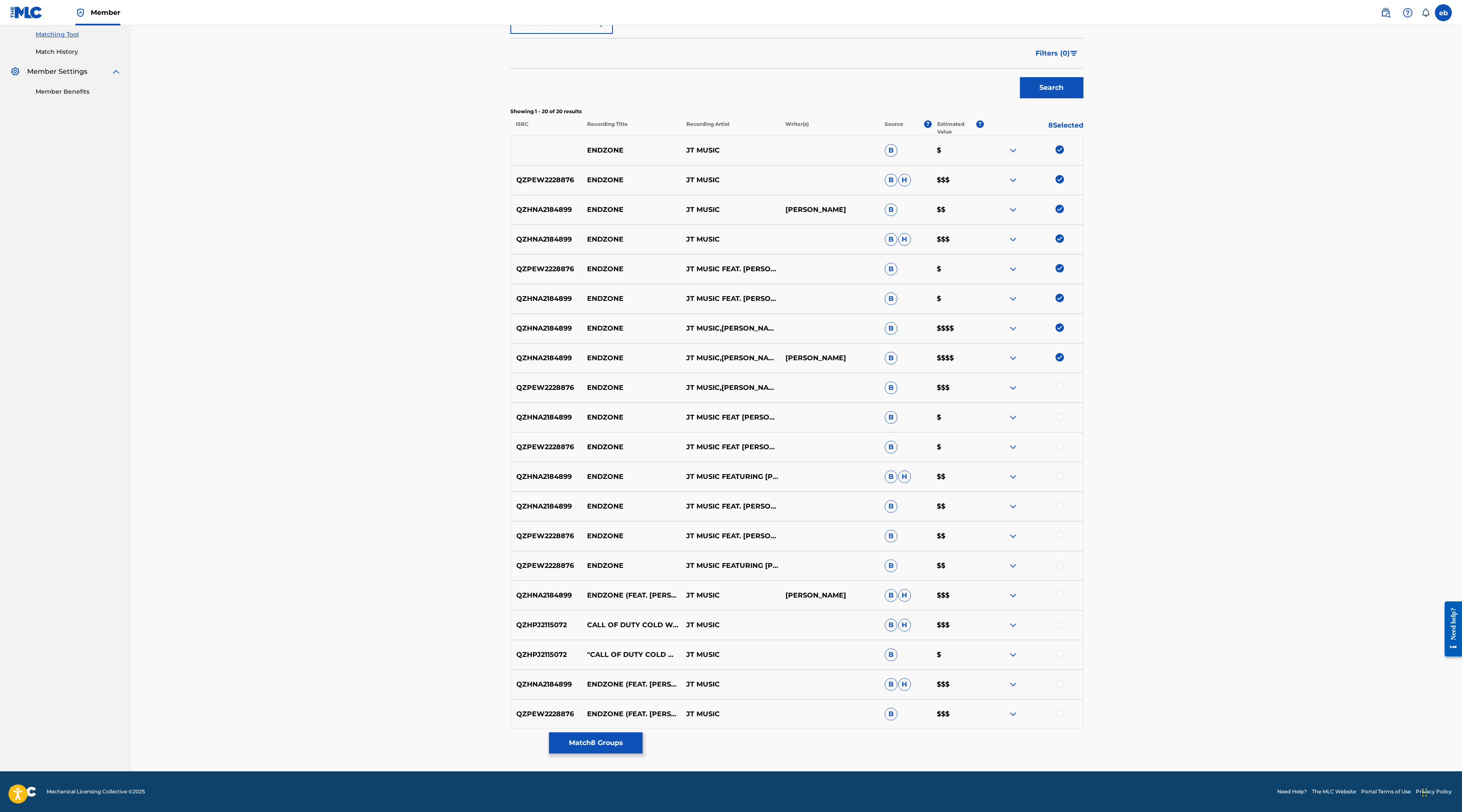
click at [1060, 386] on div at bounding box center [1060, 387] width 8 height 8
click at [1060, 415] on div at bounding box center [1060, 417] width 8 height 8
click at [1060, 446] on div at bounding box center [1060, 446] width 8 height 8
click at [1060, 478] on div at bounding box center [1060, 476] width 8 height 8
click at [1060, 503] on div at bounding box center [1060, 506] width 8 height 8
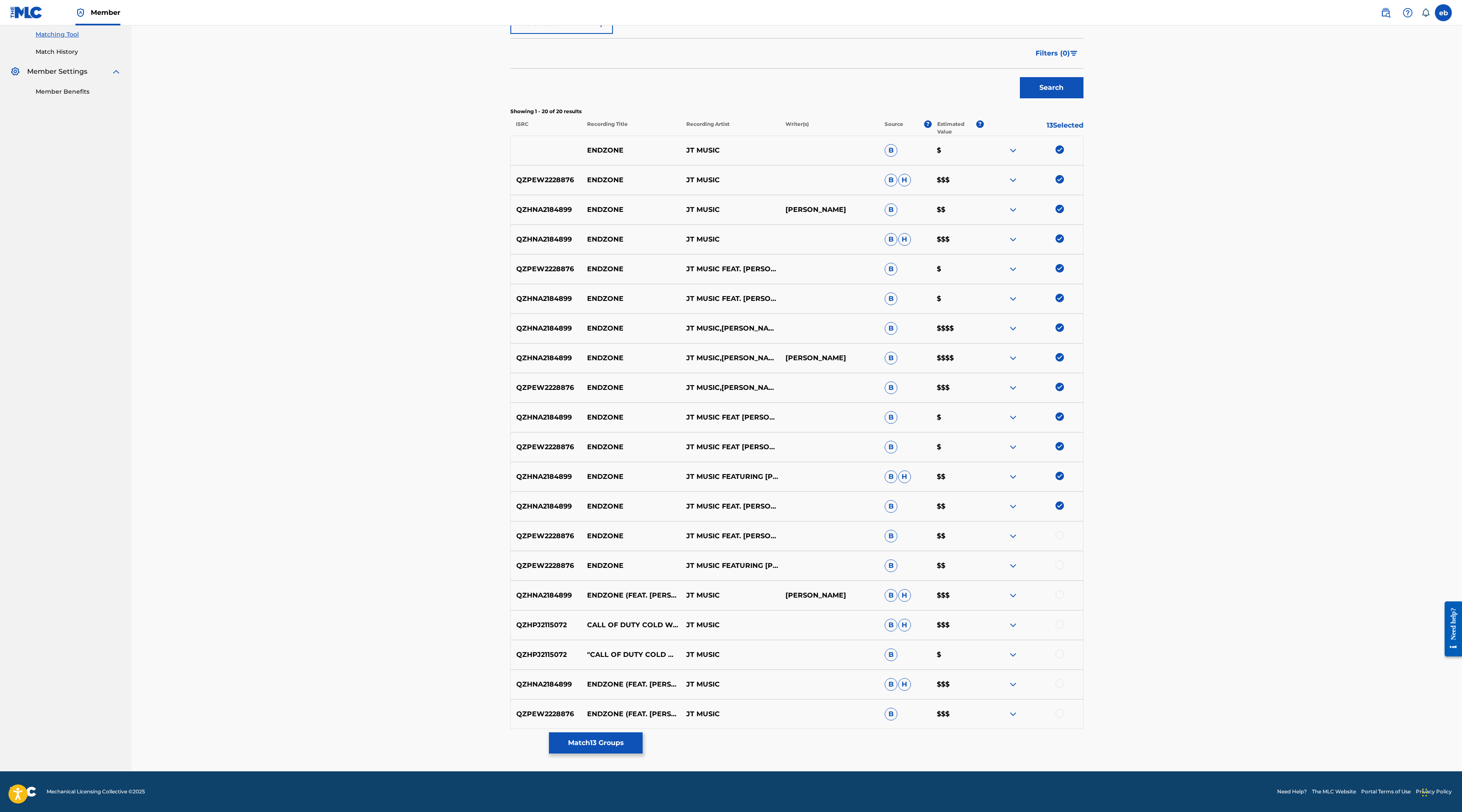
click at [1060, 537] on div at bounding box center [1060, 535] width 8 height 8
click at [1060, 568] on div at bounding box center [1060, 564] width 8 height 8
click at [1059, 595] on div at bounding box center [1060, 594] width 8 height 8
click at [1058, 627] on div at bounding box center [1060, 624] width 8 height 8
click at [1060, 657] on div at bounding box center [1060, 654] width 8 height 8
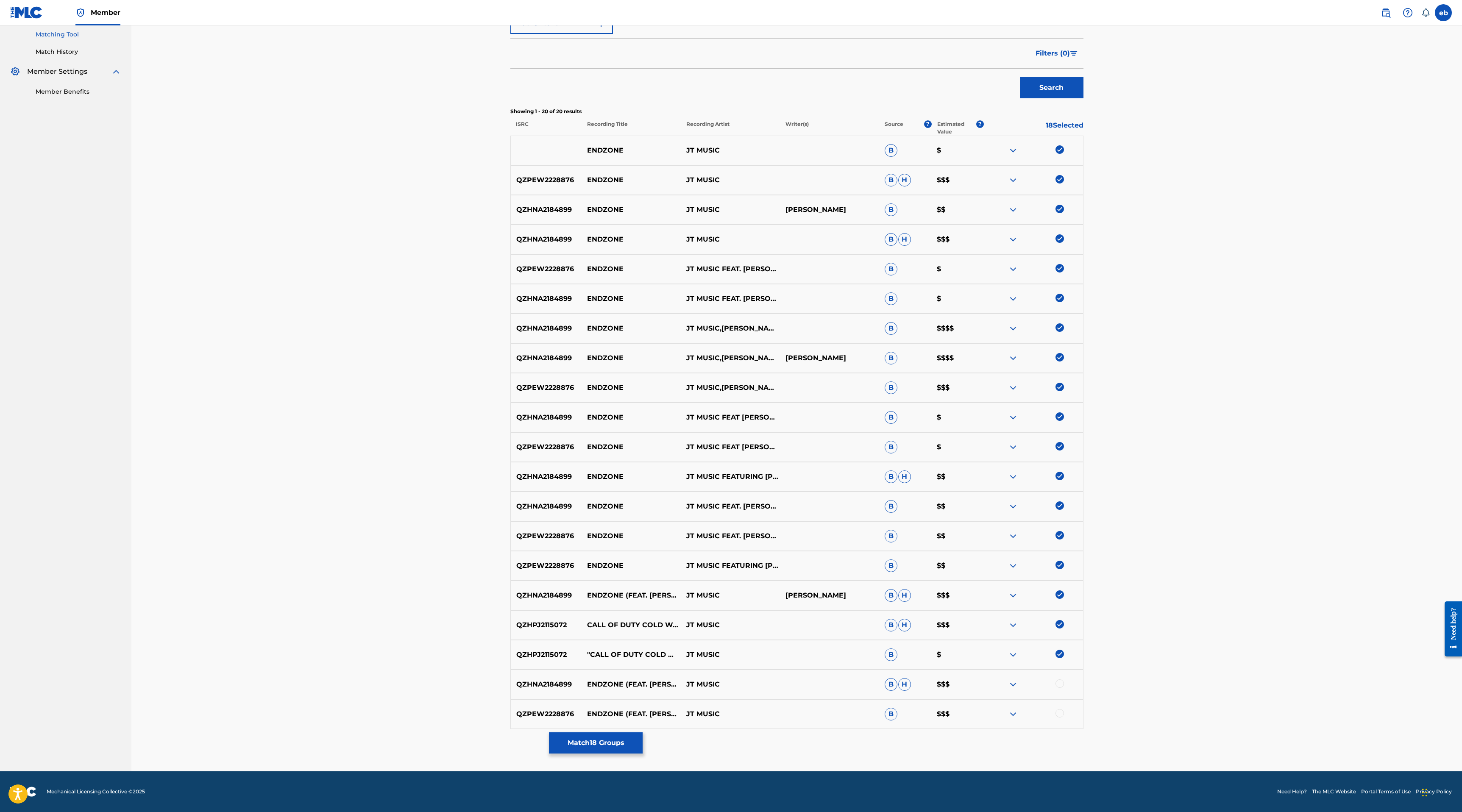
click at [1016, 655] on img at bounding box center [1013, 655] width 10 height 10
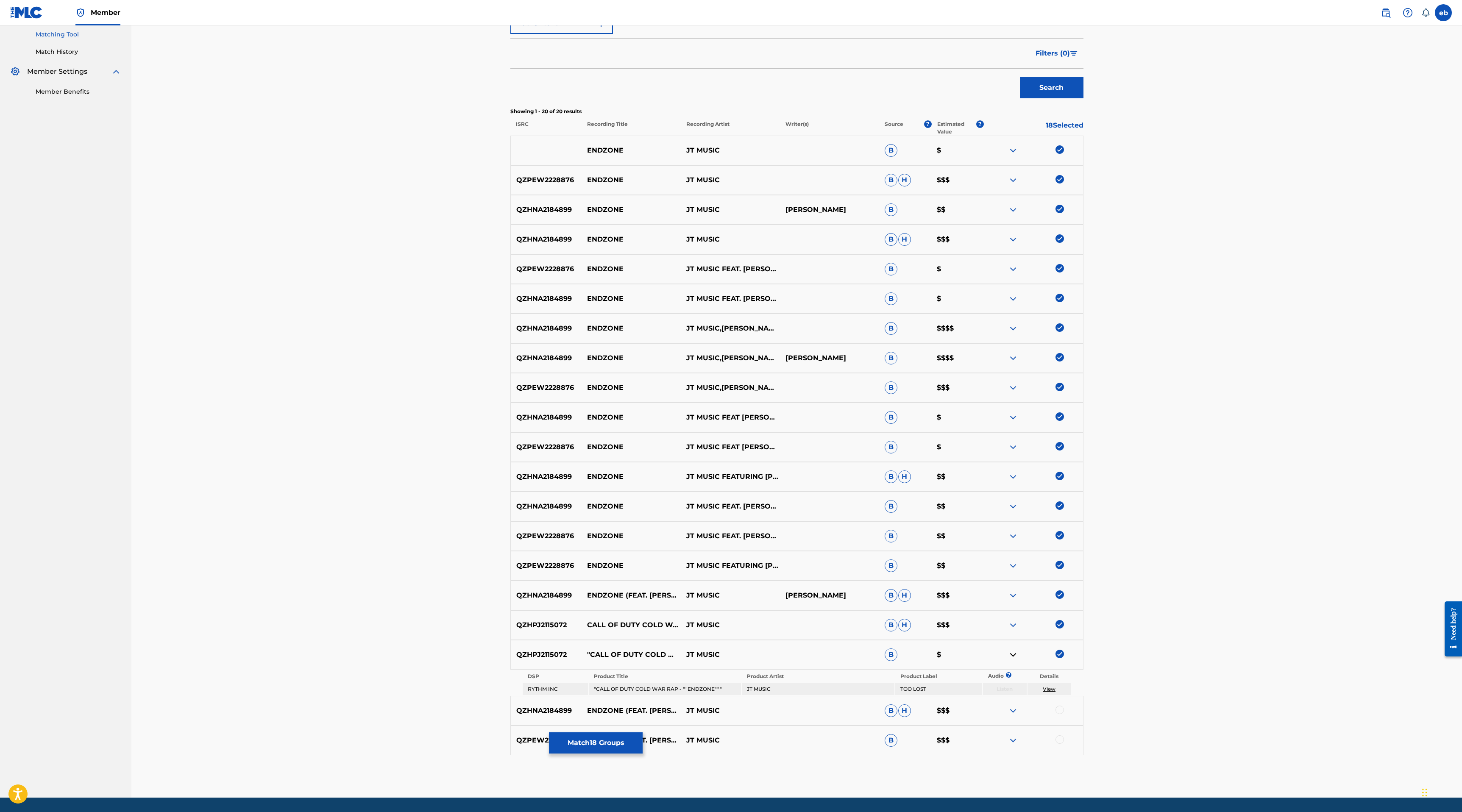
click at [1015, 655] on img at bounding box center [1013, 655] width 10 height 10
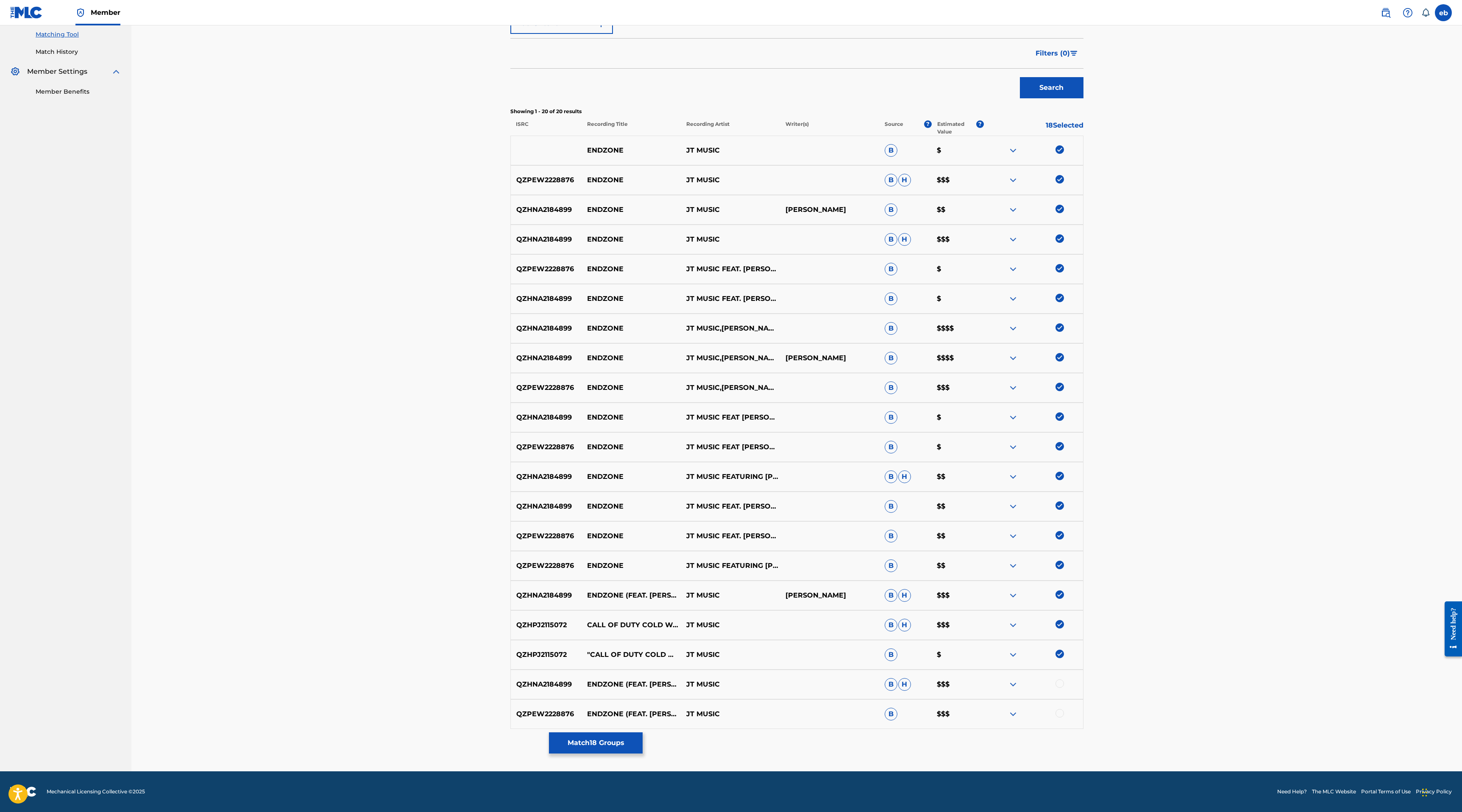
click at [1015, 654] on img at bounding box center [1013, 655] width 10 height 10
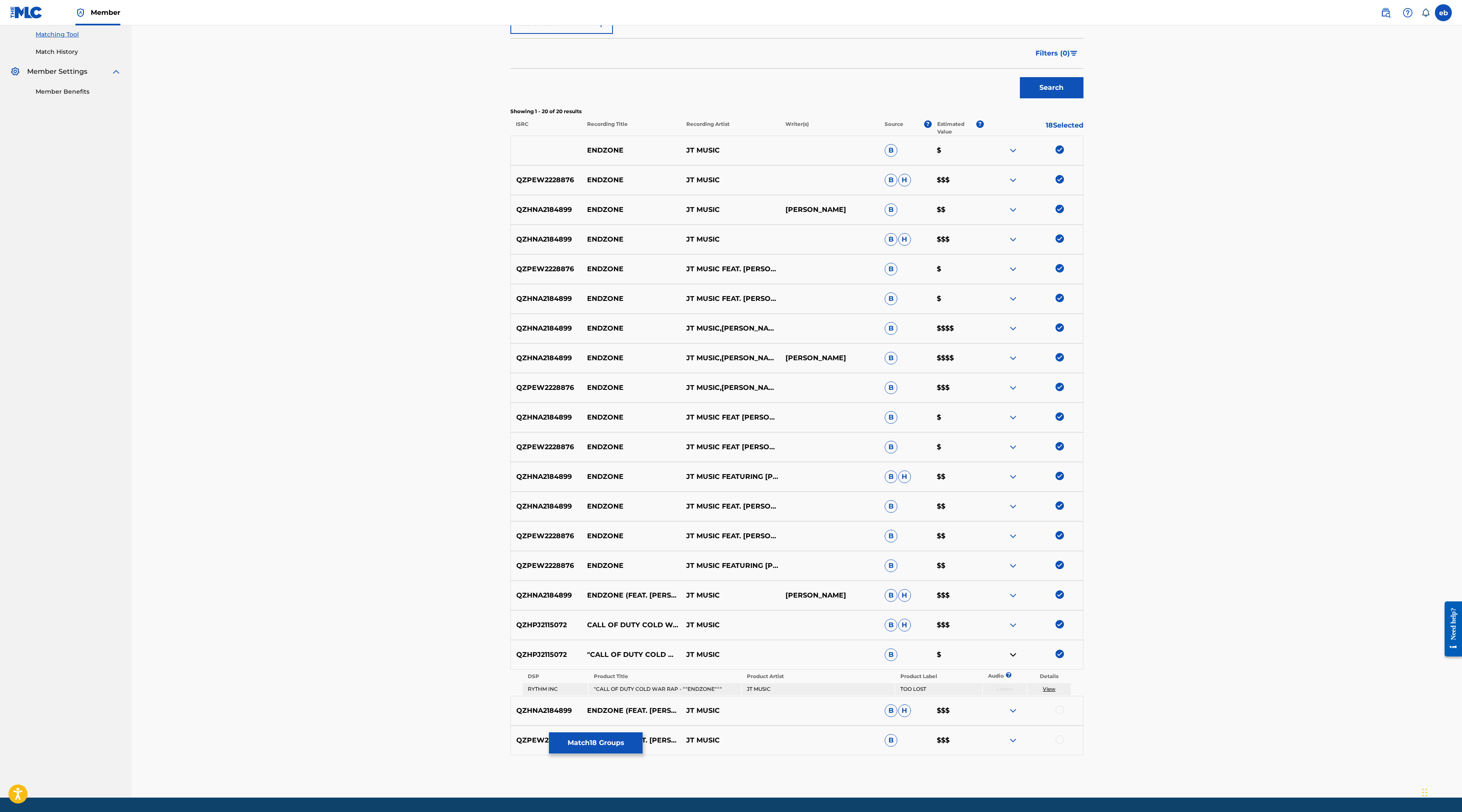
click at [1015, 654] on img at bounding box center [1013, 655] width 10 height 10
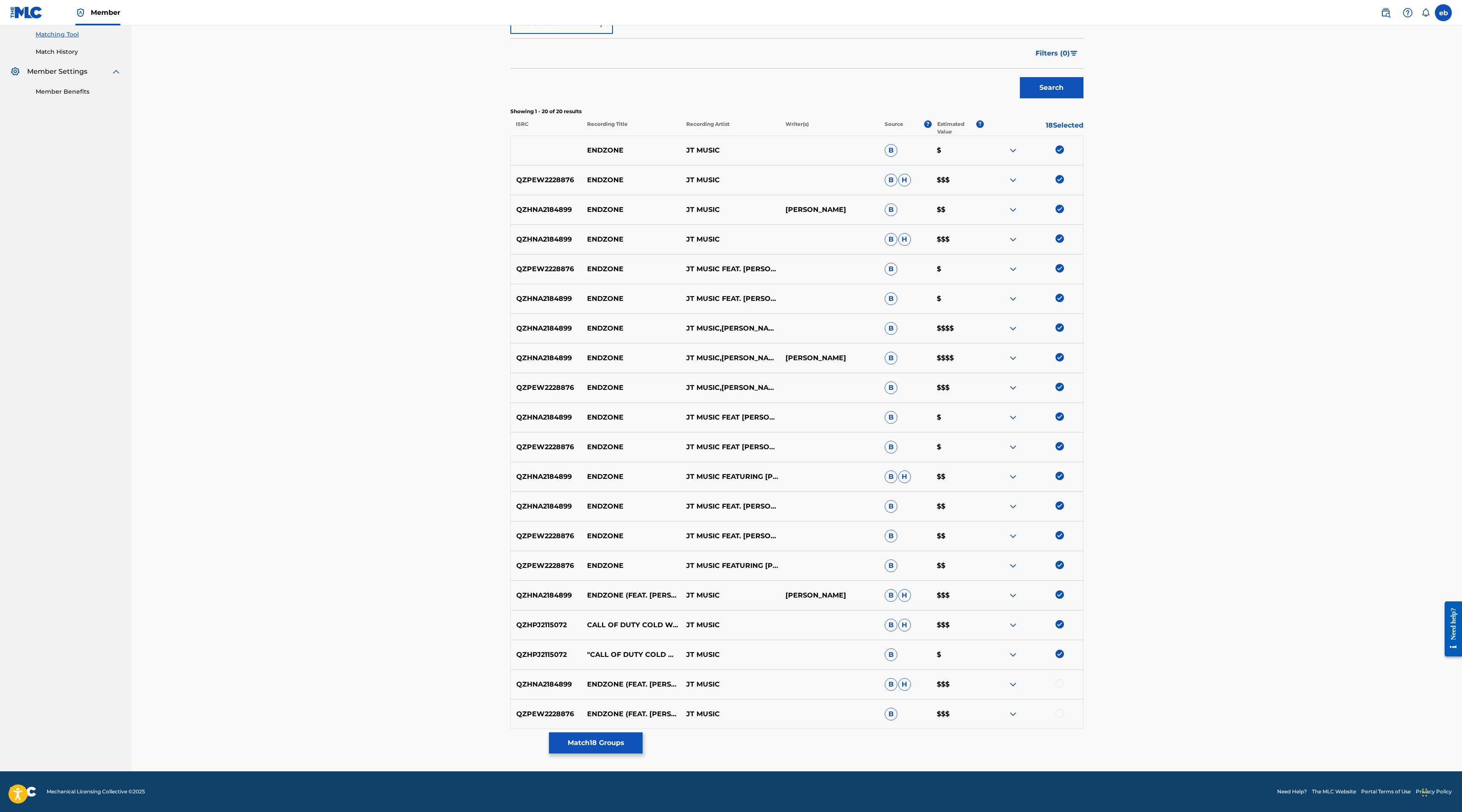
click at [1012, 625] on img at bounding box center [1013, 625] width 10 height 10
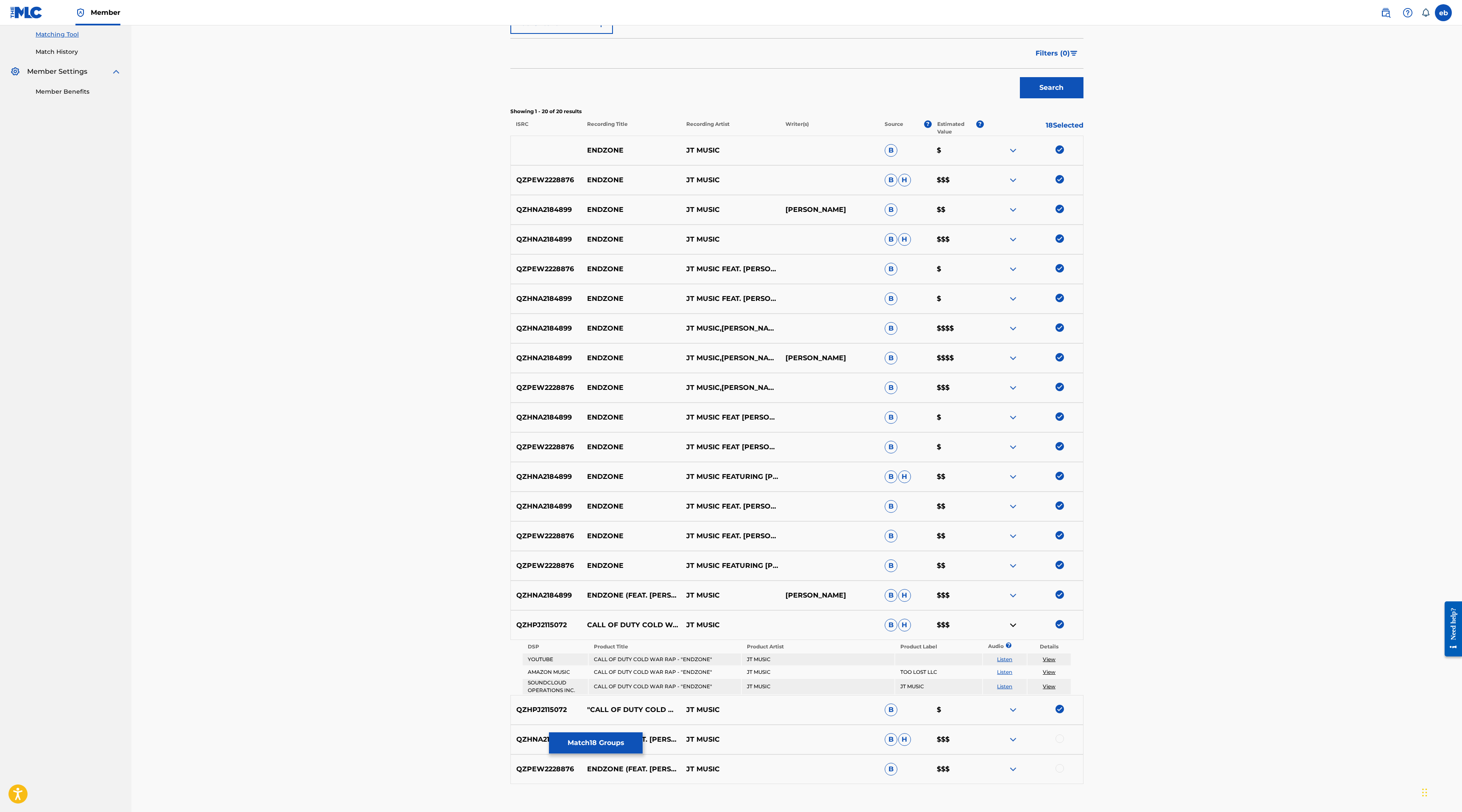
click at [1012, 625] on img at bounding box center [1013, 625] width 10 height 10
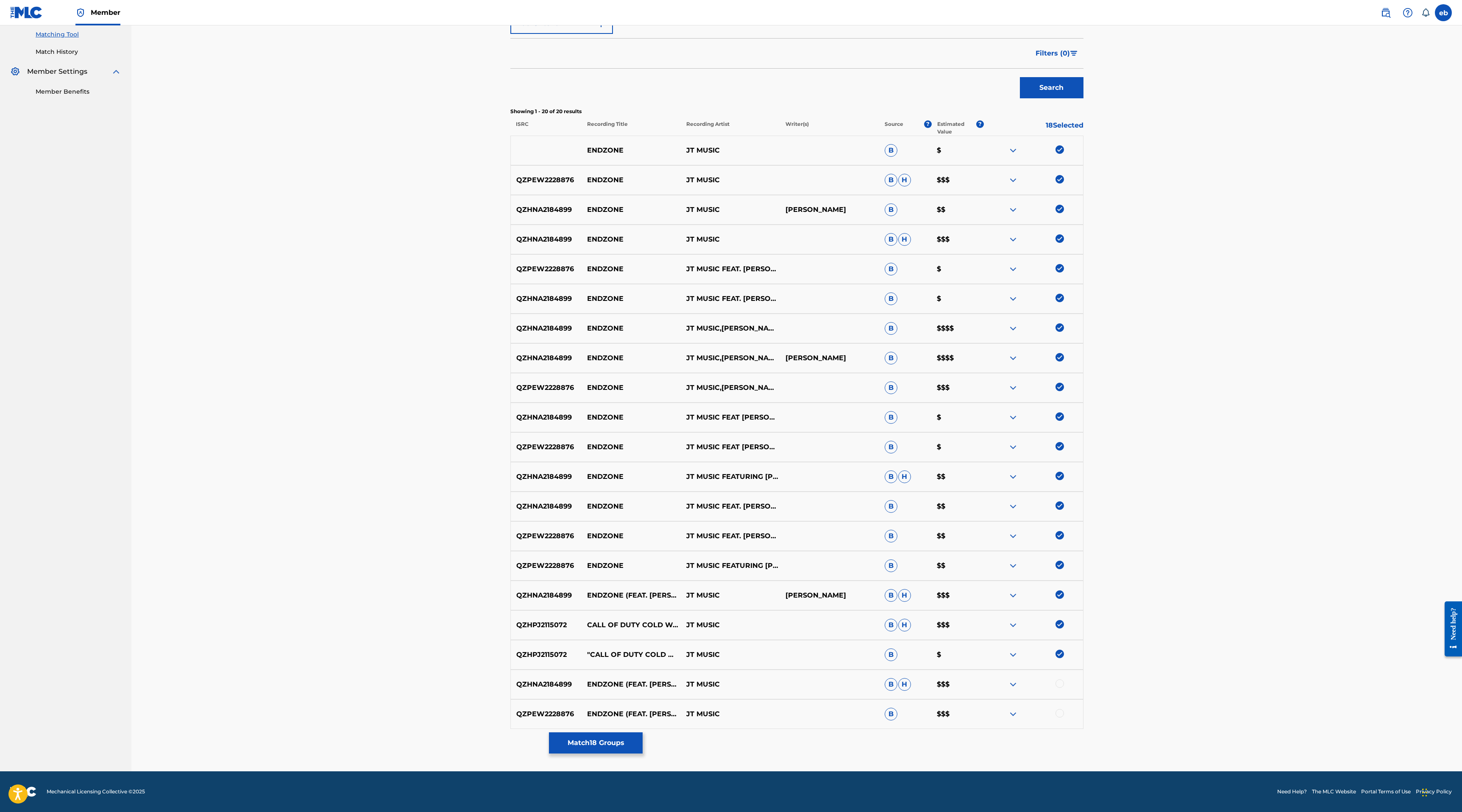
click at [1066, 680] on div at bounding box center [1033, 684] width 99 height 10
click at [1065, 684] on div at bounding box center [1033, 684] width 99 height 10
click at [1061, 685] on div at bounding box center [1060, 684] width 8 height 8
click at [1060, 716] on div at bounding box center [1060, 713] width 8 height 8
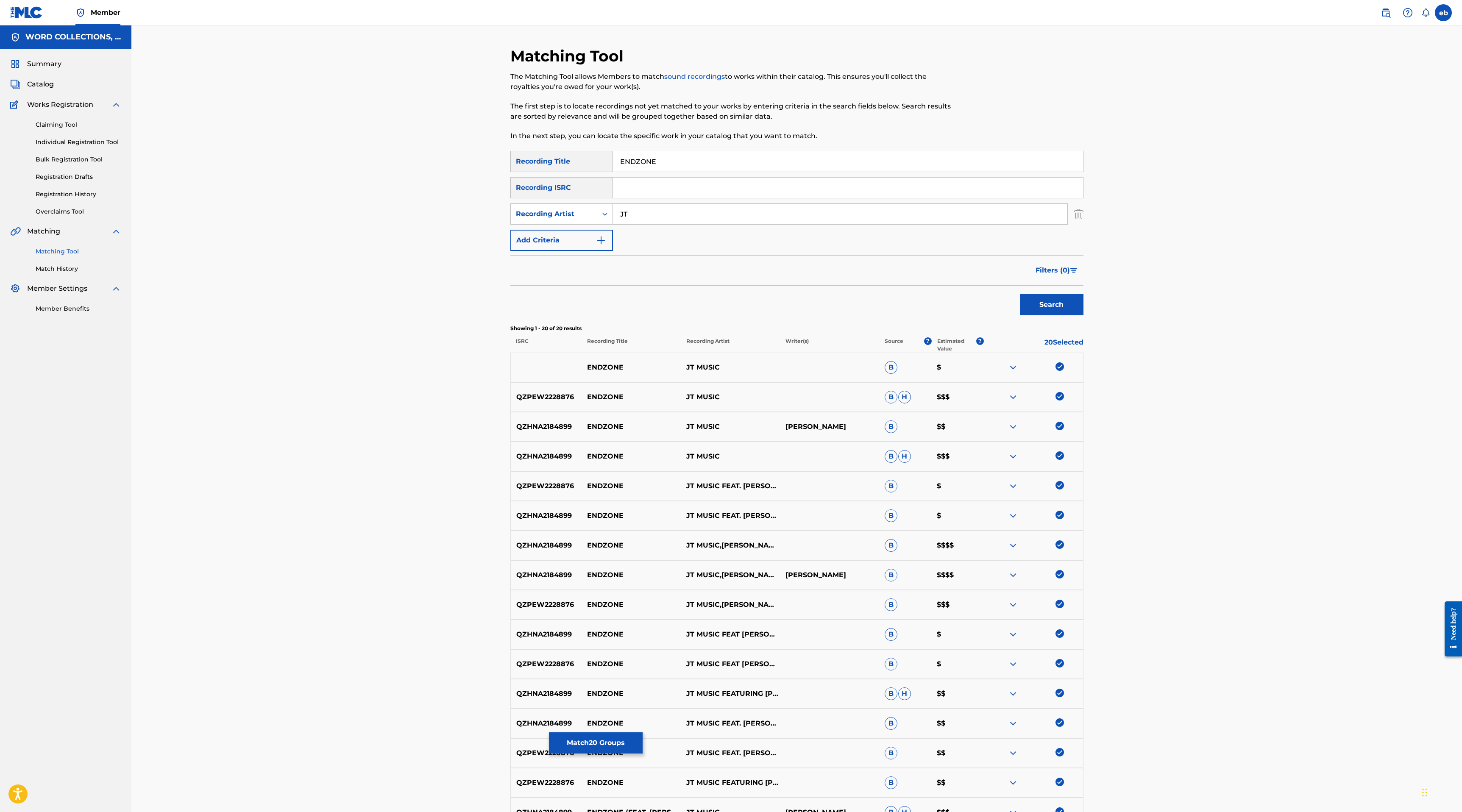
click at [676, 212] on input "JT" at bounding box center [840, 214] width 454 height 20
click at [1020, 294] on button "Search" at bounding box center [1051, 304] width 64 height 21
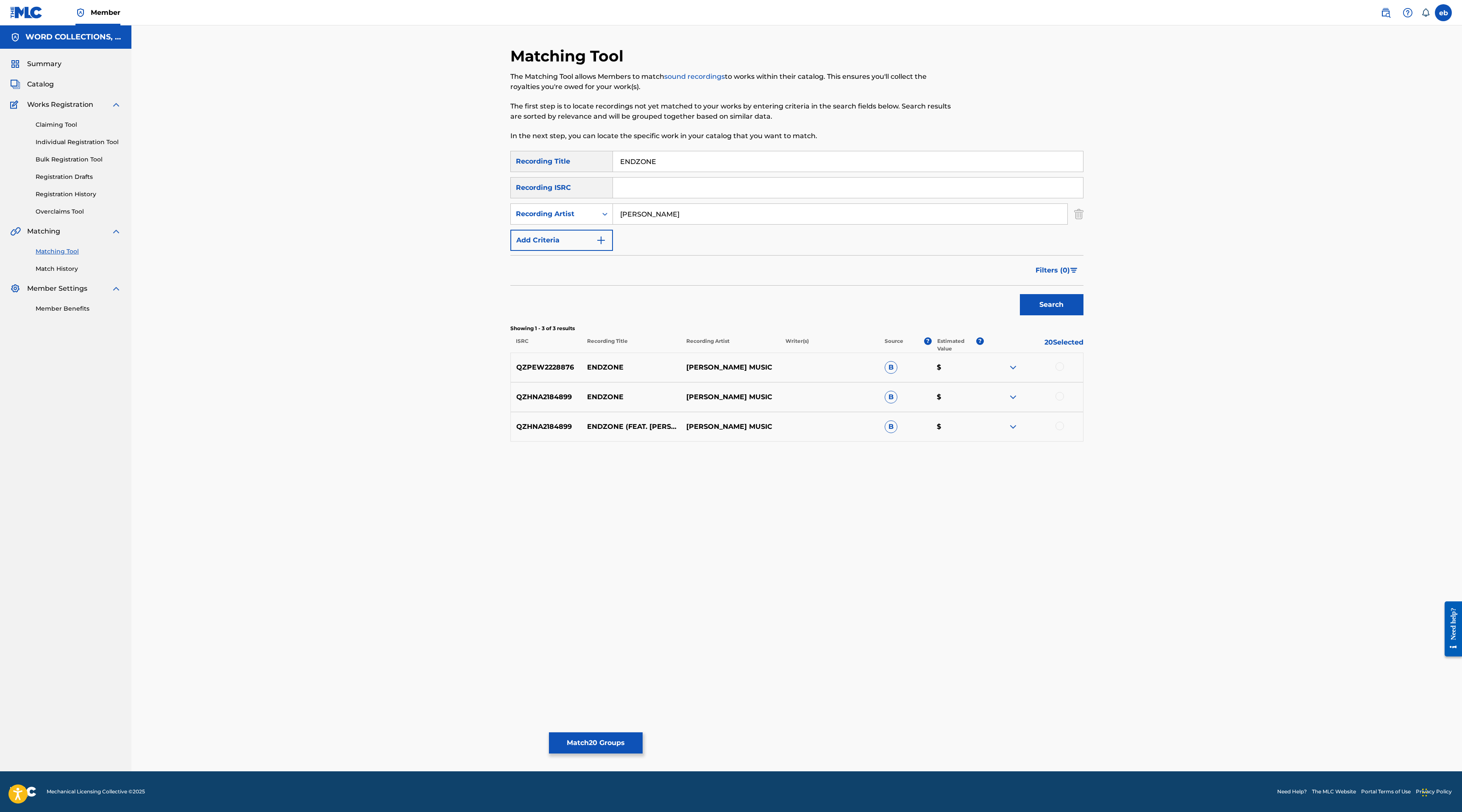
click at [1061, 365] on div at bounding box center [1060, 366] width 8 height 8
click at [1061, 395] on div at bounding box center [1060, 396] width 8 height 8
click at [1062, 422] on div at bounding box center [1060, 426] width 8 height 8
click at [635, 218] on input "[PERSON_NAME]" at bounding box center [840, 214] width 454 height 20
click at [1020, 294] on button "Search" at bounding box center [1051, 304] width 64 height 21
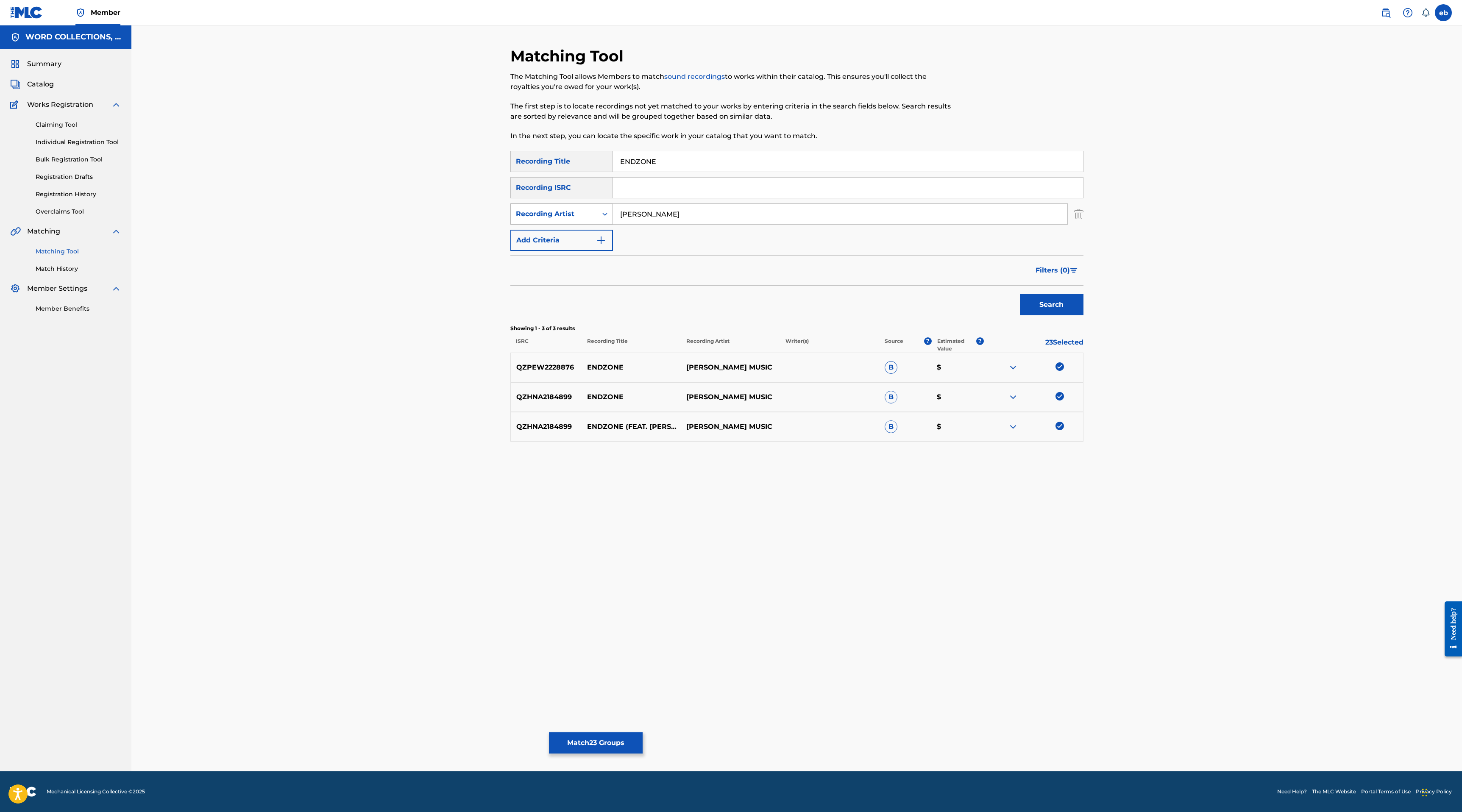
drag, startPoint x: 653, startPoint y: 212, endPoint x: 516, endPoint y: 212, distance: 137.0
click at [516, 212] on div "SearchWithCriteria1ad69c80-94c0-4503-9e40-7f1aaf88aab4 Recording Artist [PERSON…" at bounding box center [797, 214] width 573 height 21
type input "JT Music"
click at [1020, 294] on button "Search" at bounding box center [1051, 304] width 64 height 21
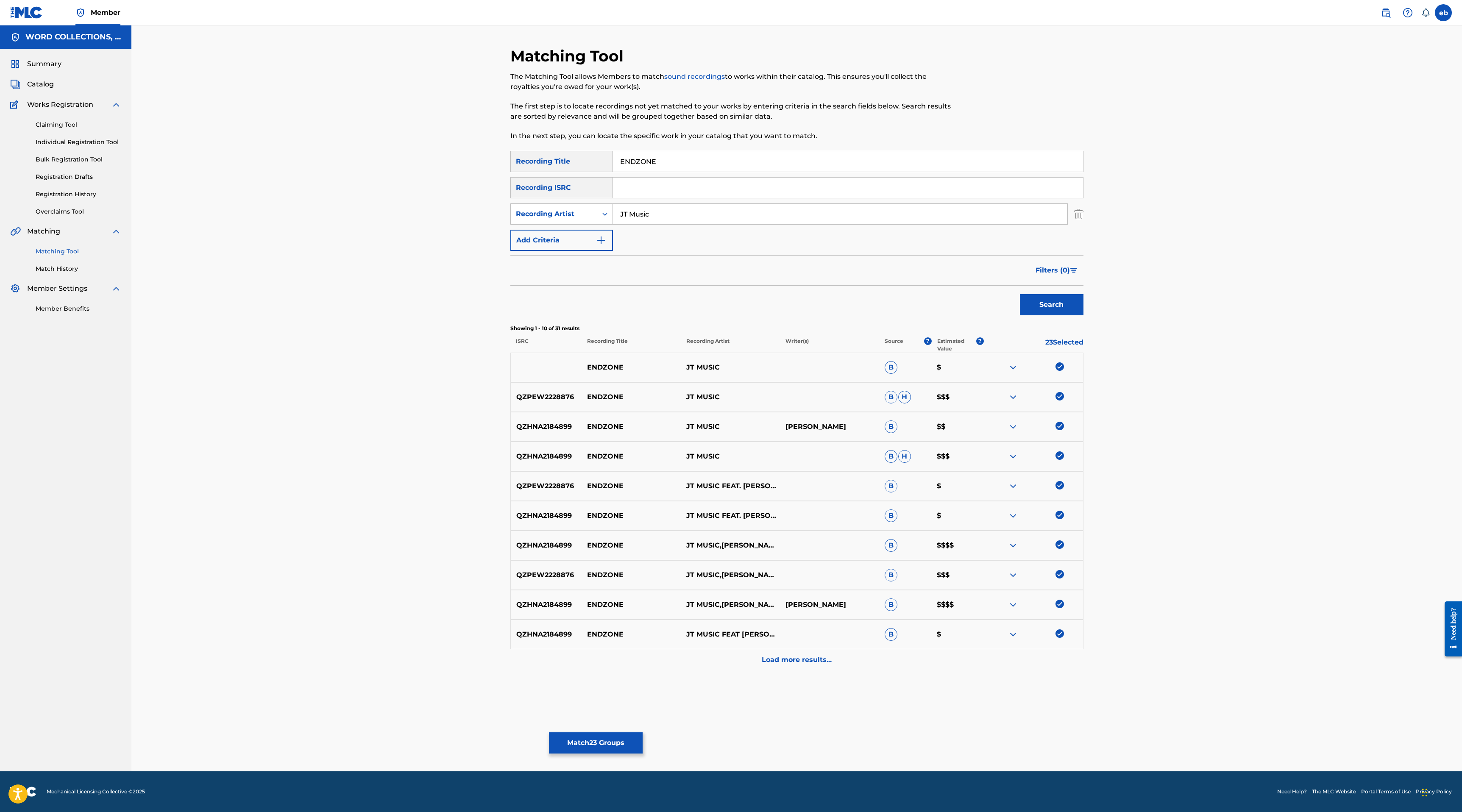
click at [810, 659] on p "Load more results..." at bounding box center [796, 659] width 70 height 10
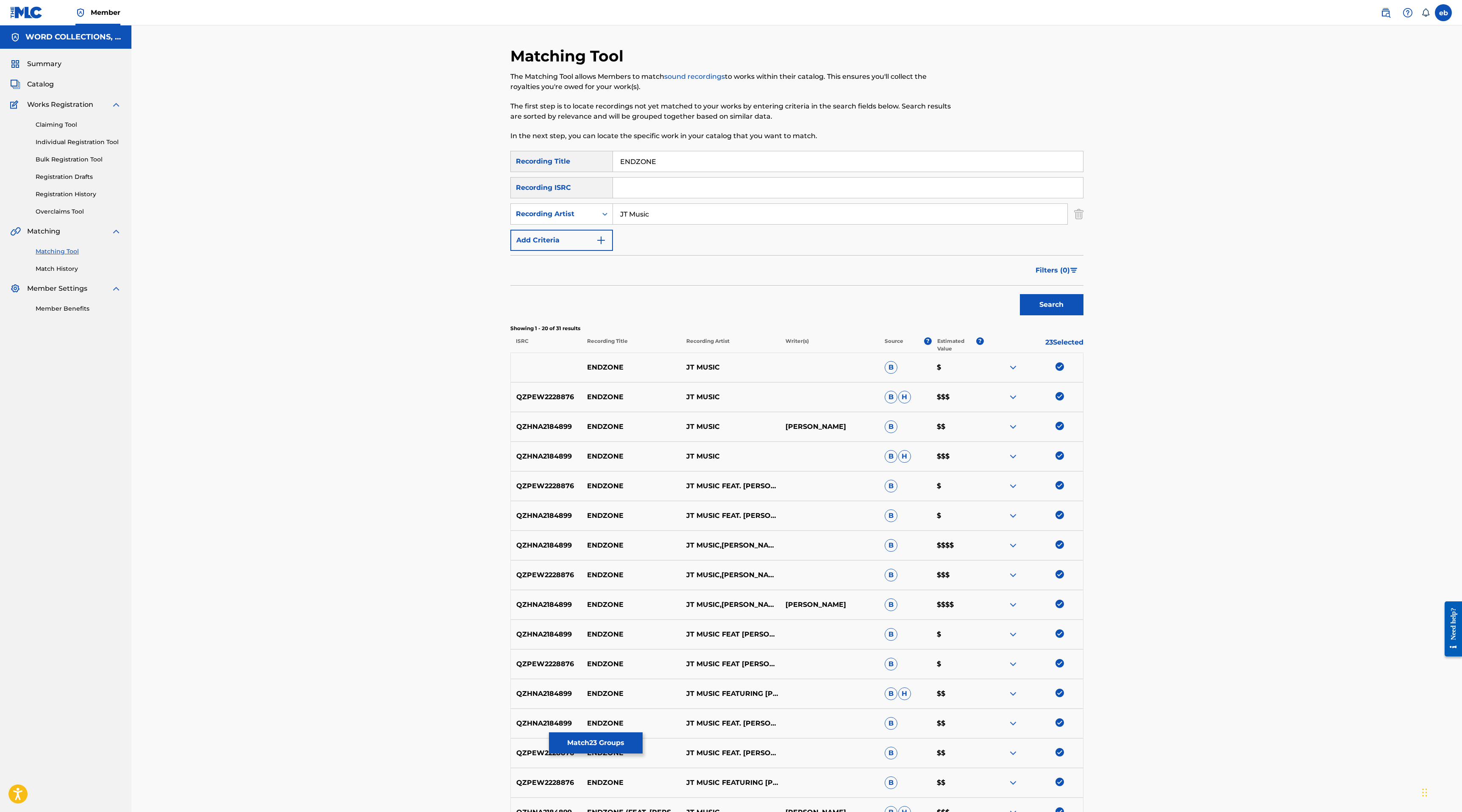
scroll to position [238, 0]
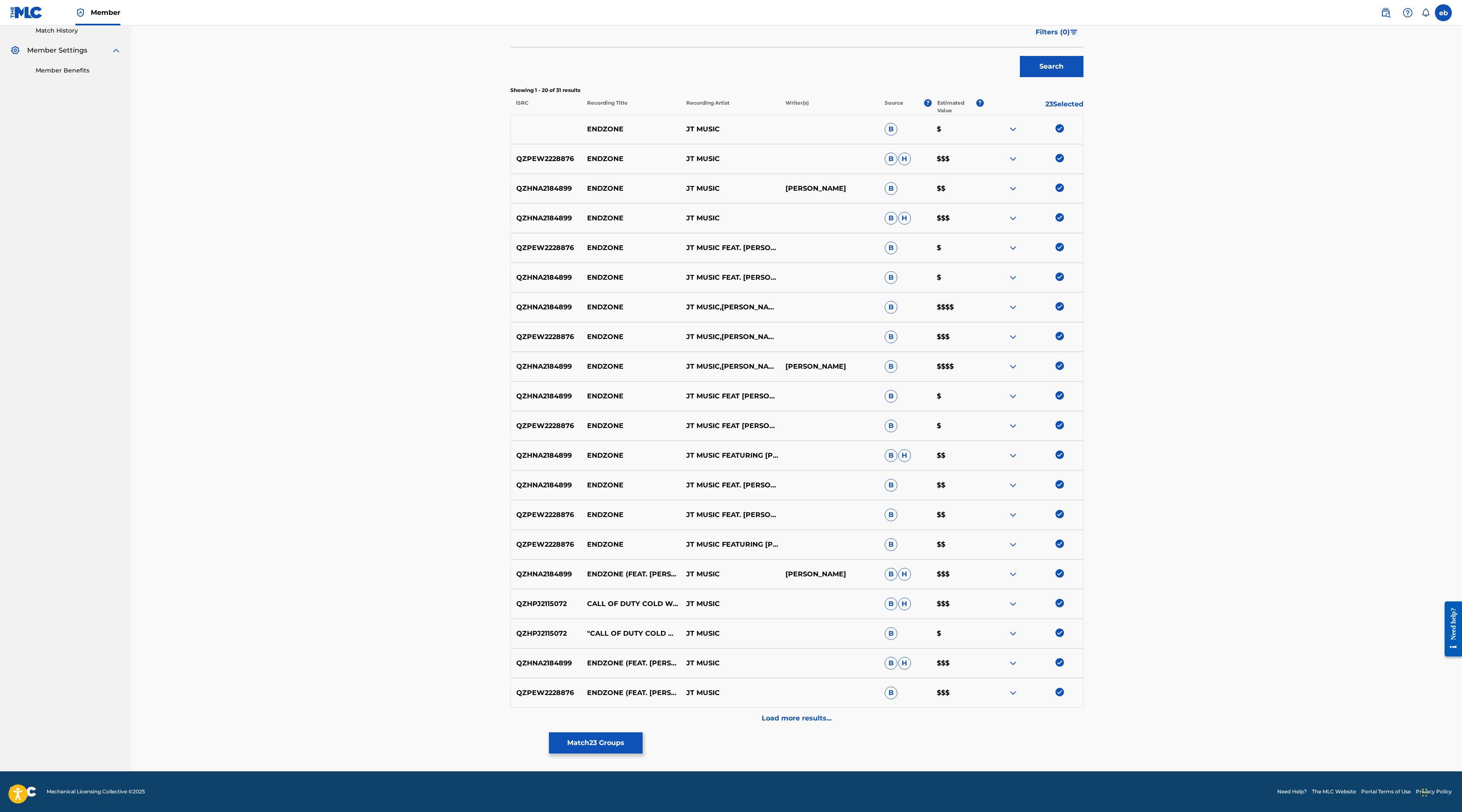
click at [822, 714] on p "Load more results..." at bounding box center [796, 718] width 70 height 10
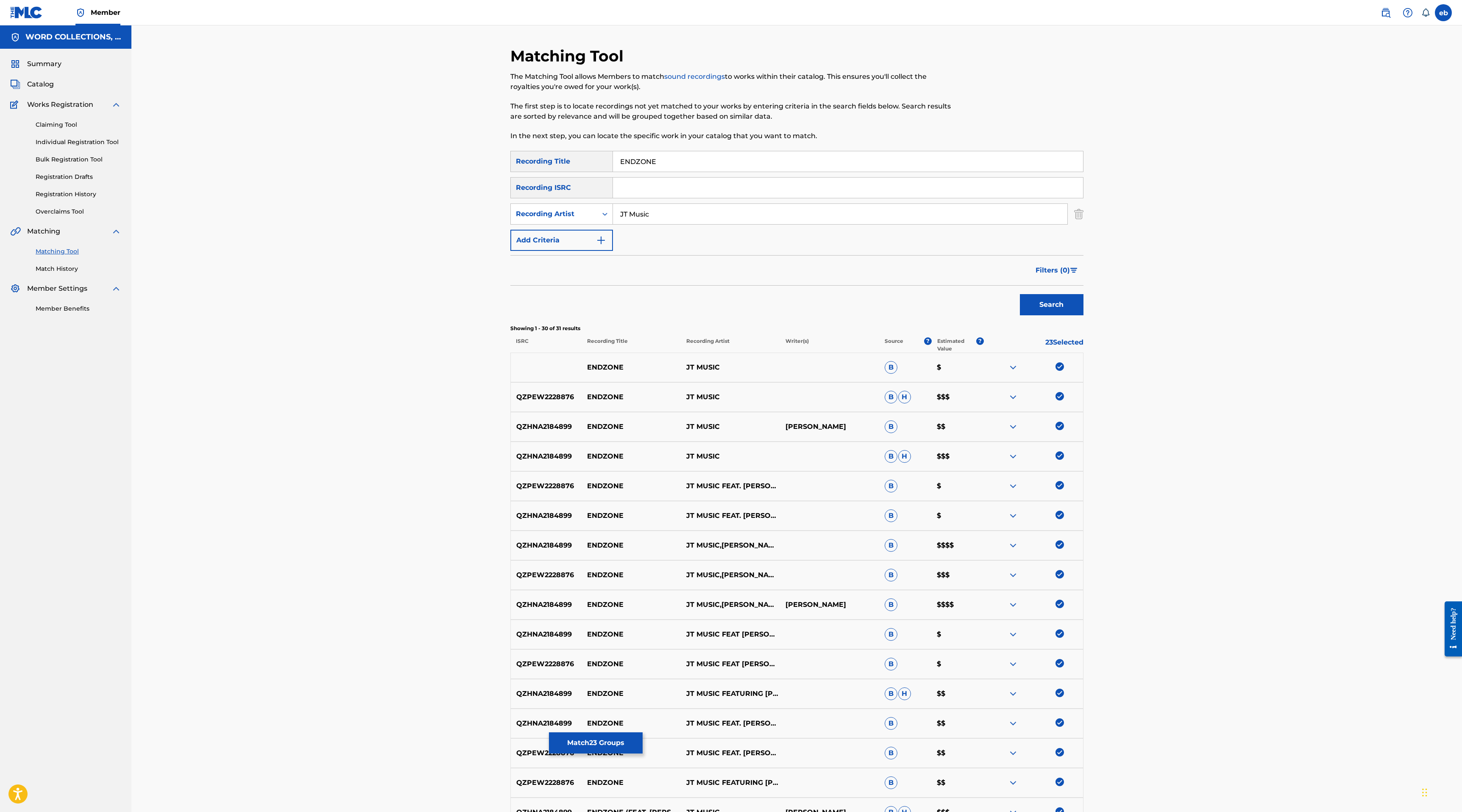
scroll to position [535, 0]
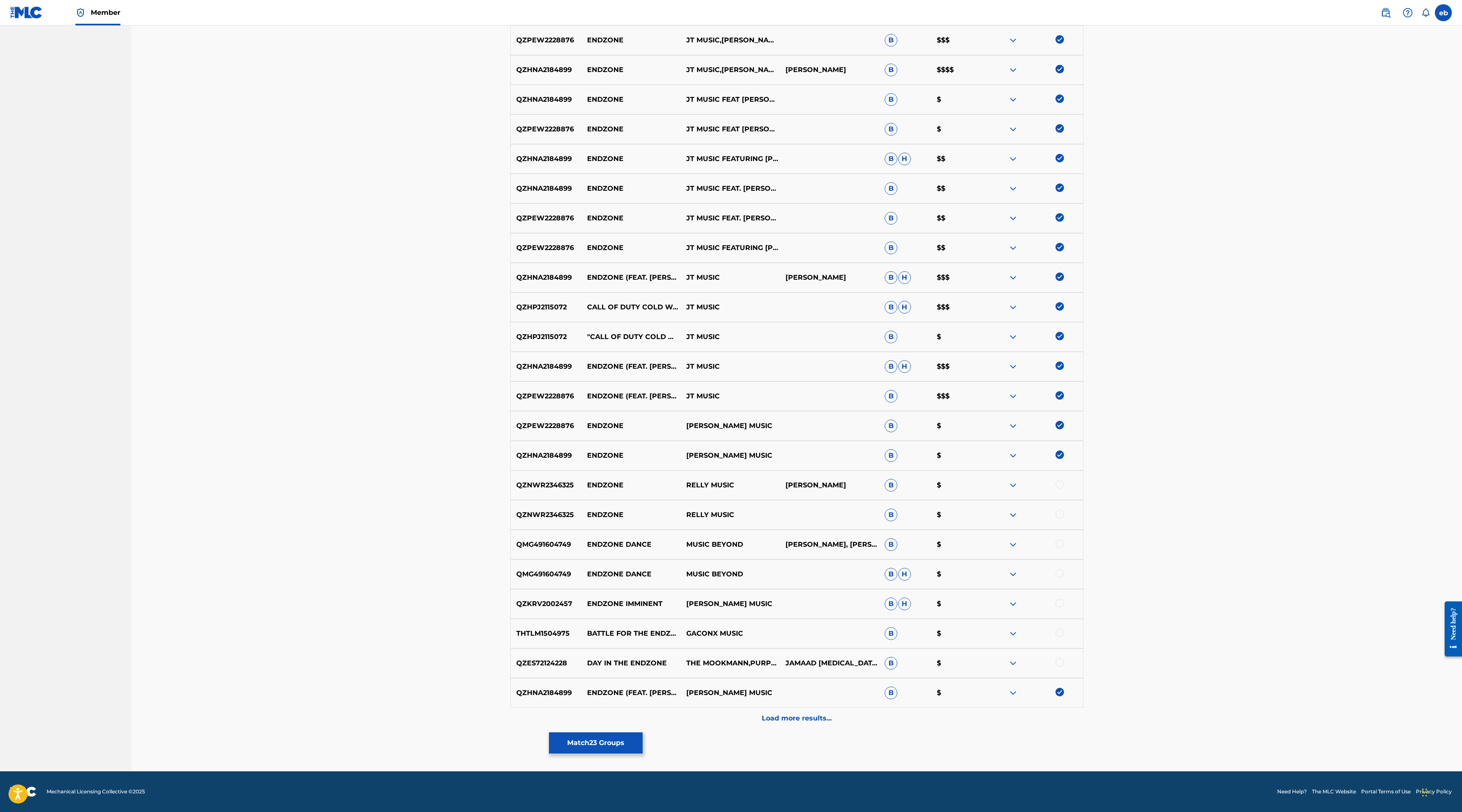
click at [812, 718] on p "Load more results..." at bounding box center [796, 718] width 70 height 10
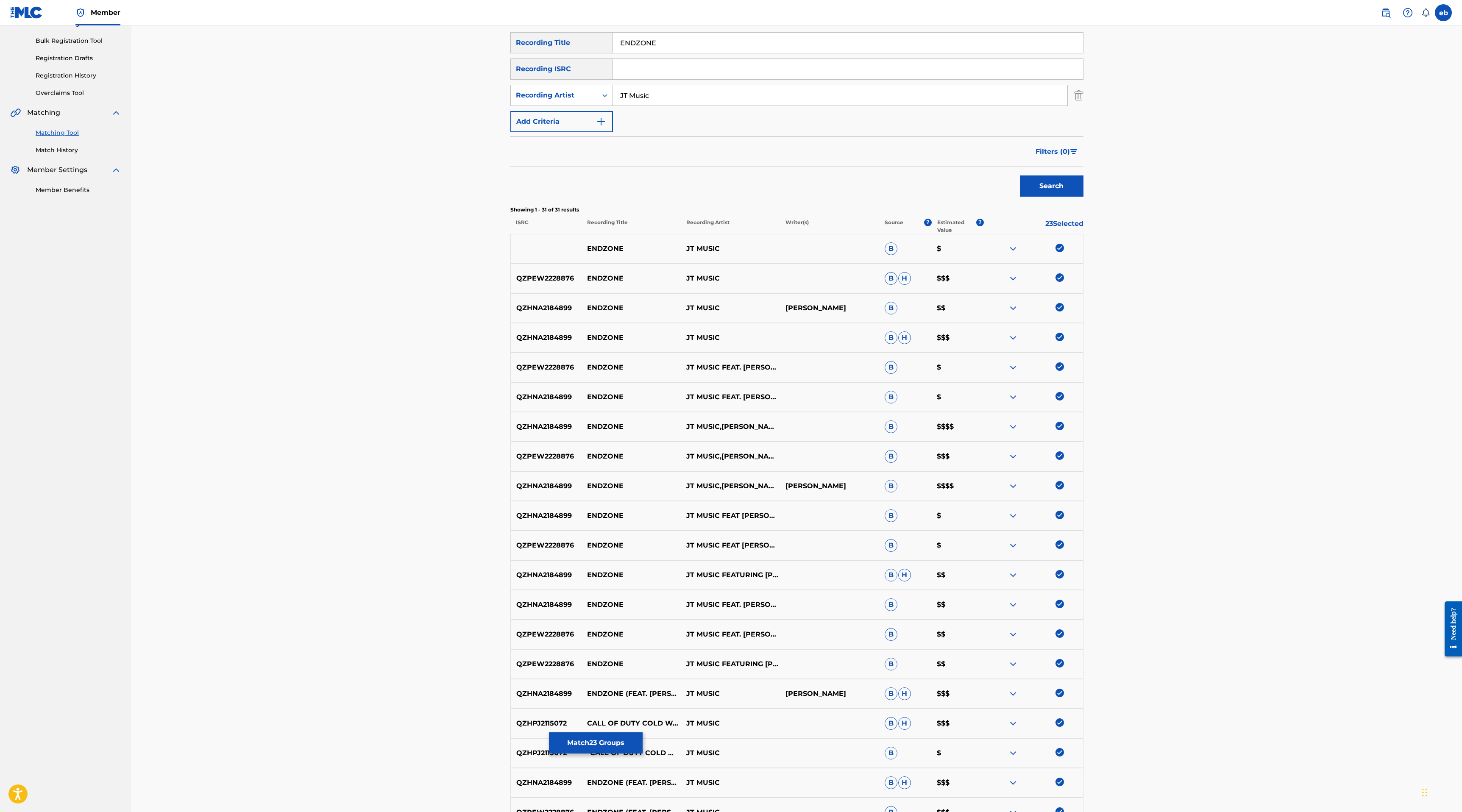
scroll to position [0, 0]
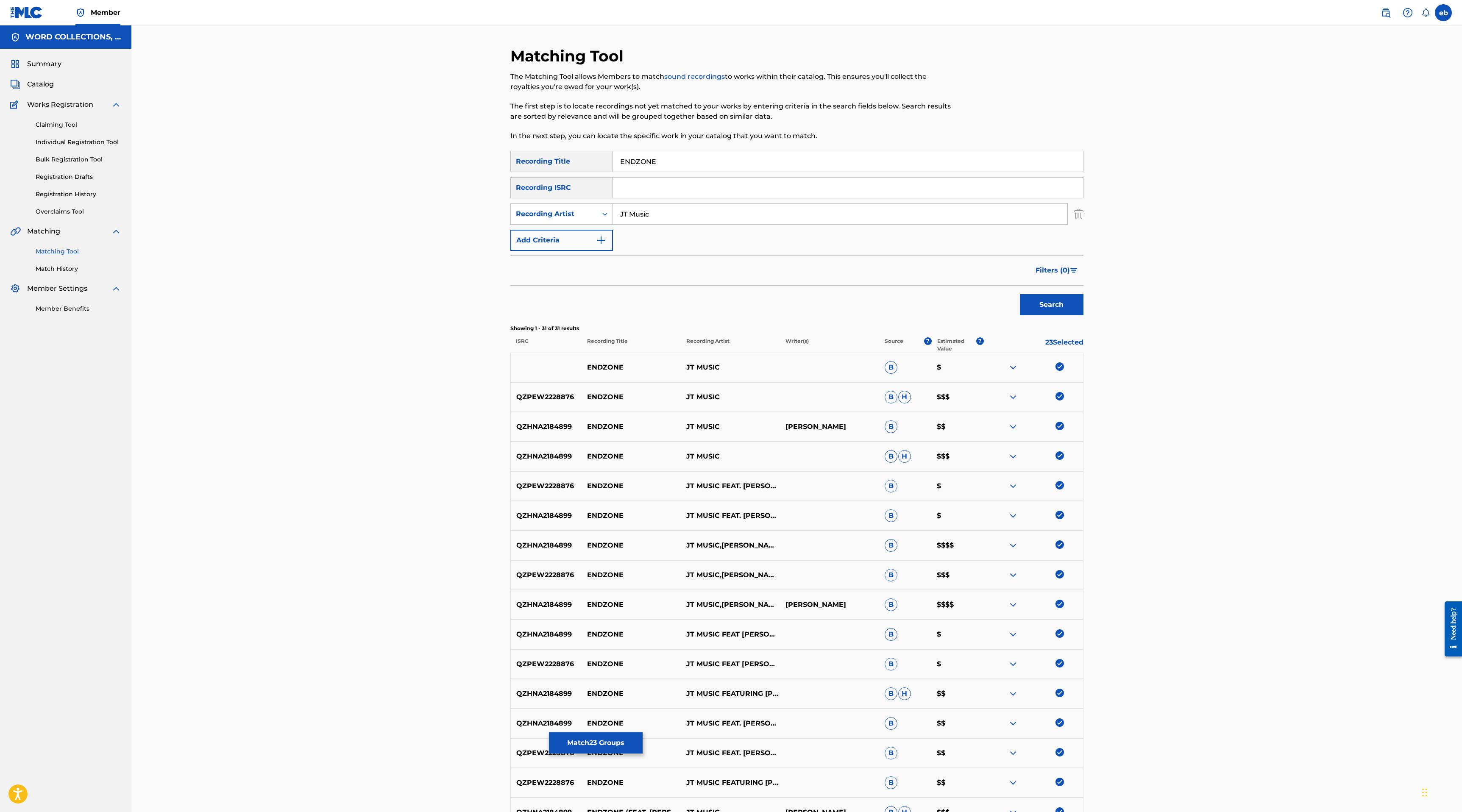
click at [703, 212] on input "JT Music" at bounding box center [840, 214] width 454 height 20
click at [1020, 294] on button "Search" at bounding box center [1051, 304] width 64 height 21
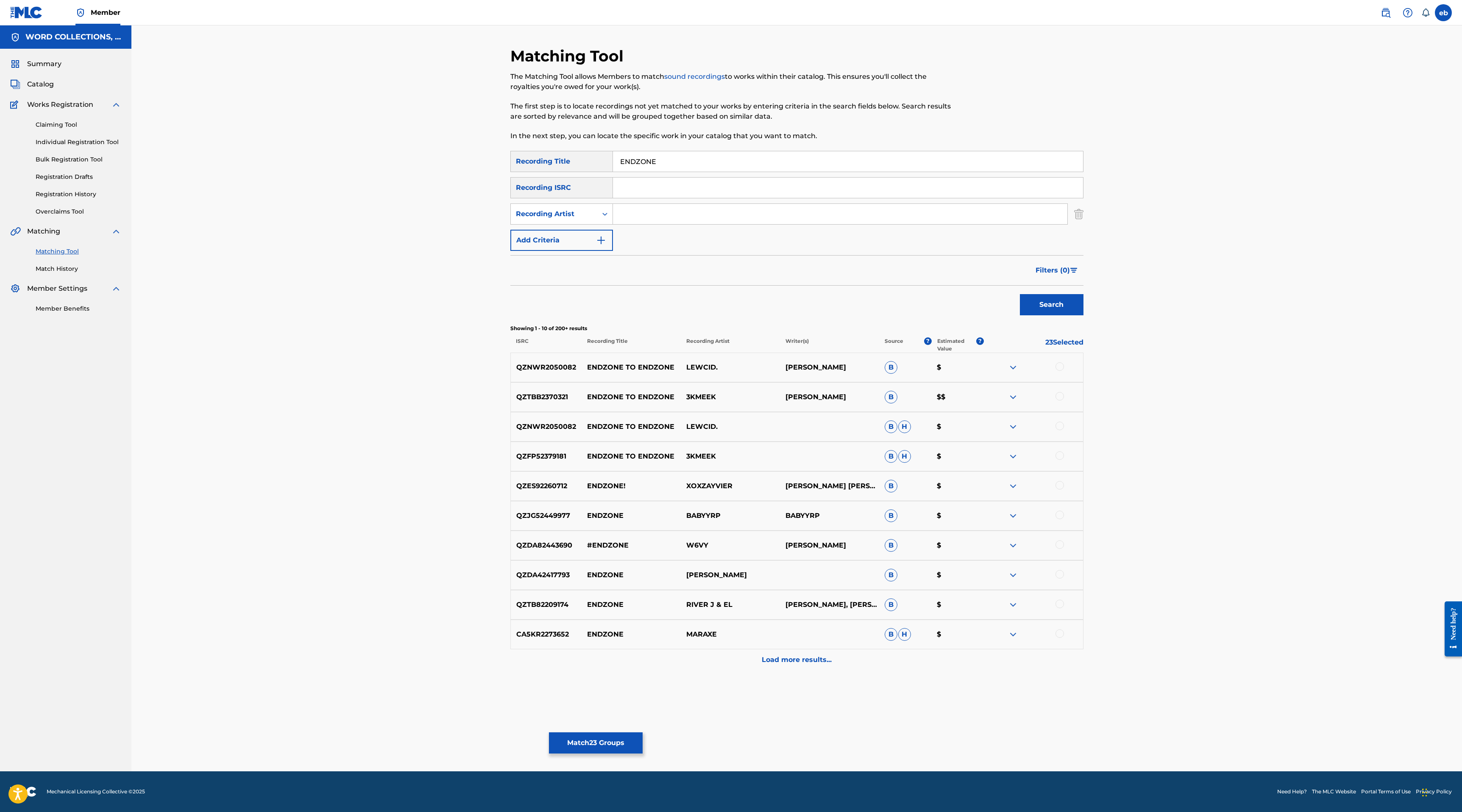
click at [805, 663] on p "Load more results..." at bounding box center [796, 659] width 70 height 10
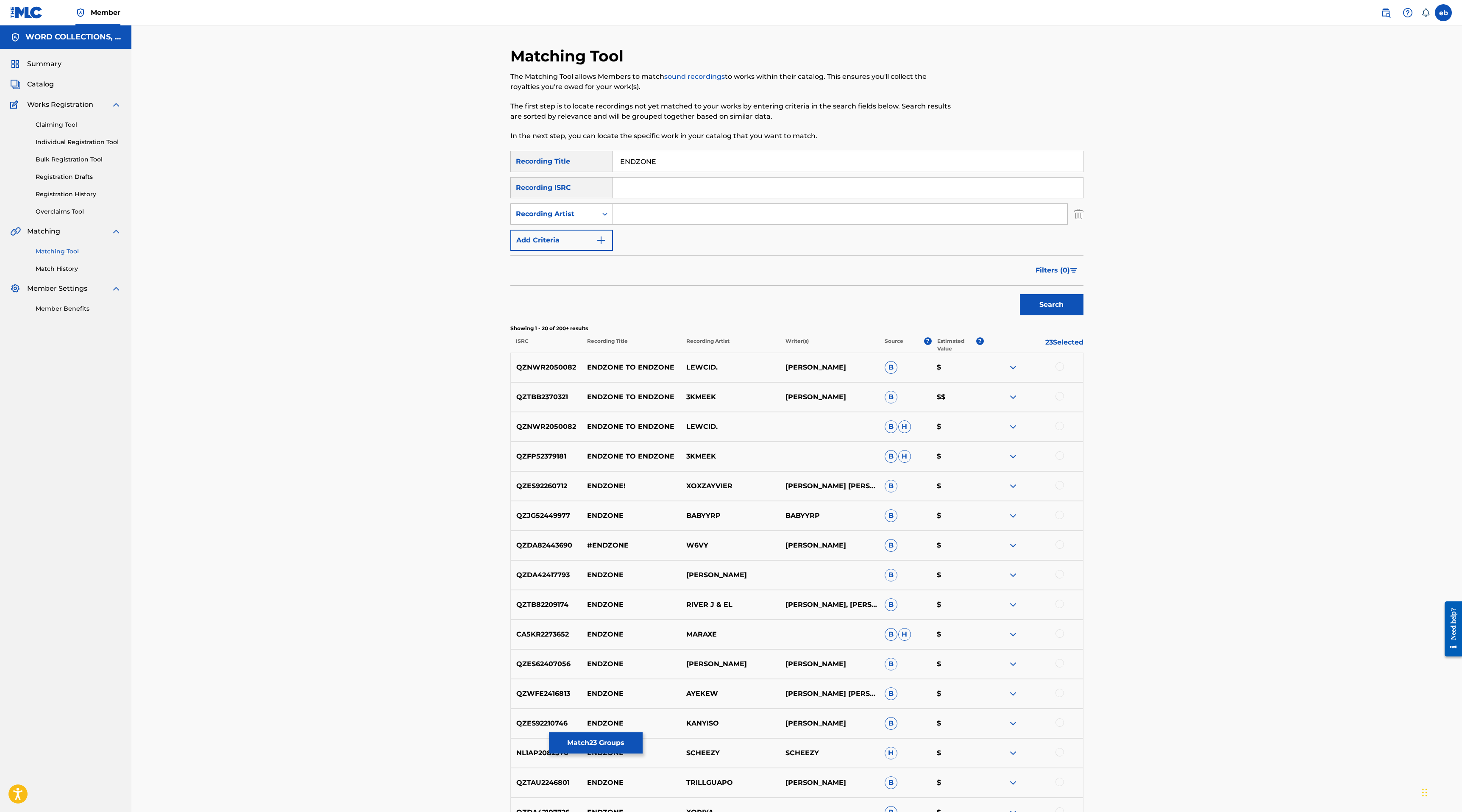
scroll to position [238, 0]
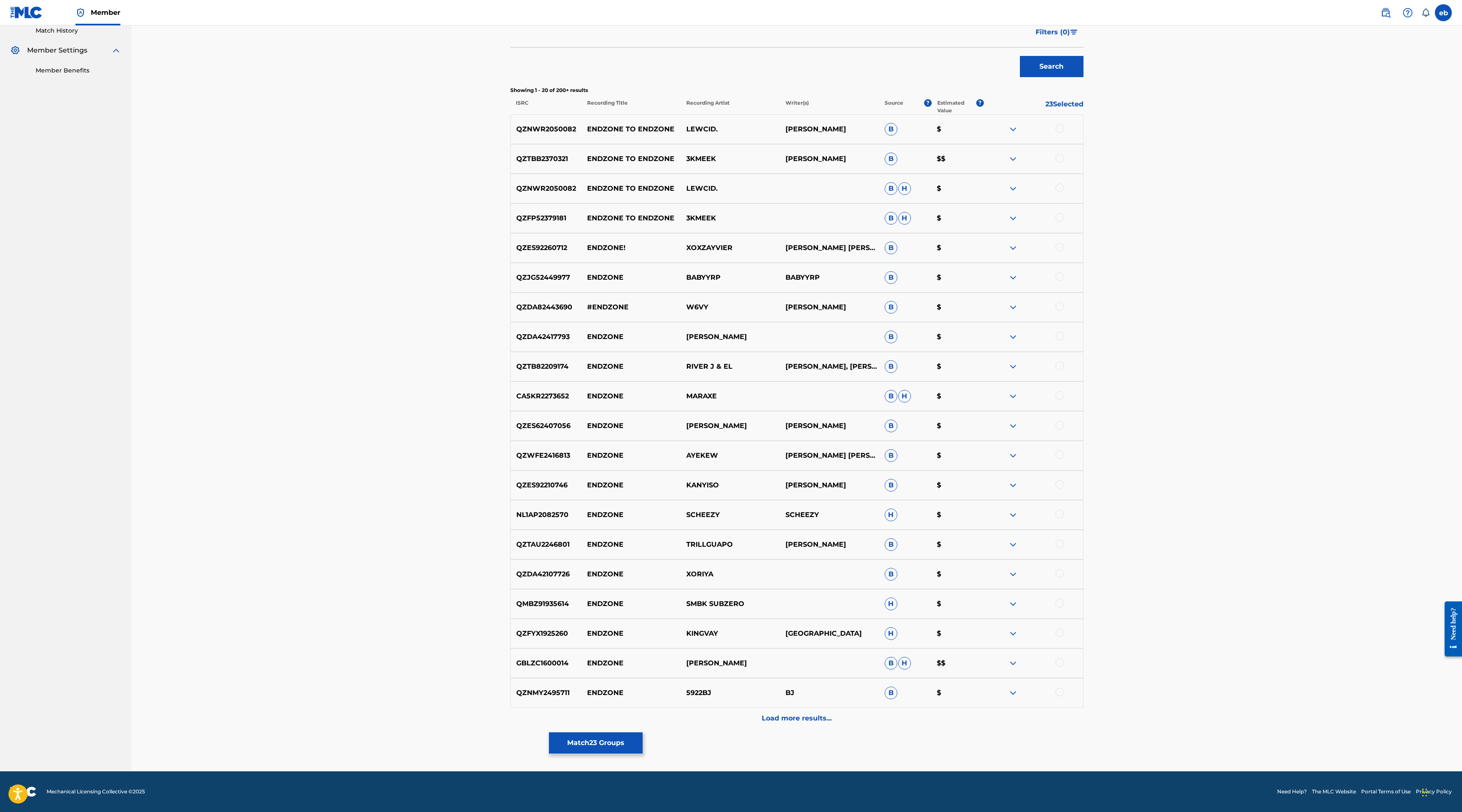
click at [810, 721] on p "Load more results..." at bounding box center [796, 718] width 70 height 10
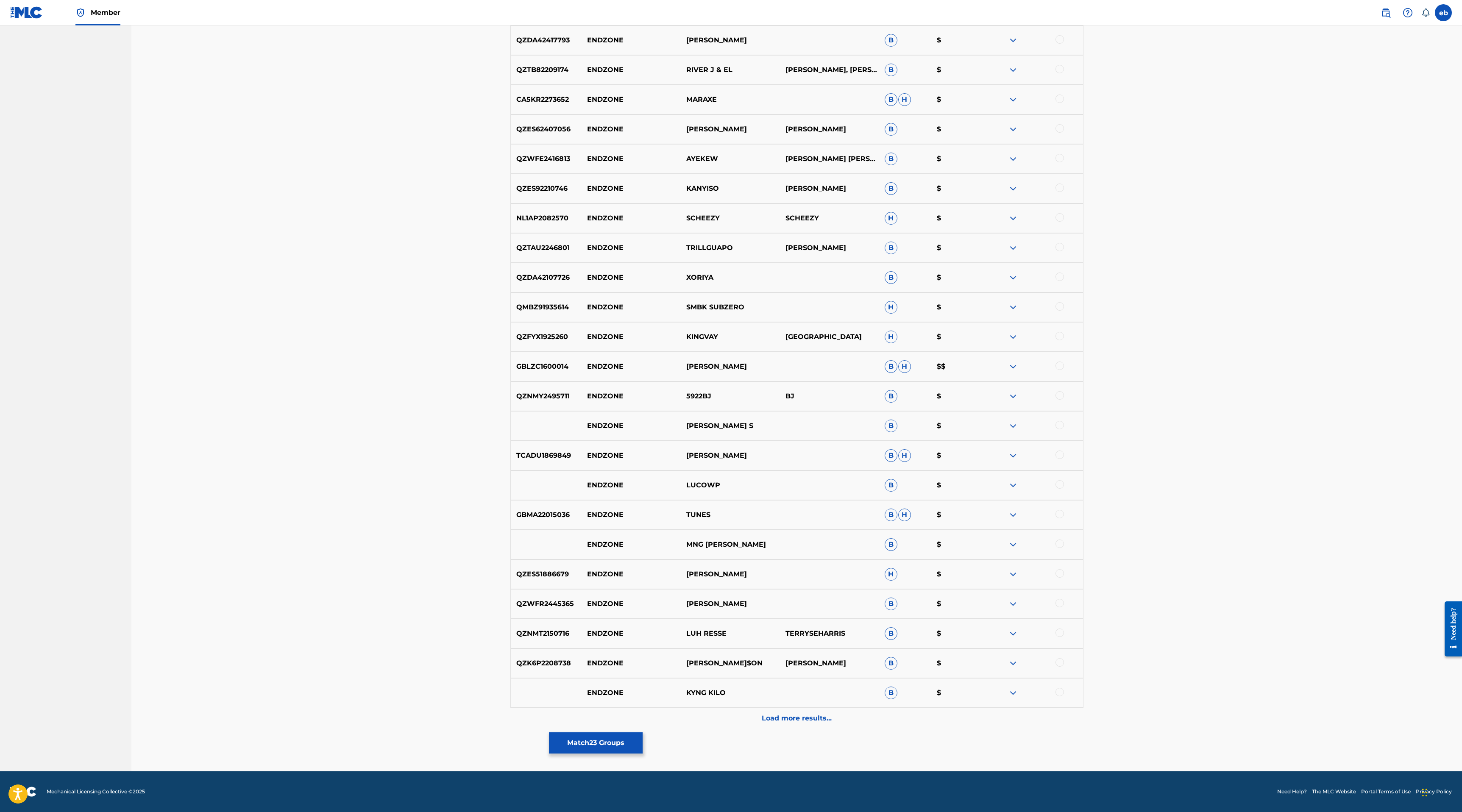
scroll to position [0, 0]
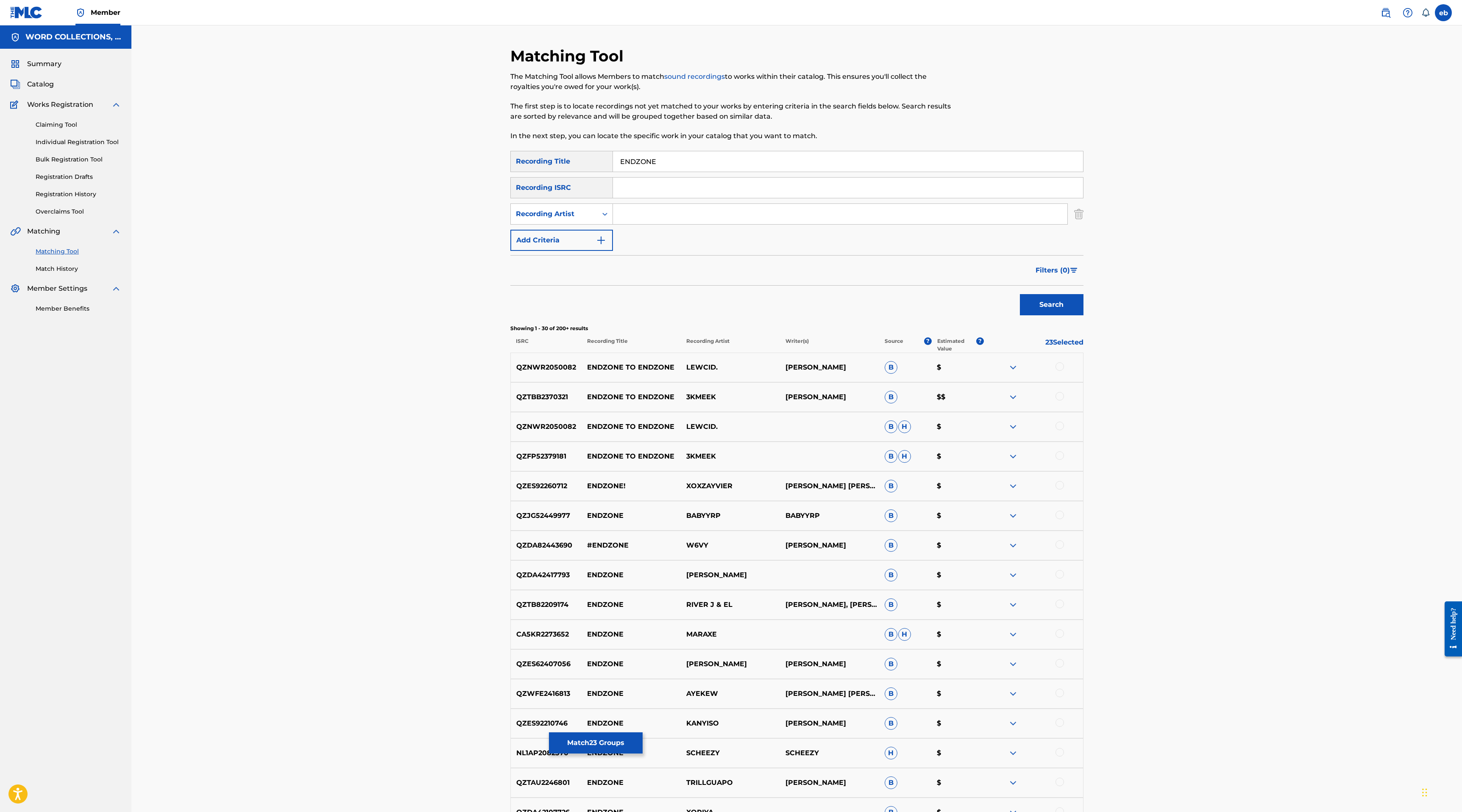
click at [705, 225] on div "SearchWithCriteria80caefa7-3857-4fe9-9fec-6a41260a23e4 Recording Title ENDZONE …" at bounding box center [797, 201] width 573 height 100
click at [702, 224] on div "Search Form" at bounding box center [841, 214] width 455 height 21
click at [674, 211] on input "Search Form" at bounding box center [840, 214] width 454 height 20
type input "Machinima"
click at [1020, 294] on button "Search" at bounding box center [1051, 304] width 64 height 21
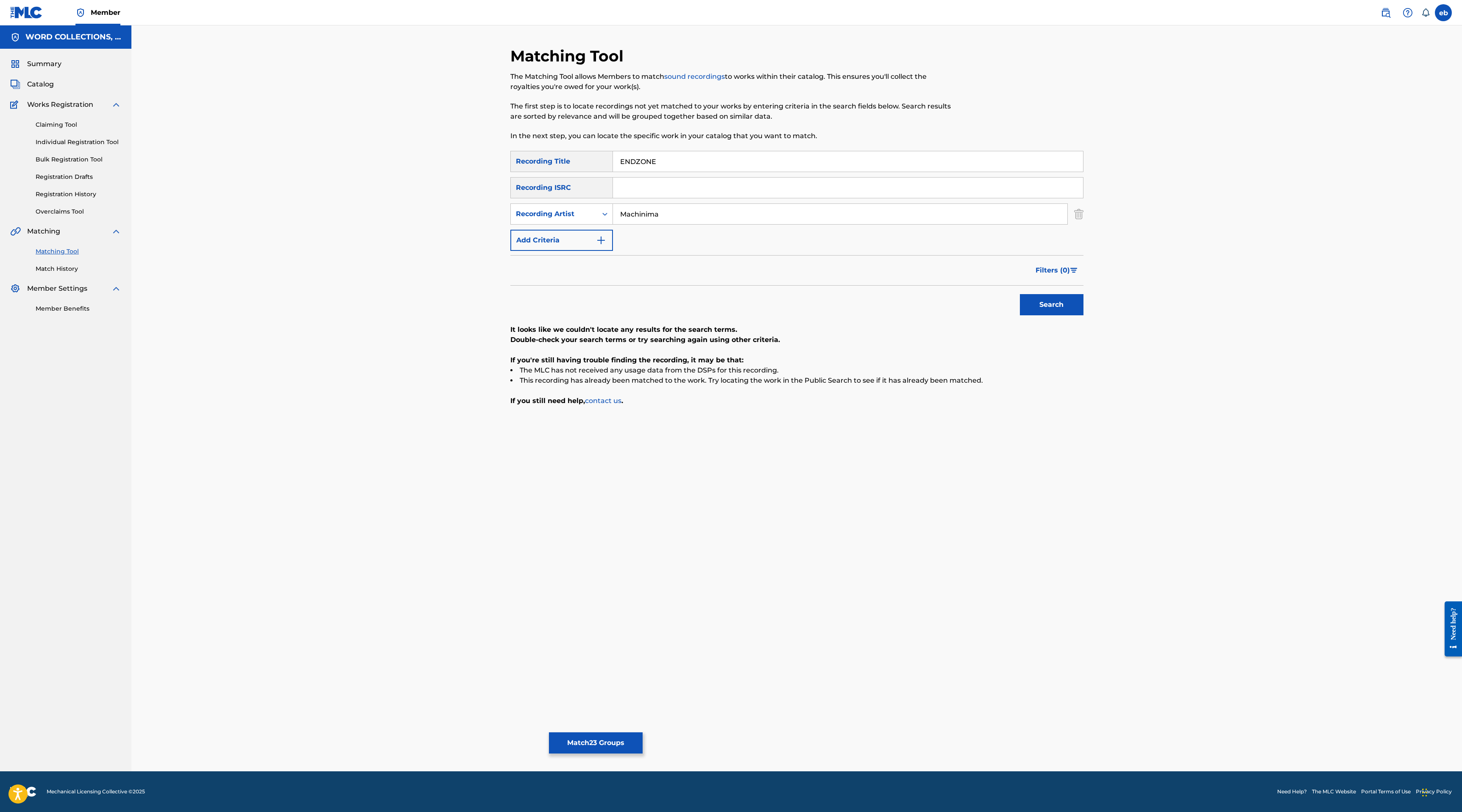
click at [583, 748] on button "Match 23 Groups" at bounding box center [595, 743] width 94 height 21
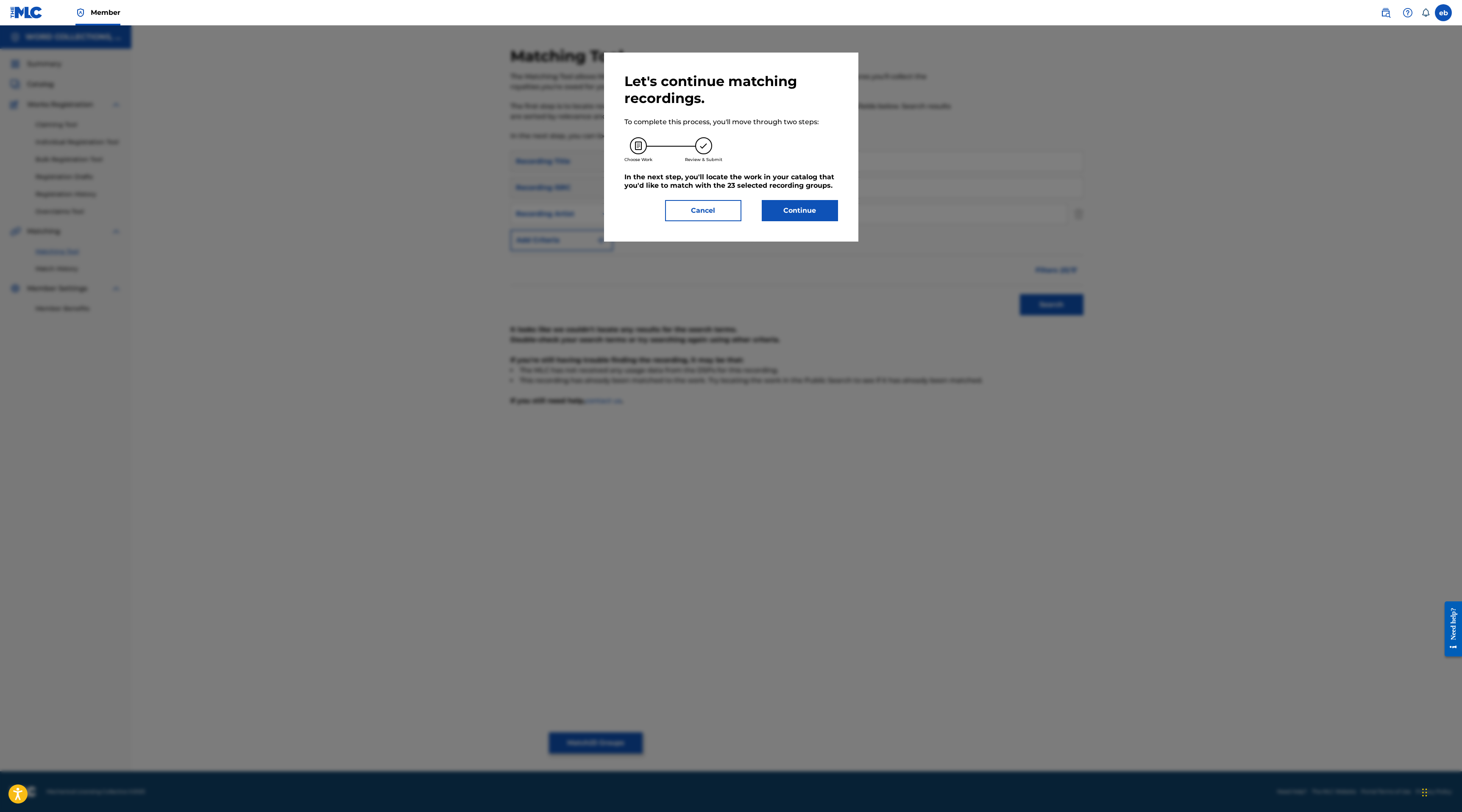
click at [784, 211] on button "Continue" at bounding box center [800, 210] width 76 height 21
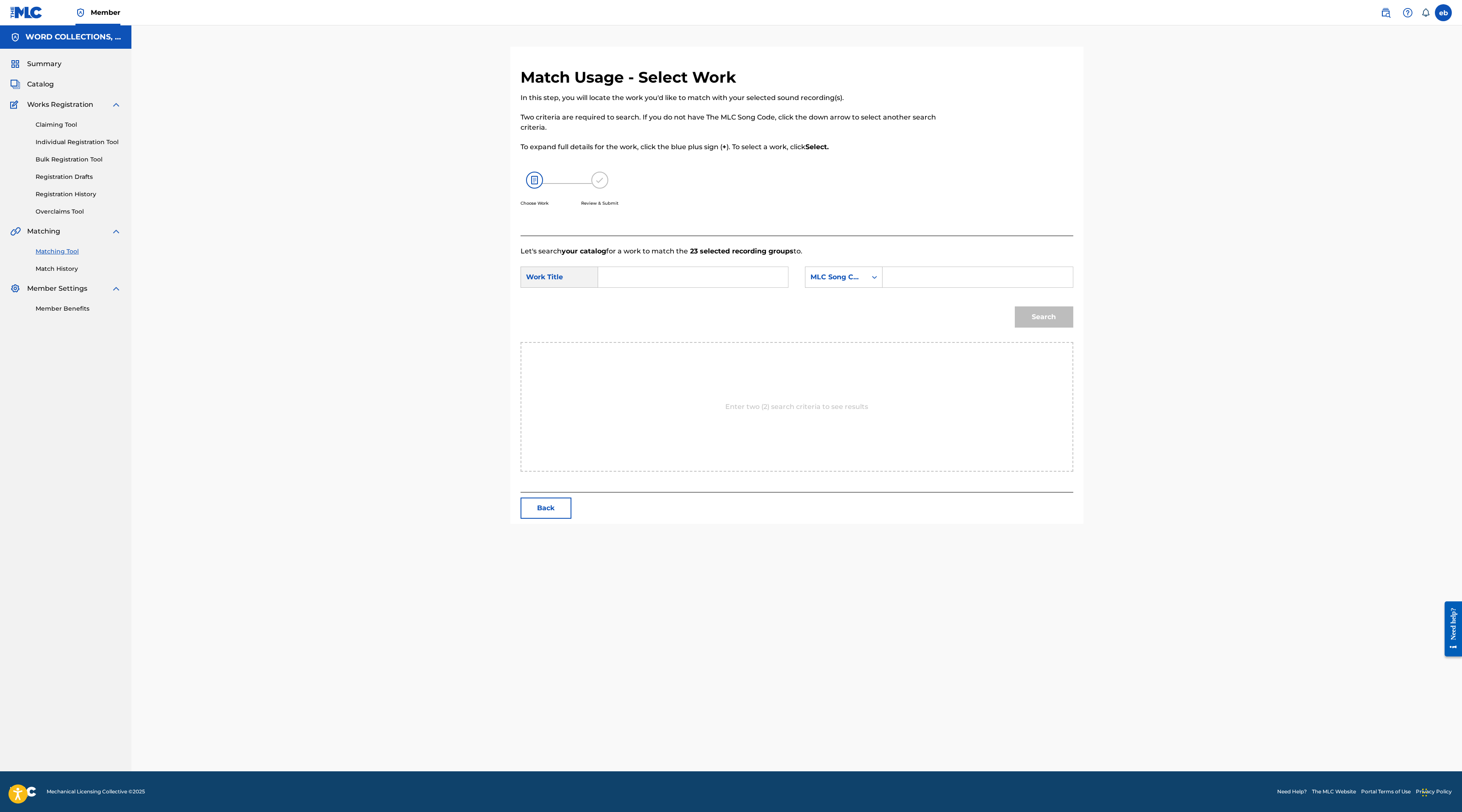
click at [707, 274] on input "Search Form" at bounding box center [693, 277] width 175 height 20
type input "endzone"
click at [624, 295] on strong "endzone" at bounding box center [628, 296] width 31 height 8
click at [827, 278] on div "MLC Song Code" at bounding box center [836, 277] width 51 height 10
click at [841, 305] on div "Writer Name" at bounding box center [843, 298] width 77 height 21
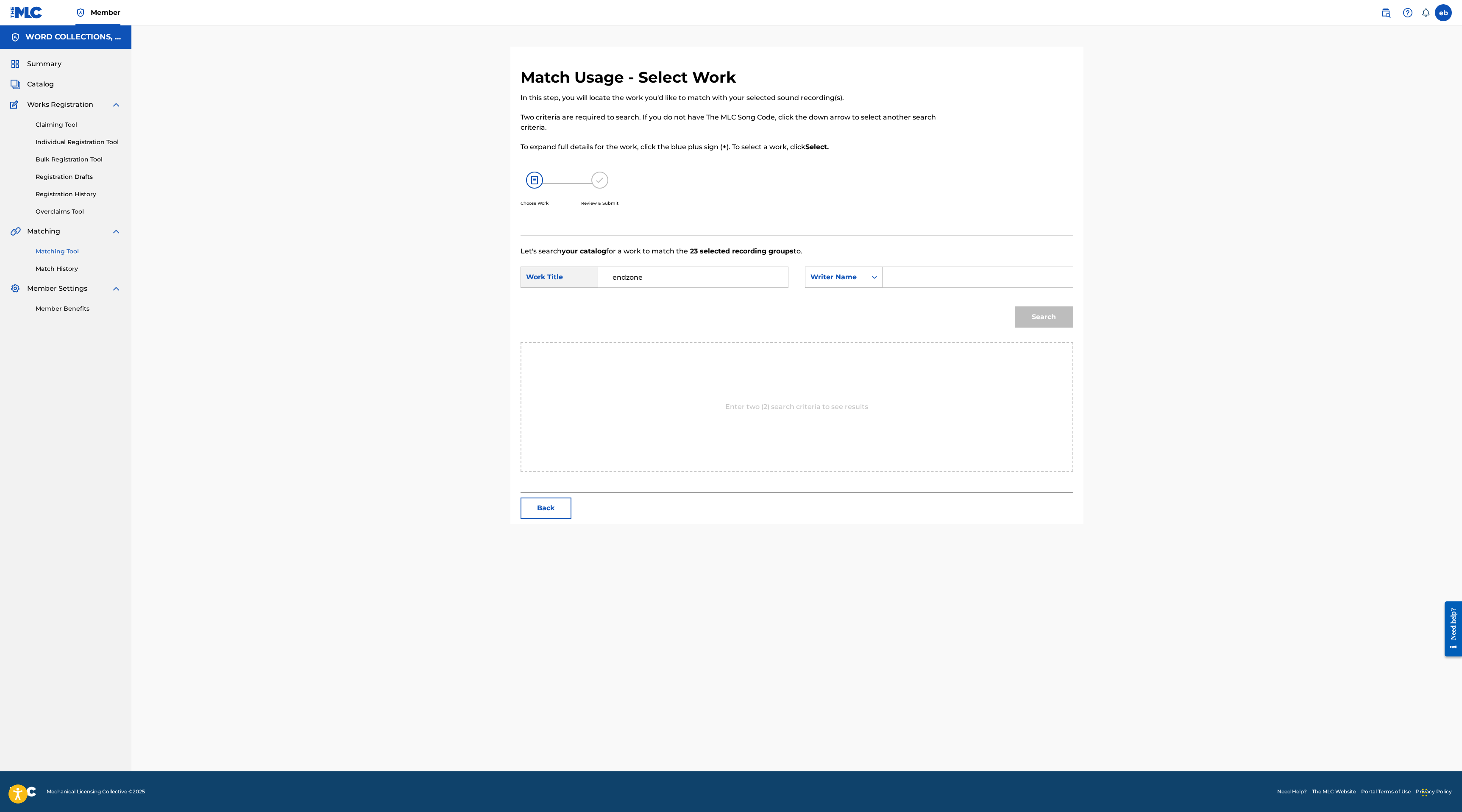
click at [913, 265] on form "SearchWithCriteria79d90dd0-de98-440a-b577-e623bcaeb9ef Work Title endzone Searc…" at bounding box center [796, 299] width 553 height 85
click at [913, 277] on input "Search Form" at bounding box center [977, 277] width 175 height 20
type input "[PERSON_NAME]"
click at [1015, 306] on button "Search" at bounding box center [1044, 317] width 58 height 21
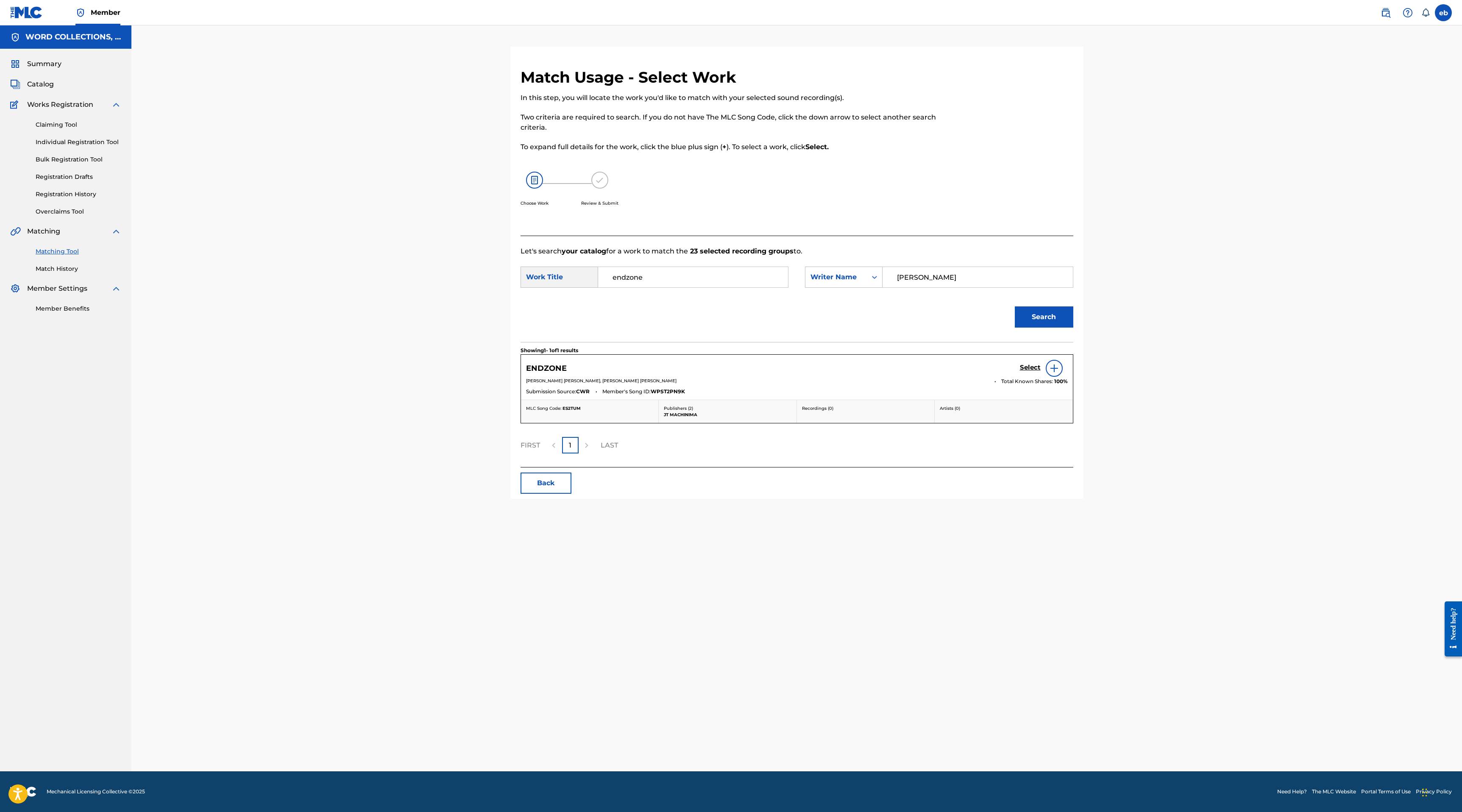
click at [1033, 366] on h5 "Select" at bounding box center [1030, 368] width 21 height 8
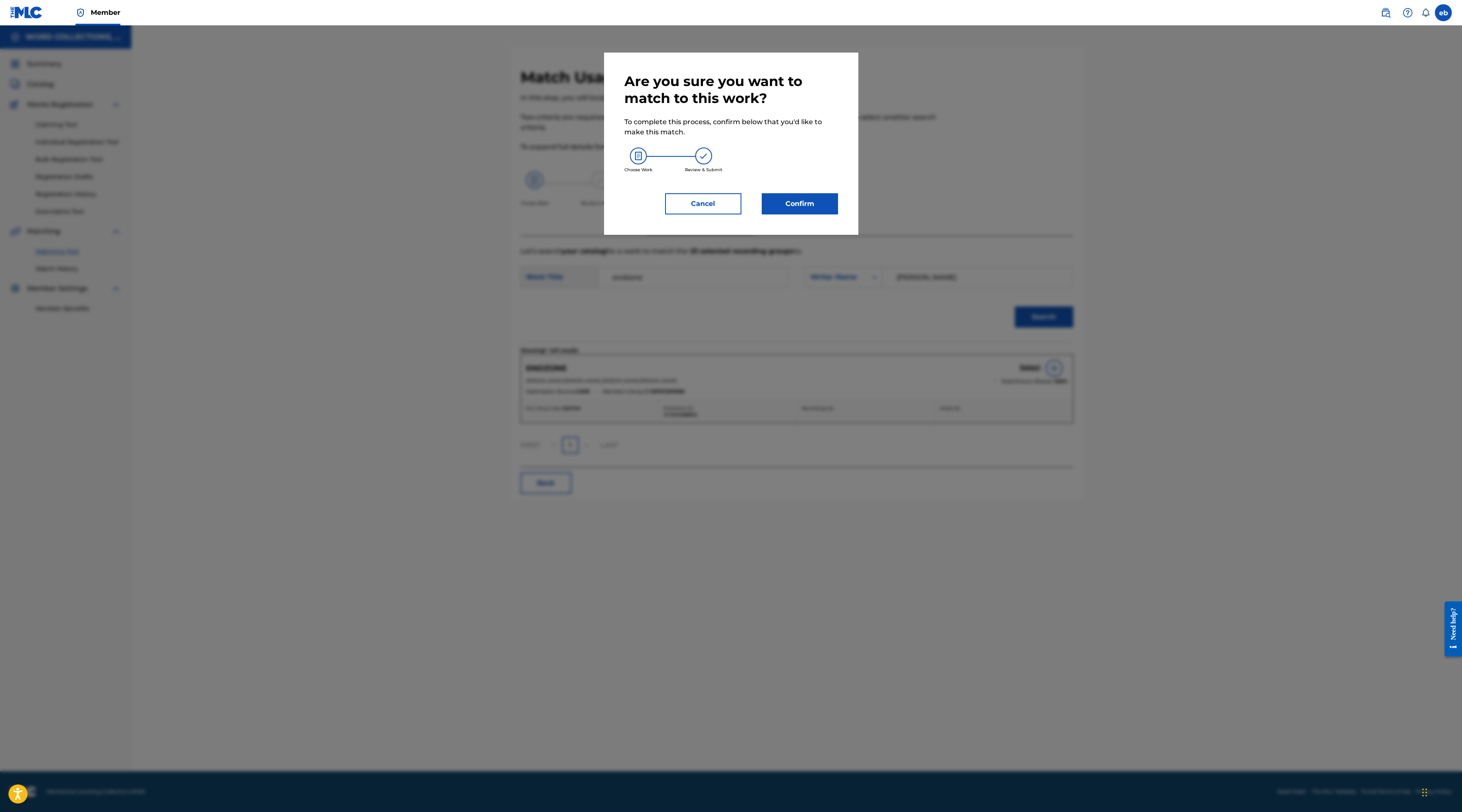
click at [799, 205] on button "Confirm" at bounding box center [800, 204] width 76 height 21
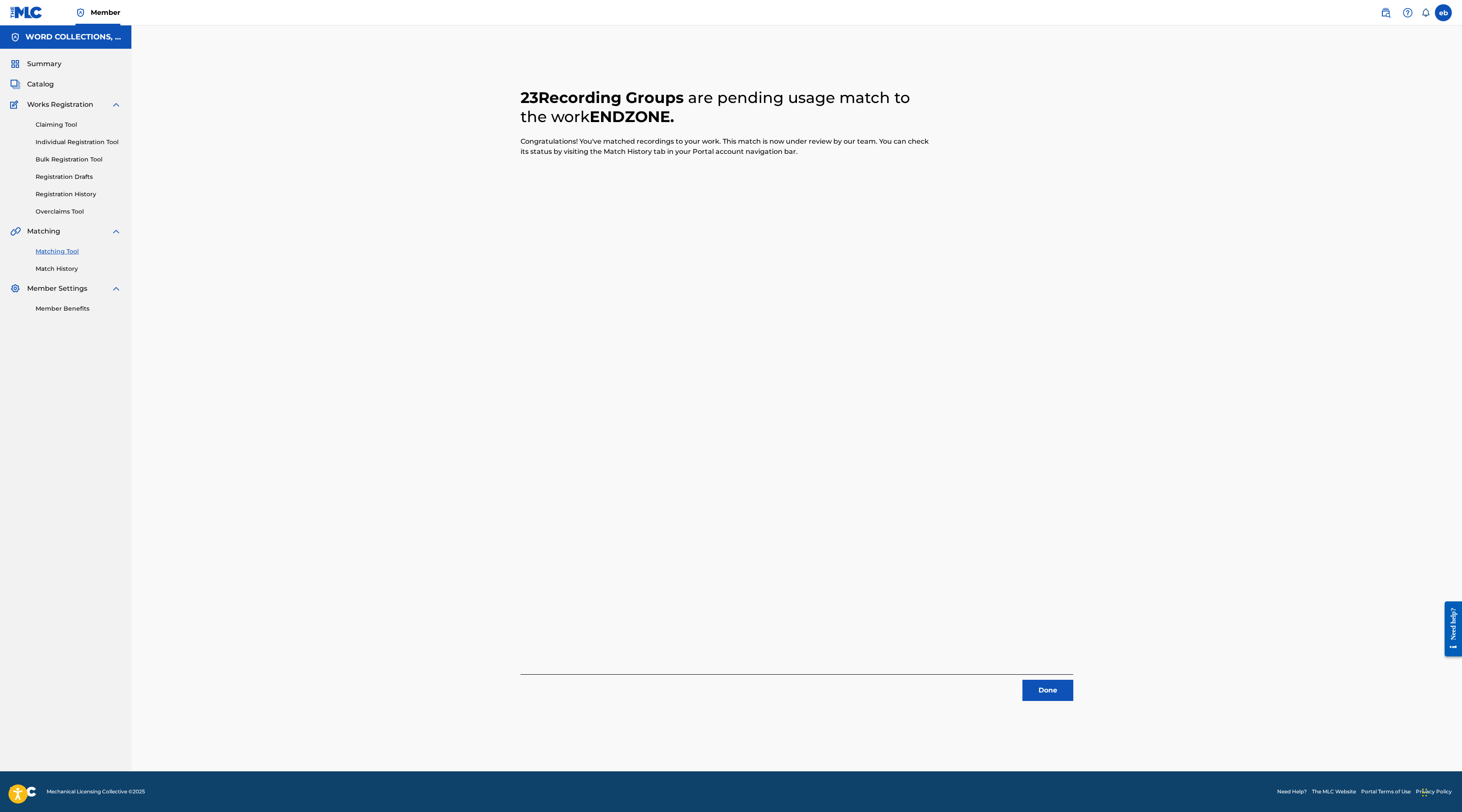
click at [1057, 690] on button "Done" at bounding box center [1047, 690] width 51 height 21
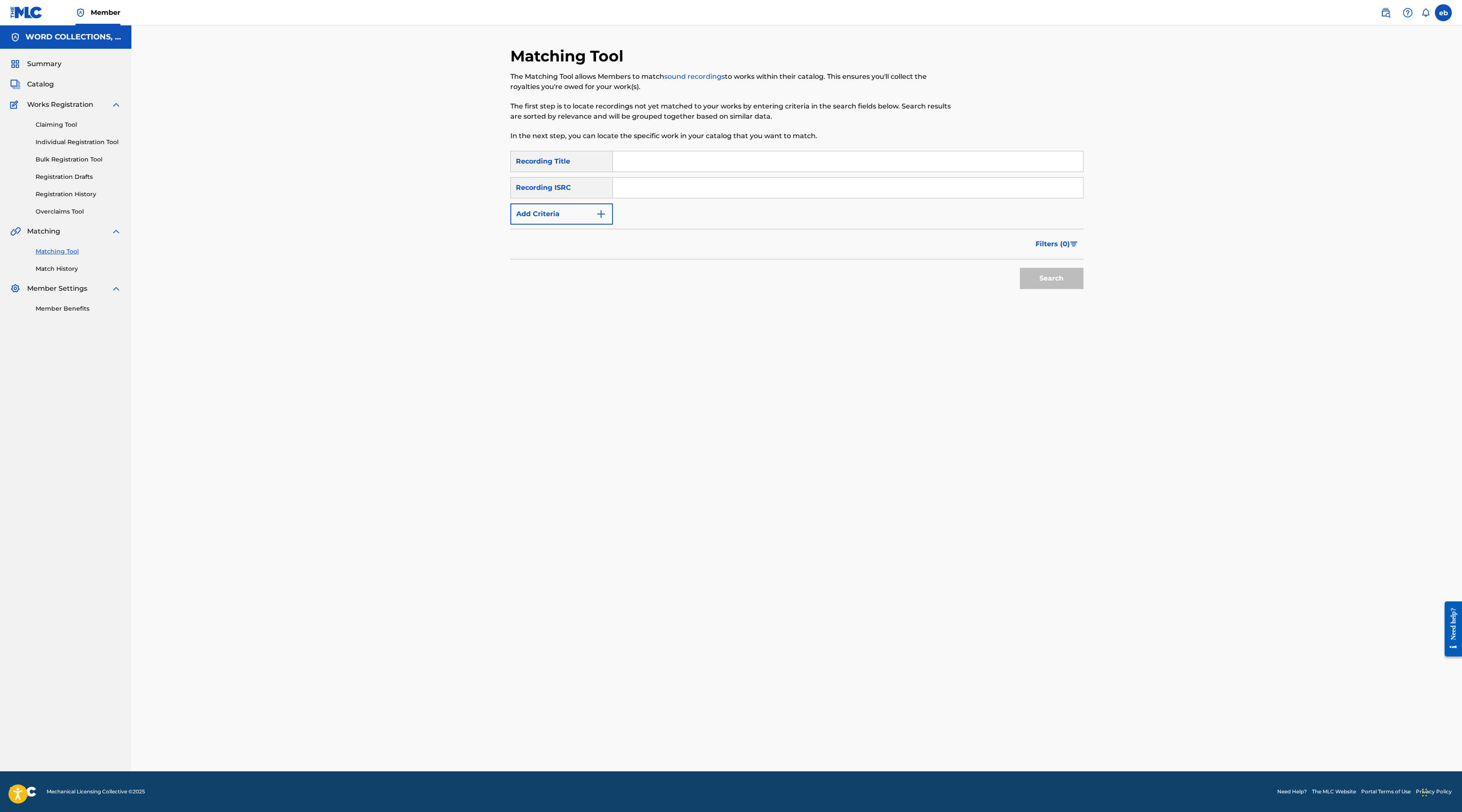
click at [662, 162] on input "Search Form" at bounding box center [848, 161] width 470 height 20
paste input "DEMON OF THE DEEP"
type input "DEMON OF THE DEEP"
click at [1020, 268] on button "Search" at bounding box center [1051, 278] width 64 height 21
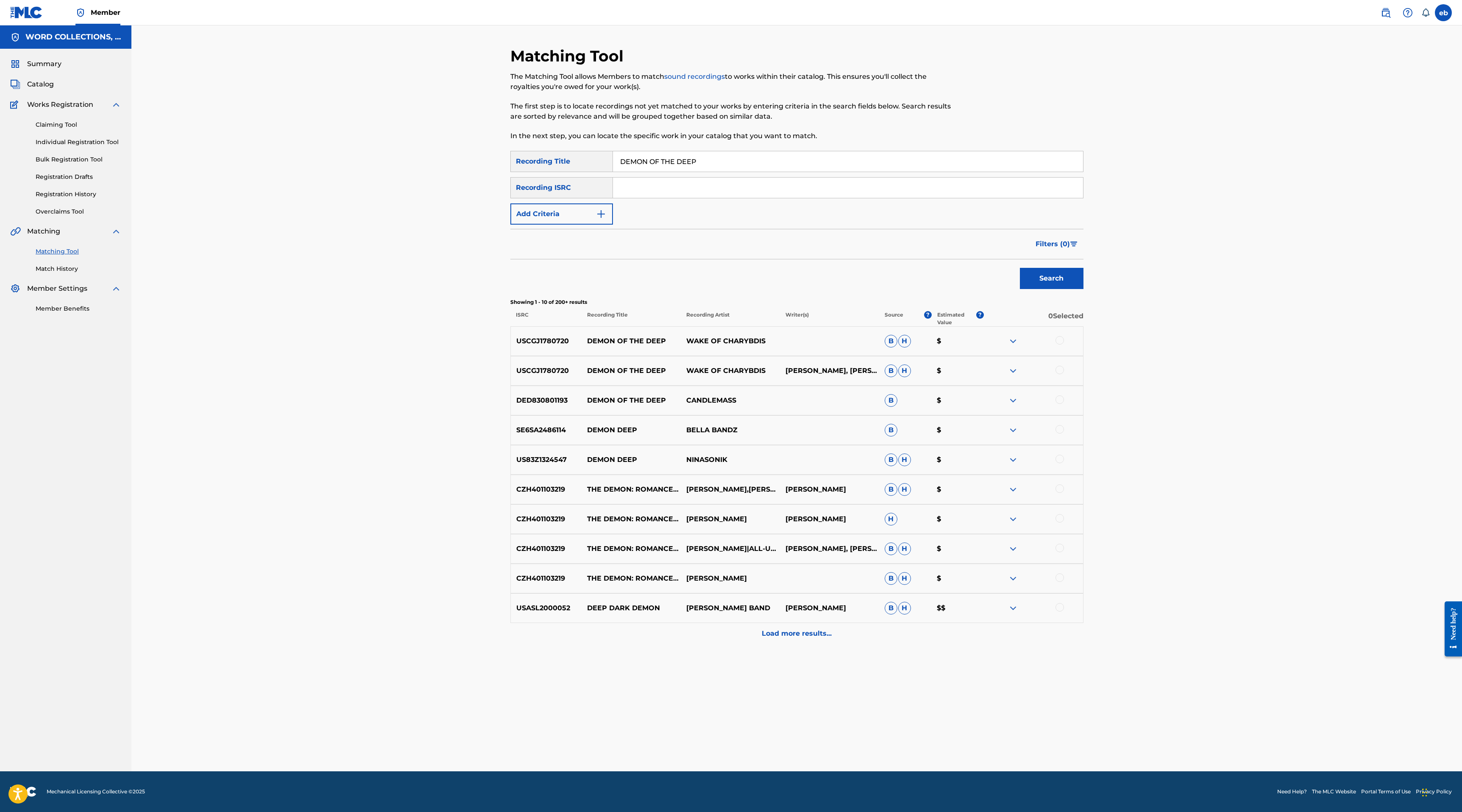
click at [688, 190] on input "Search Form" at bounding box center [848, 187] width 470 height 20
type input "JT"
click at [1020, 268] on button "Search" at bounding box center [1051, 278] width 64 height 21
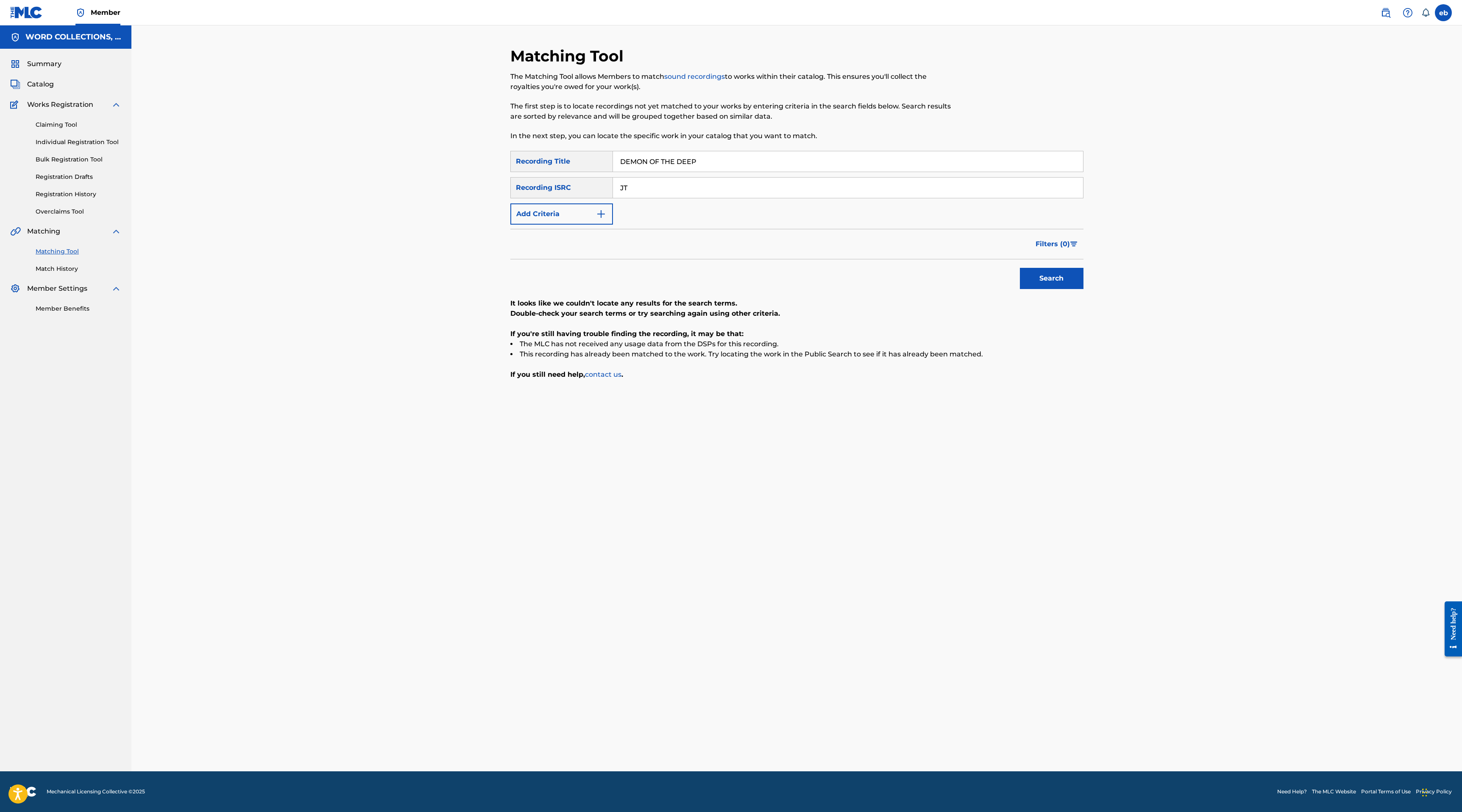
click at [569, 220] on button "Add Criteria" at bounding box center [562, 214] width 103 height 21
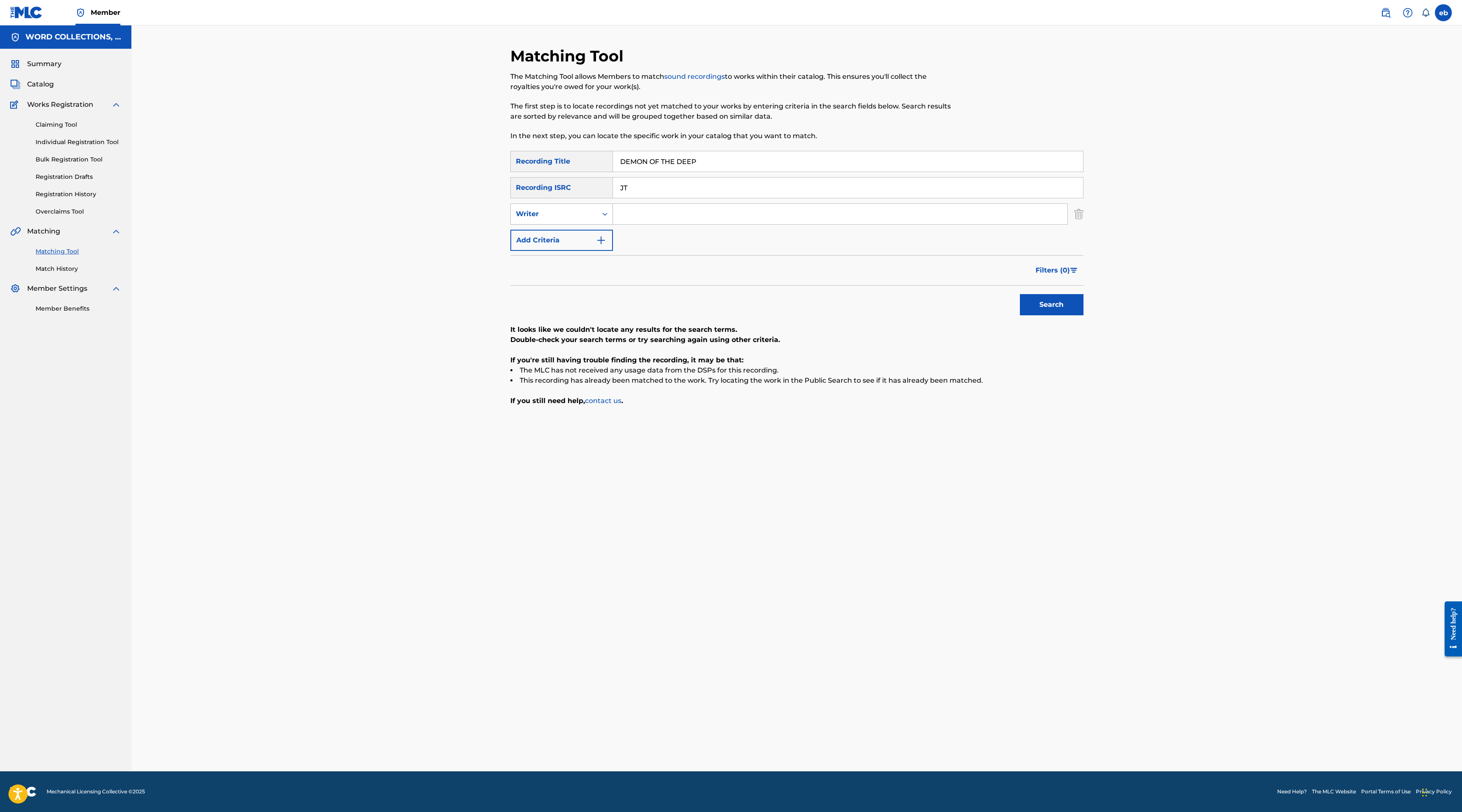
click at [560, 216] on div "Writer" at bounding box center [554, 214] width 76 height 10
click at [567, 226] on div "Recording Artist" at bounding box center [561, 235] width 102 height 21
click at [642, 208] on input "Search Form" at bounding box center [840, 214] width 454 height 20
type input "JT"
click at [646, 170] on input "DEMON OF THE DEEP" at bounding box center [848, 161] width 470 height 20
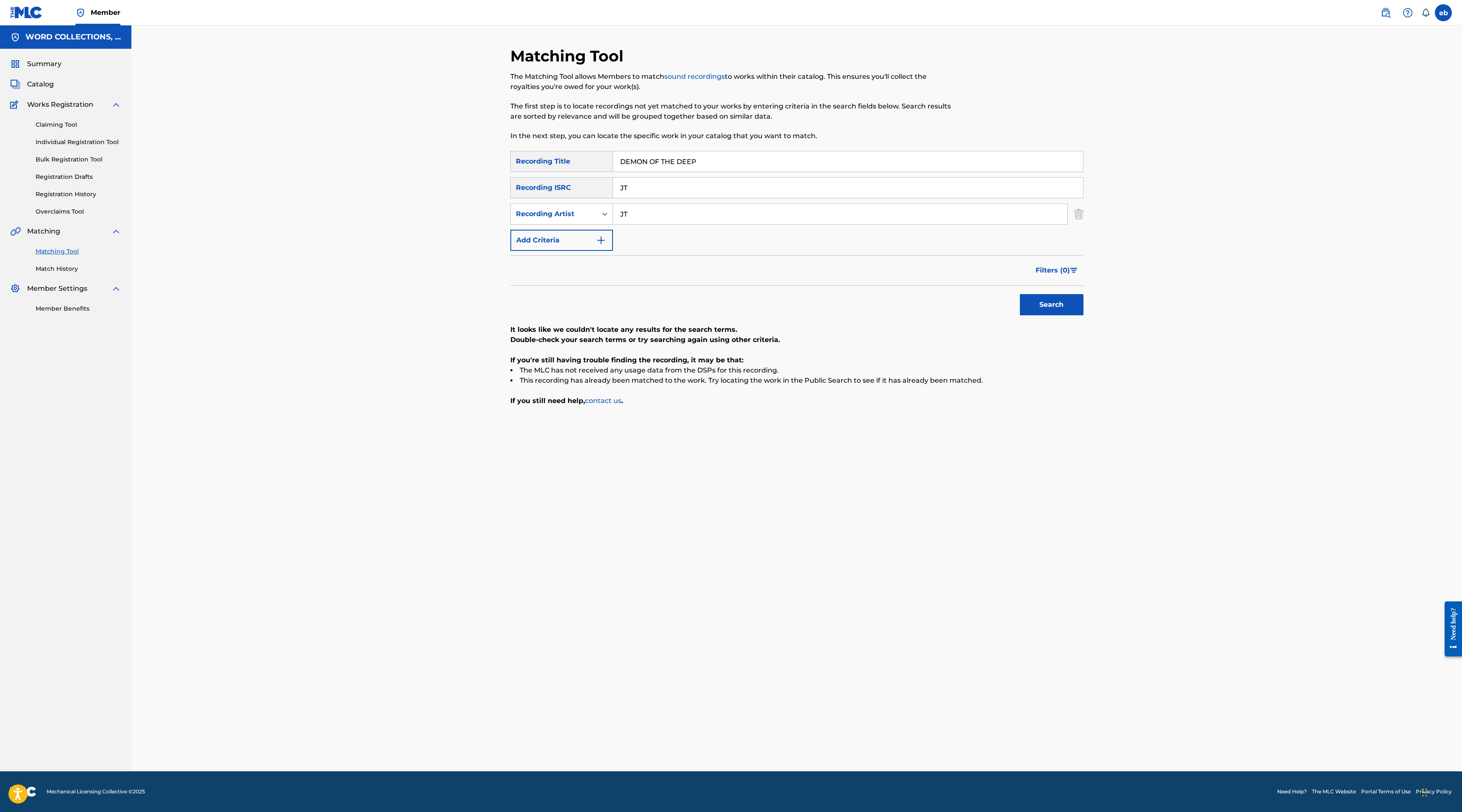
click at [646, 189] on input "JT" at bounding box center [848, 187] width 470 height 20
click at [1020, 294] on button "Search" at bounding box center [1051, 304] width 64 height 21
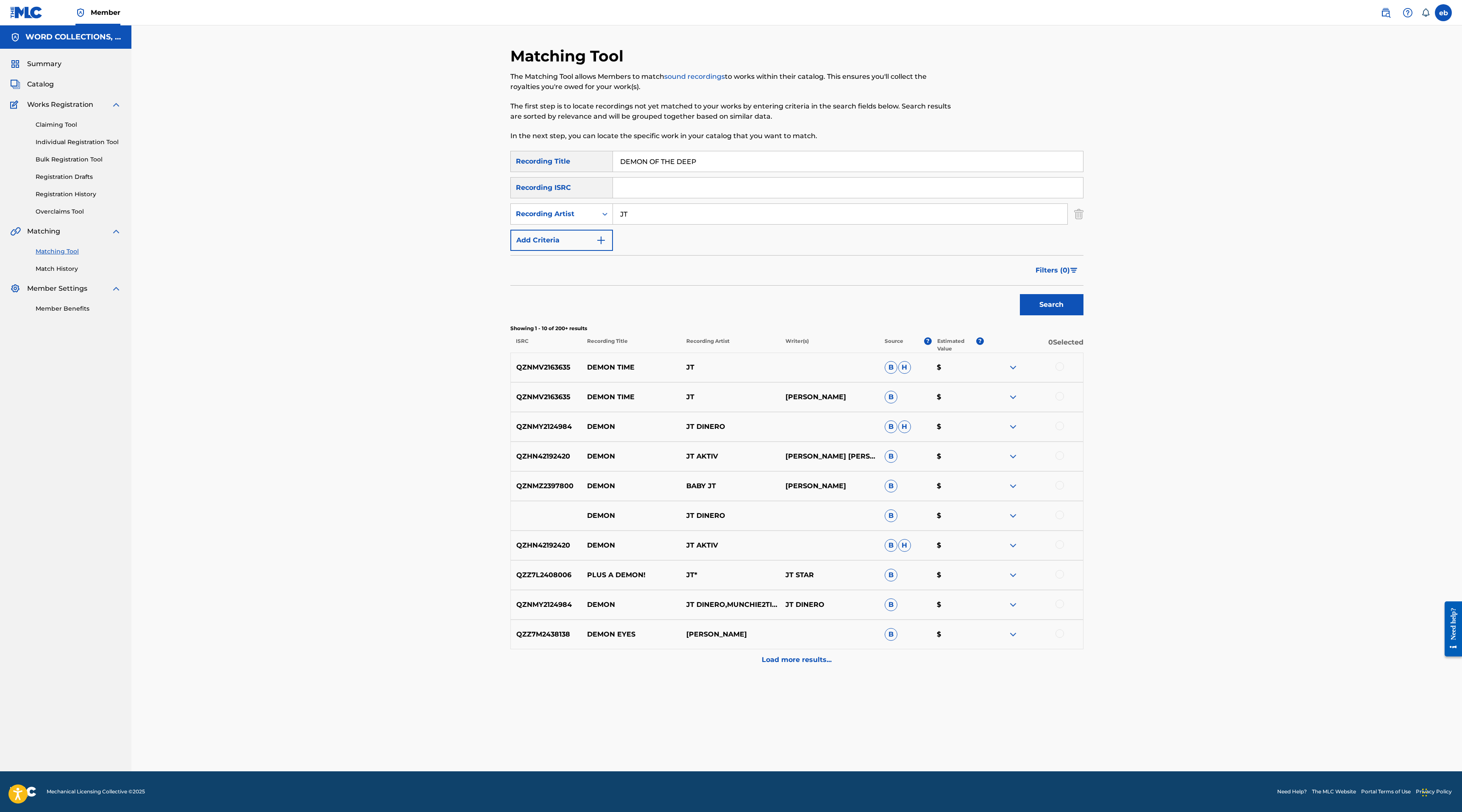
click at [690, 164] on input "DEMON OF THE DEEP" at bounding box center [848, 161] width 470 height 20
paste input "OKI DOKI"
click at [1020, 294] on button "Search" at bounding box center [1051, 304] width 64 height 21
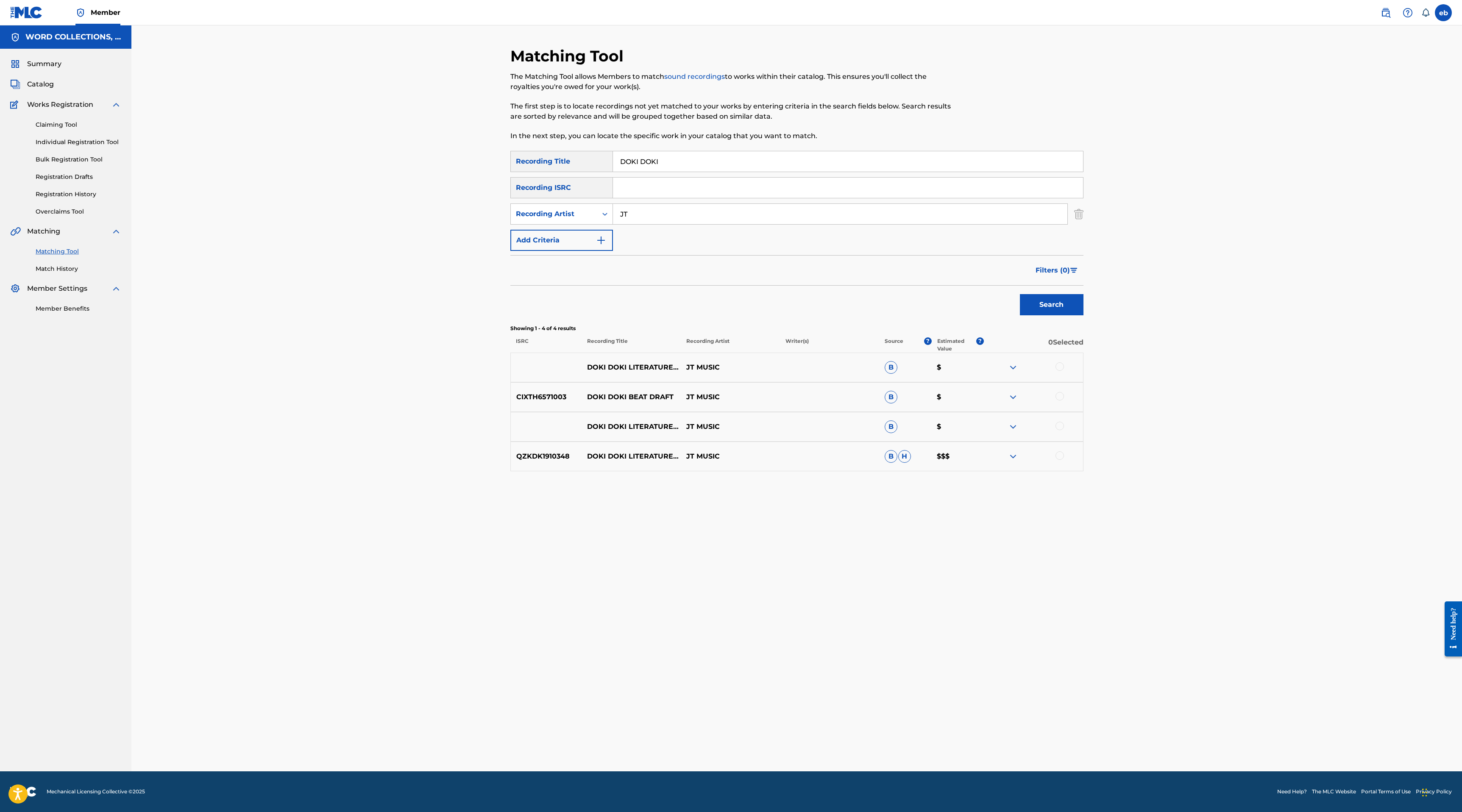
click at [704, 161] on input "DOKI DOKI" at bounding box center [848, 161] width 470 height 20
paste input "CAGE"
click at [1020, 294] on button "Search" at bounding box center [1051, 304] width 64 height 21
click at [697, 164] on input "CAGE" at bounding box center [848, 161] width 470 height 20
paste input "BIRDS VS CLASH"
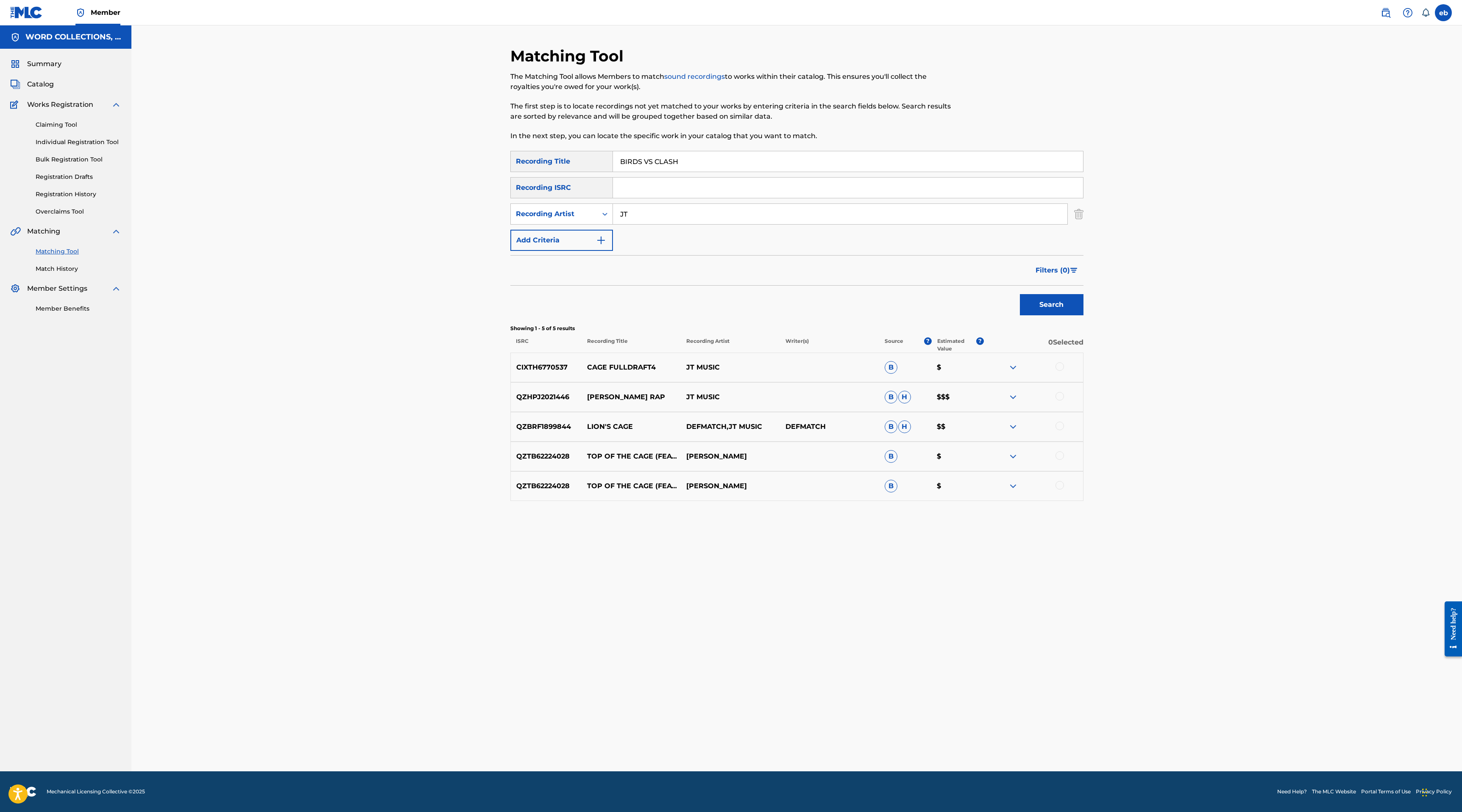
click at [1020, 294] on button "Search" at bounding box center [1051, 304] width 64 height 21
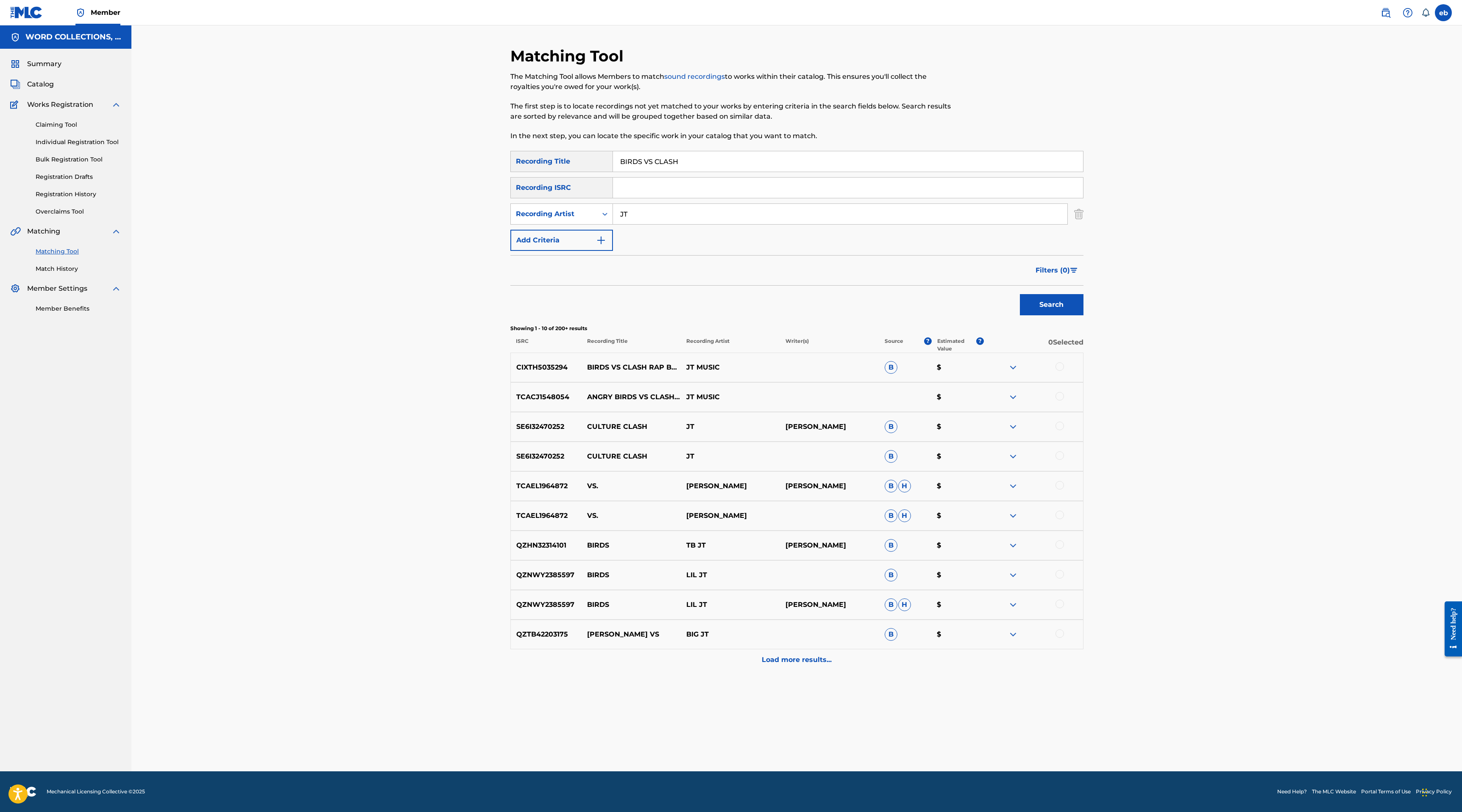
click at [698, 161] on input "BIRDS VS CLASH" at bounding box center [848, 161] width 470 height 20
paste input "DEAR [PERSON_NAME]"
type input "DEAR [PERSON_NAME]"
click at [1020, 294] on button "Search" at bounding box center [1051, 304] width 64 height 21
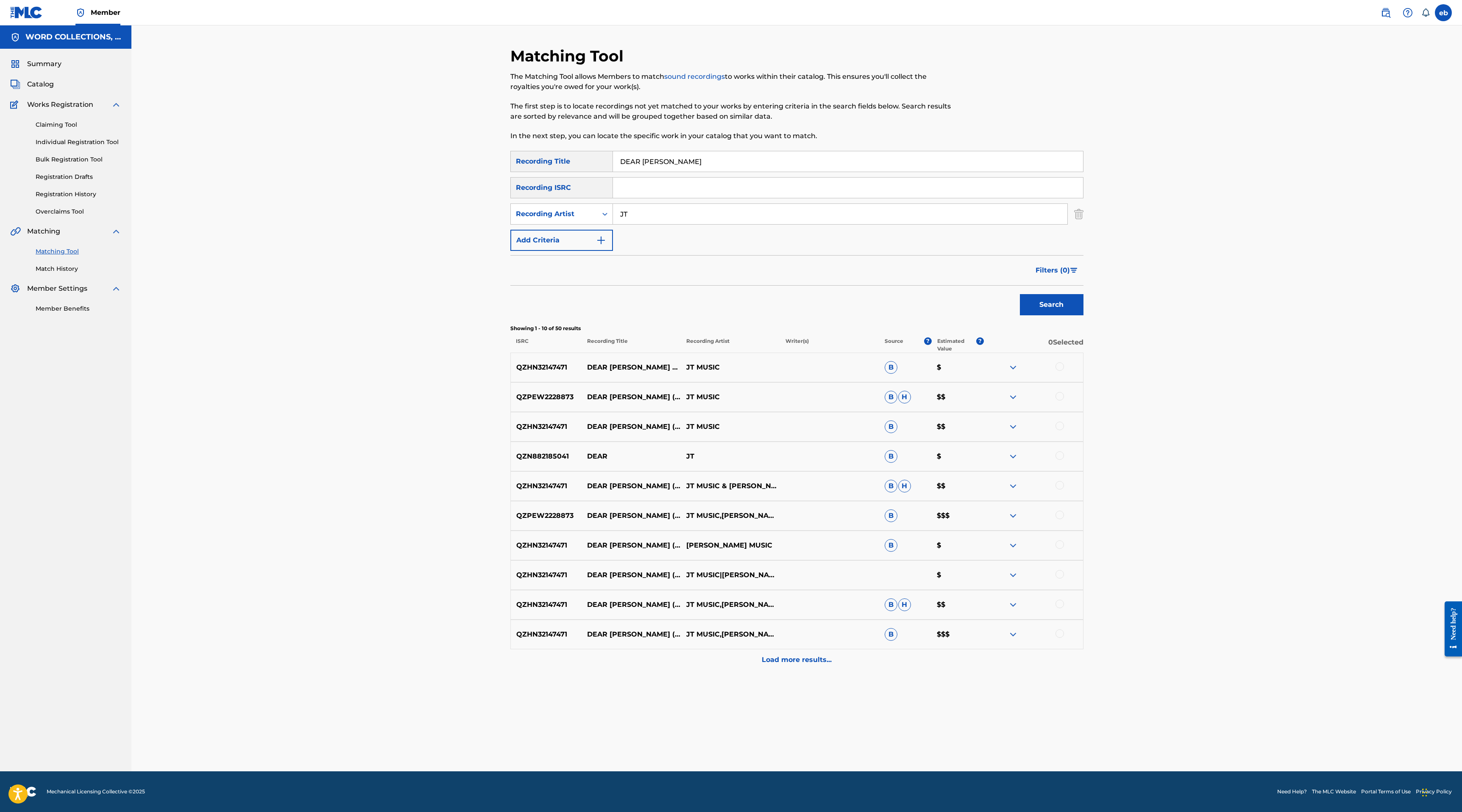
click at [1062, 634] on div at bounding box center [1060, 633] width 8 height 8
click at [1062, 603] on div at bounding box center [1060, 604] width 8 height 8
click at [1062, 575] on div at bounding box center [1060, 574] width 8 height 8
click at [1057, 542] on div at bounding box center [1060, 544] width 8 height 8
click at [1060, 512] on div at bounding box center [1060, 515] width 8 height 8
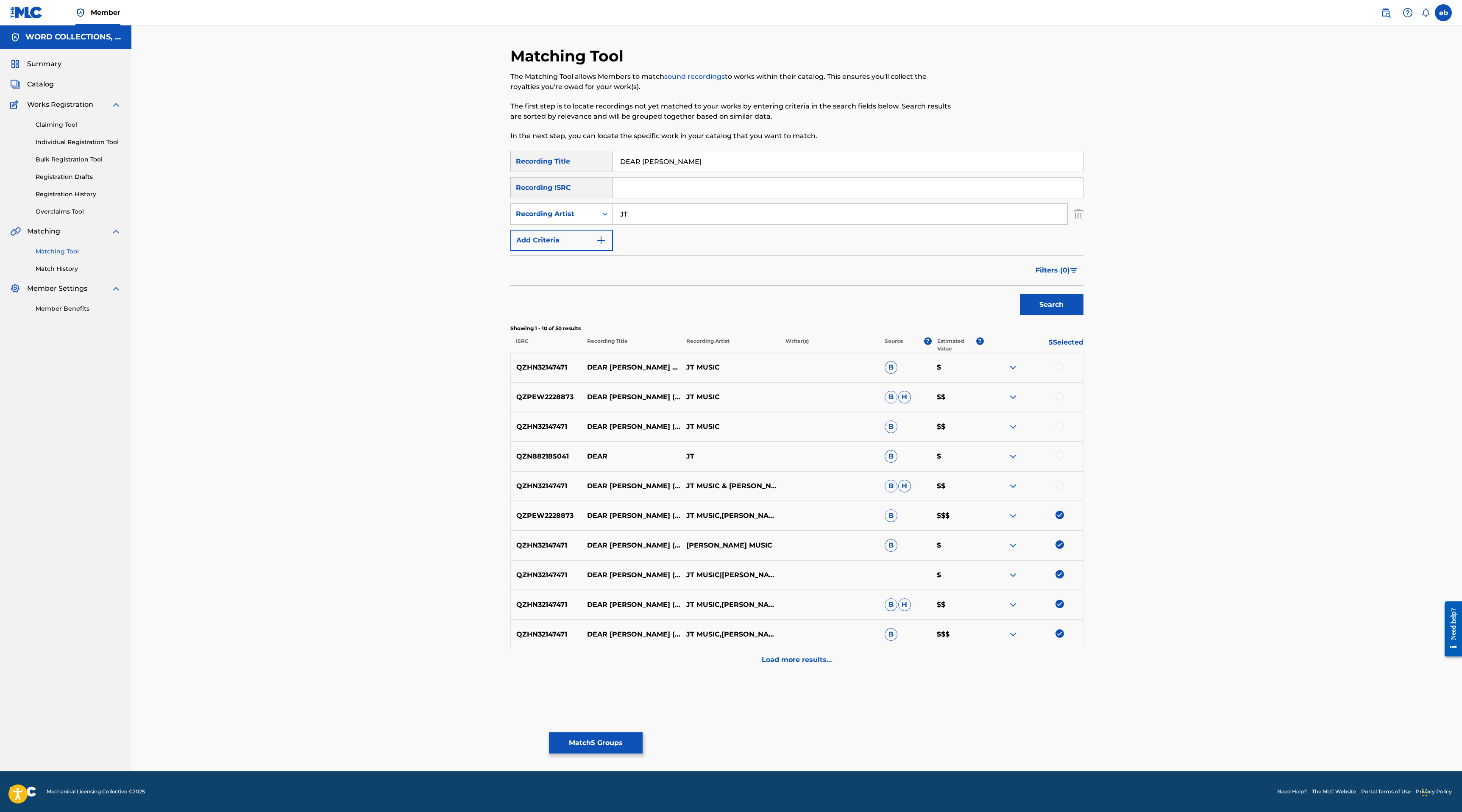
click at [1060, 487] on div at bounding box center [1060, 485] width 8 height 8
click at [1058, 429] on div at bounding box center [1060, 426] width 8 height 8
click at [1058, 394] on div at bounding box center [1060, 396] width 8 height 8
click at [1058, 368] on div at bounding box center [1060, 366] width 8 height 8
click at [810, 655] on p "Load more results..." at bounding box center [796, 659] width 70 height 10
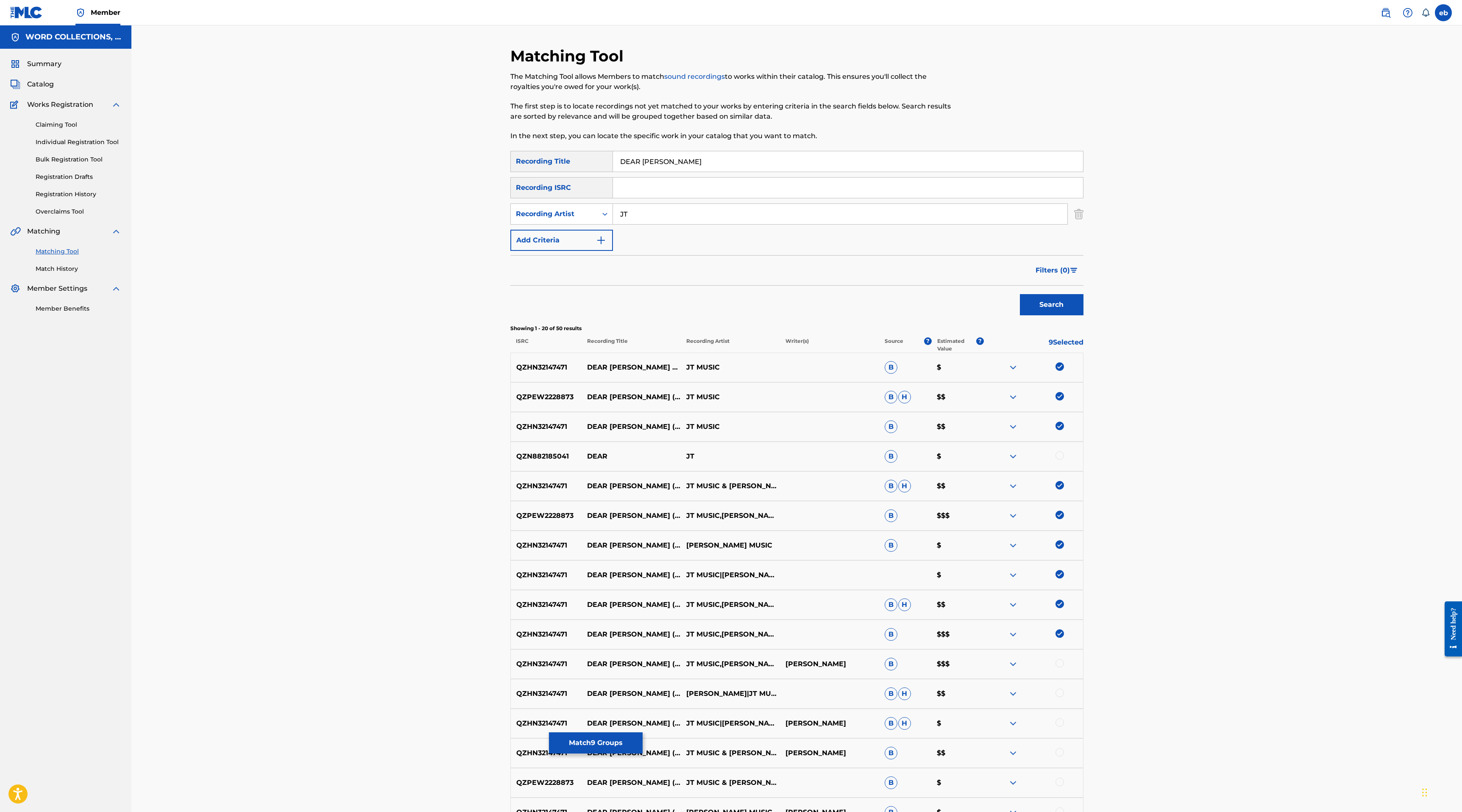
scroll to position [238, 0]
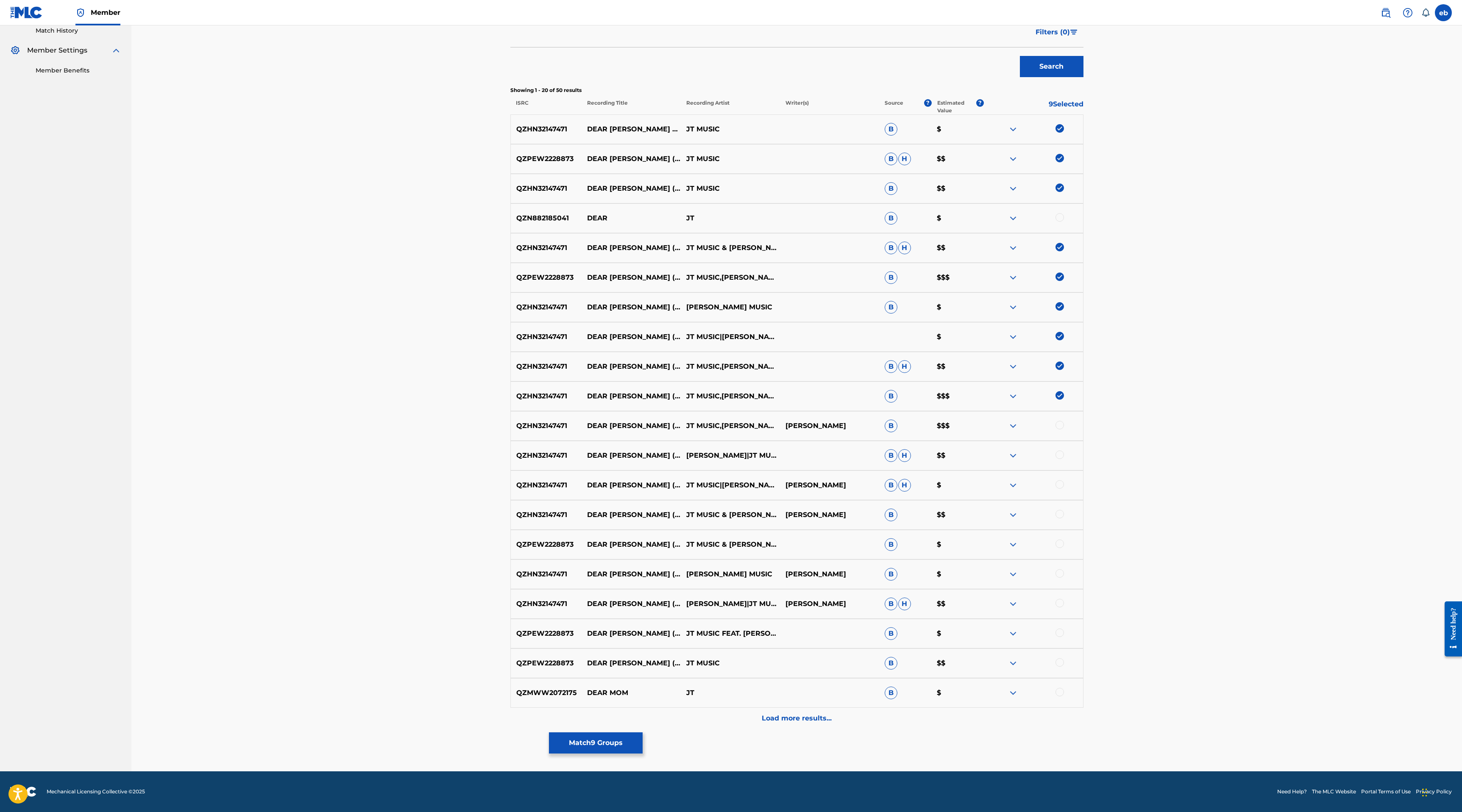
click at [1060, 428] on div at bounding box center [1060, 425] width 8 height 8
click at [1060, 454] on div at bounding box center [1060, 455] width 8 height 8
click at [1063, 482] on div at bounding box center [1060, 484] width 8 height 8
click at [1061, 514] on div at bounding box center [1060, 514] width 8 height 8
click at [1061, 544] on div at bounding box center [1060, 544] width 8 height 8
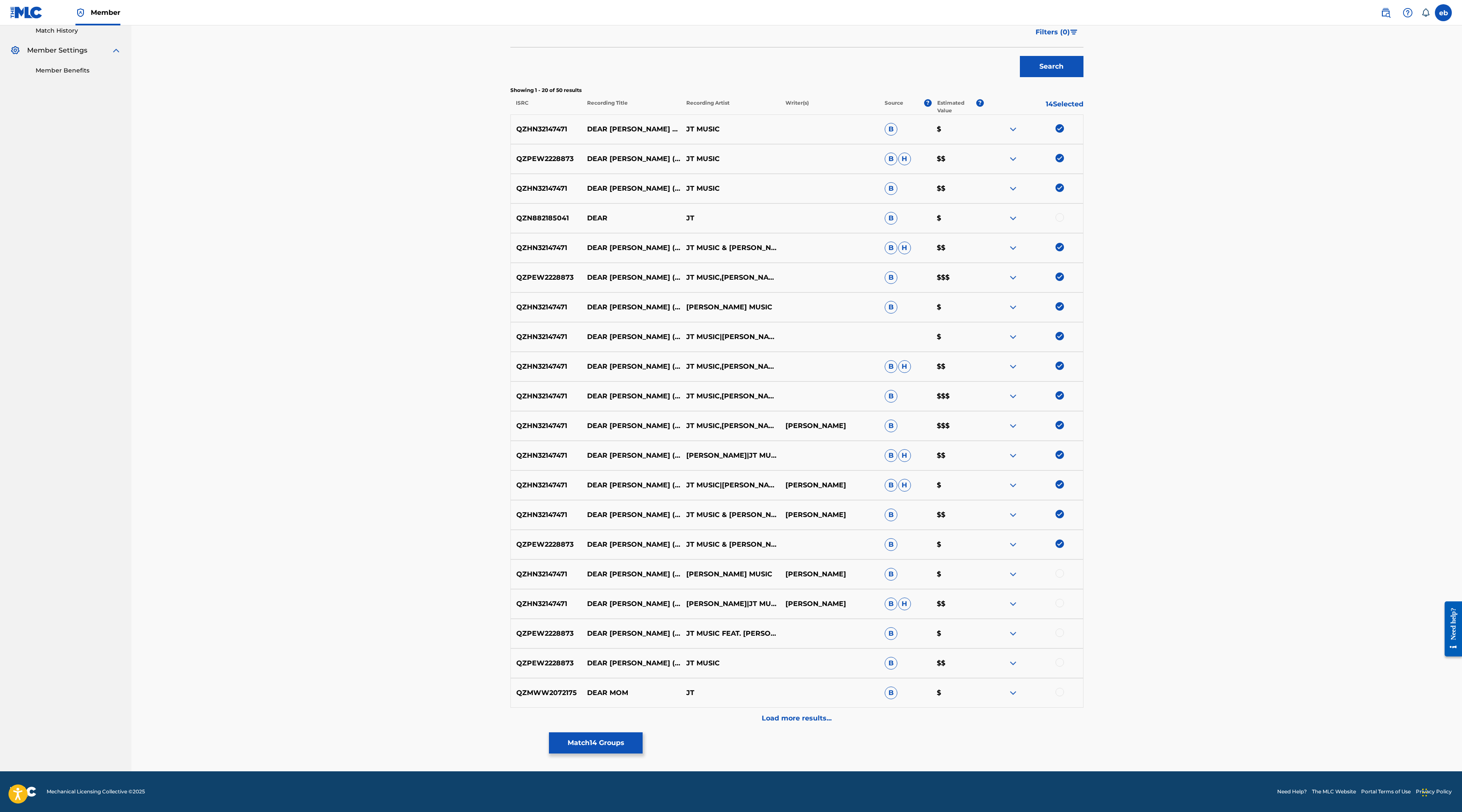
click at [1061, 576] on div at bounding box center [1060, 573] width 8 height 8
click at [1060, 603] on div at bounding box center [1060, 603] width 8 height 8
click at [1060, 633] on div at bounding box center [1060, 632] width 8 height 8
click at [1060, 659] on div at bounding box center [1060, 662] width 8 height 8
click at [822, 725] on div "Load more results..." at bounding box center [797, 718] width 573 height 21
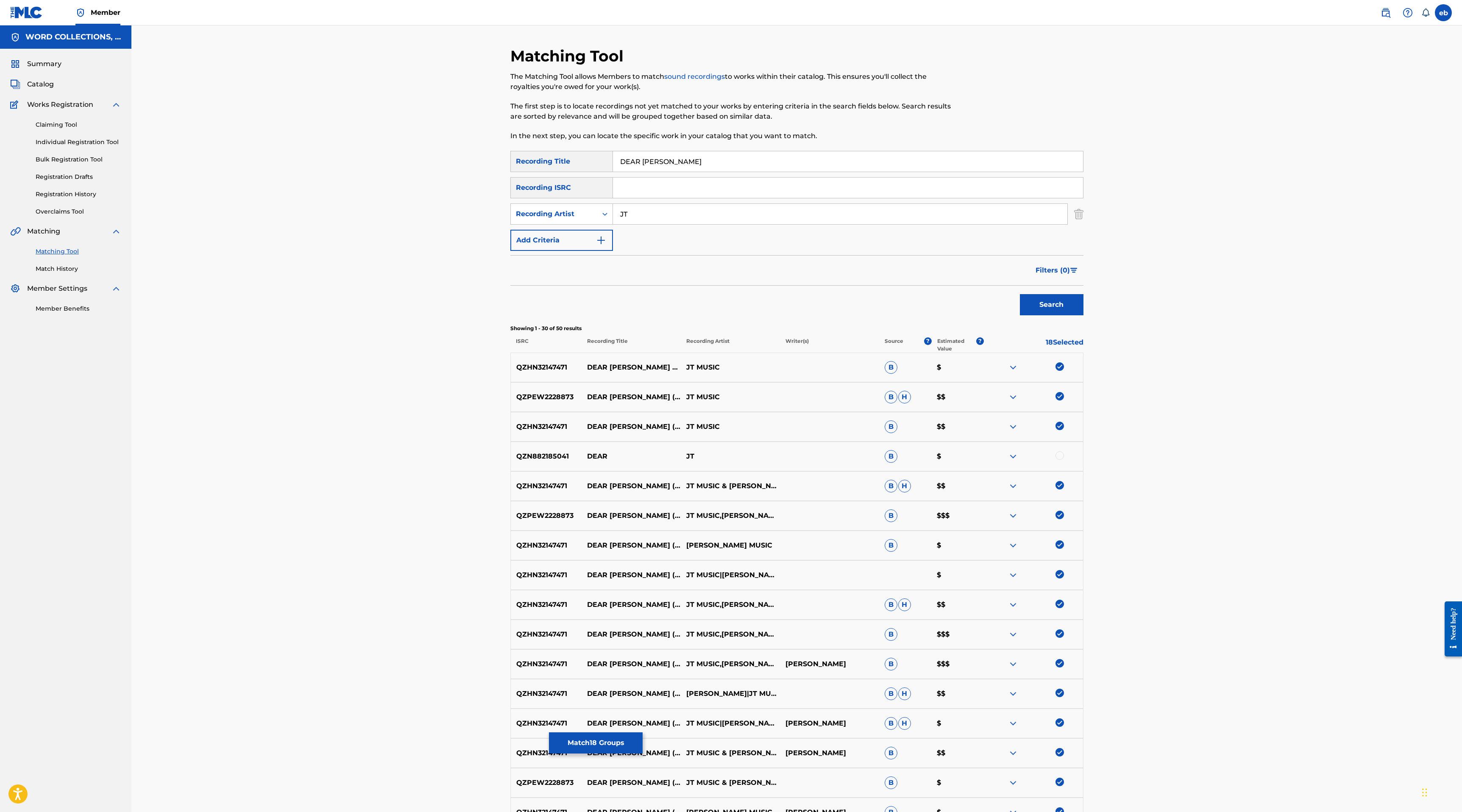
scroll to position [535, 0]
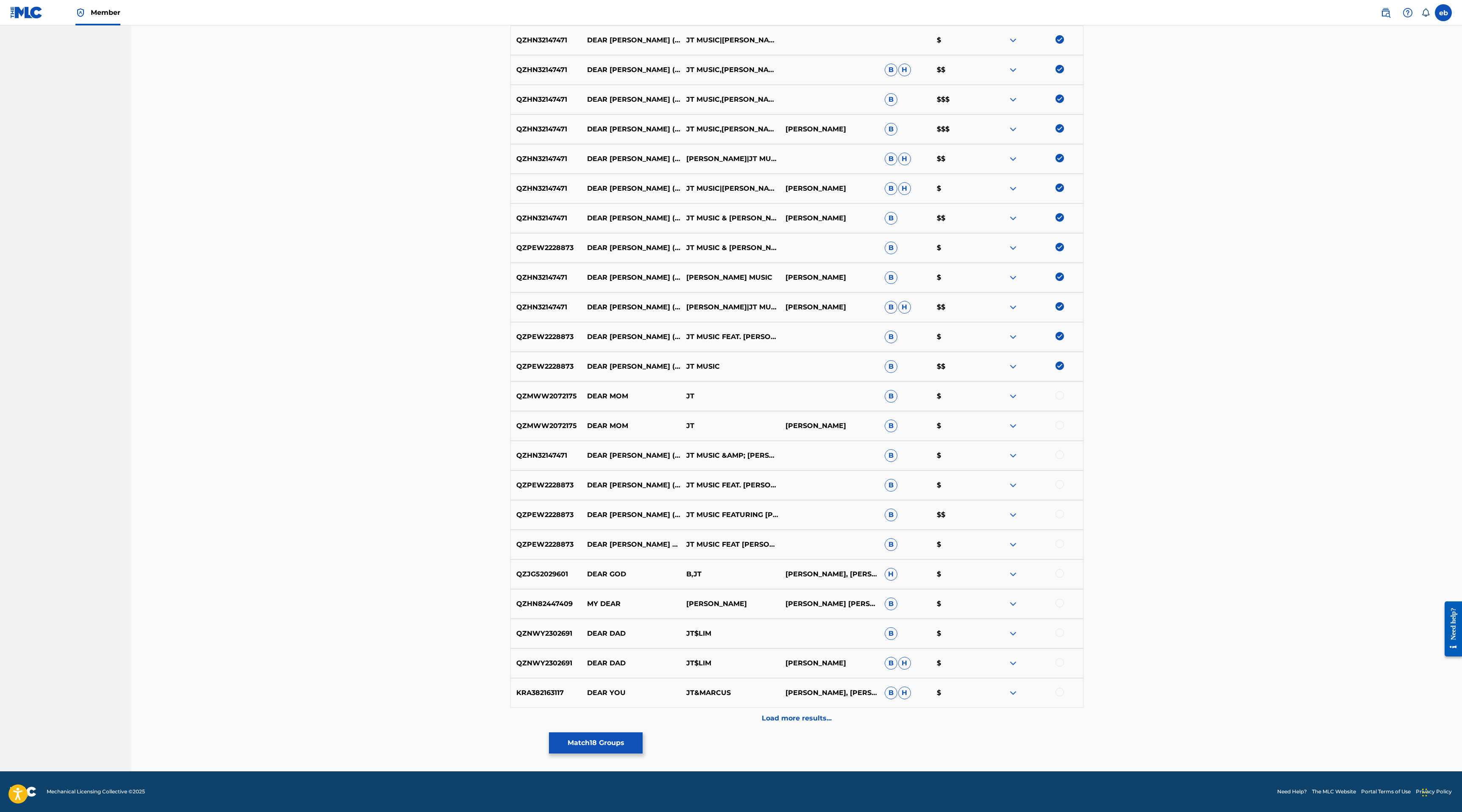
click at [1060, 451] on div at bounding box center [1060, 455] width 8 height 8
click at [1060, 483] on div at bounding box center [1060, 484] width 8 height 8
click at [1062, 515] on div at bounding box center [1060, 514] width 8 height 8
click at [1062, 543] on div at bounding box center [1060, 544] width 8 height 8
click at [805, 726] on div "Load more results..." at bounding box center [797, 718] width 573 height 21
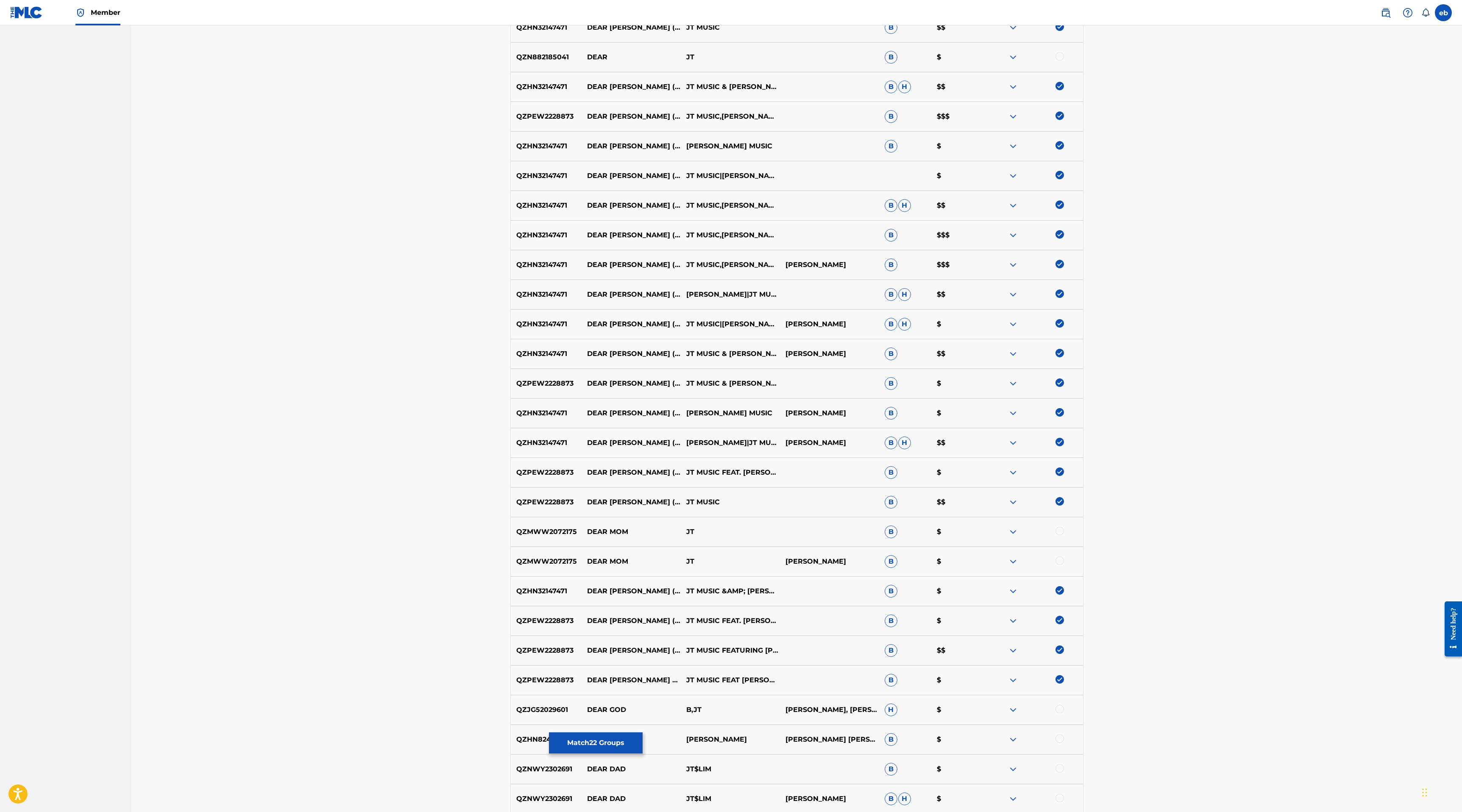
scroll to position [831, 0]
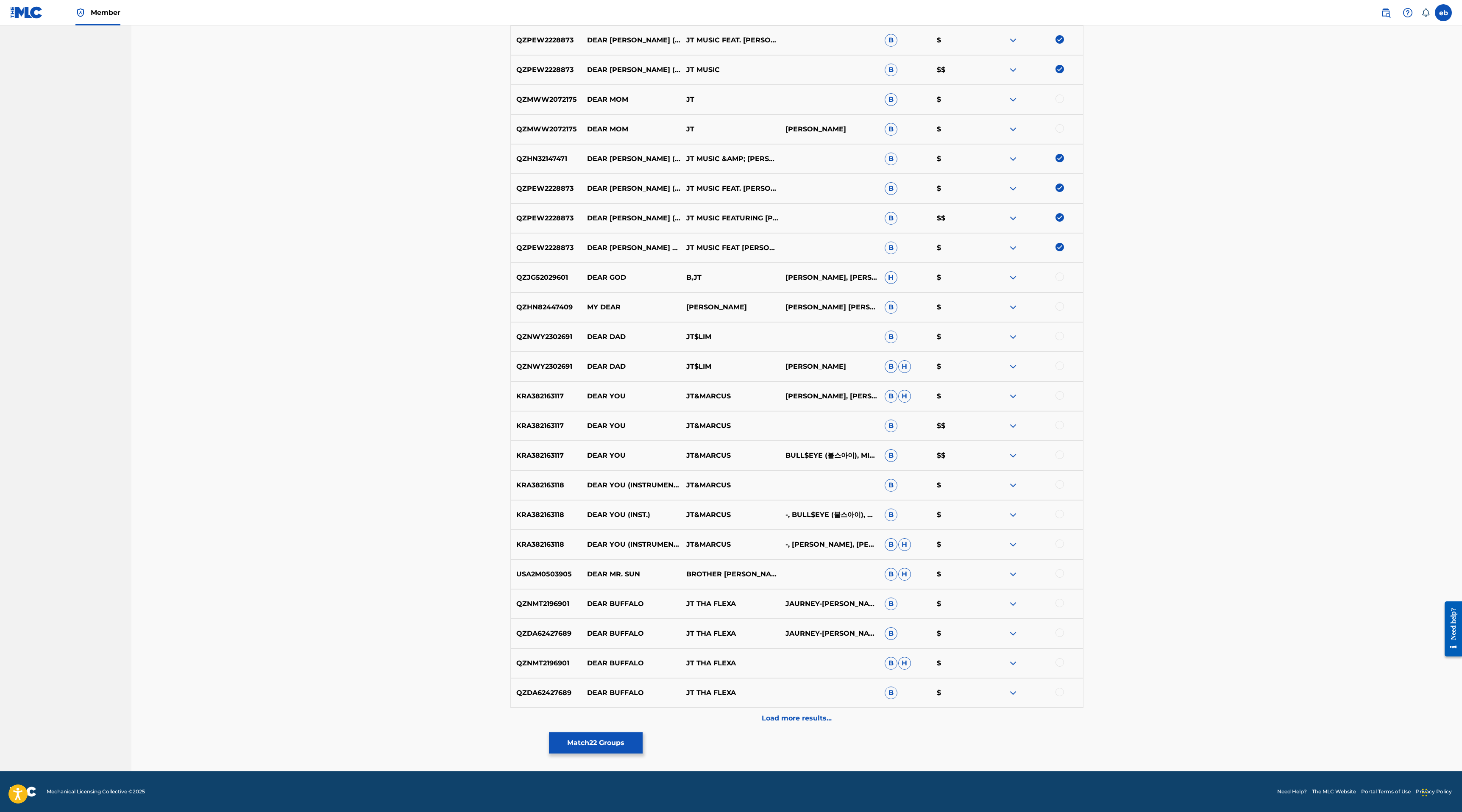
click at [809, 720] on p "Load more results..." at bounding box center [796, 718] width 70 height 10
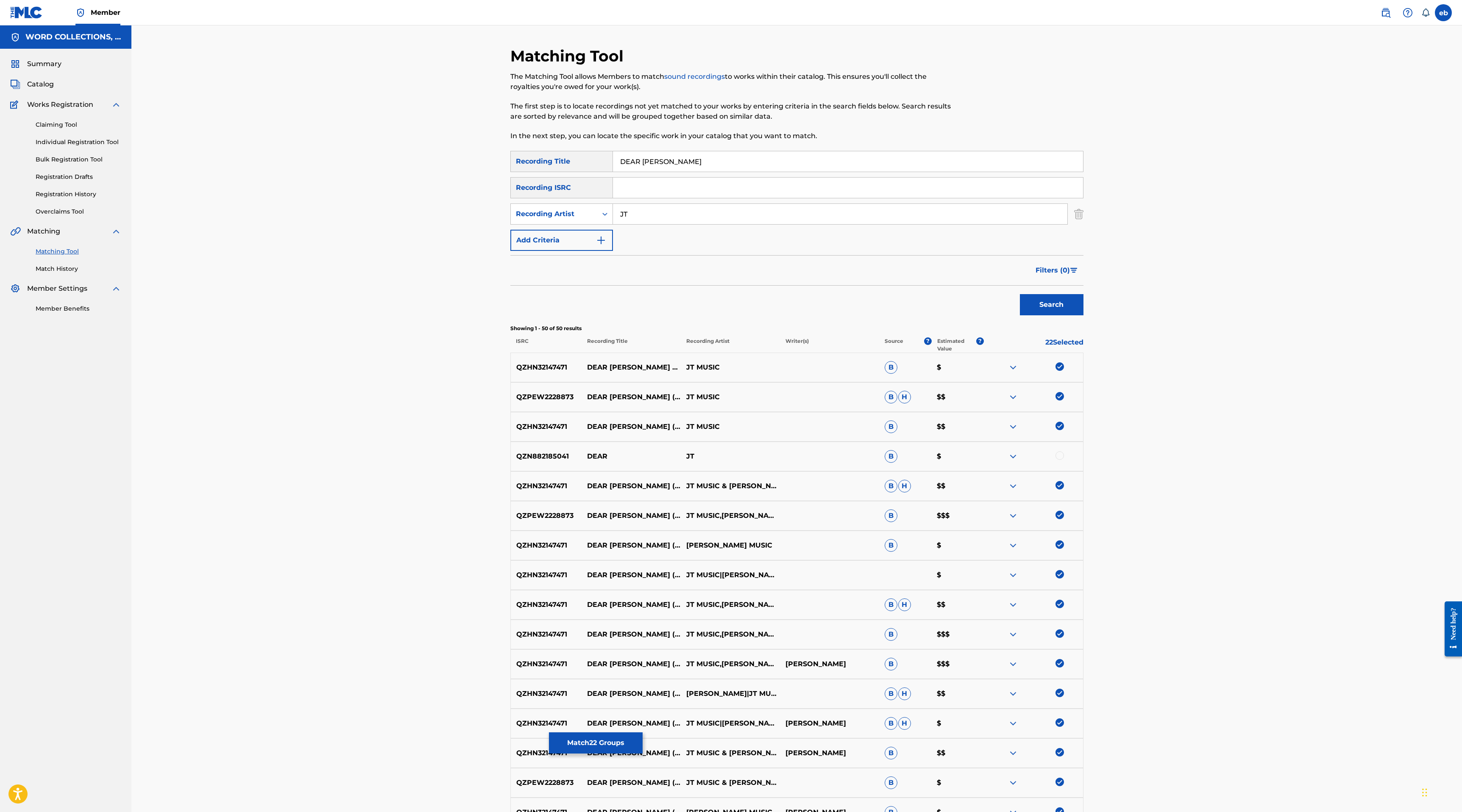
scroll to position [1107, 0]
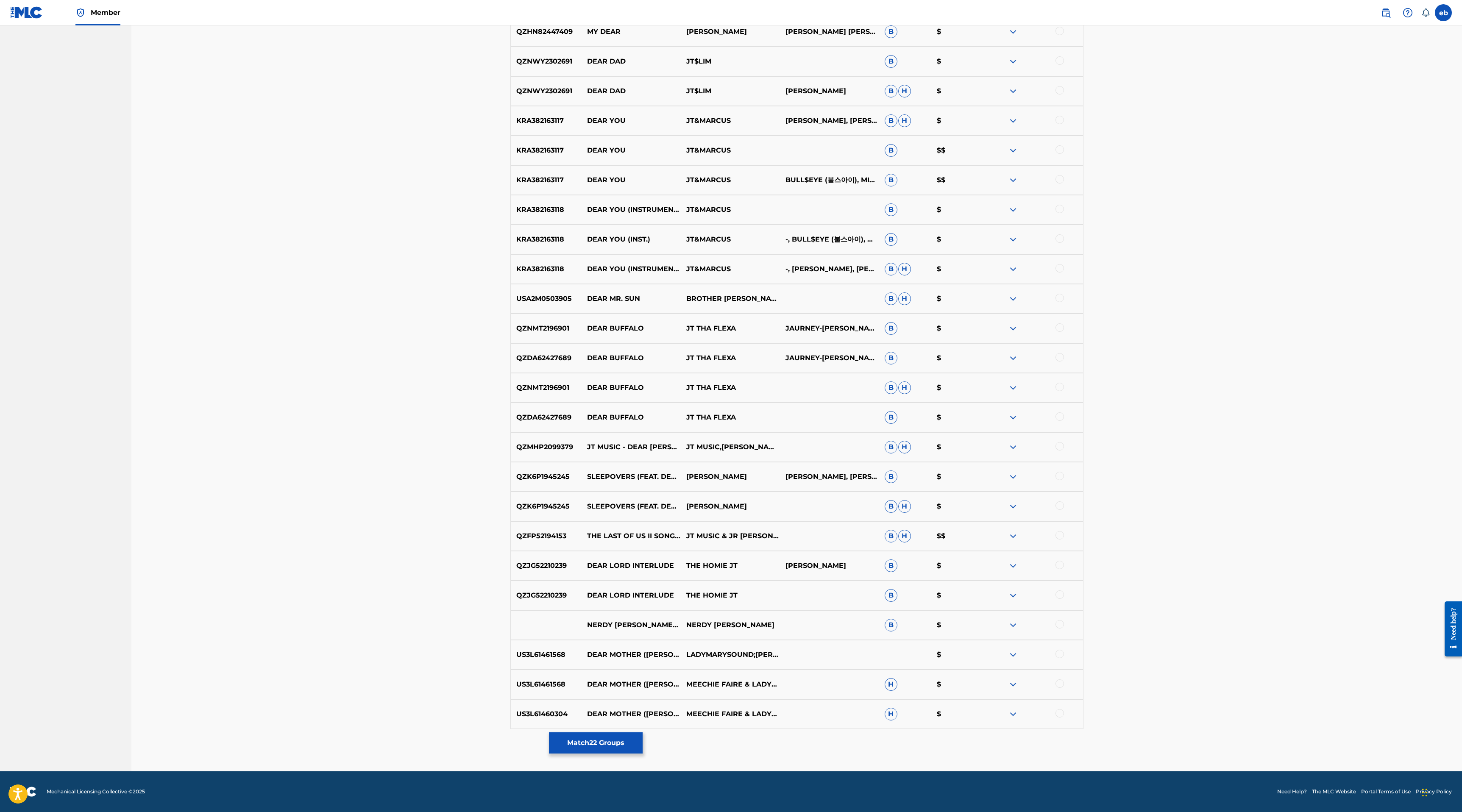
click at [1059, 537] on div at bounding box center [1060, 535] width 8 height 8
click at [1058, 445] on div at bounding box center [1060, 446] width 8 height 8
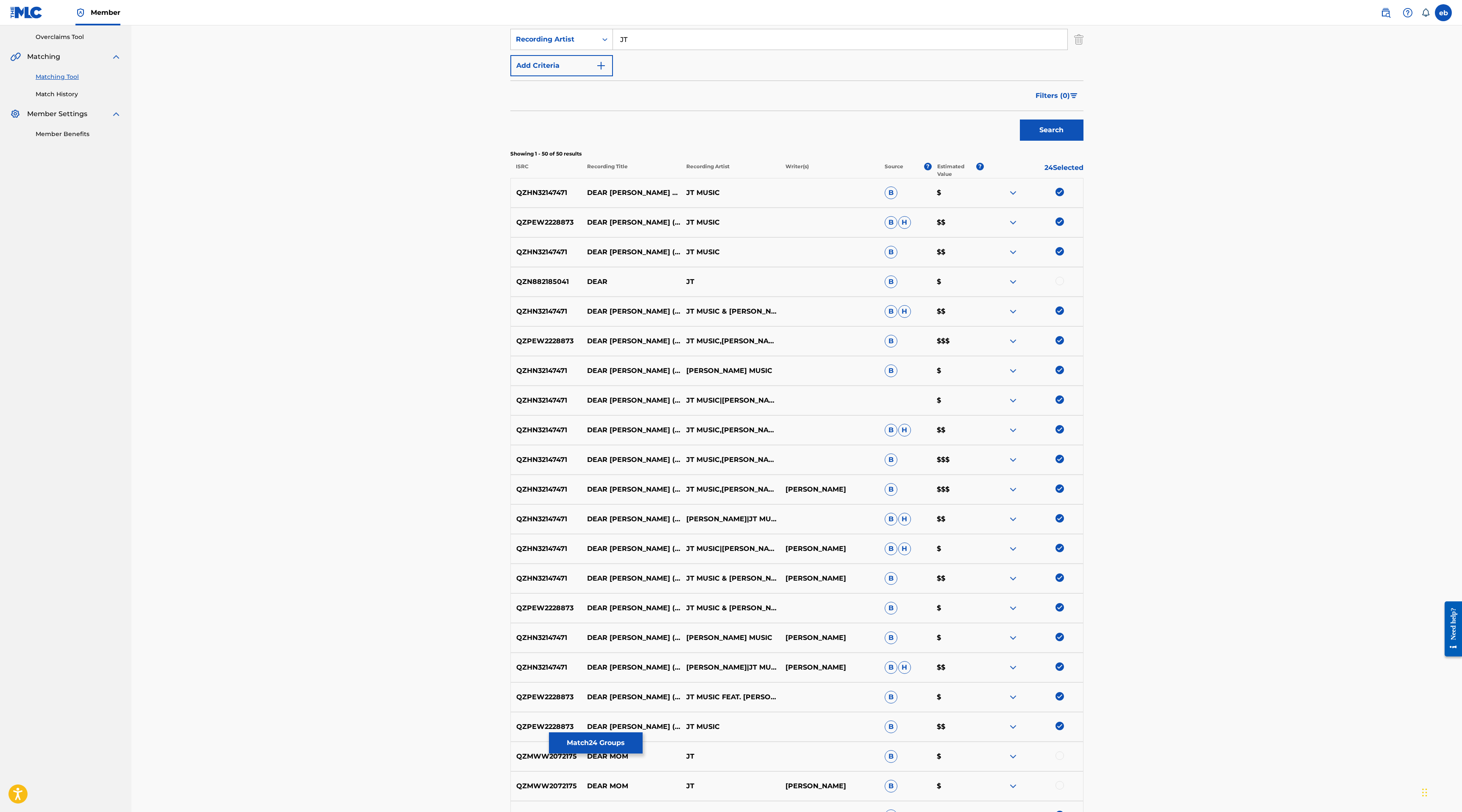
scroll to position [0, 0]
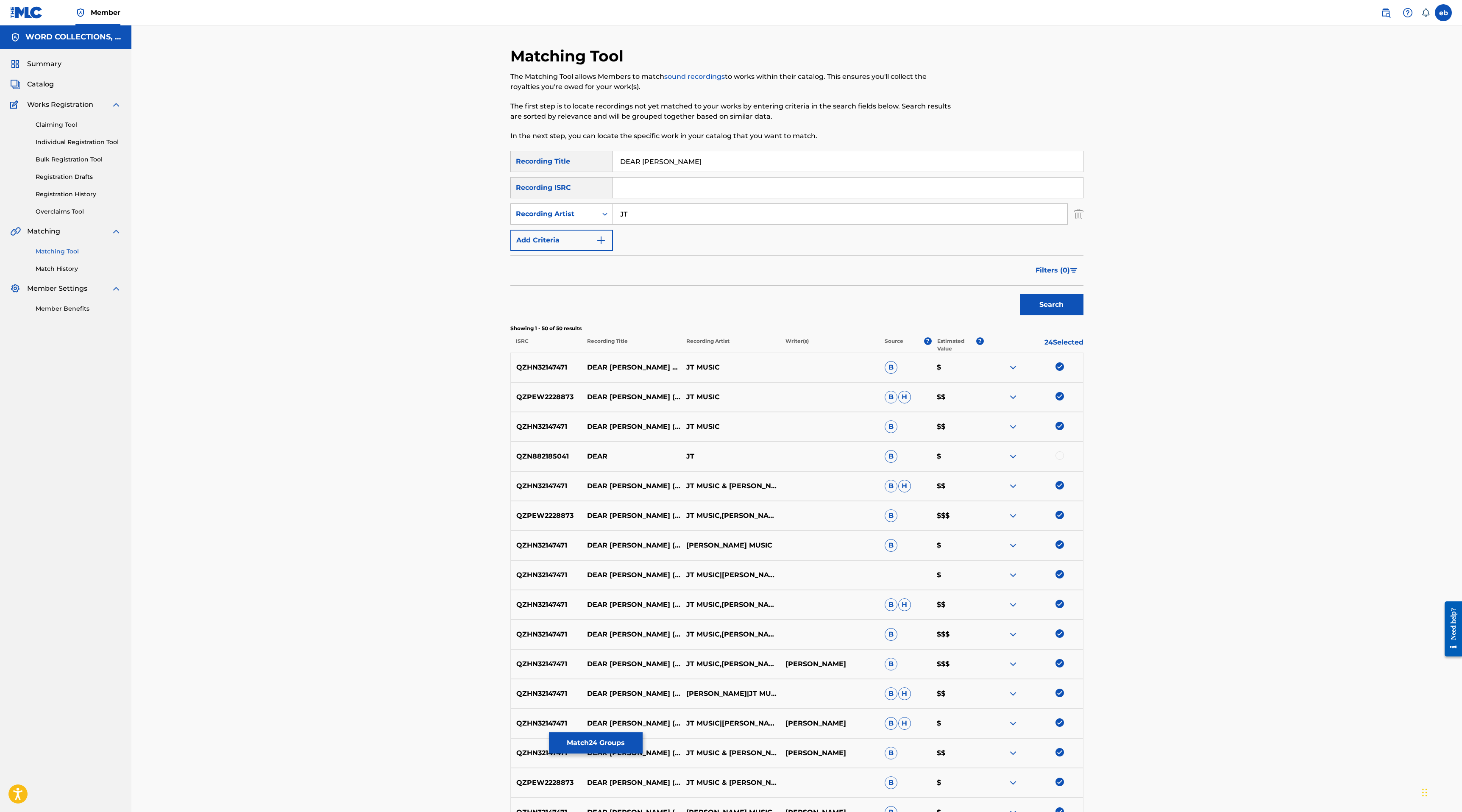
click at [653, 214] on input "JT" at bounding box center [840, 214] width 454 height 20
click at [1020, 294] on button "Search" at bounding box center [1051, 304] width 64 height 21
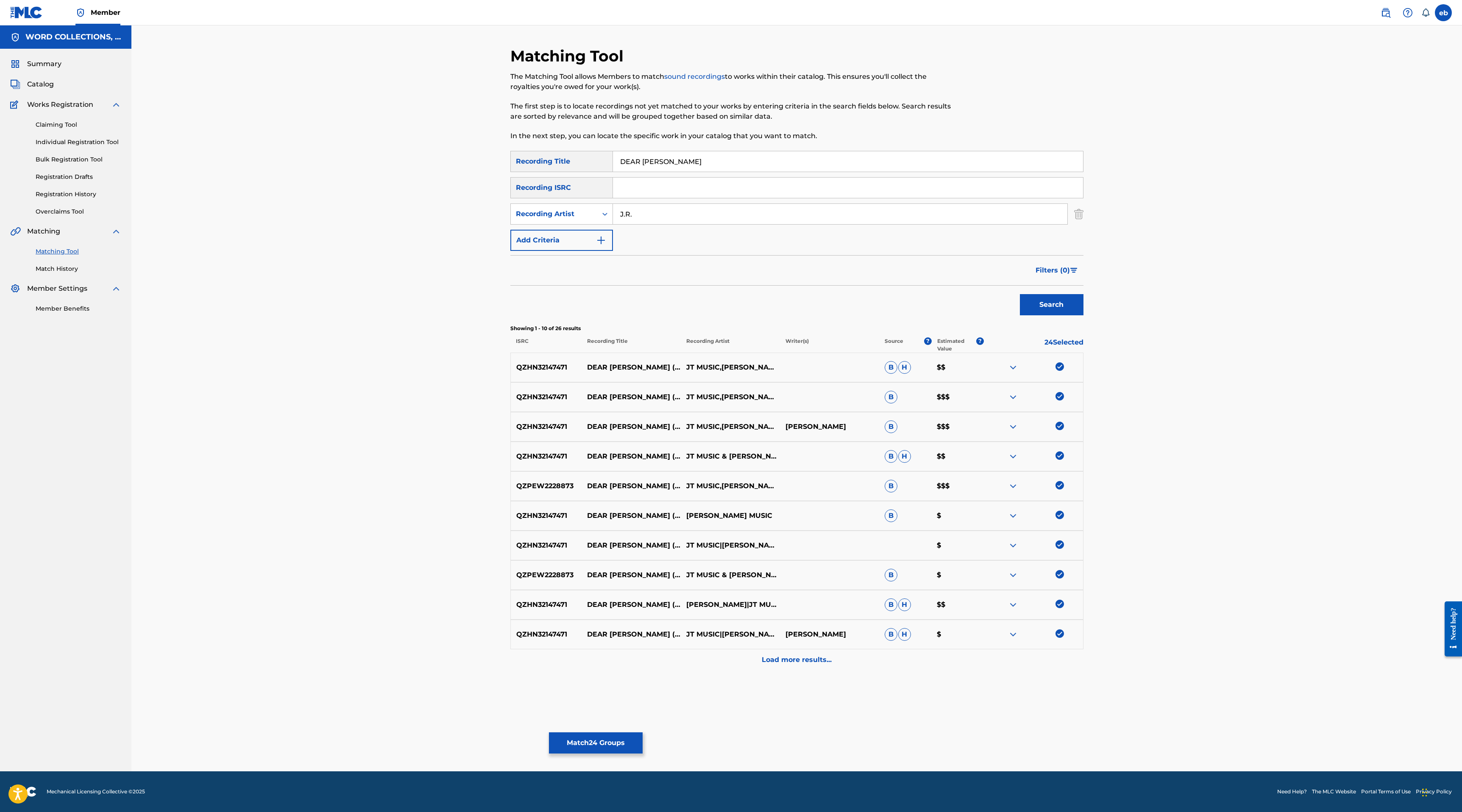
click at [817, 654] on div "Load more results..." at bounding box center [797, 659] width 573 height 21
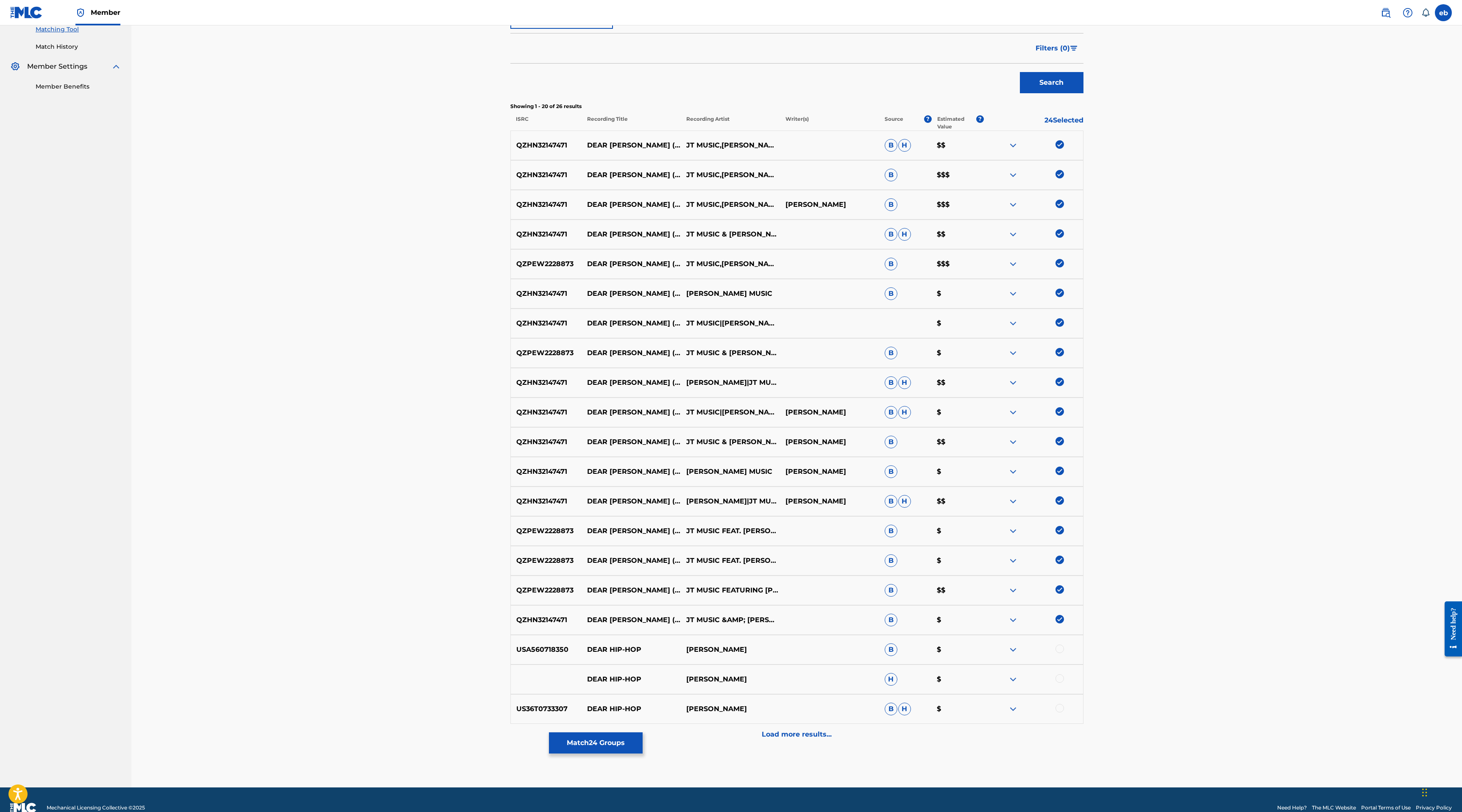
scroll to position [238, 0]
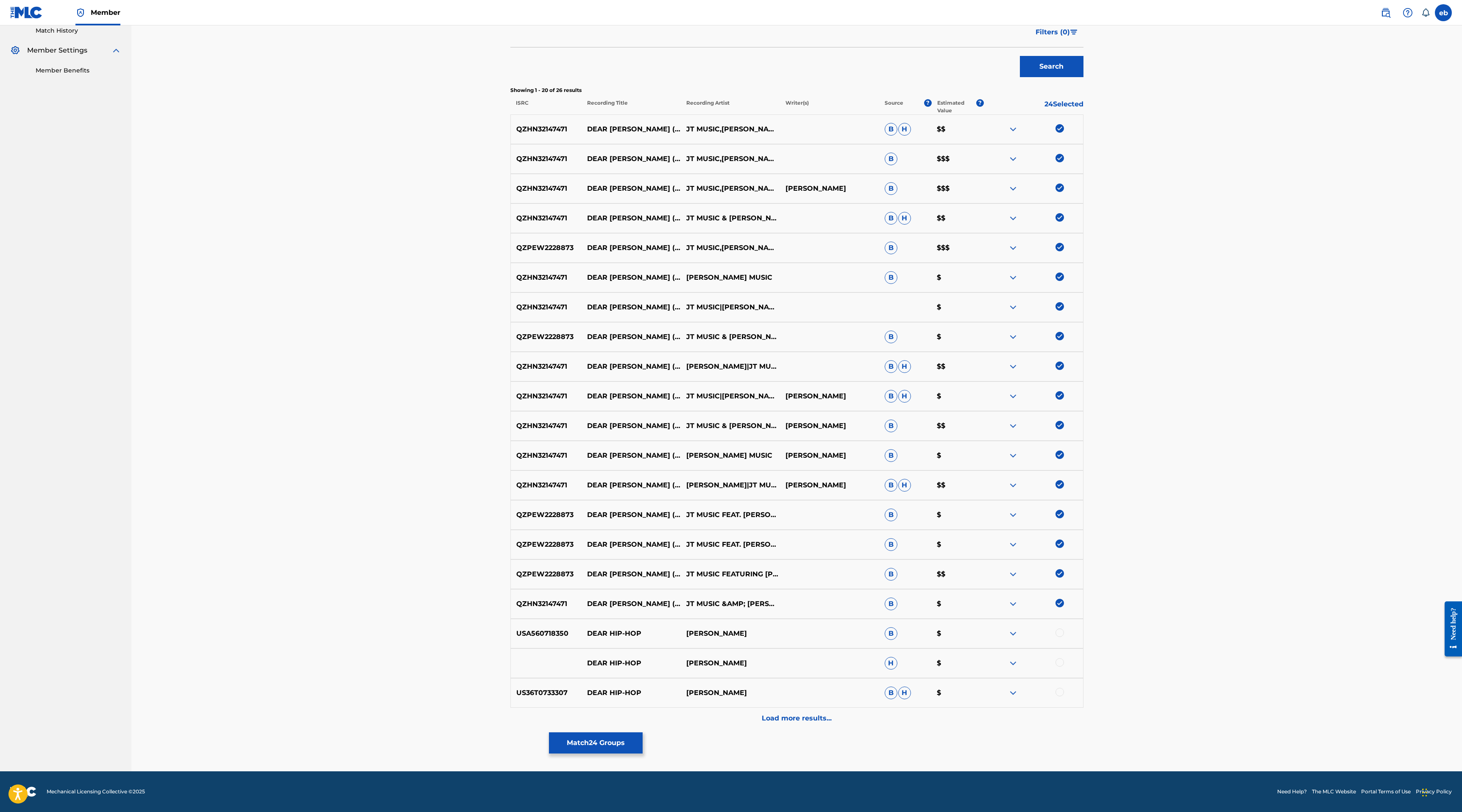
click at [827, 713] on p "Load more results..." at bounding box center [796, 718] width 70 height 10
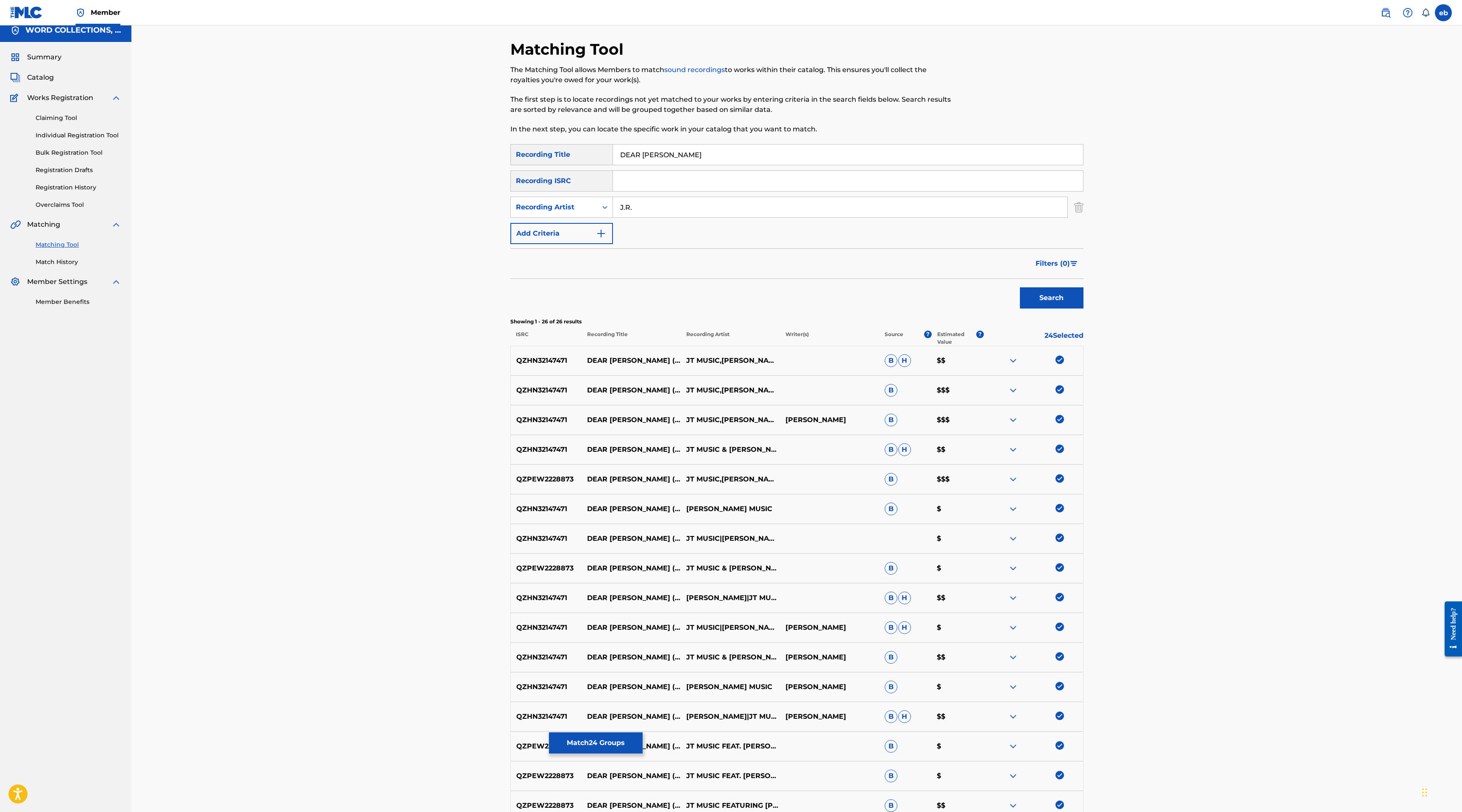
scroll to position [0, 0]
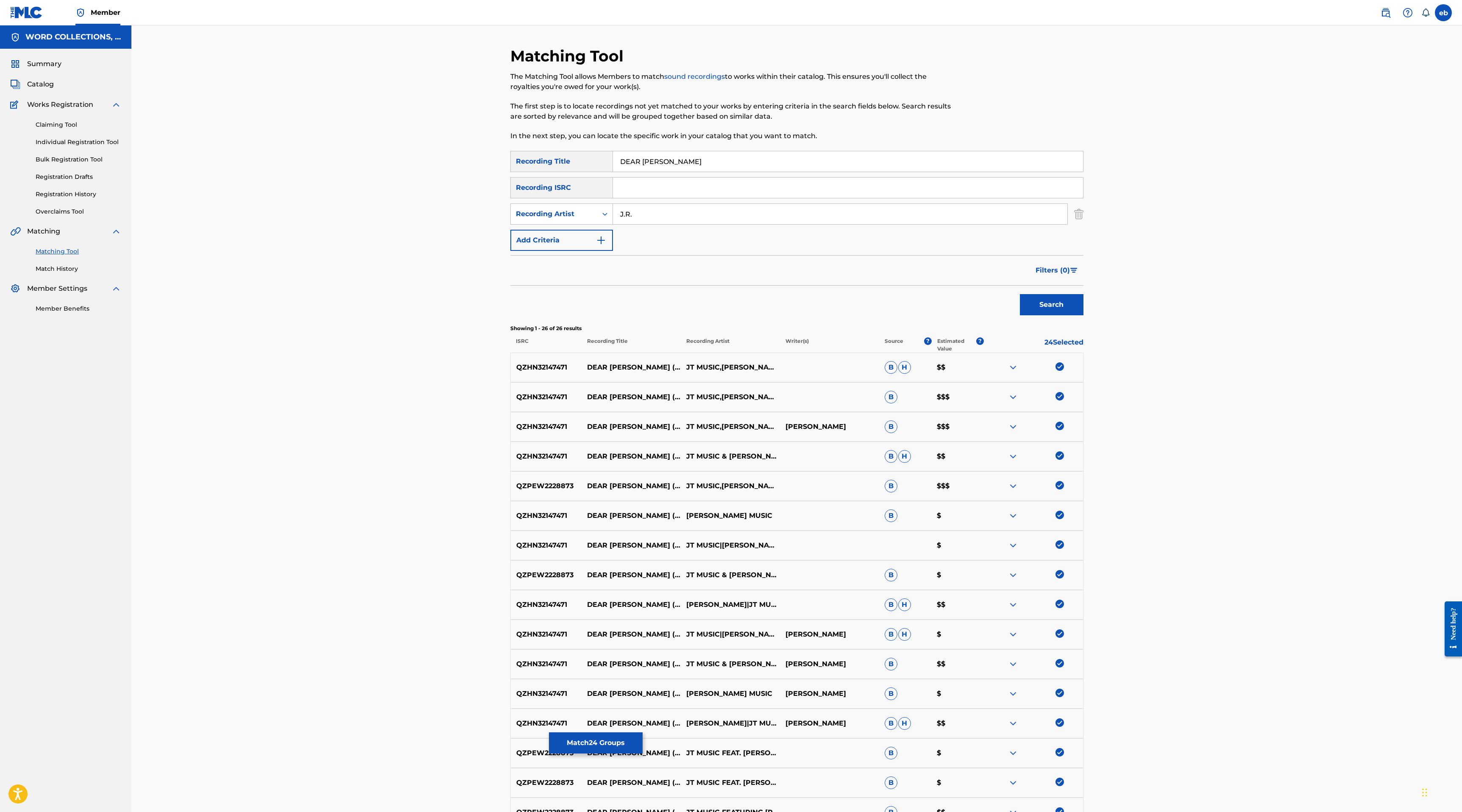
click at [653, 217] on input "J.R." at bounding box center [840, 214] width 454 height 20
type input "[PERSON_NAME]"
click at [1020, 294] on button "Search" at bounding box center [1051, 304] width 64 height 21
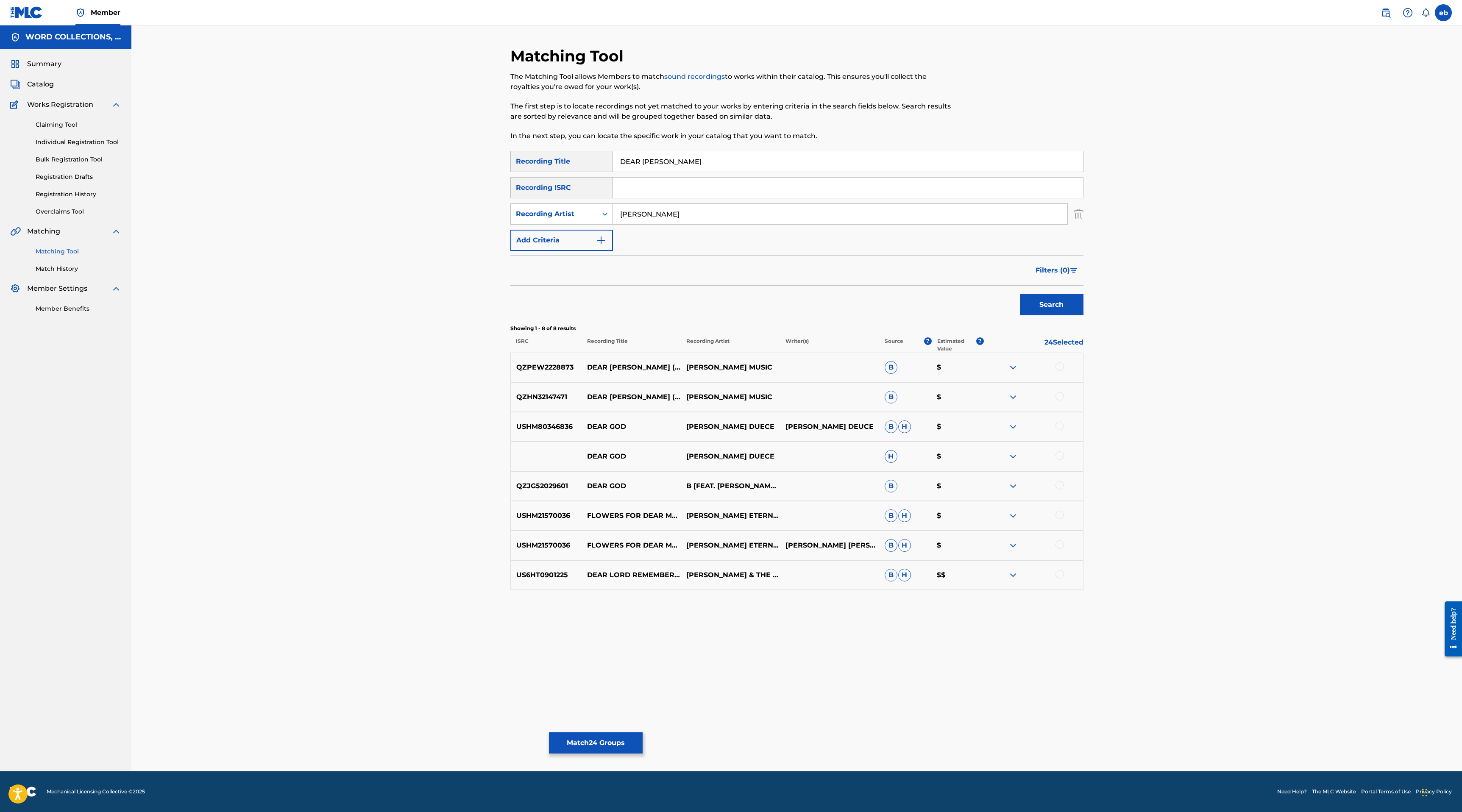
click at [1061, 366] on div at bounding box center [1060, 366] width 8 height 8
click at [1061, 397] on div at bounding box center [1060, 396] width 8 height 8
click at [596, 737] on button "Match 26 Groups" at bounding box center [595, 743] width 94 height 21
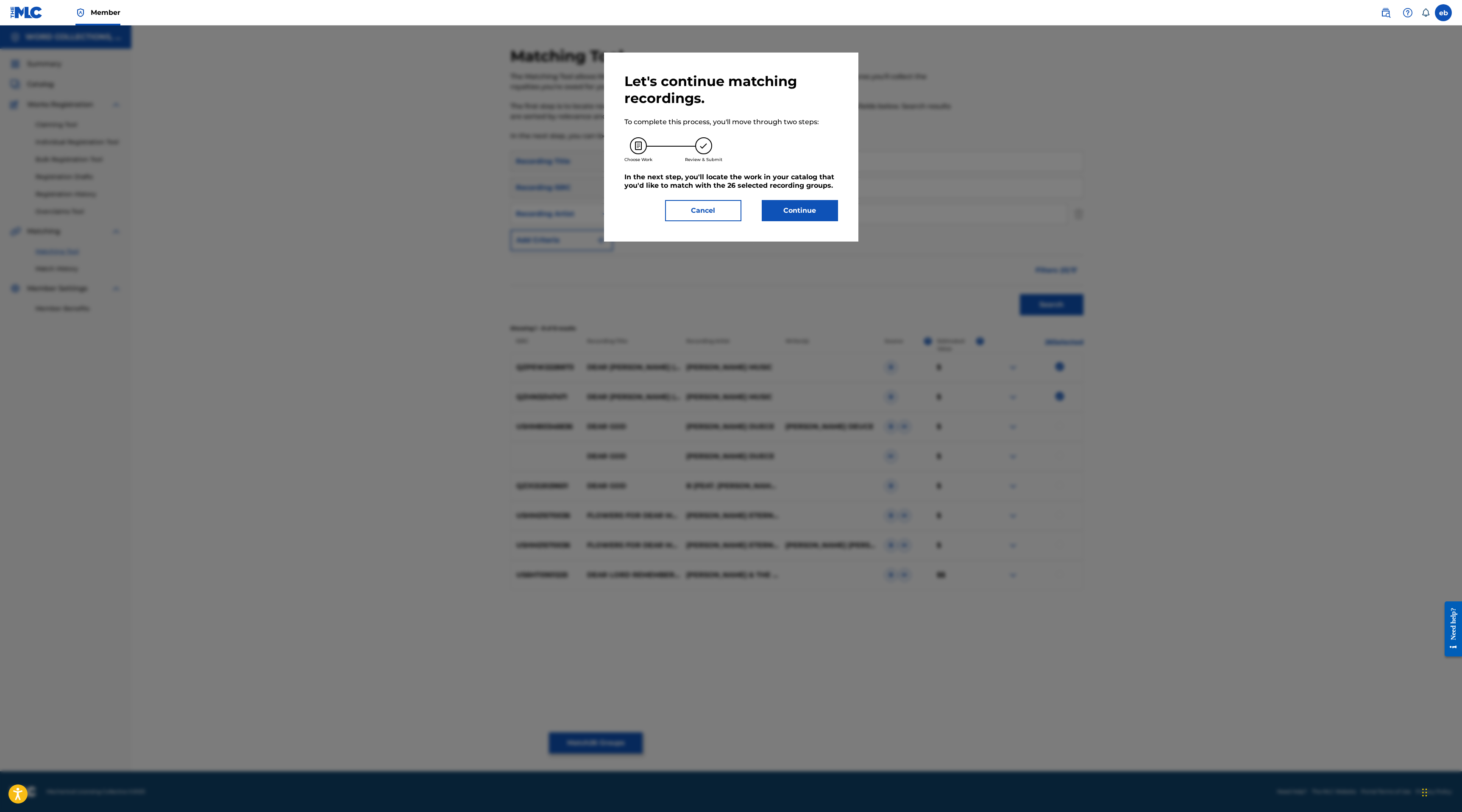
click at [797, 200] on button "Continue" at bounding box center [800, 210] width 76 height 21
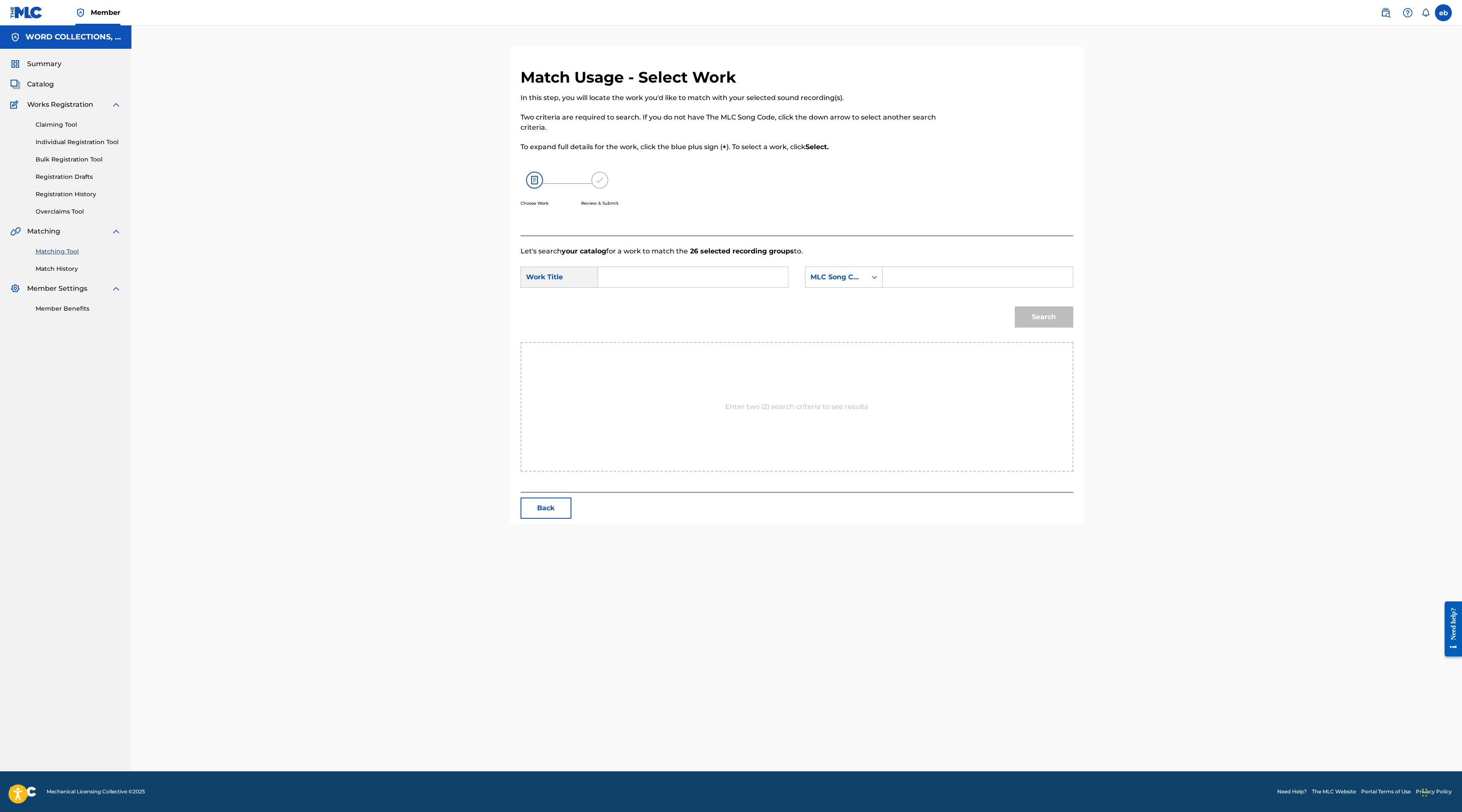
click at [670, 279] on input "Search Form" at bounding box center [693, 277] width 175 height 20
click at [635, 302] on div "dear [PERSON_NAME] (take care, take heed)" at bounding box center [629, 316] width 48 height 56
type input "dear [PERSON_NAME] (take care, take heed)"
click at [835, 277] on div "MLC Song Code" at bounding box center [836, 277] width 51 height 10
click at [839, 297] on div "Writer Name" at bounding box center [843, 298] width 77 height 21
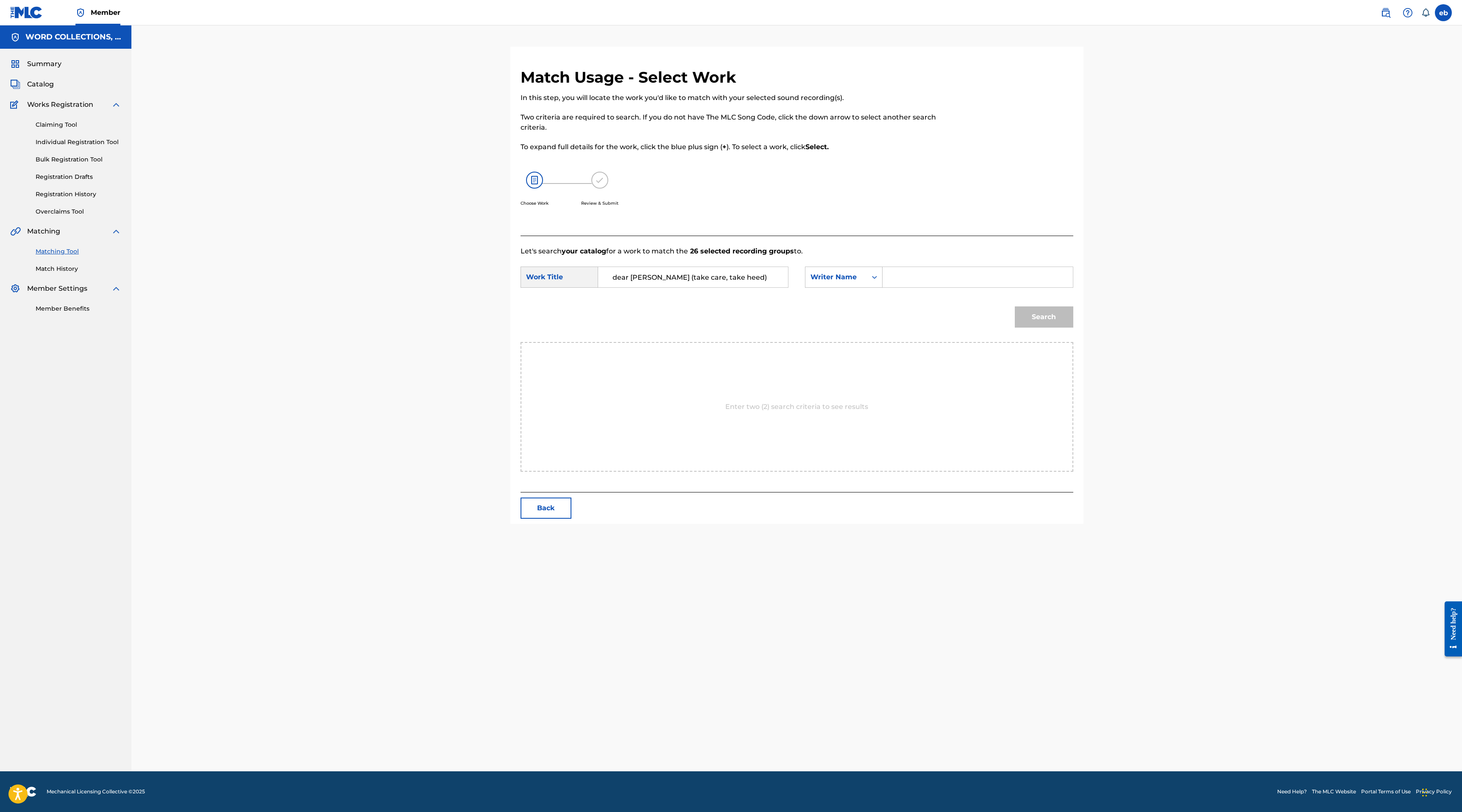
click at [917, 278] on input "Search Form" at bounding box center [977, 277] width 175 height 20
type input "[PERSON_NAME]"
click at [1015, 306] on button "Search" at bounding box center [1044, 317] width 58 height 21
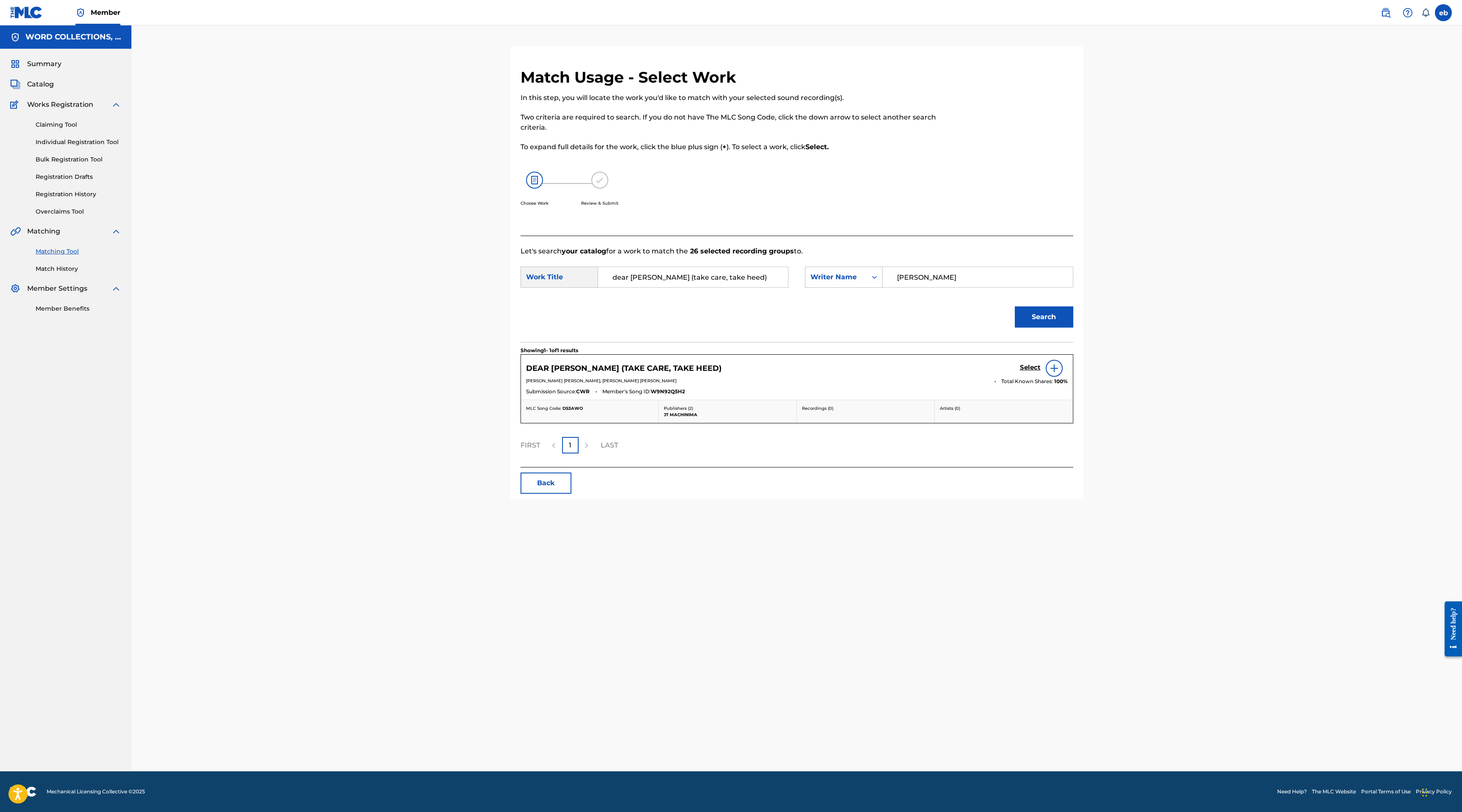
click at [1028, 369] on h5 "Select" at bounding box center [1030, 368] width 21 height 8
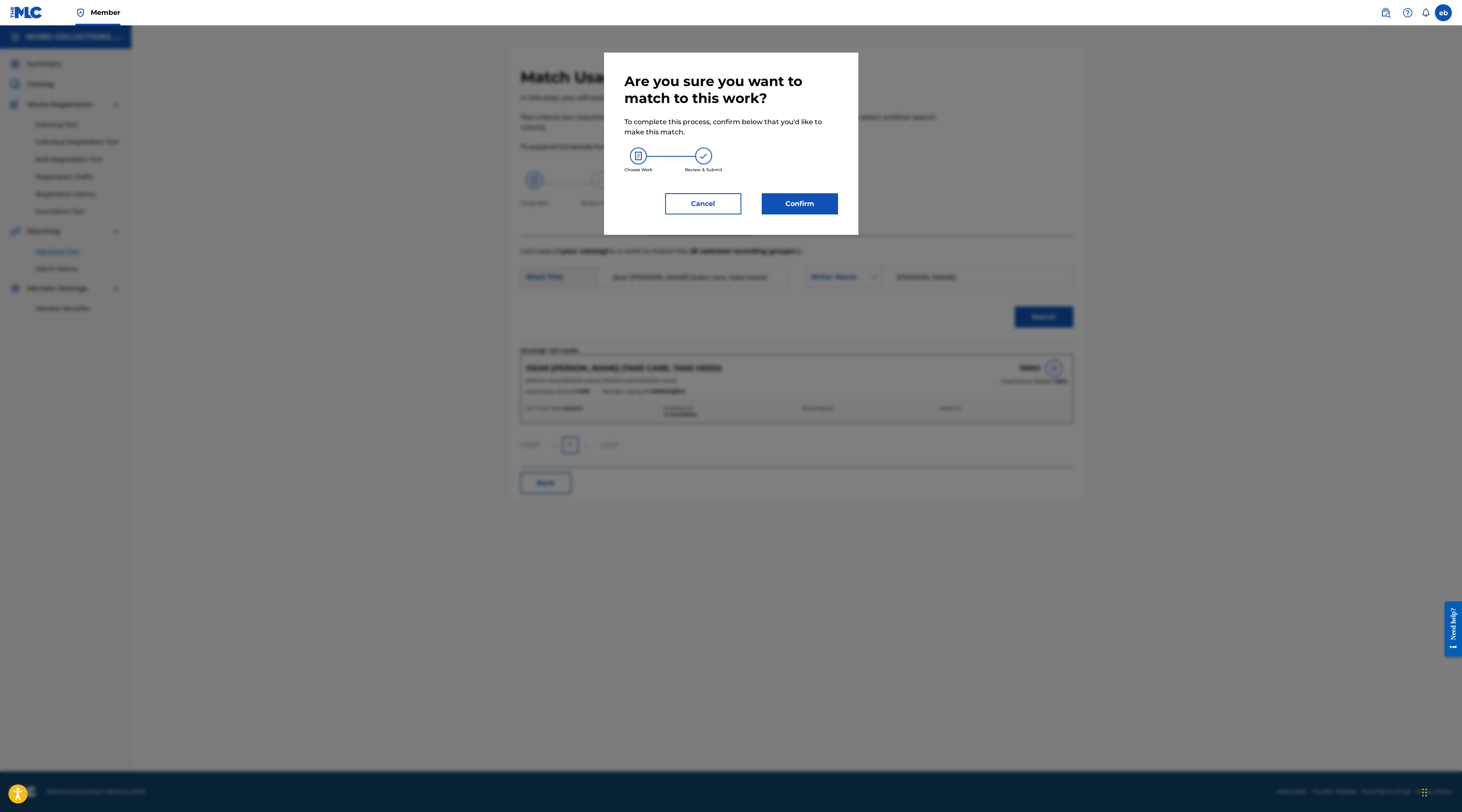
click at [785, 197] on button "Confirm" at bounding box center [800, 204] width 76 height 21
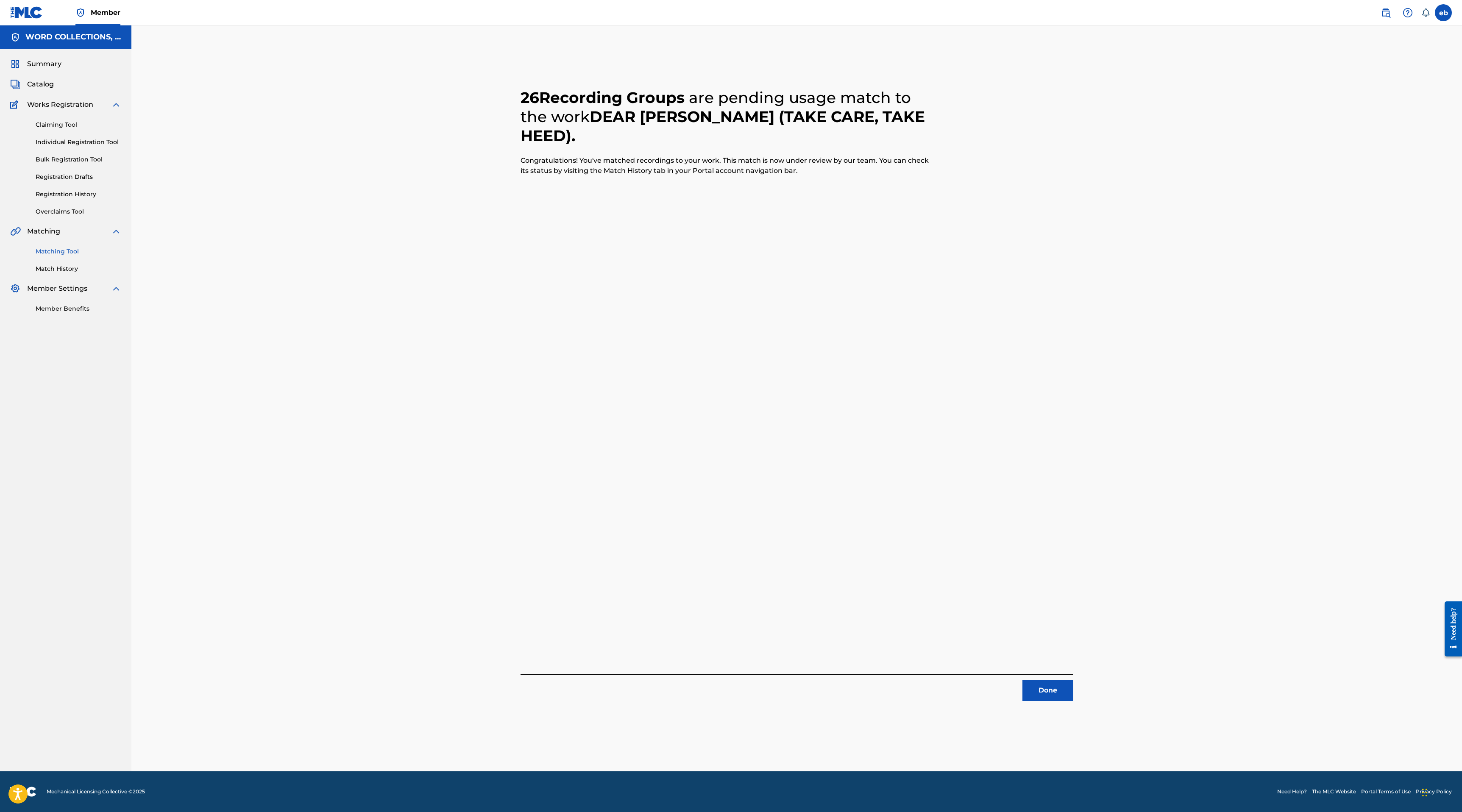
click at [1038, 689] on button "Done" at bounding box center [1047, 690] width 51 height 21
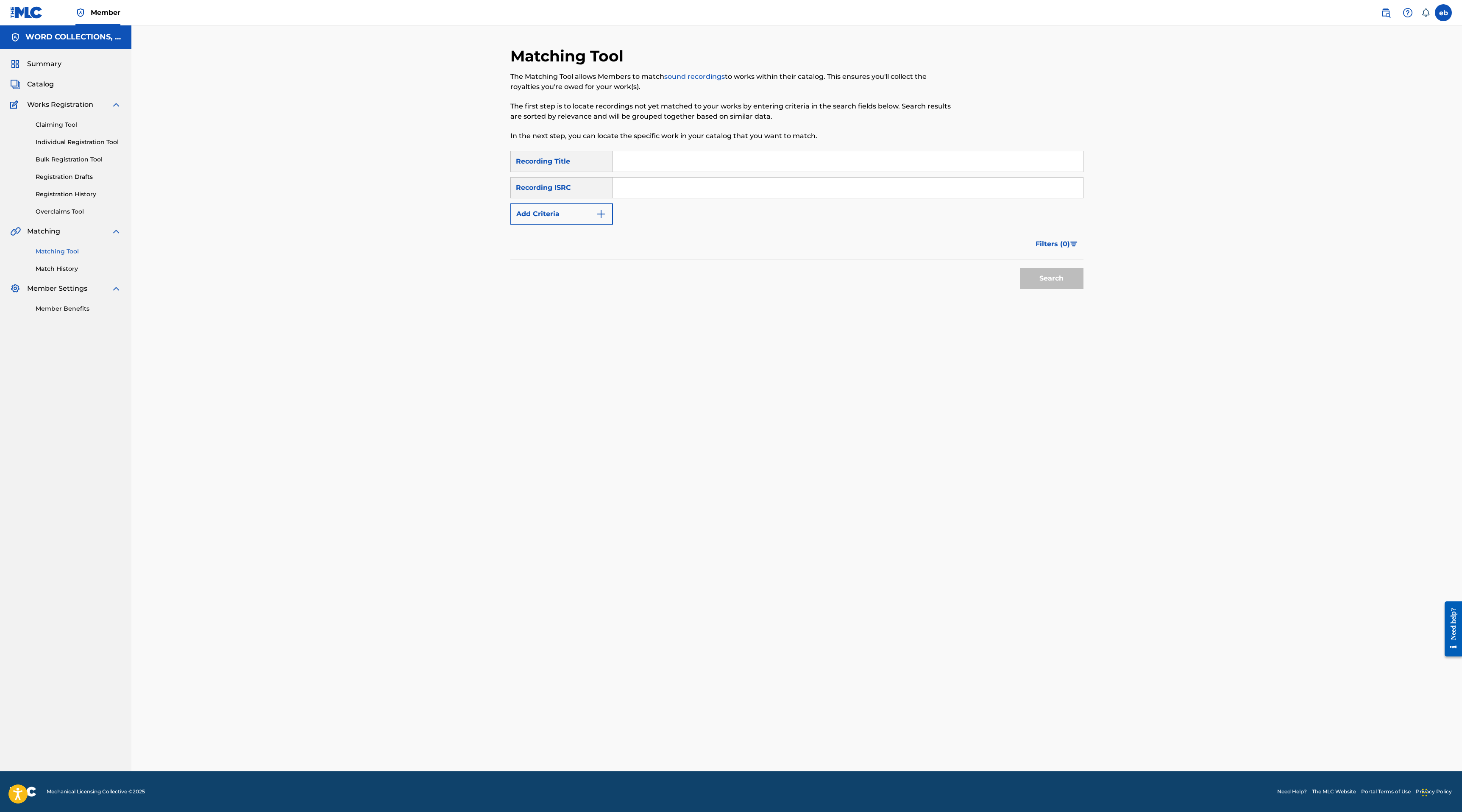
click at [678, 164] on input "Search Form" at bounding box center [848, 161] width 470 height 20
paste input "HAT TRICK"
type input "HAT TRICK"
click at [564, 226] on form "SearchWithCriteria80caefa7-3857-4fe9-9fec-6a41260a23e4 Recording Title HAT TRIC…" at bounding box center [797, 222] width 573 height 142
click at [564, 222] on button "Add Criteria" at bounding box center [562, 214] width 103 height 21
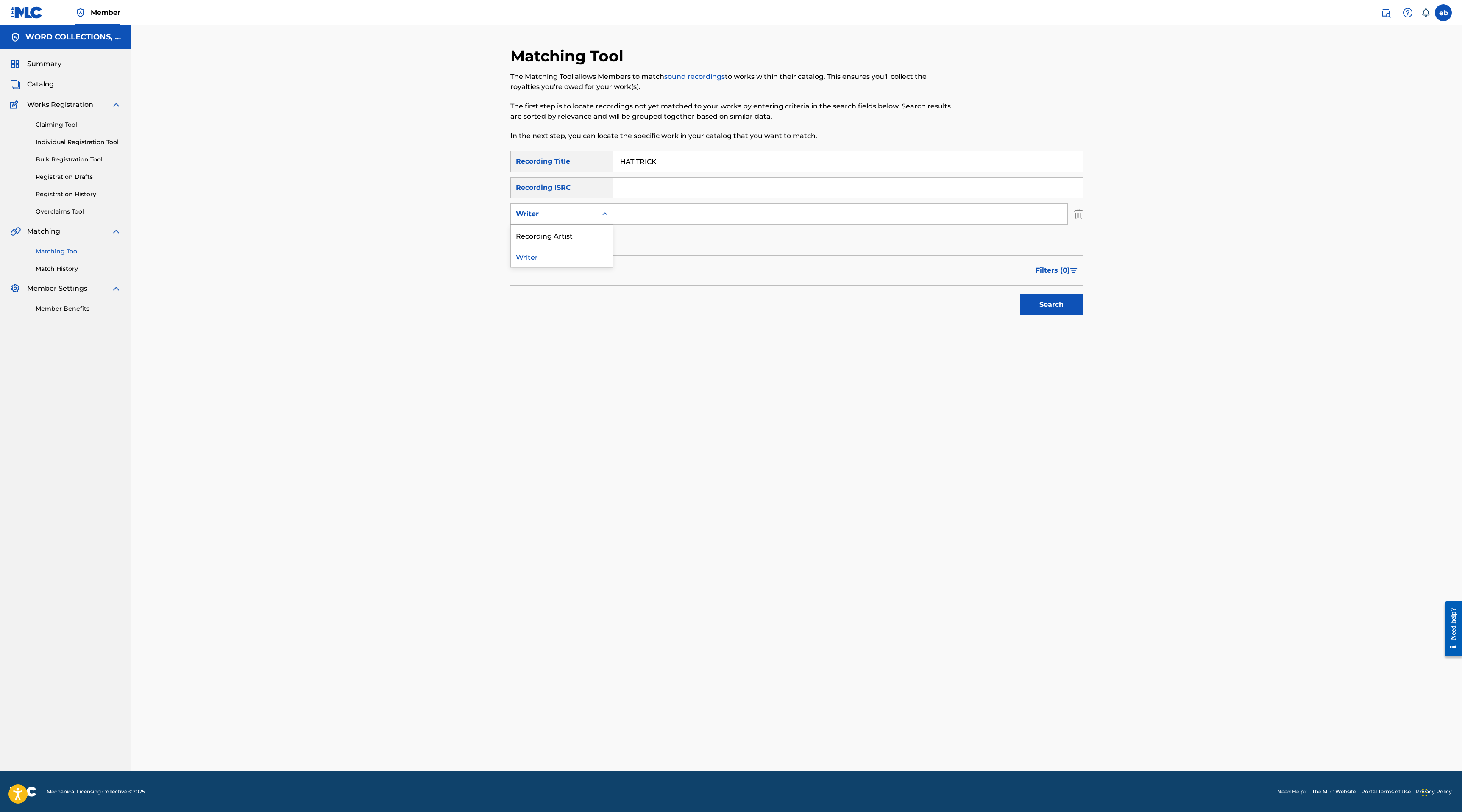
click at [564, 213] on div "Writer" at bounding box center [554, 214] width 76 height 10
click at [564, 235] on div "Recording Artist" at bounding box center [561, 235] width 102 height 21
click at [656, 200] on div "SearchWithCriteria80caefa7-3857-4fe9-9fec-6a41260a23e4 Recording Title HAT TRIC…" at bounding box center [797, 201] width 573 height 100
click at [656, 214] on input "Search Form" at bounding box center [840, 214] width 454 height 20
click at [1020, 294] on button "Search" at bounding box center [1051, 304] width 64 height 21
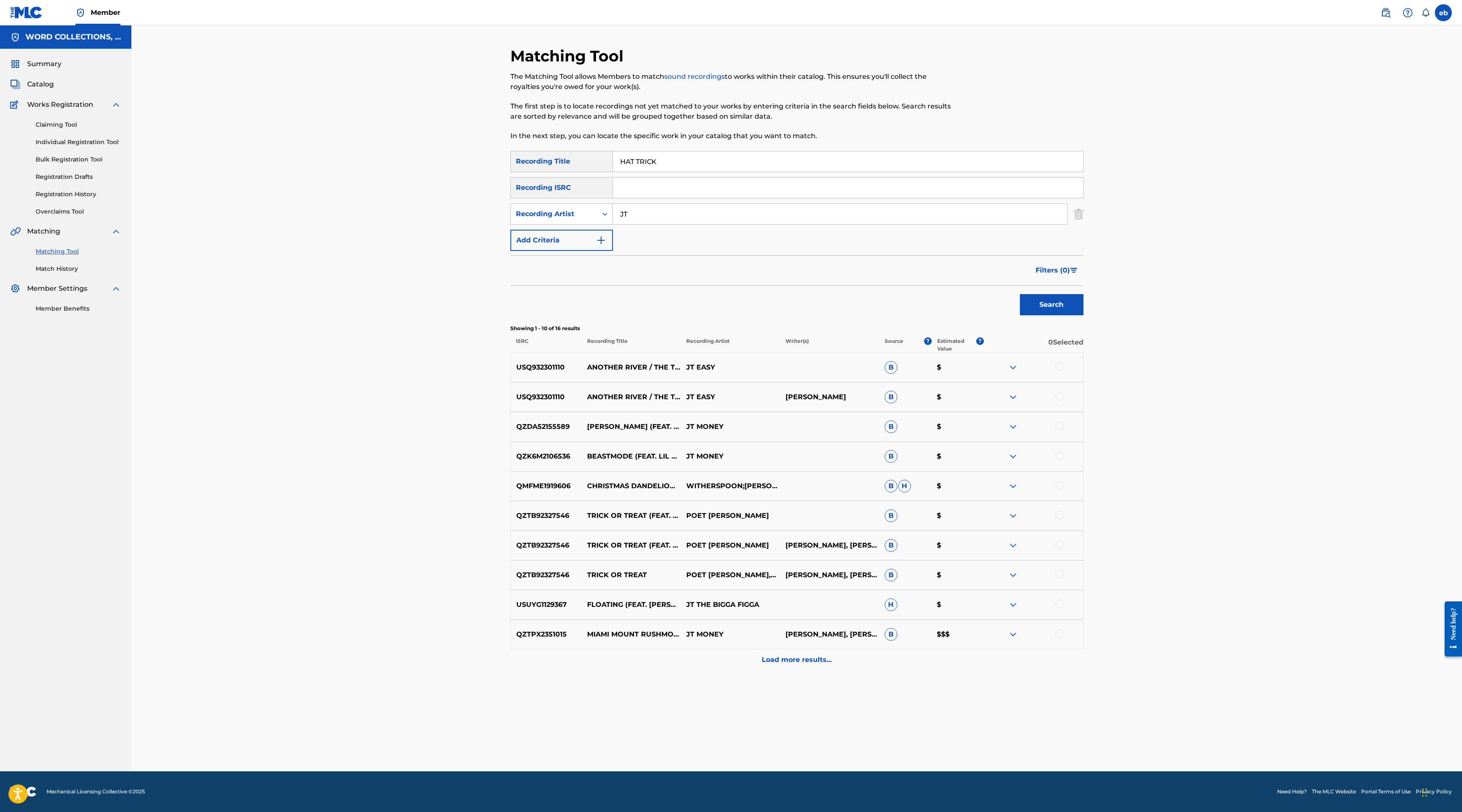
click at [668, 217] on input "JT" at bounding box center [840, 214] width 454 height 20
paste input "I AM THE JEDI"
type input "I AM THE JEDI"
click at [1020, 294] on button "Search" at bounding box center [1051, 304] width 64 height 21
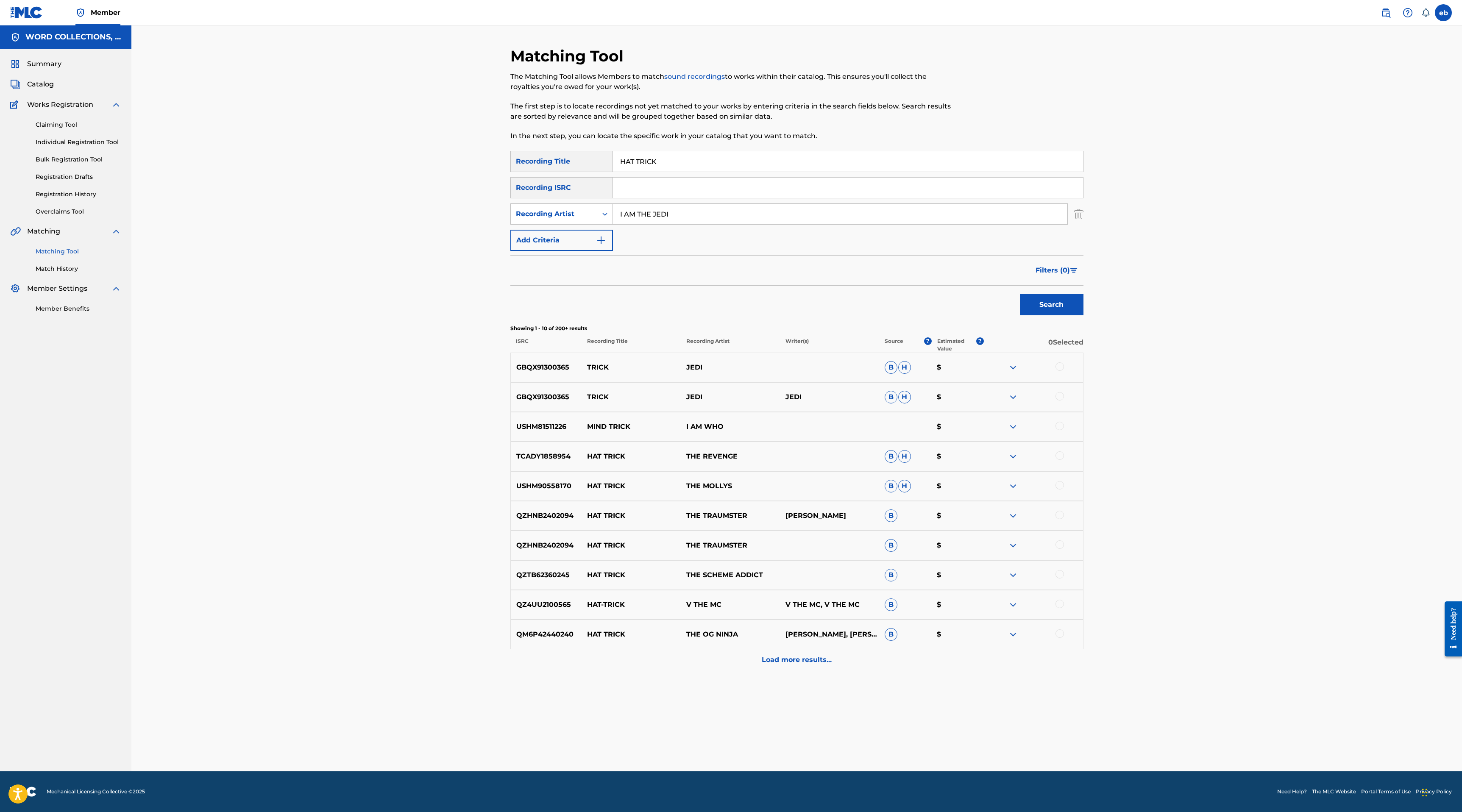
click at [697, 211] on input "I AM THE JEDI" at bounding box center [840, 214] width 454 height 20
click at [685, 169] on input "HAT TRICK" at bounding box center [848, 161] width 470 height 20
paste input "I AM THE JEDI"
type input "I AM THE JEDI"
click at [695, 197] on input "Search Form" at bounding box center [848, 187] width 470 height 20
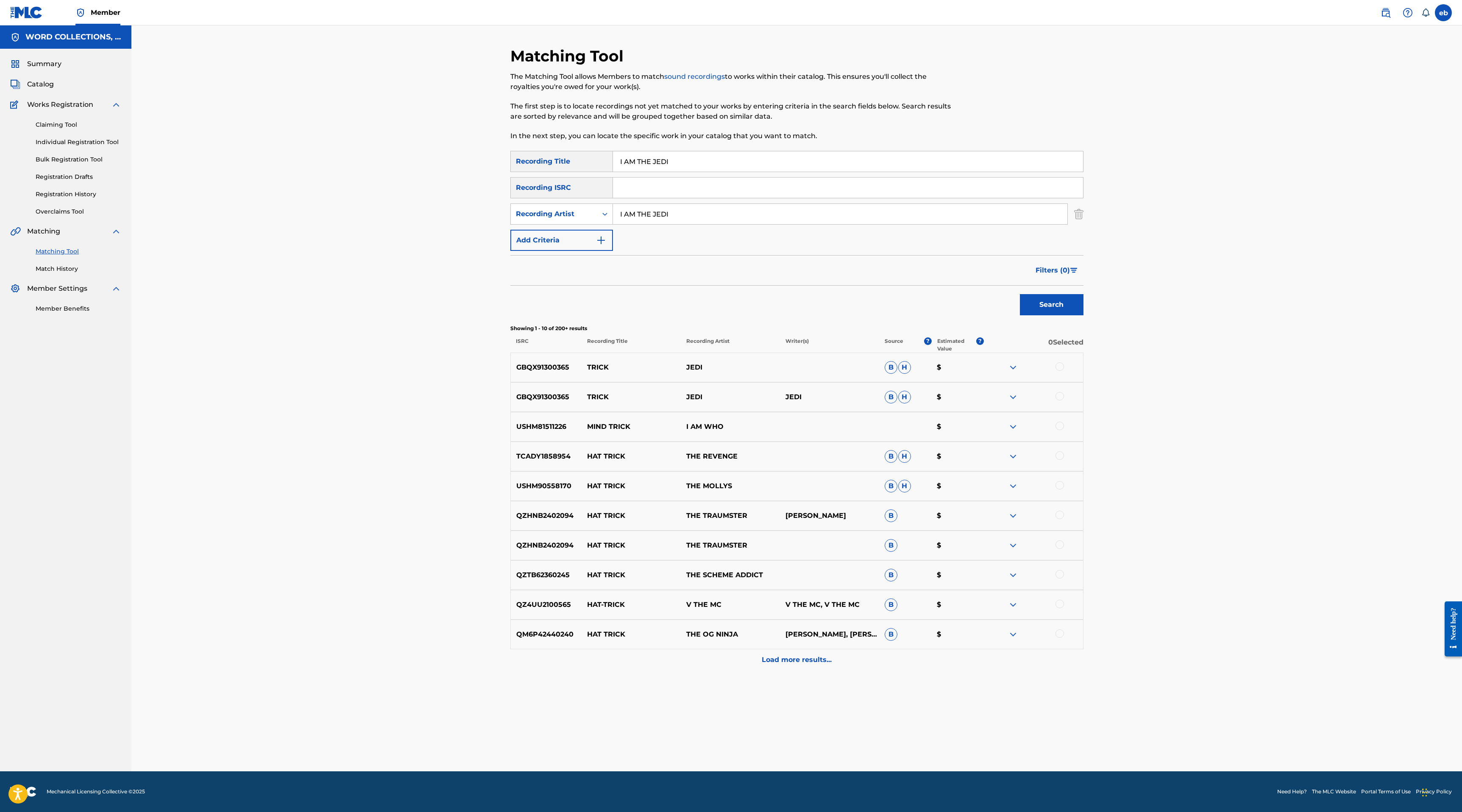
click at [696, 212] on input "I AM THE JEDI" at bounding box center [840, 214] width 454 height 20
click at [1020, 294] on button "Search" at bounding box center [1051, 304] width 64 height 21
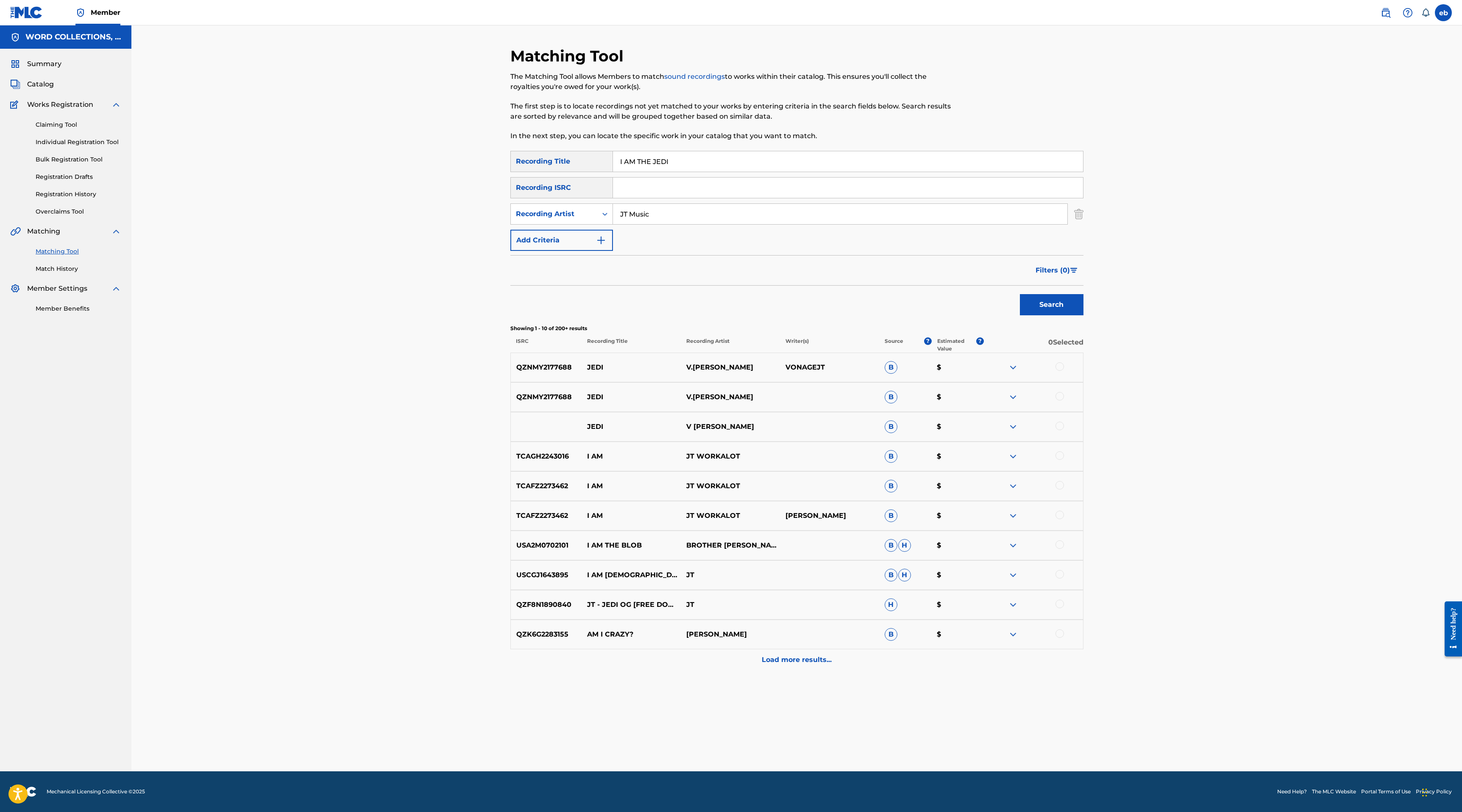
type input "JT Music"
click at [1020, 294] on button "Search" at bounding box center [1051, 304] width 64 height 21
drag, startPoint x: 653, startPoint y: 165, endPoint x: 638, endPoint y: 85, distance: 81.4
click at [638, 87] on div "Matching Tool The Matching Tool allows Members to match sound recordings to wor…" at bounding box center [797, 408] width 573 height 725
click at [1020, 294] on button "Search" at bounding box center [1051, 304] width 64 height 21
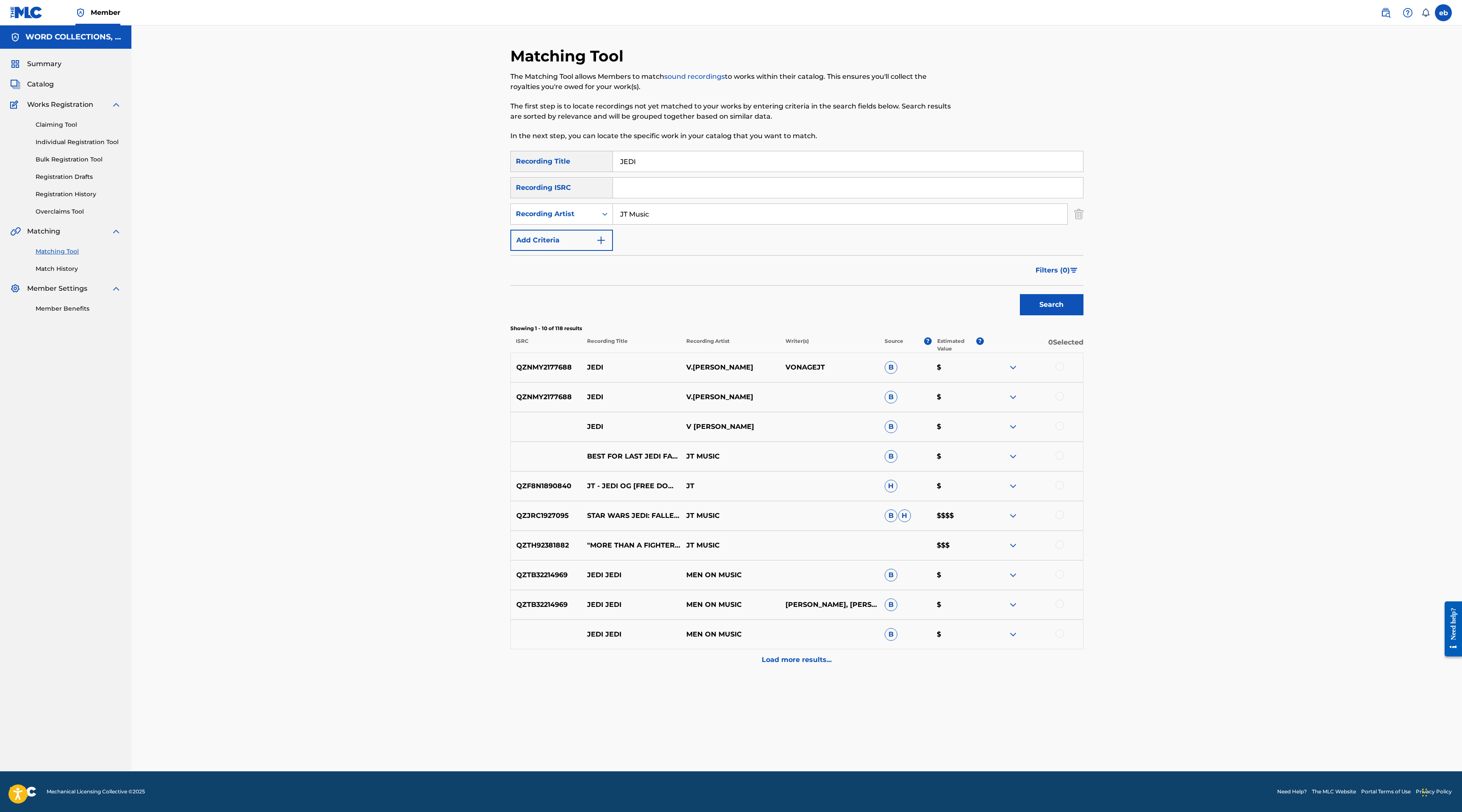
click at [661, 157] on input "JEDI" at bounding box center [848, 161] width 470 height 20
paste input "I CAN DO ANYTHING"
type input "I CAN DO ANYTHING"
click at [1020, 294] on button "Search" at bounding box center [1051, 304] width 64 height 21
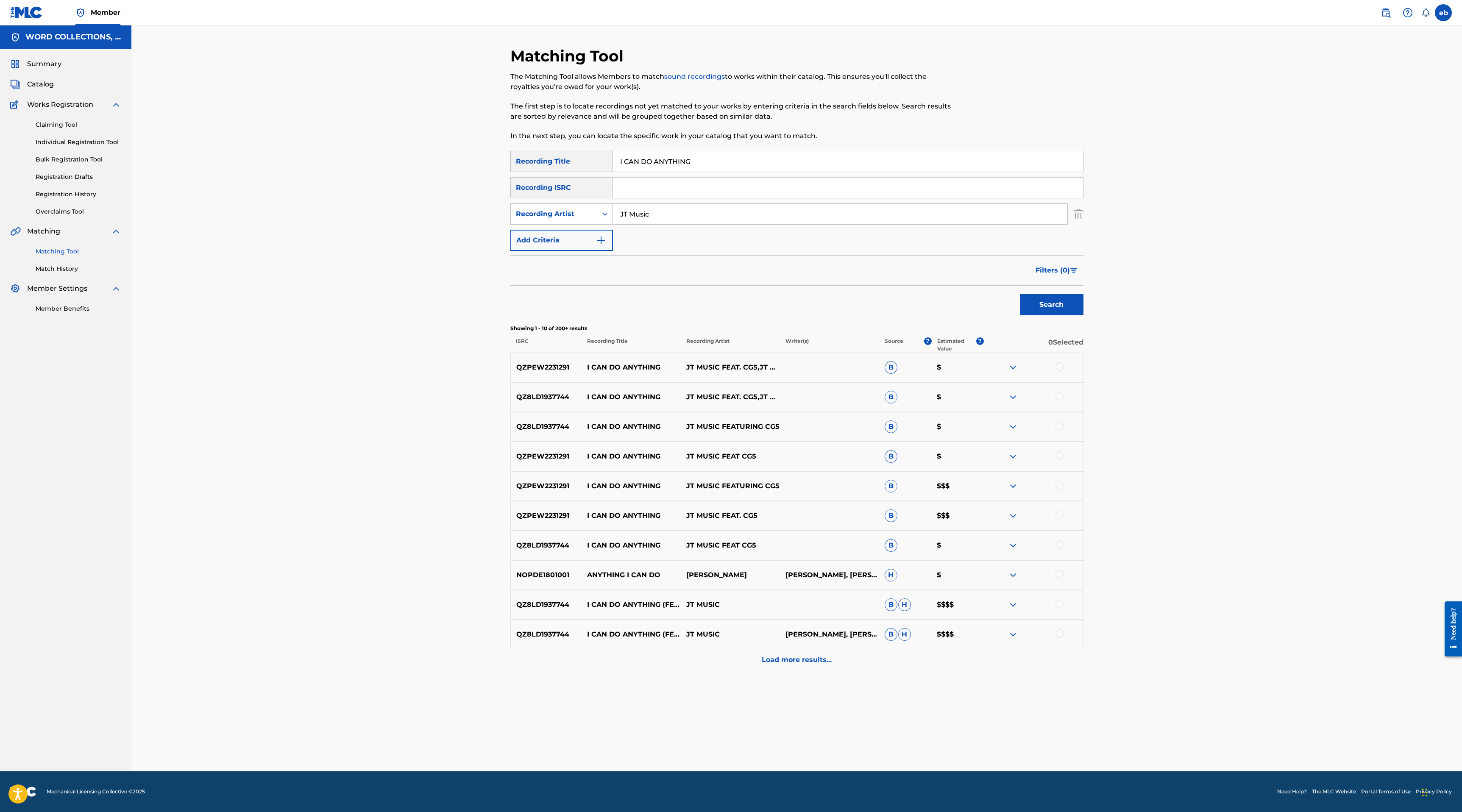
click at [814, 666] on div "Load more results..." at bounding box center [797, 659] width 573 height 21
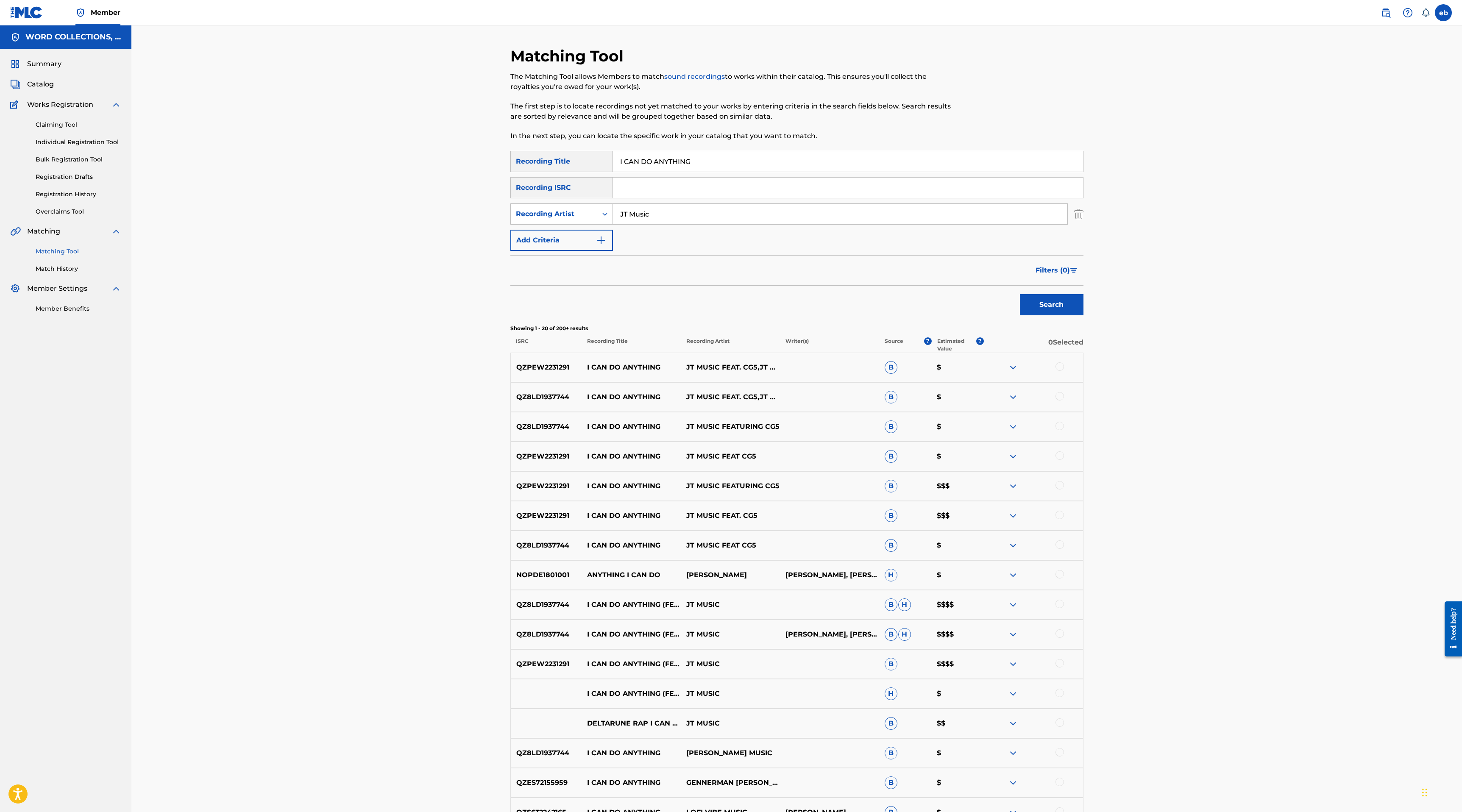
click at [1060, 368] on div at bounding box center [1060, 366] width 8 height 8
click at [1060, 394] on div at bounding box center [1060, 396] width 8 height 8
click at [1062, 422] on div at bounding box center [1060, 426] width 8 height 8
click at [1062, 453] on div at bounding box center [1060, 456] width 8 height 8
click at [1062, 489] on div at bounding box center [1033, 486] width 99 height 10
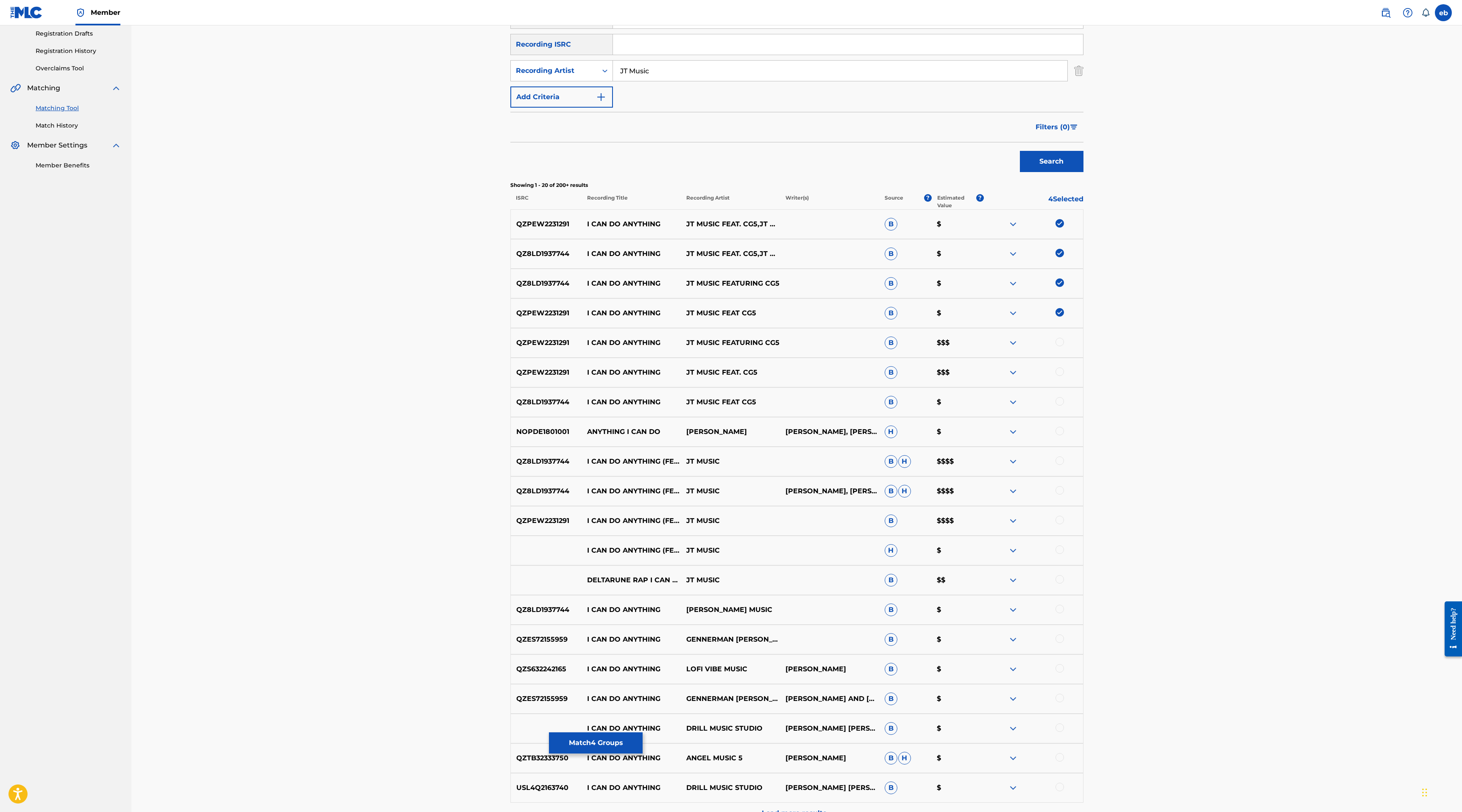
scroll to position [209, 0]
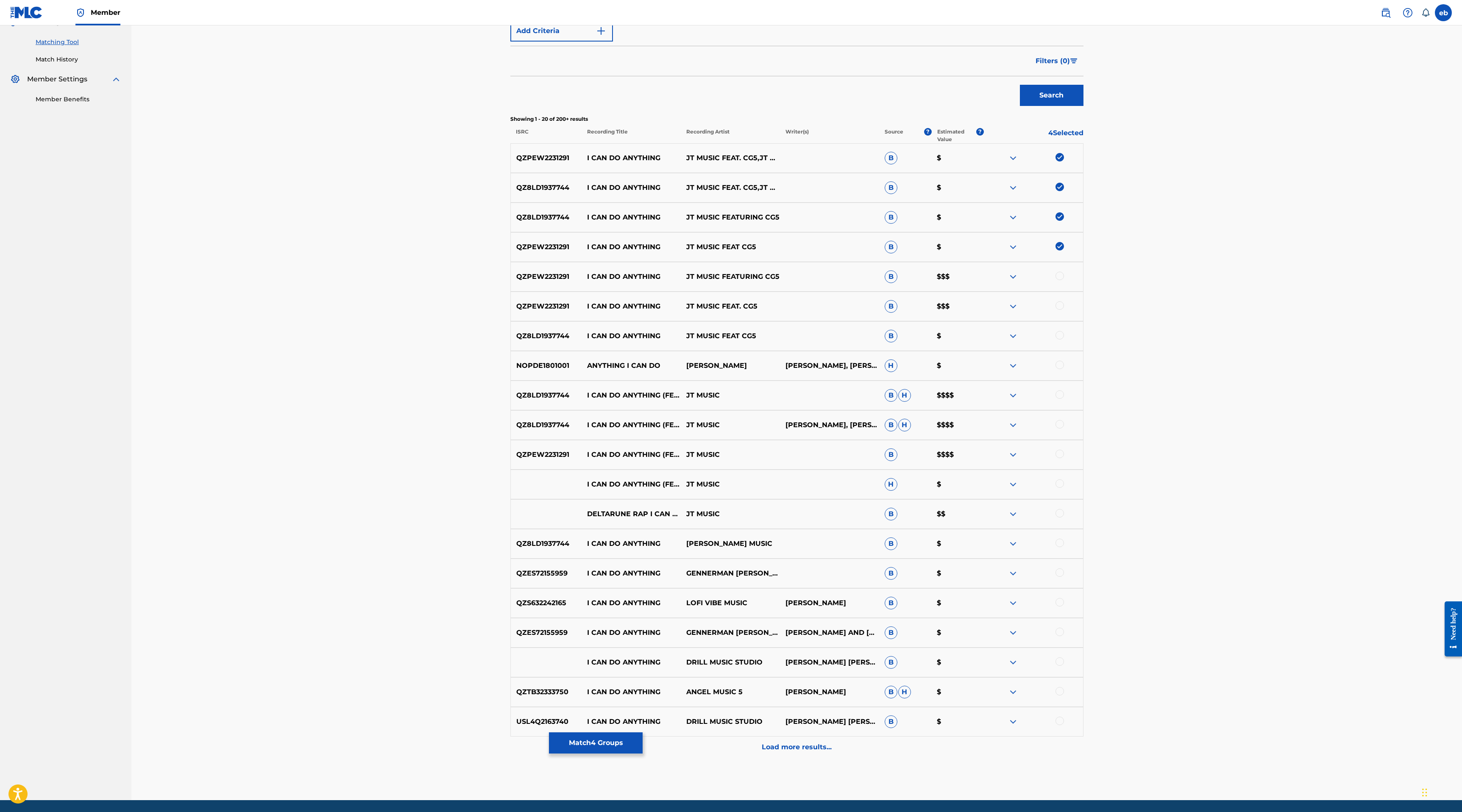
click at [1060, 277] on div at bounding box center [1060, 276] width 8 height 8
click at [1060, 305] on div at bounding box center [1060, 305] width 8 height 8
click at [1060, 340] on div at bounding box center [1033, 336] width 99 height 10
click at [1061, 338] on div at bounding box center [1060, 335] width 8 height 8
click at [1057, 396] on div at bounding box center [1060, 395] width 8 height 8
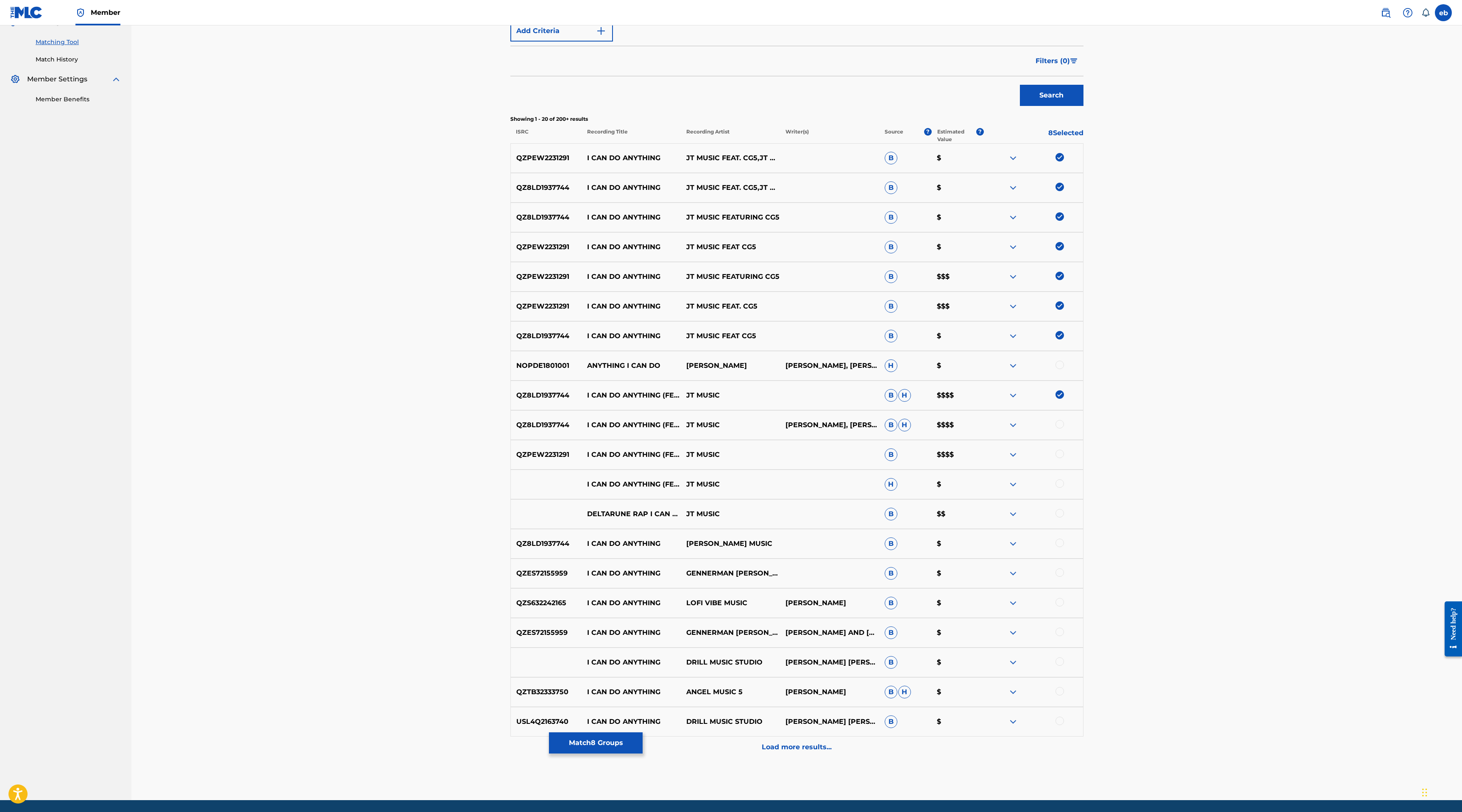
click at [1058, 423] on div at bounding box center [1060, 424] width 8 height 8
click at [1061, 453] on div at bounding box center [1060, 453] width 8 height 8
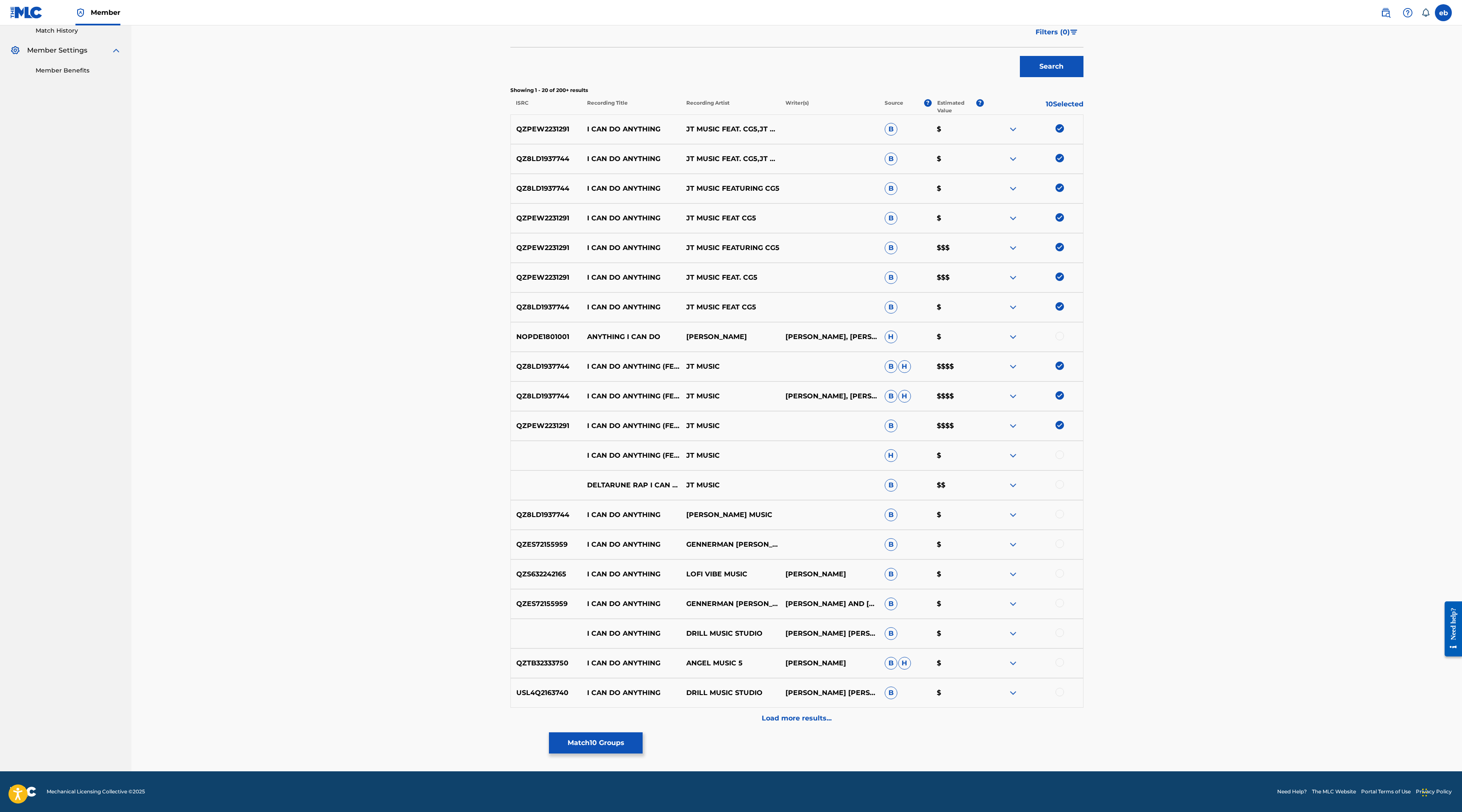
click at [1062, 456] on div at bounding box center [1060, 455] width 8 height 8
click at [1061, 490] on div at bounding box center [1033, 485] width 99 height 10
click at [1061, 485] on div at bounding box center [1060, 484] width 8 height 8
click at [1061, 512] on div at bounding box center [1060, 514] width 8 height 8
click at [820, 717] on p "Load more results..." at bounding box center [796, 718] width 70 height 10
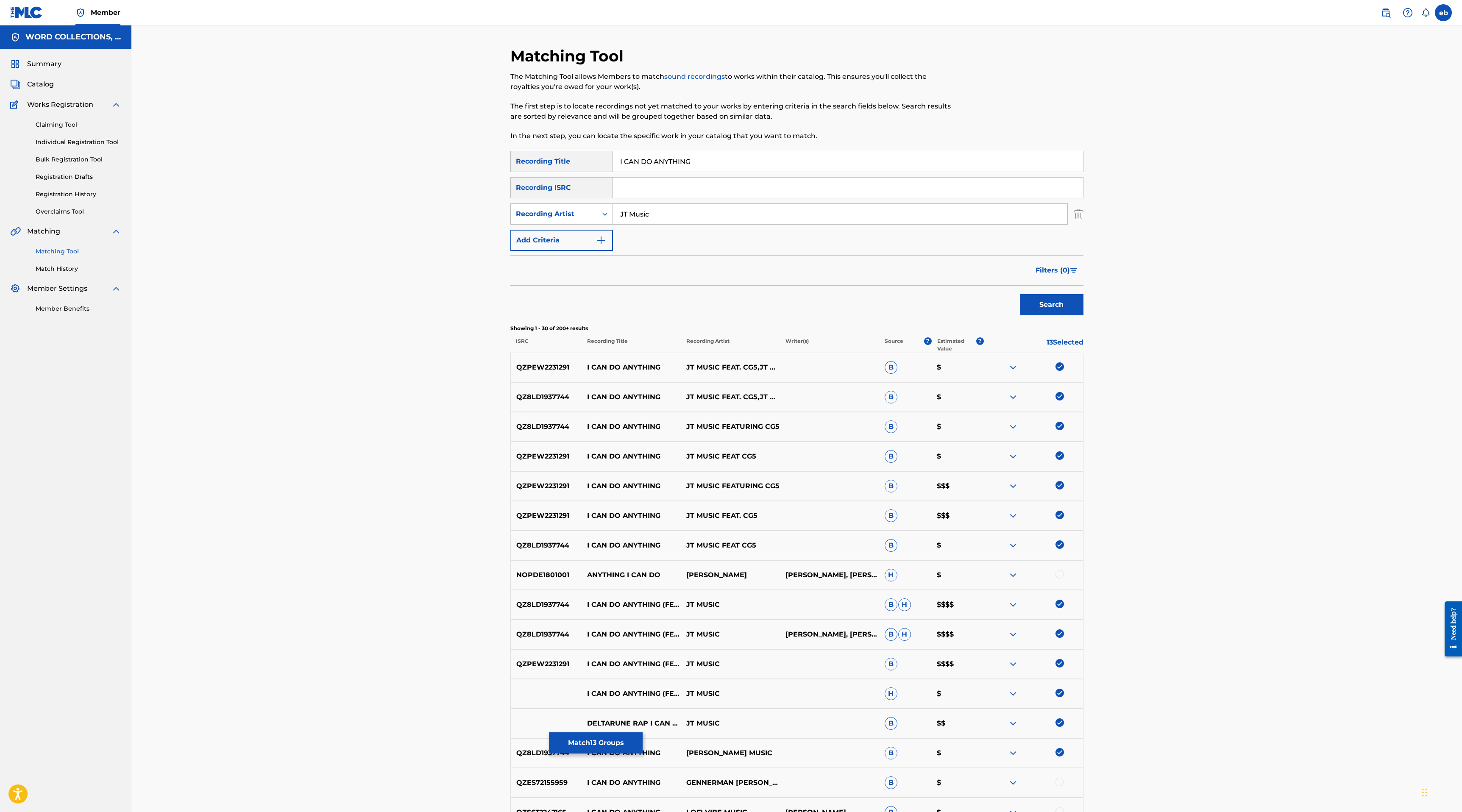
scroll to position [535, 0]
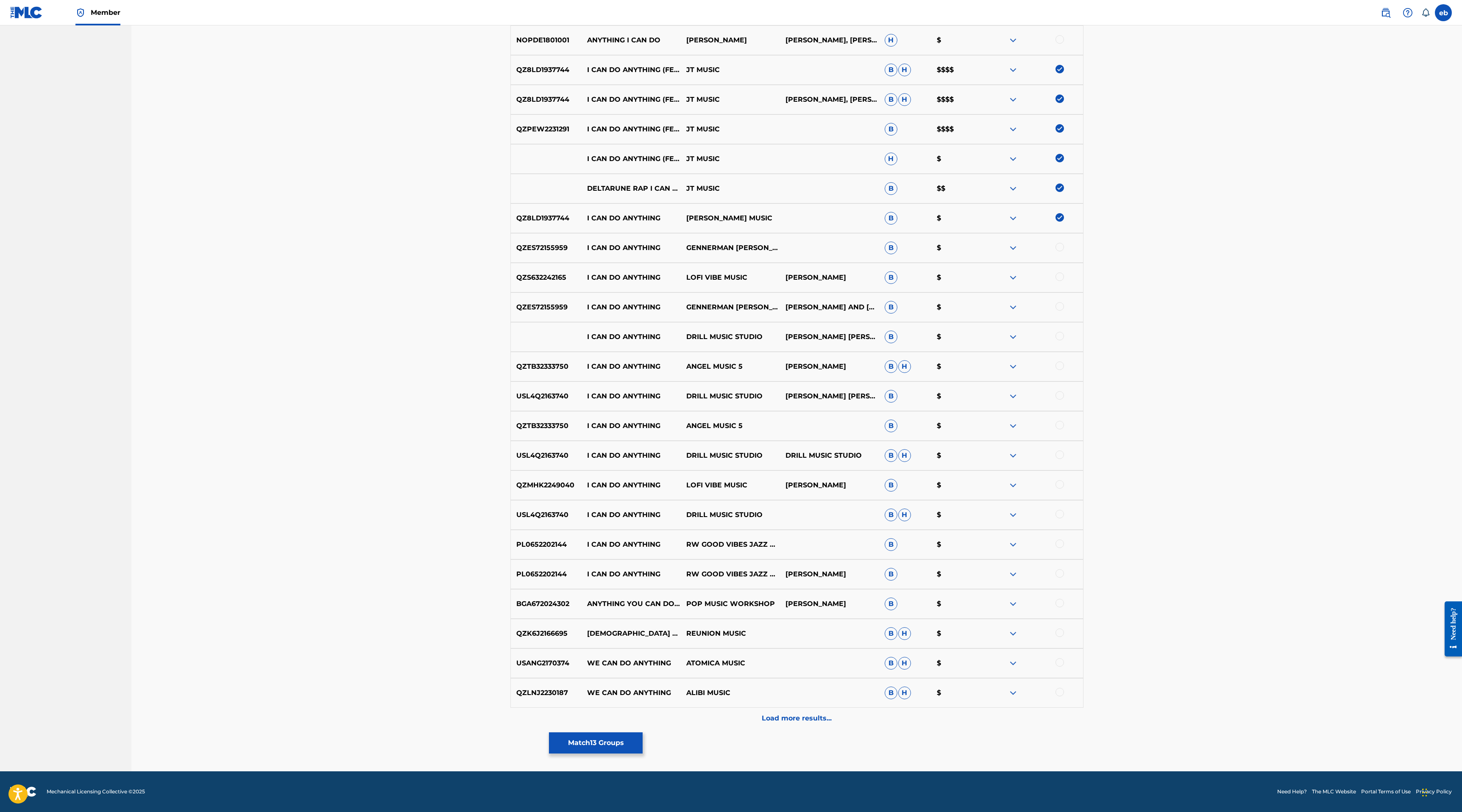
click at [818, 720] on p "Load more results..." at bounding box center [796, 718] width 70 height 10
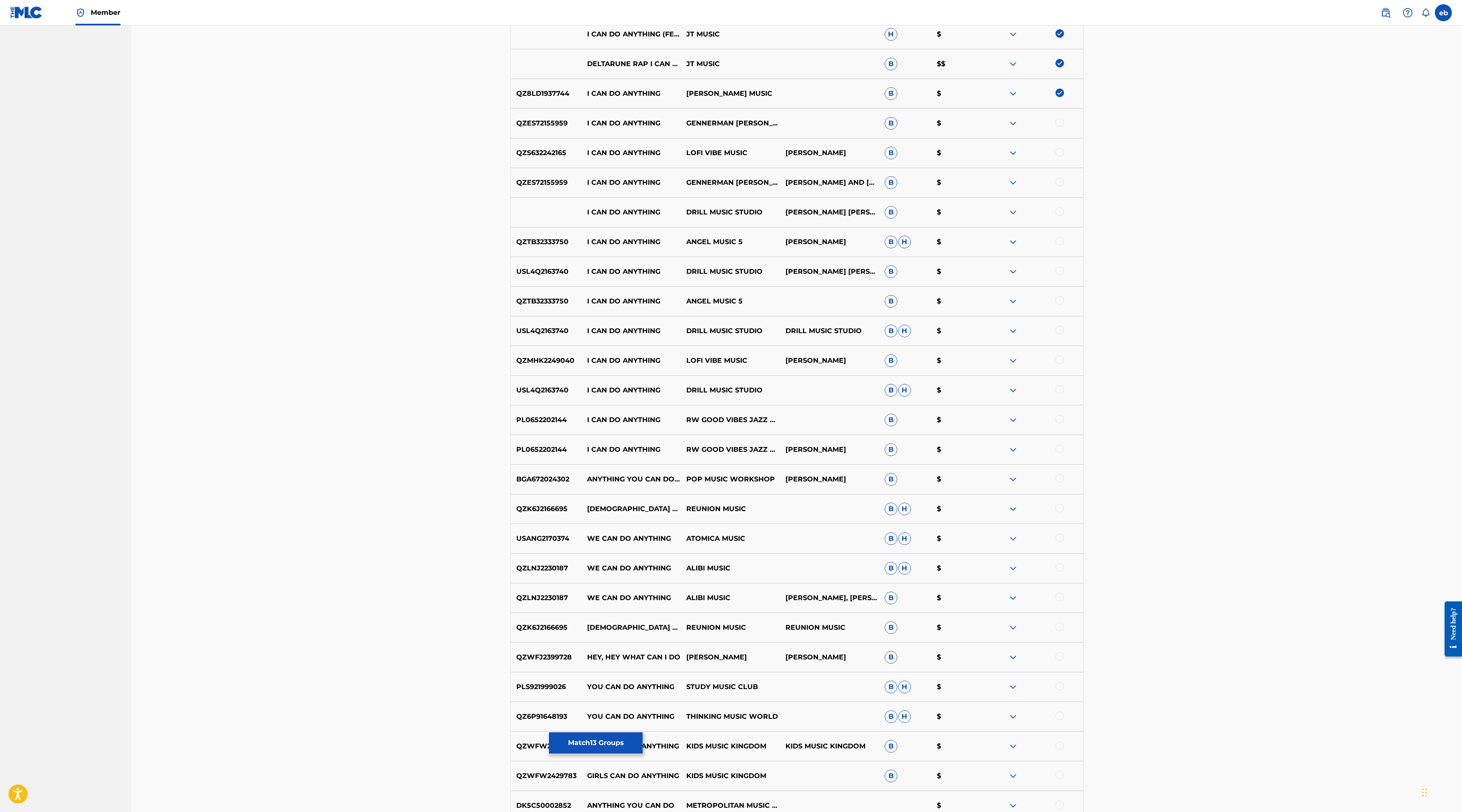
scroll to position [831, 0]
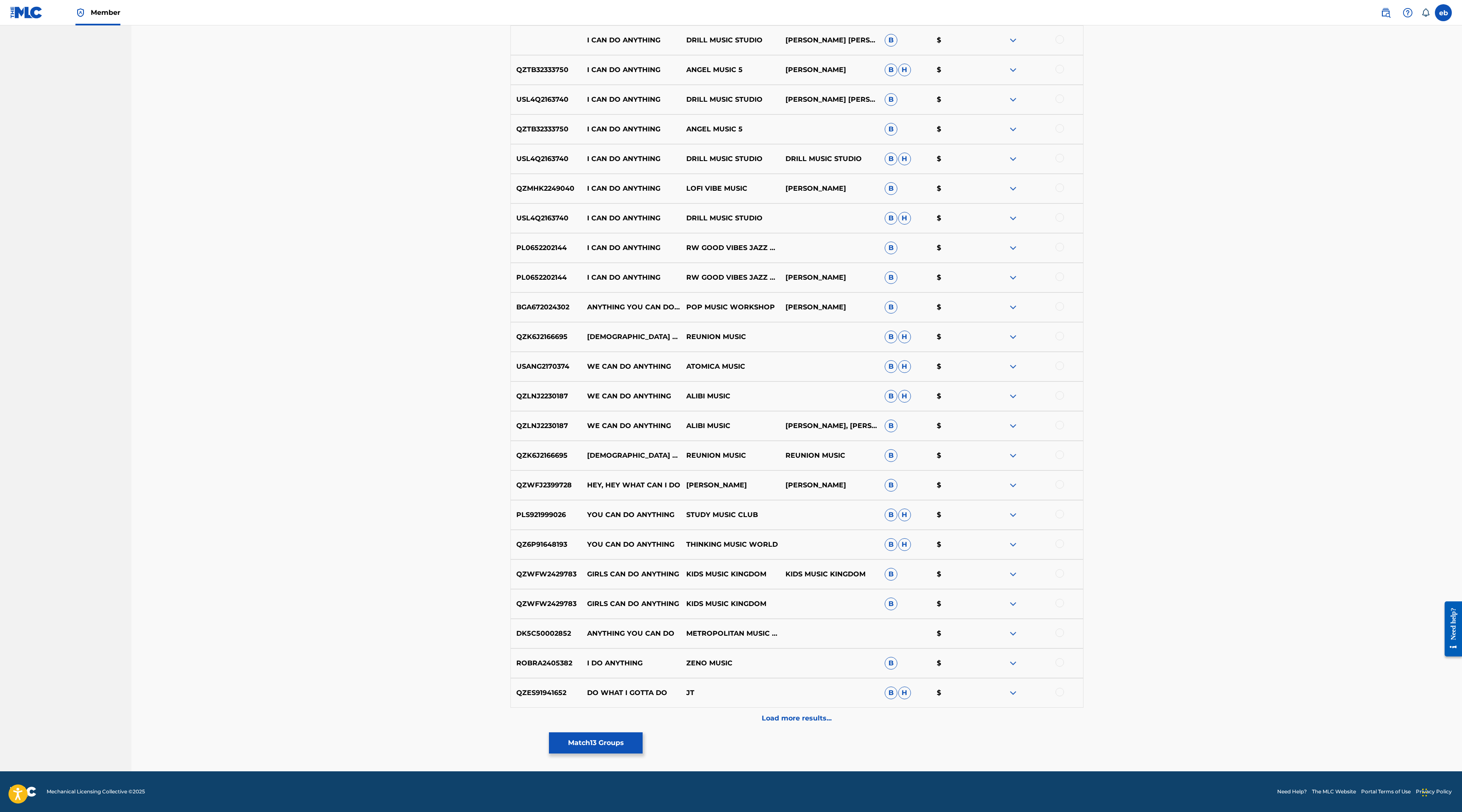
click at [806, 714] on p "Load more results..." at bounding box center [796, 718] width 70 height 10
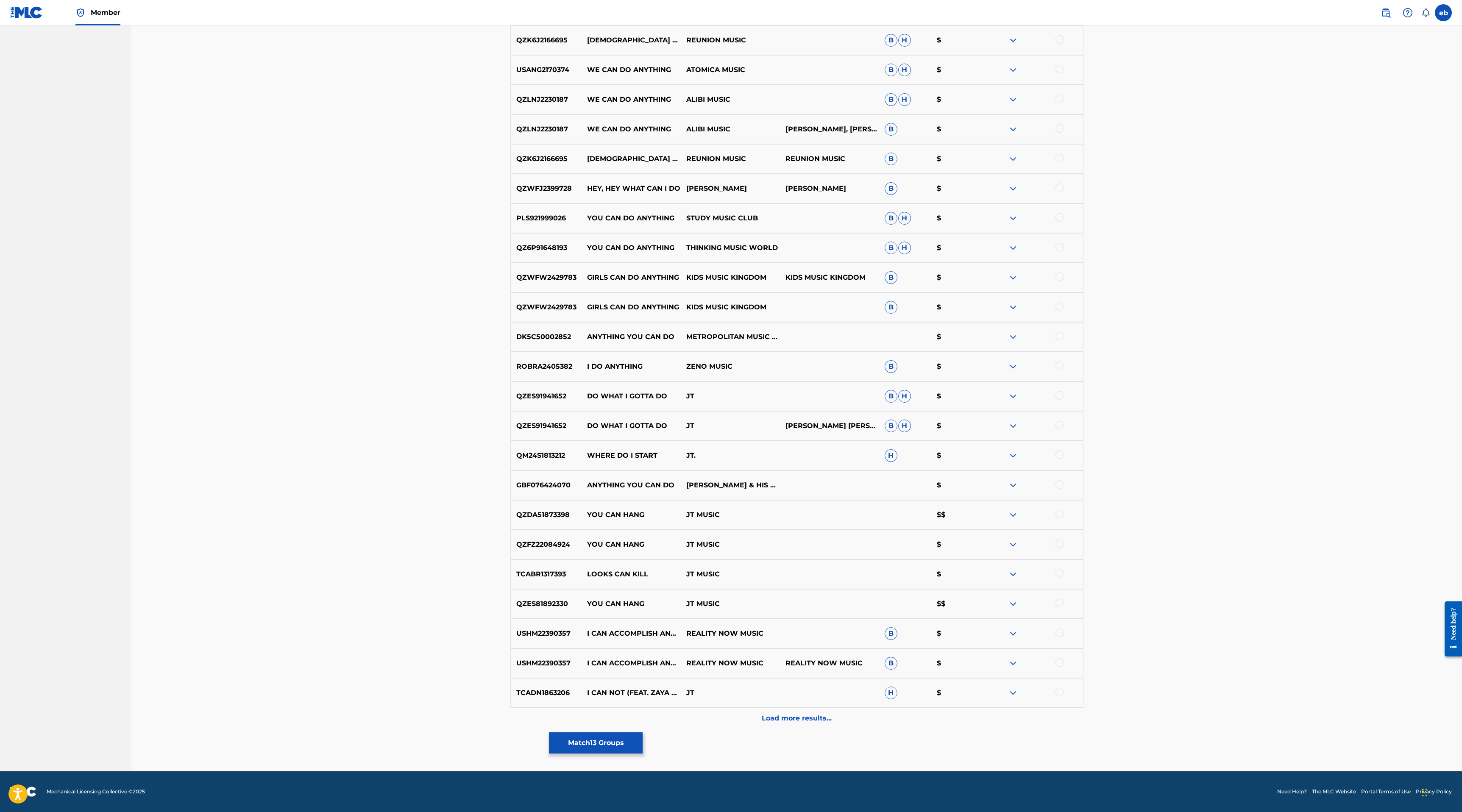
scroll to position [0, 0]
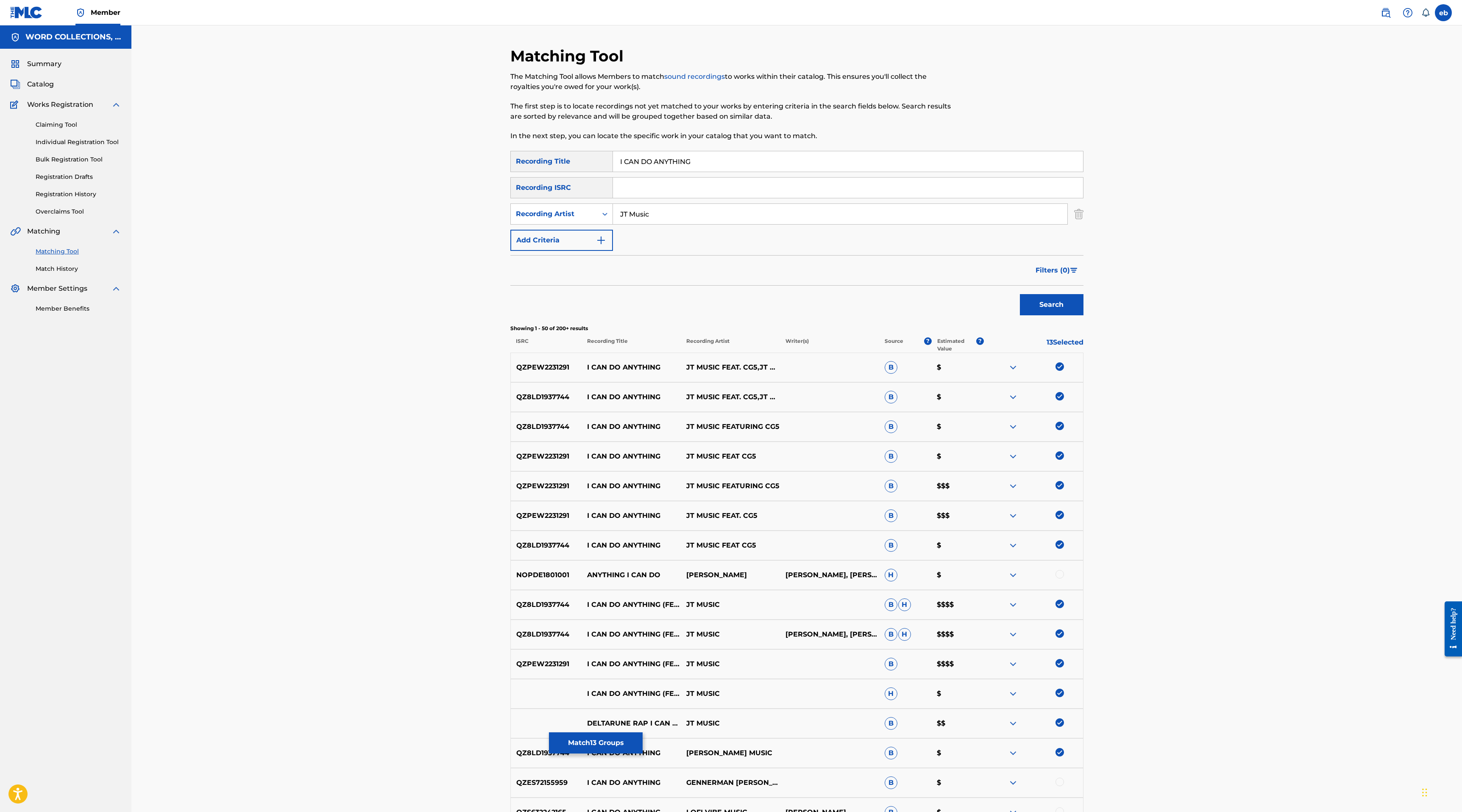
drag, startPoint x: 623, startPoint y: 212, endPoint x: 793, endPoint y: 214, distance: 170.0
click at [791, 214] on input "JT Music" at bounding box center [840, 214] width 454 height 20
click at [1020, 294] on button "Search" at bounding box center [1051, 304] width 64 height 21
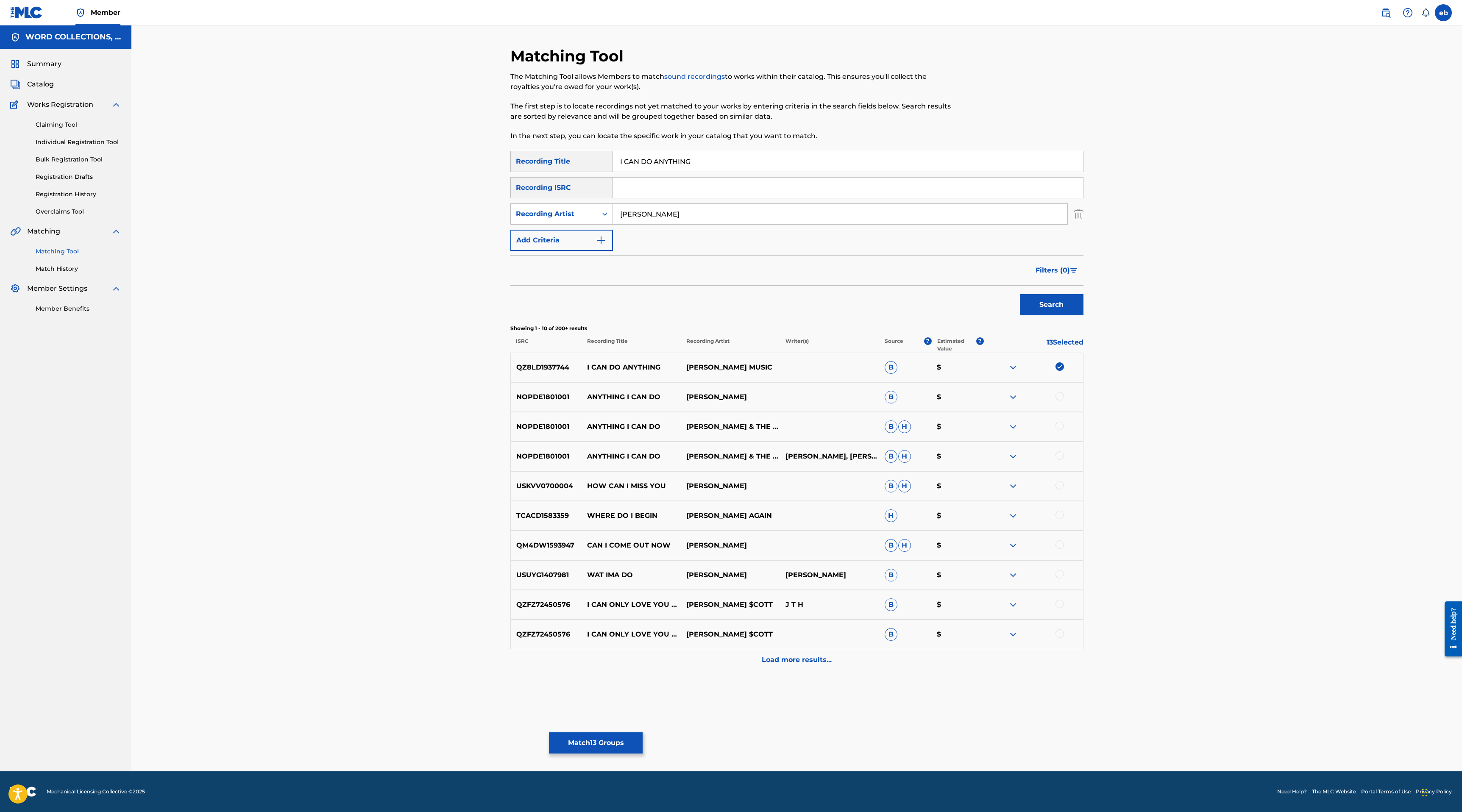
click at [810, 657] on p "Load more results..." at bounding box center [796, 659] width 70 height 10
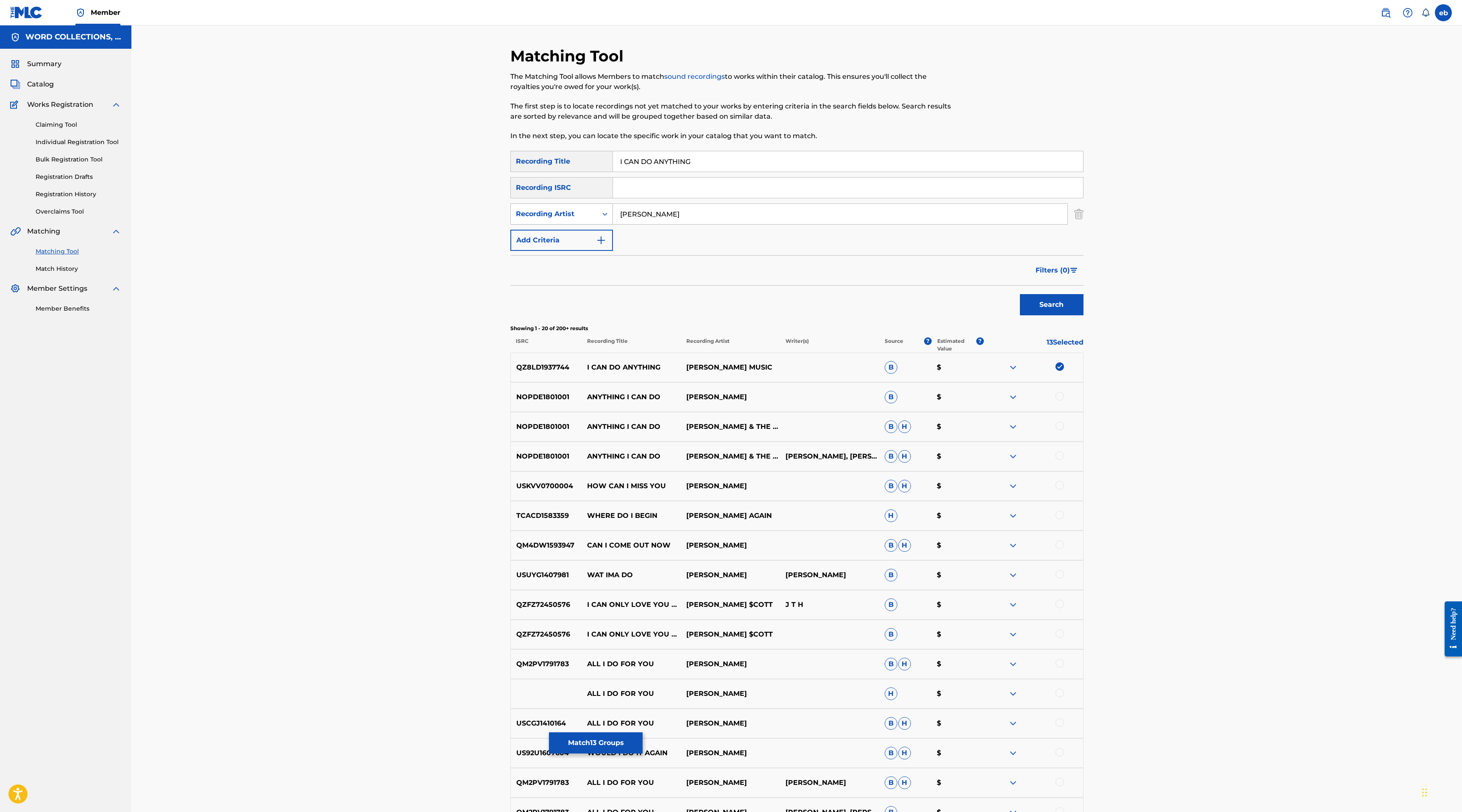
drag, startPoint x: 658, startPoint y: 220, endPoint x: 513, endPoint y: 218, distance: 145.0
click at [513, 218] on div "SearchWithCriteriaa4b1f534-6a70-475d-9944-9a1c0430df65 Recording Artist [PERSON…" at bounding box center [797, 214] width 573 height 21
click at [1020, 294] on button "Search" at bounding box center [1051, 304] width 64 height 21
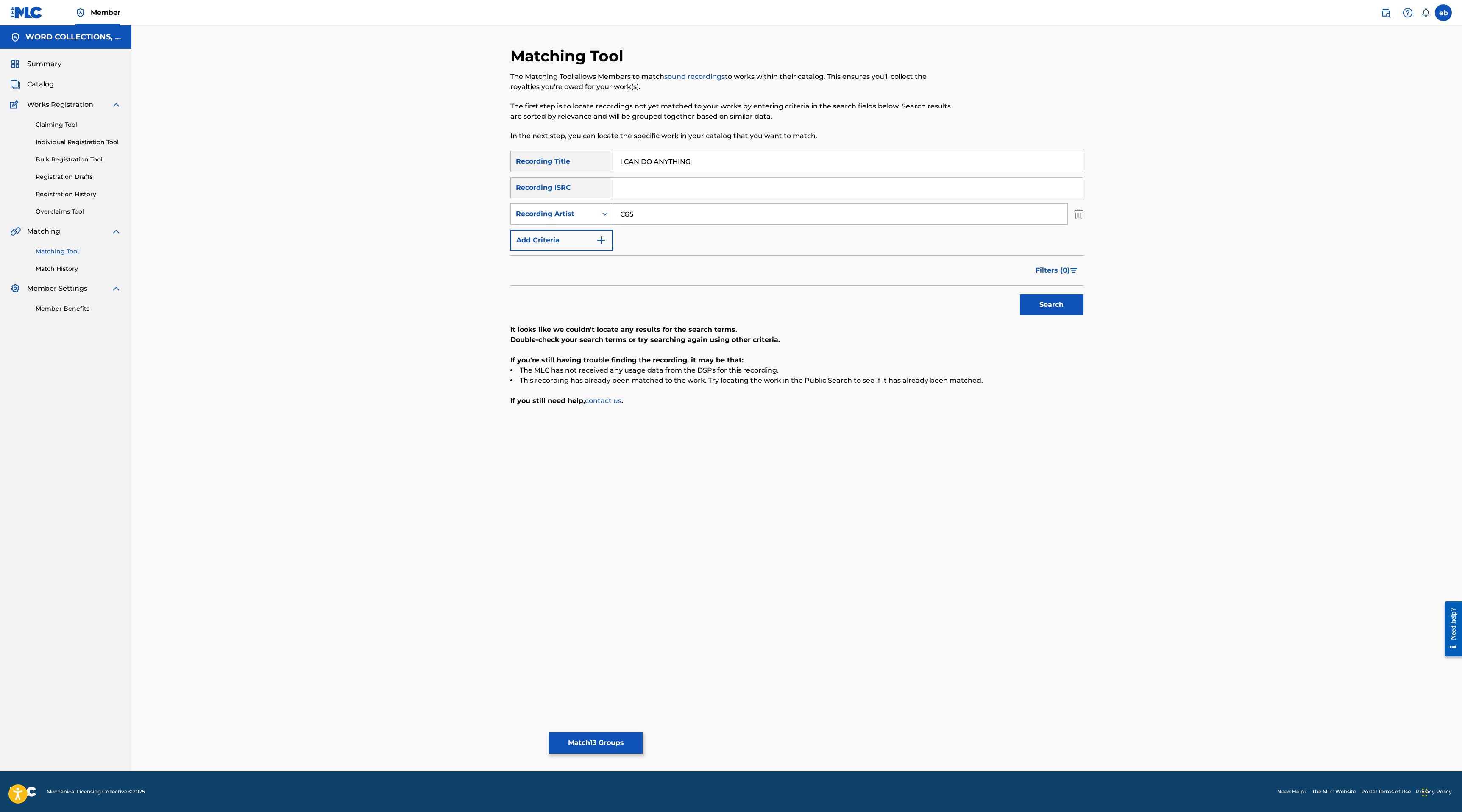
type input "CG5"
click at [1020, 294] on button "Search" at bounding box center [1051, 304] width 64 height 21
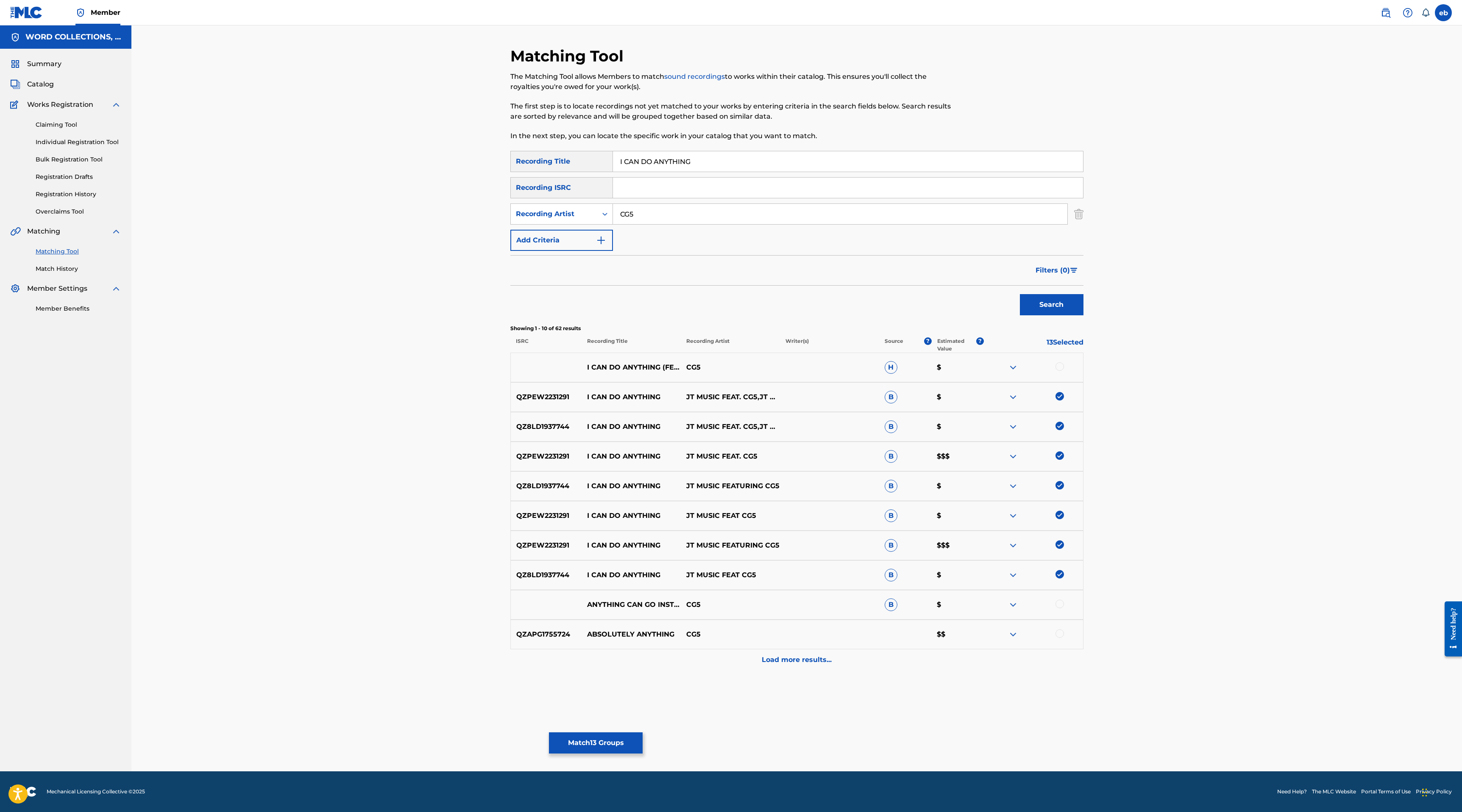
click at [1058, 370] on div at bounding box center [1060, 366] width 8 height 8
click at [836, 656] on div "Load more results..." at bounding box center [797, 659] width 573 height 21
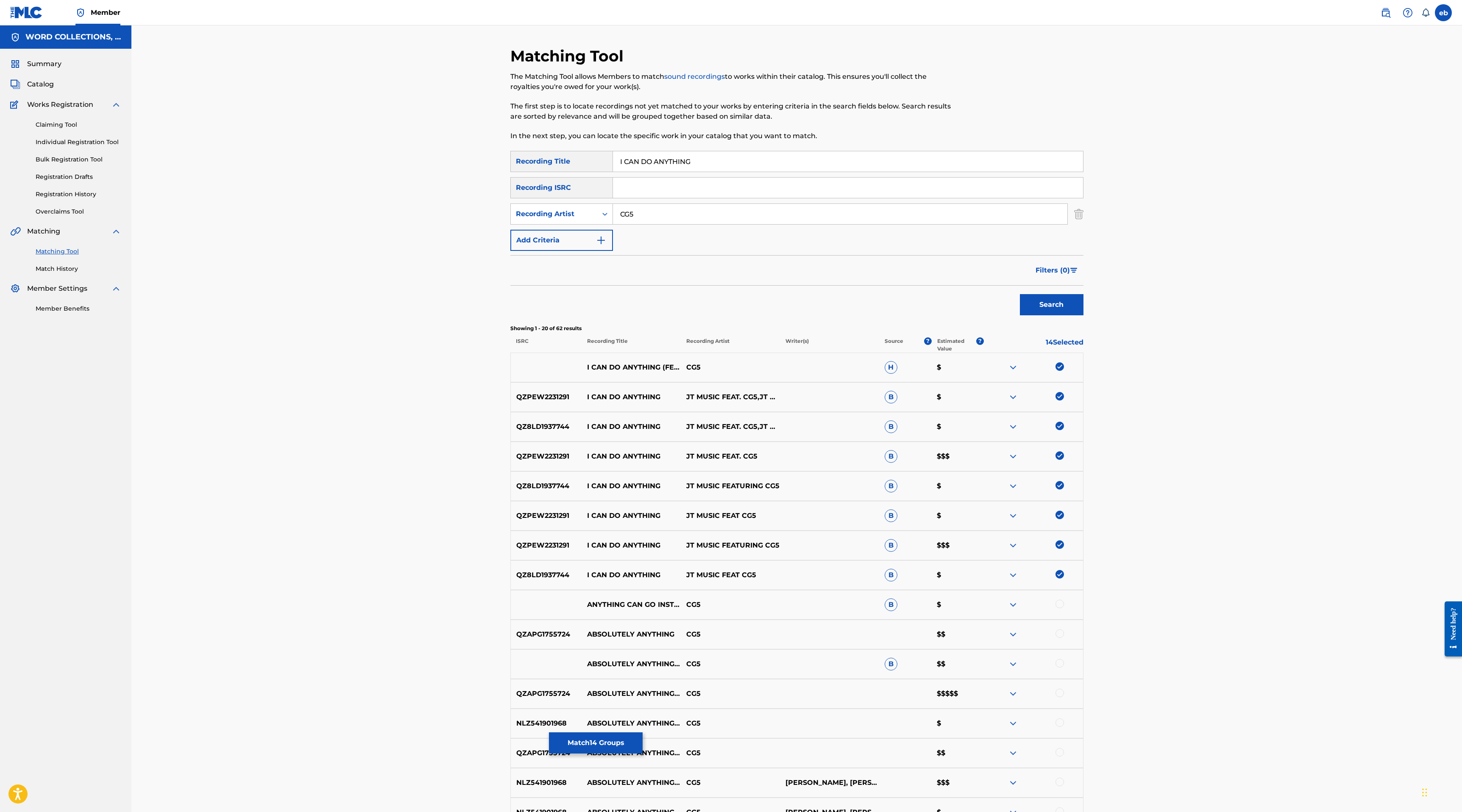
click at [691, 227] on div "SearchWithCriteria80caefa7-3857-4fe9-9fec-6a41260a23e4 Recording Title I CAN DO…" at bounding box center [797, 201] width 573 height 100
click at [691, 224] on input "CG5" at bounding box center [840, 214] width 454 height 20
type input "A"
click at [577, 215] on div "Recording Artist" at bounding box center [554, 214] width 76 height 10
click at [558, 232] on div "Writer" at bounding box center [561, 235] width 102 height 21
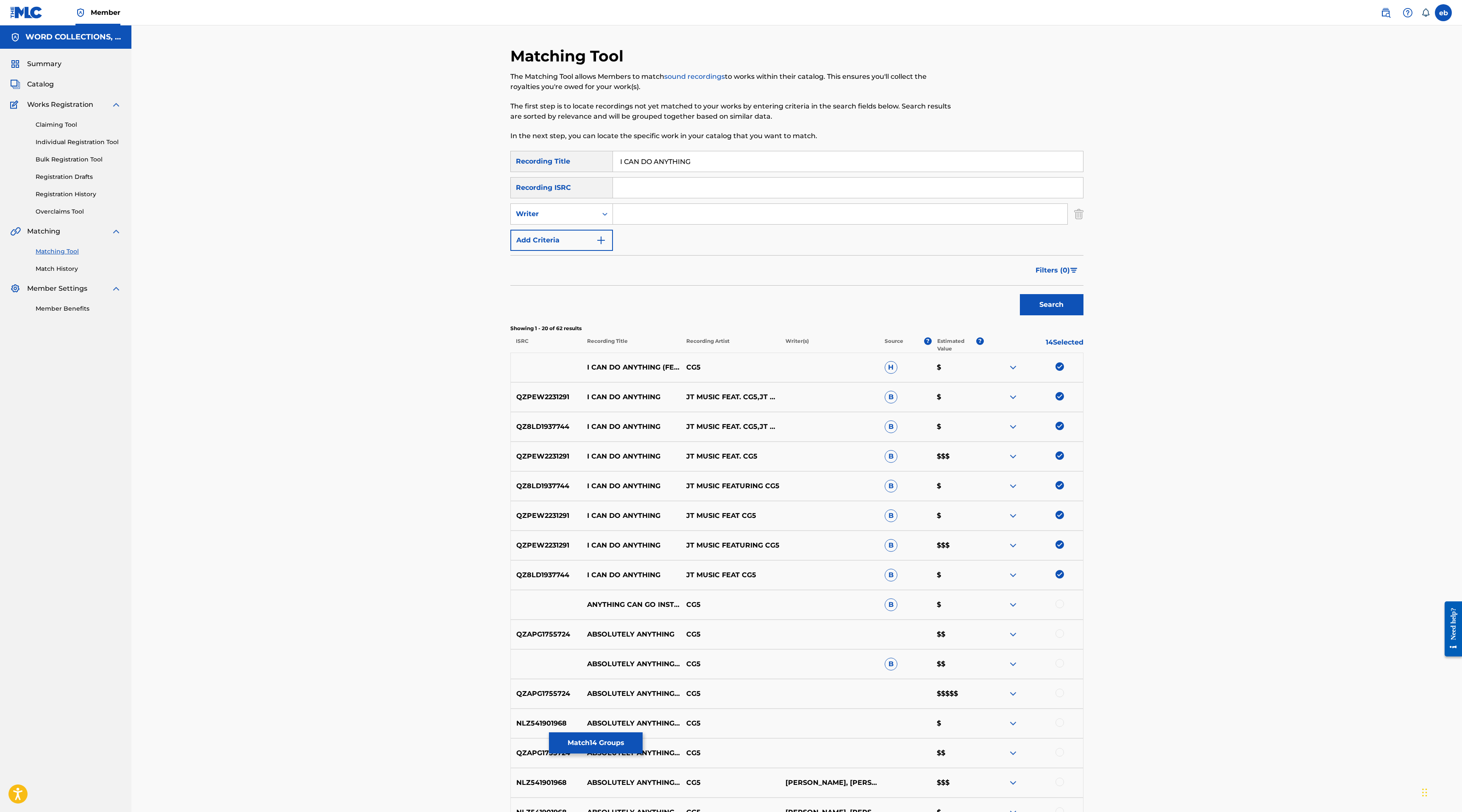
click at [648, 218] on input "Search Form" at bounding box center [840, 214] width 454 height 20
click at [1020, 294] on button "Search" at bounding box center [1051, 304] width 64 height 21
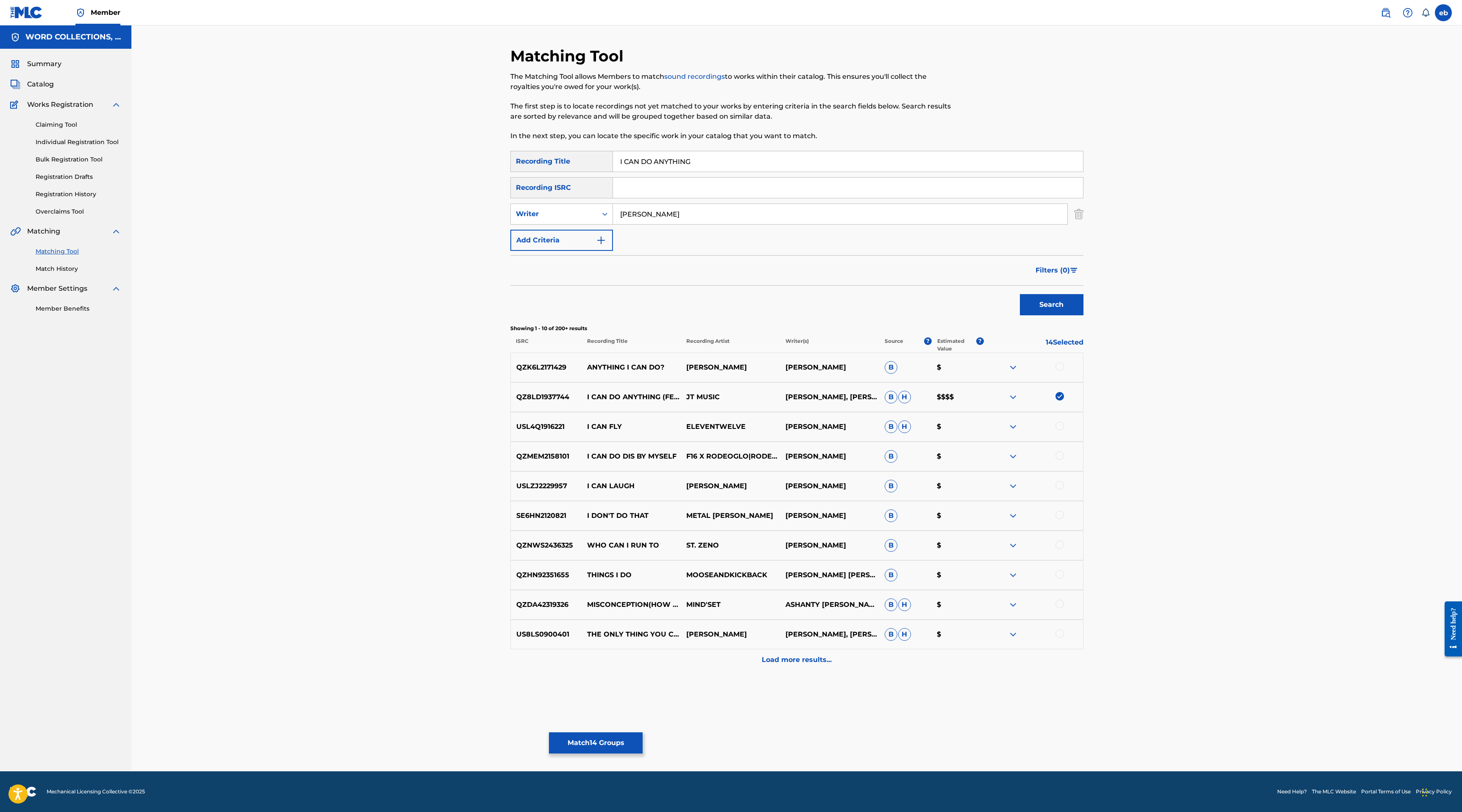
click at [806, 661] on p "Load more results..." at bounding box center [796, 659] width 70 height 10
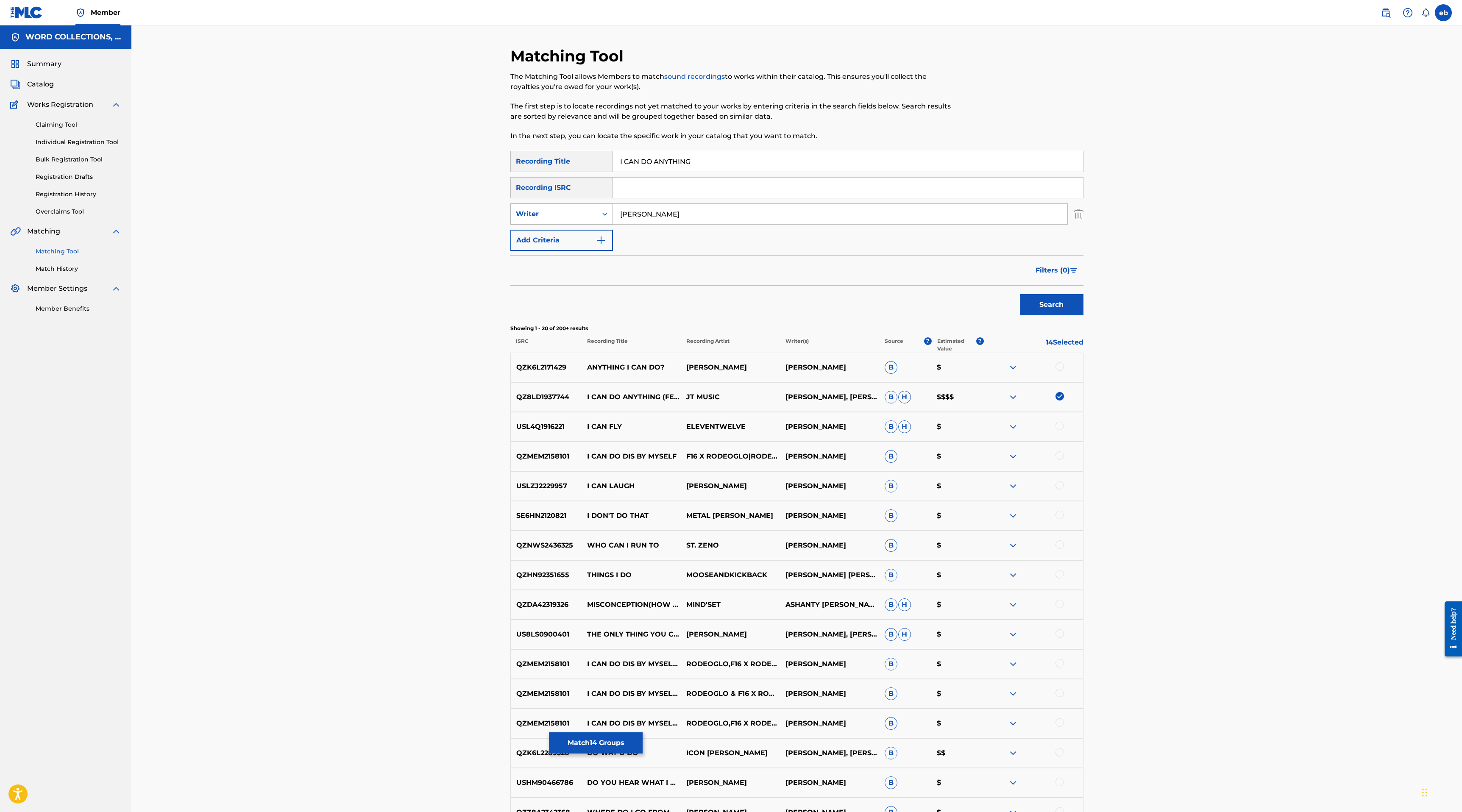
drag, startPoint x: 676, startPoint y: 216, endPoint x: 560, endPoint y: 214, distance: 116.0
click at [560, 214] on div "SearchWithCriteria71f3dffc-3abc-4f03-b5ed-c0ad00a3f1a1 Writer [PERSON_NAME]" at bounding box center [797, 214] width 573 height 21
type input "[PERSON_NAME]"
click at [1020, 294] on button "Search" at bounding box center [1051, 304] width 64 height 21
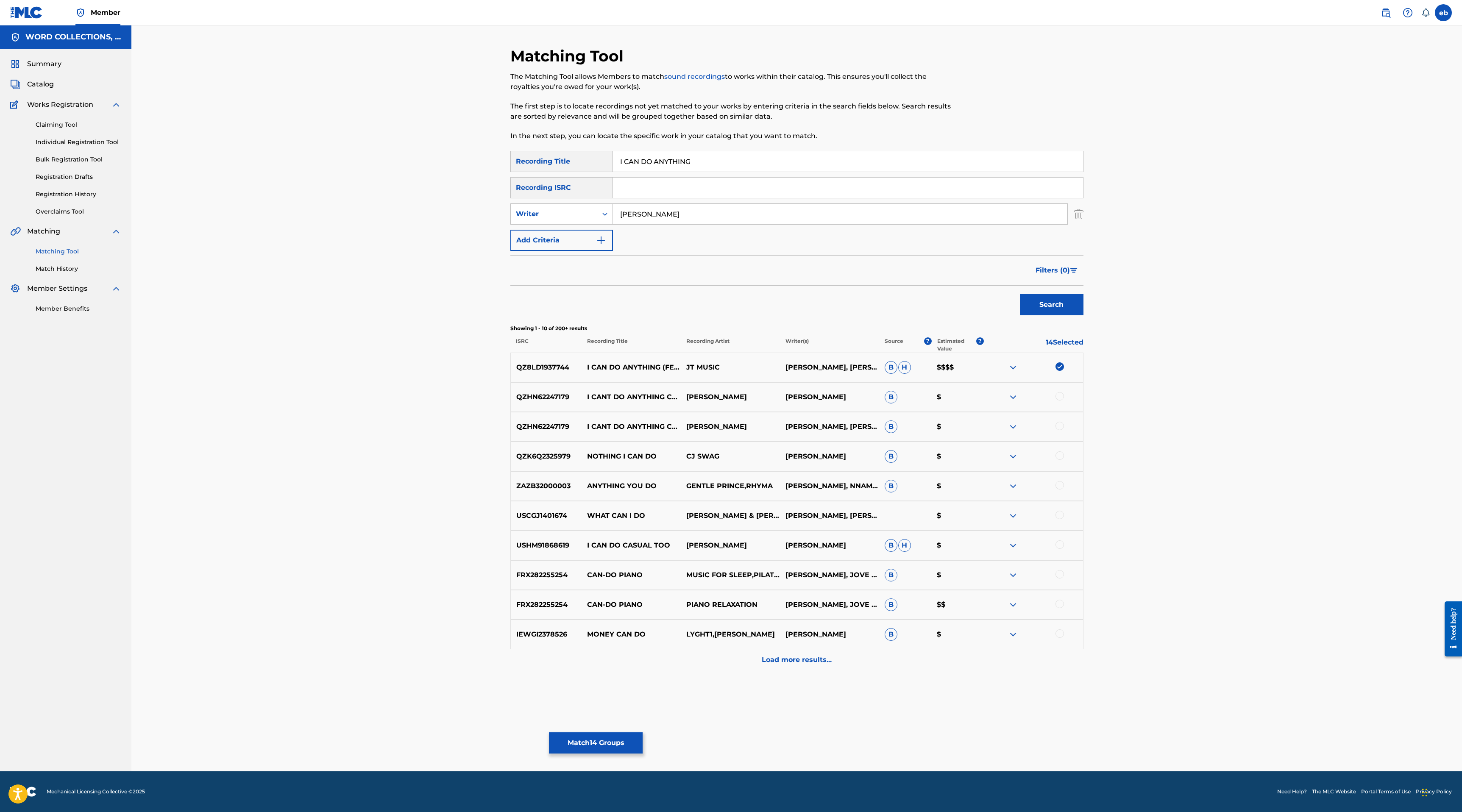
click at [619, 737] on button "Match 14 Groups" at bounding box center [595, 743] width 94 height 21
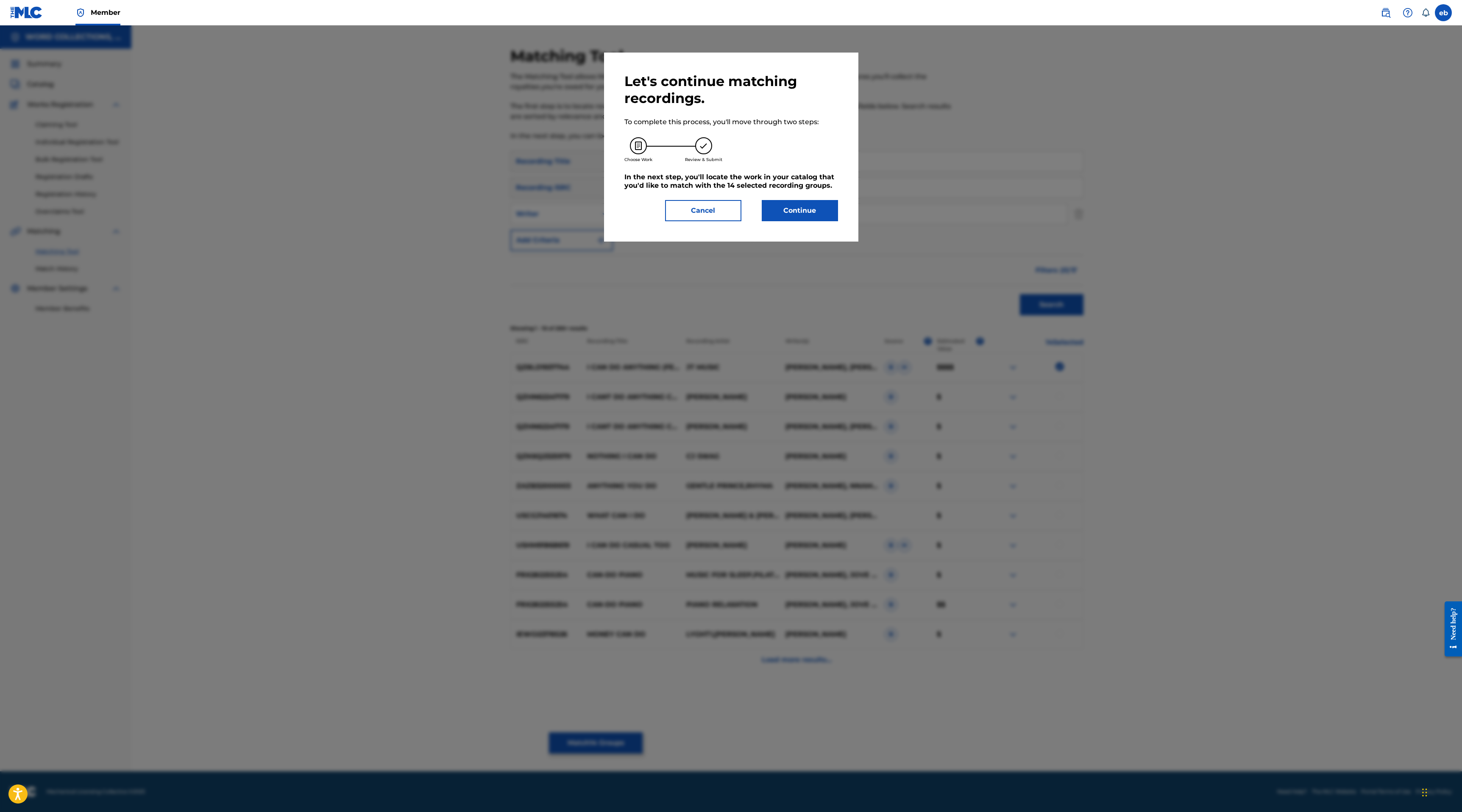
click at [789, 218] on button "Continue" at bounding box center [800, 210] width 76 height 21
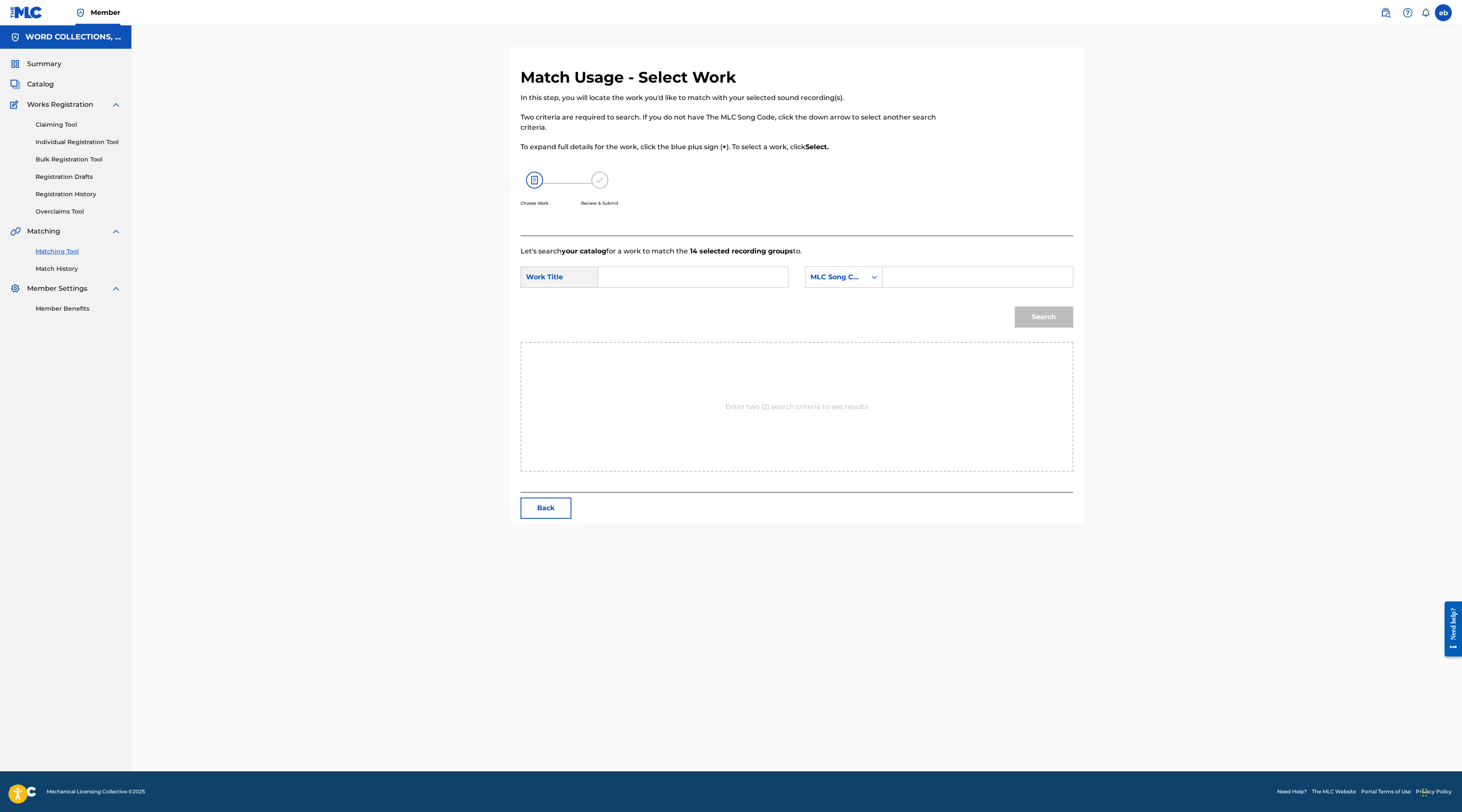
click at [636, 276] on input "Search Form" at bounding box center [693, 277] width 175 height 20
click at [626, 313] on div "i can do an ything" at bounding box center [629, 301] width 48 height 26
type input "i can do anything"
click at [833, 278] on div "MLC Song Code" at bounding box center [836, 277] width 51 height 10
click at [837, 302] on div "Writer Name" at bounding box center [843, 298] width 77 height 21
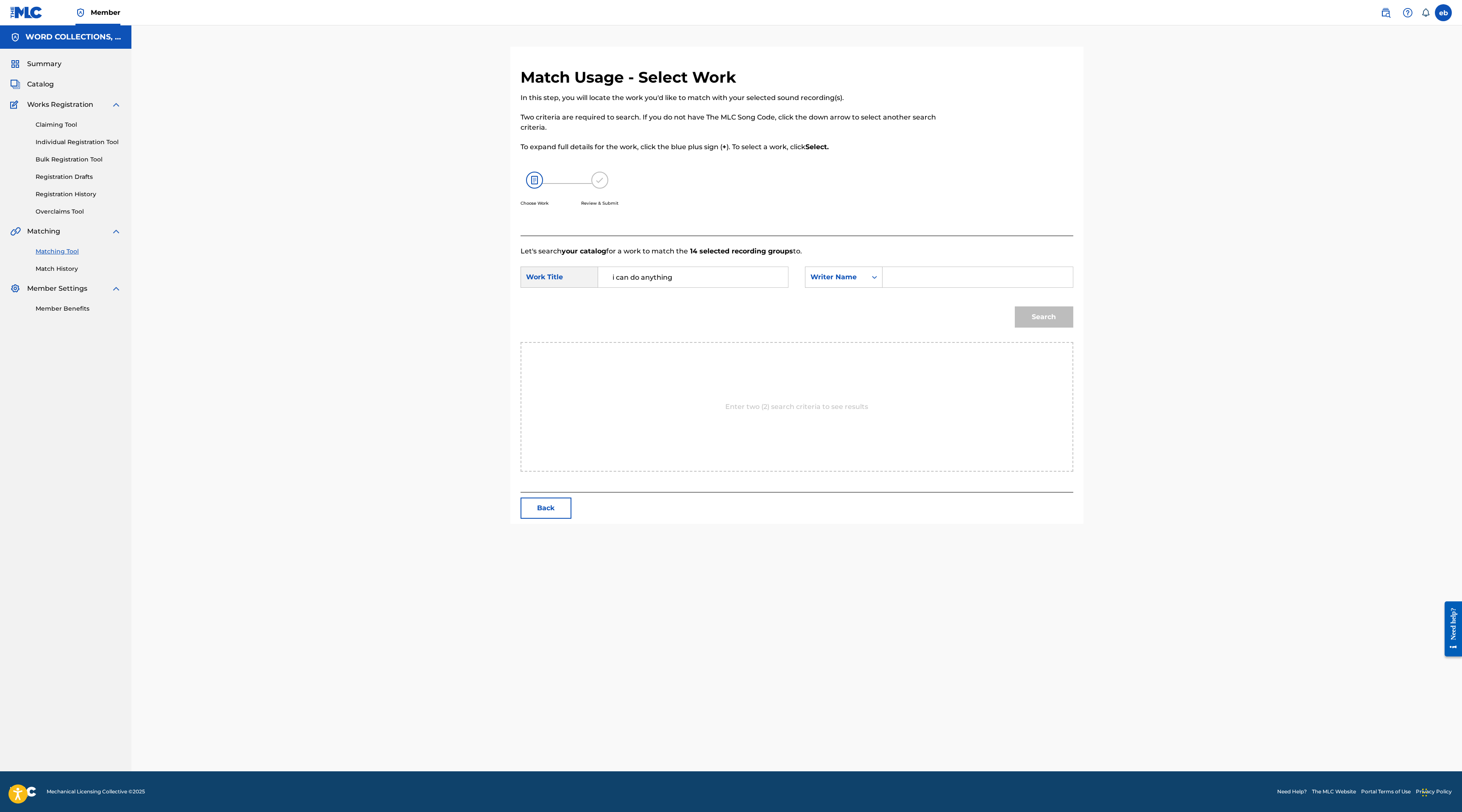
click at [952, 273] on input "Search Form" at bounding box center [977, 277] width 175 height 20
type input "[PERSON_NAME]"
click at [1015, 306] on button "Search" at bounding box center [1044, 317] width 58 height 21
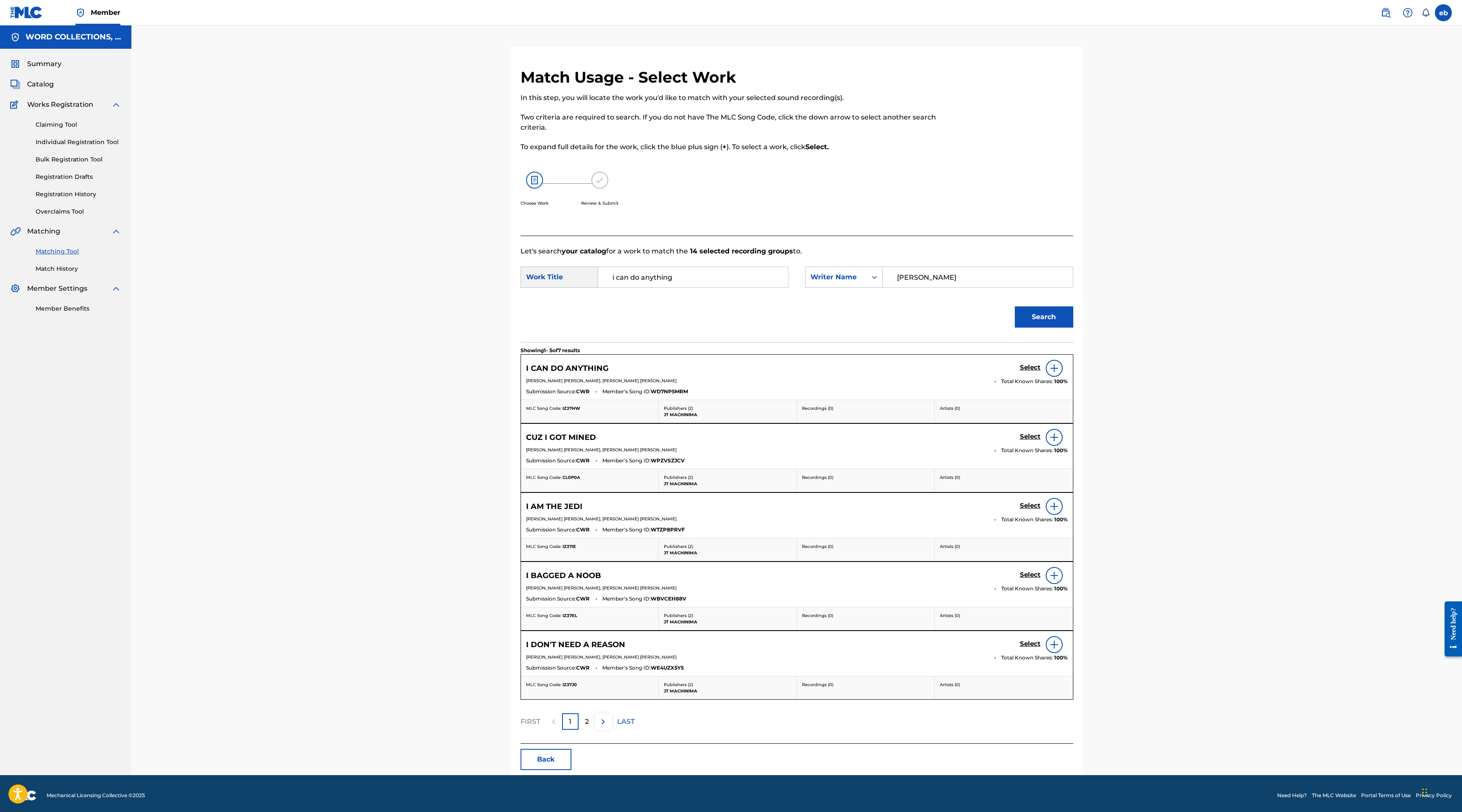
click at [1027, 368] on h5 "Select" at bounding box center [1030, 368] width 21 height 8
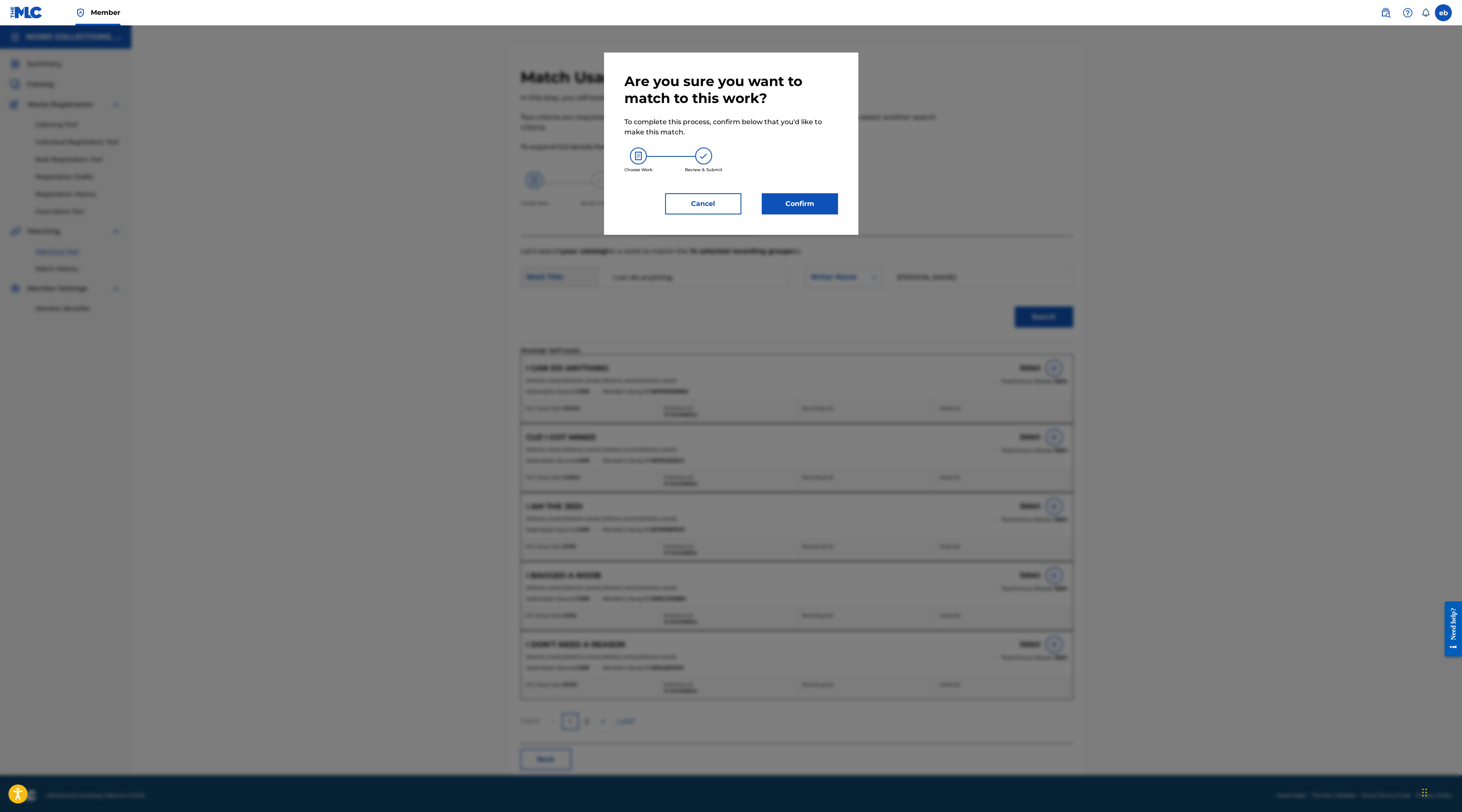
click at [802, 205] on button "Confirm" at bounding box center [800, 204] width 76 height 21
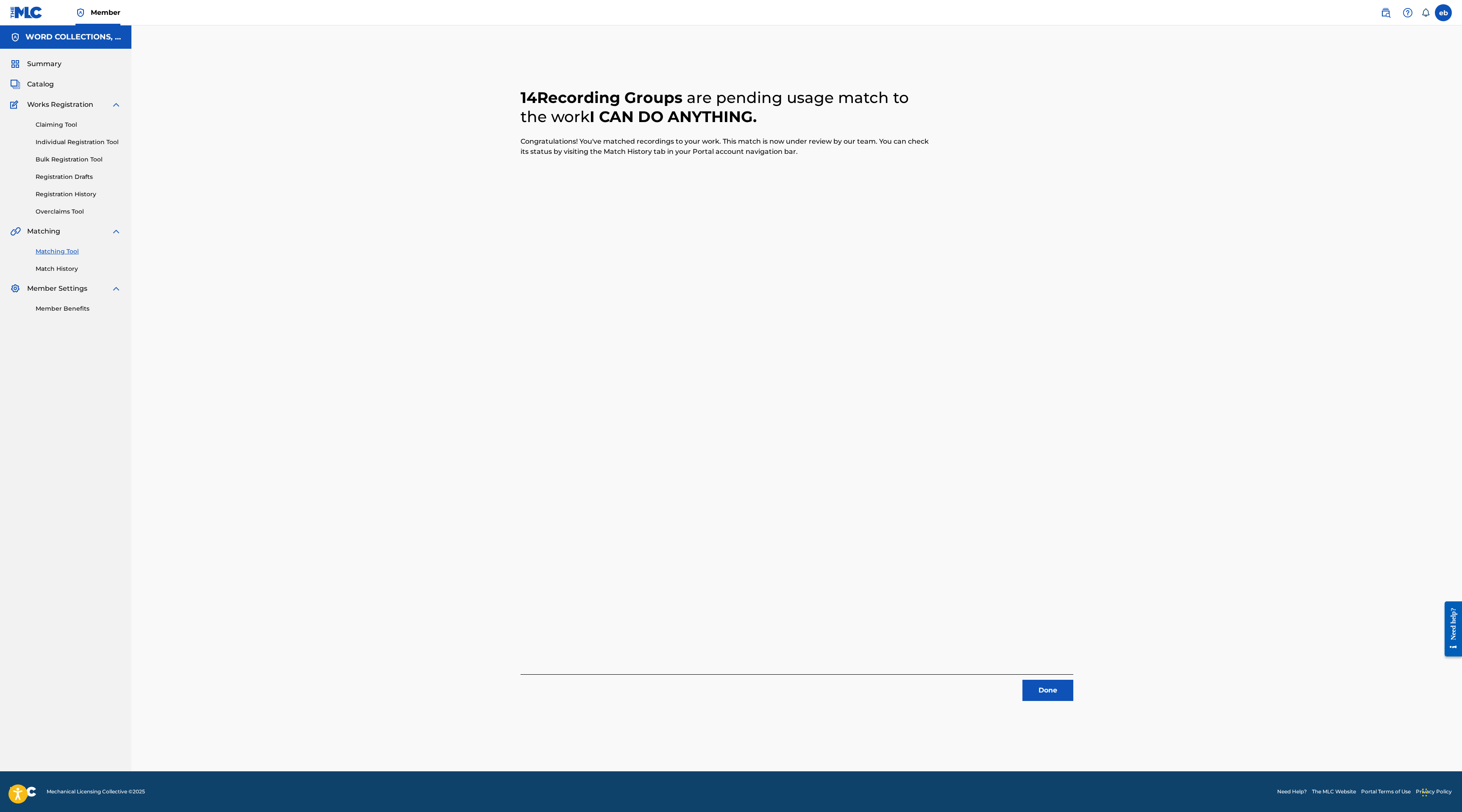
click at [1050, 698] on button "Done" at bounding box center [1047, 690] width 51 height 21
